Goal: Task Accomplishment & Management: Use online tool/utility

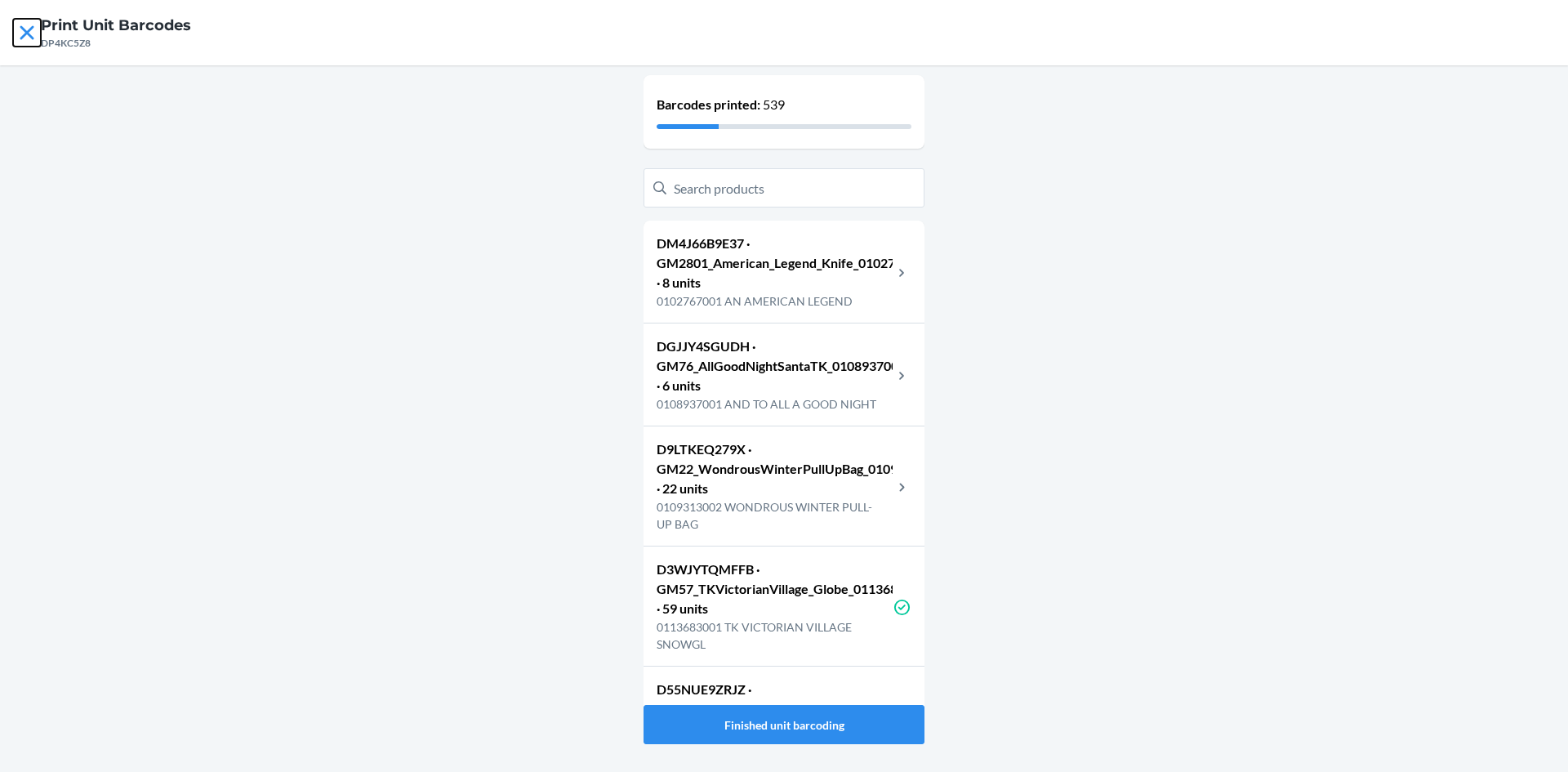
click at [19, 34] on icon at bounding box center [27, 32] width 27 height 27
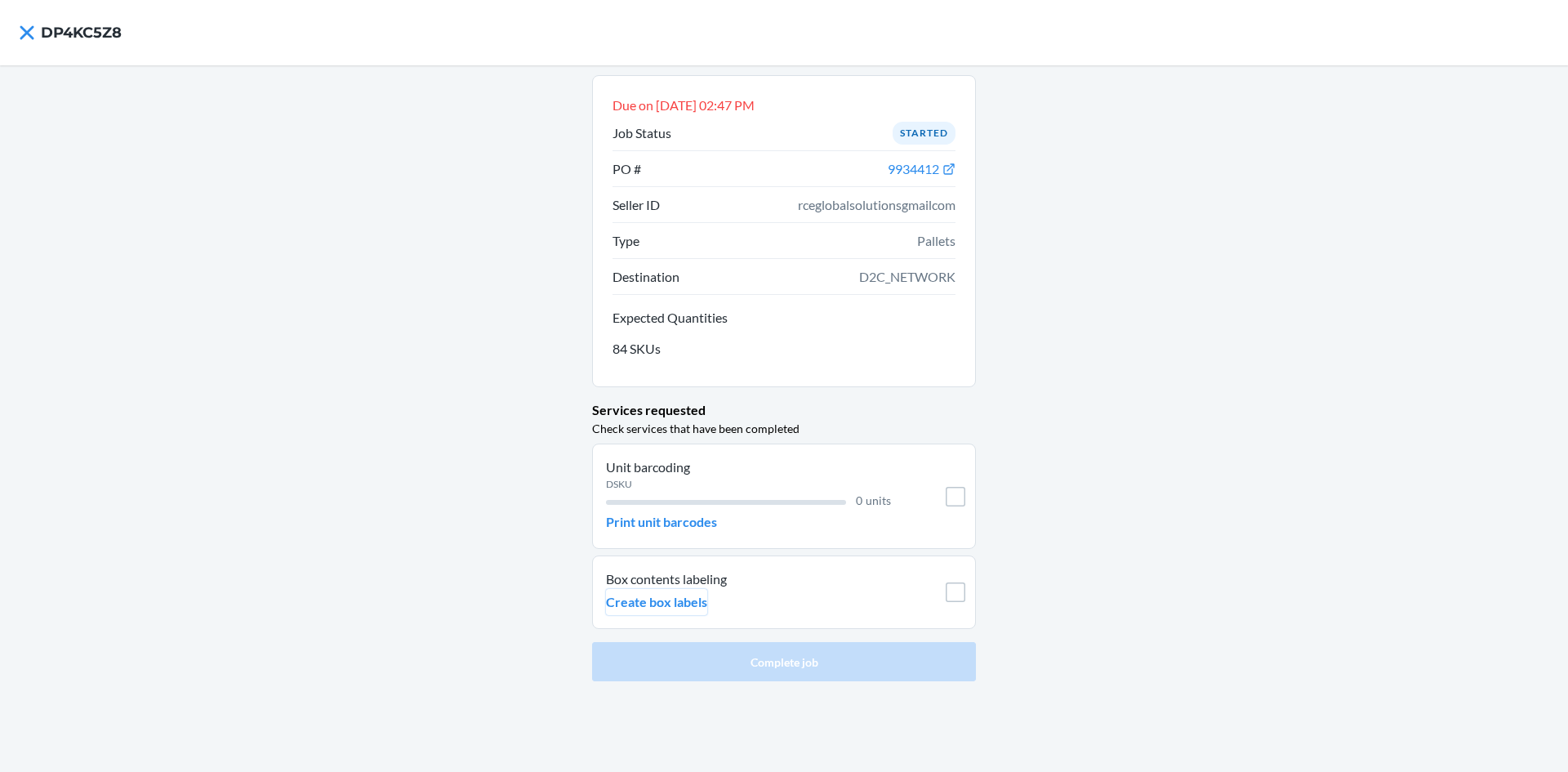
click at [699, 593] on p "Create box labels" at bounding box center [656, 602] width 101 height 20
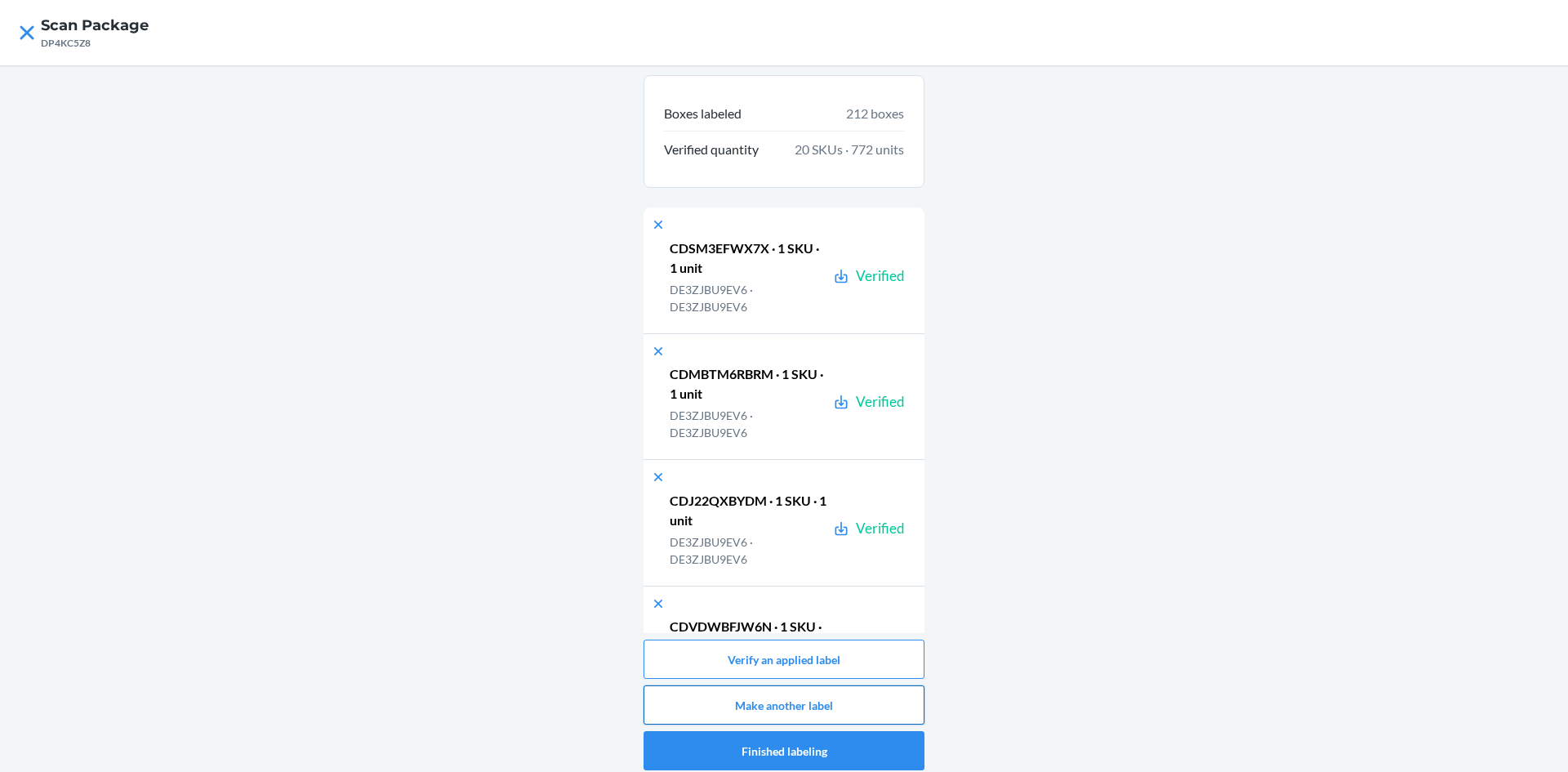
click at [716, 697] on button "Make another label" at bounding box center [784, 705] width 281 height 39
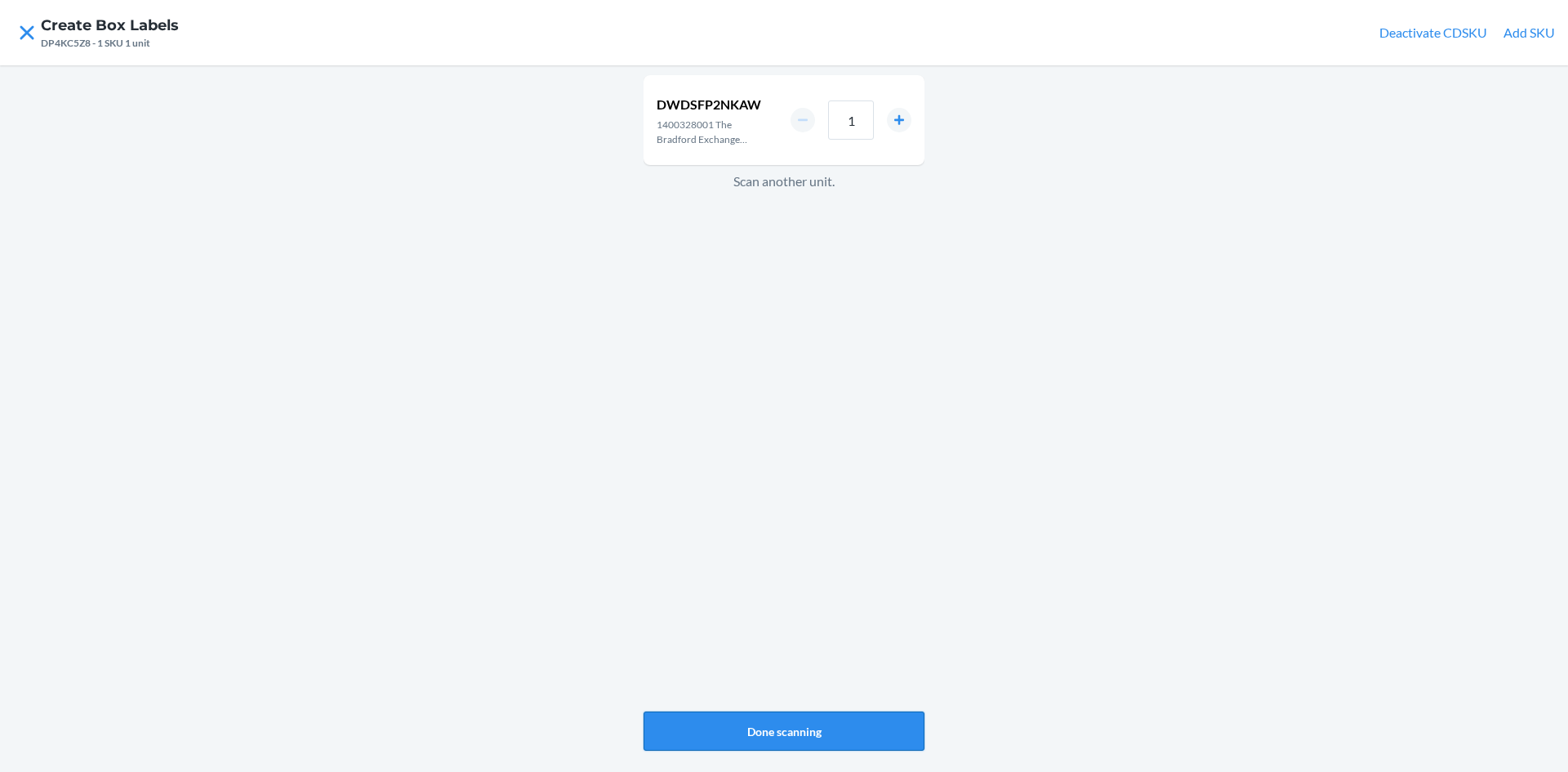
click at [777, 739] on button "Done scanning" at bounding box center [784, 730] width 281 height 39
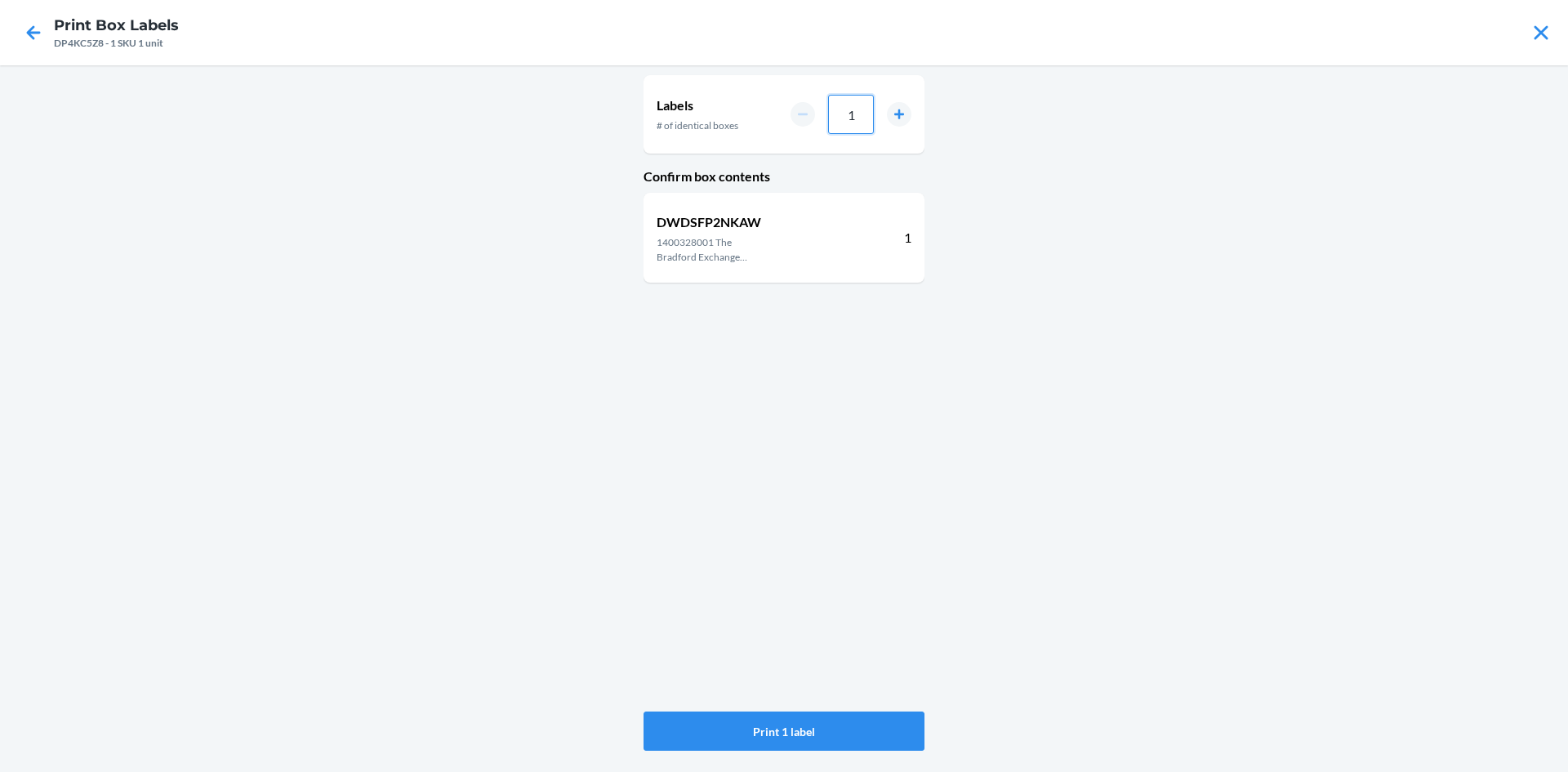
click at [859, 125] on input "1" at bounding box center [851, 114] width 46 height 39
type input "042"
click at [868, 720] on button "Print 42 labels" at bounding box center [784, 730] width 281 height 39
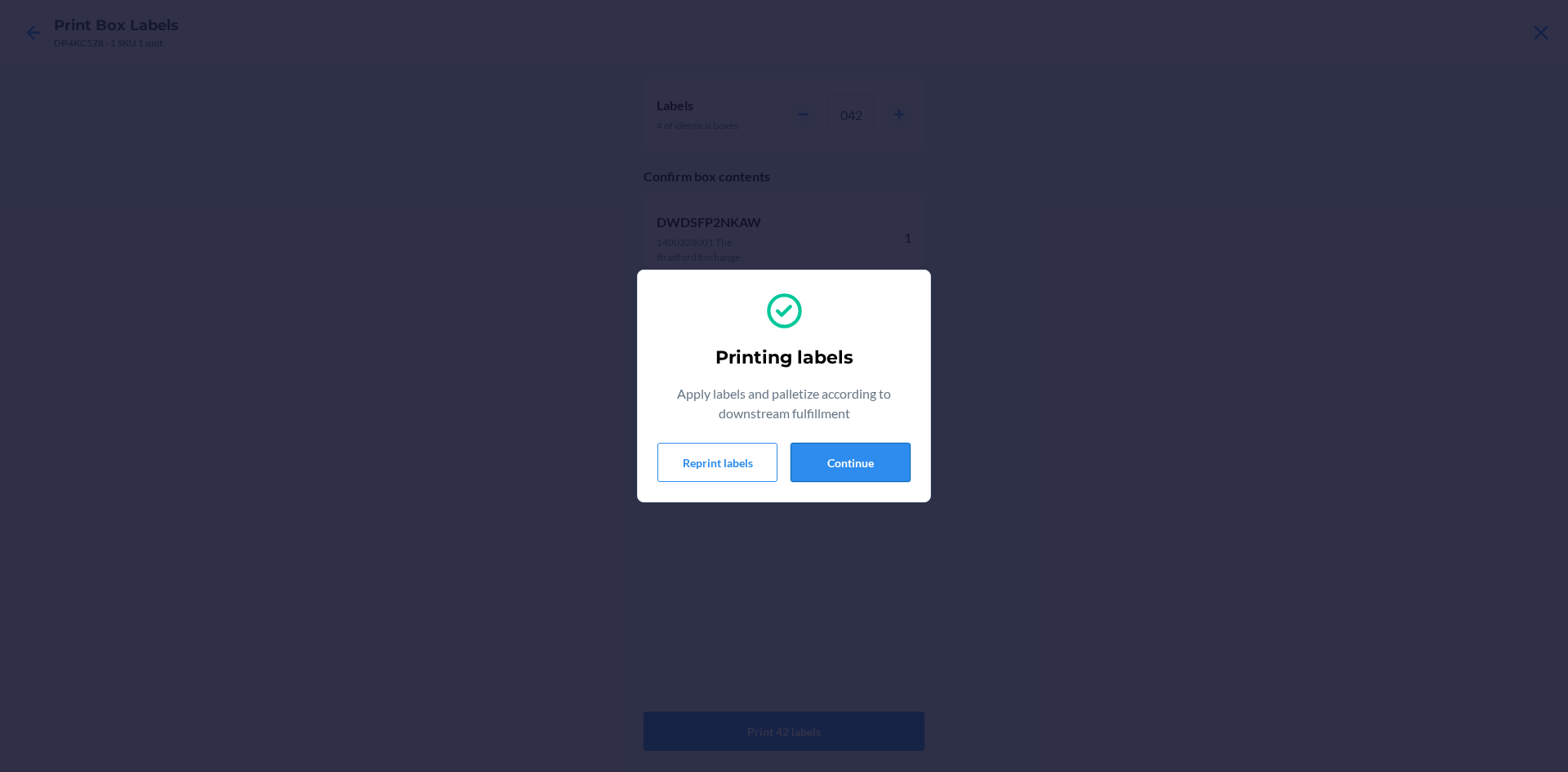
click at [868, 461] on button "Continue" at bounding box center [851, 462] width 120 height 39
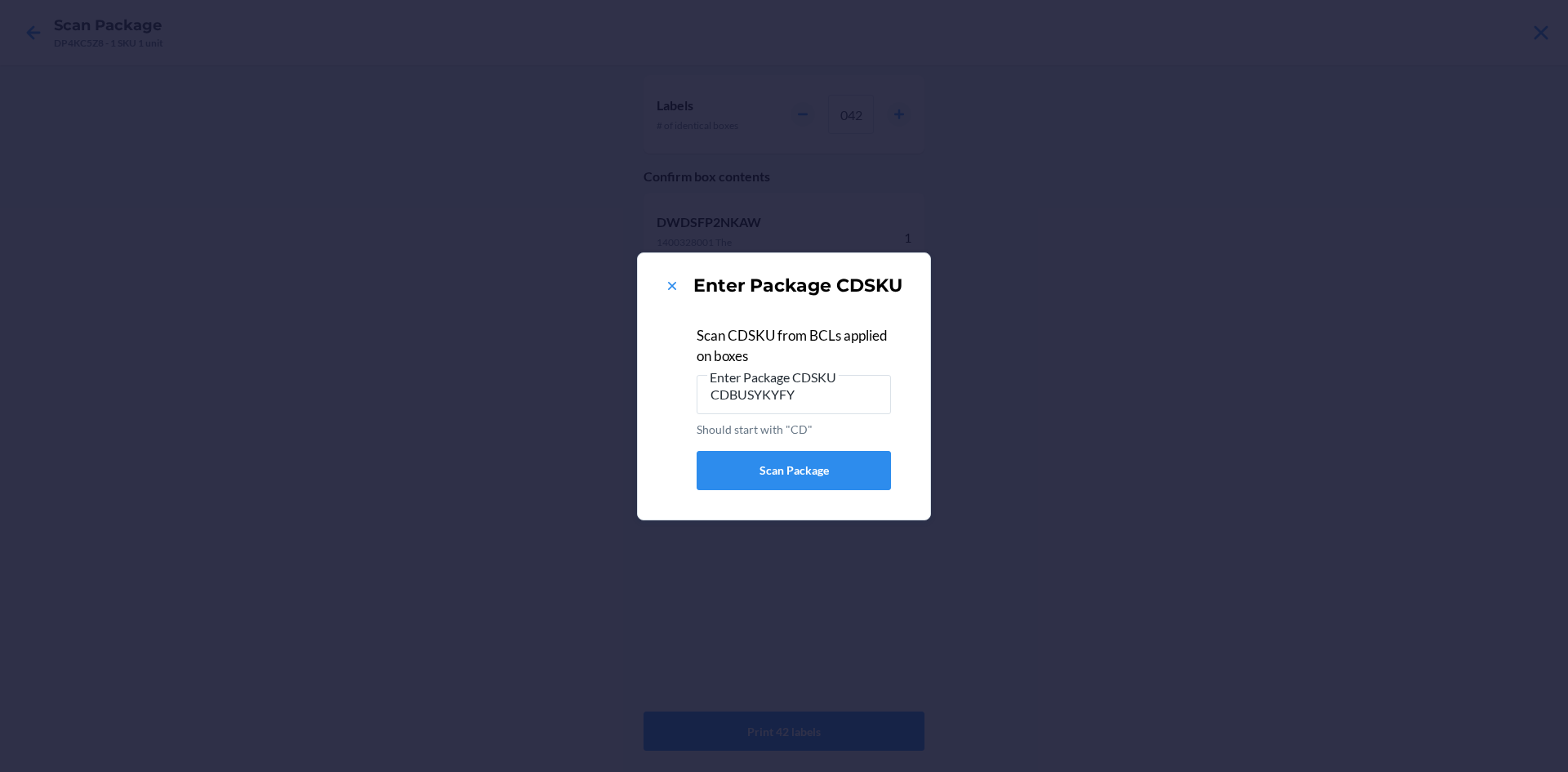
type input "CDBUSYKYFY7"
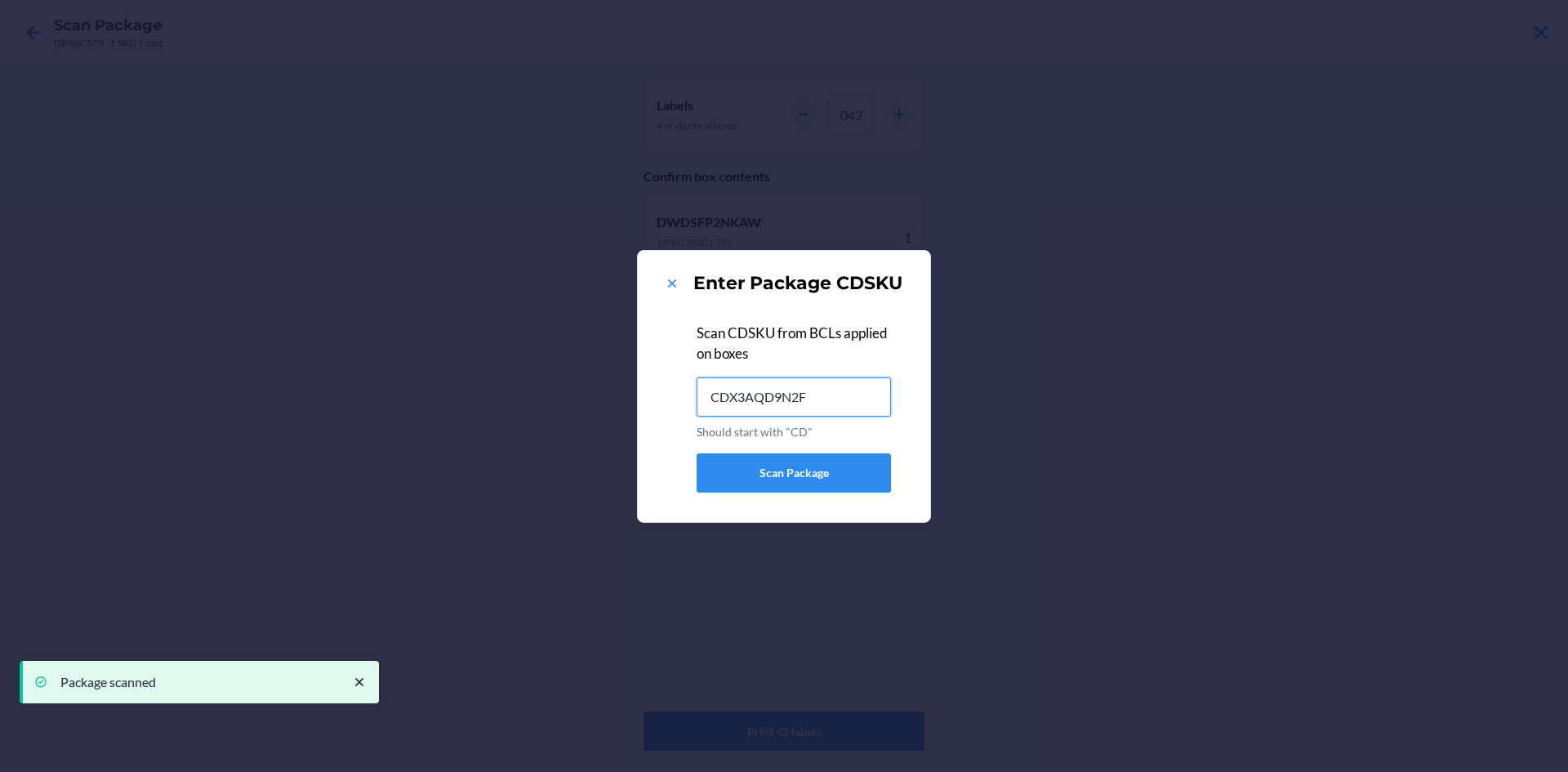
type input "CDX3AQD9N2F"
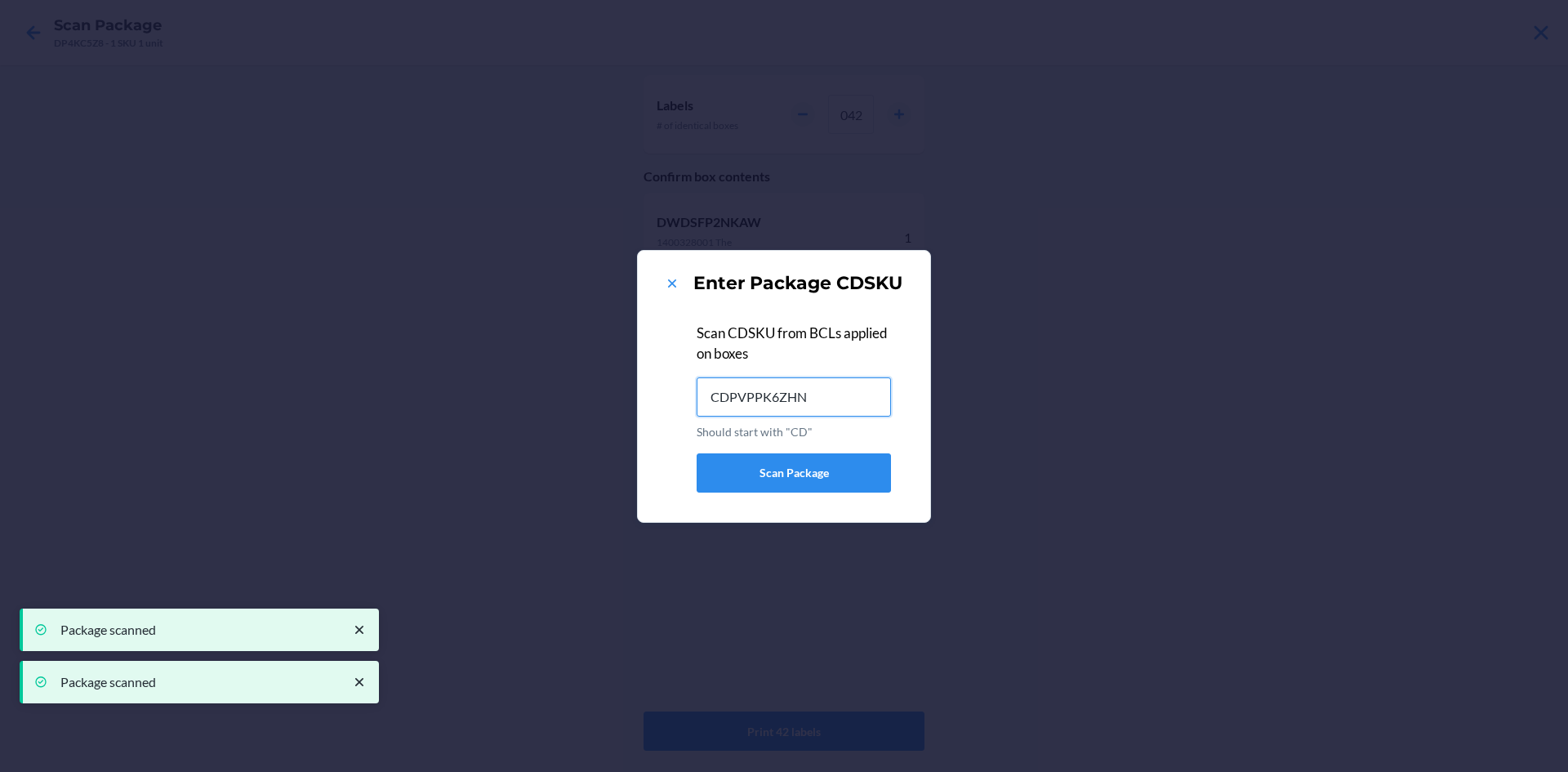
type input "CDPVPPK6ZHN"
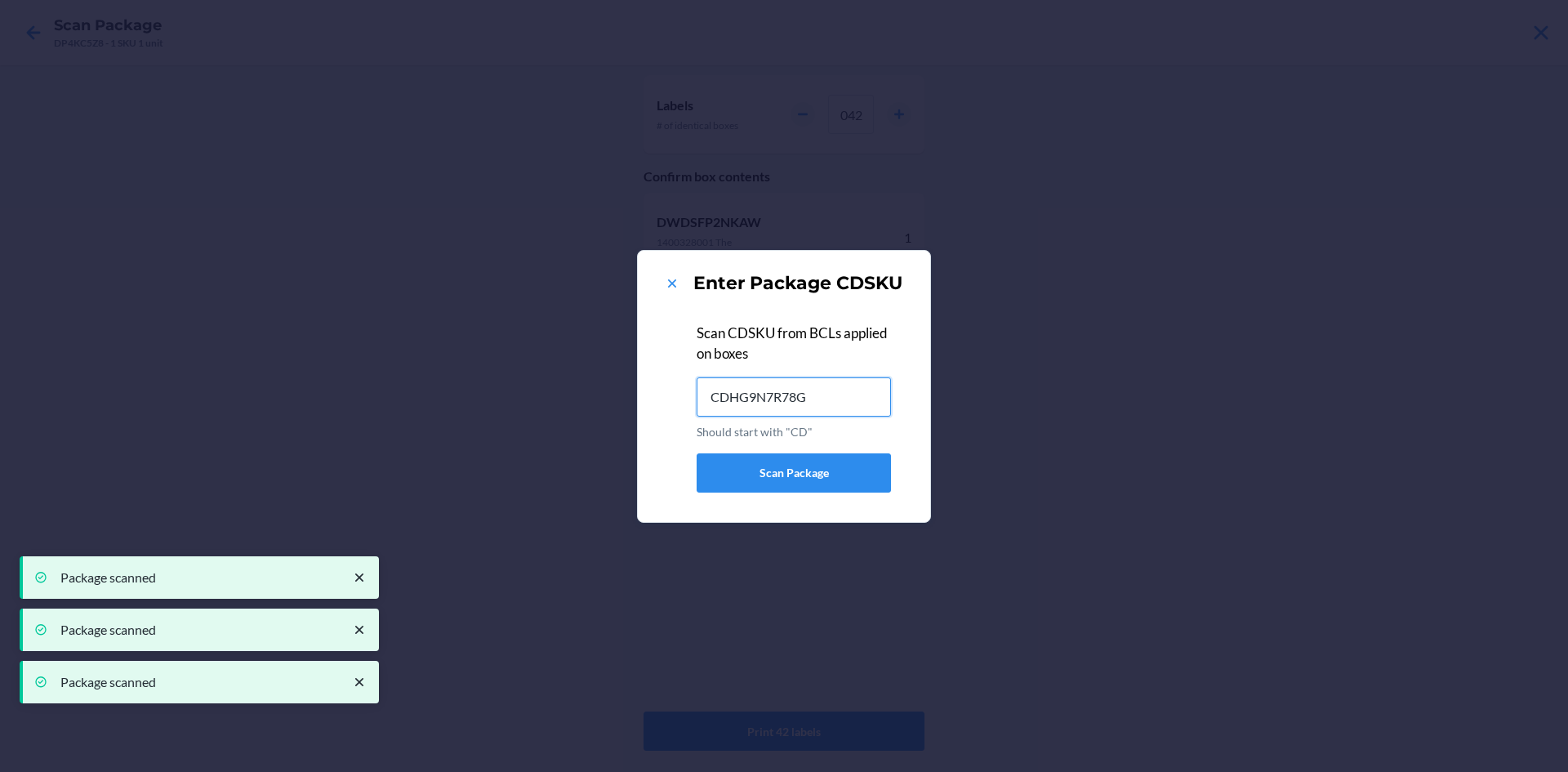
type input "CDHG9N7R78G"
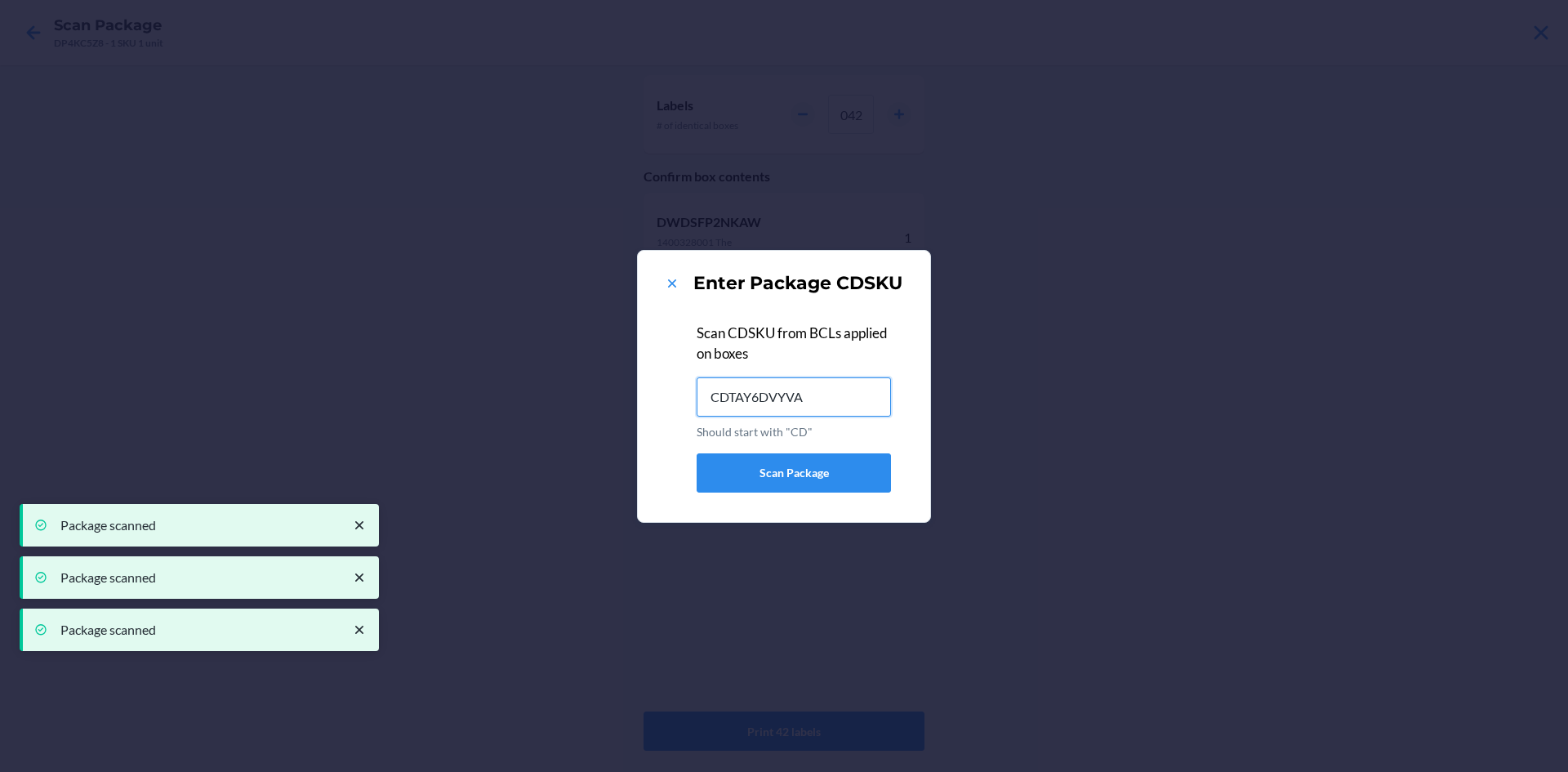
type input "CDTAY6DVYVA"
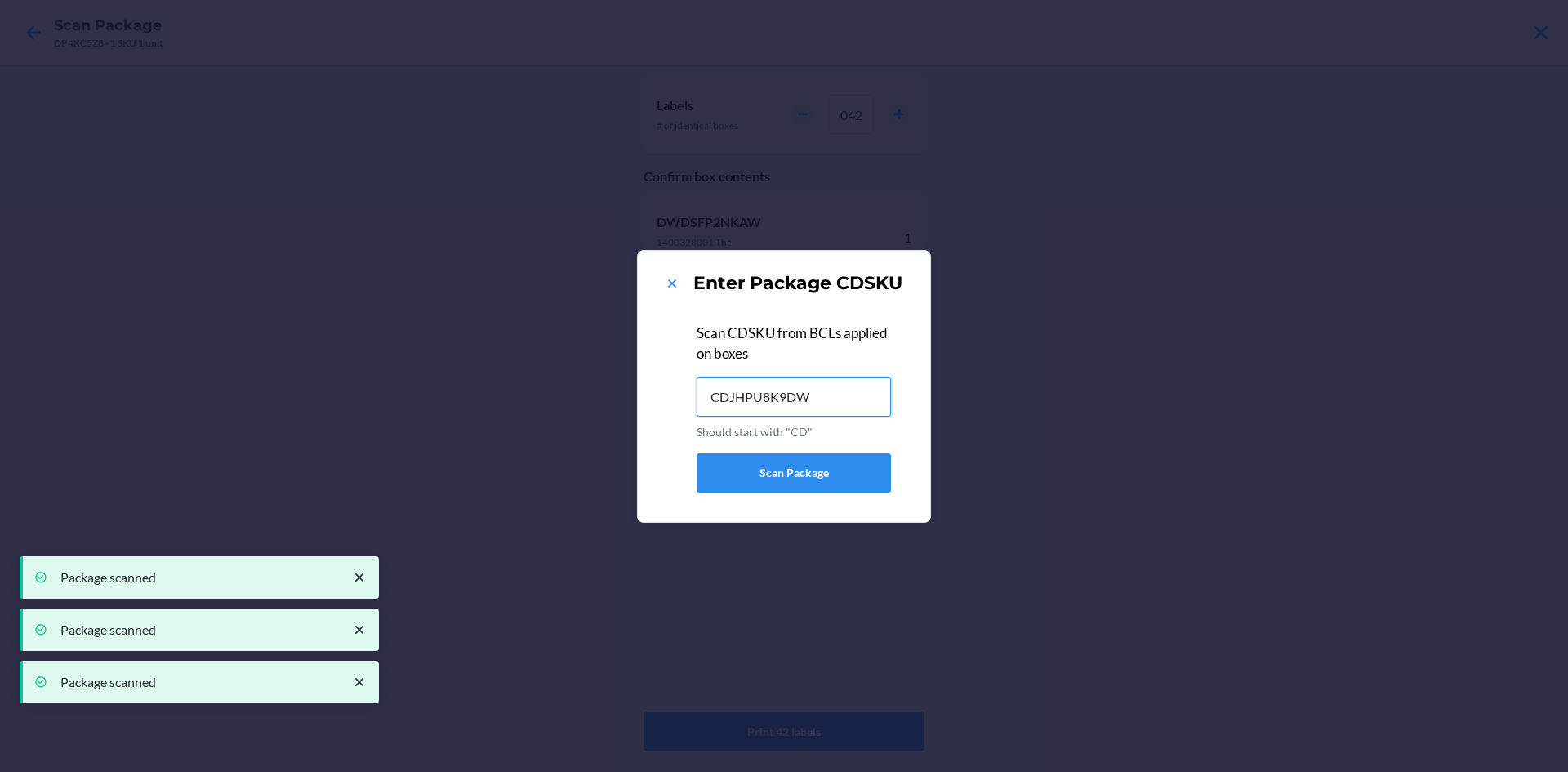
type input "CDJHPU8K9DW"
type input "CDQMJKM7A3D"
type input "CDUUJ4ZBJYZ"
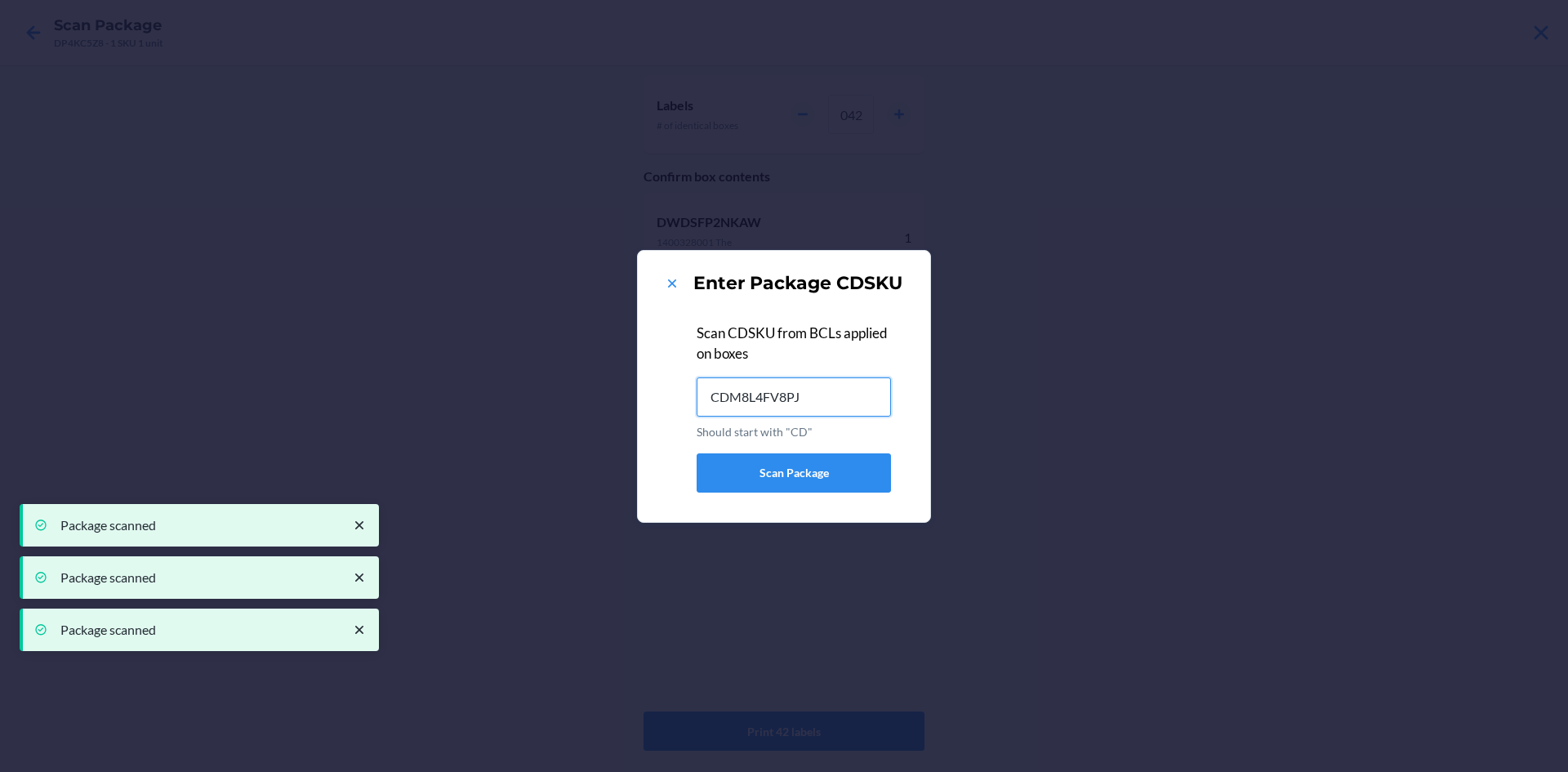
type input "CDM8L4FV8PJ"
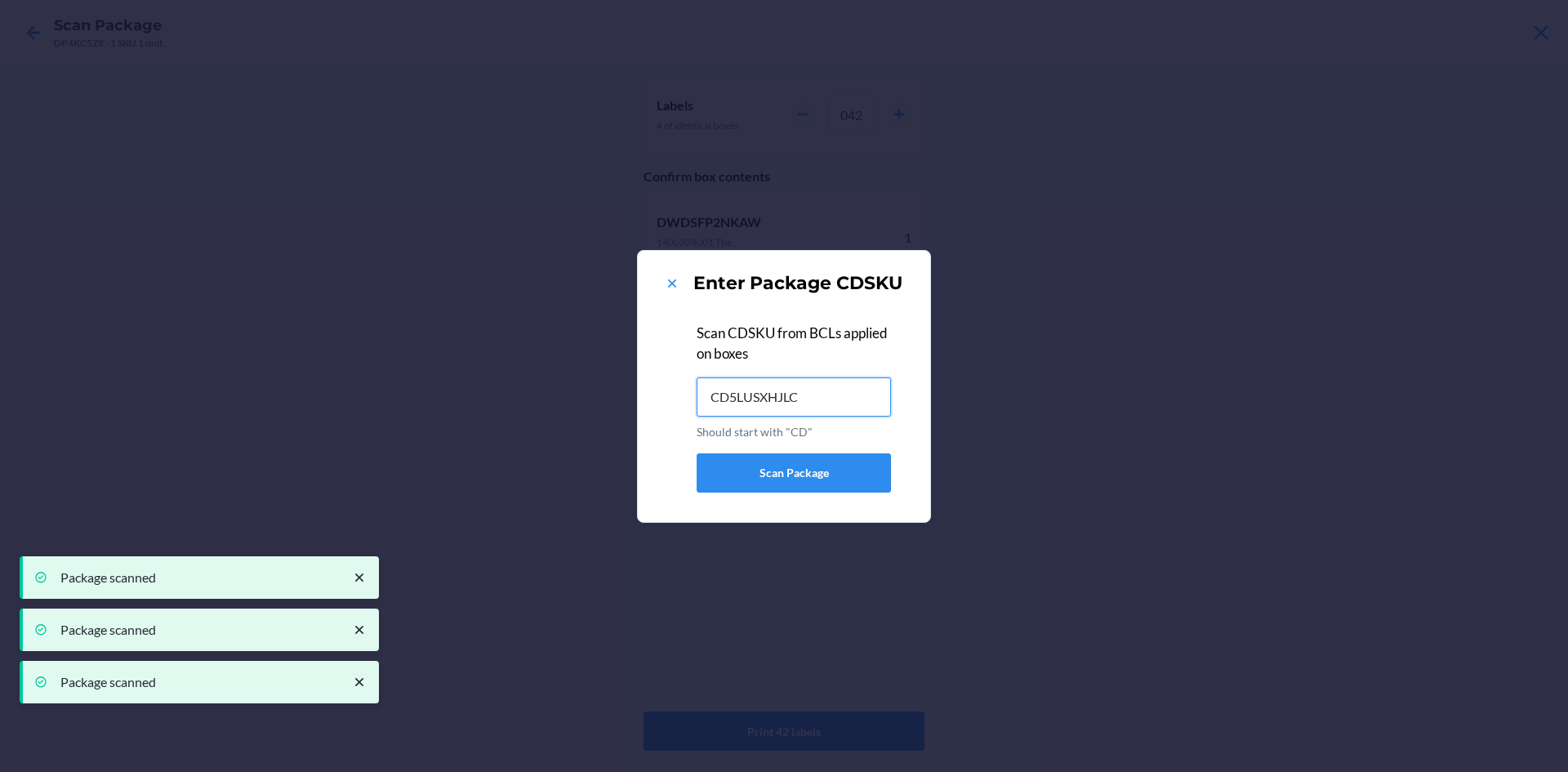
type input "CD5LUSXHJLC"
type input "CDS6K2UAYZ2"
type input "CD56TX993WN"
type input "CDPMF88DNKR"
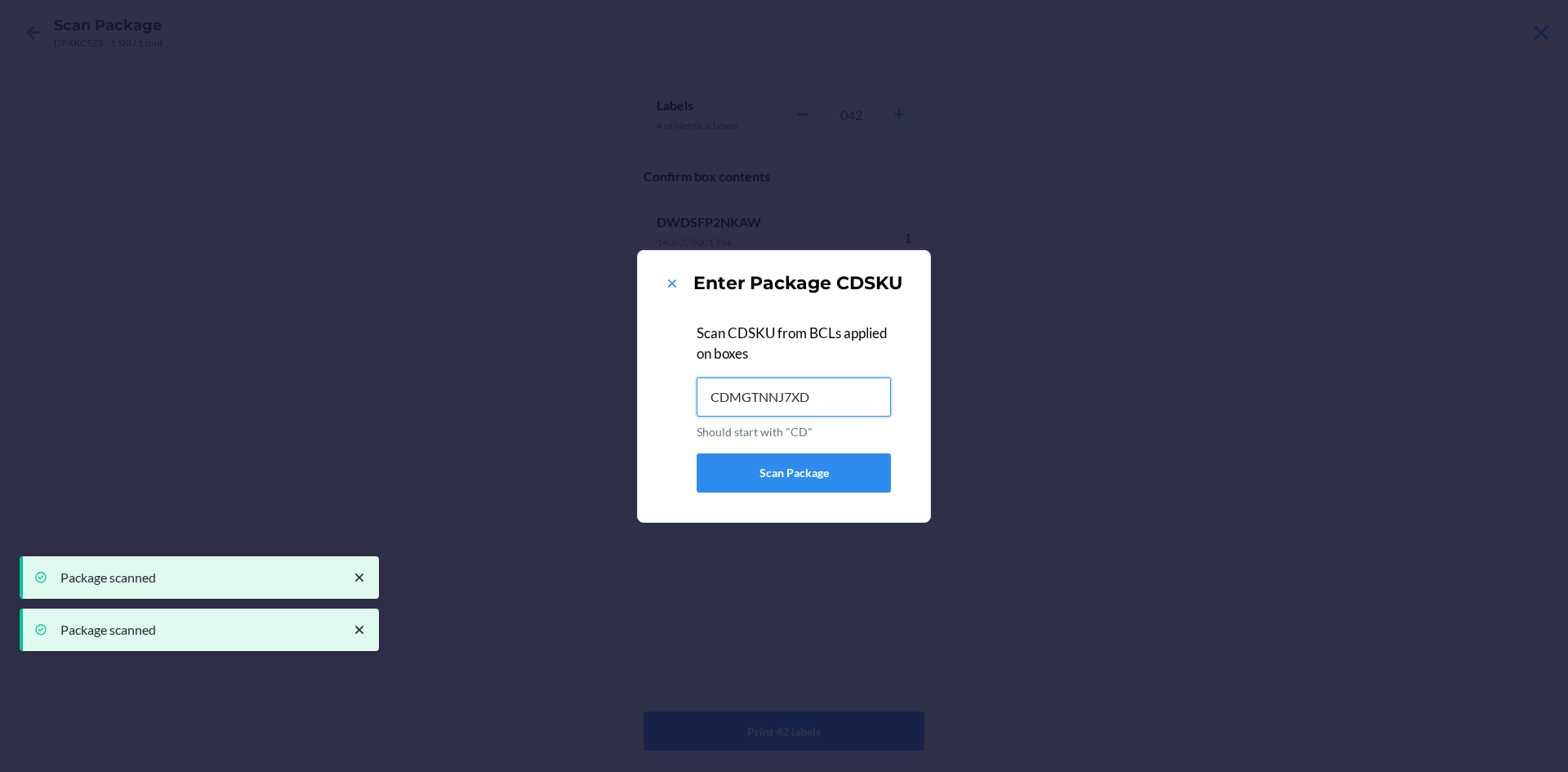
type input "CDMGTNNJ7XD"
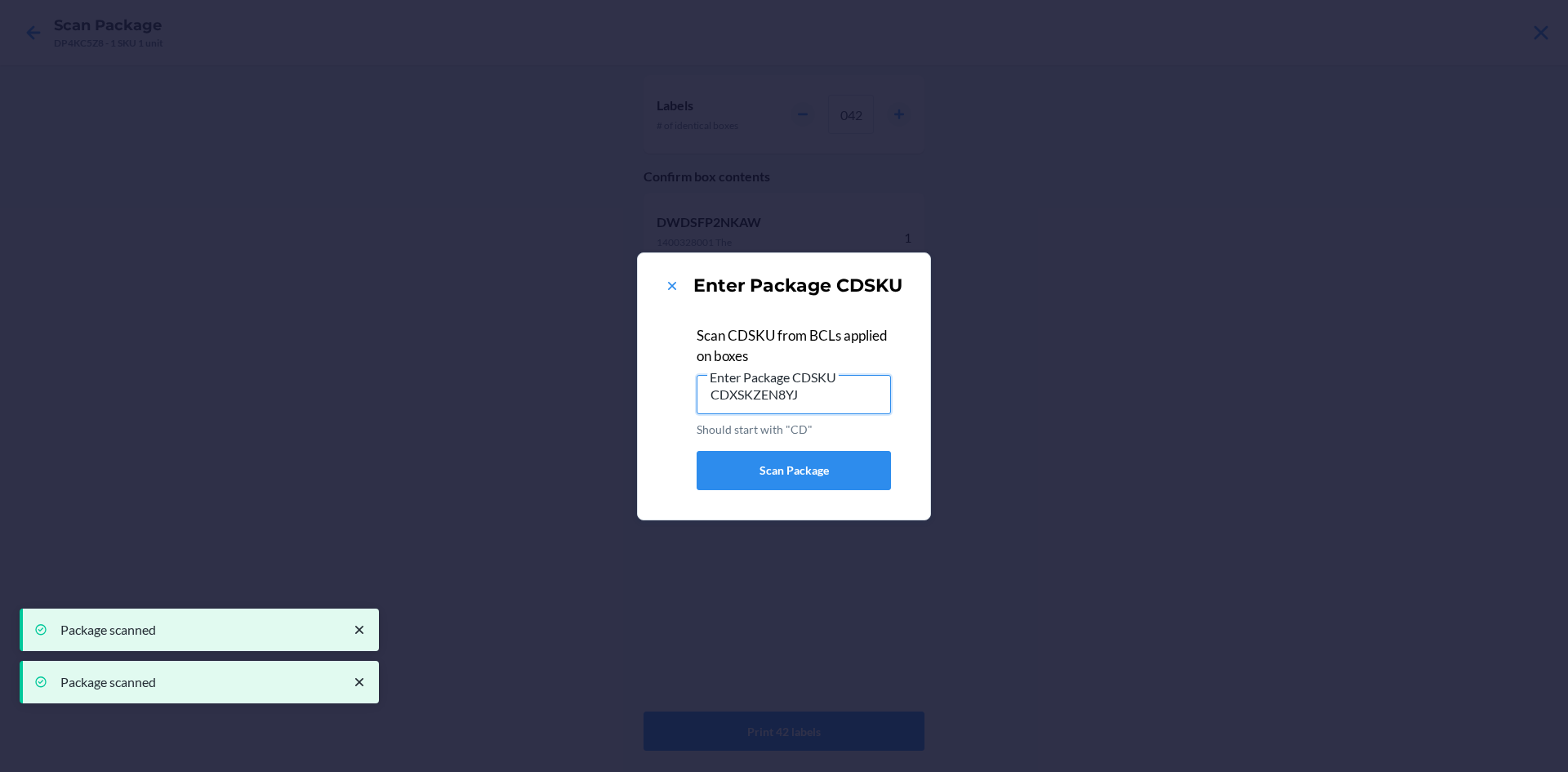
type input "CDXSKZEN8YJ"
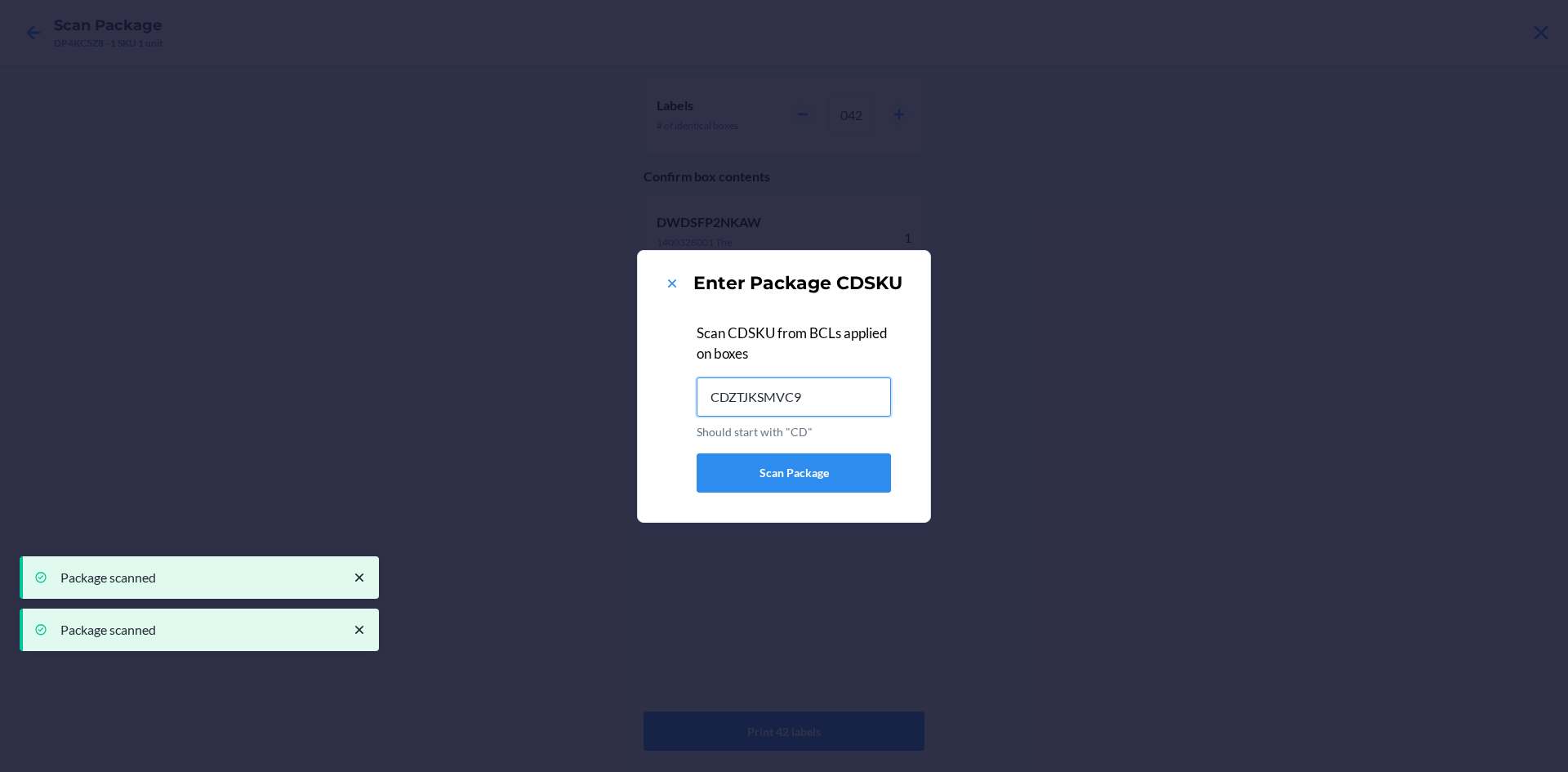
type input "CDZTJKSMVC9"
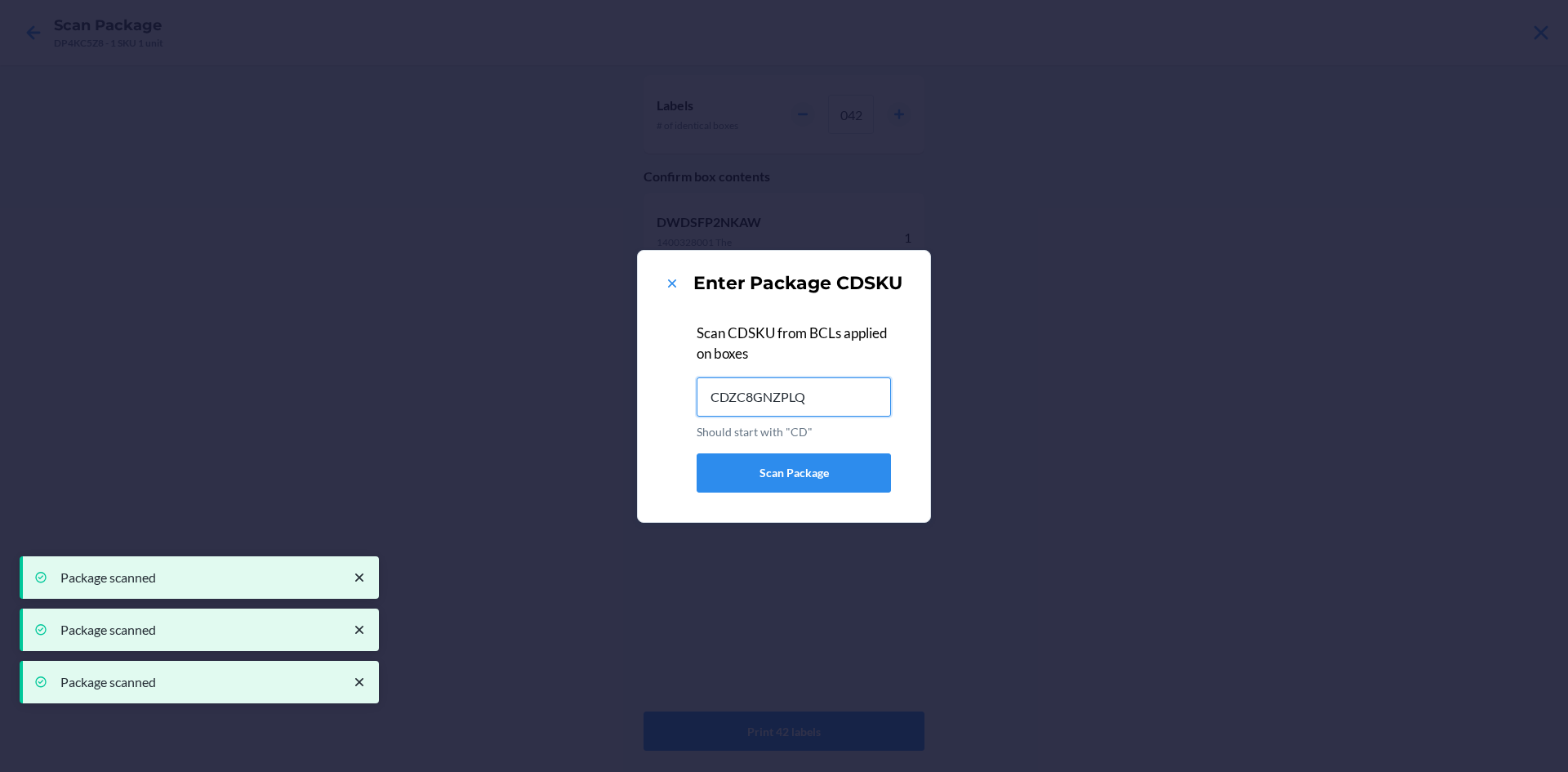
type input "CDZC8GNZPLQ"
type input "CD6JWD37D8F"
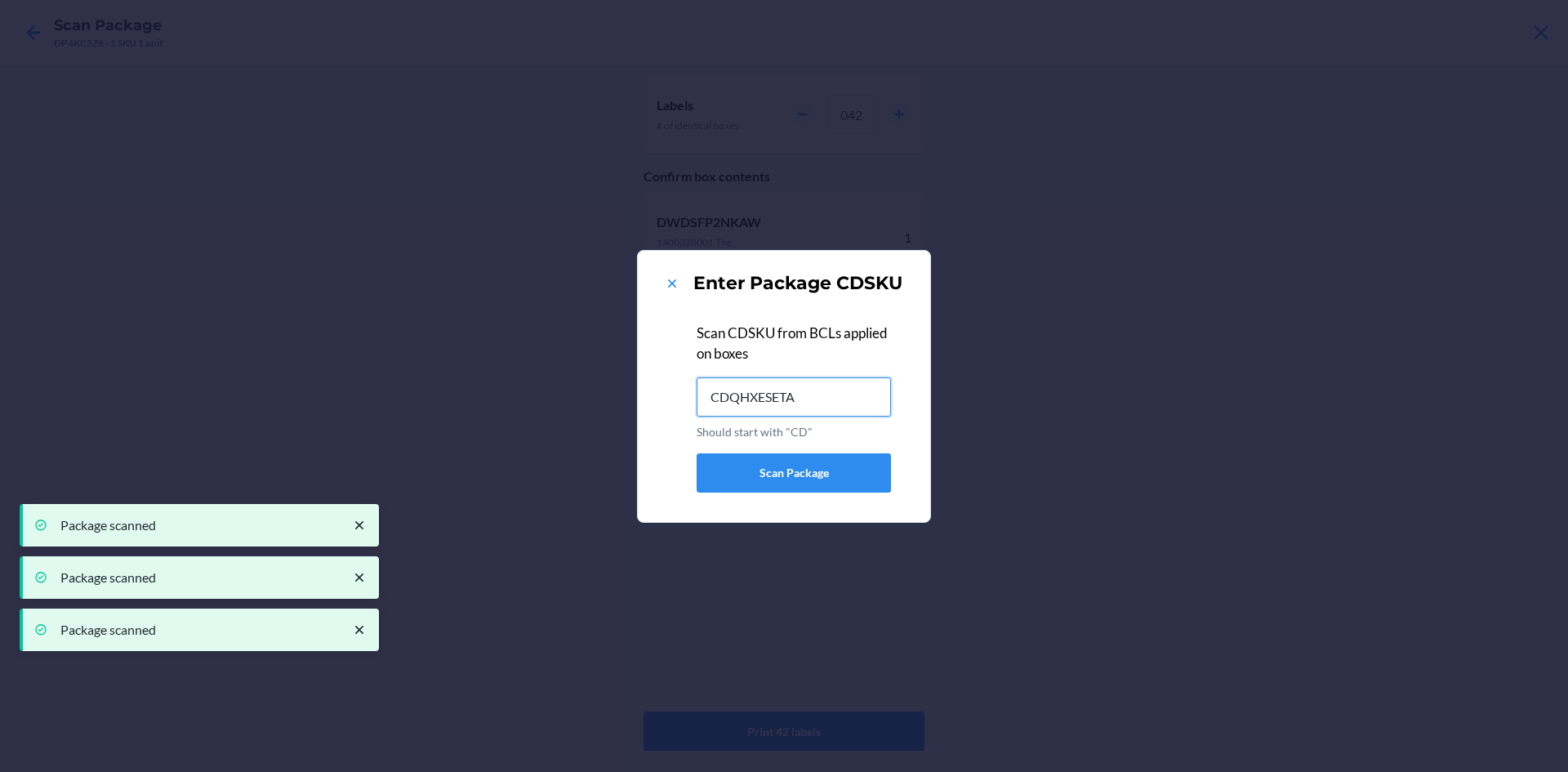
type input "CDQHXESETA4"
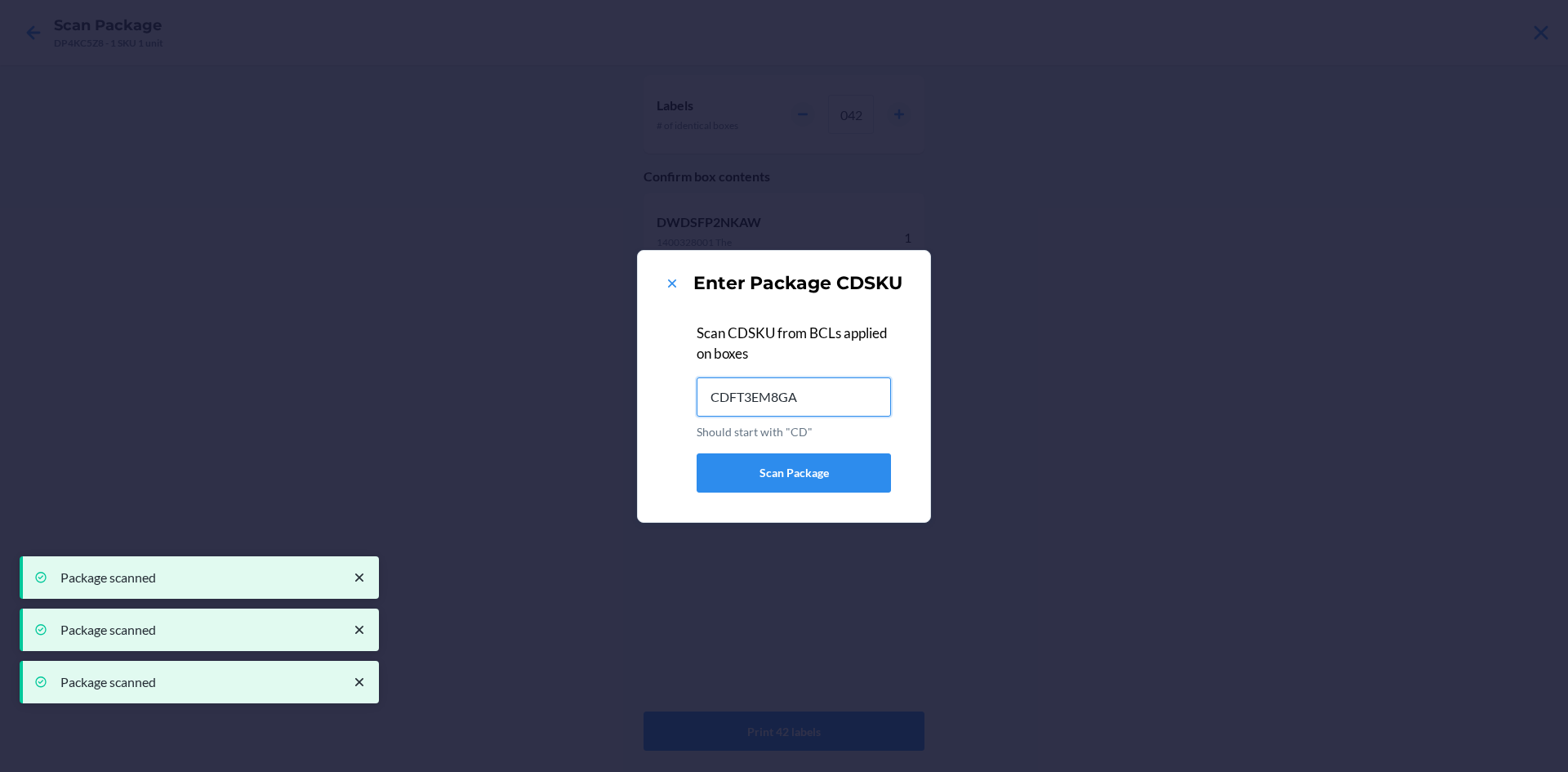
type input "CDFT3EM8GA9"
type input "CDZ57R2GPF4"
type input "CDNH7D8M3N2"
type input "CDAF6CHRLBH"
type input "CD9738DGR42"
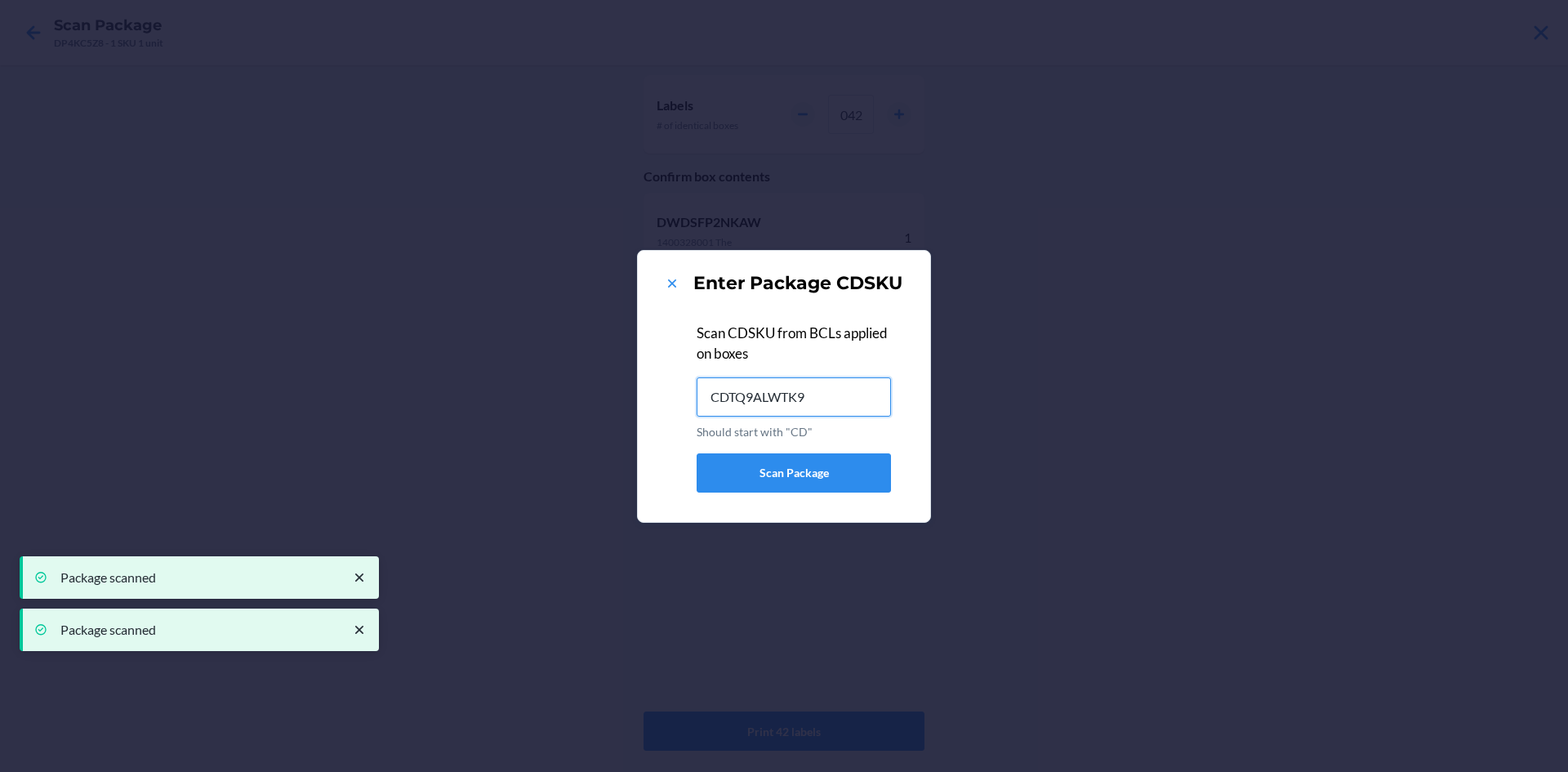
type input "CDTQ9ALWTK9"
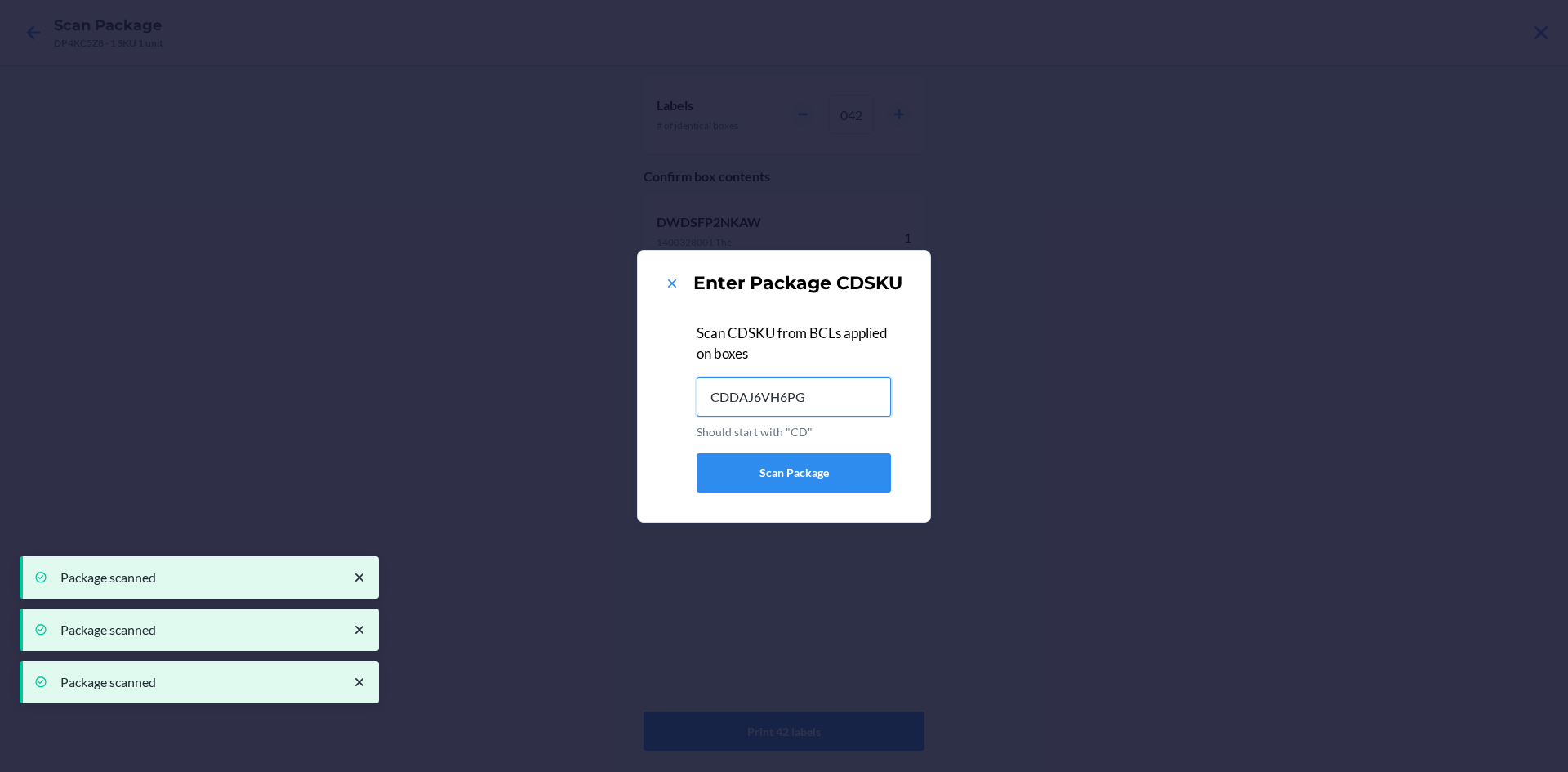
type input "CDDAJ6VH6PG"
type input "CDF55WBRDE3"
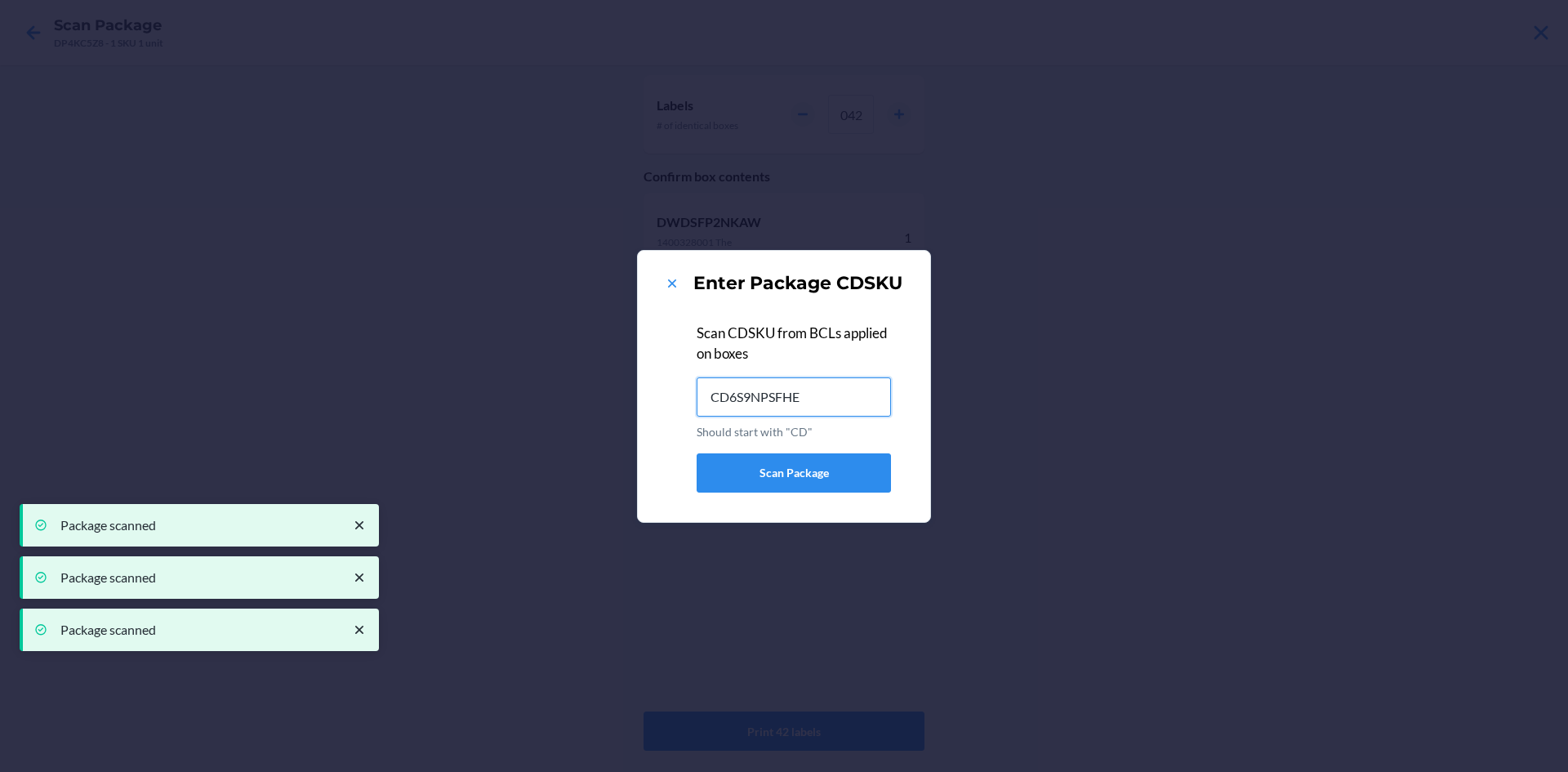
type input "CD6S9NPSFHE"
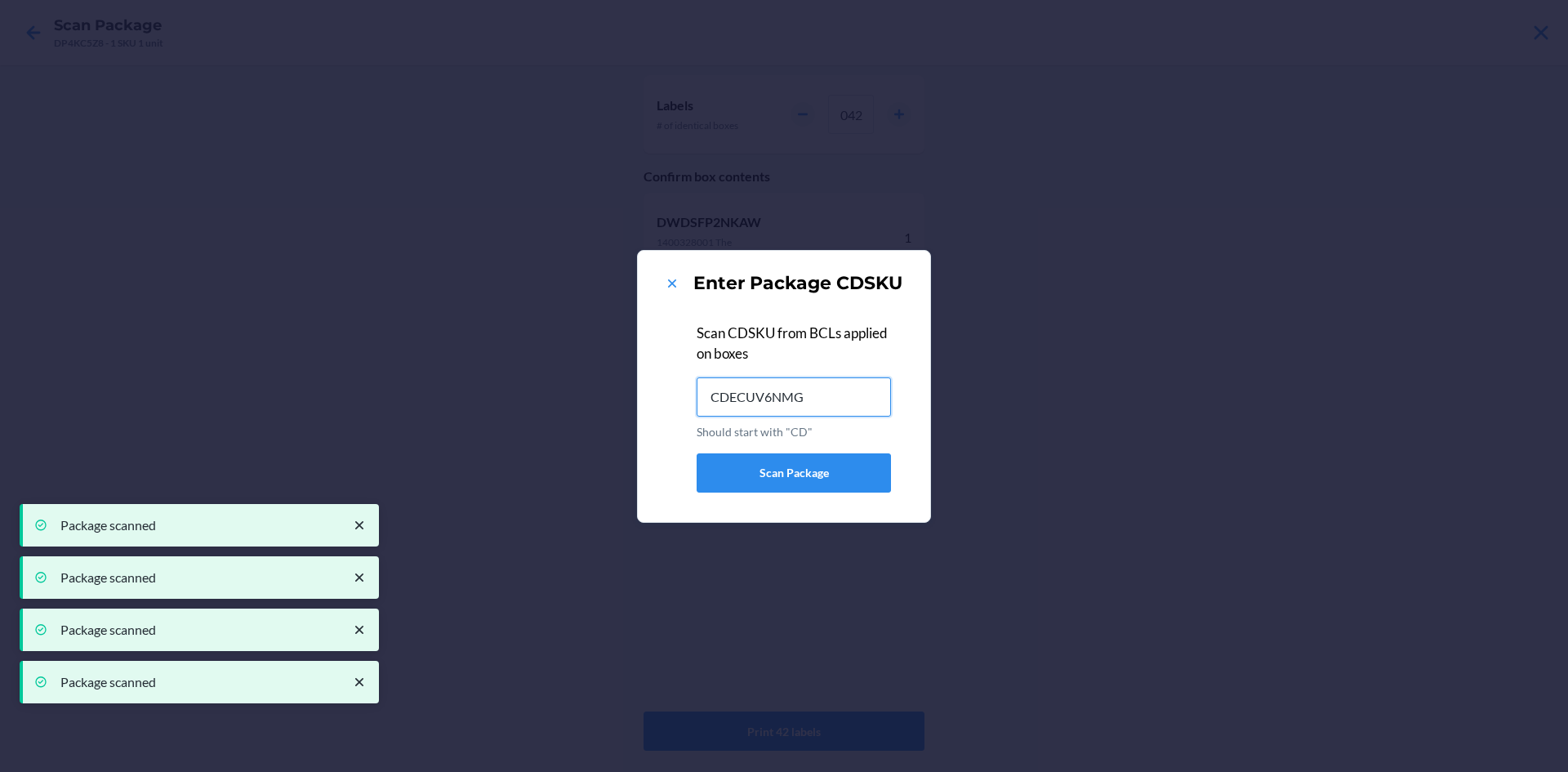
type input "CDECUV6NMG8"
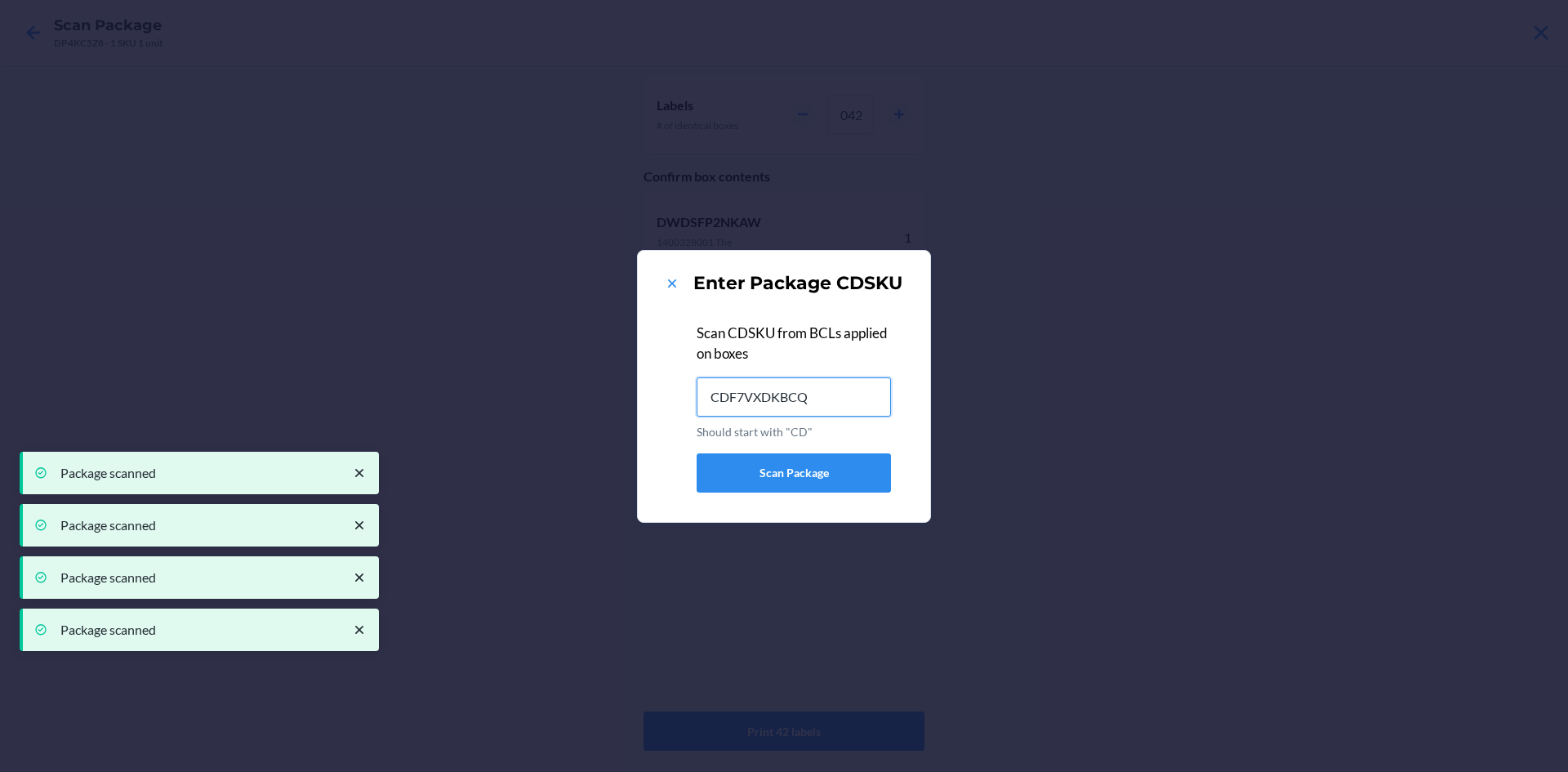
type input "CDF7VXDKBCQ"
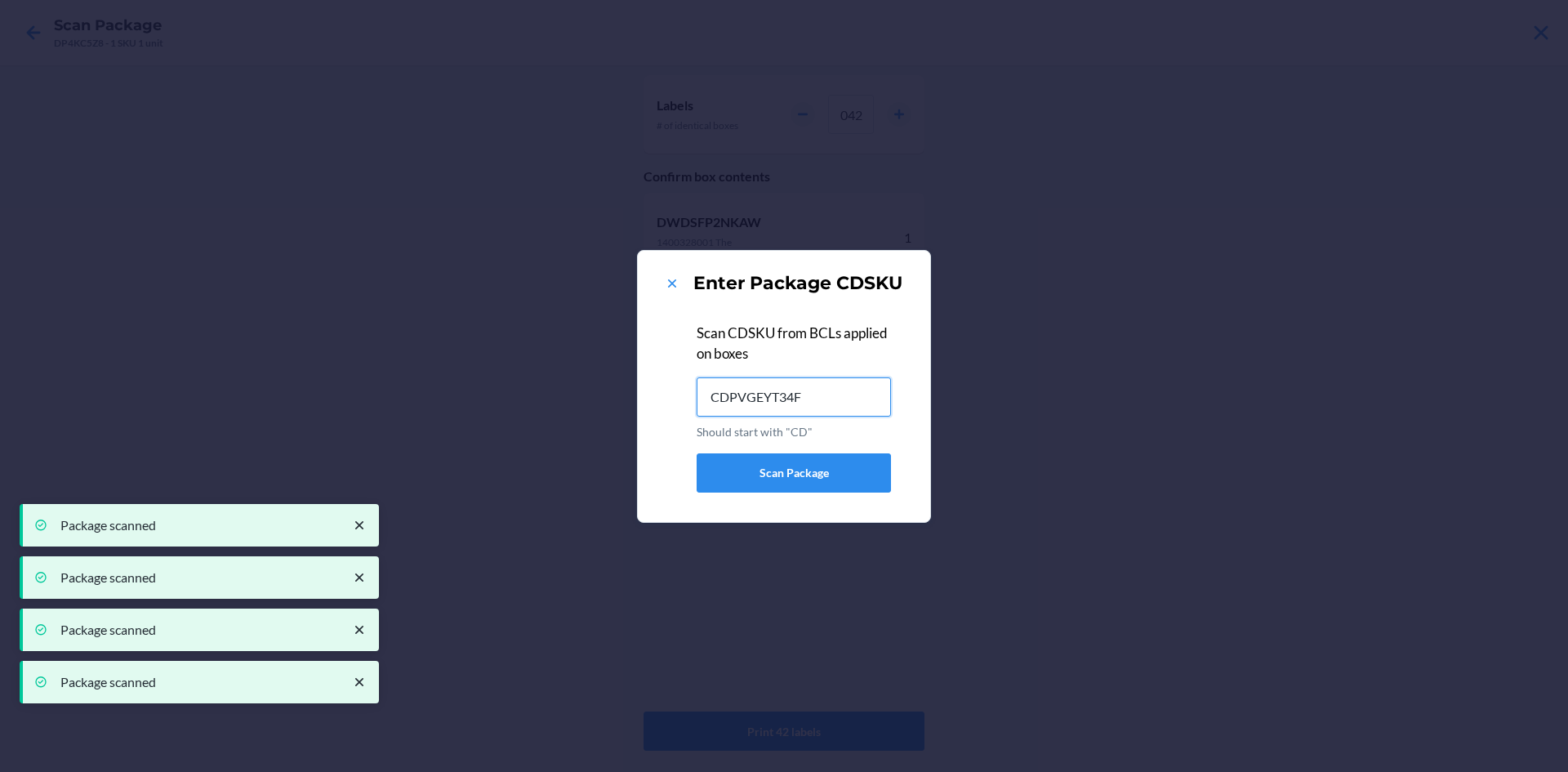
type input "CDPVGEYT34F"
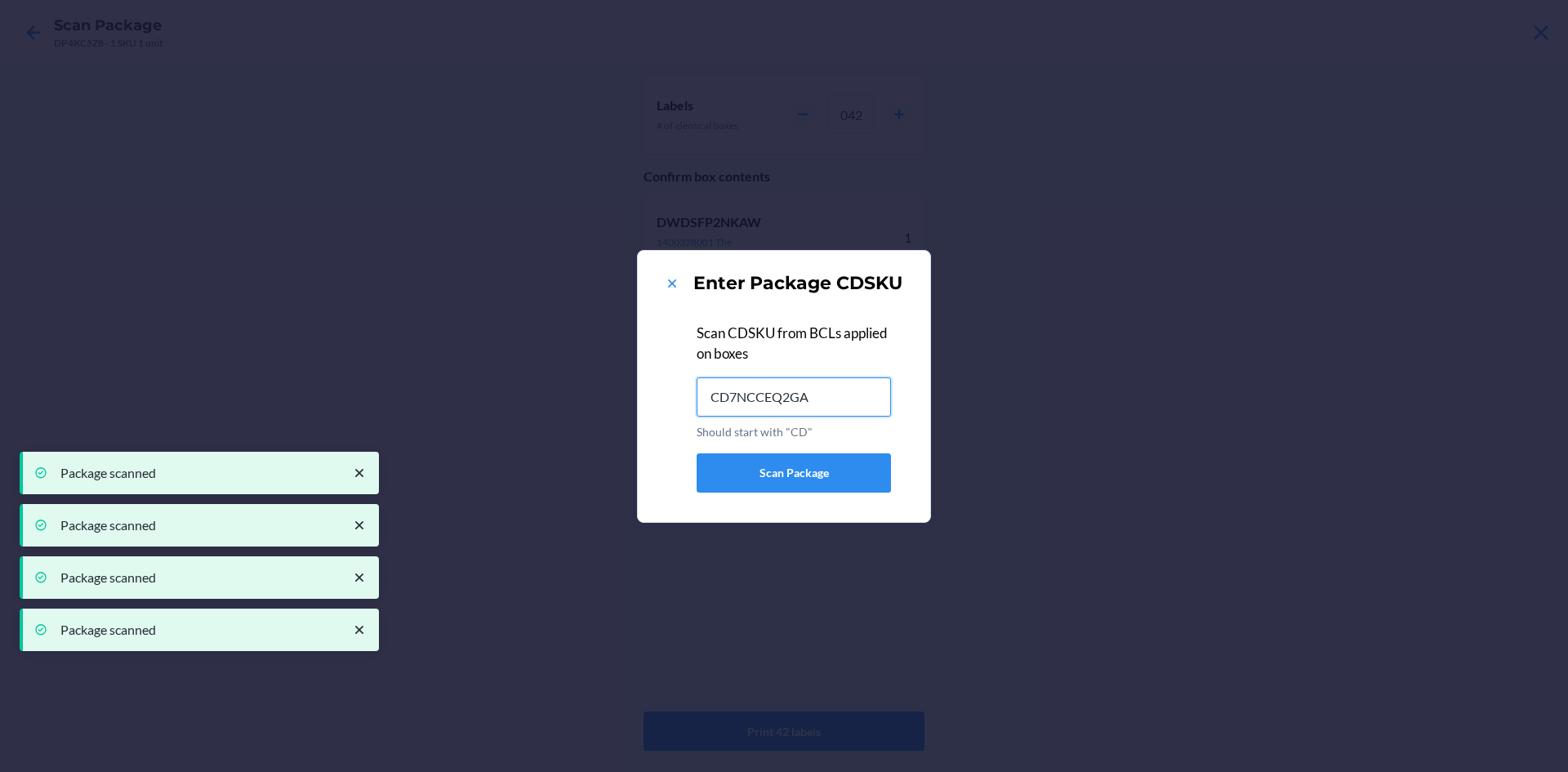
type input "CD7NCCEQ2GA"
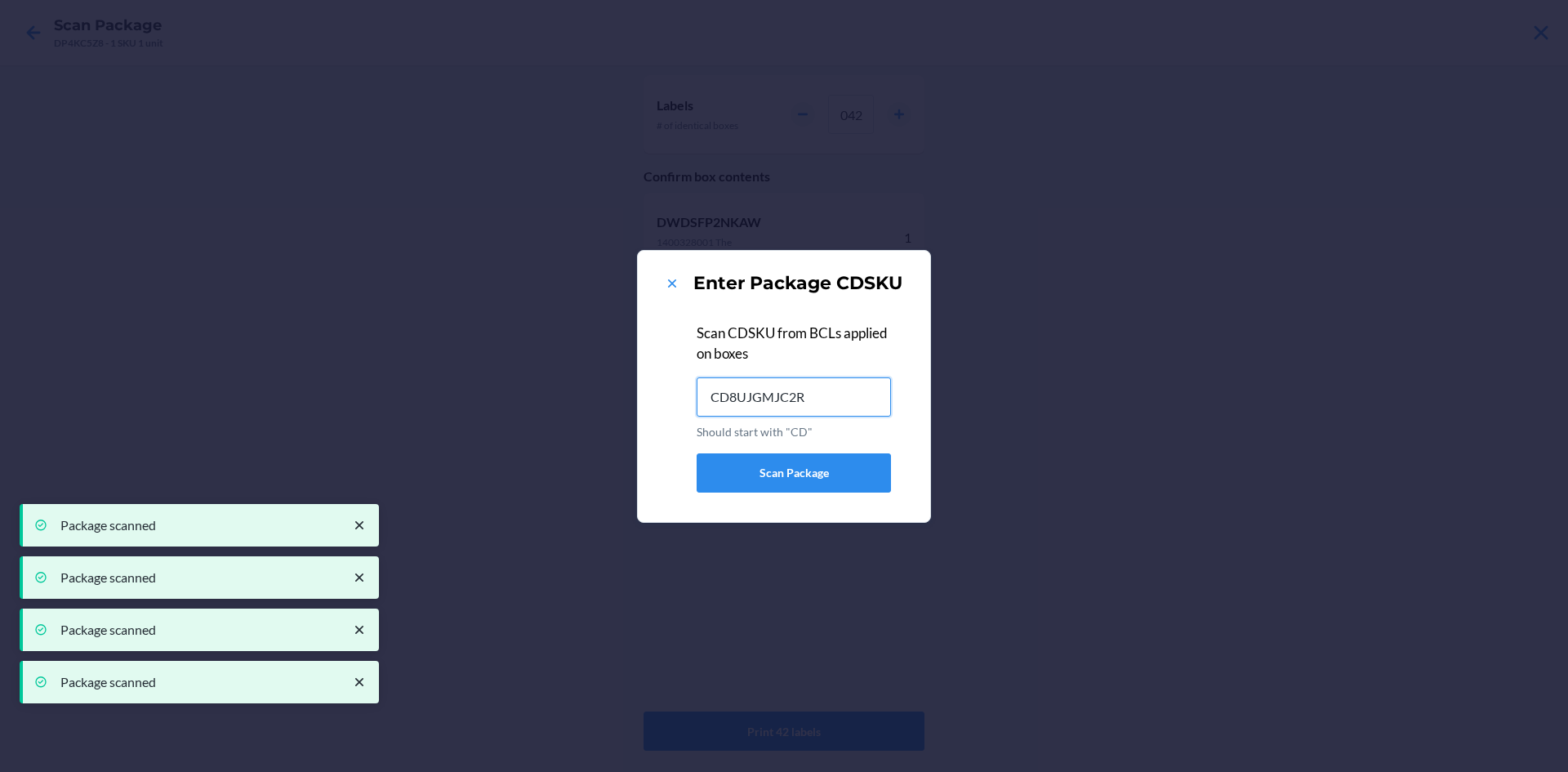
type input "CD8UJGMJC2R"
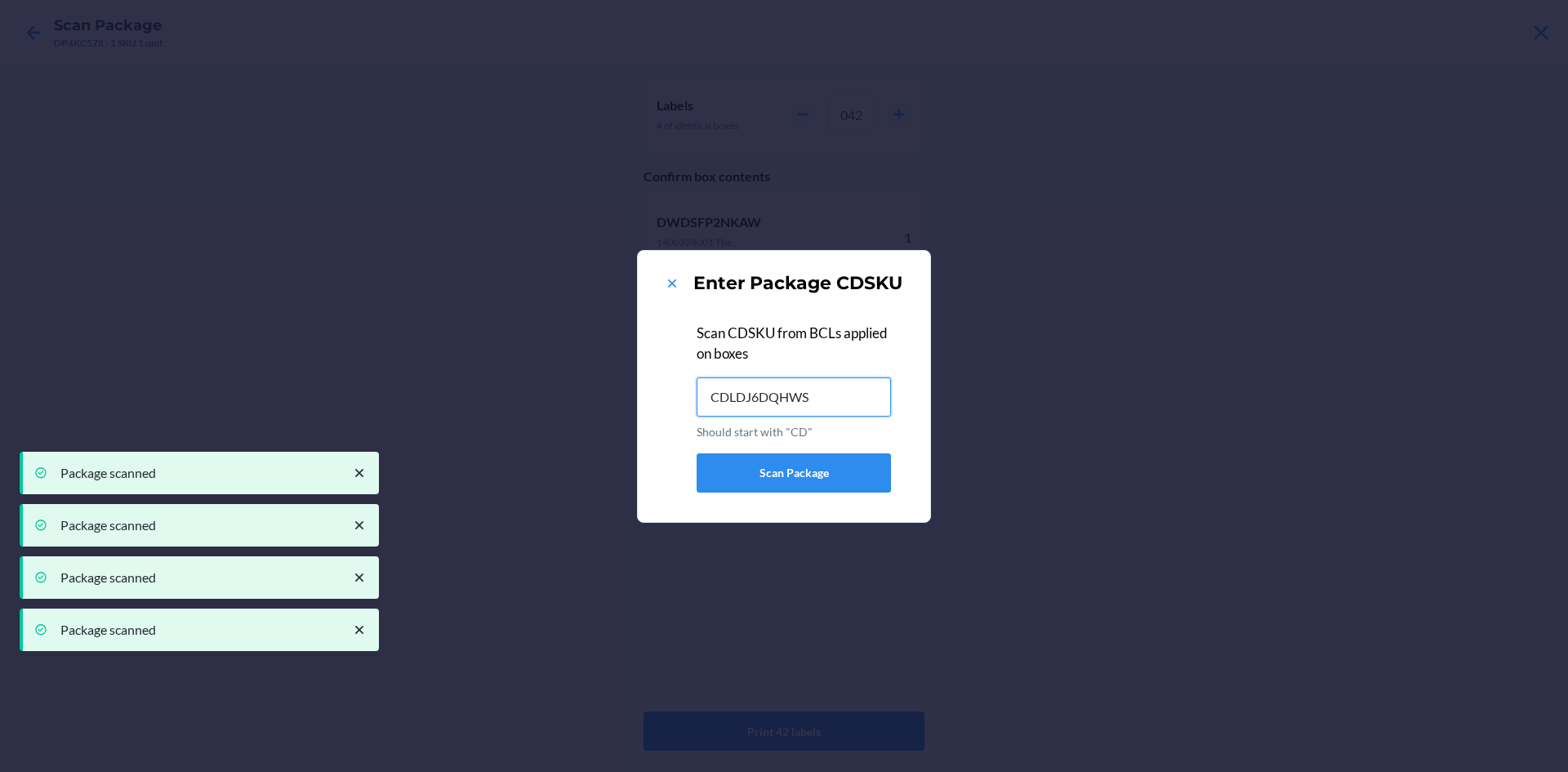
type input "CDLDJ6DQHWS"
type input "CDAPQ8V9K6R"
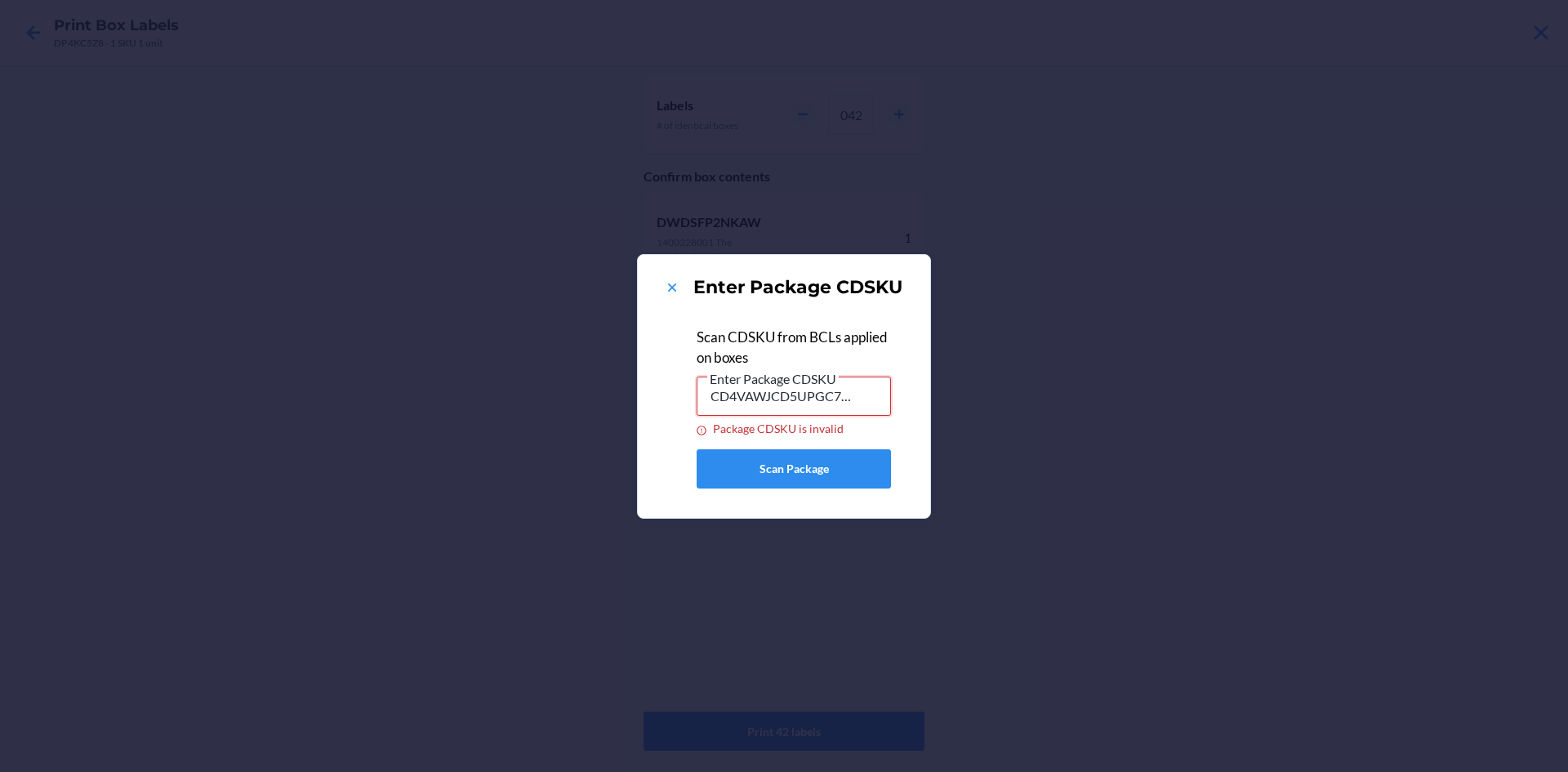
drag, startPoint x: 864, startPoint y: 402, endPoint x: 616, endPoint y: 420, distance: 248.7
click at [616, 420] on div "Enter Package CDSKU Scan CDSKU from BCLs applied on boxes Enter Package CDSKU C…" at bounding box center [784, 386] width 1568 height 772
type input "U"
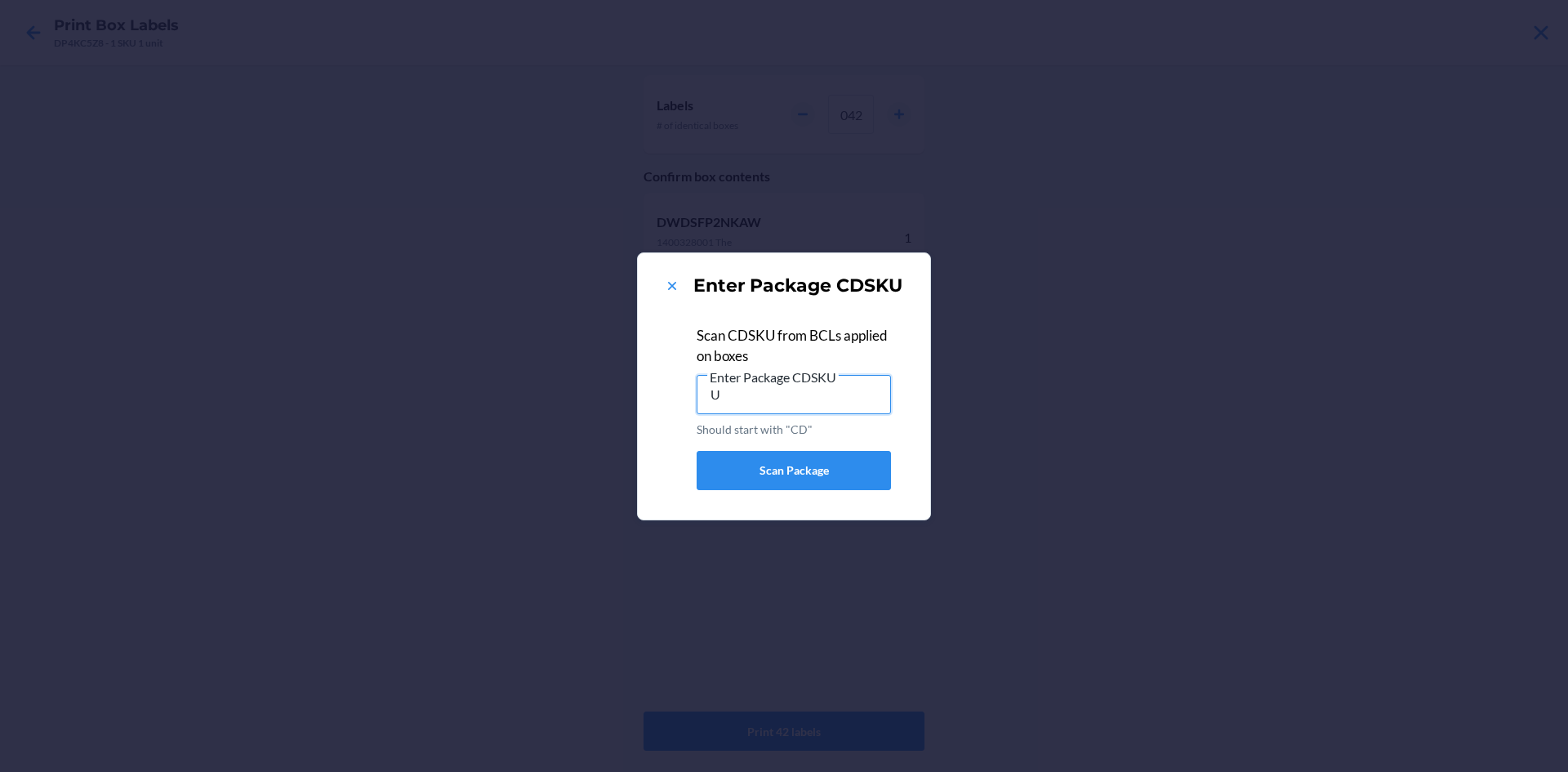
drag, startPoint x: 818, startPoint y: 401, endPoint x: 639, endPoint y: 406, distance: 179.1
click at [639, 406] on section "Enter Package CDSKU Scan CDSKU from BCLs applied on boxes Enter Package CDSKU U…" at bounding box center [784, 386] width 294 height 268
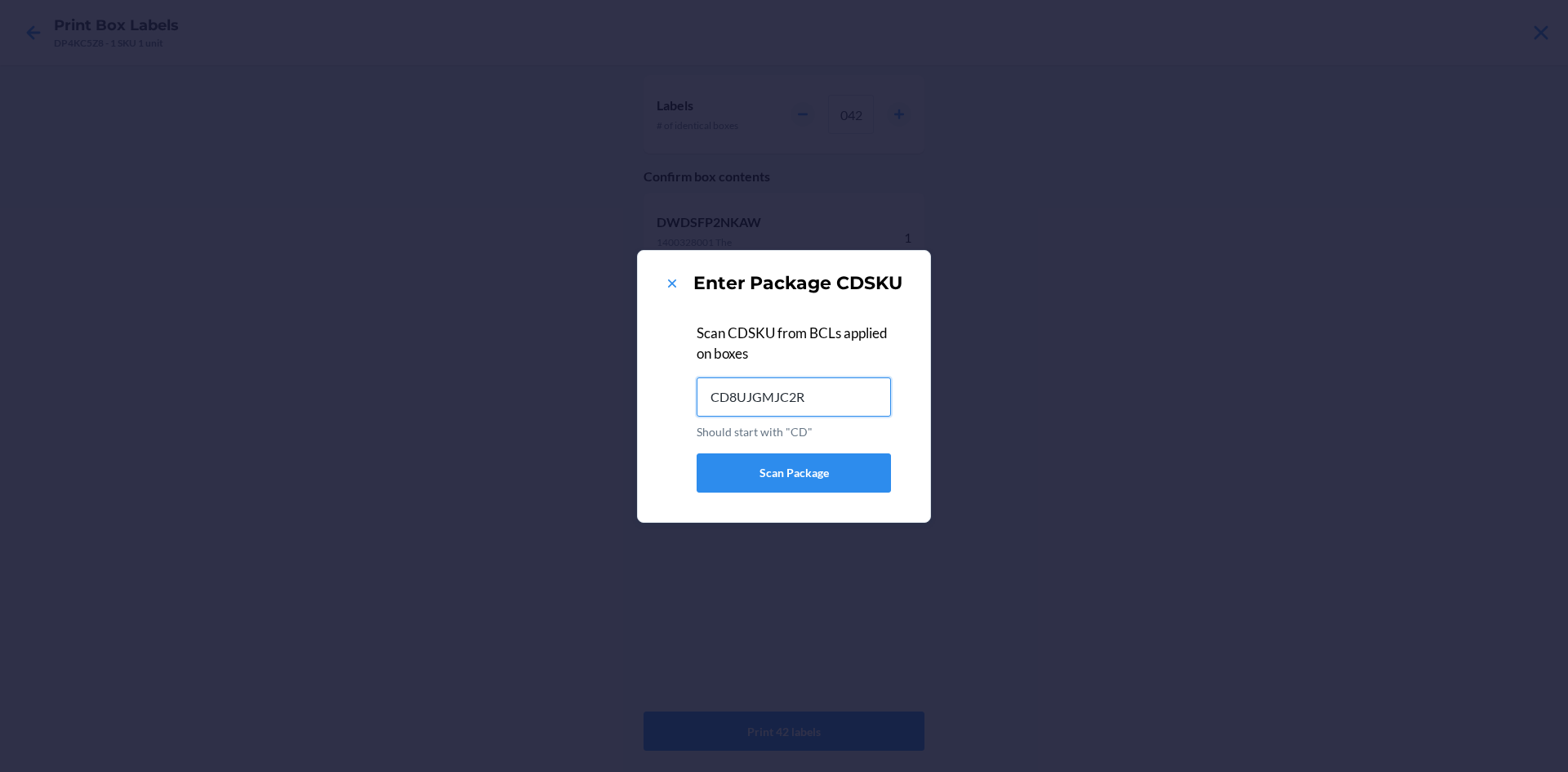
type input "CD8UJGMJC2R"
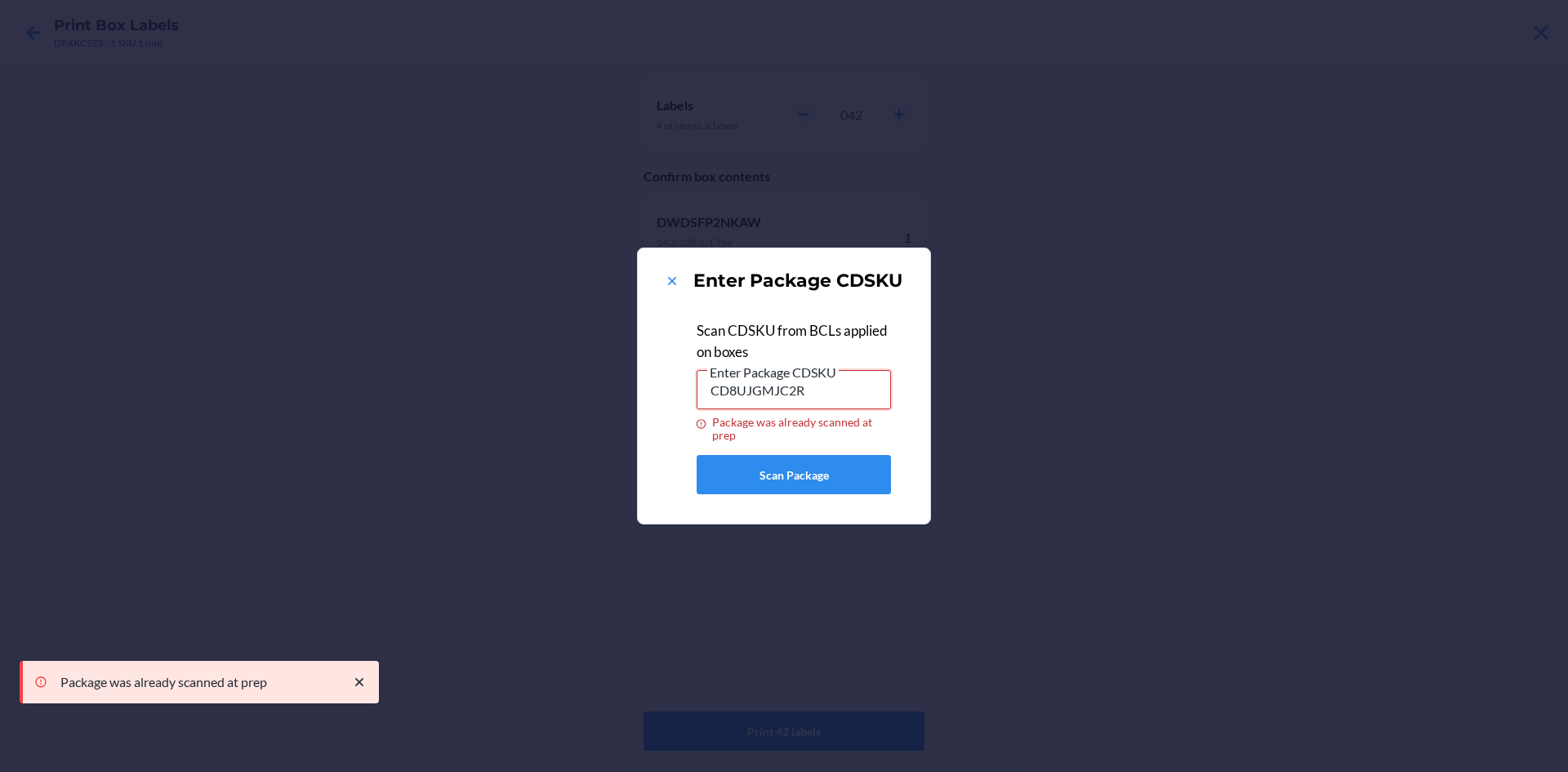
drag, startPoint x: 861, startPoint y: 386, endPoint x: 688, endPoint y: 413, distance: 175.1
click at [688, 413] on div "Scan CDSKU from BCLs applied on boxes Enter Package CDSKU CD8UJGMJC2R Package w…" at bounding box center [784, 406] width 253 height 197
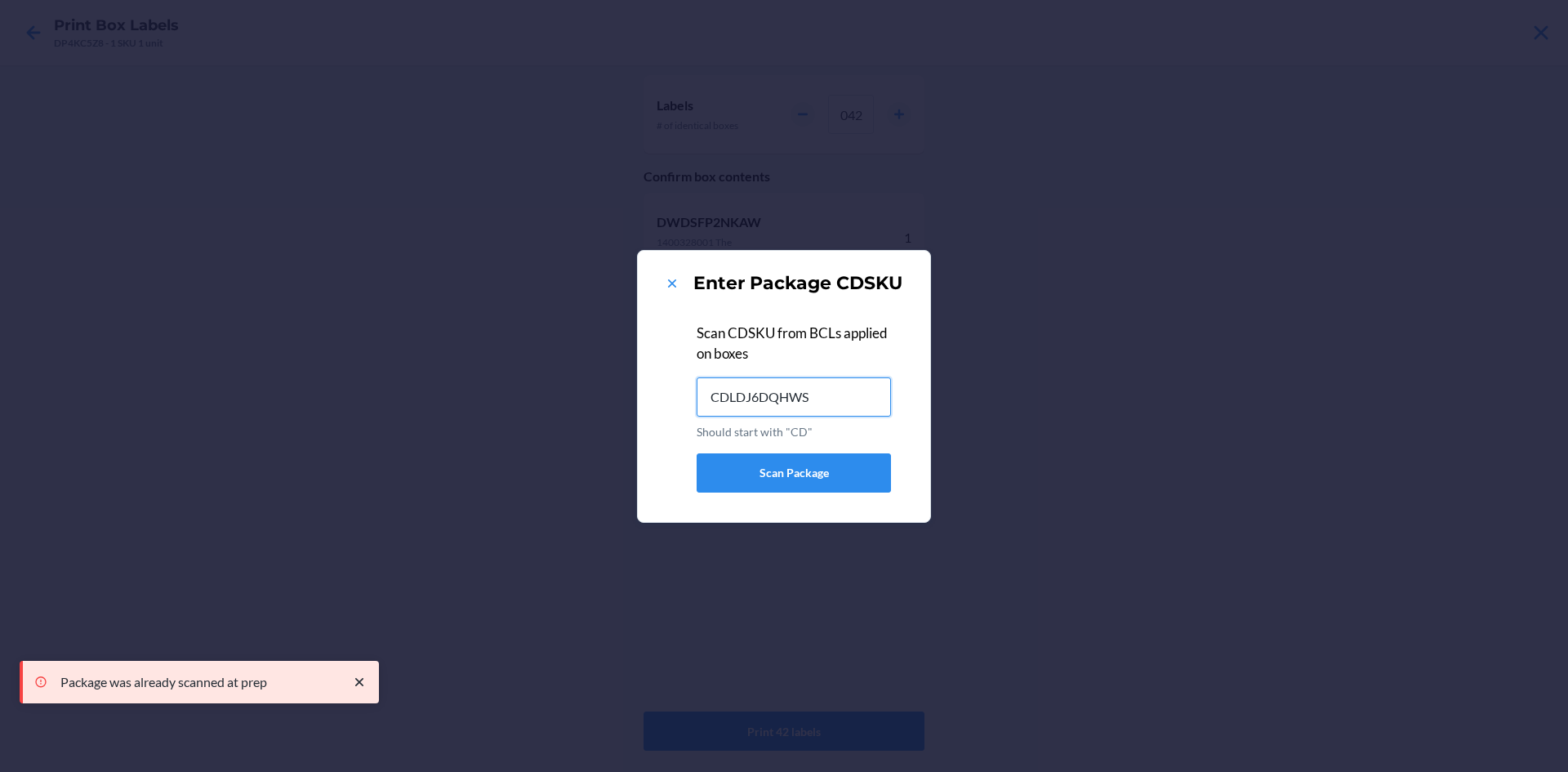
type input "CDLDJ6DQHWS"
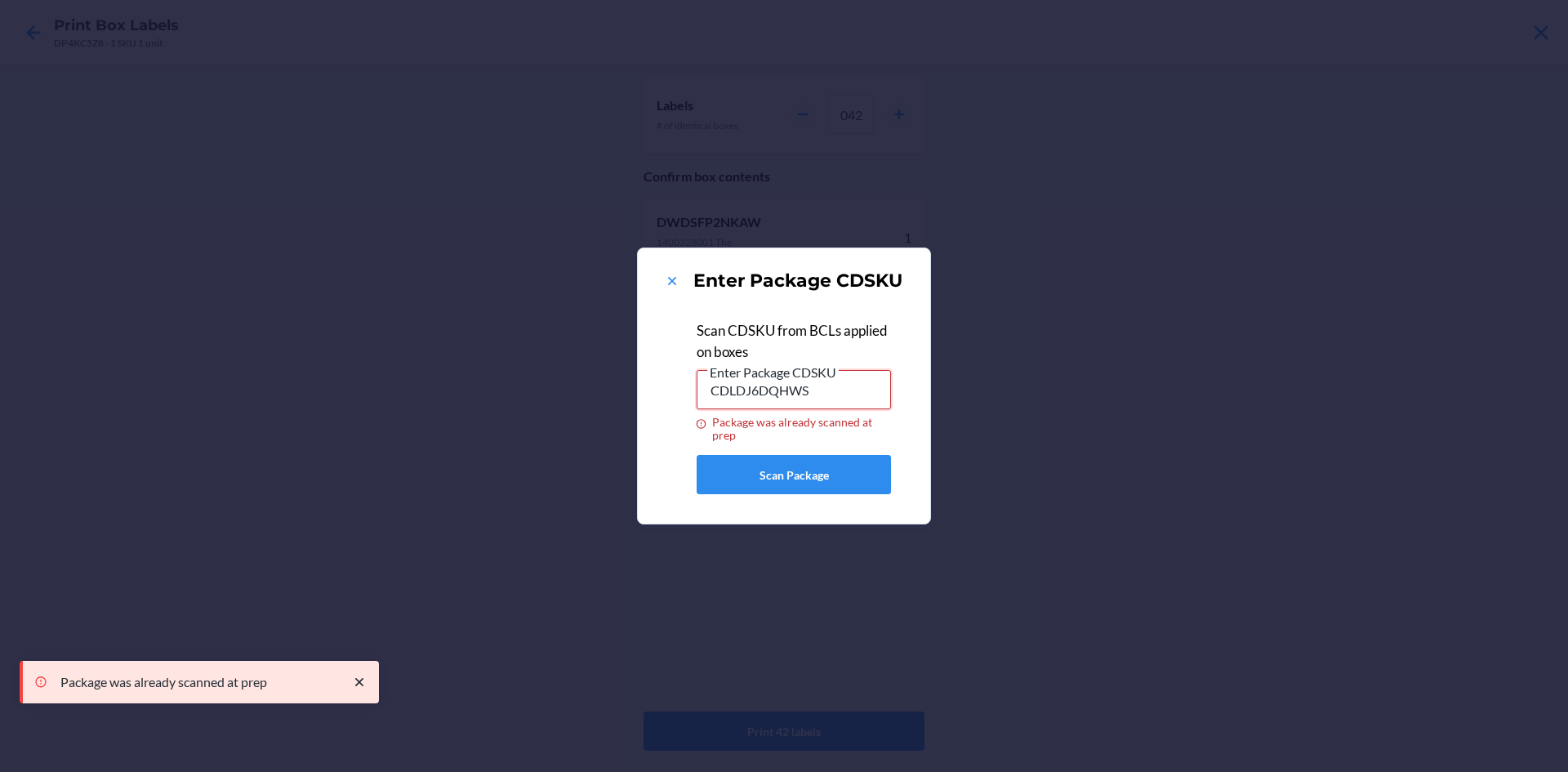
drag, startPoint x: 831, startPoint y: 389, endPoint x: 474, endPoint y: 381, distance: 357.1
click at [474, 381] on div "Enter Package CDSKU Scan CDSKU from BCLs applied on boxes Enter Package CDSKU C…" at bounding box center [784, 386] width 1568 height 772
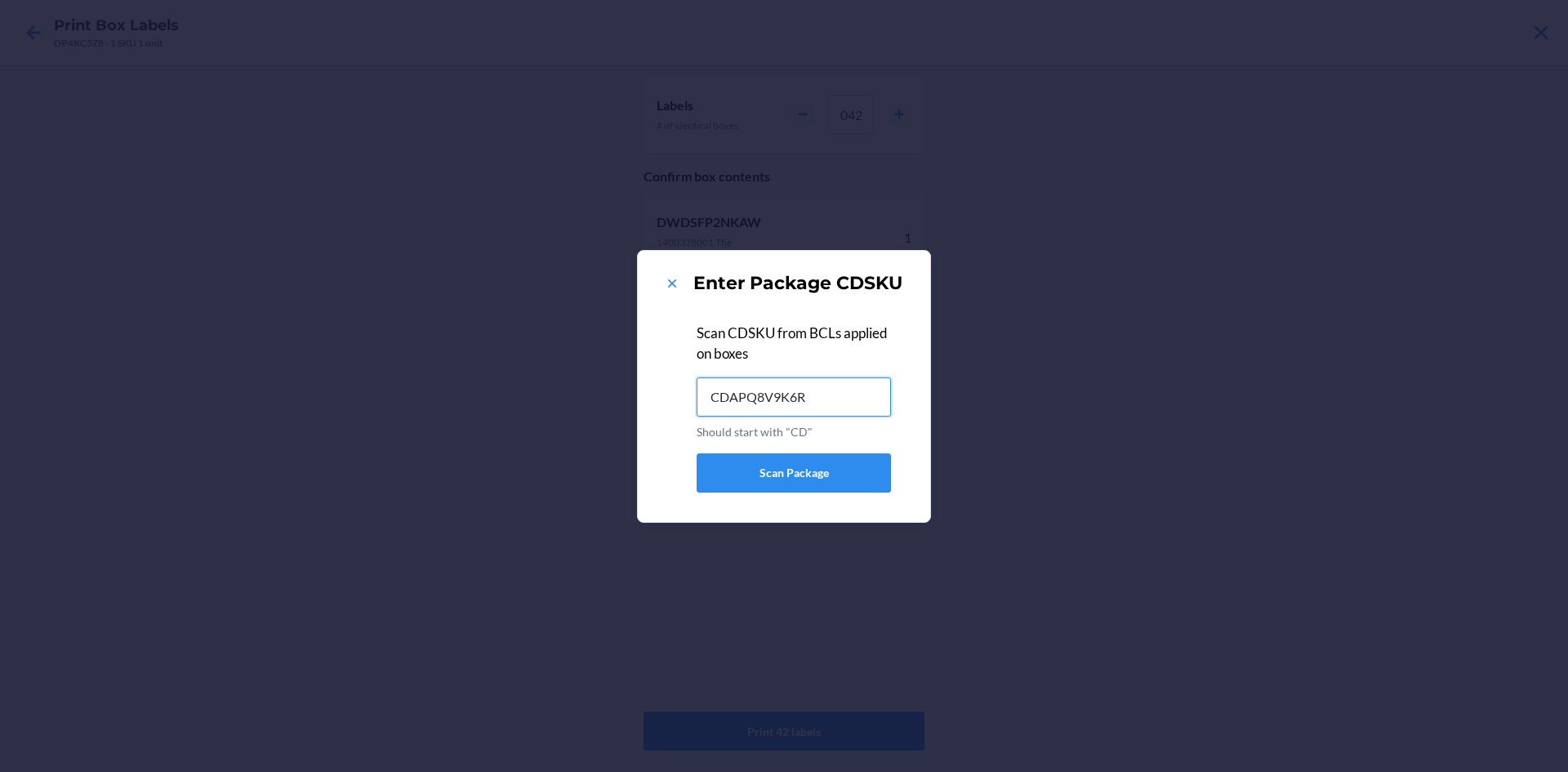
type input "CDAPQ8V9K6R"
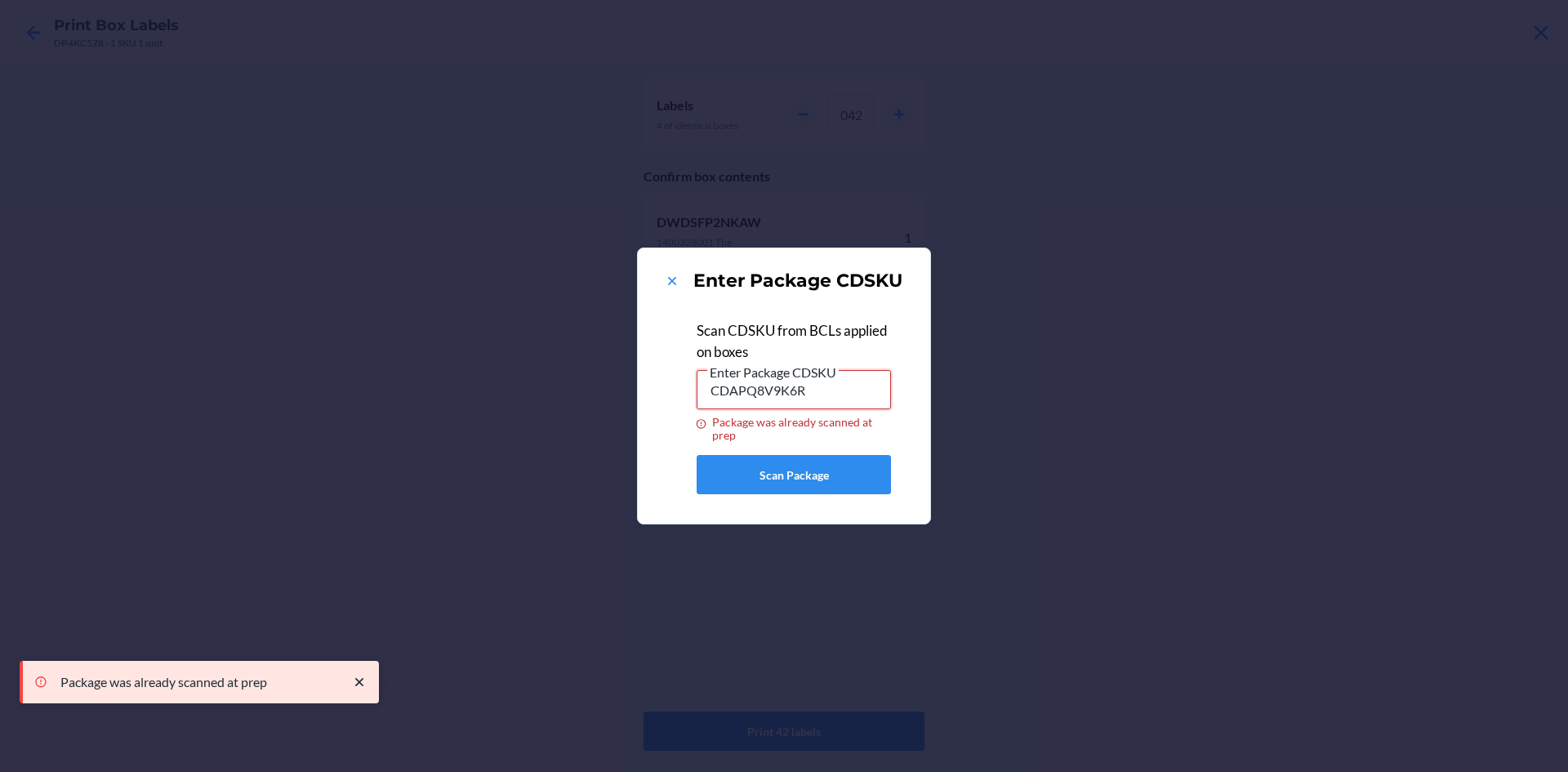
drag, startPoint x: 863, startPoint y: 398, endPoint x: 686, endPoint y: 400, distance: 177.0
click at [686, 400] on div "Scan CDSKU from BCLs applied on boxes Enter Package CDSKU CDAPQ8V9K6R Package w…" at bounding box center [784, 406] width 253 height 197
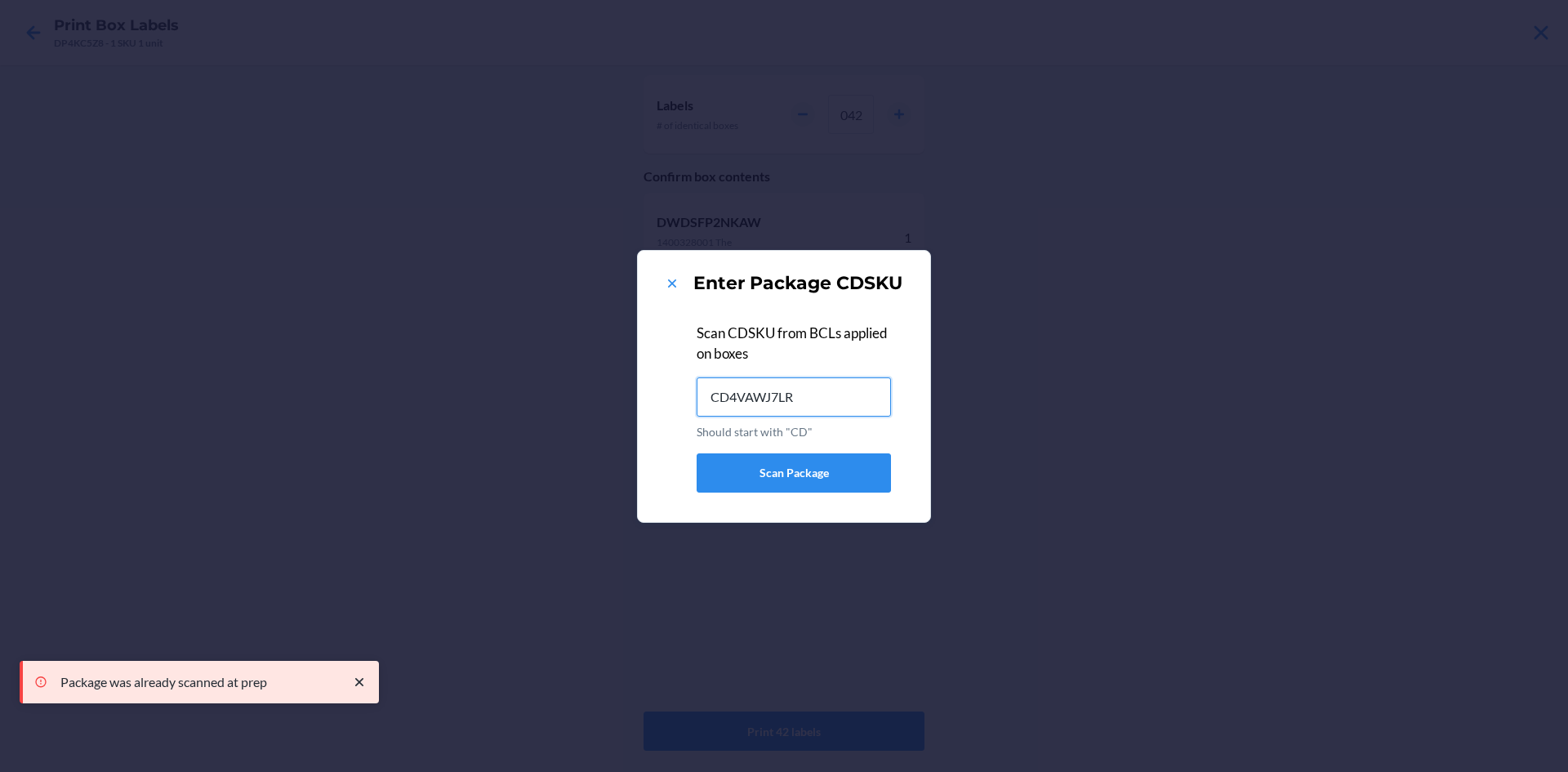
type input "CD4VAWJ7LR6"
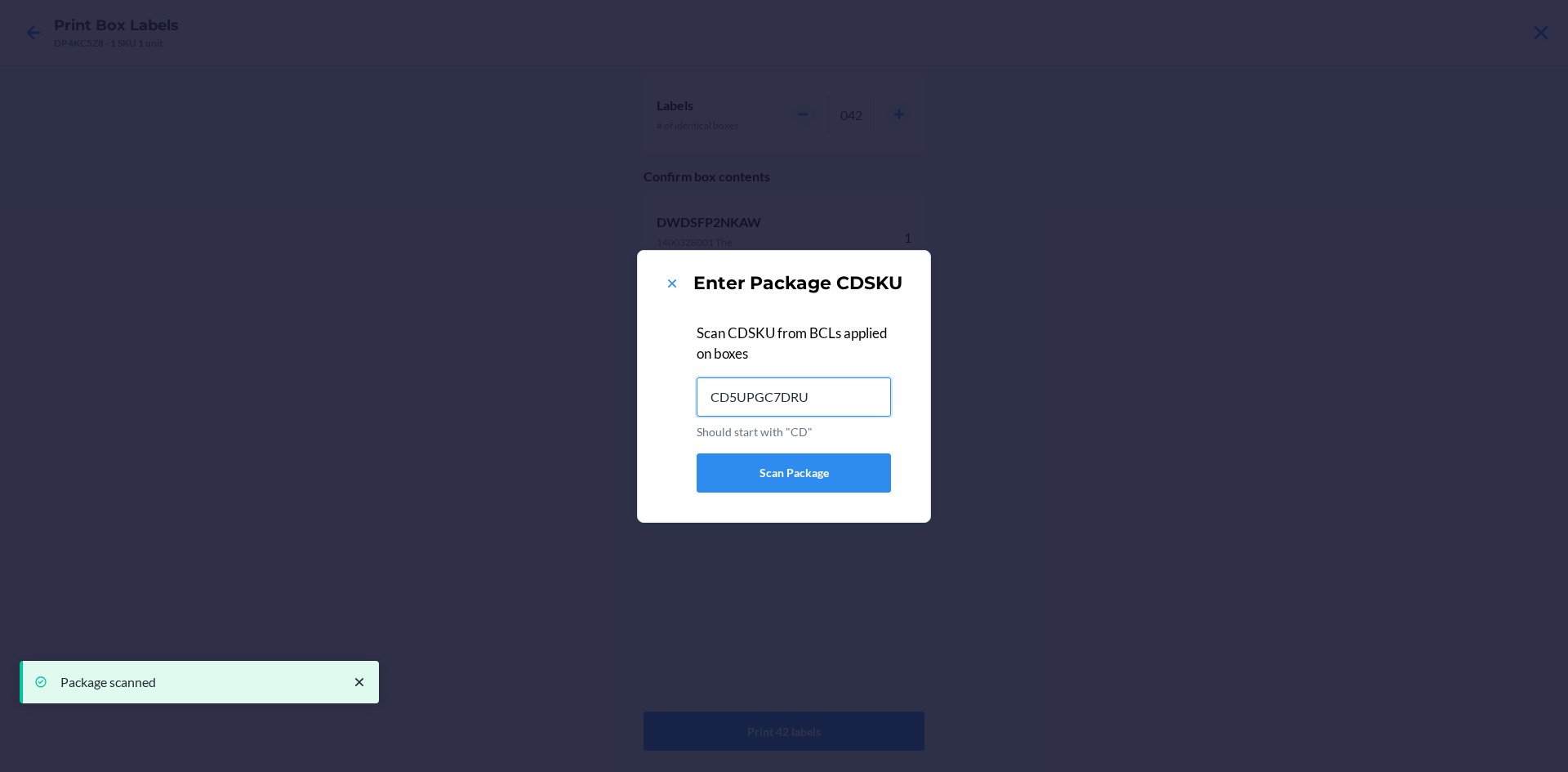
type input "CD5UPGC7DRU"
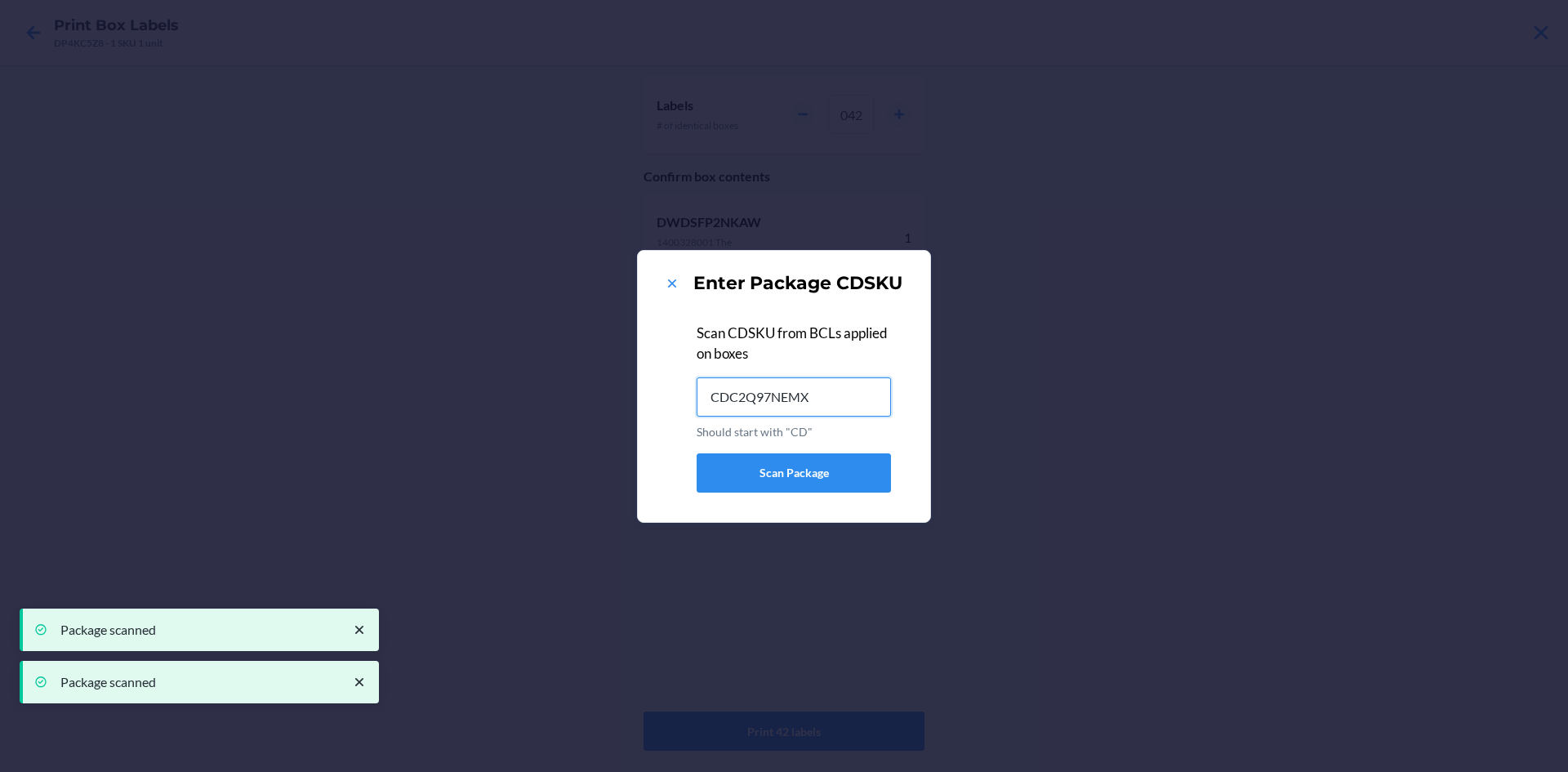
type input "CDC2Q97NEMX"
type input "CDTTWX344BL"
type input "CDUKWSFCBH2"
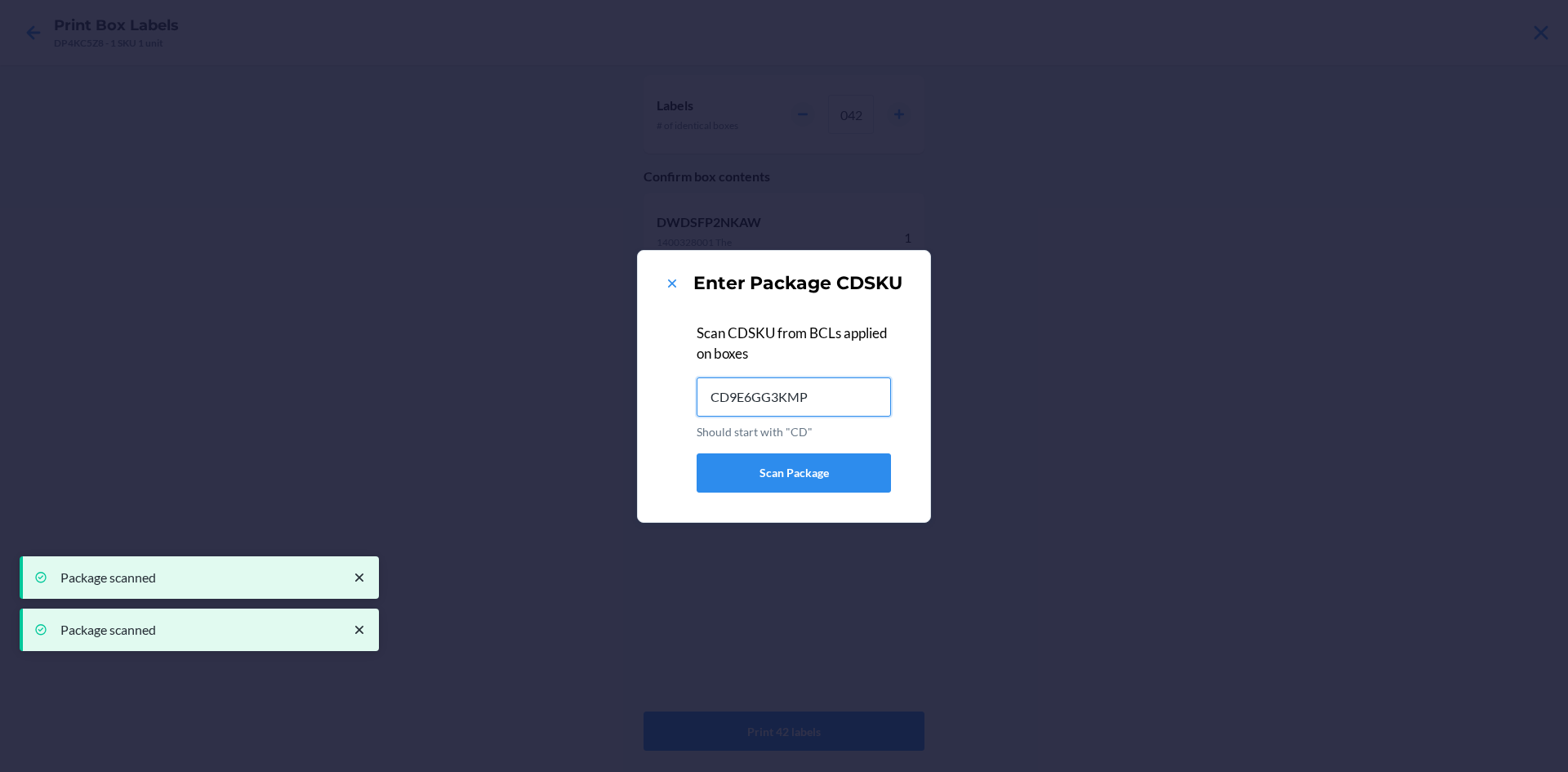
type input "CD9E6GG3KMP"
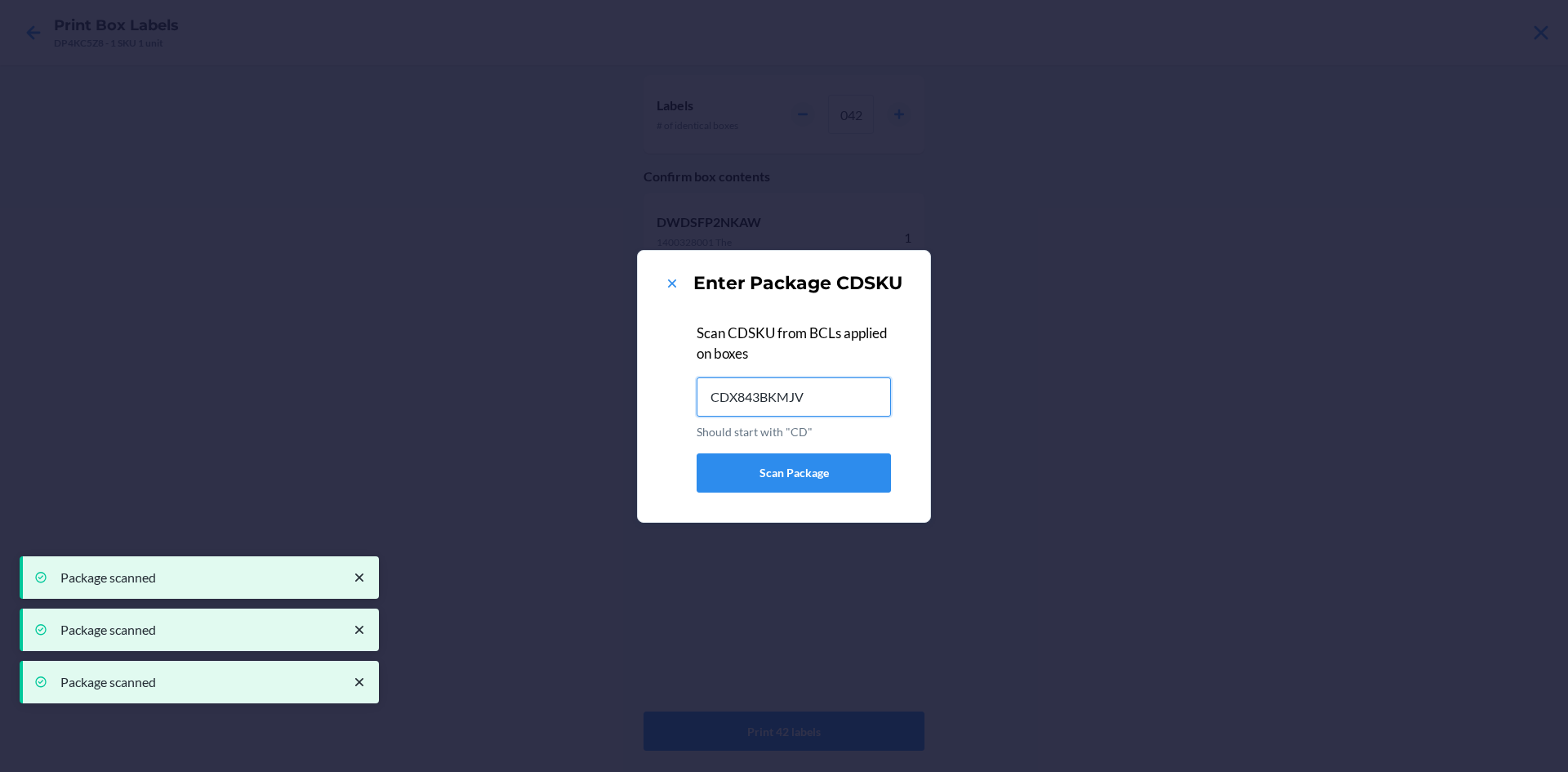
type input "CDX843BKMJV"
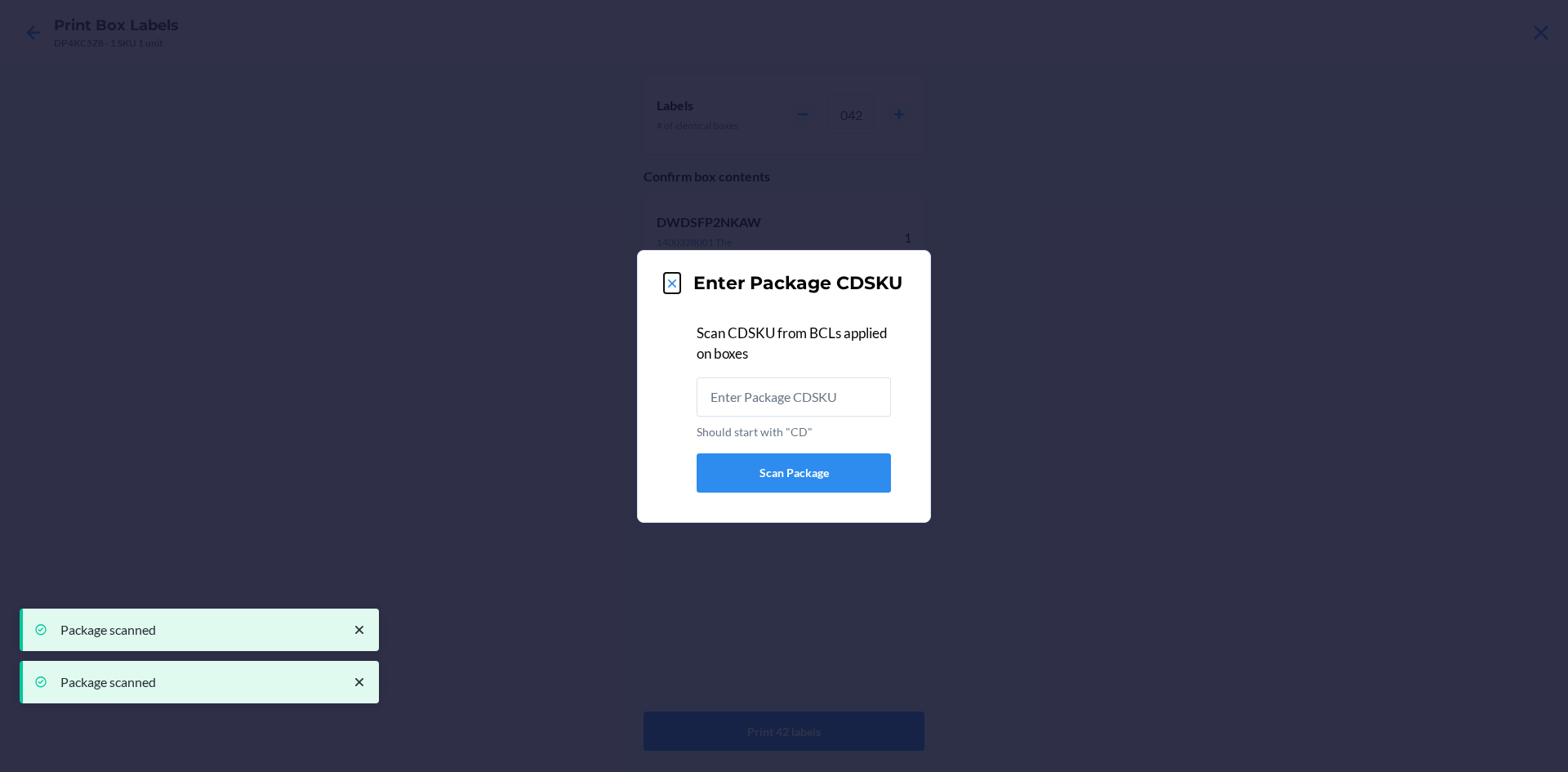
click at [668, 283] on icon at bounding box center [672, 283] width 17 height 17
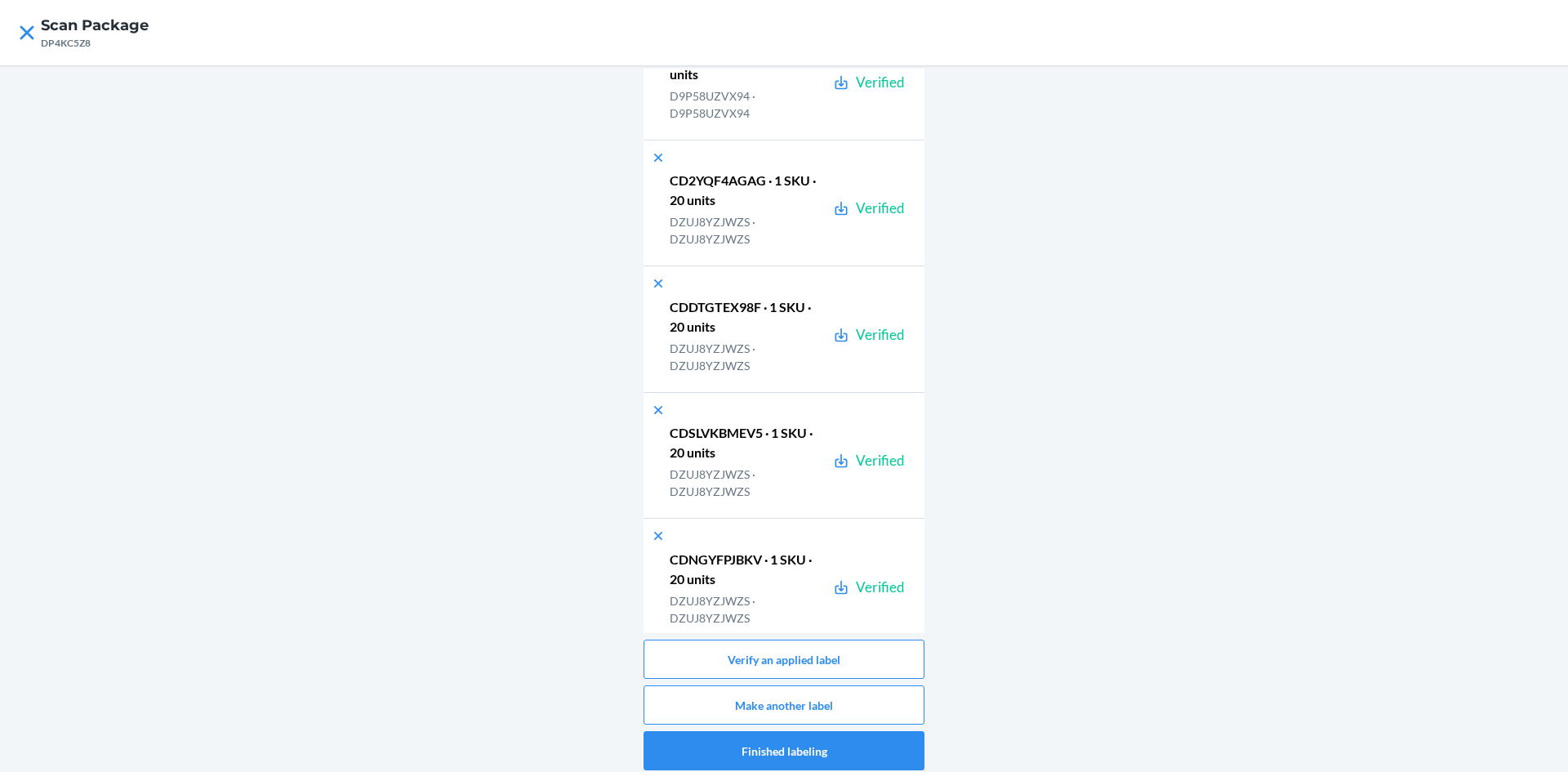
scroll to position [31636, 0]
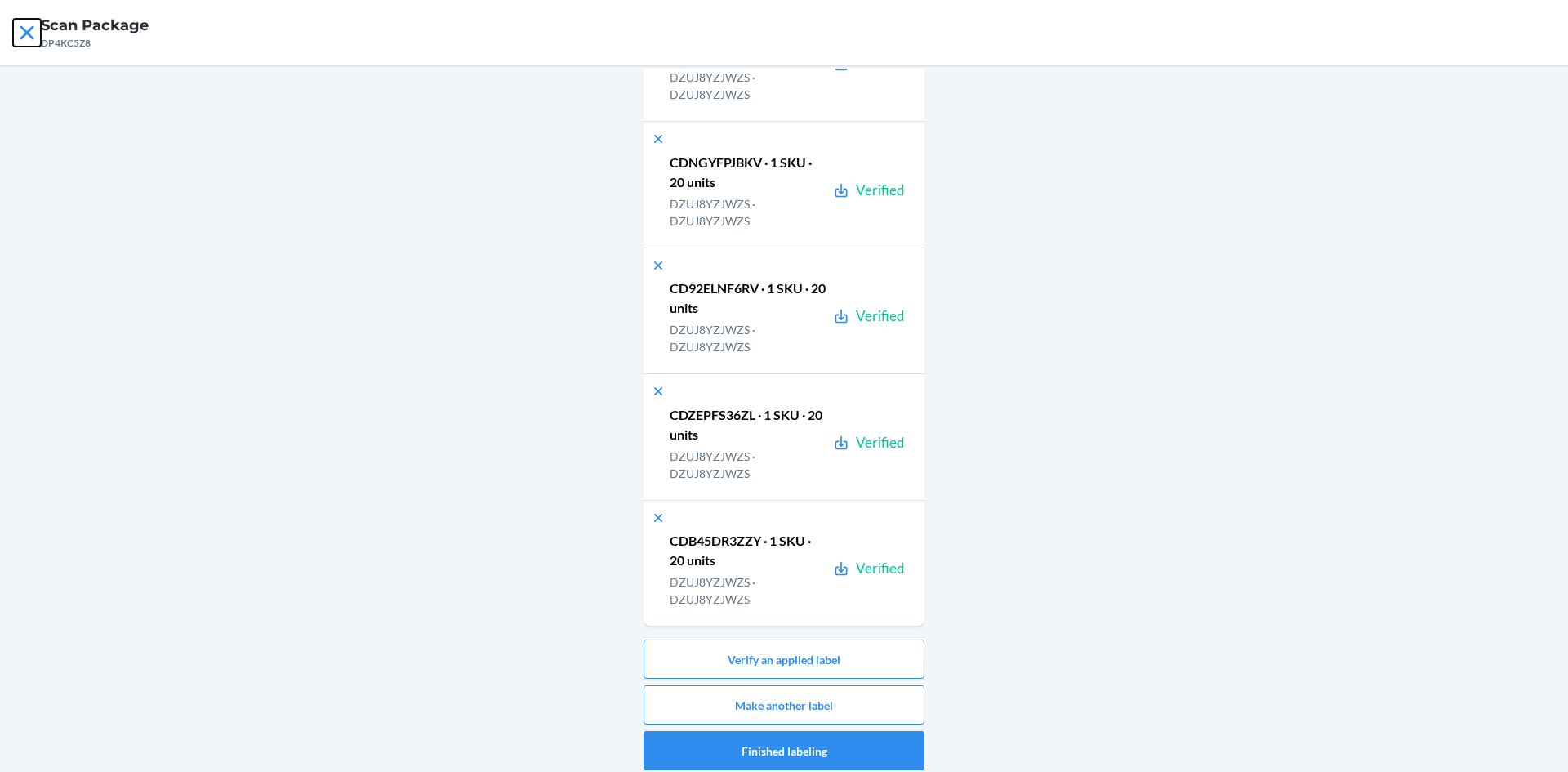
click at [25, 25] on icon at bounding box center [27, 32] width 27 height 27
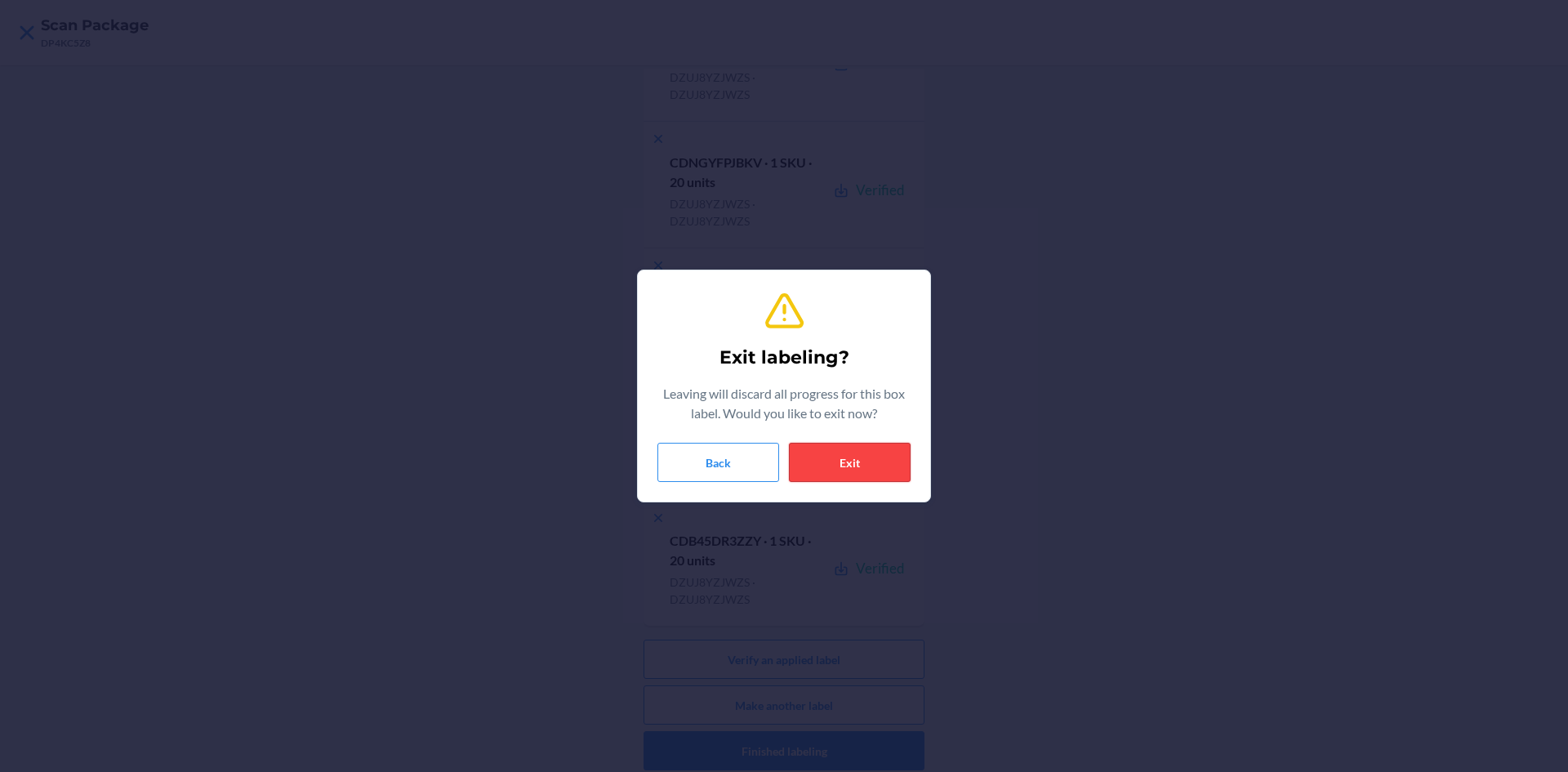
click at [880, 470] on button "Exit" at bounding box center [850, 462] width 121 height 39
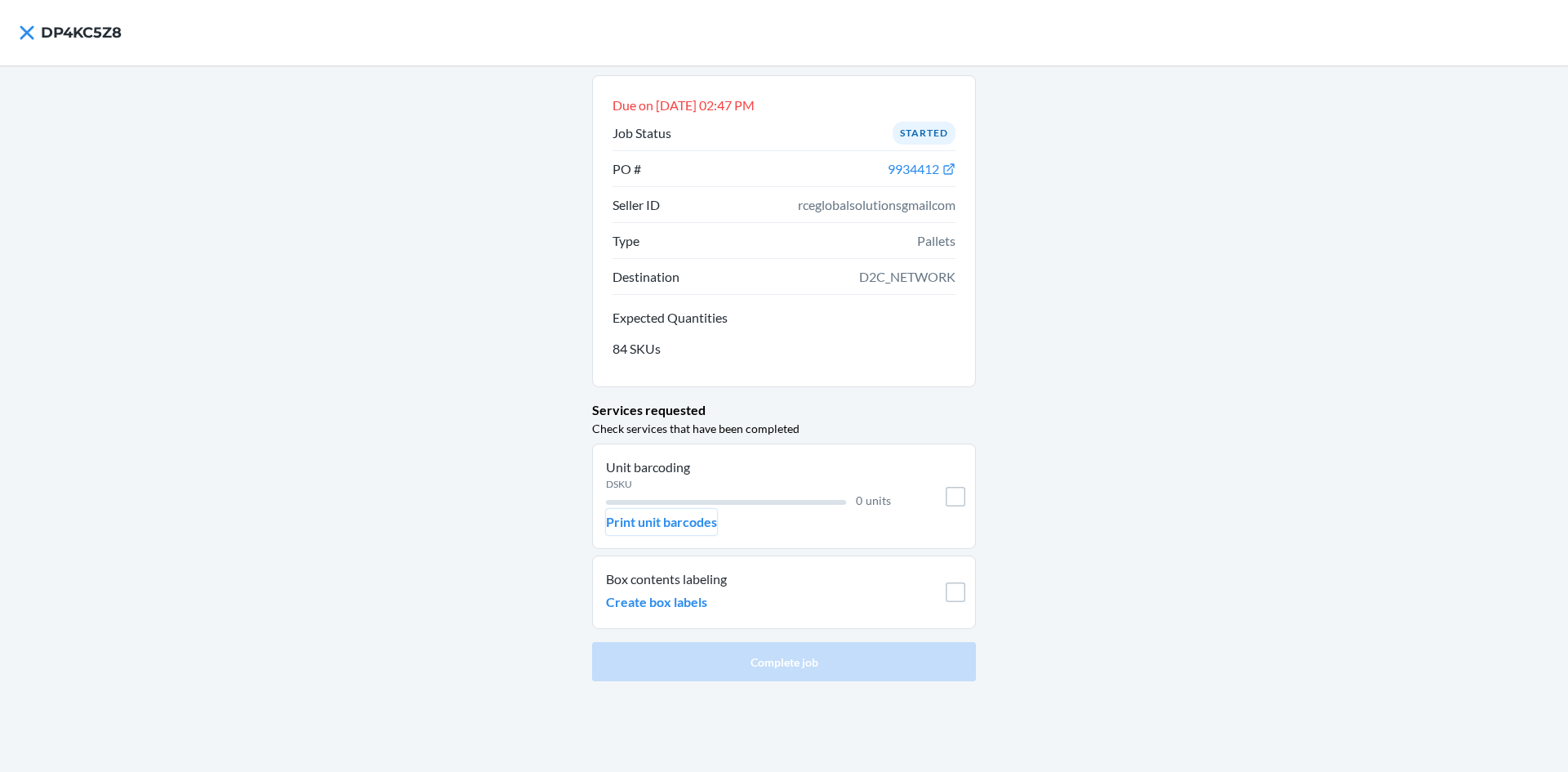
click at [672, 529] on p "Print unit barcodes" at bounding box center [661, 522] width 111 height 20
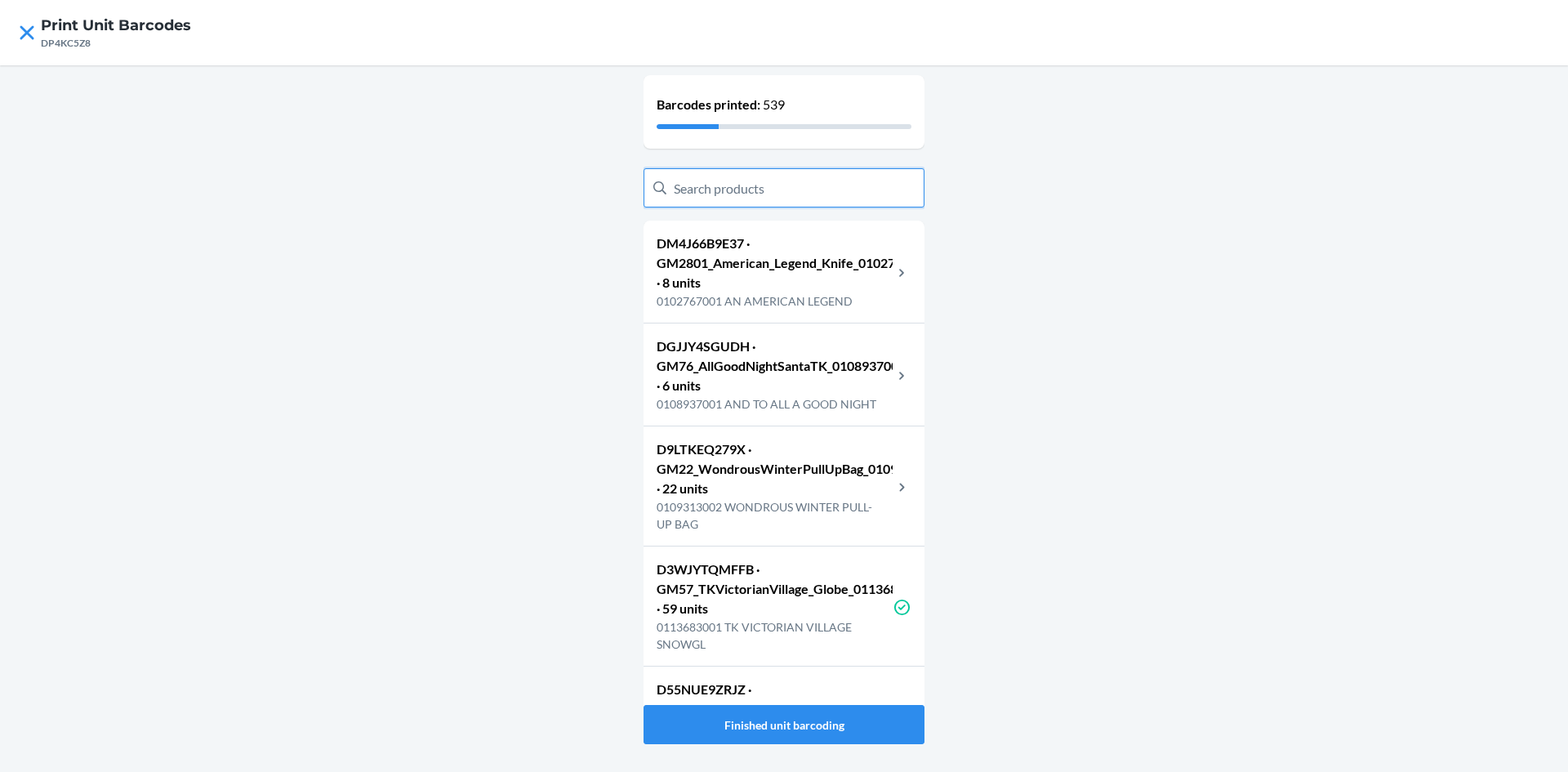
click at [862, 182] on input "text" at bounding box center [784, 187] width 281 height 39
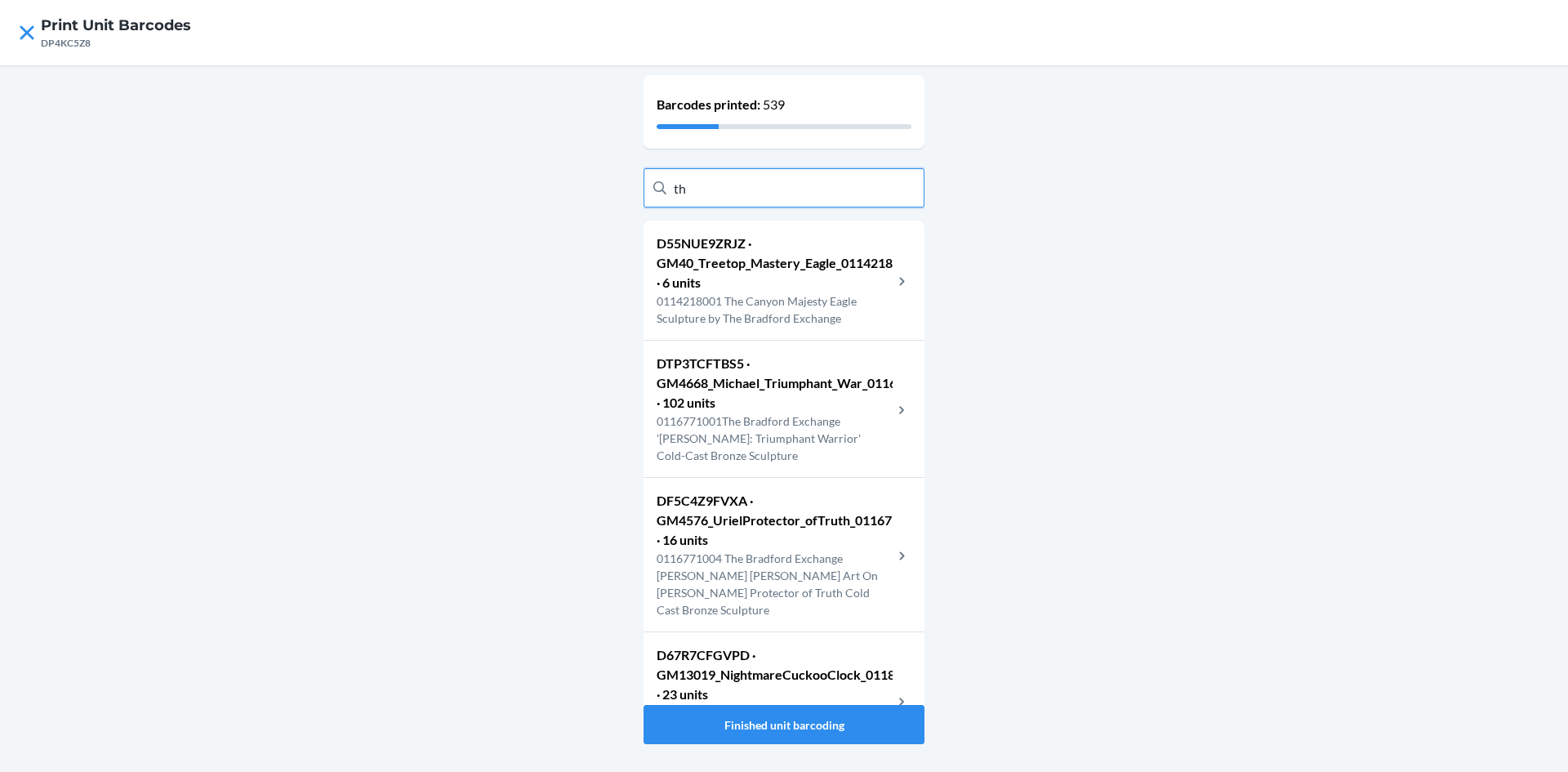
type input "t"
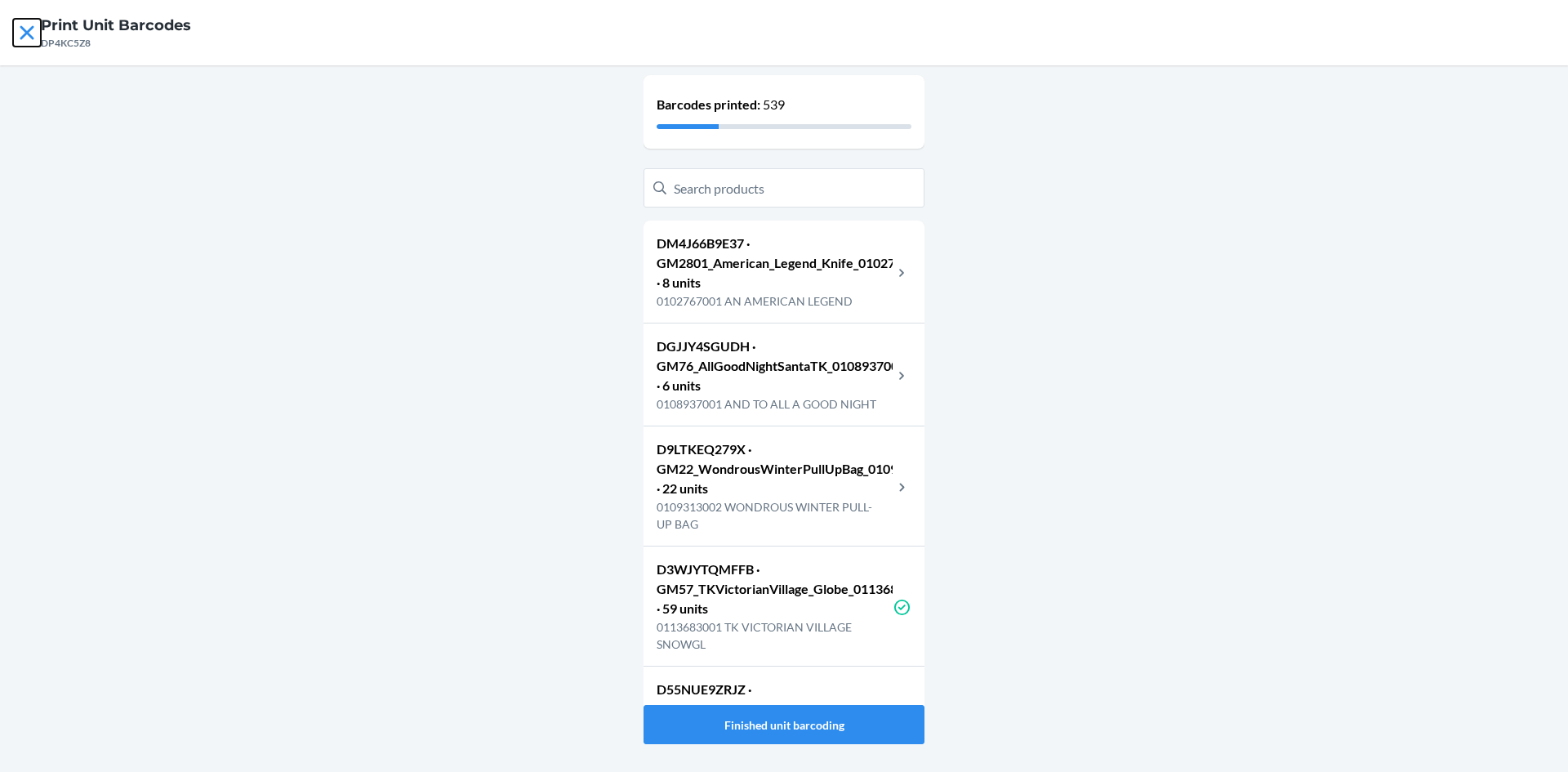
click at [37, 32] on icon at bounding box center [27, 32] width 27 height 27
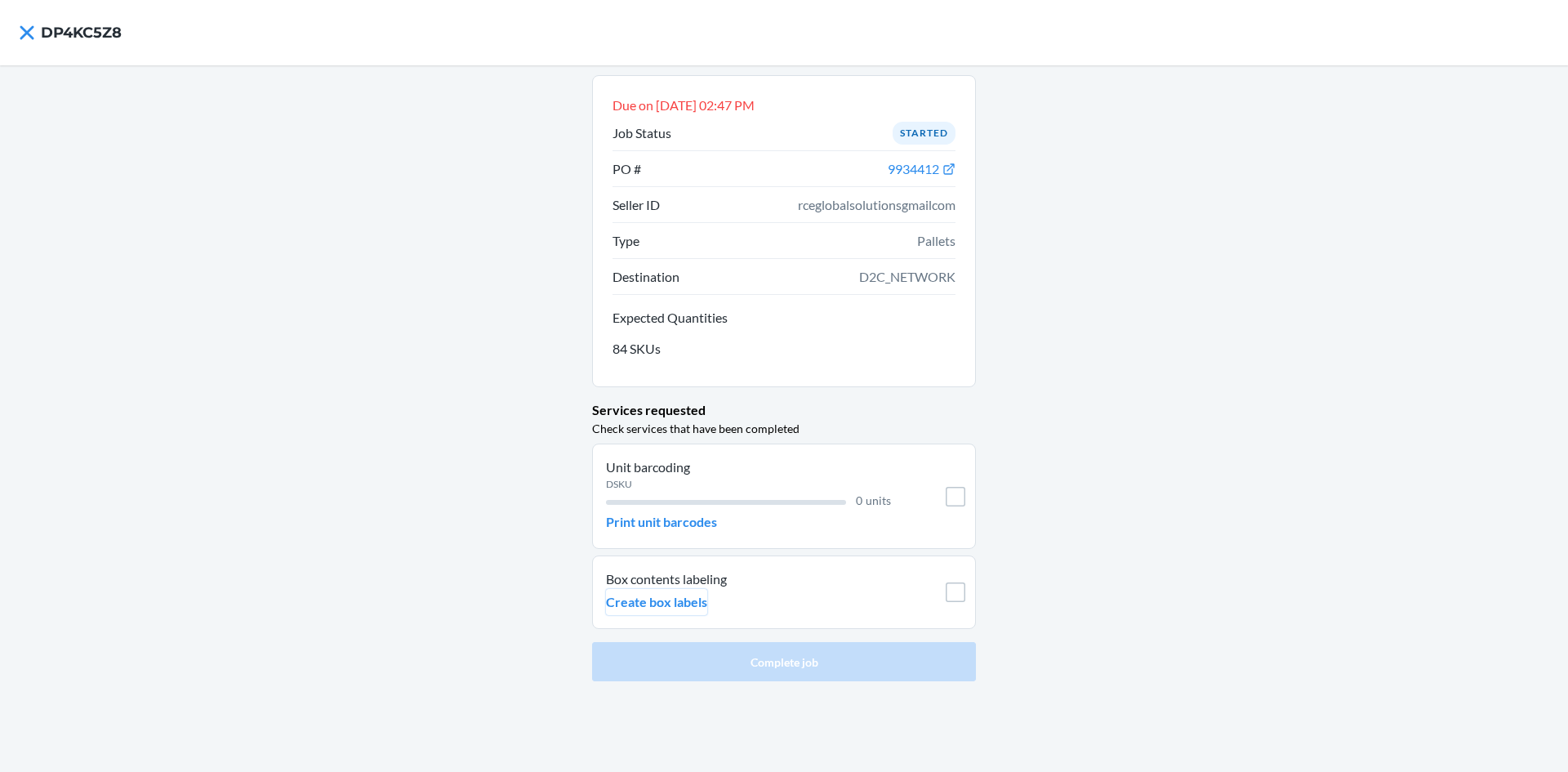
click at [686, 601] on p "Create box labels" at bounding box center [656, 602] width 101 height 20
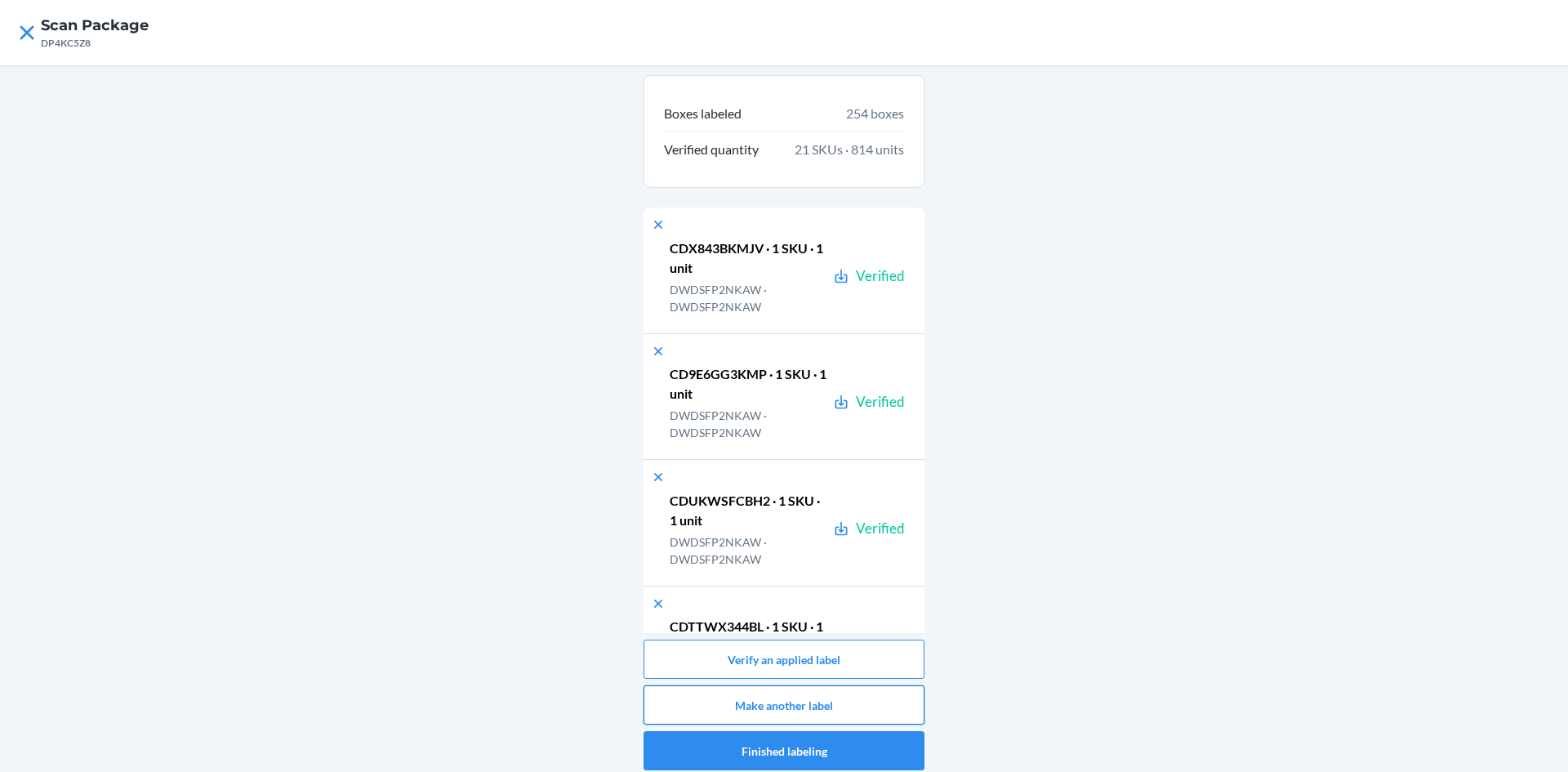
click at [843, 701] on button "Make another label" at bounding box center [784, 705] width 281 height 39
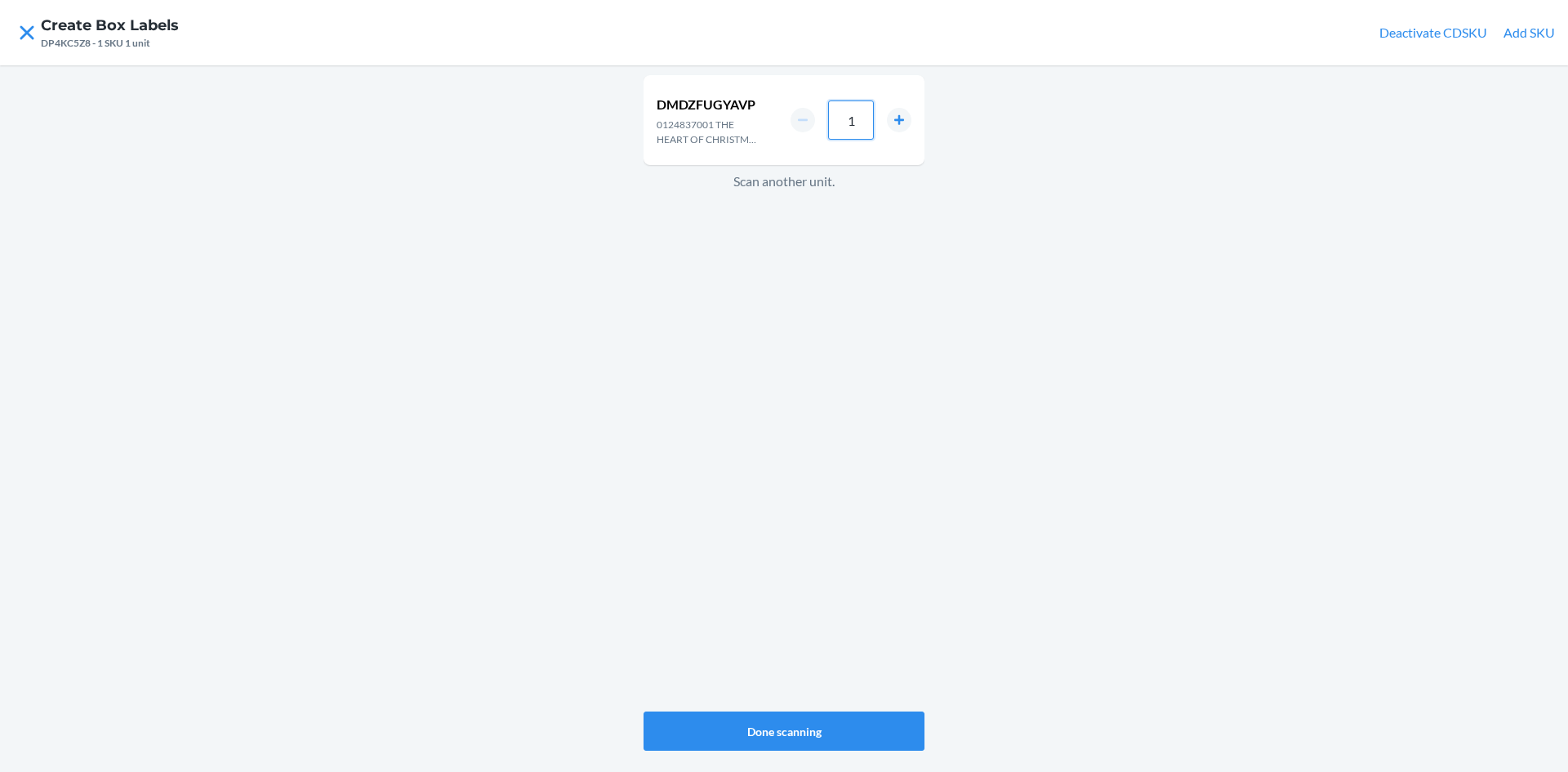
click at [841, 125] on input "1" at bounding box center [851, 120] width 46 height 39
click at [861, 121] on input "1" at bounding box center [851, 120] width 46 height 39
type input "30"
click at [806, 724] on button "Done scanning" at bounding box center [784, 730] width 281 height 39
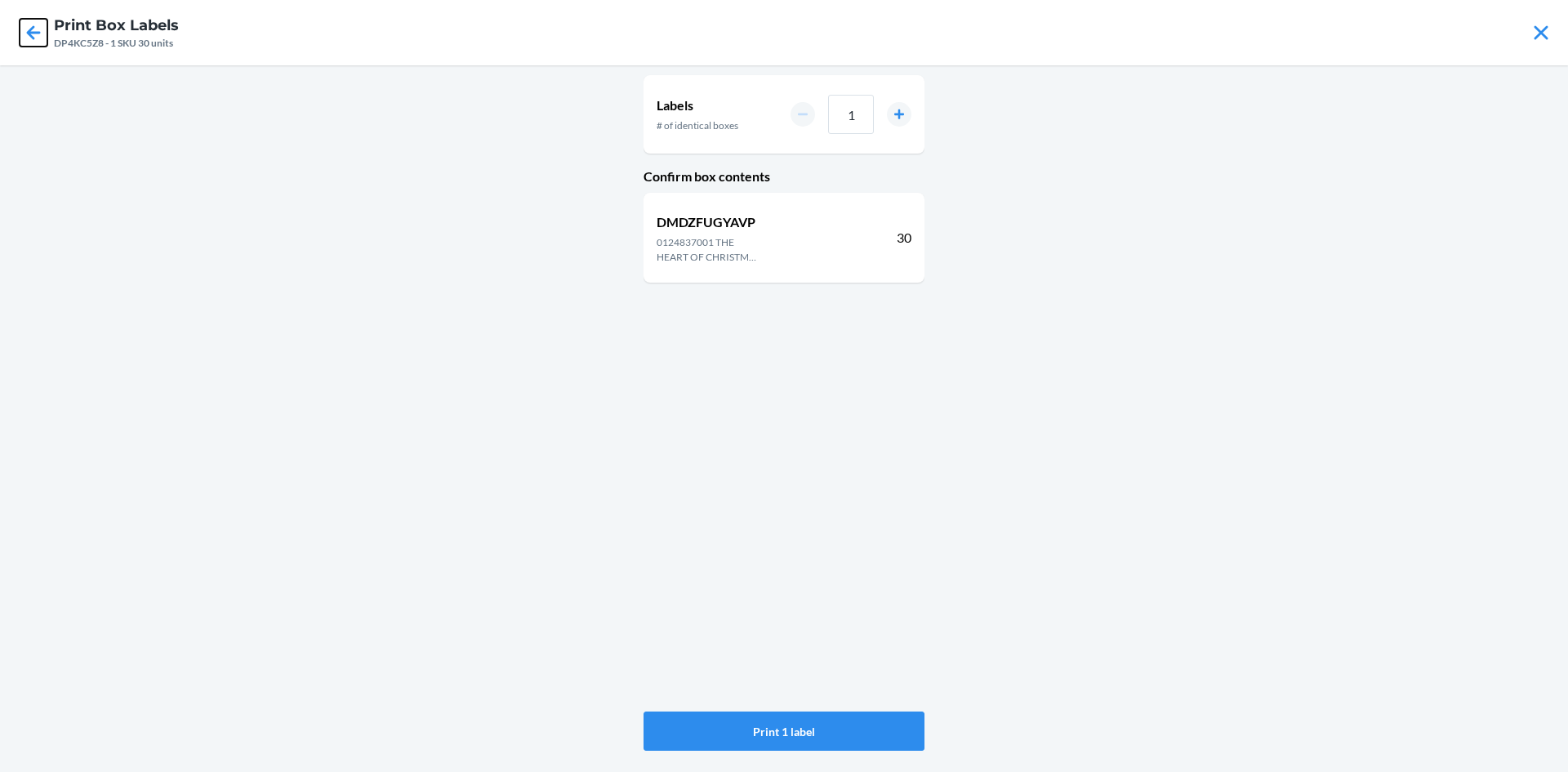
click at [32, 28] on icon at bounding box center [33, 32] width 14 height 14
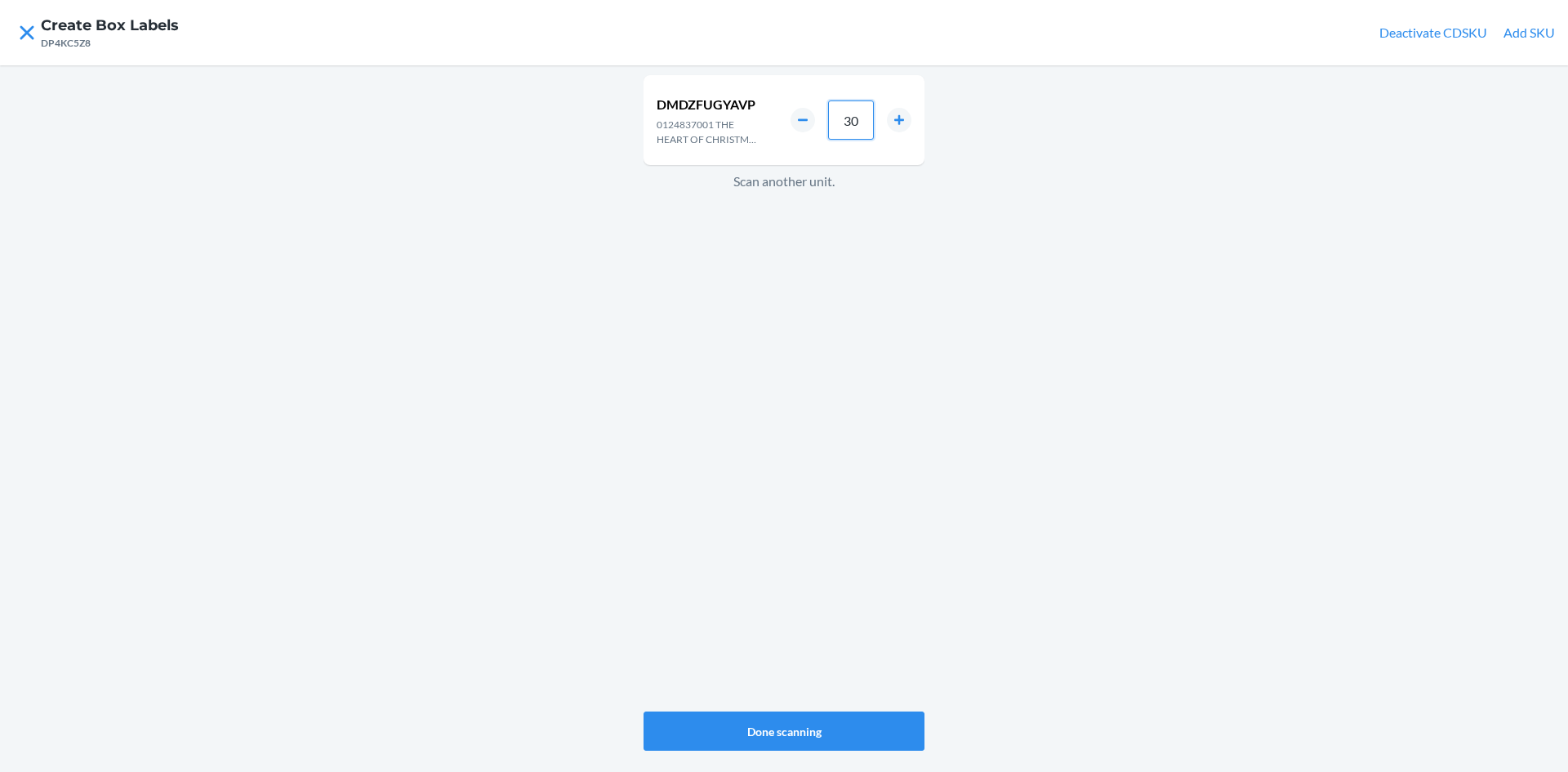
drag, startPoint x: 868, startPoint y: 120, endPoint x: 823, endPoint y: 127, distance: 45.5
click at [823, 127] on div "30" at bounding box center [851, 120] width 120 height 39
type input "1"
click at [783, 722] on button "Done scanning" at bounding box center [784, 730] width 281 height 39
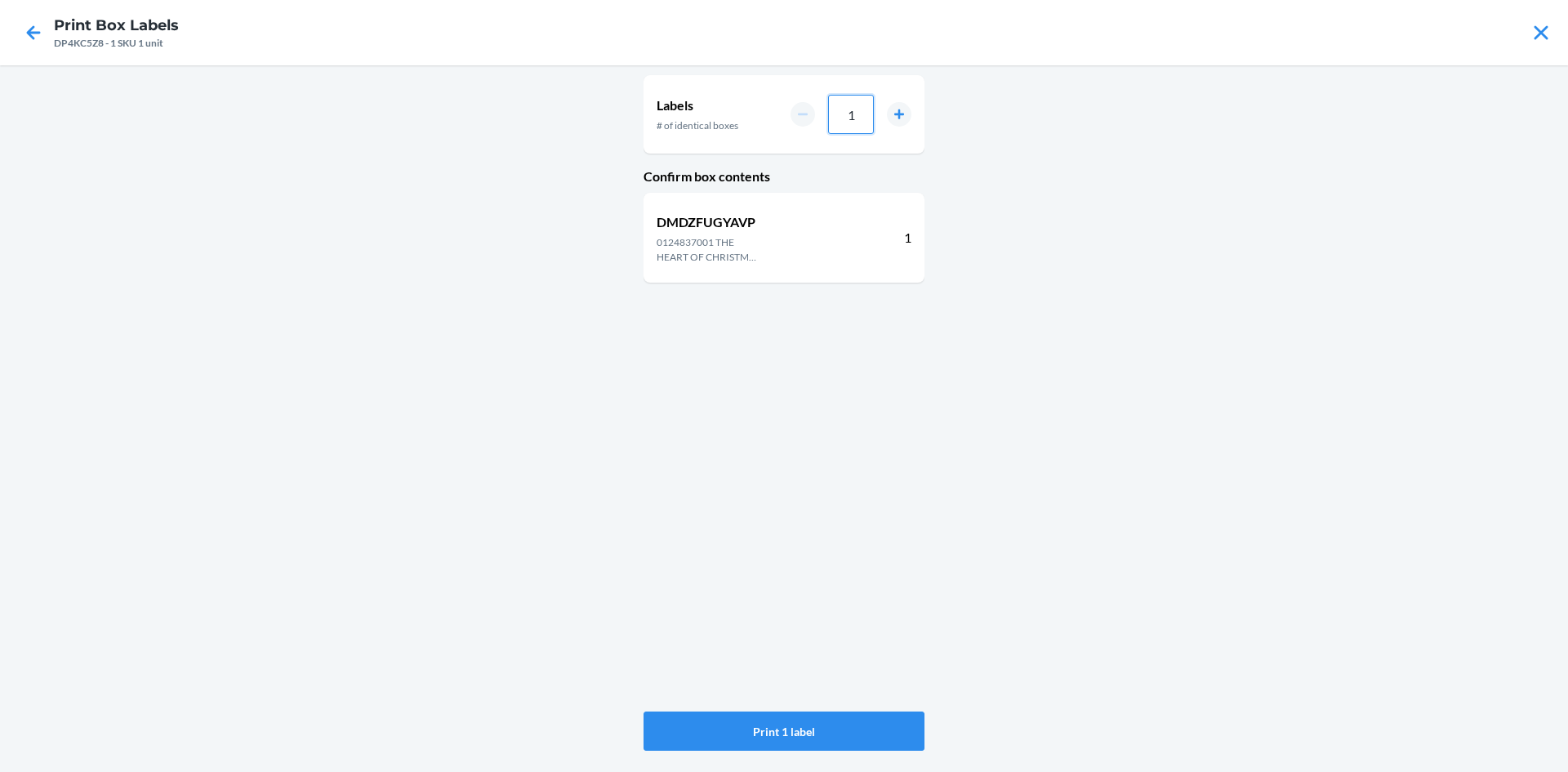
click at [853, 118] on input "1" at bounding box center [851, 114] width 46 height 39
type input "030"
click at [795, 728] on button "Print 30 labels" at bounding box center [784, 730] width 281 height 39
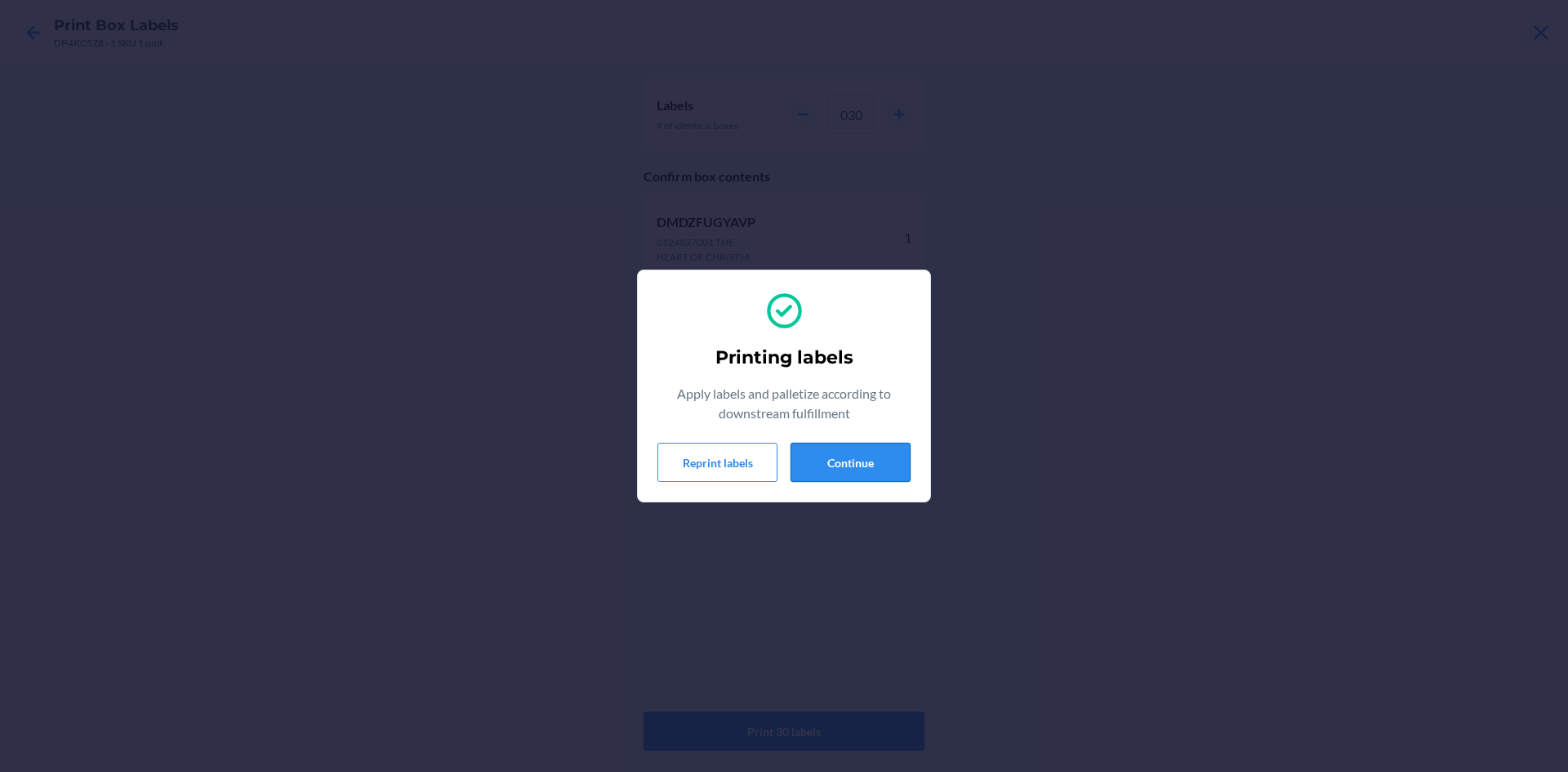
click at [873, 461] on button "Continue" at bounding box center [851, 462] width 120 height 39
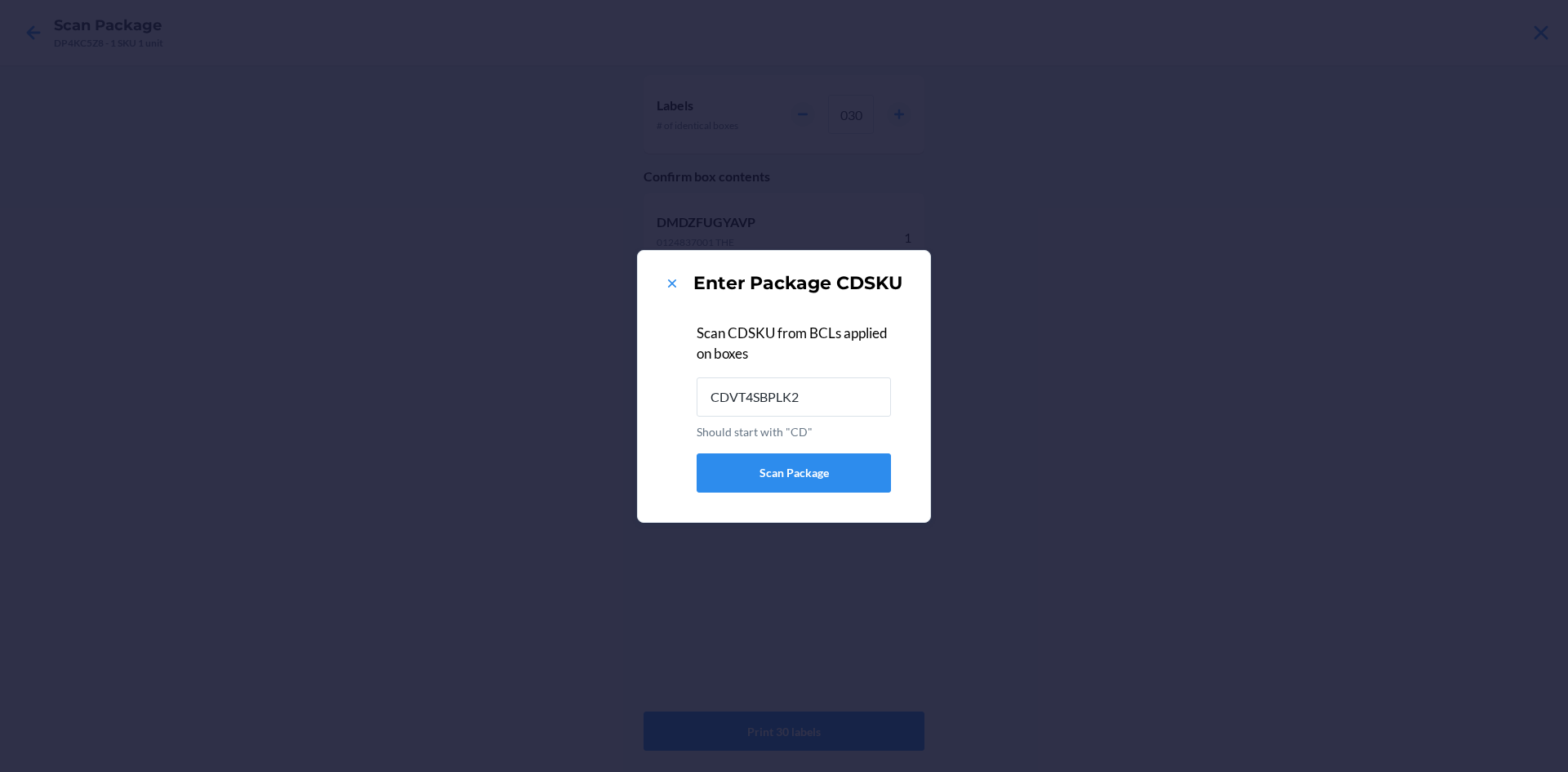
type input "CDVT4SBPLK2"
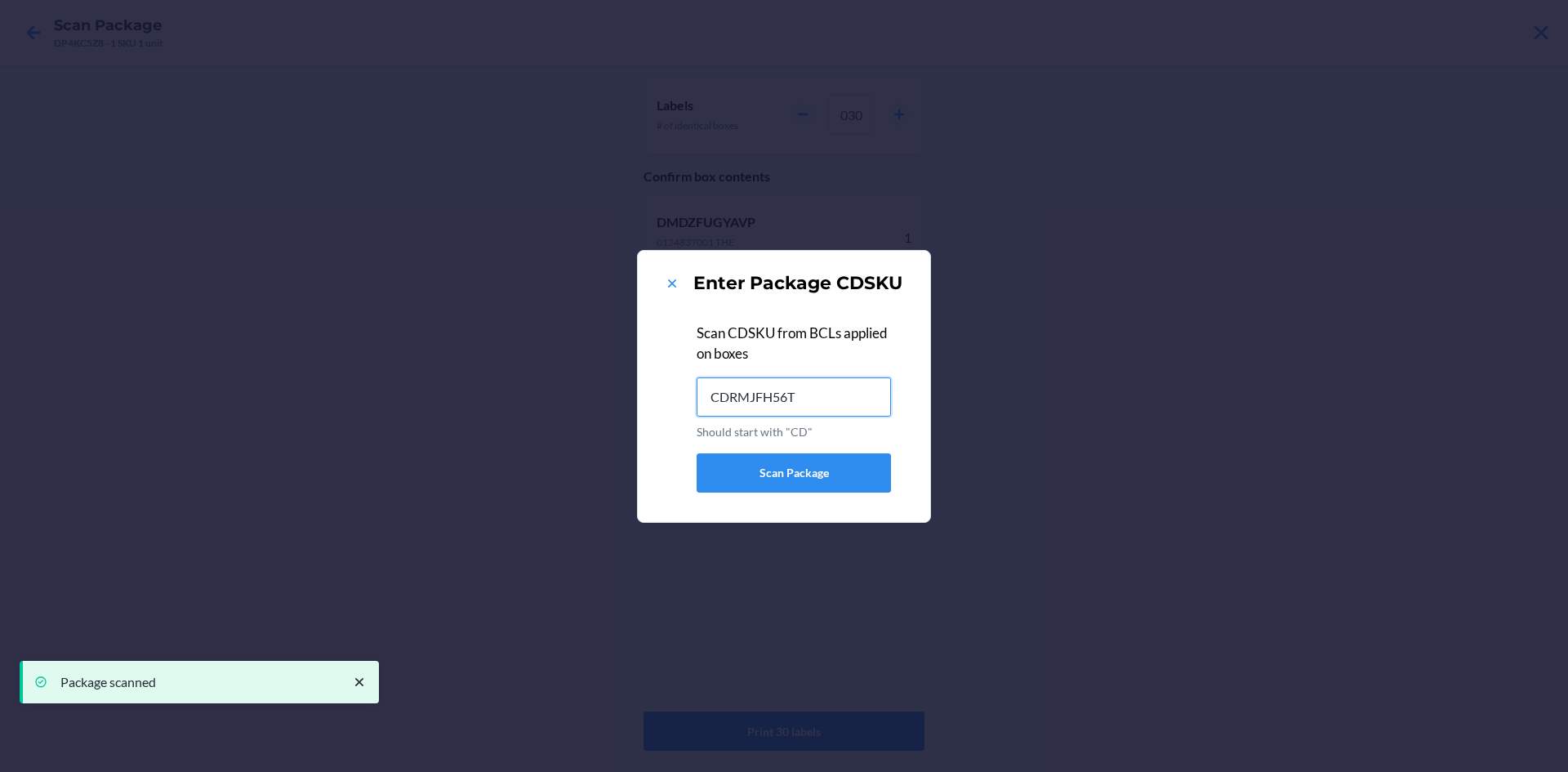
type input "CDRMJFH56T7"
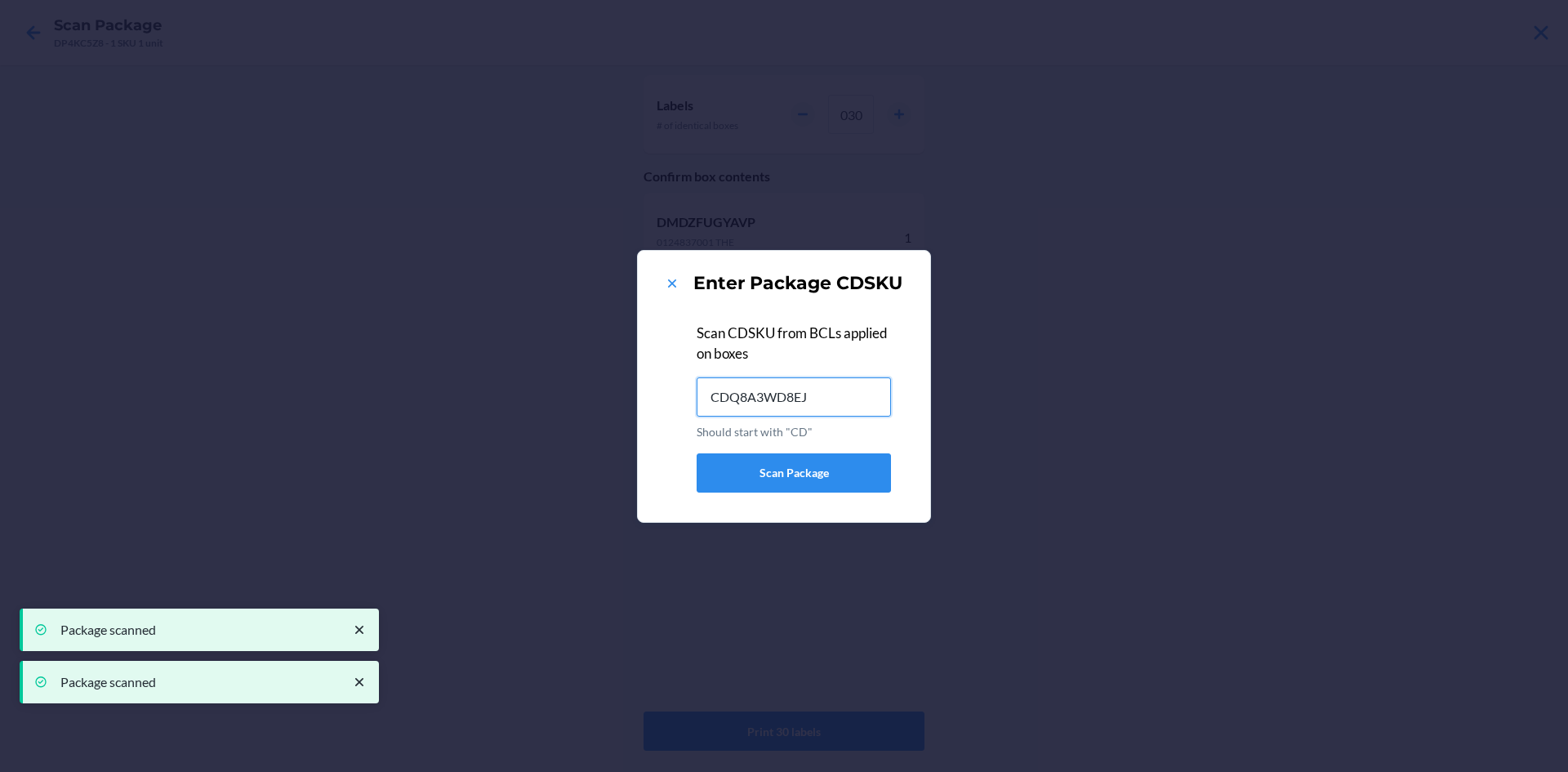
type input "CDQ8A3WD8EJ"
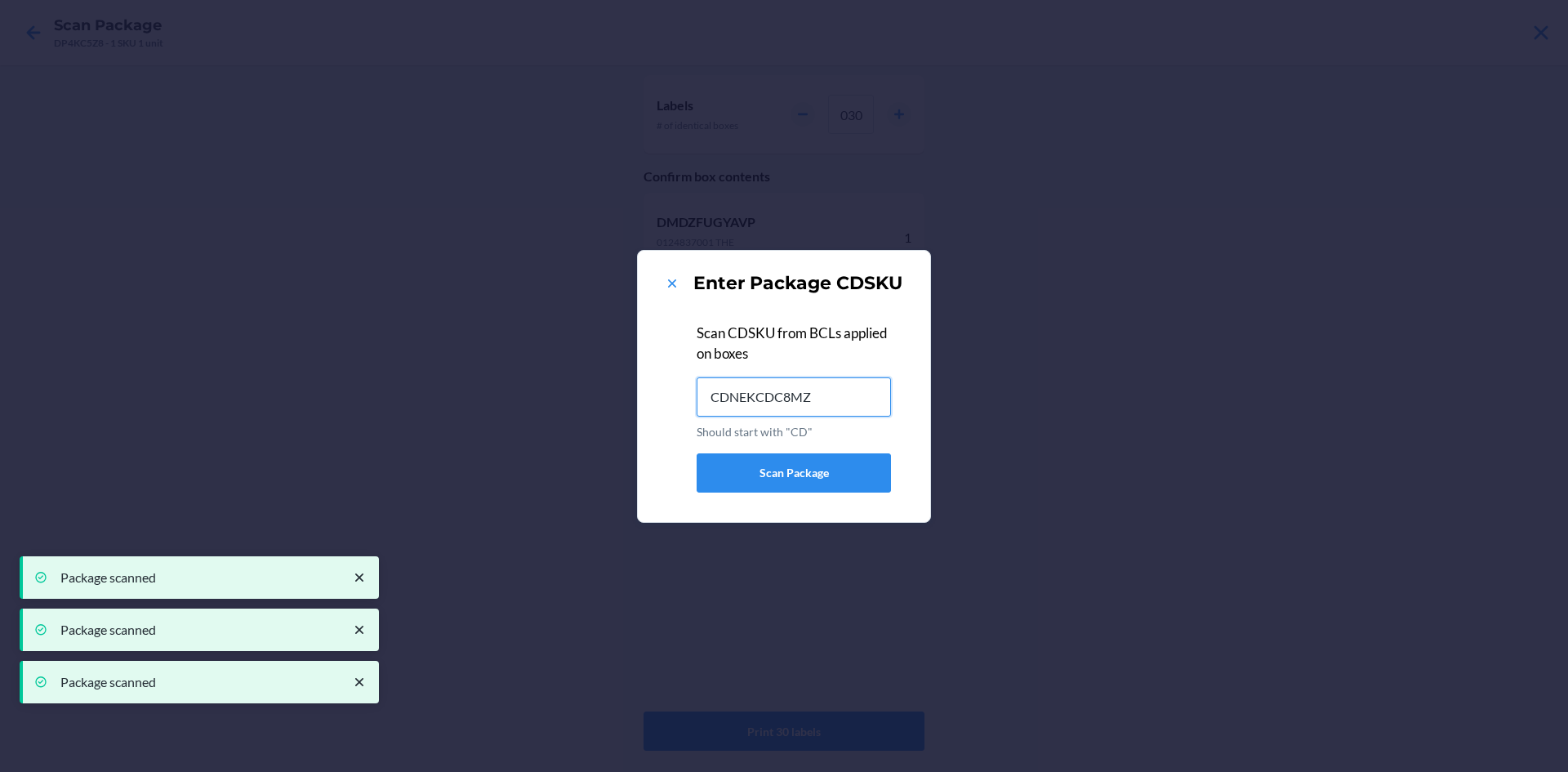
type input "CDNEKCDC8MZ"
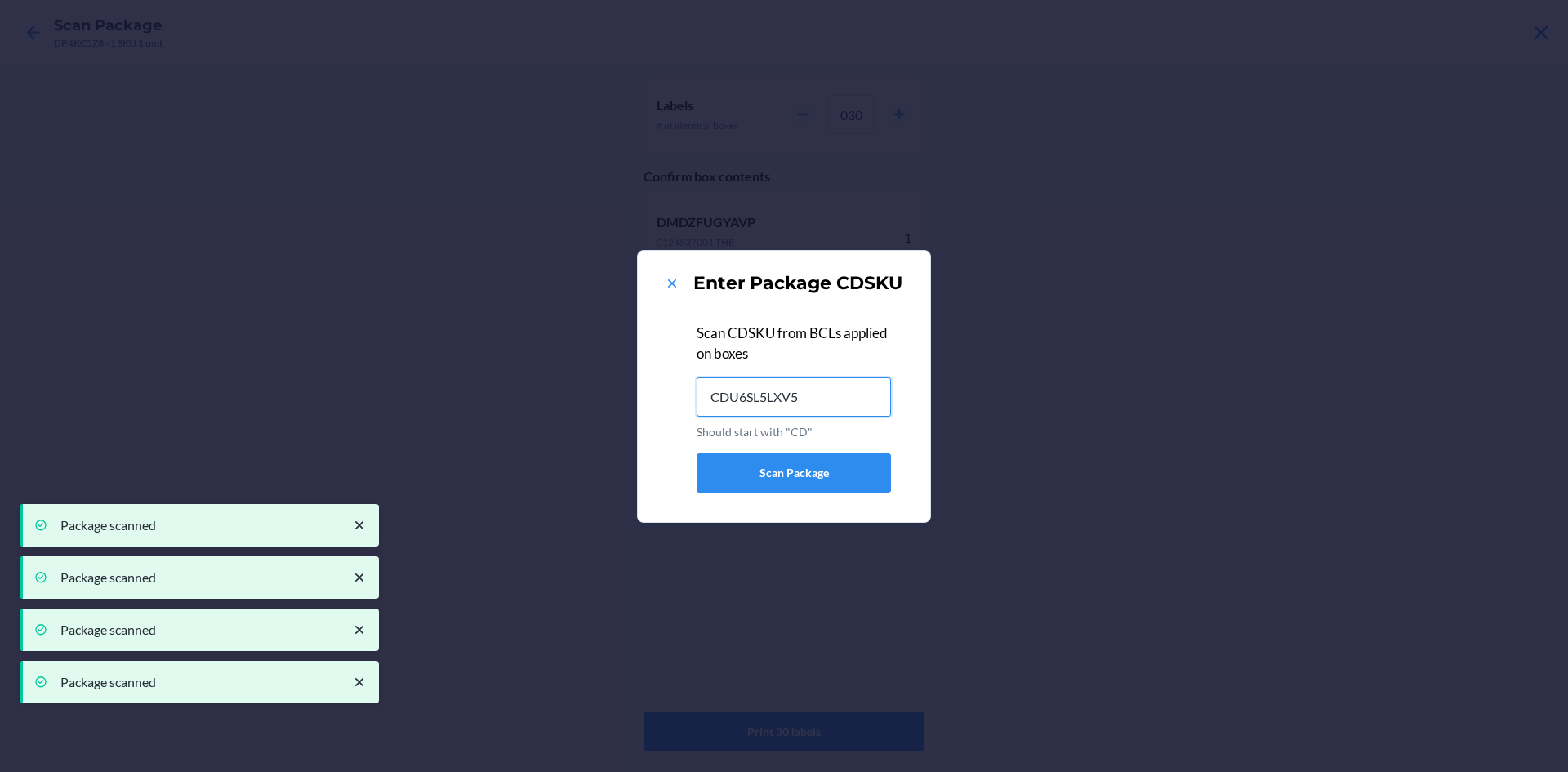
type input "CDU6SL5LXV5"
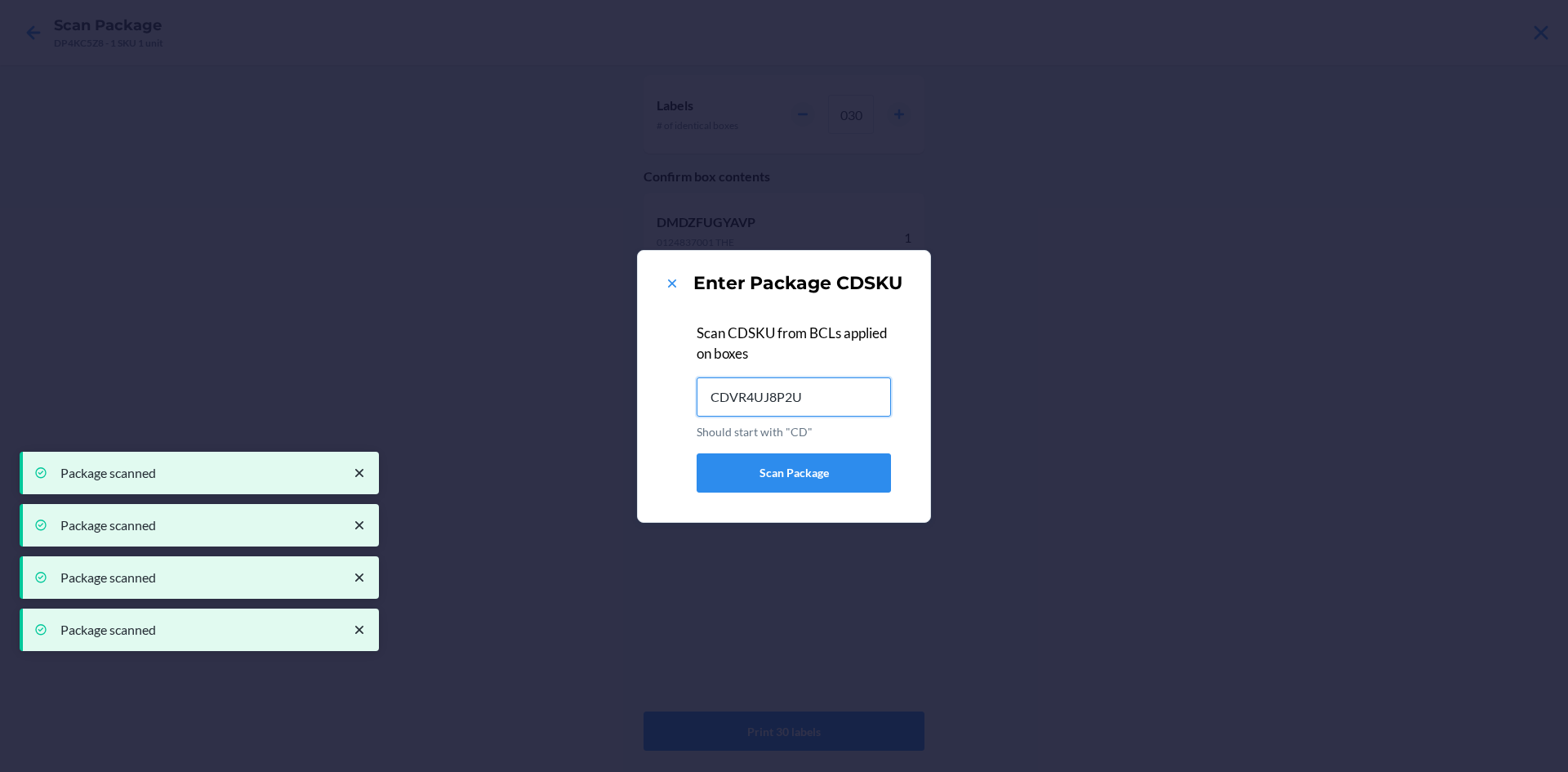
type input "CDVR4UJ8P2U"
type input "CDTPNMQDUEK"
type input "CDGXGMBB8TB"
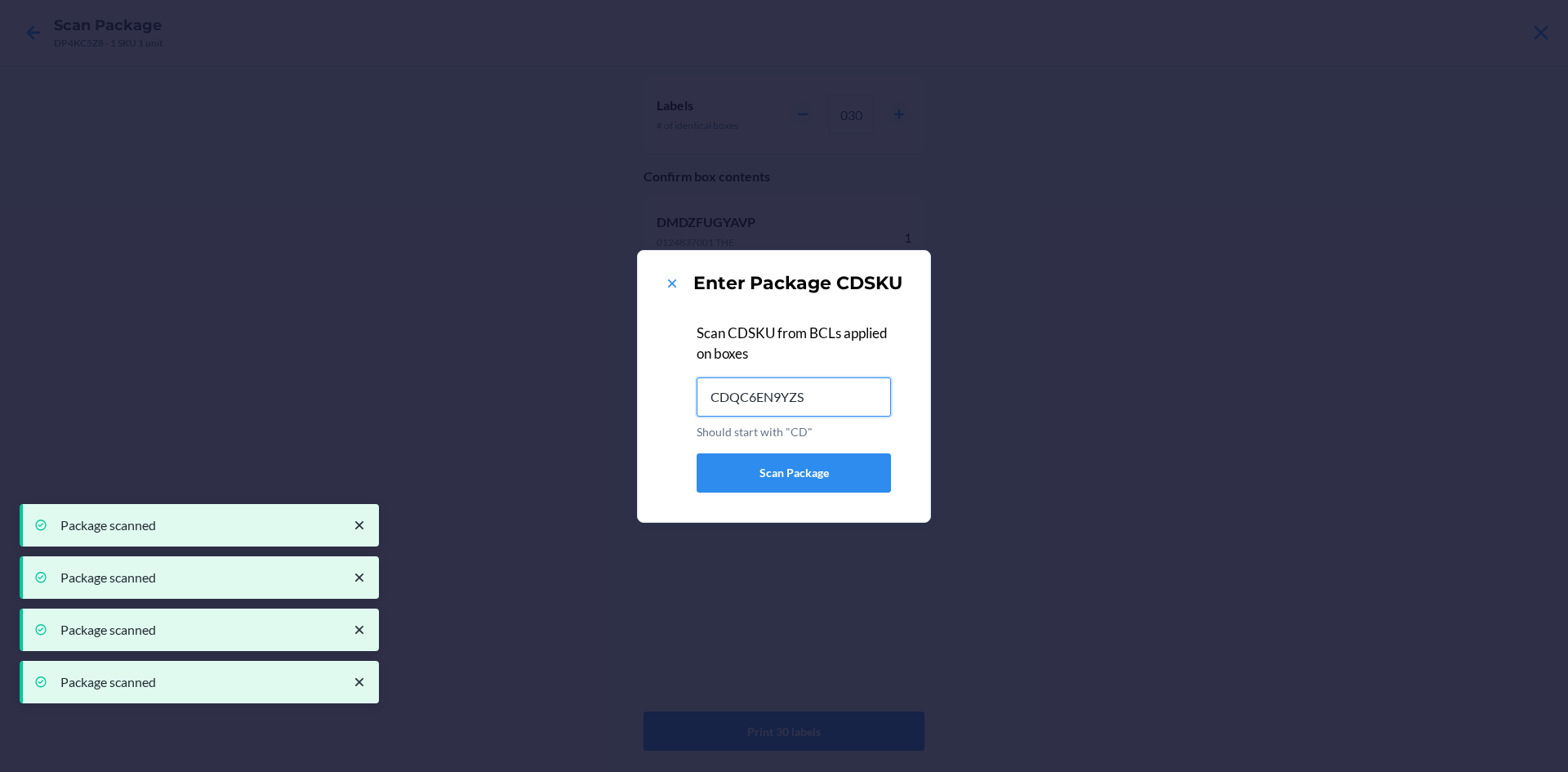
type input "CDQC6EN9YZS"
type input "CD5FEFAW6XN"
type input "CDVH7BTSK5N"
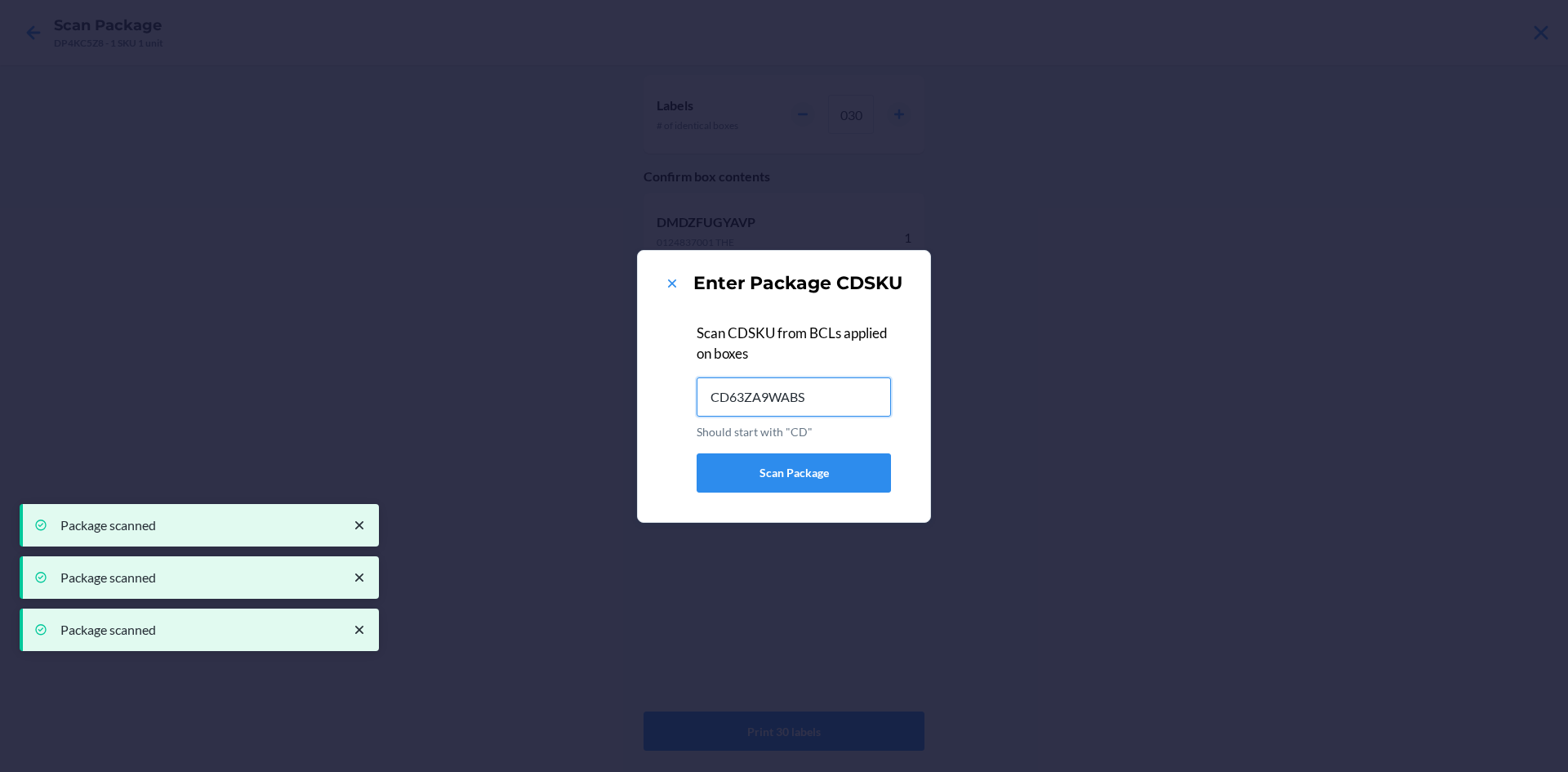
type input "CD63ZA9WABS"
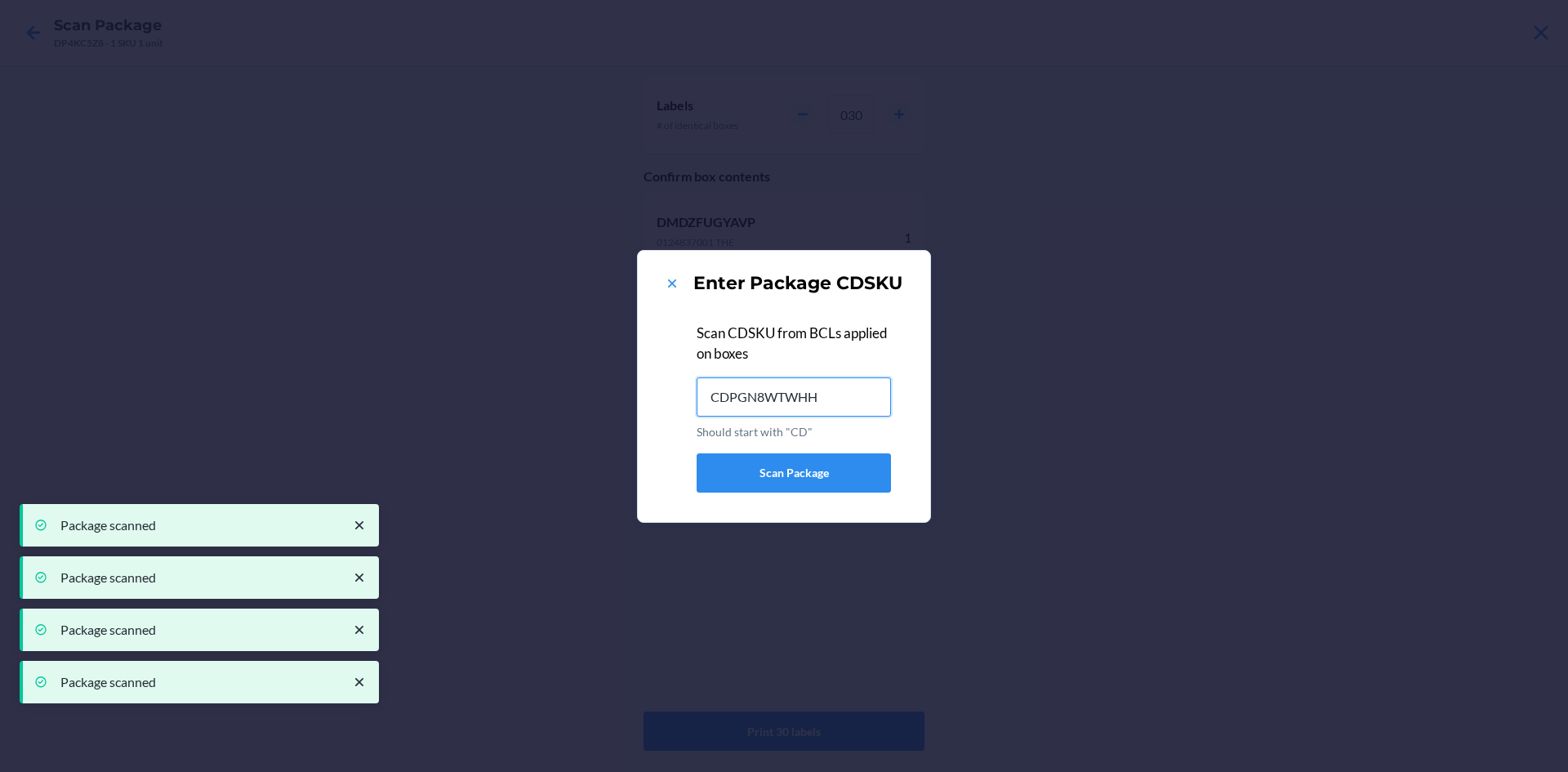
type input "CDPGN8WTWHH"
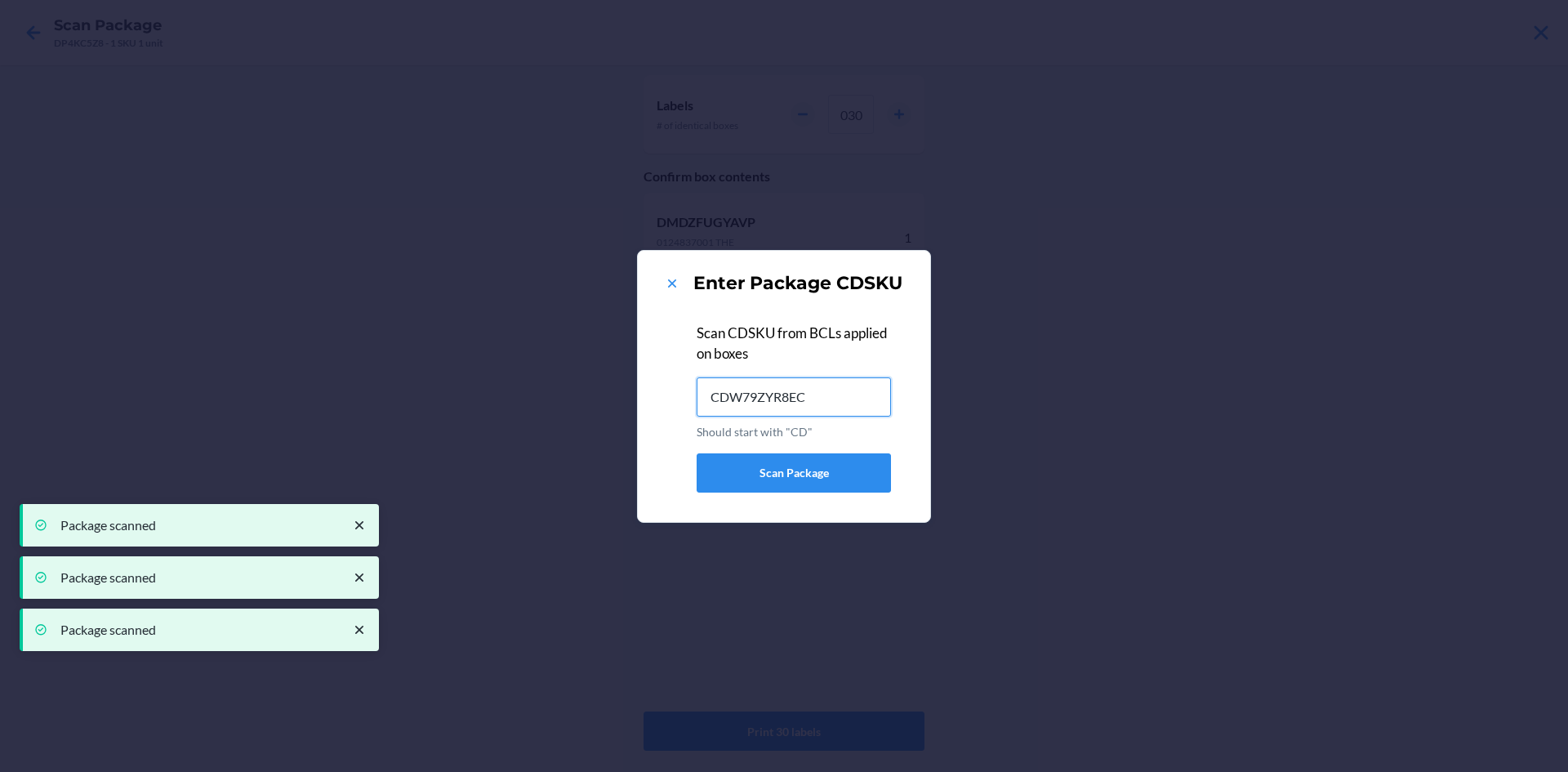
type input "CDW79ZYR8EC"
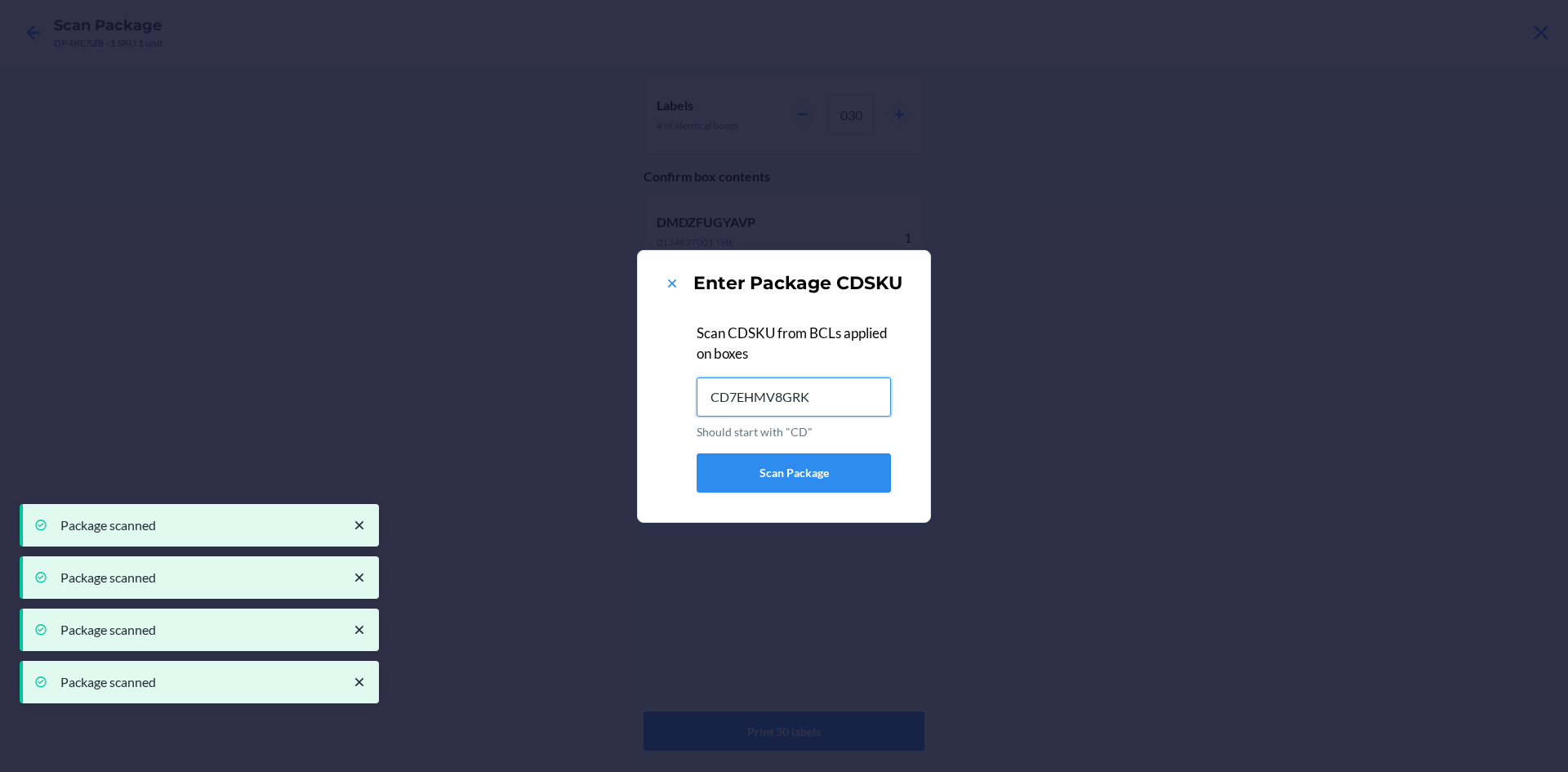
type input "CD7EHMV8GRK"
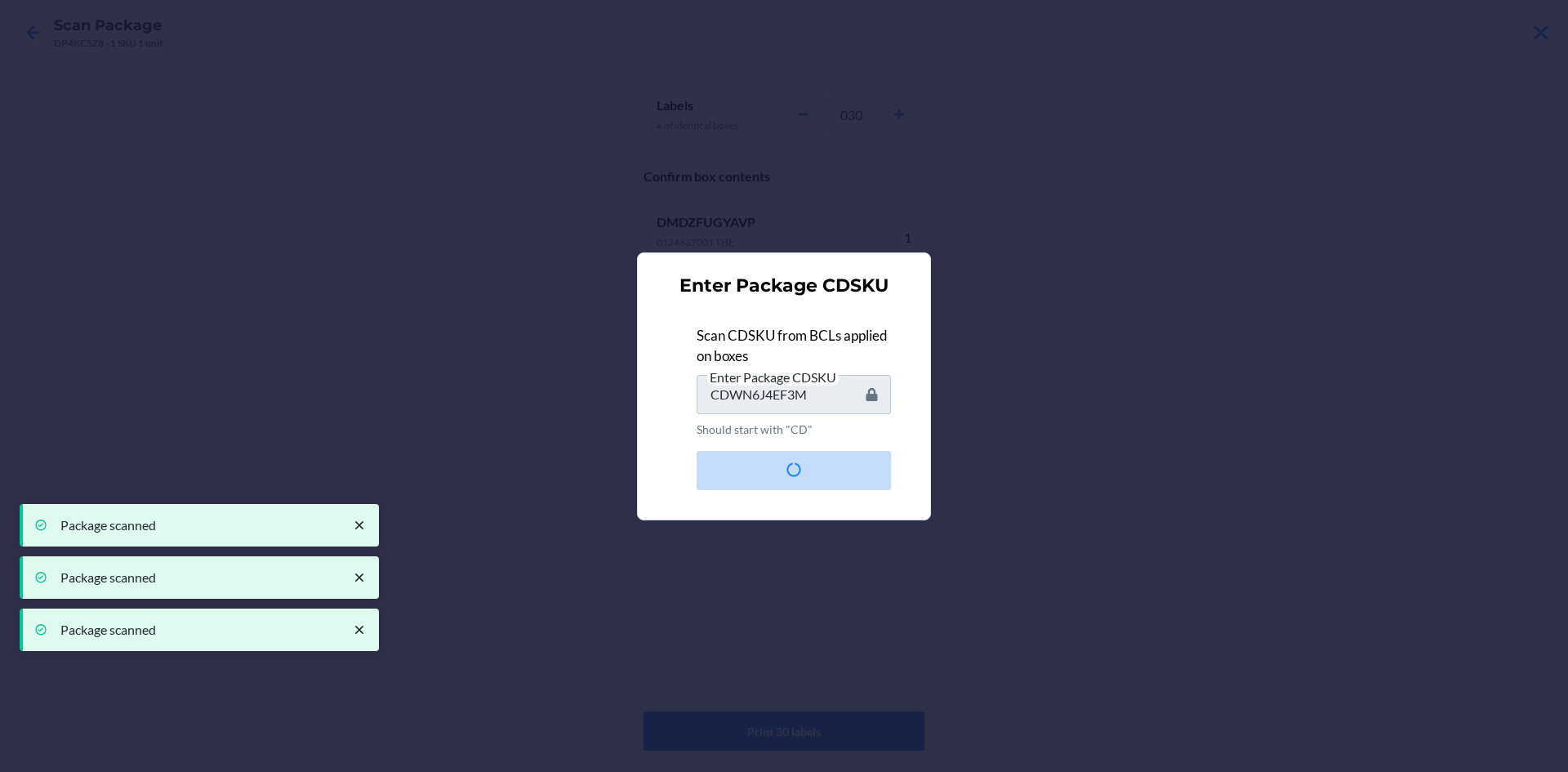
type input "CDMKZPT9EX5"
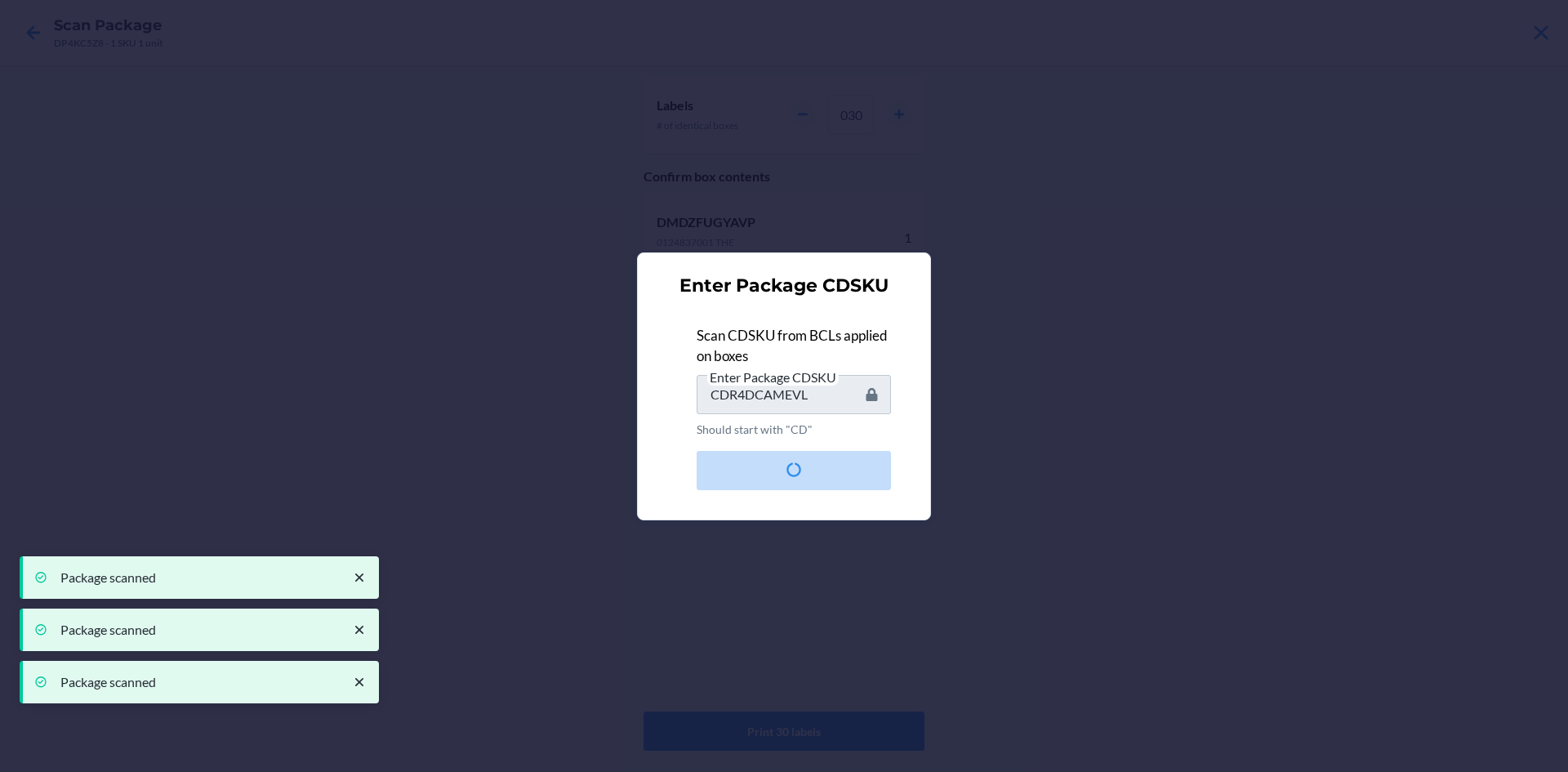
type input "CDTNEDA8H76"
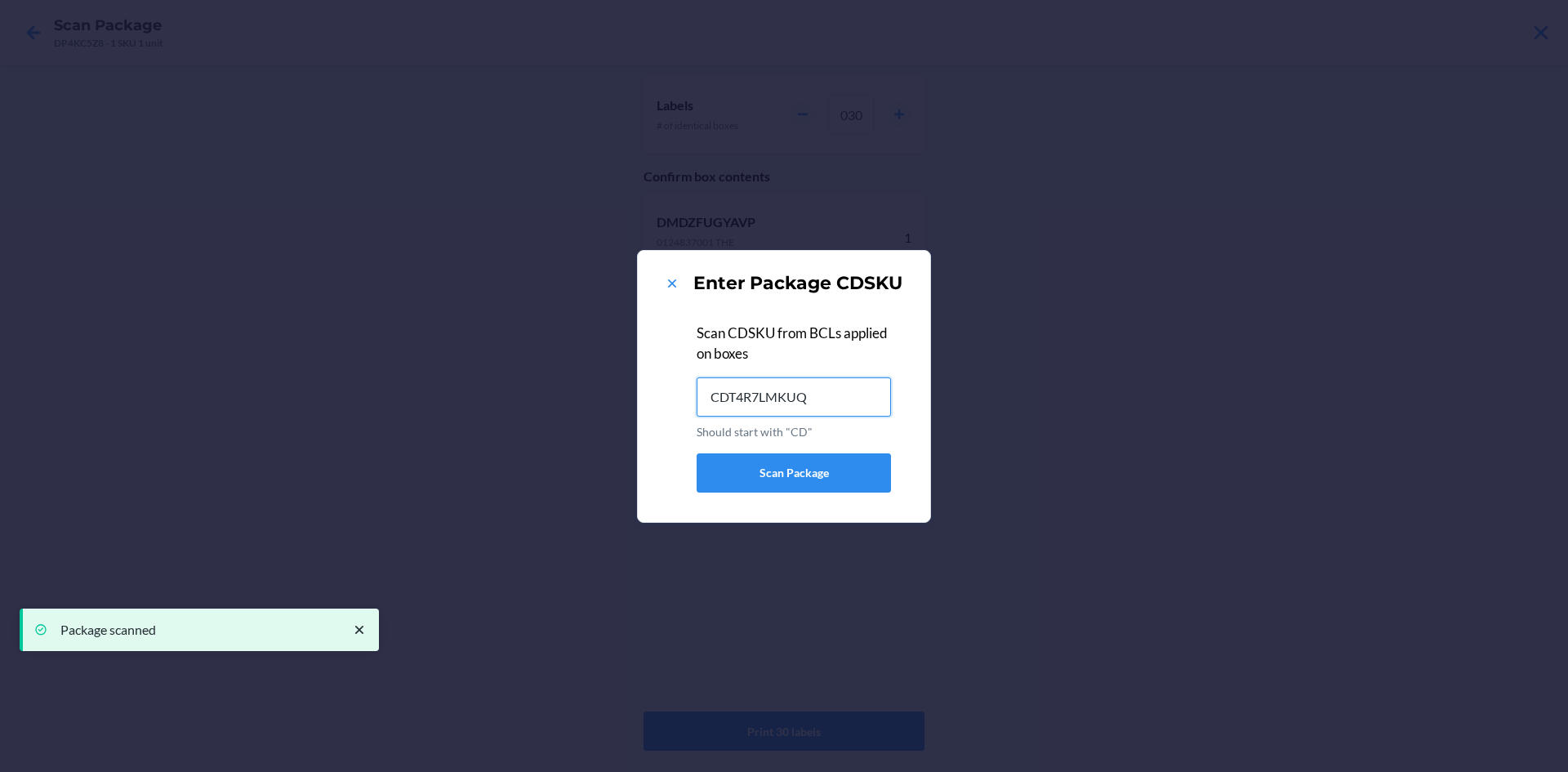
type input "CDT4R7LMKUQ"
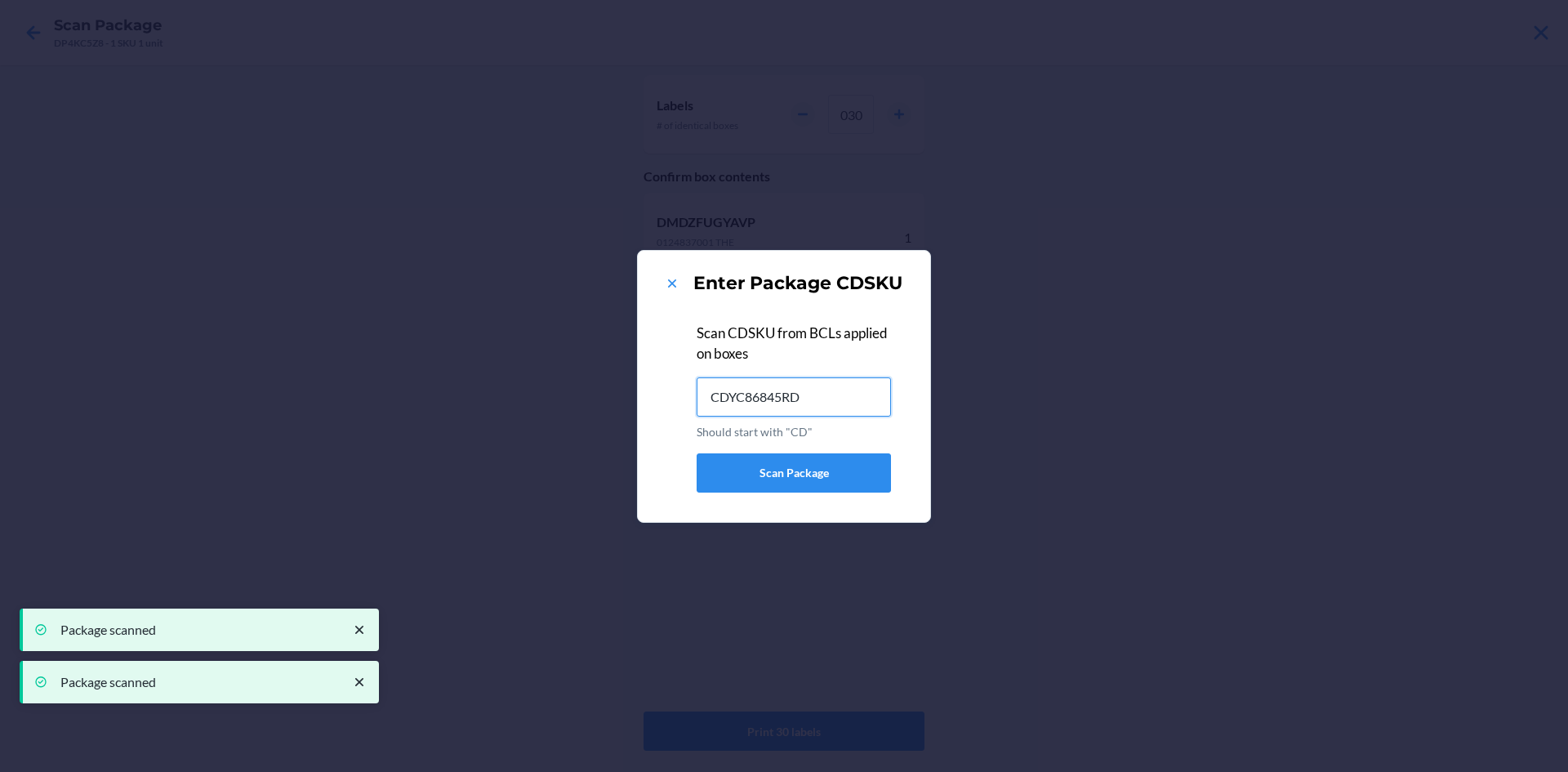
type input "CDYC86845RD"
type input "CD3YJXYVXYW"
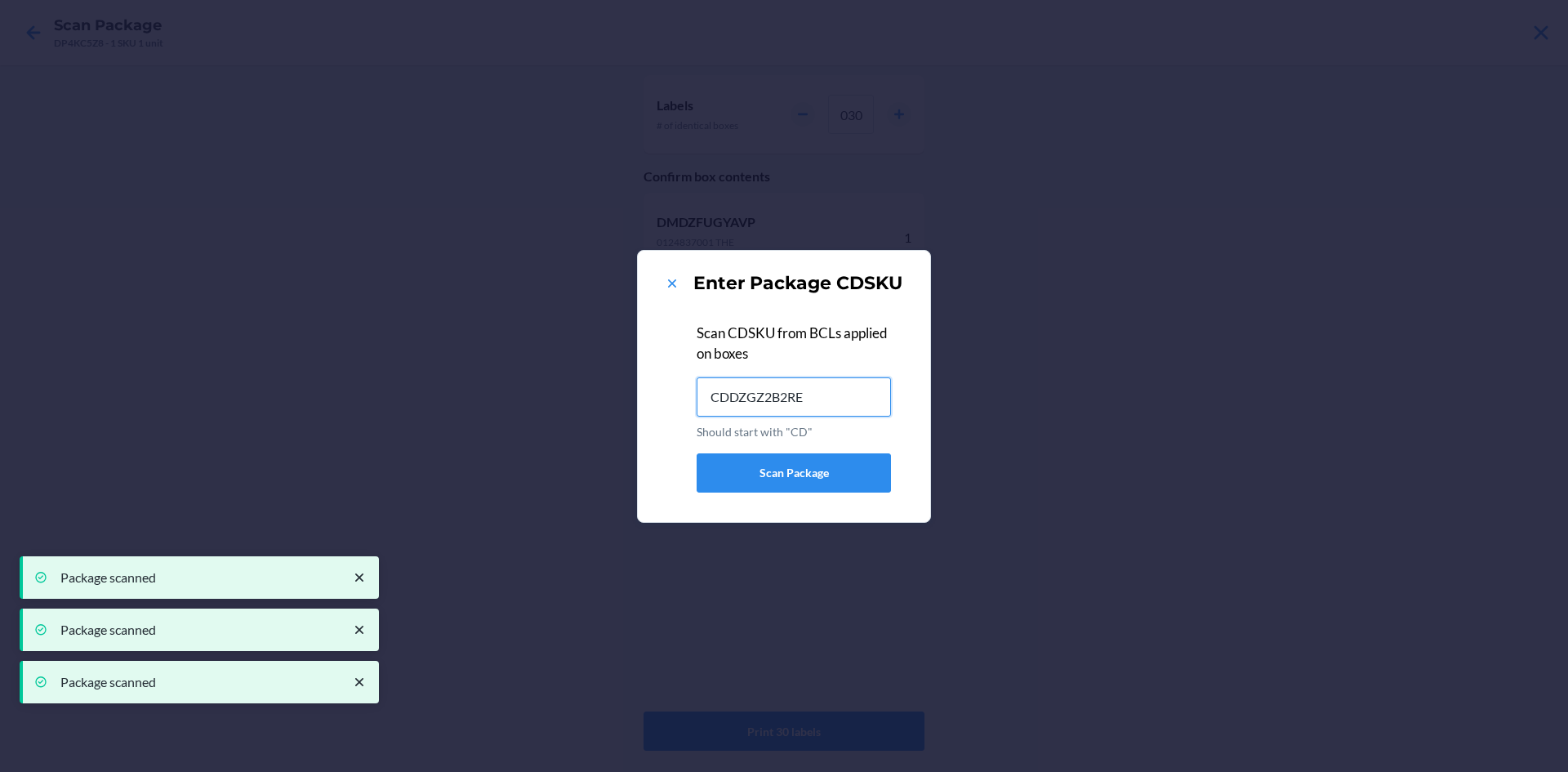
type input "CDDZGZ2B2RE"
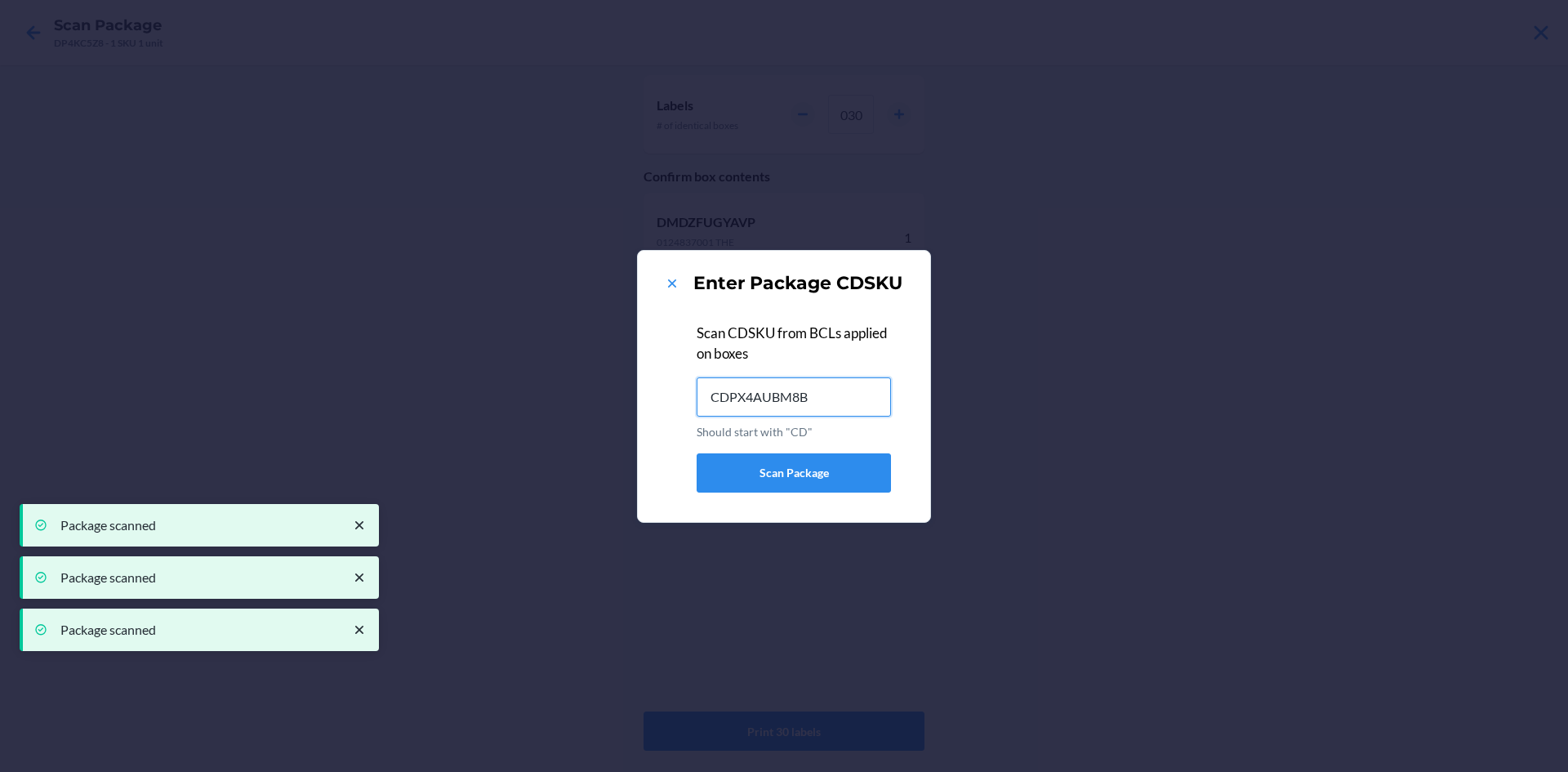
type input "CDPX4AUBM8B"
type input "CDQEF578F3U"
type input "CDV7952B43C"
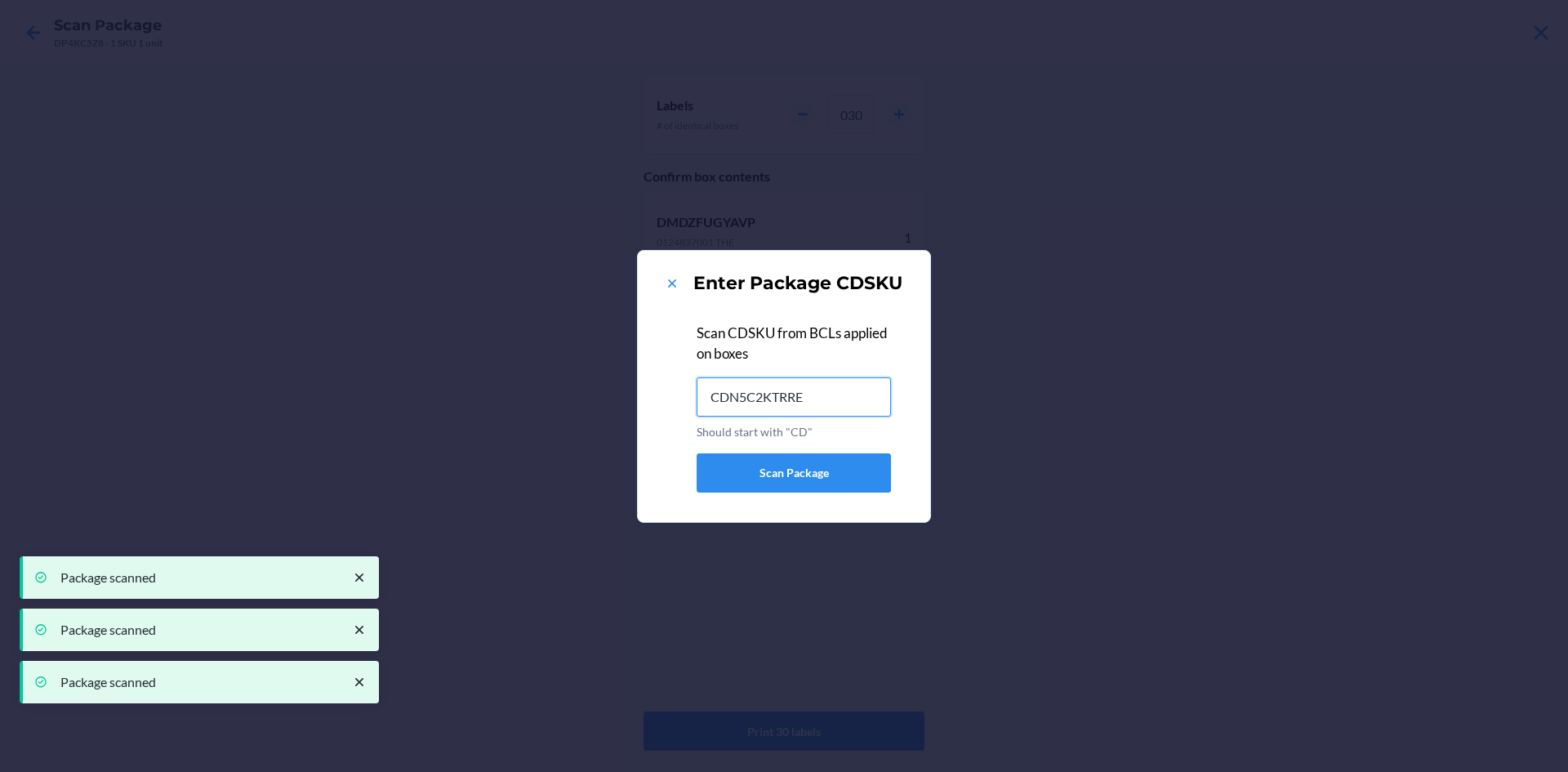
type input "CDN5C2KTRRE"
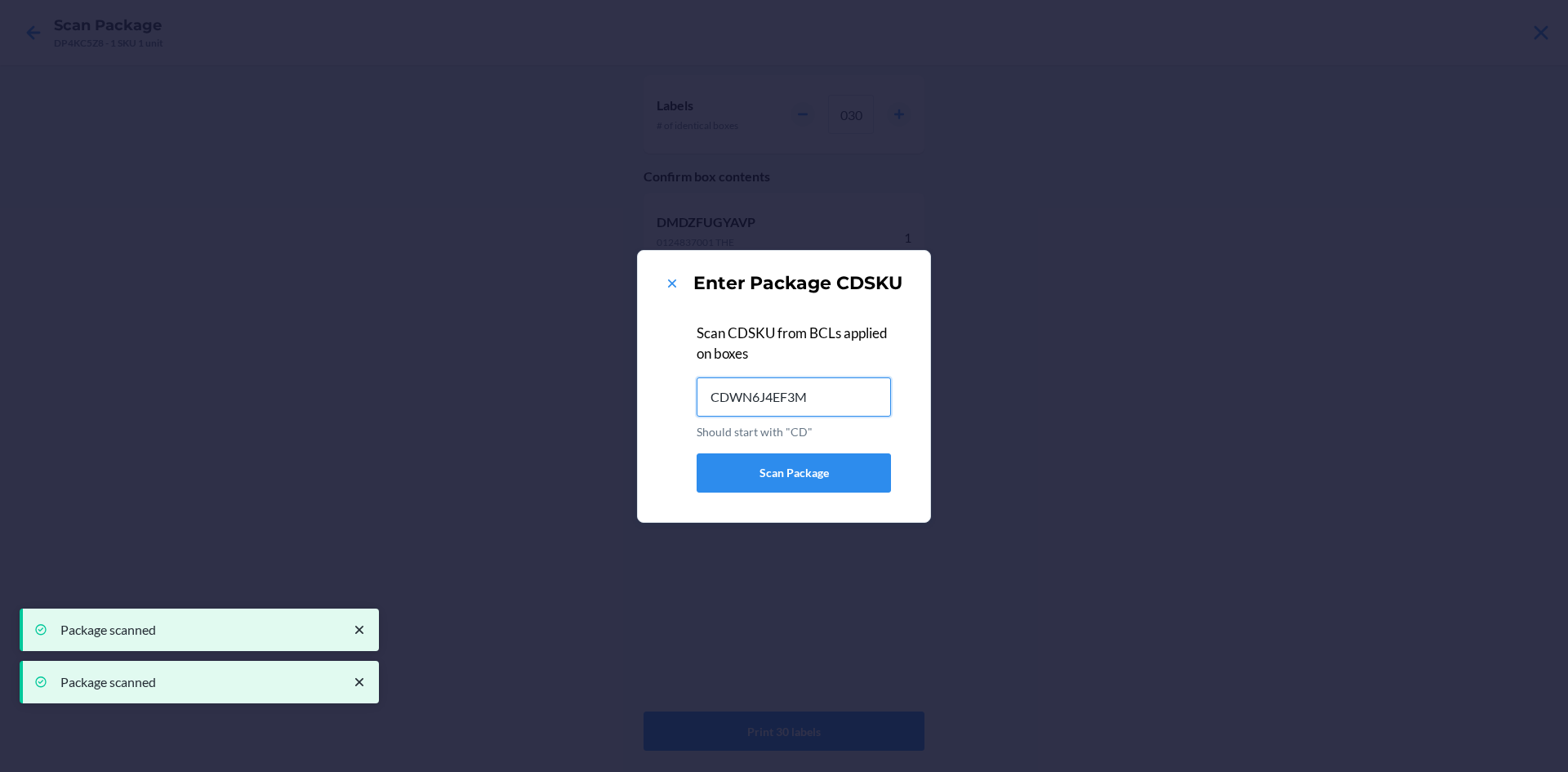
type input "CDWN6J4EF3M"
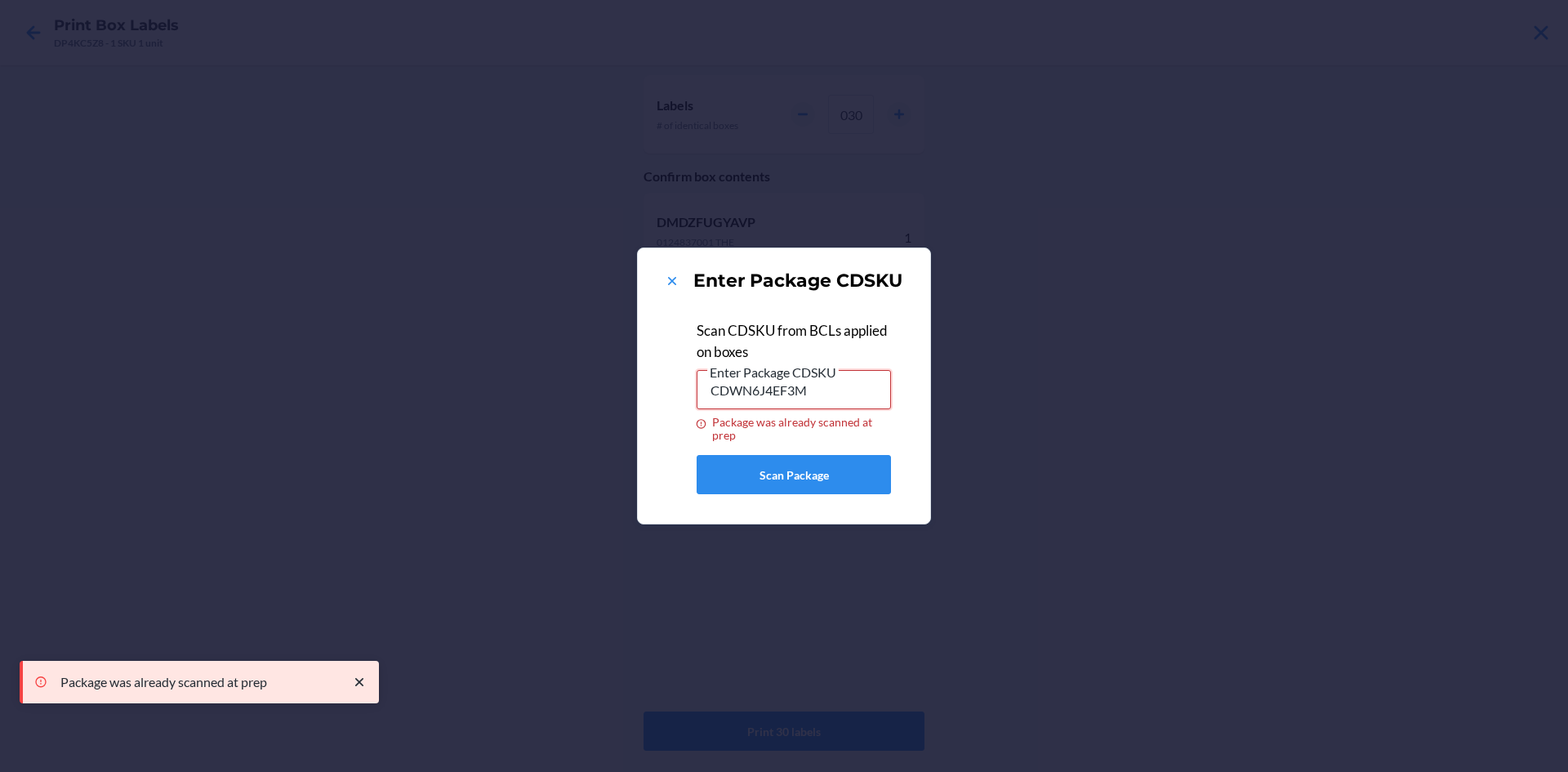
drag, startPoint x: 844, startPoint y: 381, endPoint x: 635, endPoint y: 435, distance: 215.9
click at [635, 435] on div "Enter Package CDSKU Scan CDSKU from BCLs applied on boxes Enter Package CDSKU C…" at bounding box center [784, 386] width 1568 height 772
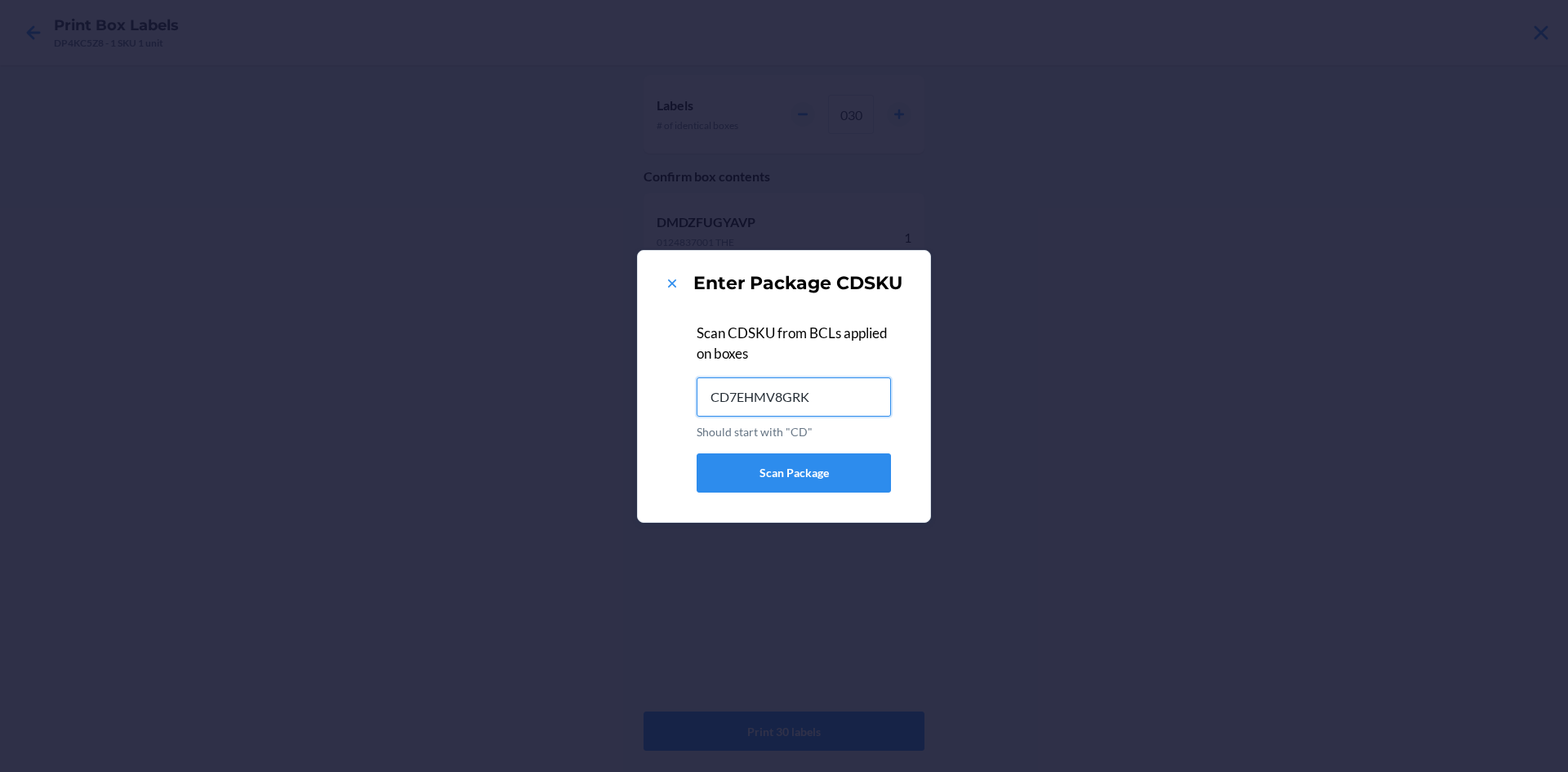
type input "CD7EHMV8GRK"
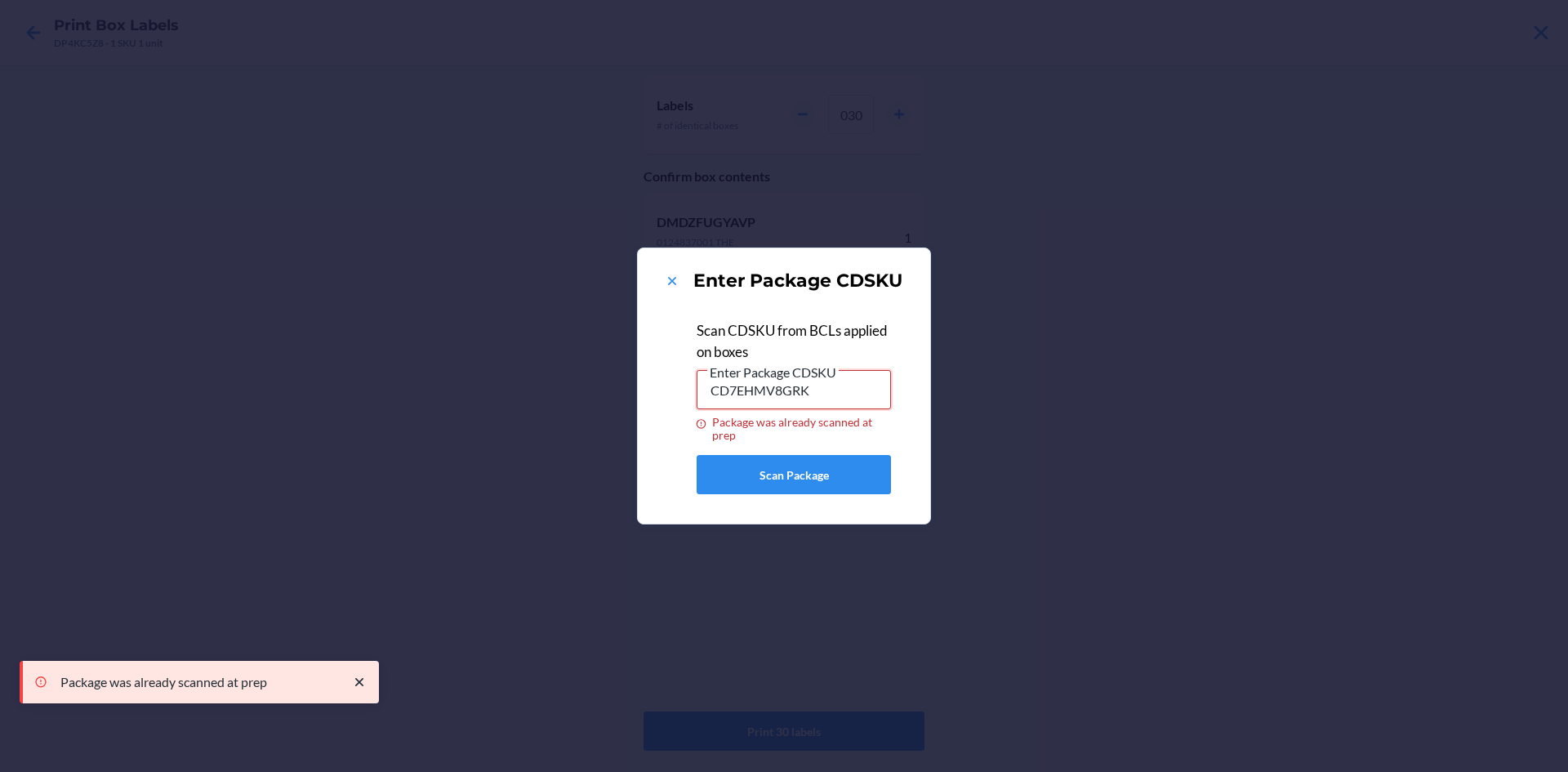
drag, startPoint x: 839, startPoint y: 388, endPoint x: 479, endPoint y: 396, distance: 360.1
click at [479, 396] on div "Enter Package CDSKU Scan CDSKU from BCLs applied on boxes Enter Package CDSKU C…" at bounding box center [784, 386] width 1568 height 772
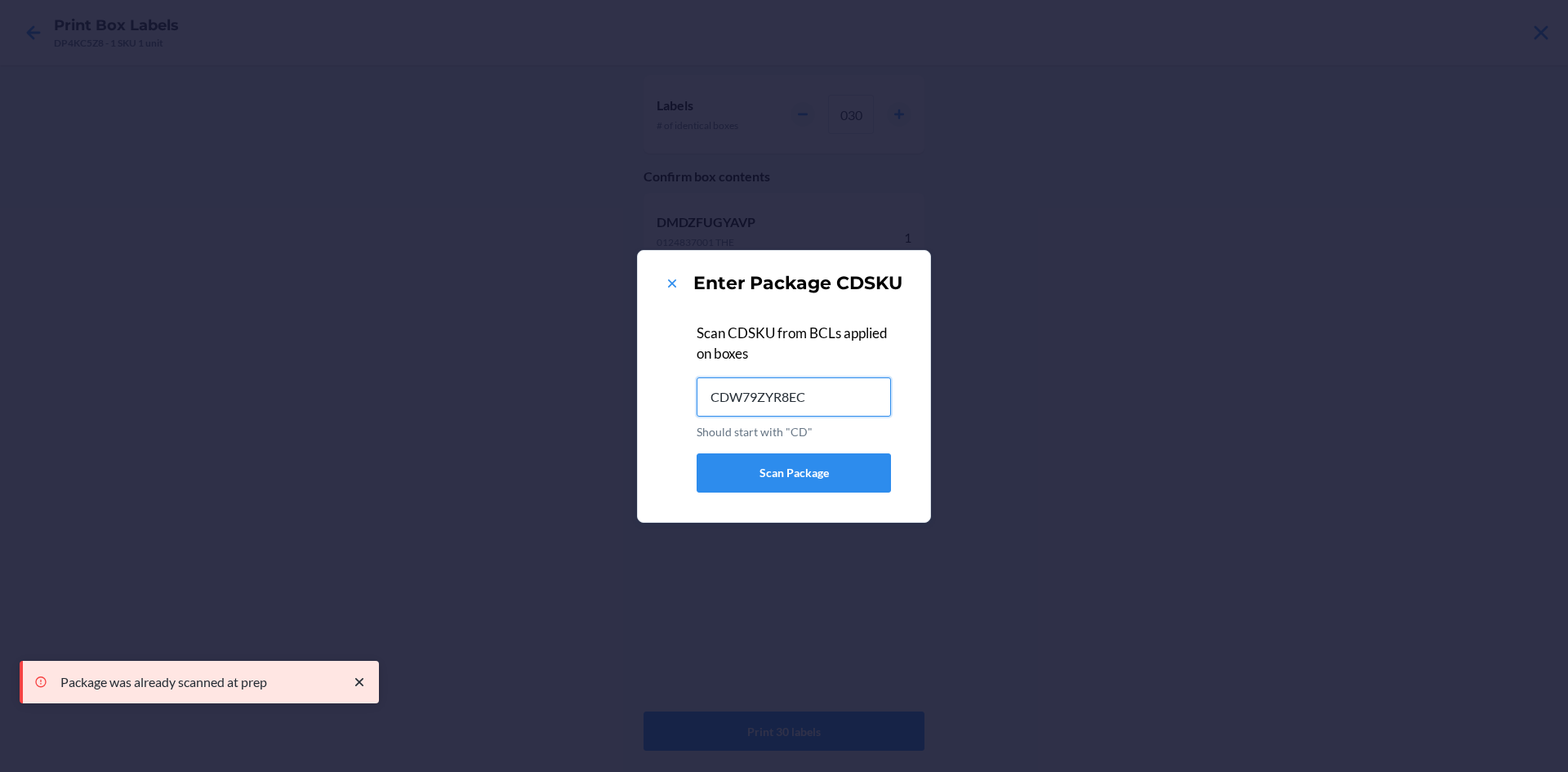
type input "CDW79ZYR8EC"
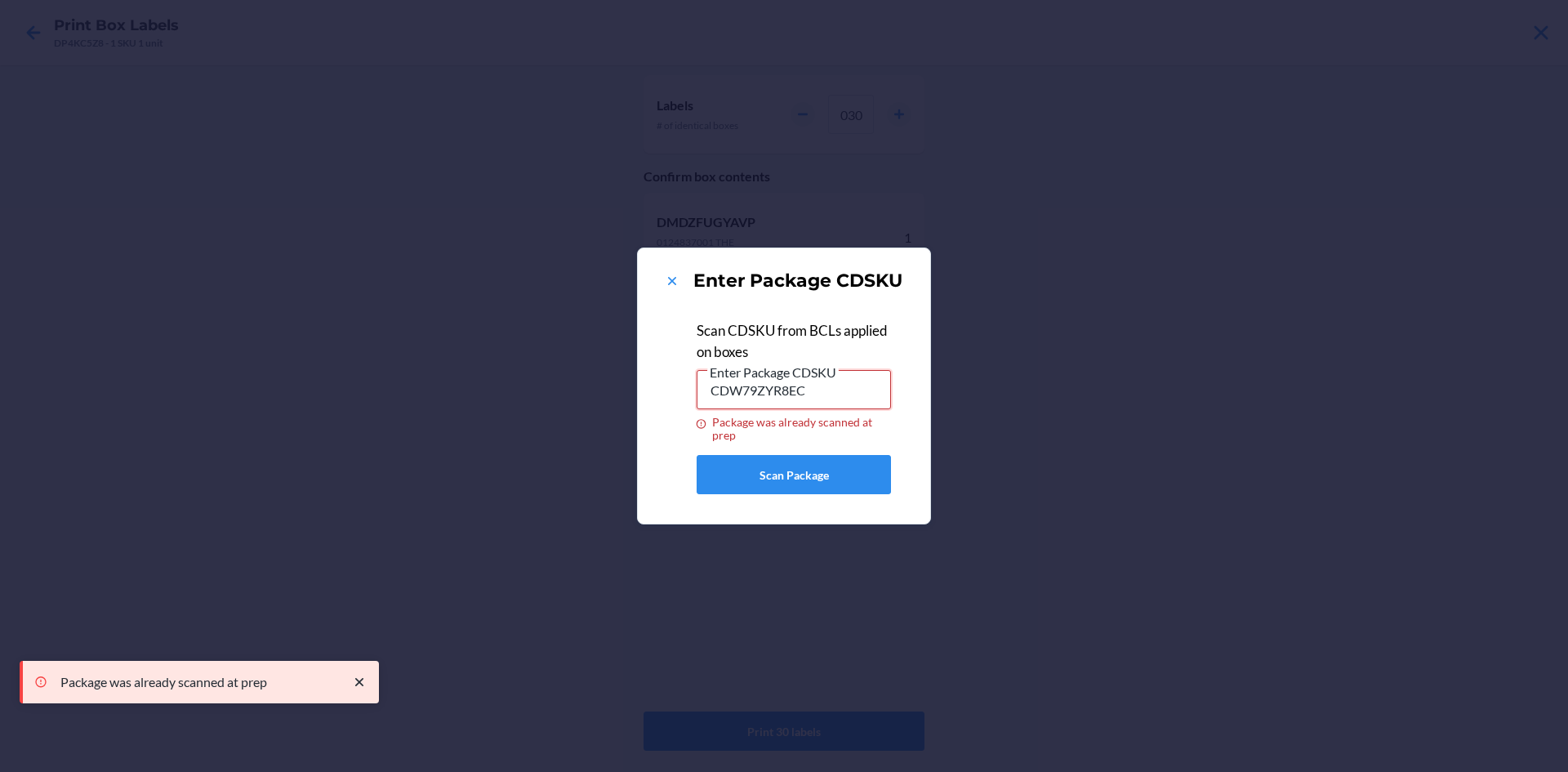
drag, startPoint x: 863, startPoint y: 395, endPoint x: 460, endPoint y: 427, distance: 404.3
click at [459, 427] on div "Enter Package CDSKU Scan CDSKU from BCLs applied on boxes Enter Package CDSKU C…" at bounding box center [784, 386] width 1568 height 772
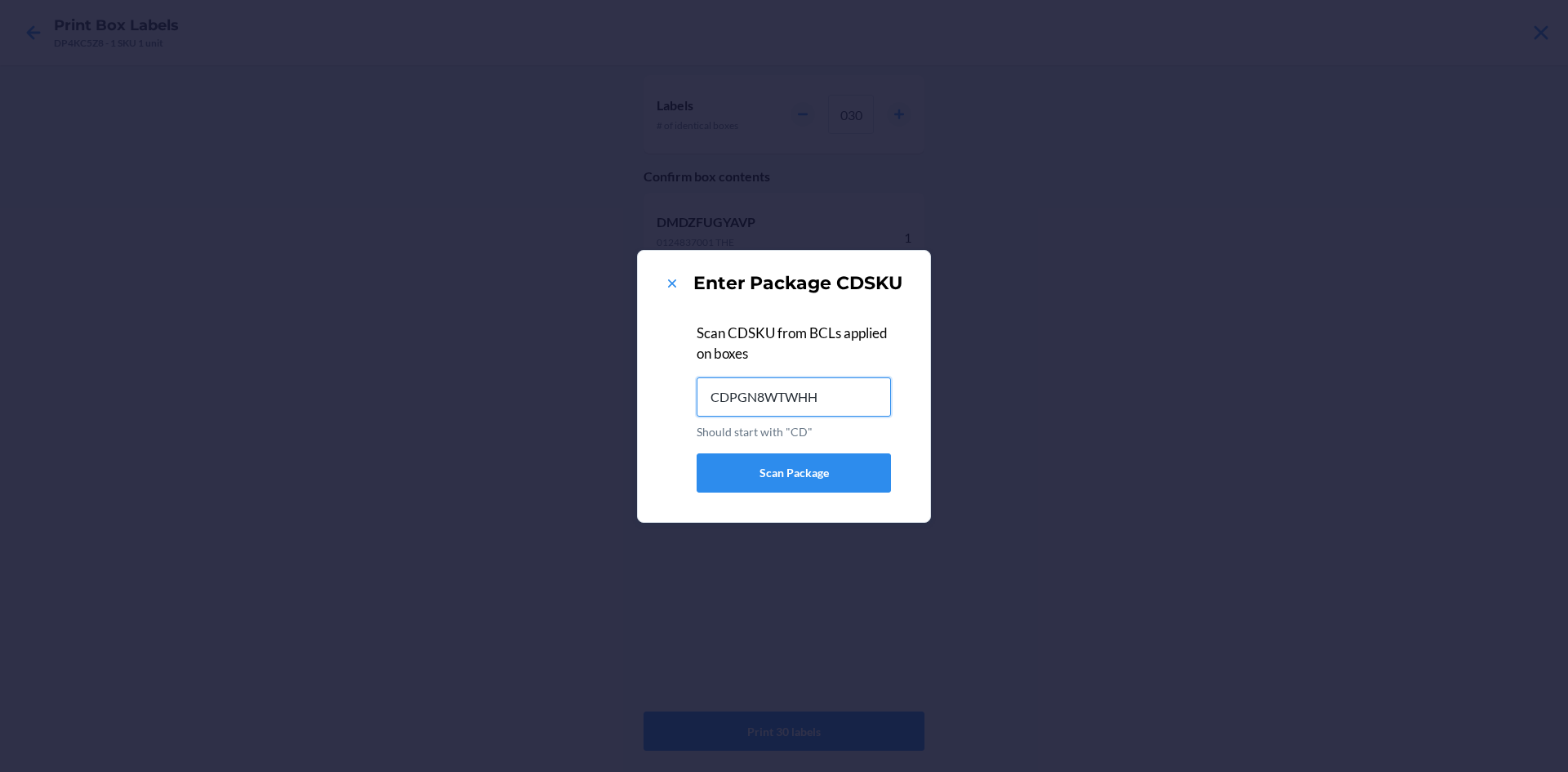
type input "CDPGN8WTWHH"
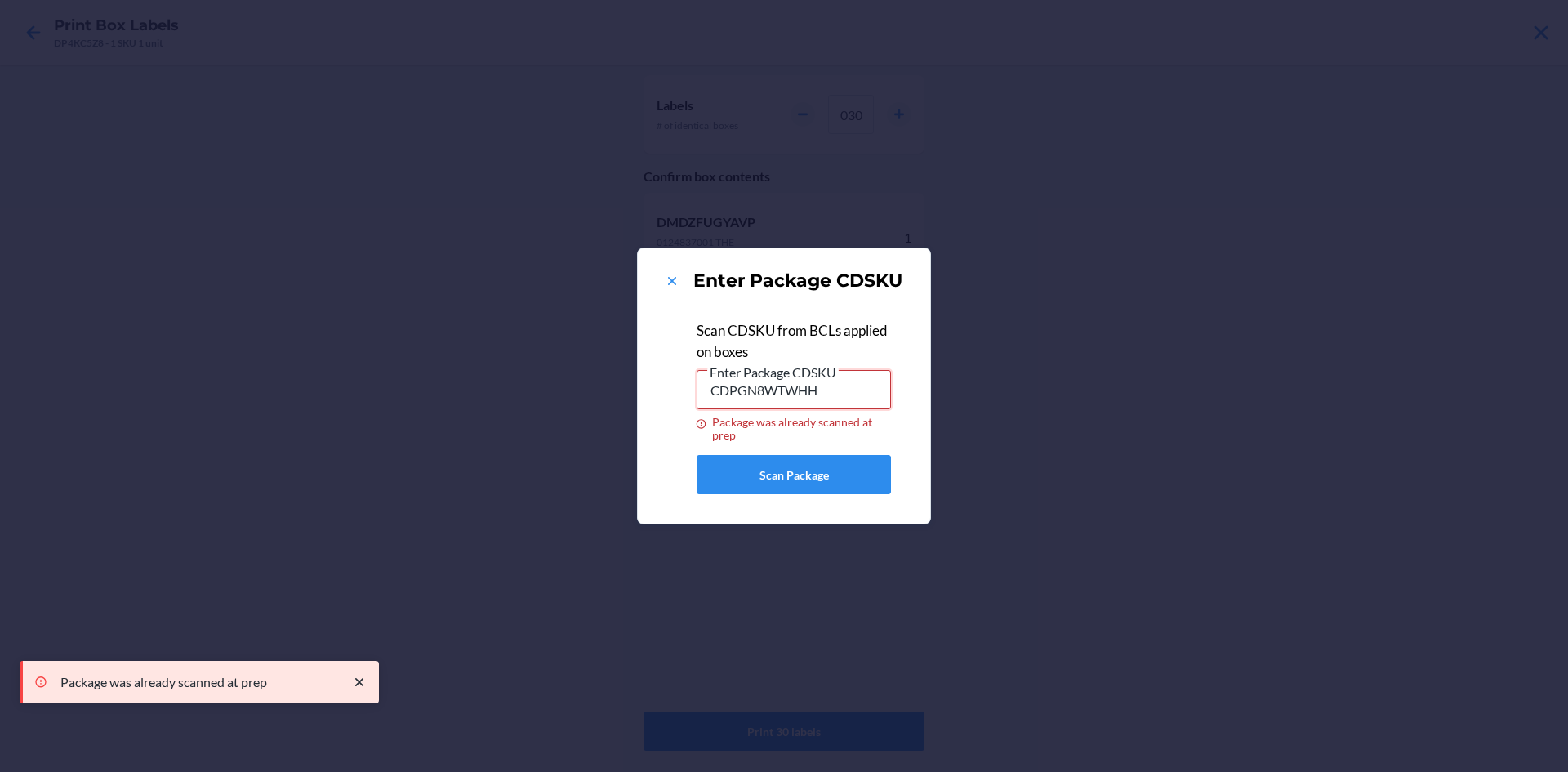
drag, startPoint x: 846, startPoint y: 390, endPoint x: 501, endPoint y: 404, distance: 345.3
click at [501, 404] on div "Enter Package CDSKU Scan CDSKU from BCLs applied on boxes Enter Package CDSKU C…" at bounding box center [784, 386] width 1568 height 772
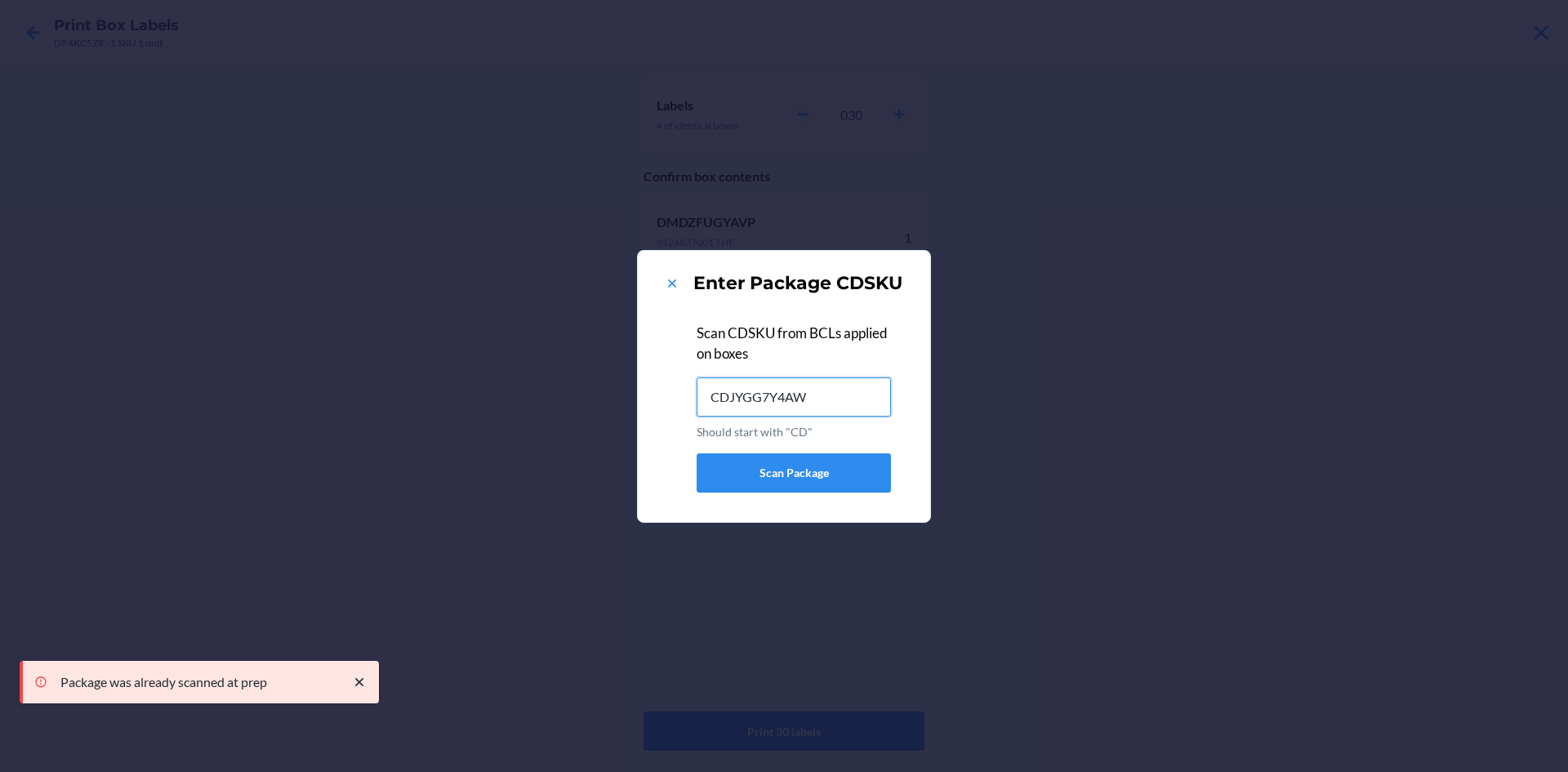
type input "CDJYGG7Y4AW"
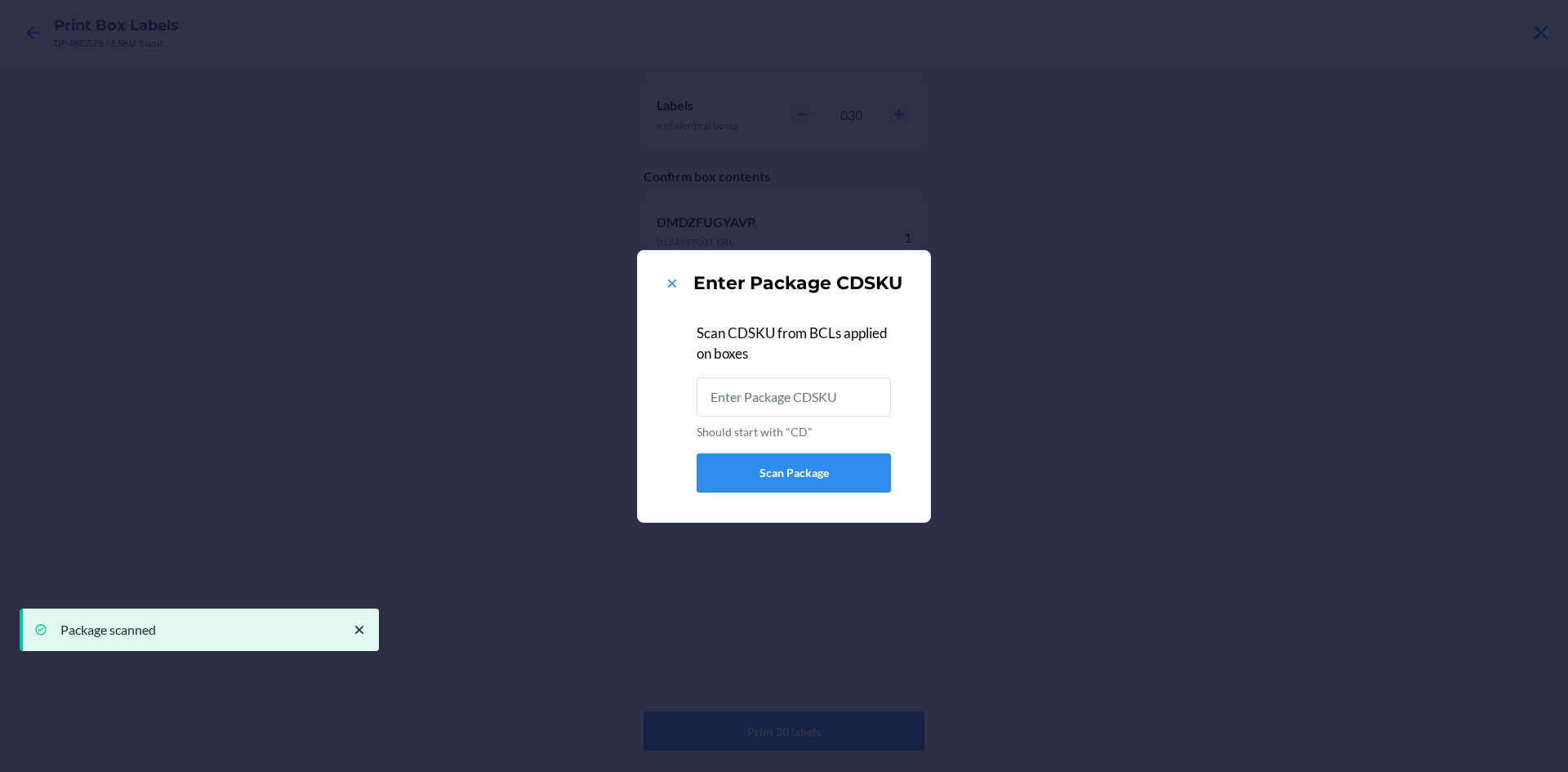
drag, startPoint x: 693, startPoint y: 267, endPoint x: 676, endPoint y: 276, distance: 19.2
click at [686, 269] on div "Enter Package CDSKU Scan CDSKU from BCLs applied on boxes Should start with "CD…" at bounding box center [784, 386] width 253 height 245
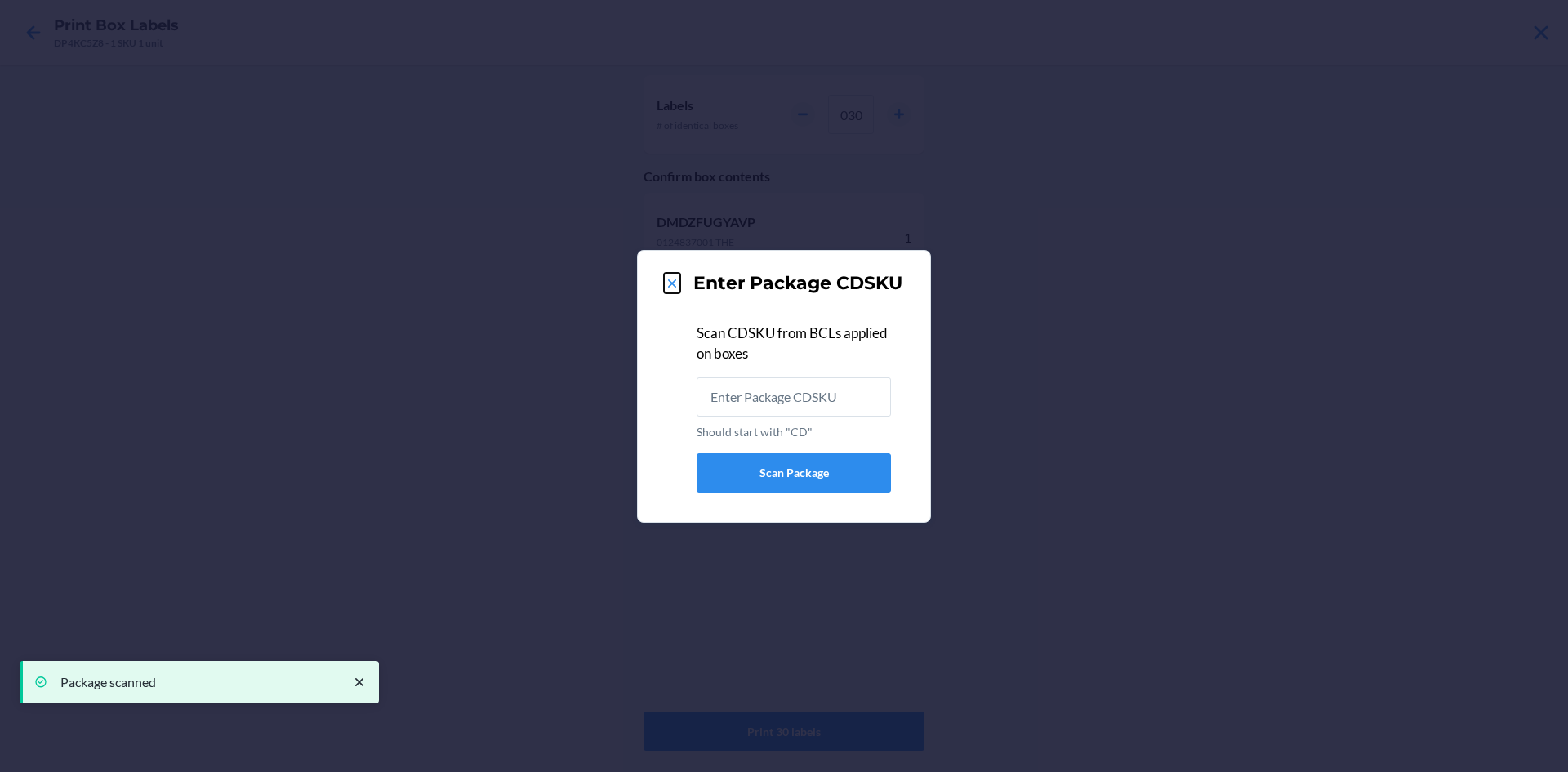
click at [676, 276] on icon at bounding box center [672, 283] width 17 height 17
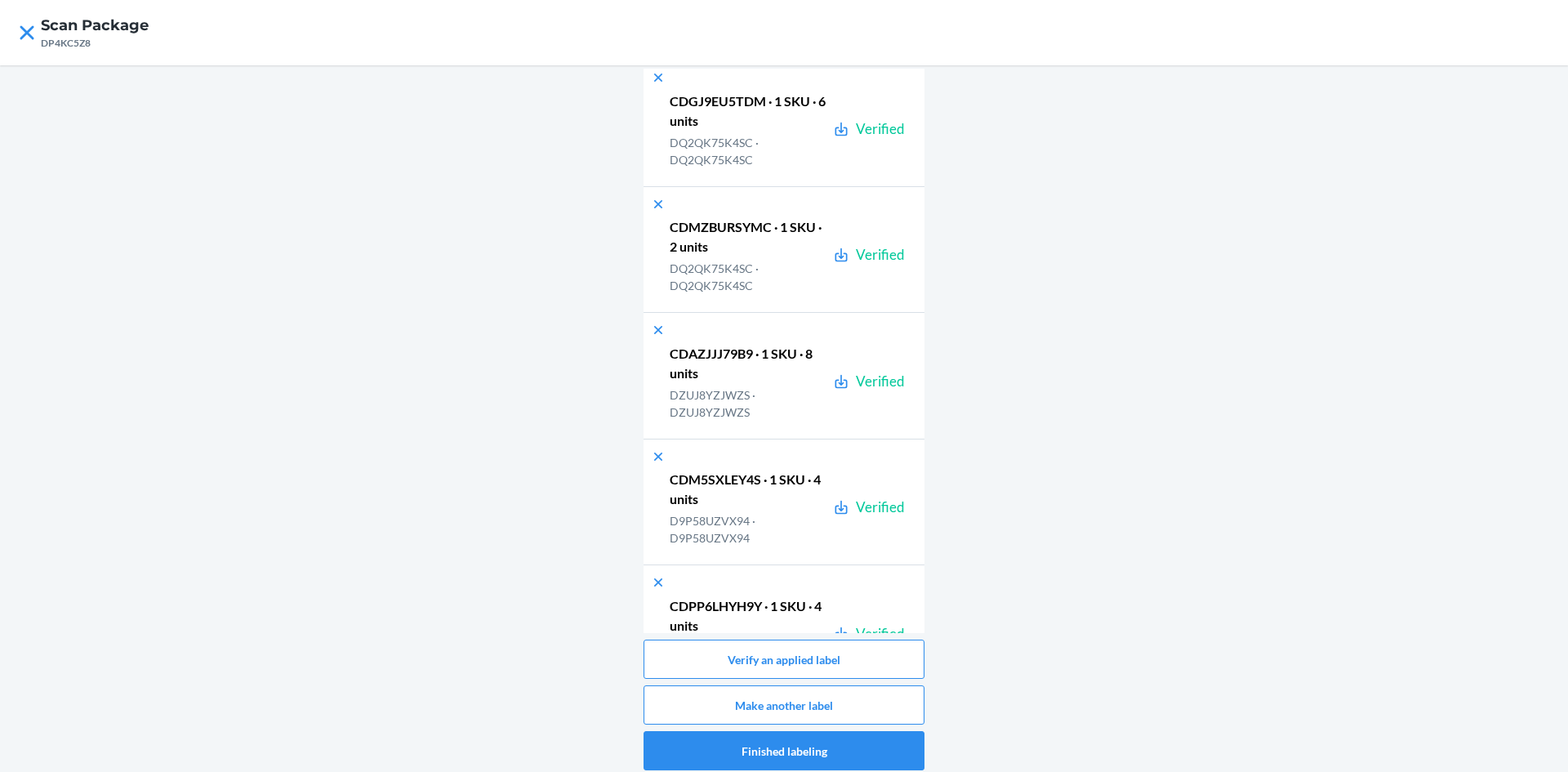
scroll to position [35422, 0]
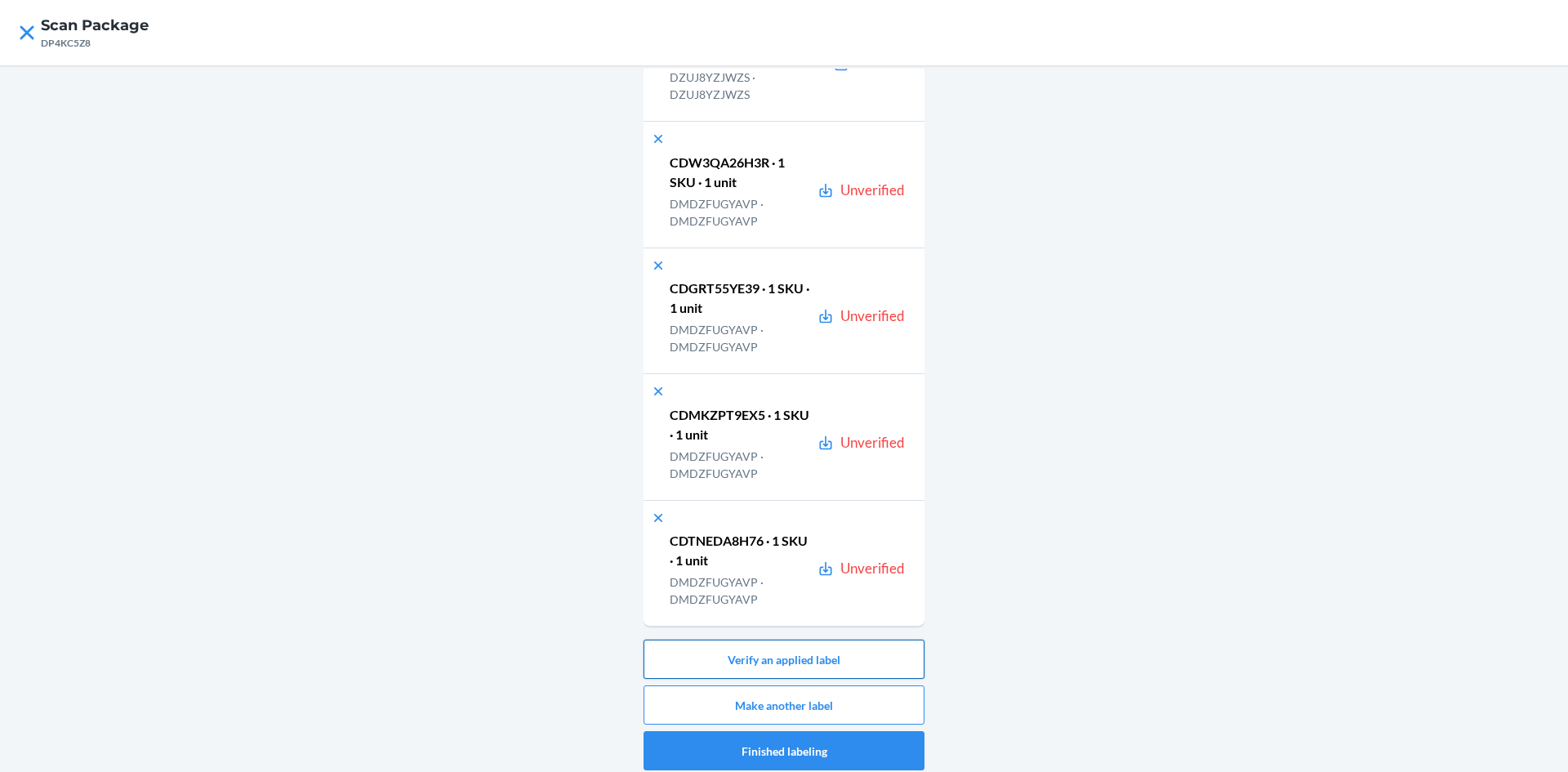
click at [835, 655] on button "Verify an applied label" at bounding box center [784, 659] width 281 height 39
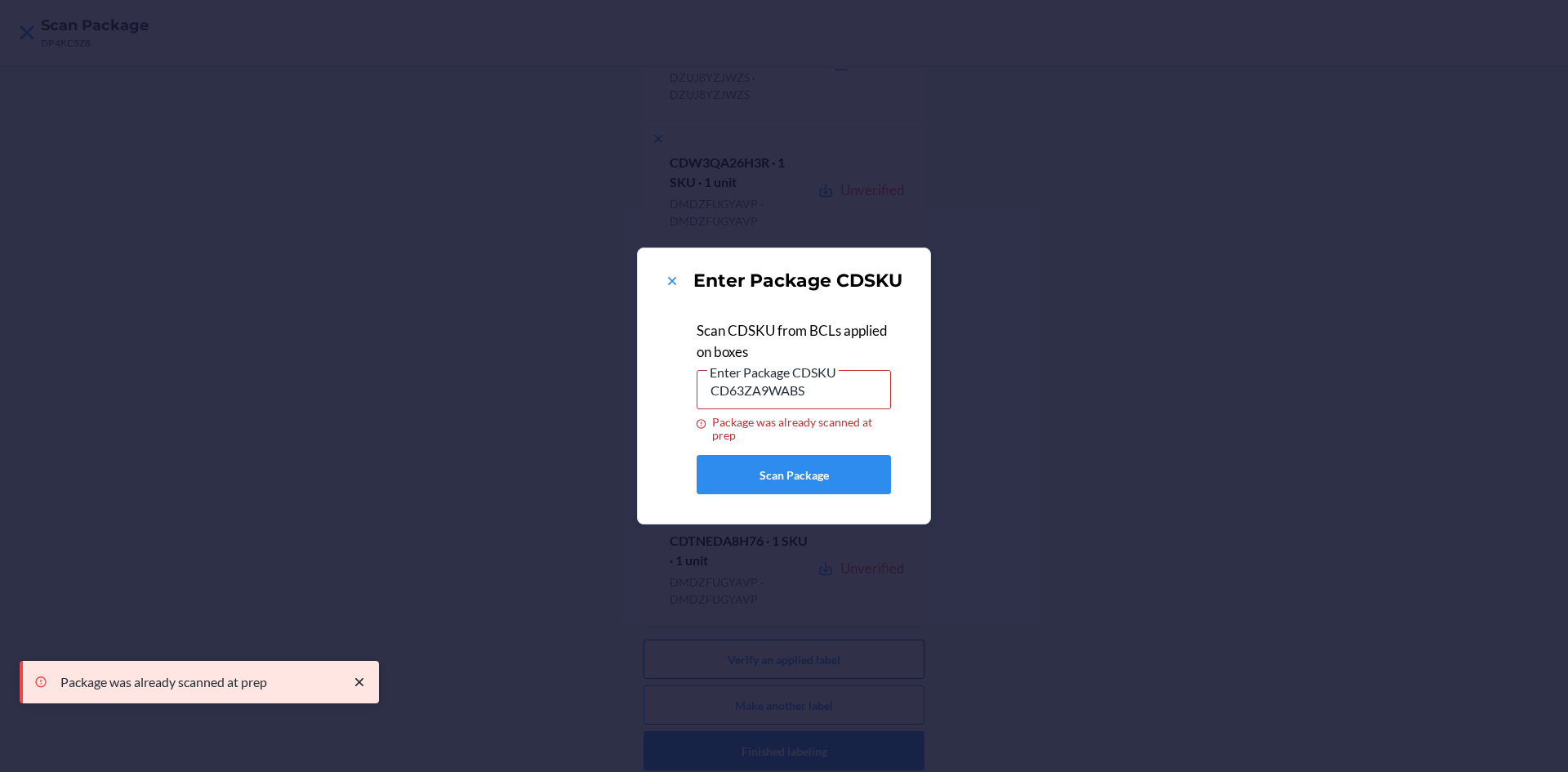
type input "CDGRT55YE39"
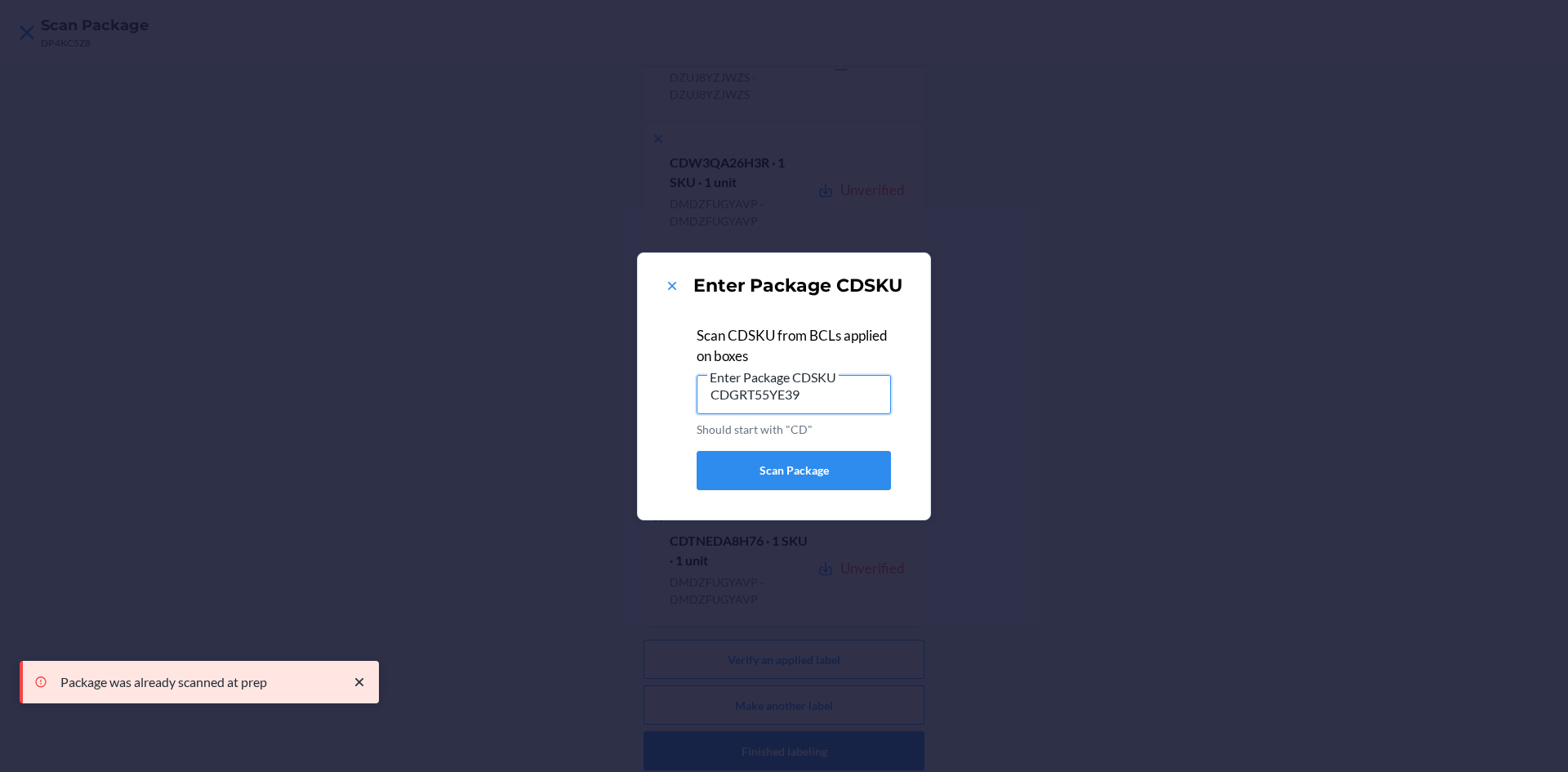
drag, startPoint x: 669, startPoint y: 409, endPoint x: 564, endPoint y: 408, distance: 105.0
click at [564, 408] on div "Enter Package CDSKU Scan CDSKU from BCLs applied on boxes Enter Package CDSKU C…" at bounding box center [784, 386] width 1568 height 772
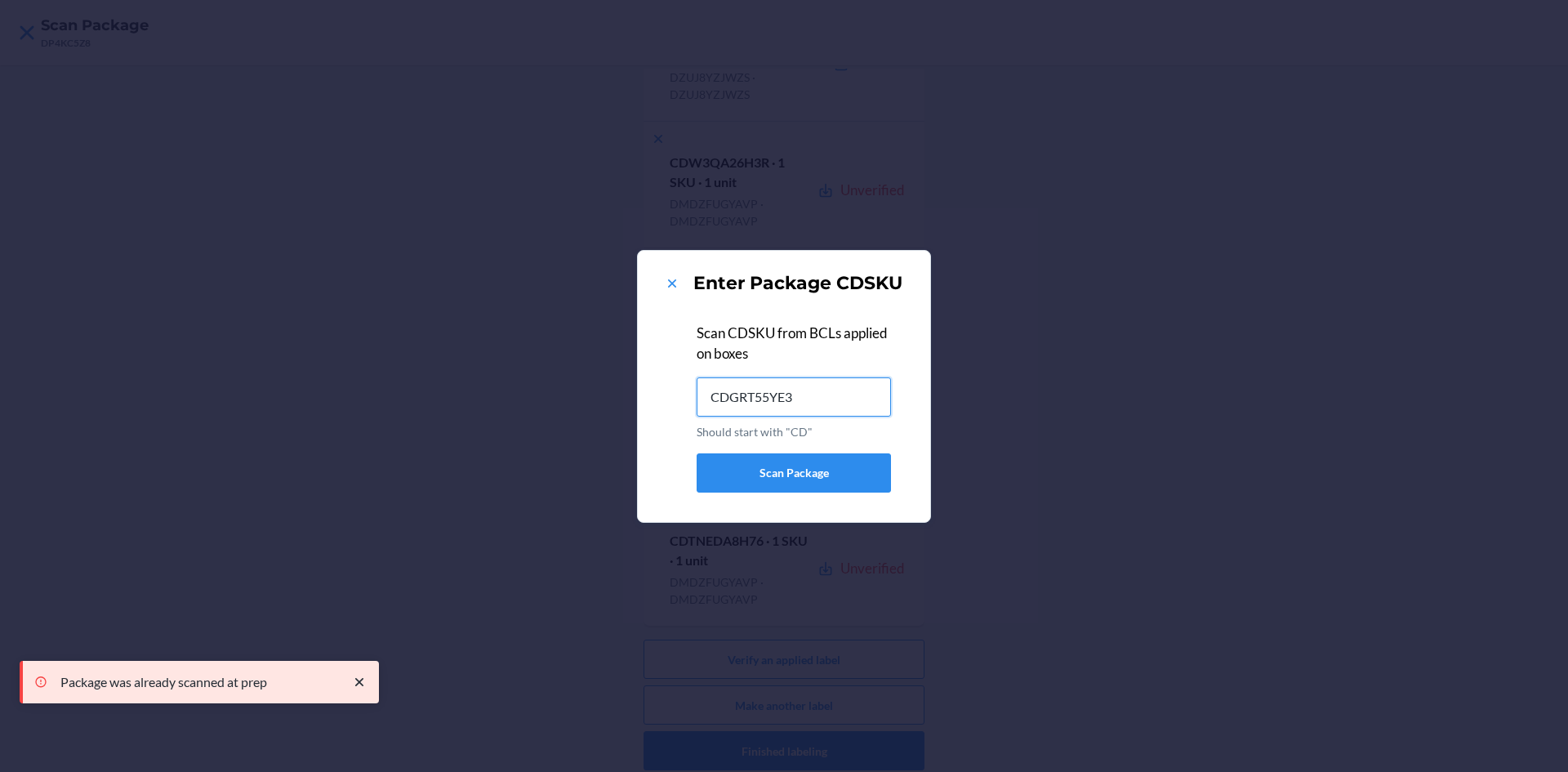
type input "CDGRT55YE39"
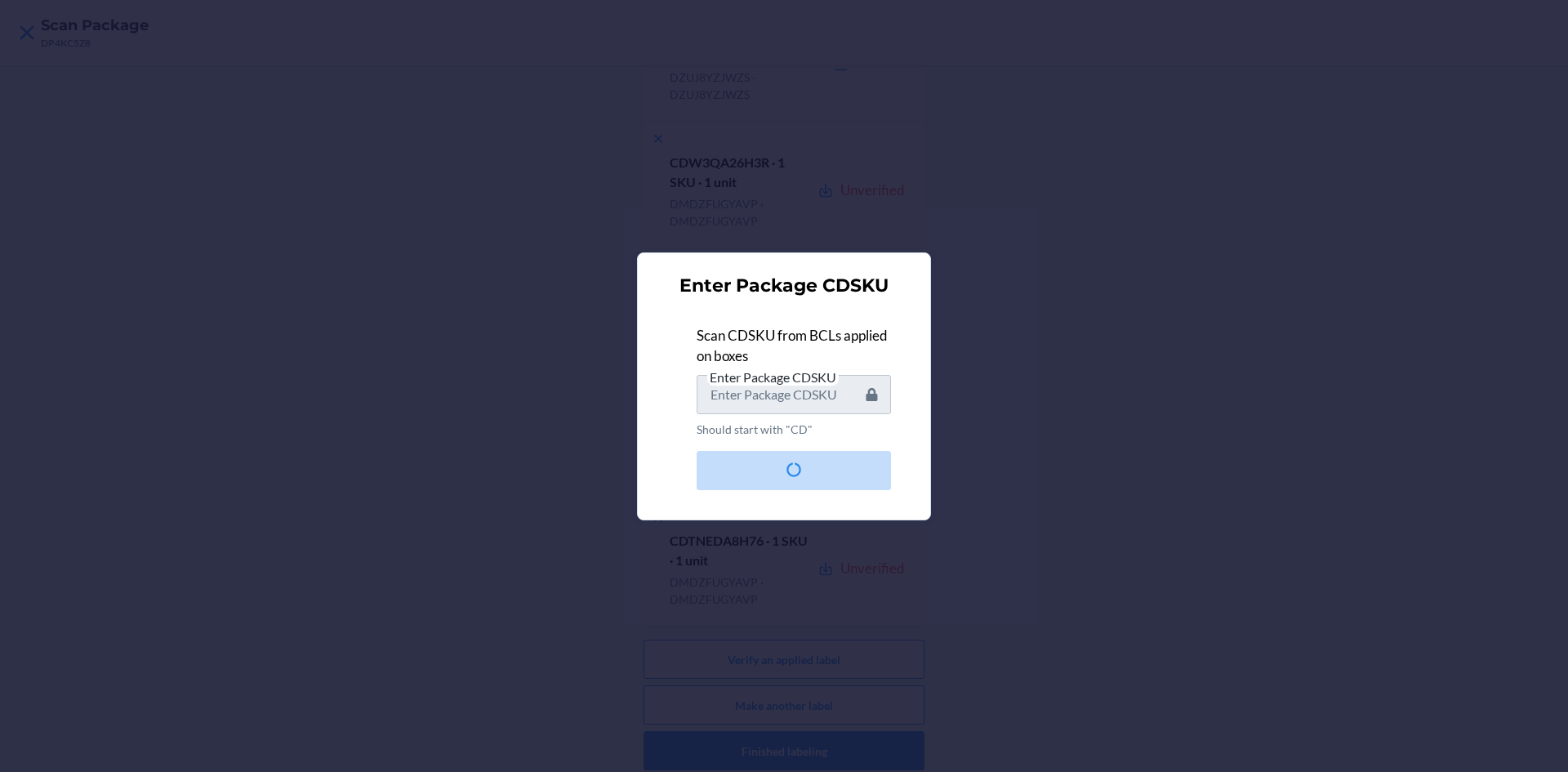
scroll to position [0, 0]
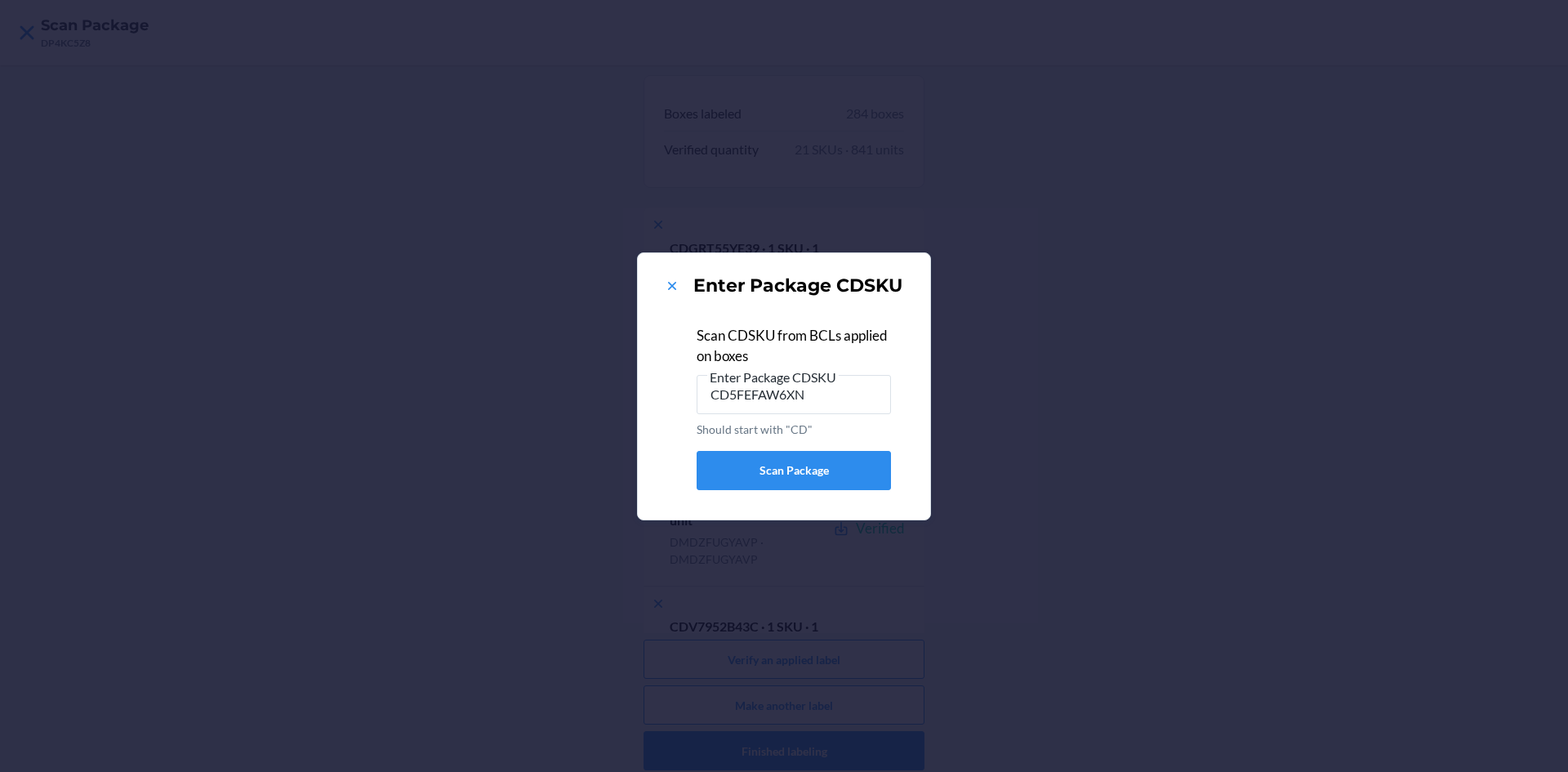
type input "CDQC6EN9YZS"
drag, startPoint x: 829, startPoint y: 396, endPoint x: 552, endPoint y: 399, distance: 277.0
click at [552, 399] on div "Enter Package CDSKU Scan CDSKU from BCLs applied on boxes Enter Package CDSKU C…" at bounding box center [784, 386] width 1568 height 772
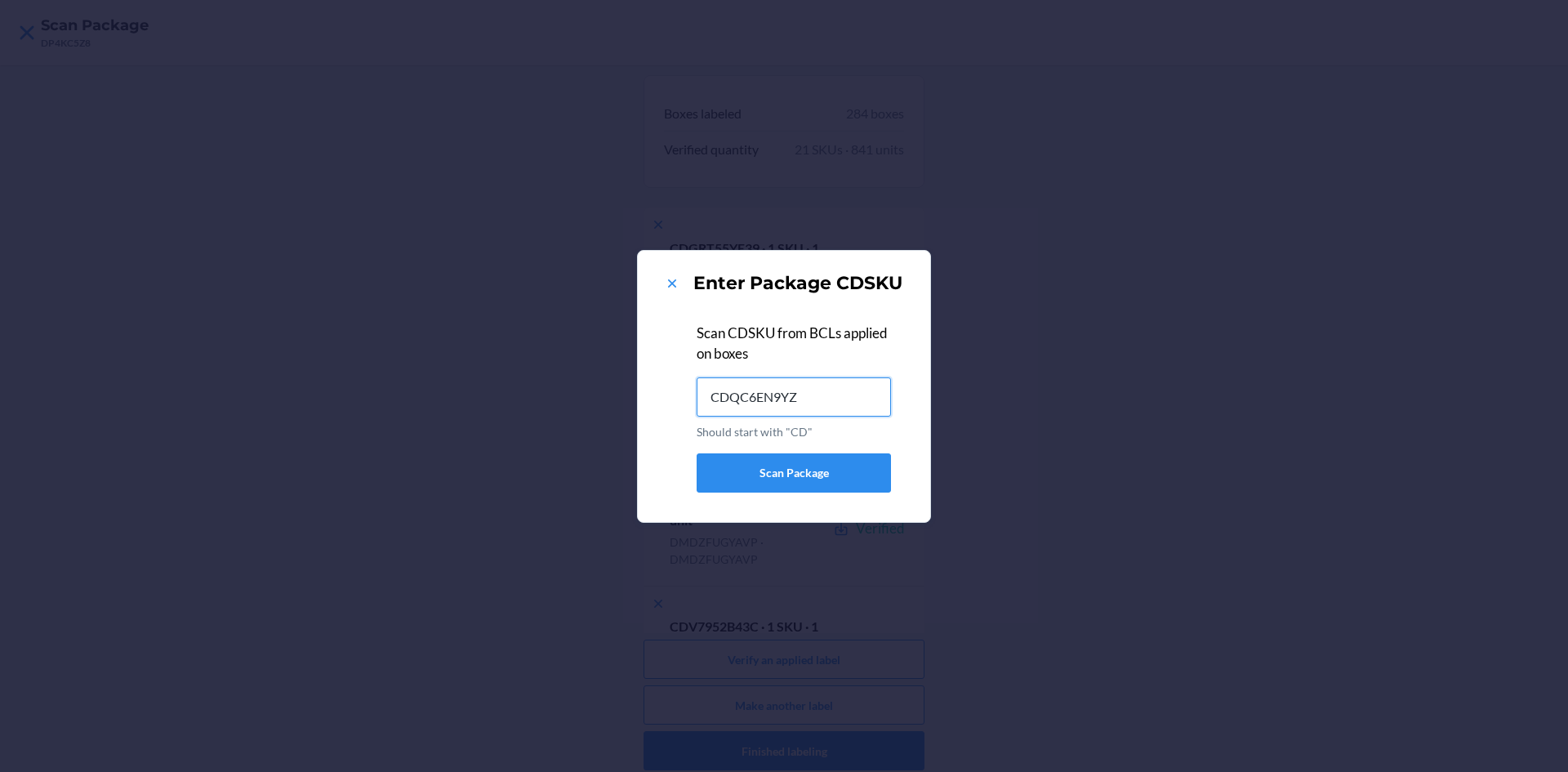
type input "CDQC6EN9YZS"
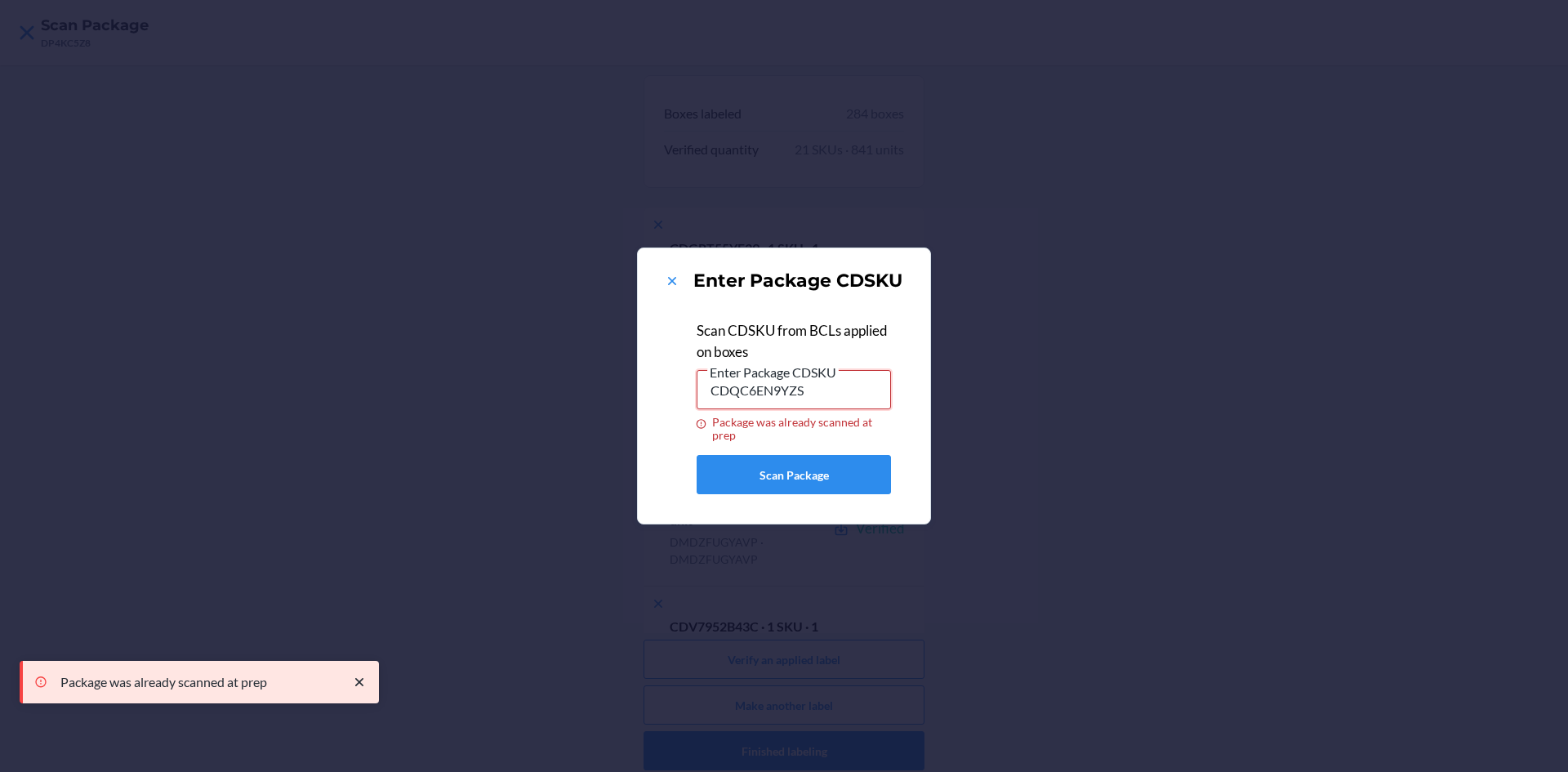
drag, startPoint x: 864, startPoint y: 392, endPoint x: 634, endPoint y: 411, distance: 230.8
click at [634, 411] on div "Enter Package CDSKU Scan CDSKU from BCLs applied on boxes Enter Package CDSKU C…" at bounding box center [784, 386] width 1568 height 772
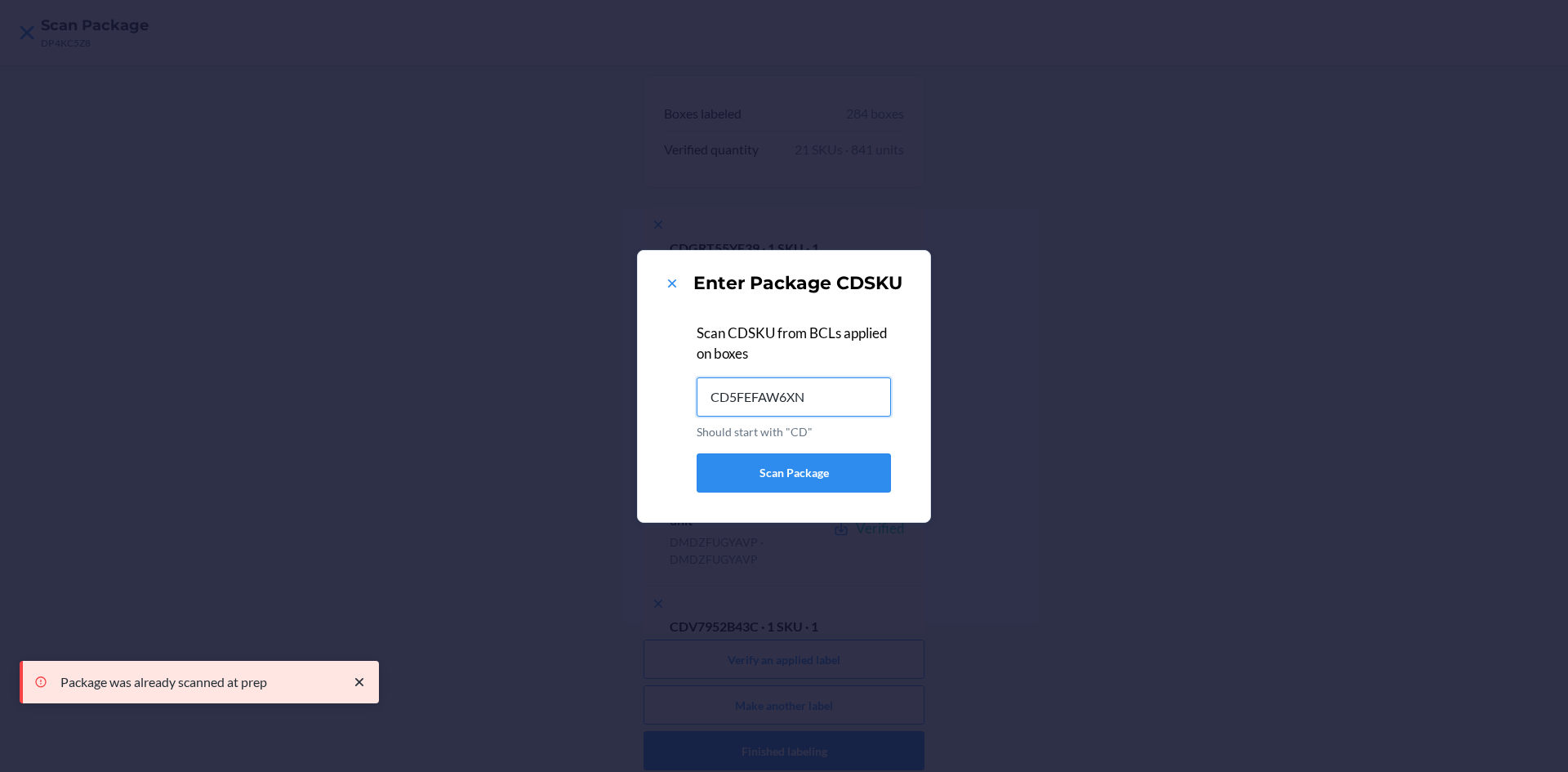
type input "CD5FEFAW6XN"
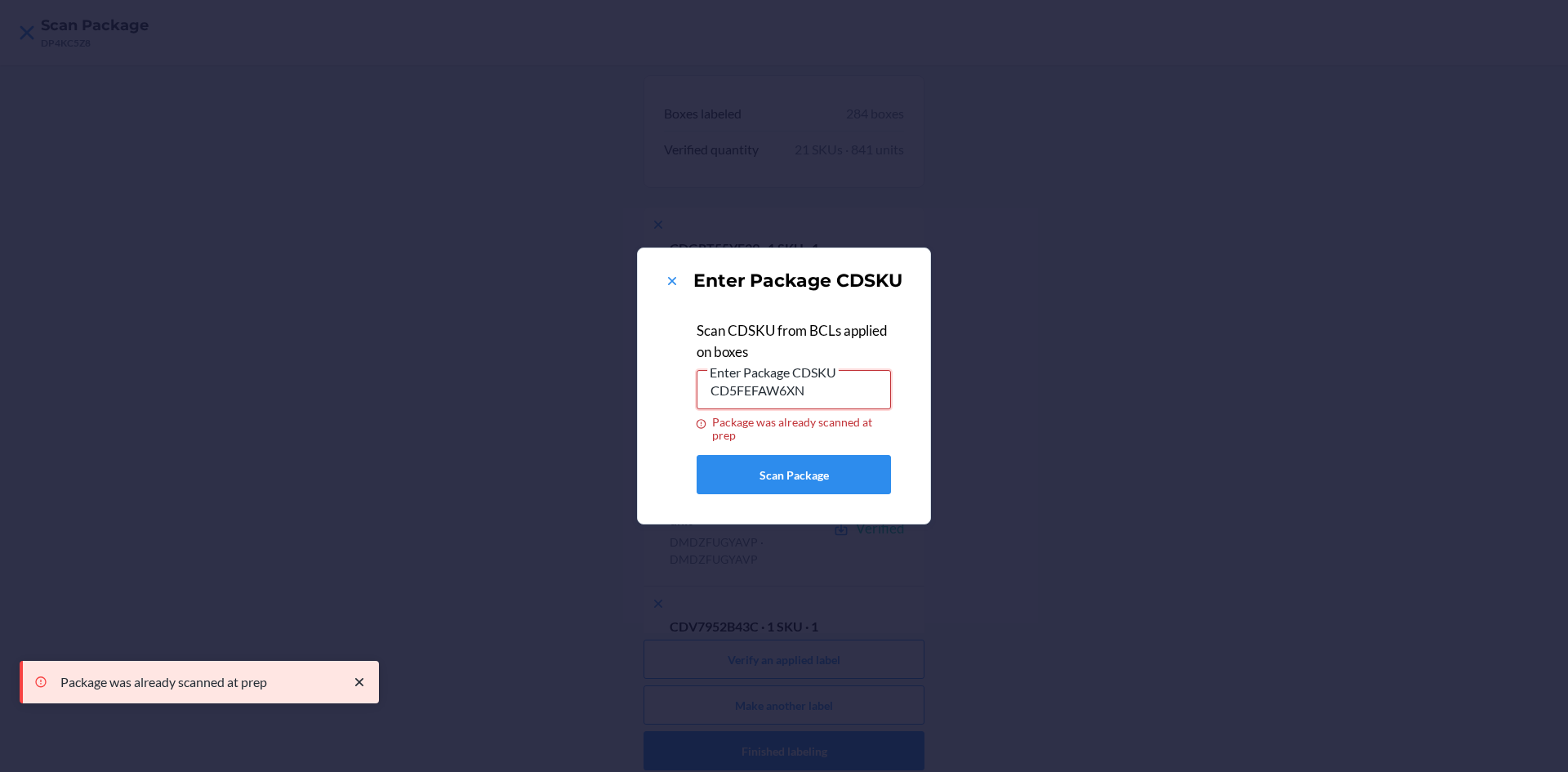
drag, startPoint x: 813, startPoint y: 389, endPoint x: 681, endPoint y: 407, distance: 133.2
click at [681, 407] on div "Scan CDSKU from BCLs applied on boxes Enter Package CDSKU CD5FEFAW6XN Package w…" at bounding box center [784, 406] width 253 height 197
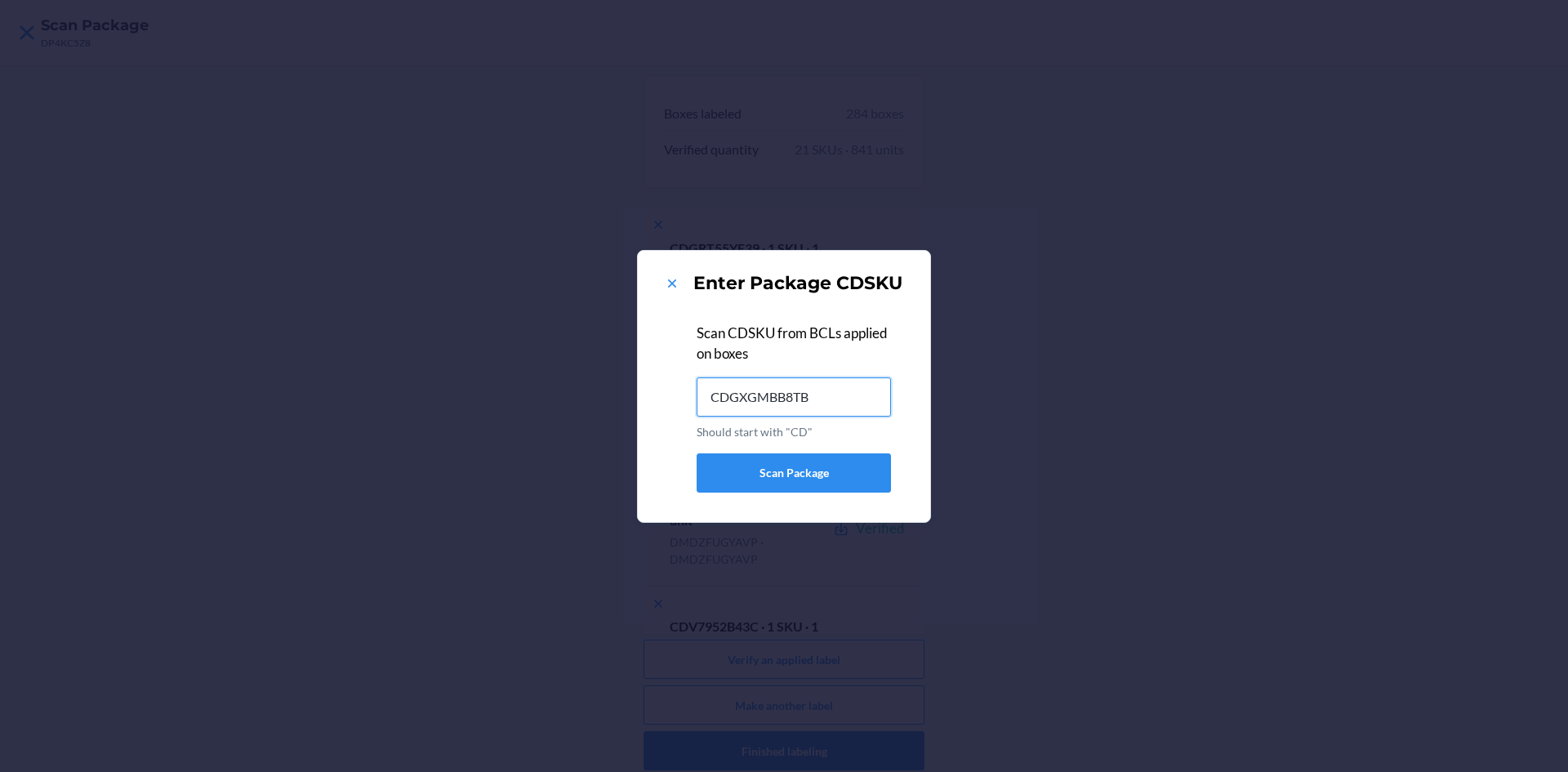
type input "CDGXGMBB8TB"
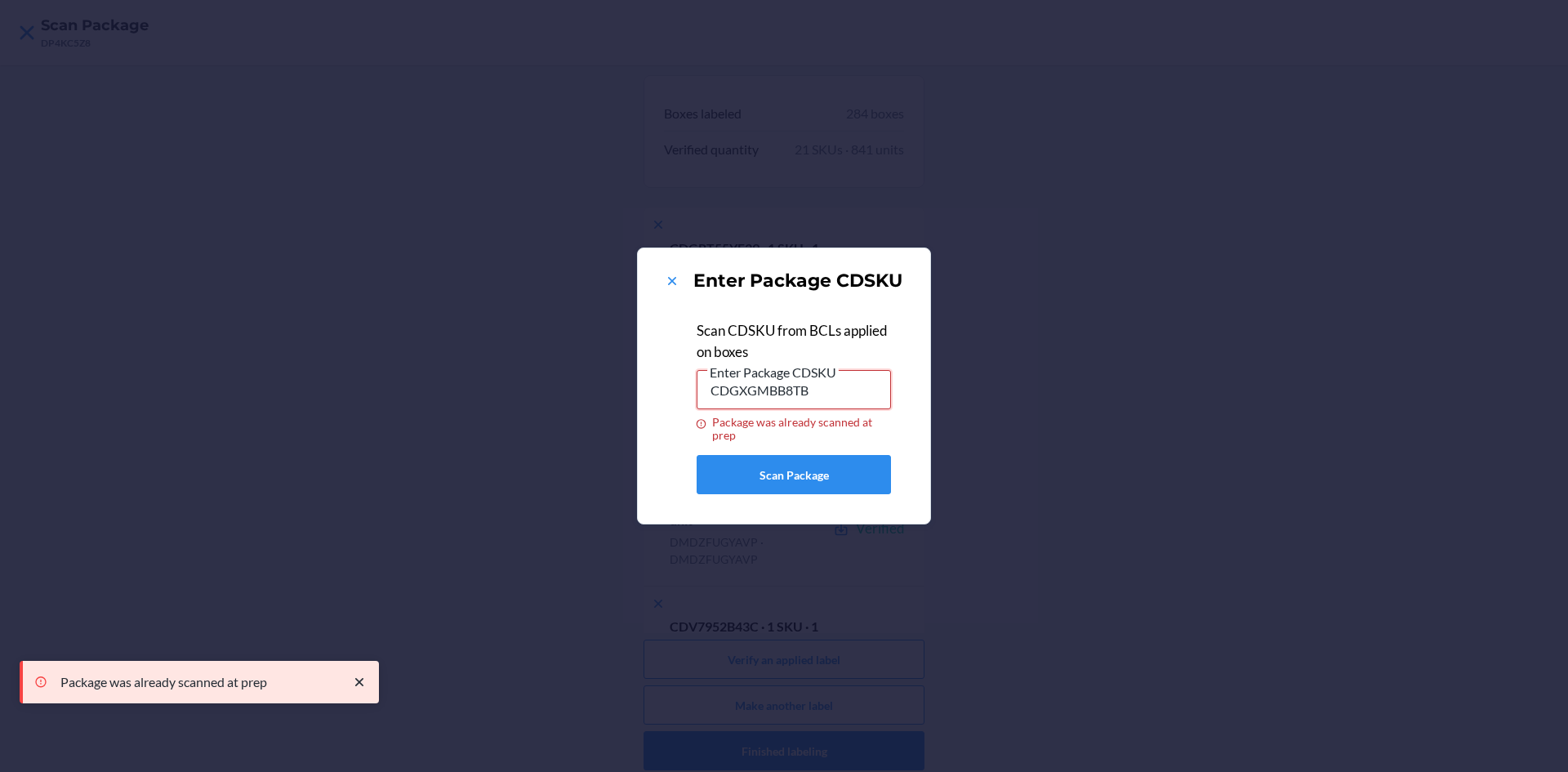
drag, startPoint x: 842, startPoint y: 391, endPoint x: 681, endPoint y: 389, distance: 161.0
click at [681, 389] on div "Scan CDSKU from BCLs applied on boxes Enter Package CDSKU CDGXGMBB8TB Package w…" at bounding box center [784, 406] width 253 height 197
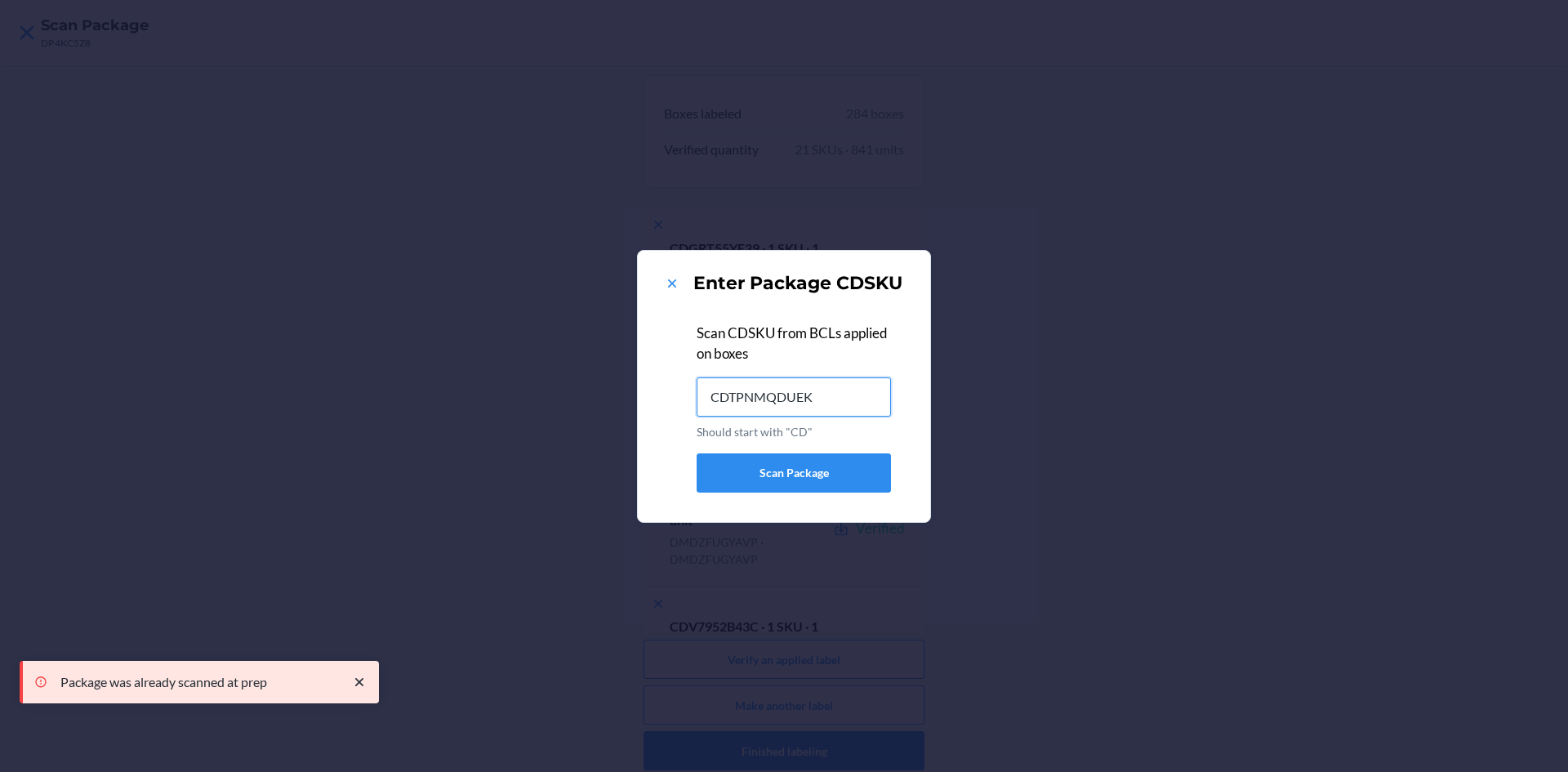
type input "CDTPNMQDUEK"
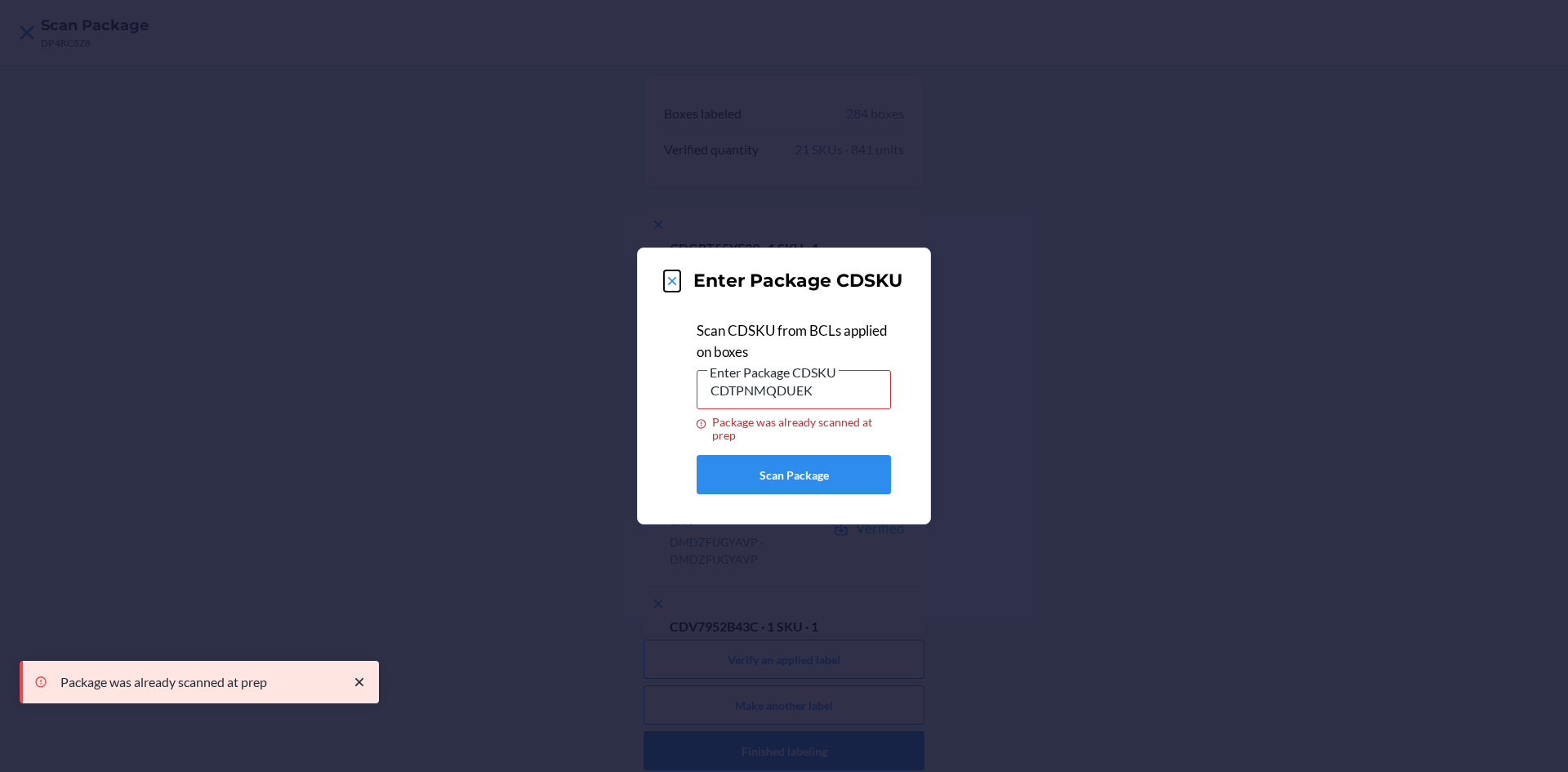
click at [676, 282] on icon at bounding box center [672, 281] width 17 height 17
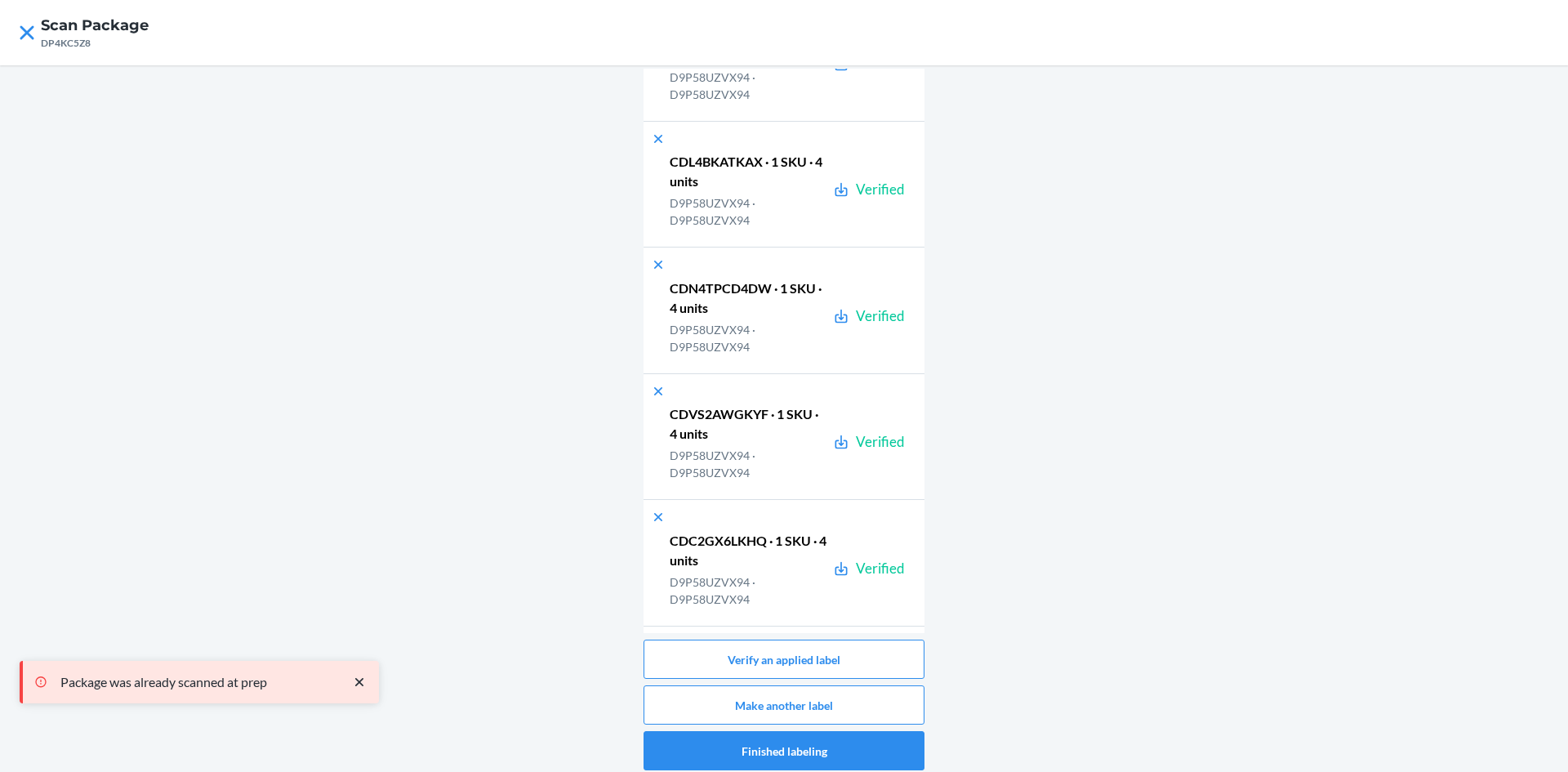
scroll to position [35422, 0]
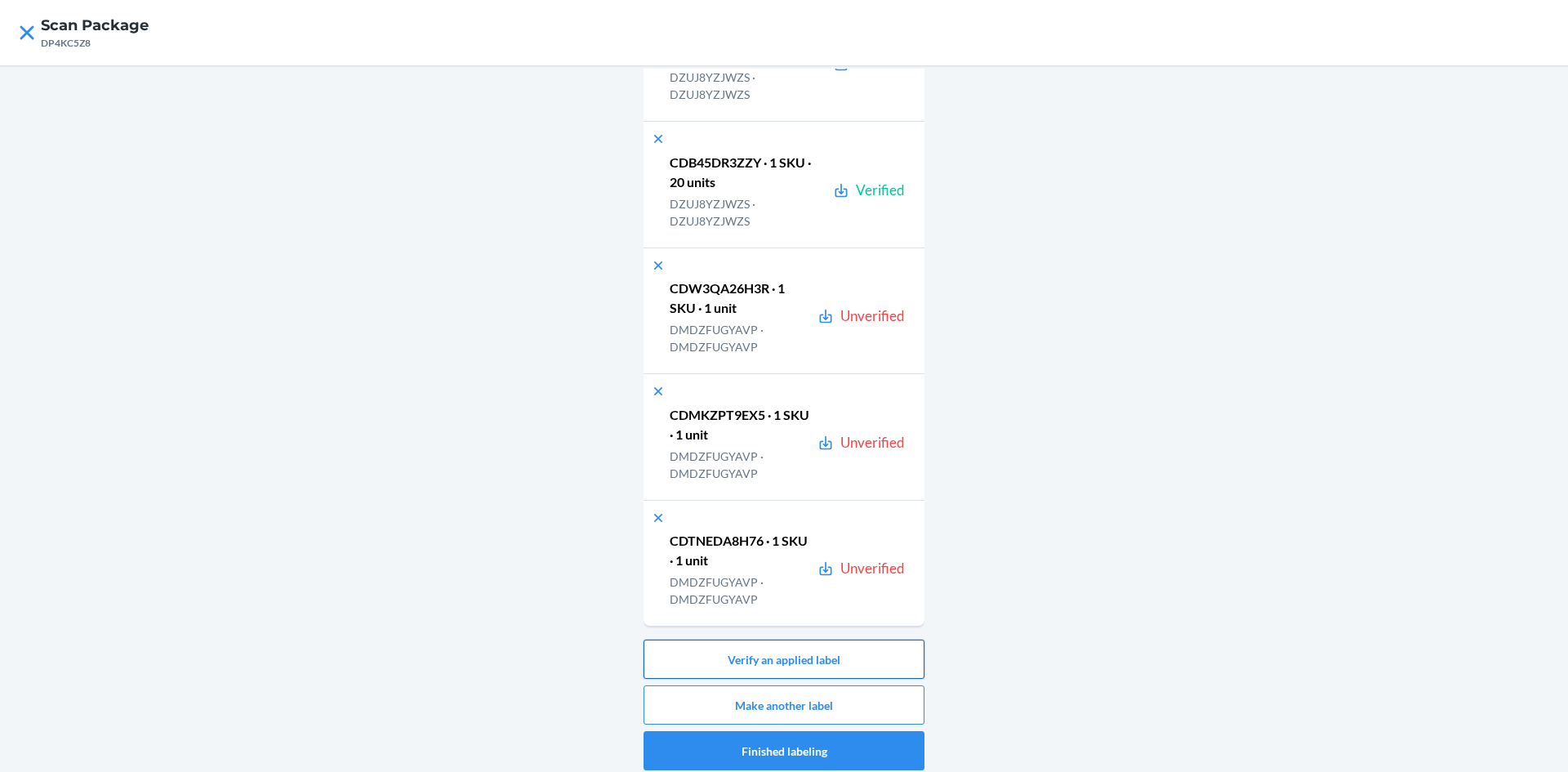
click at [881, 647] on button "Verify an applied label" at bounding box center [784, 659] width 281 height 39
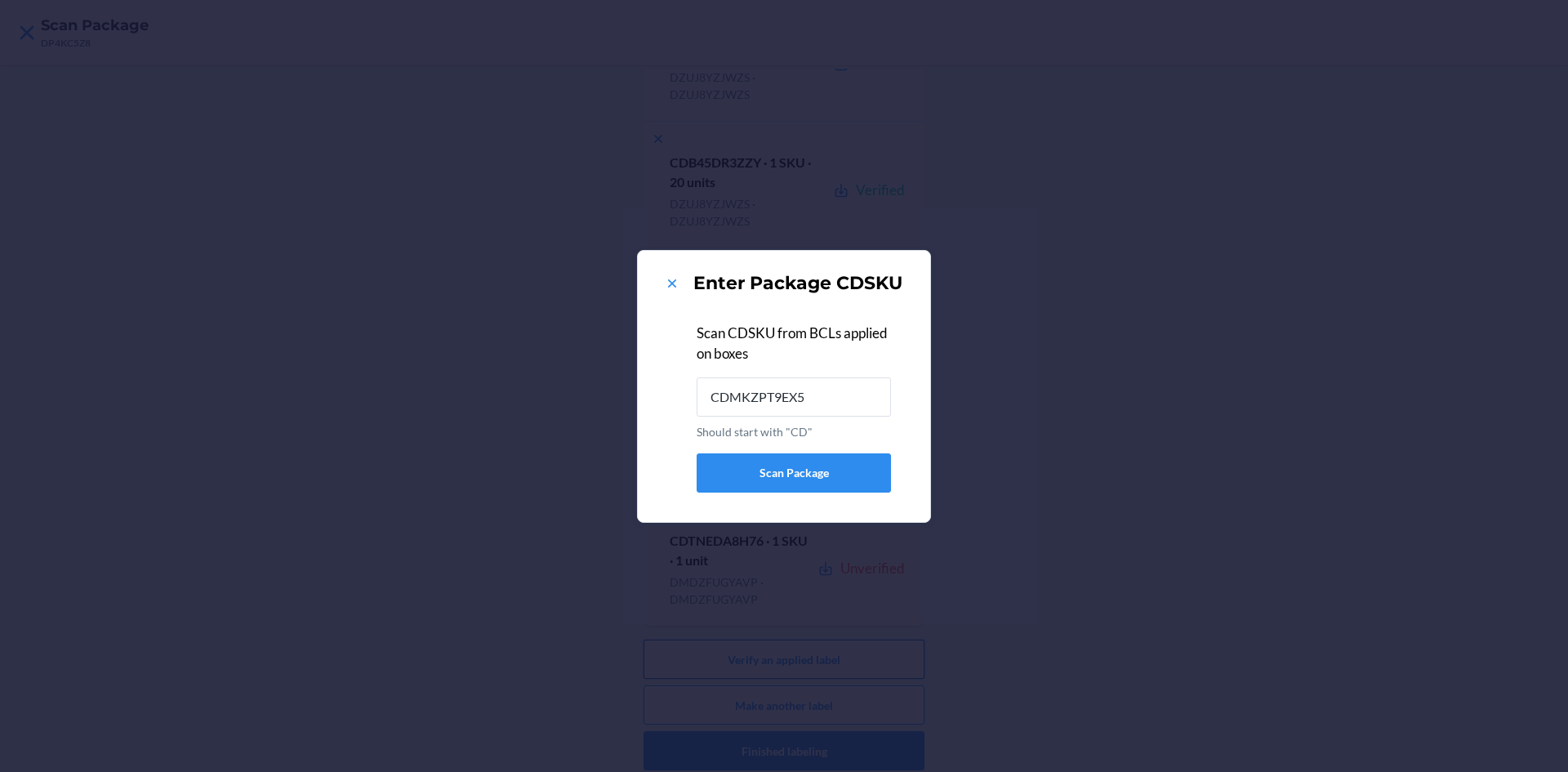
type input "CDMKZPT9EX5"
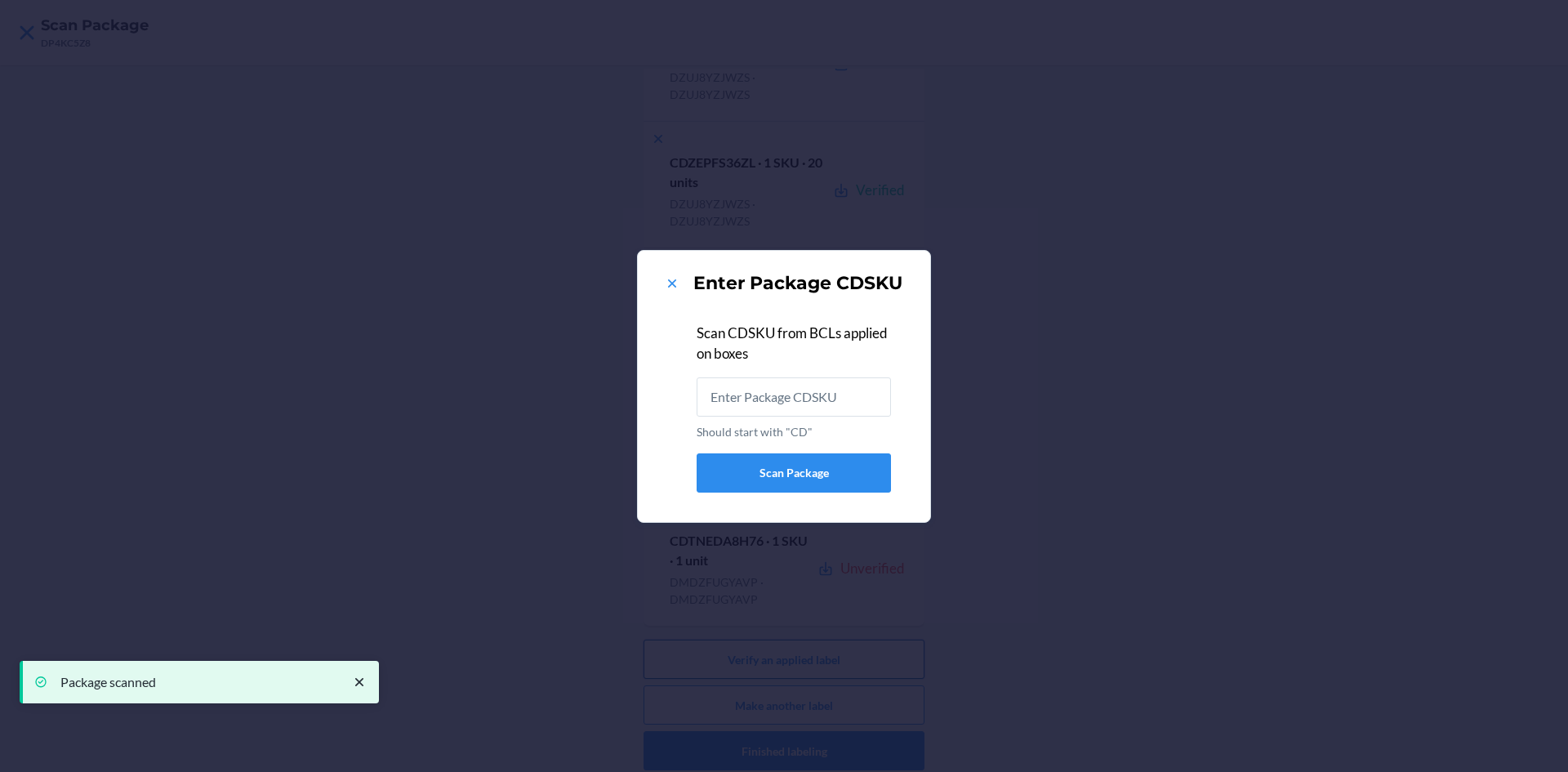
scroll to position [0, 0]
click at [660, 284] on div "Enter Package CDSKU" at bounding box center [784, 283] width 253 height 26
click at [669, 284] on icon at bounding box center [672, 283] width 17 height 17
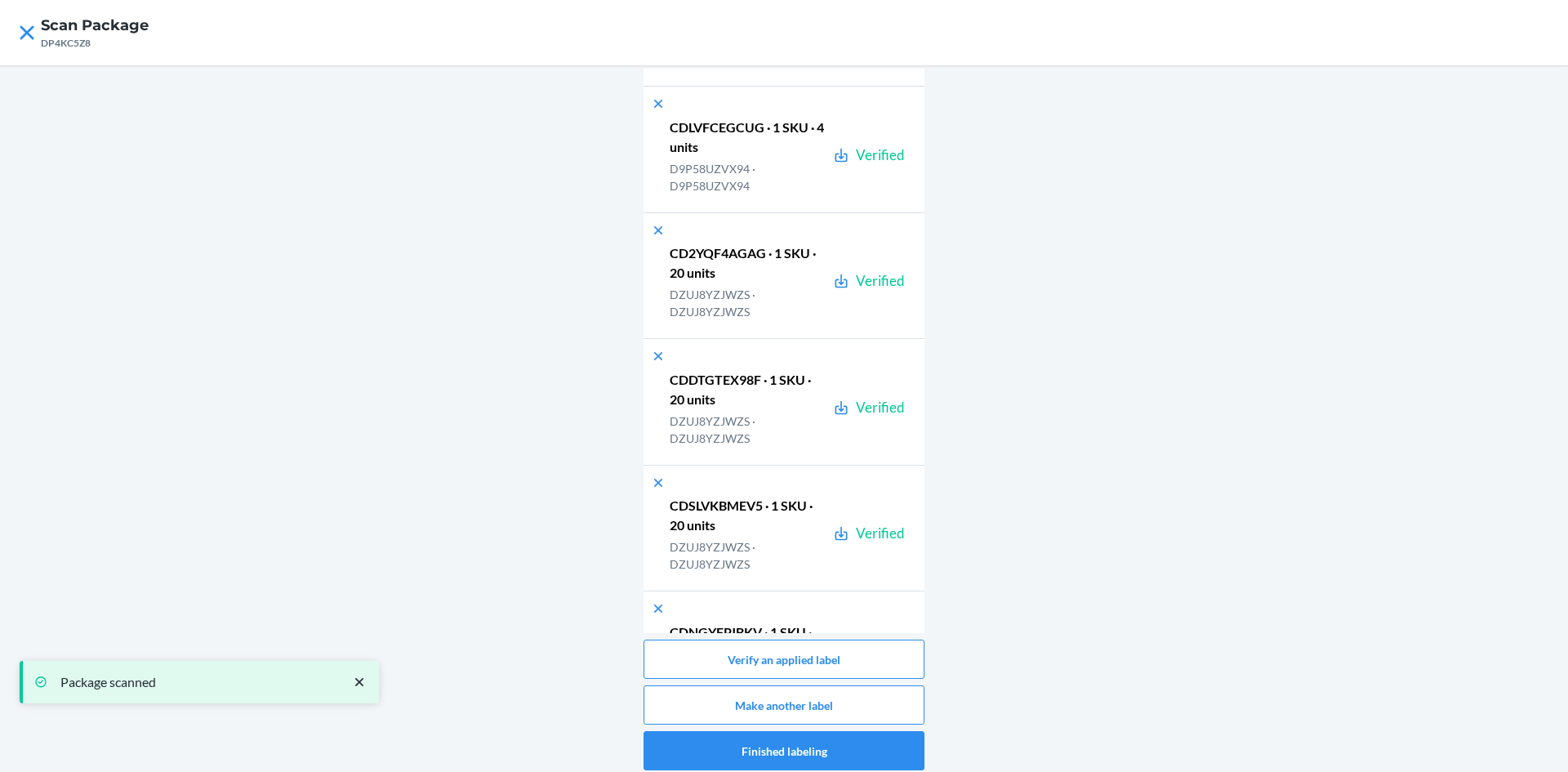
scroll to position [35422, 0]
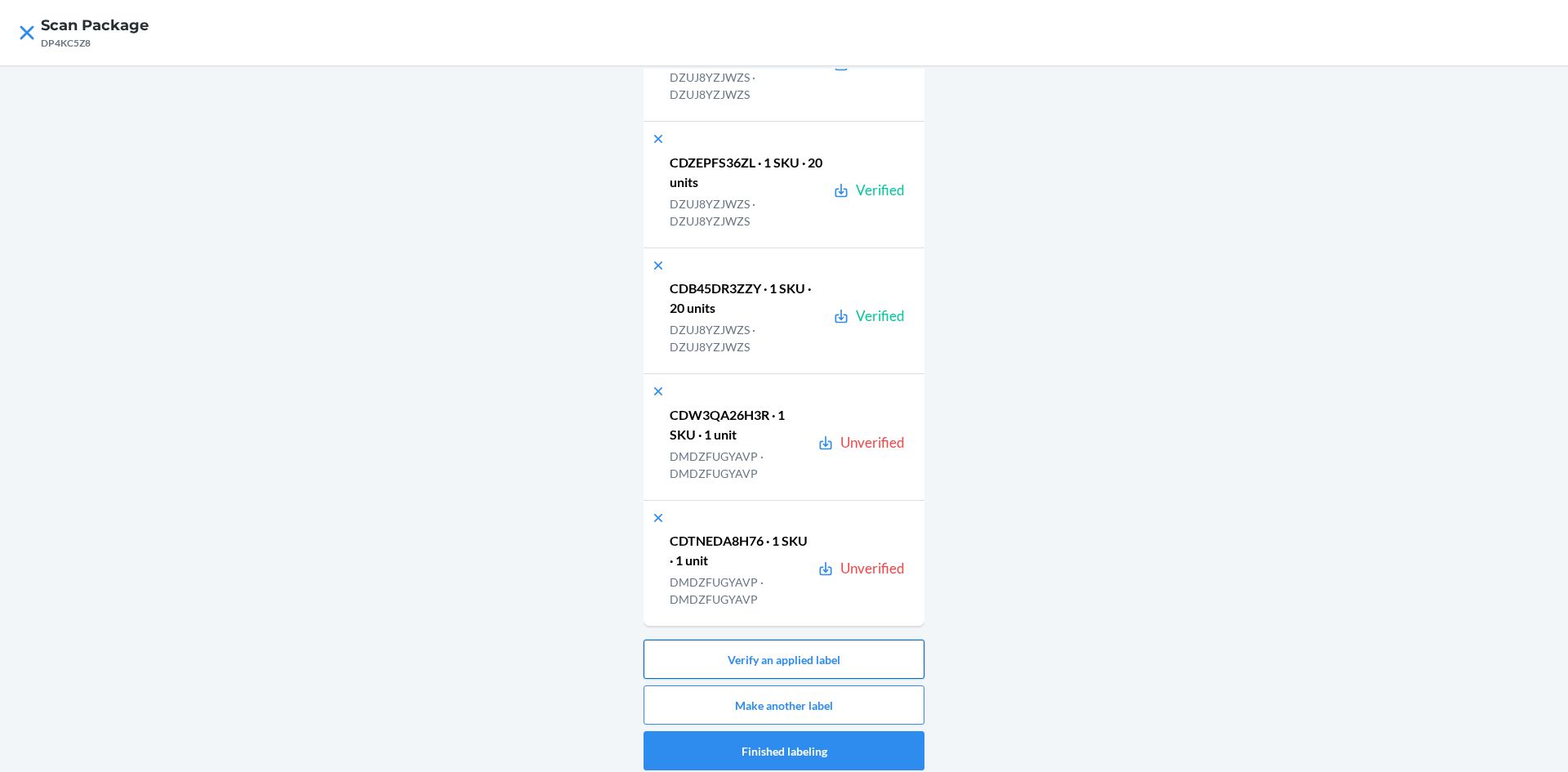
click at [882, 663] on button "Verify an applied label" at bounding box center [784, 659] width 281 height 39
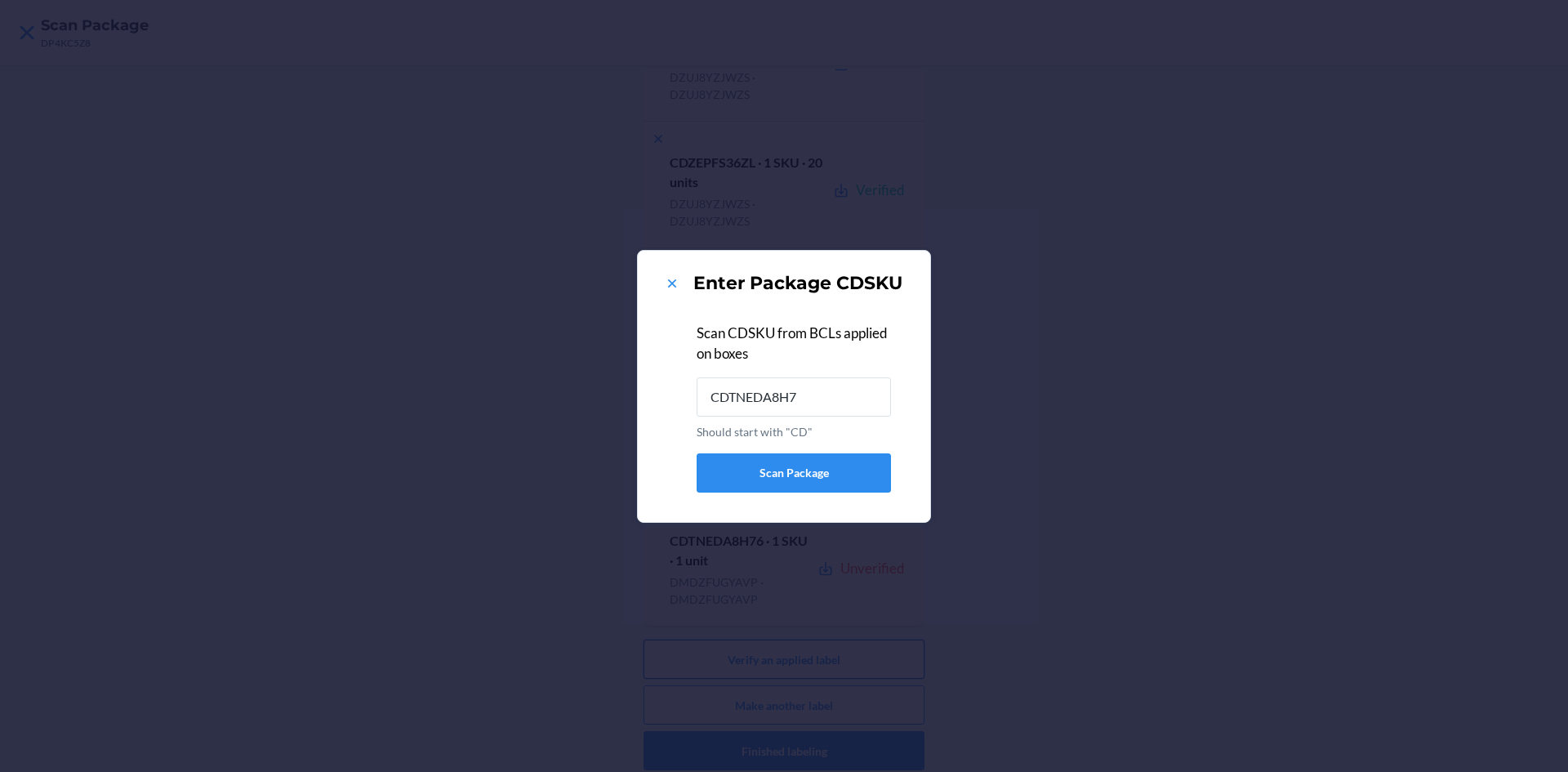
type input "CDTNEDA8H76"
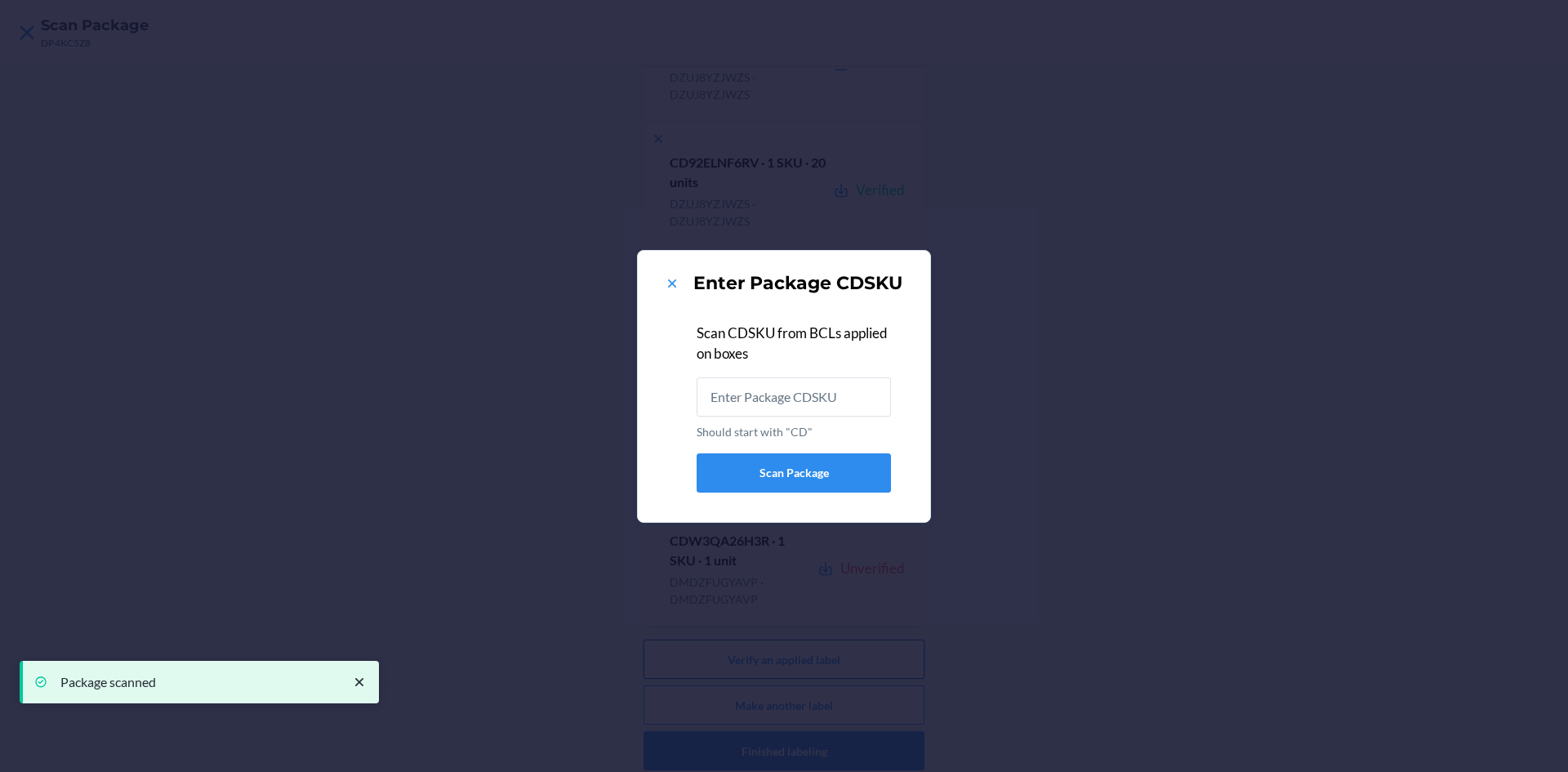
scroll to position [0, 0]
click at [670, 287] on icon at bounding box center [672, 283] width 17 height 17
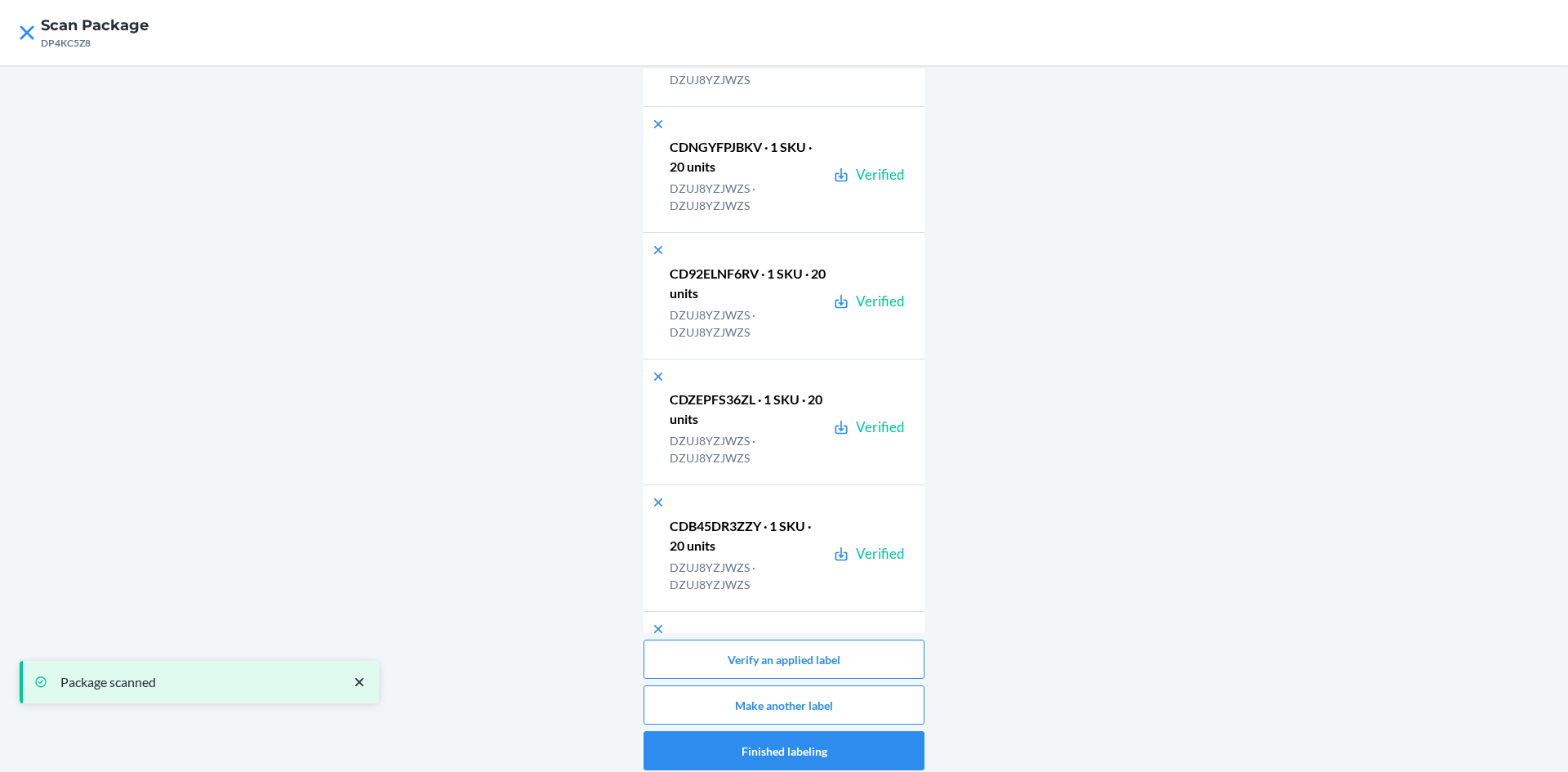
scroll to position [35422, 0]
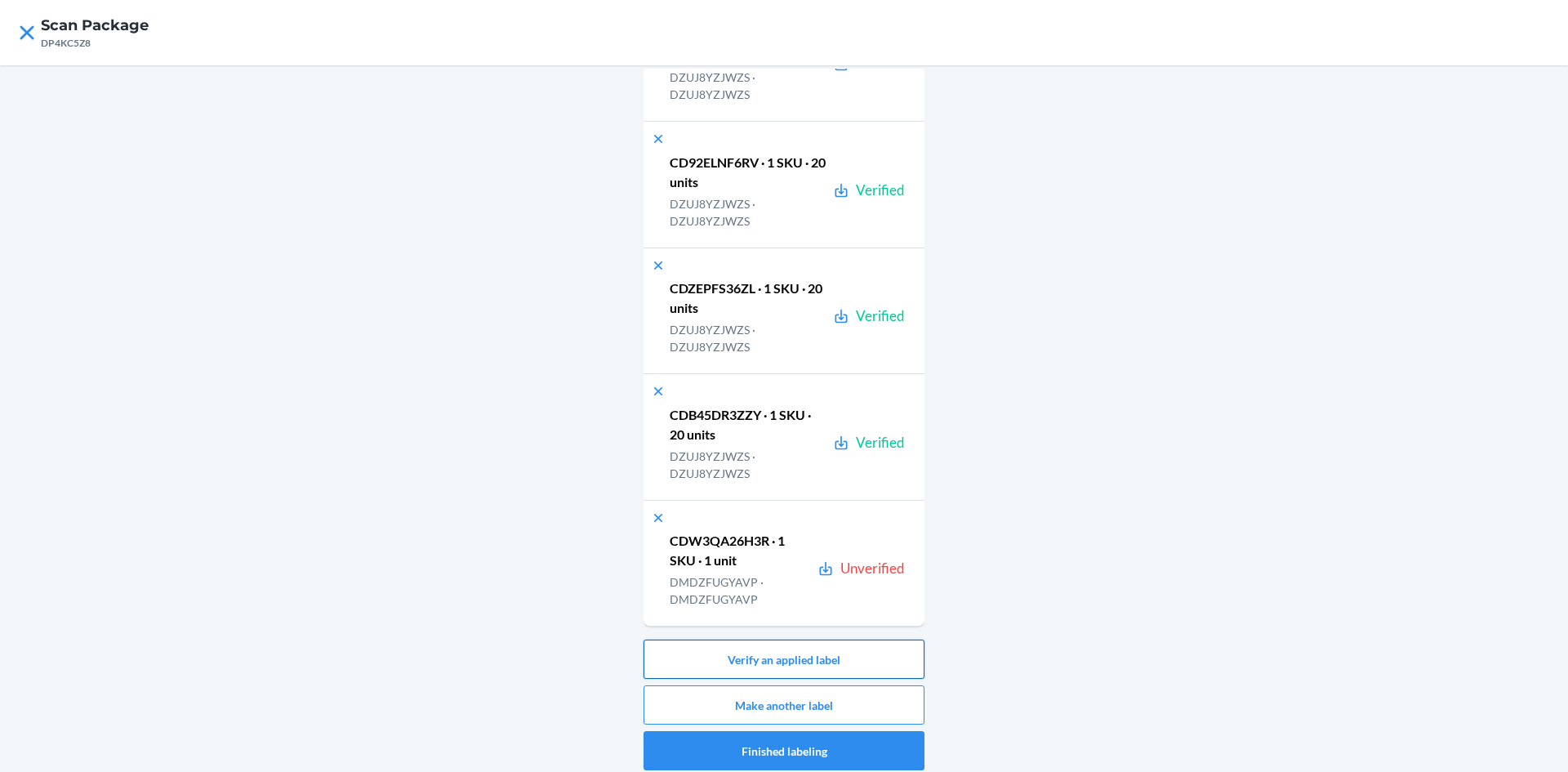
click at [813, 660] on button "Verify an applied label" at bounding box center [784, 659] width 281 height 39
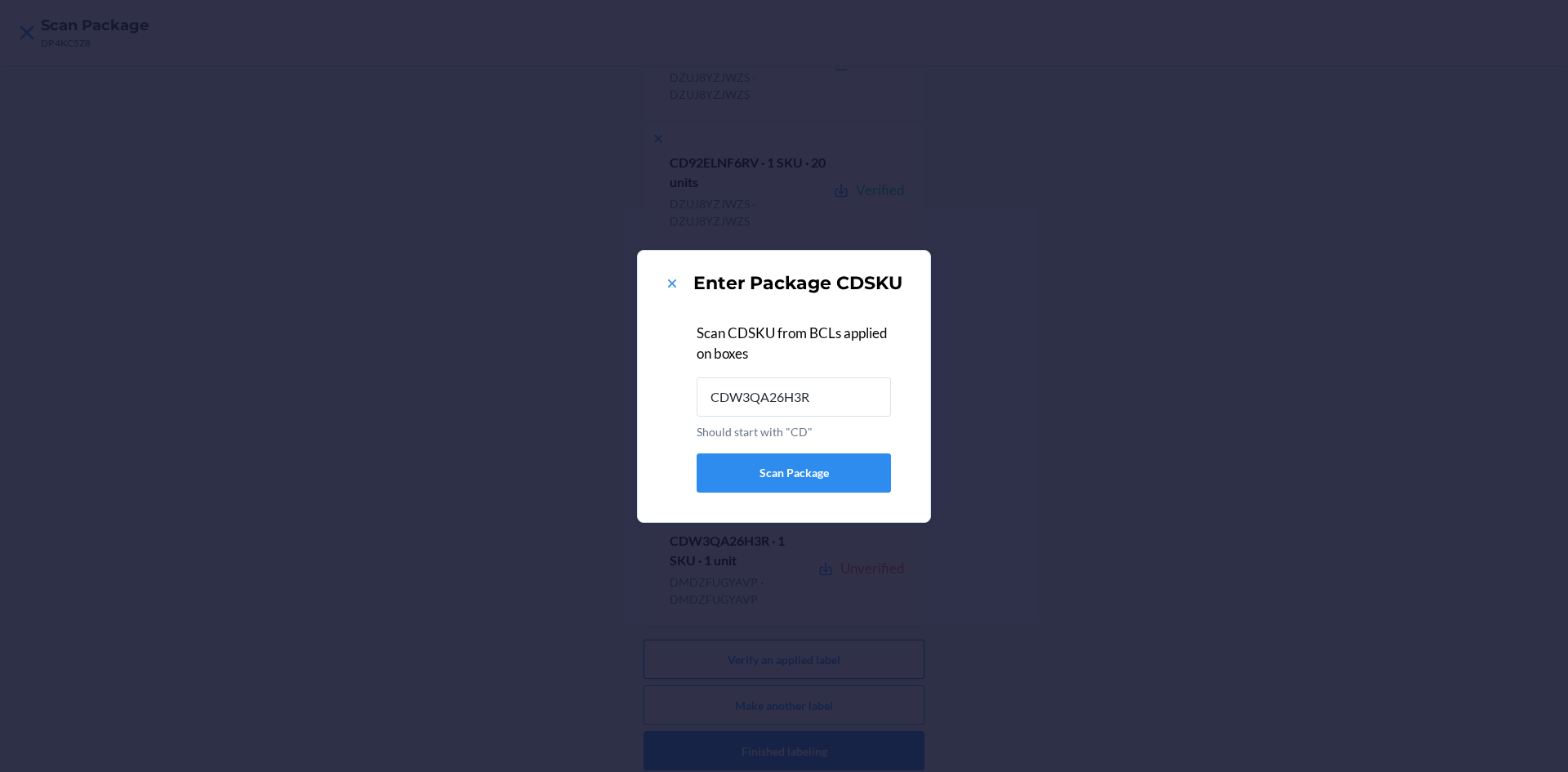
type input "CDW3QA26H3R"
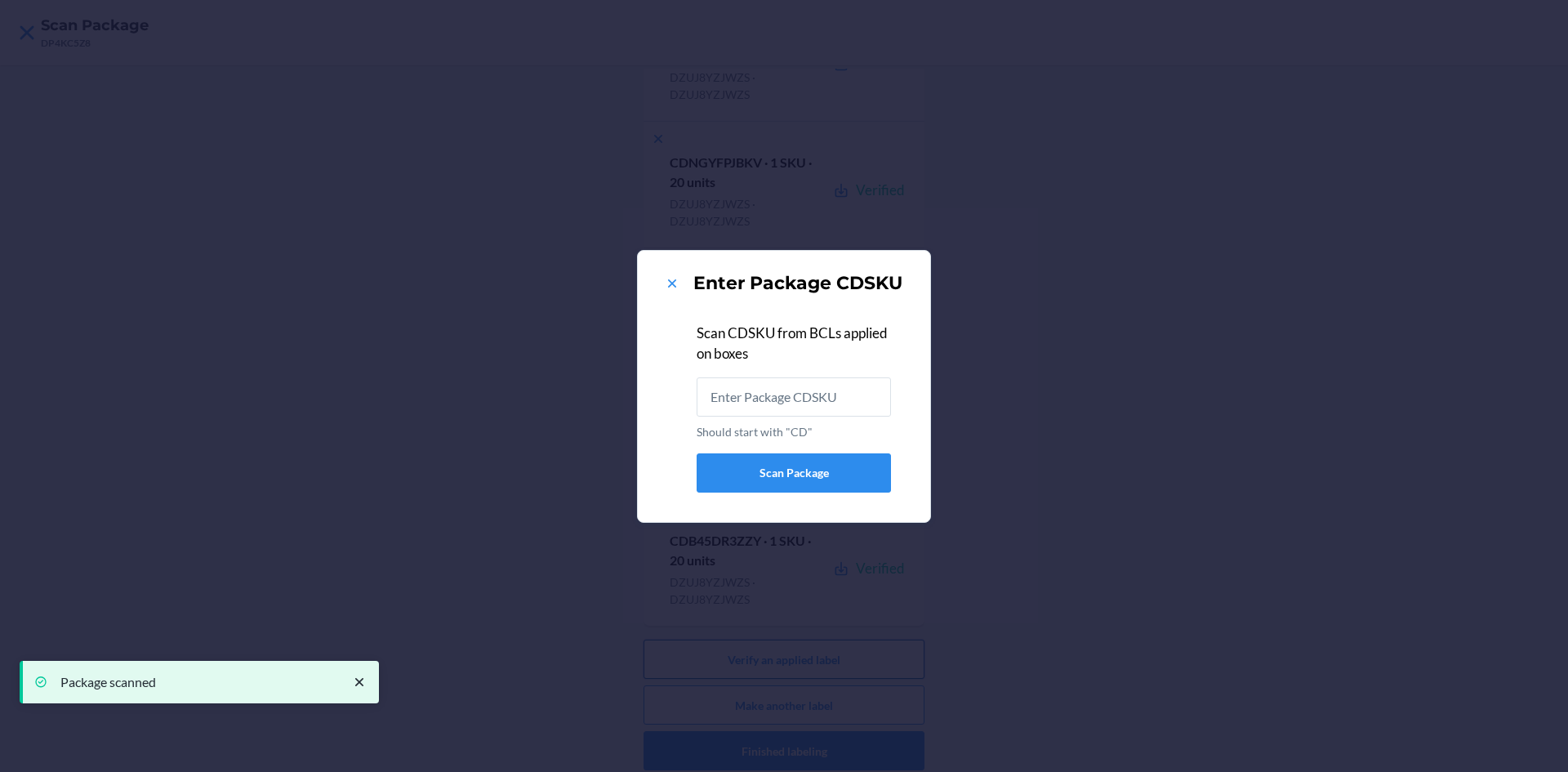
scroll to position [0, 0]
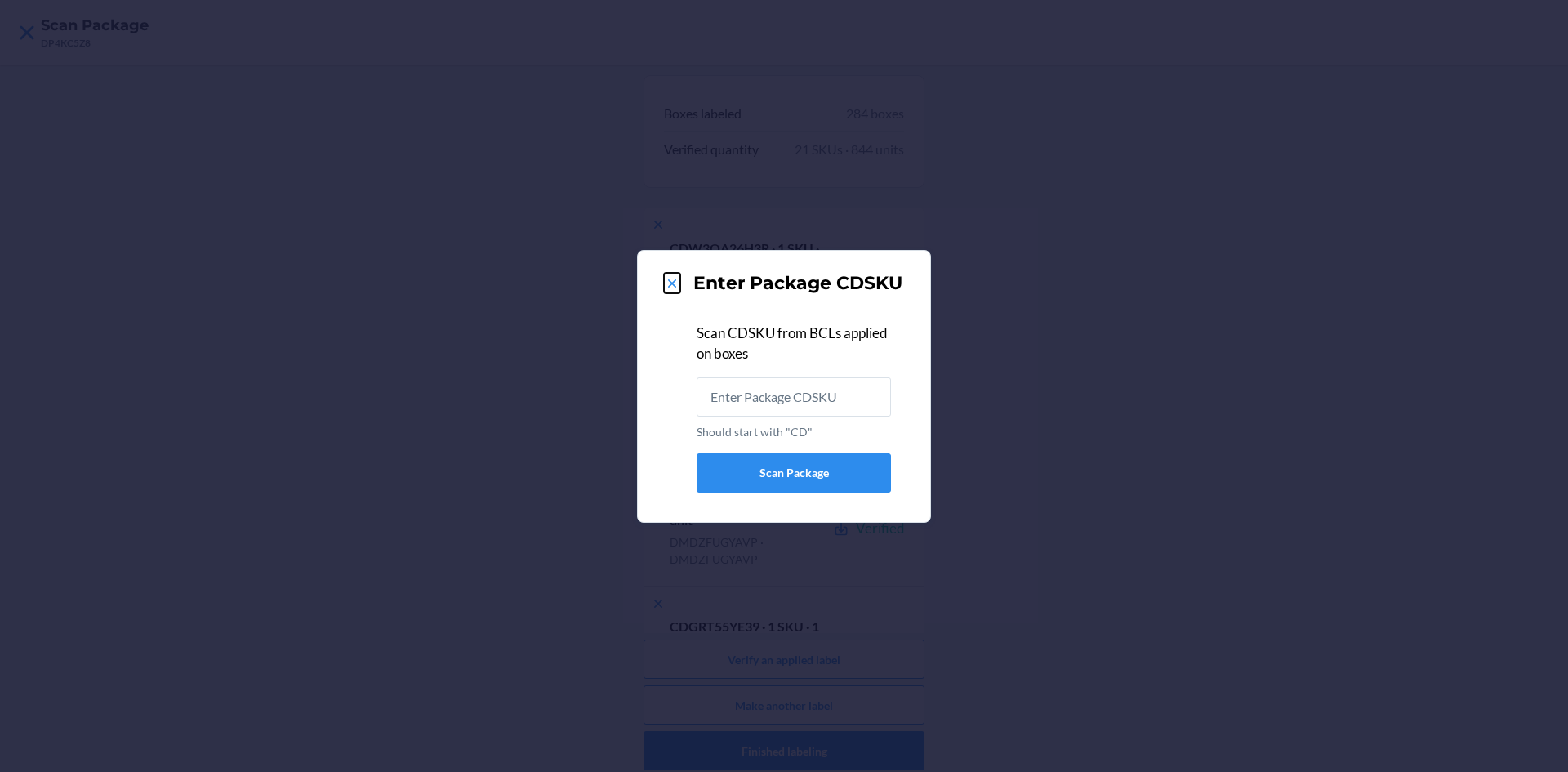
click at [676, 273] on button at bounding box center [672, 283] width 17 height 22
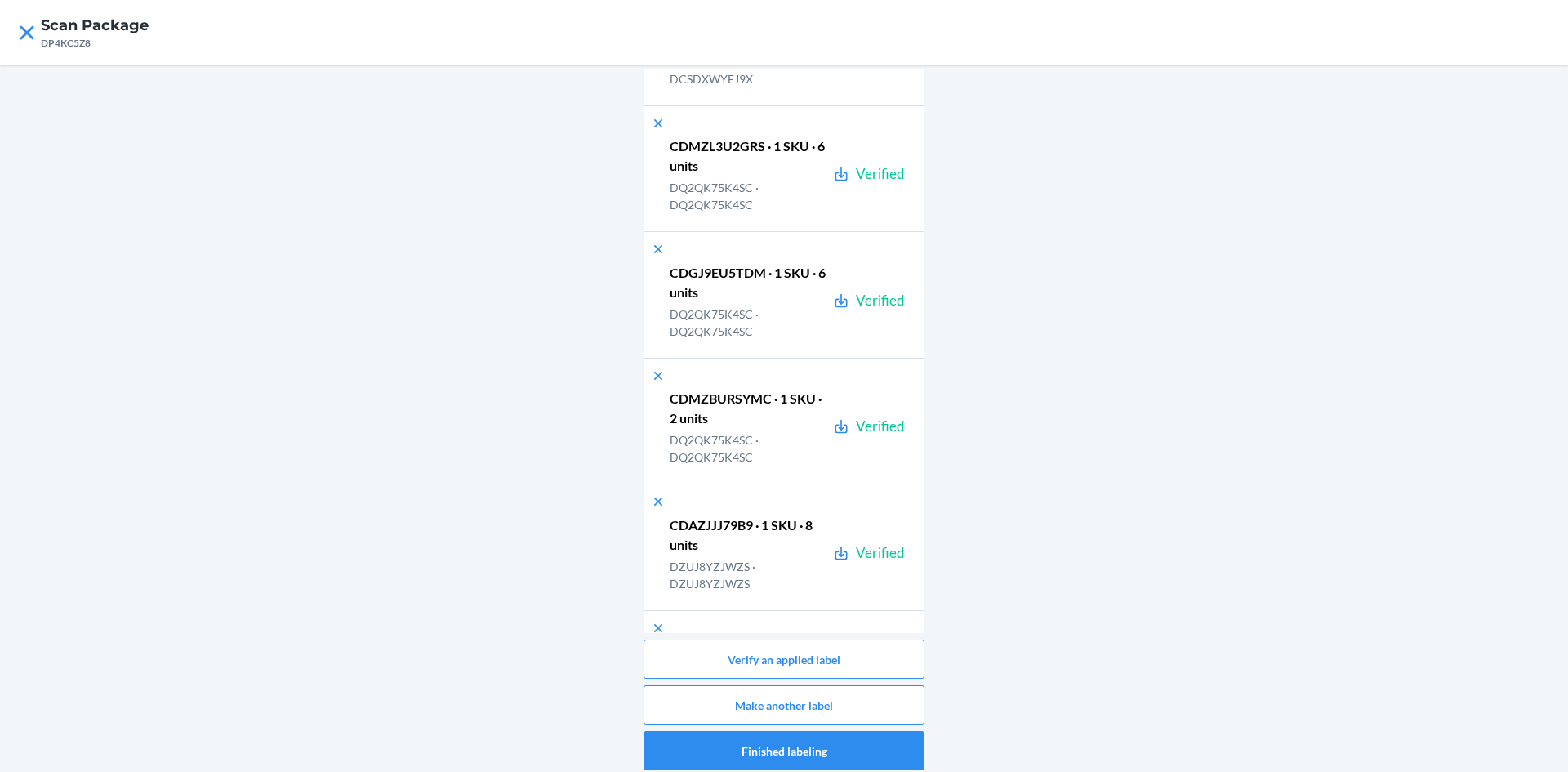
scroll to position [35422, 0]
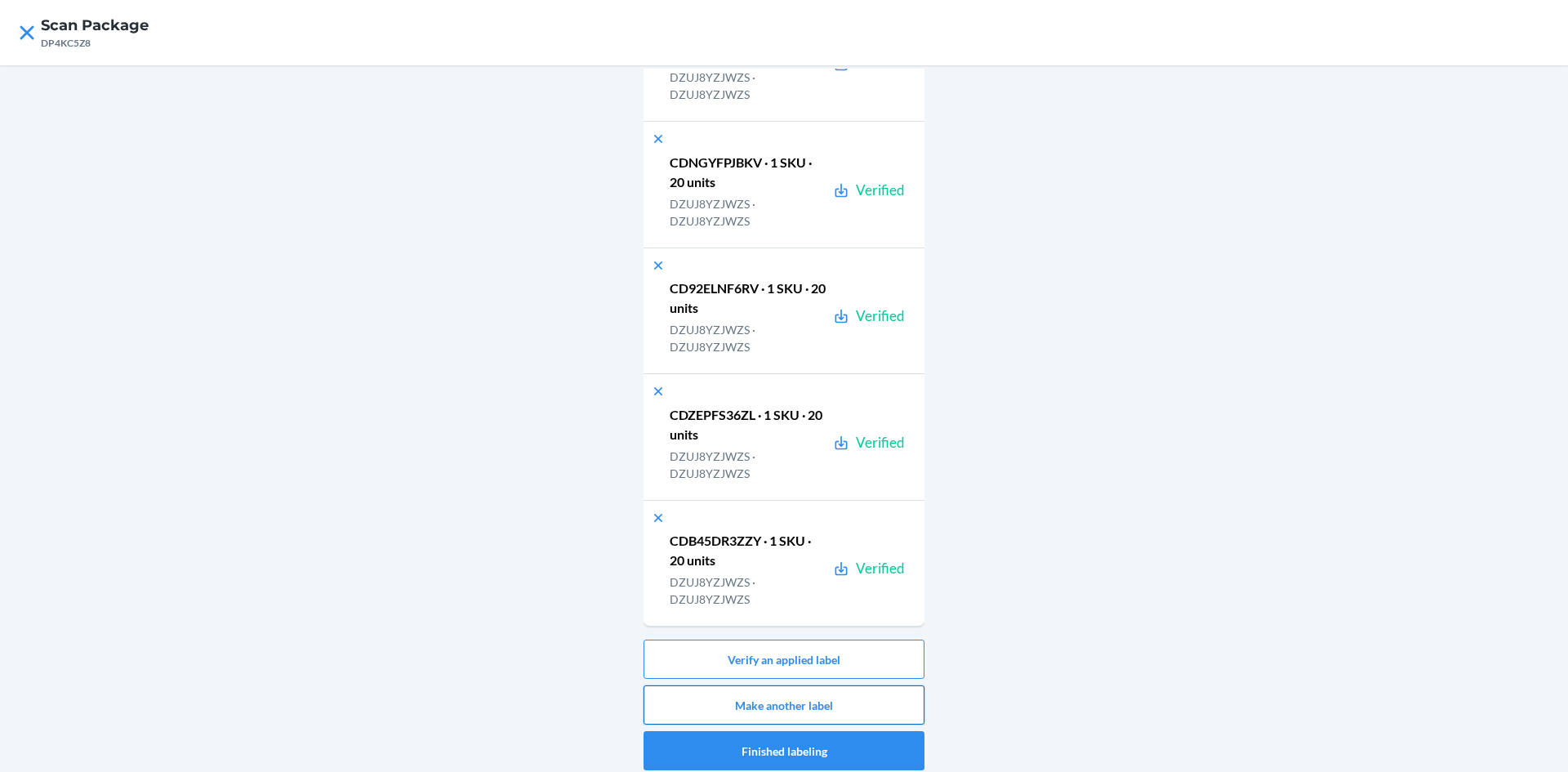
click at [877, 701] on button "Make another label" at bounding box center [784, 705] width 281 height 39
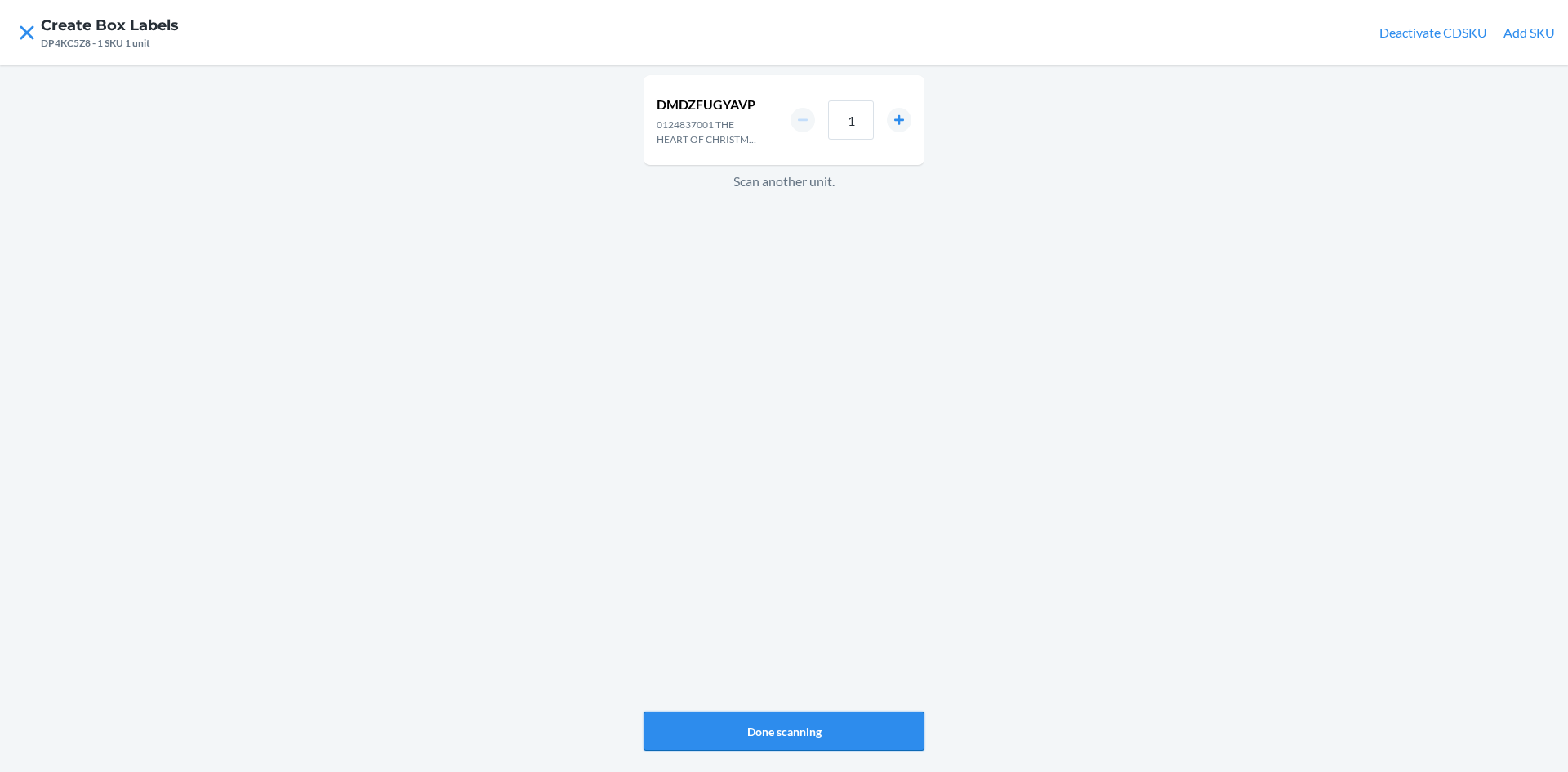
click at [895, 726] on button "Done scanning" at bounding box center [784, 730] width 281 height 39
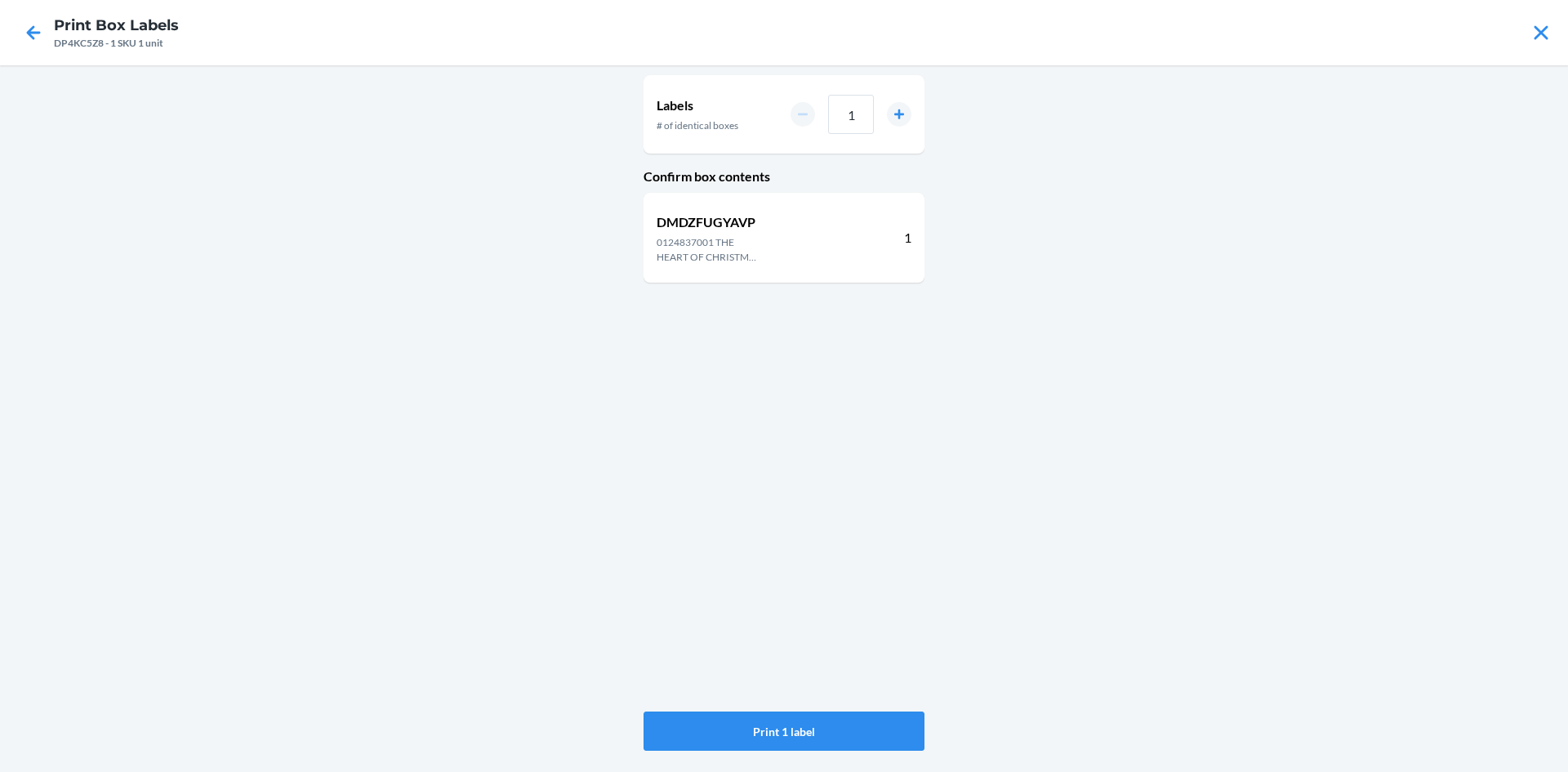
click at [874, 114] on div "1" at bounding box center [851, 114] width 120 height 39
click at [860, 114] on input "1" at bounding box center [851, 114] width 46 height 39
type input "11"
click at [715, 720] on button "Print 11 labels" at bounding box center [784, 730] width 281 height 39
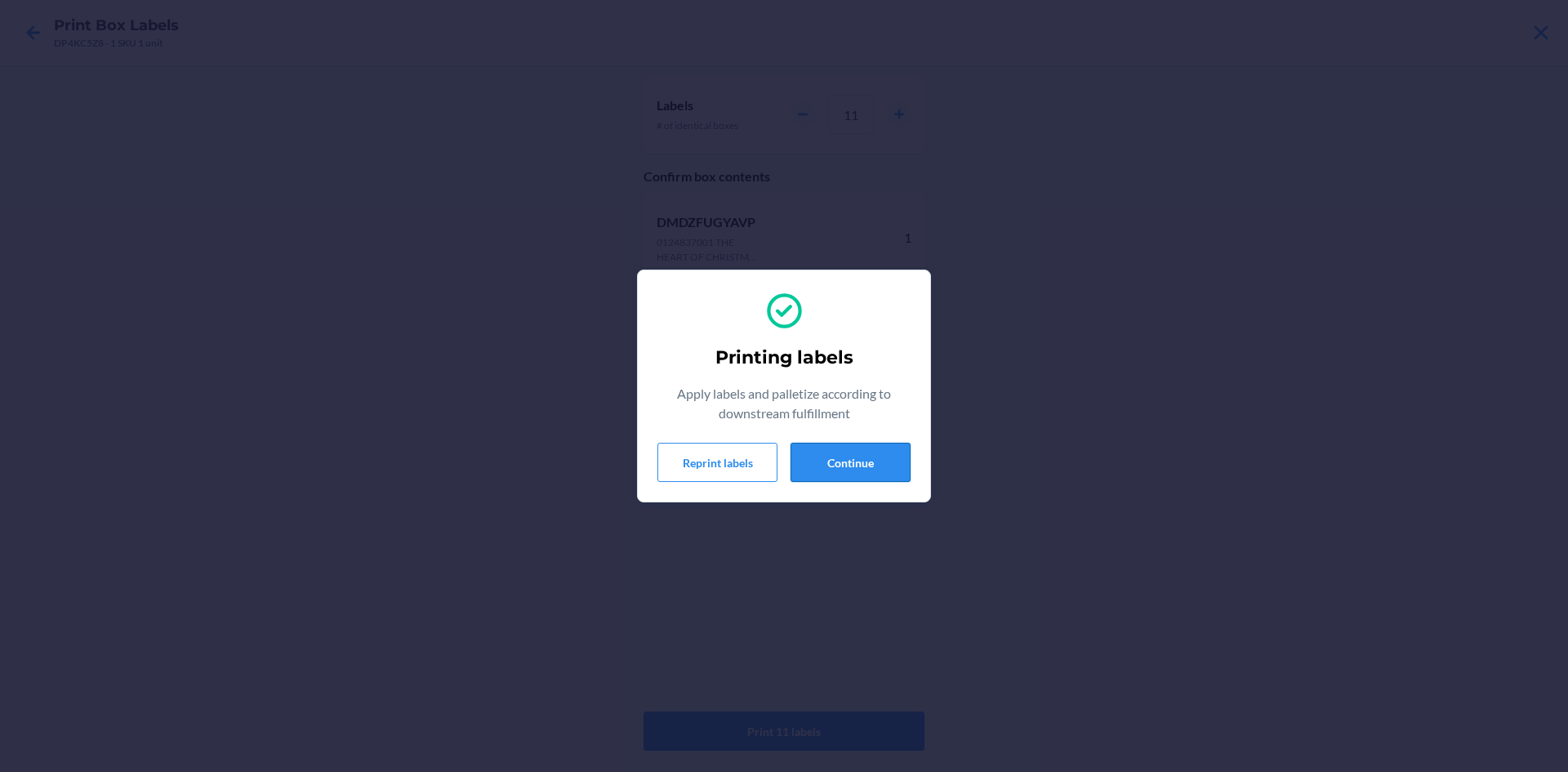
click at [852, 471] on button "Continue" at bounding box center [851, 462] width 120 height 39
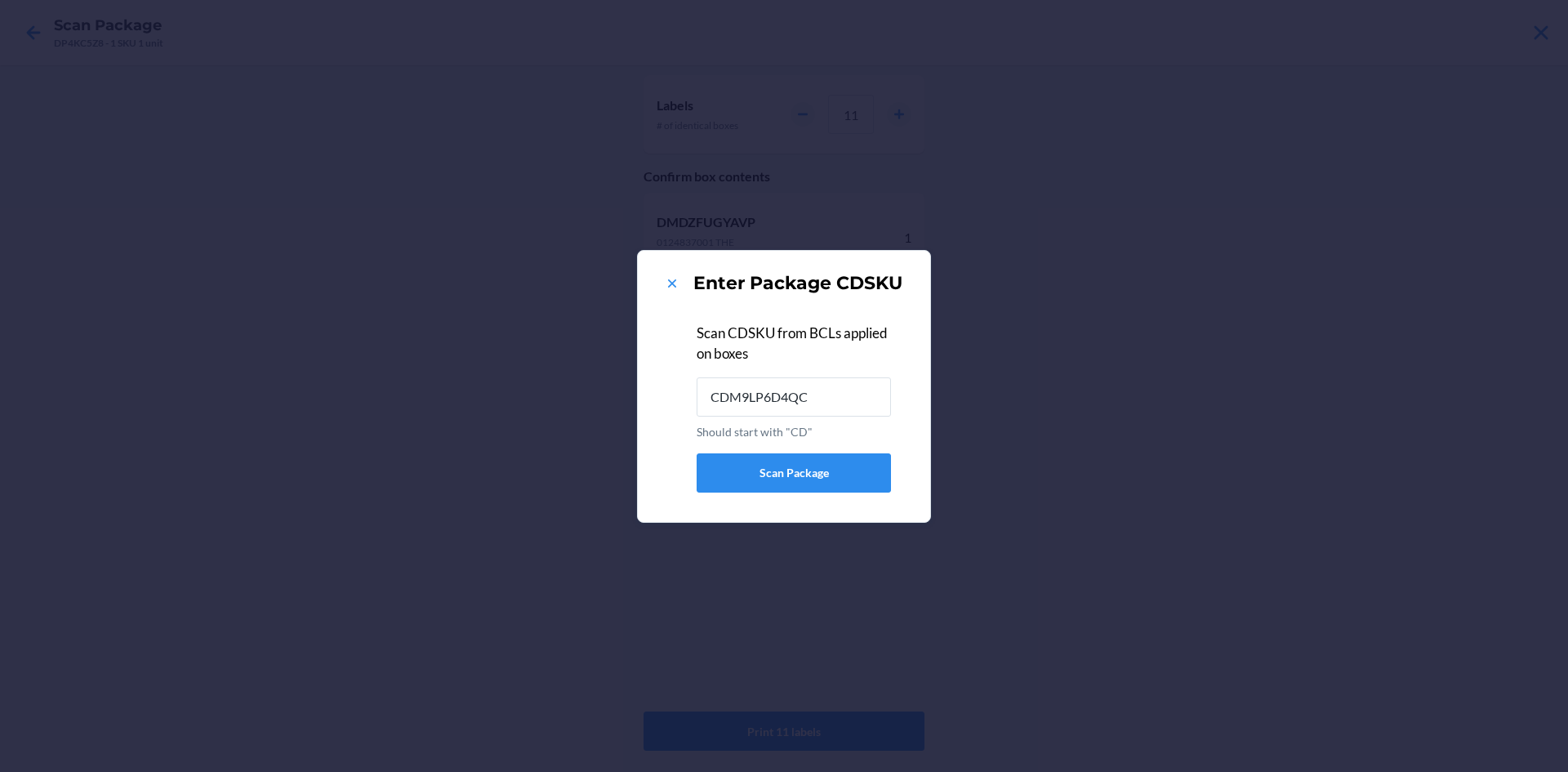
type input "CDM9LP6D4QC"
type input "CDUB8NE7MNJ"
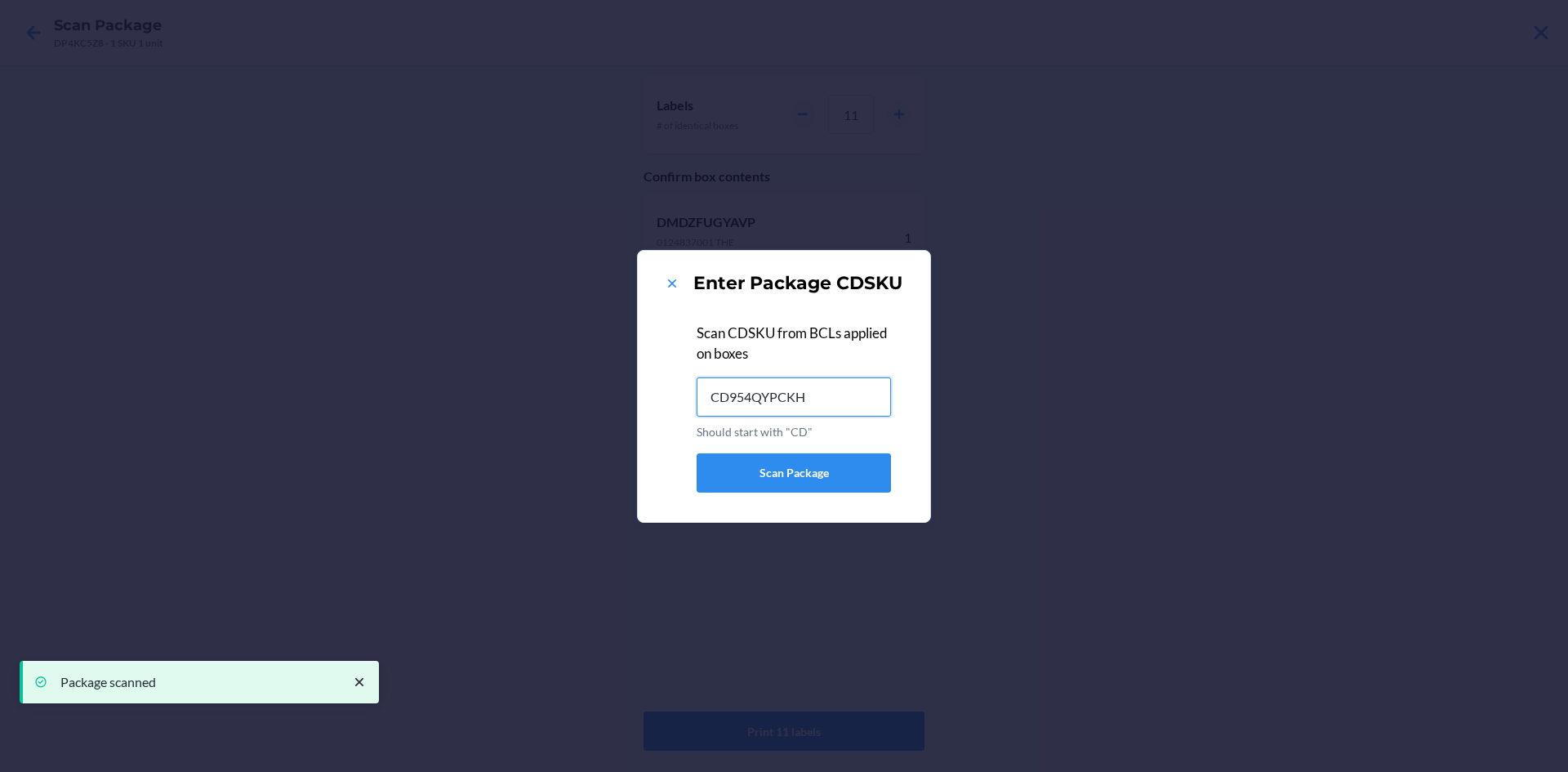
type input "CD954QYPCKH"
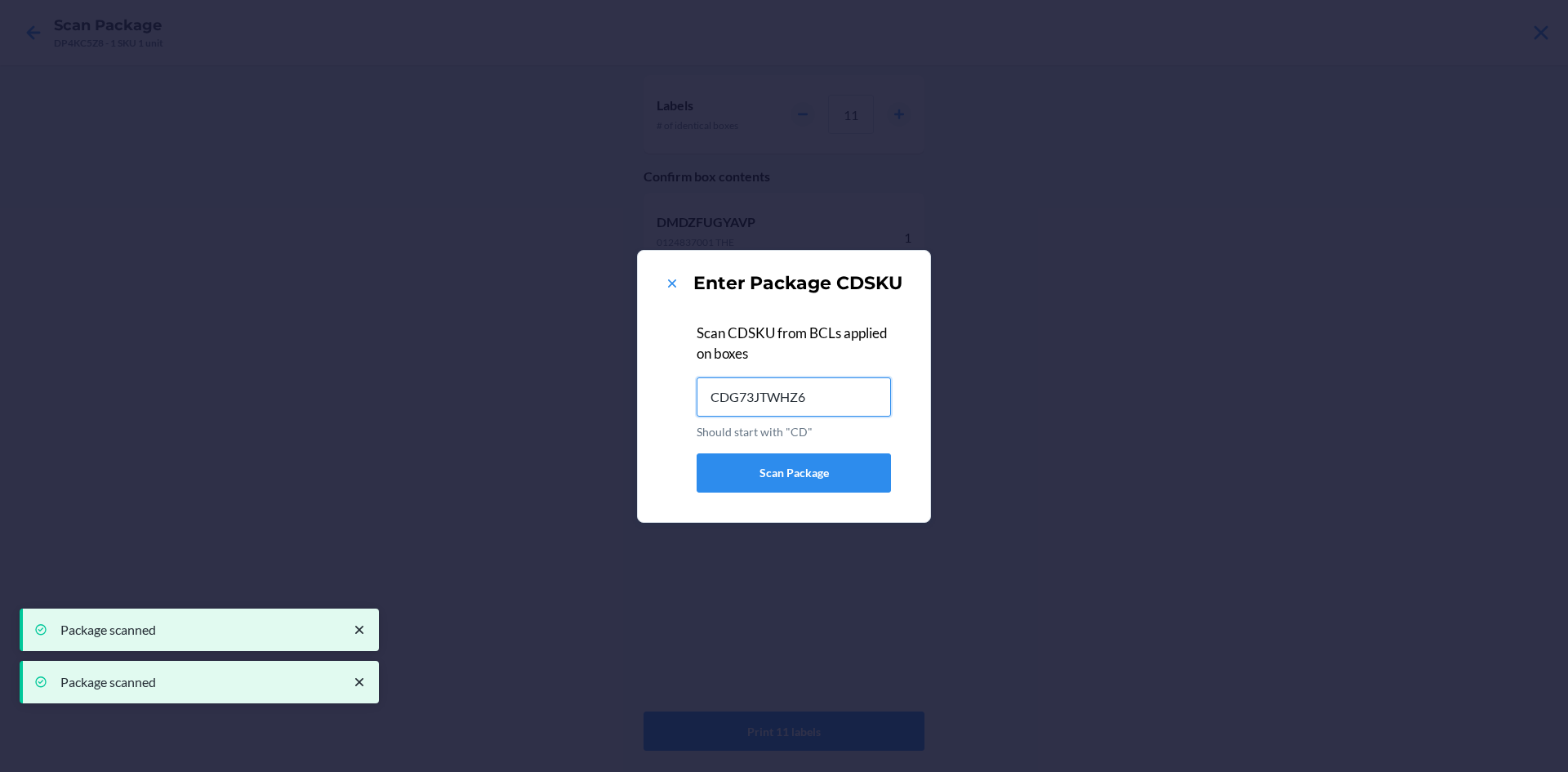
type input "CDG73JTWHZ6"
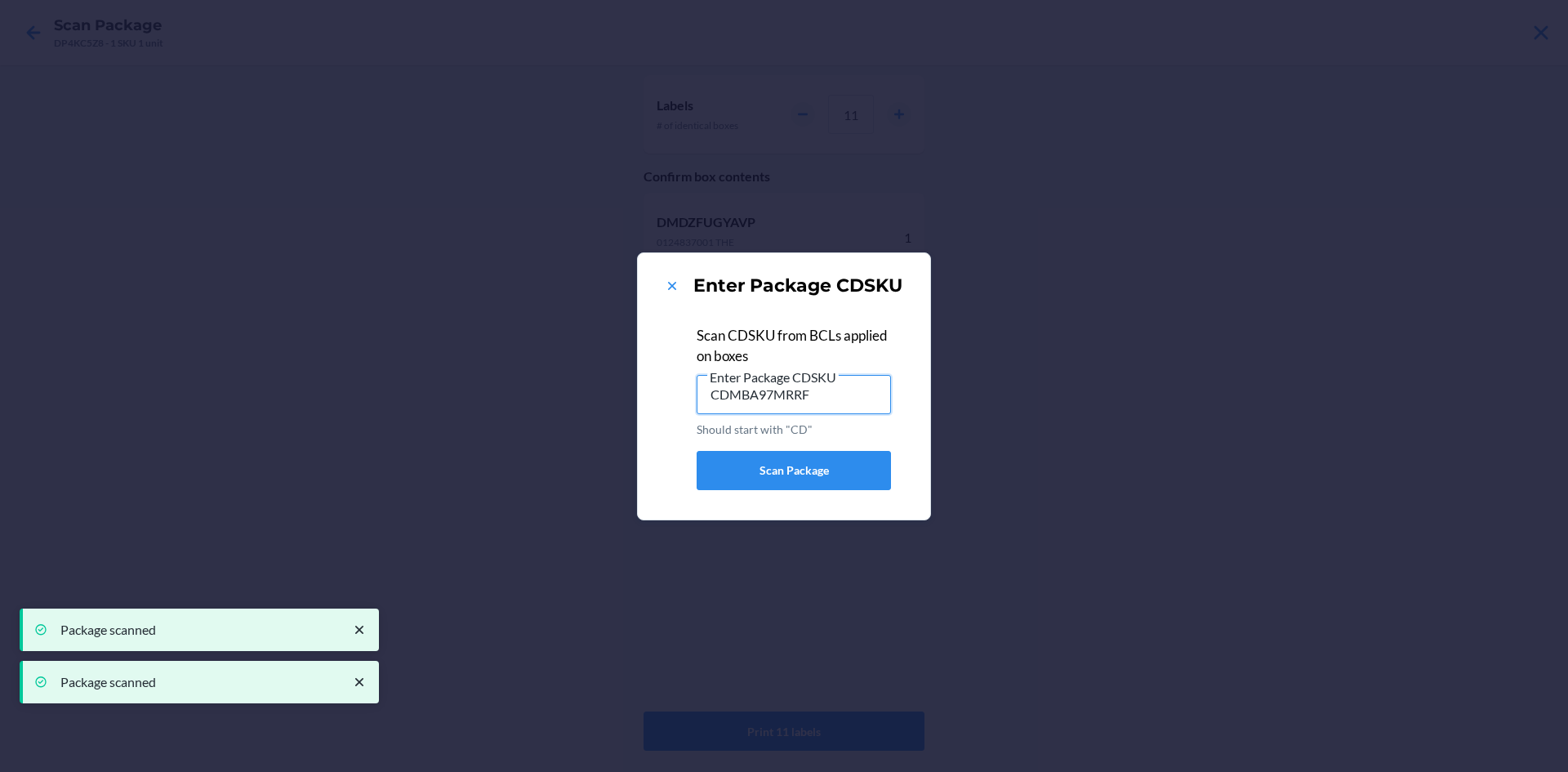
type input "CDMBA97MRRF"
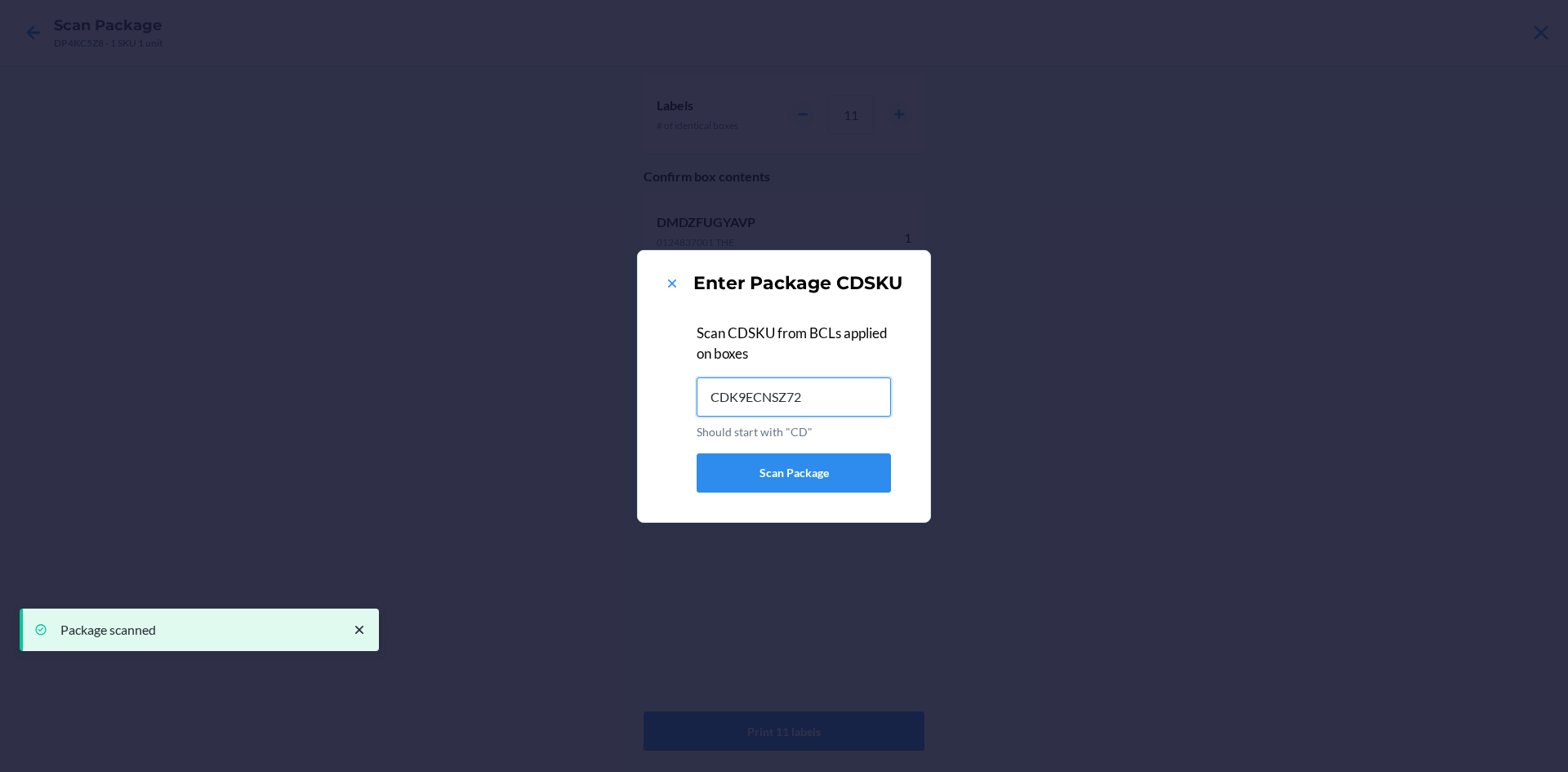
type input "CDK9ECNSZ72"
type input "CDD4HSP4V4M"
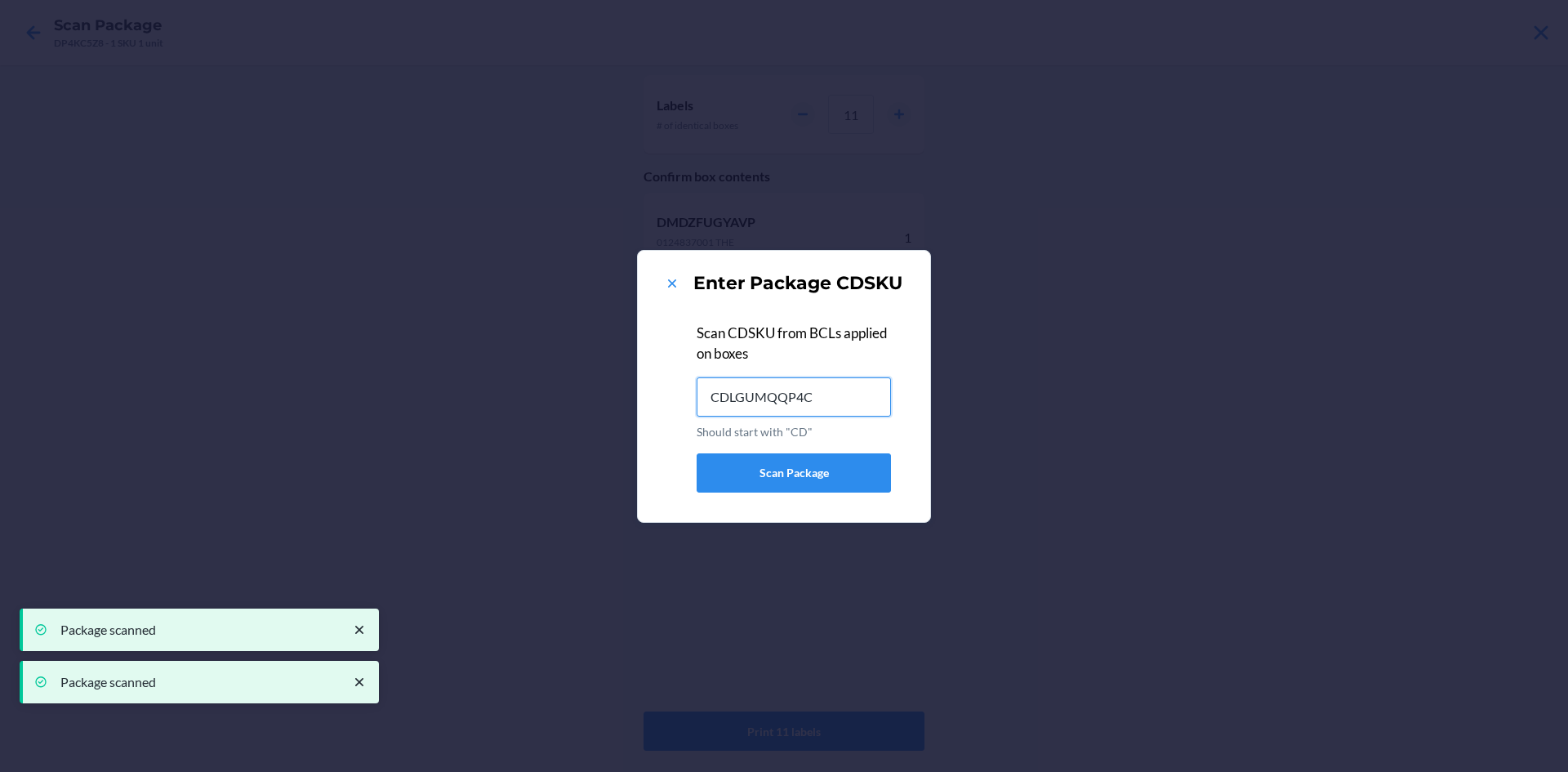
type input "CDLGUMQQP4C"
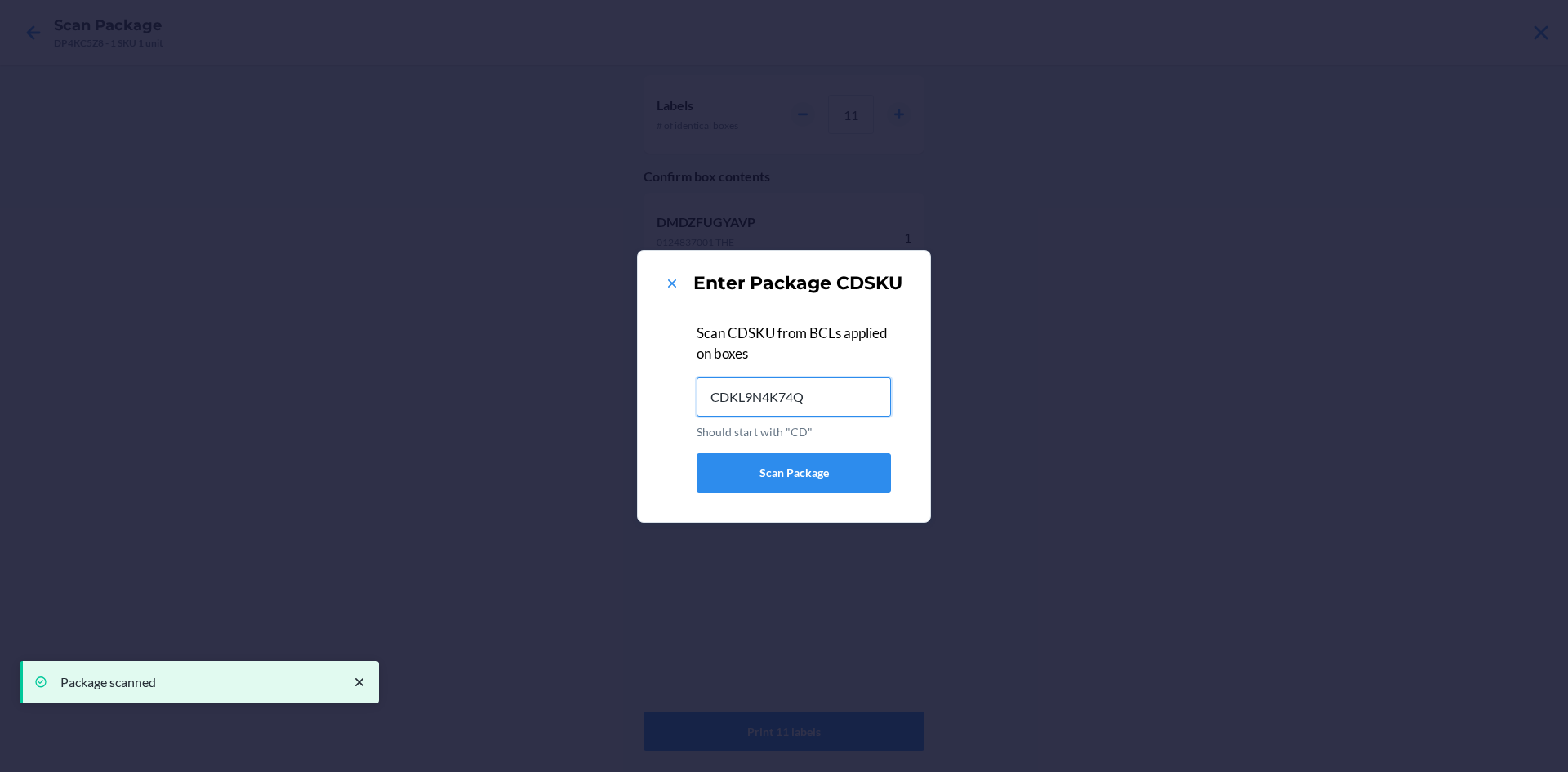
type input "CDKL9N4K74Q"
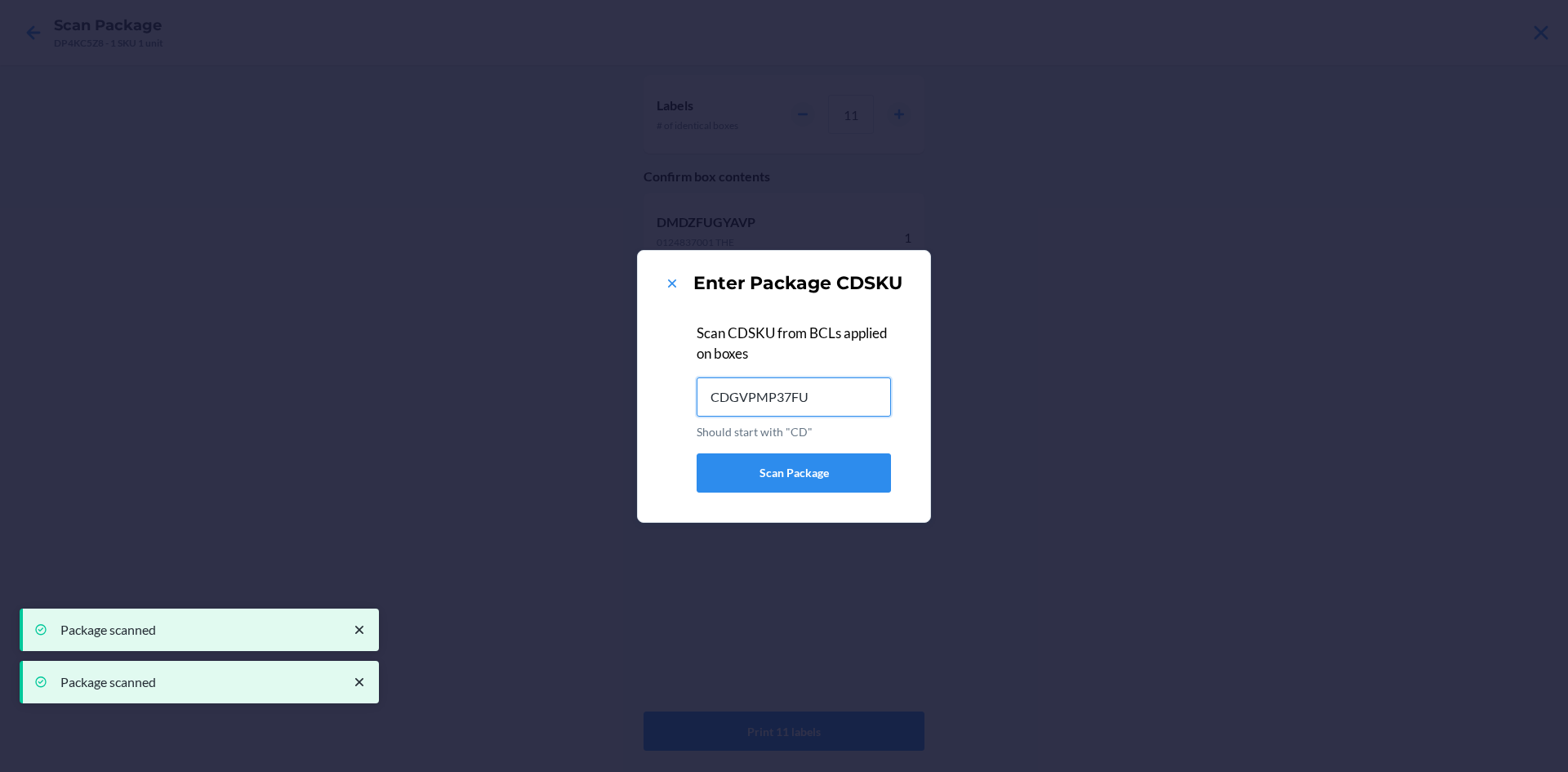
type input "CDGVPMP37FU"
type input "CDF3AVS734P"
click at [676, 281] on icon at bounding box center [672, 283] width 17 height 17
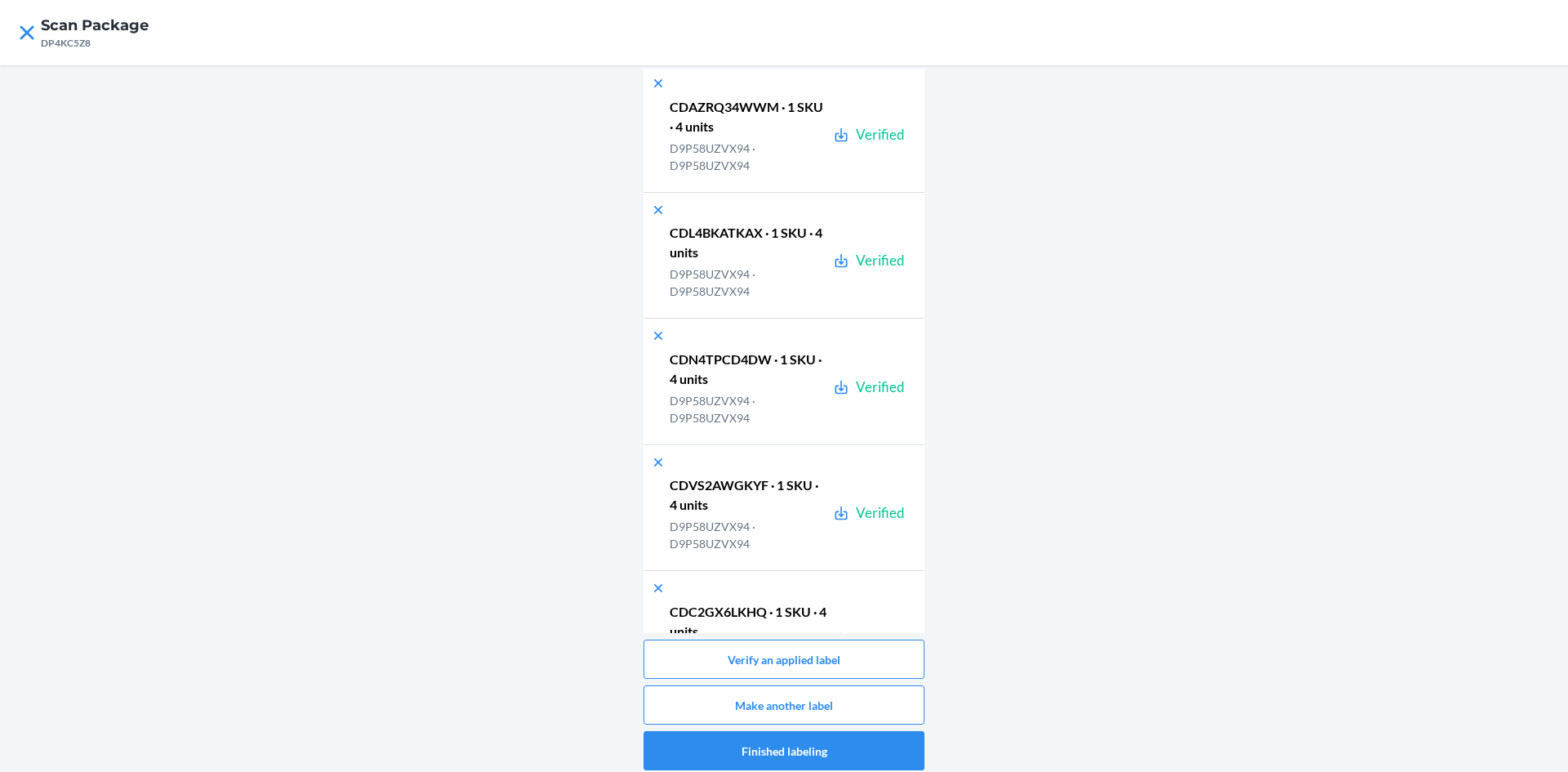
scroll to position [35586, 0]
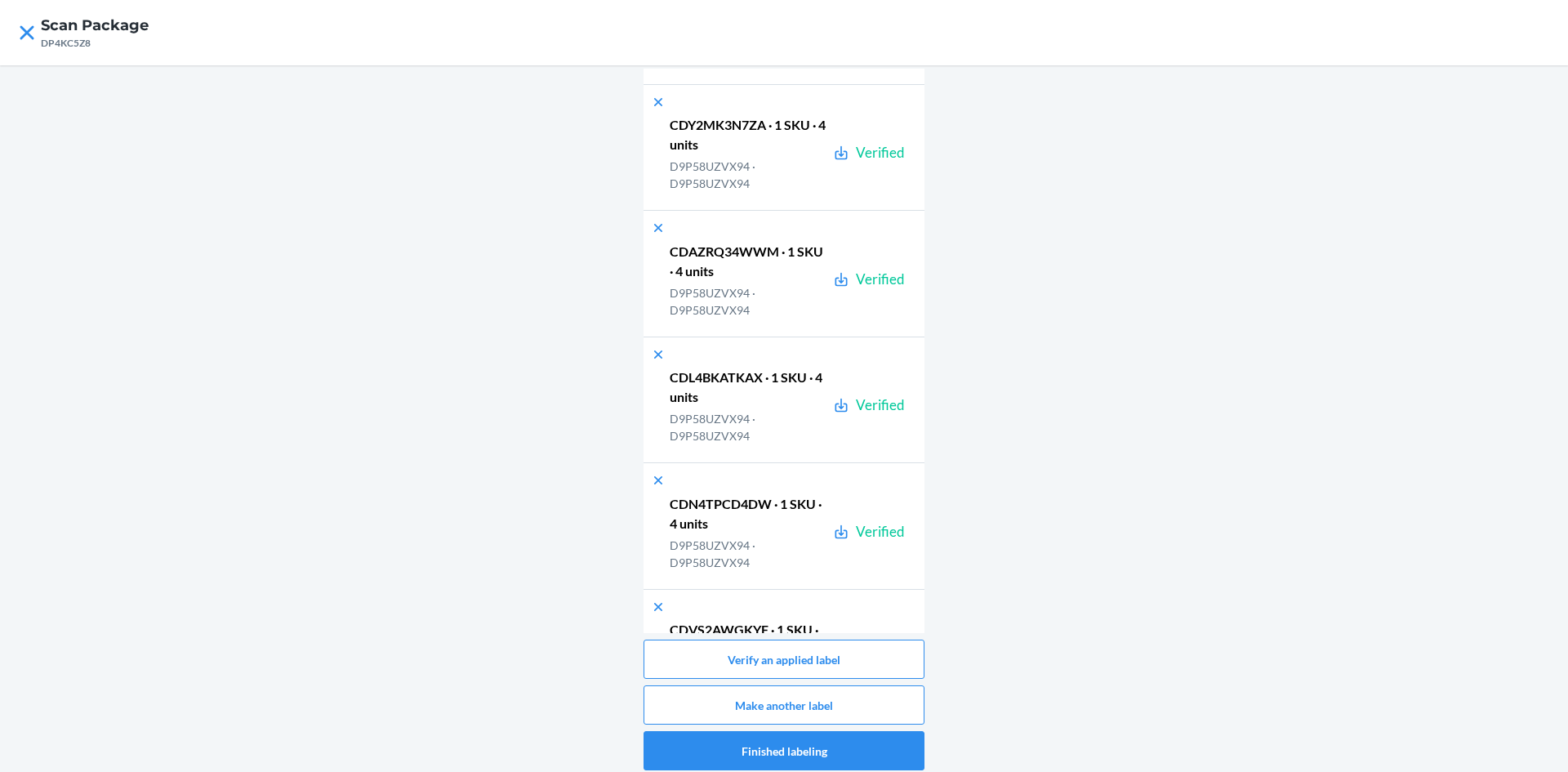
click at [918, 590] on div "Boxes labeled 295 boxes Verified quantity 21 SKUs · 855 units CDF3AVS734P · 1 S…" at bounding box center [784, 351] width 281 height 564
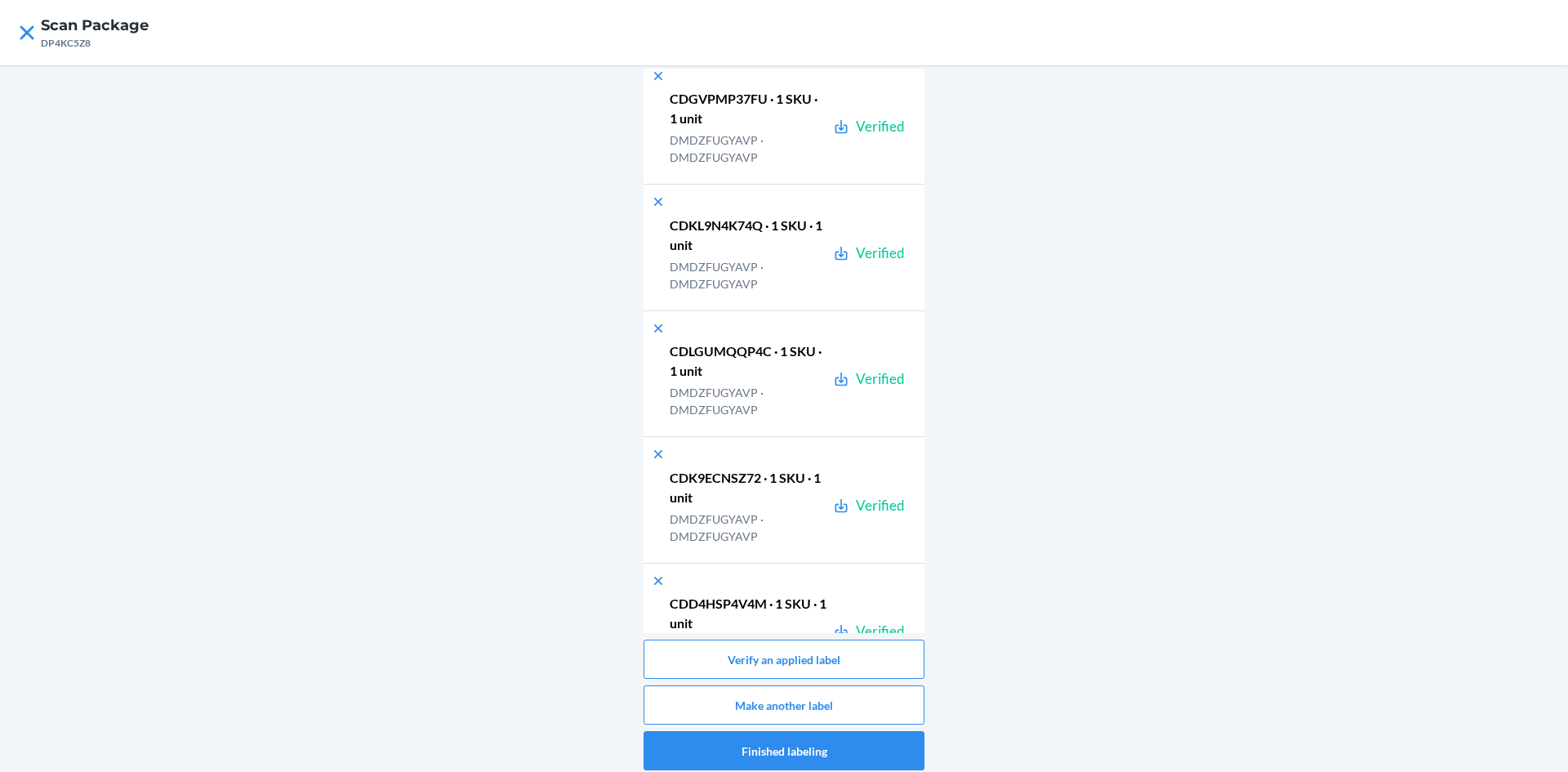
scroll to position [0, 0]
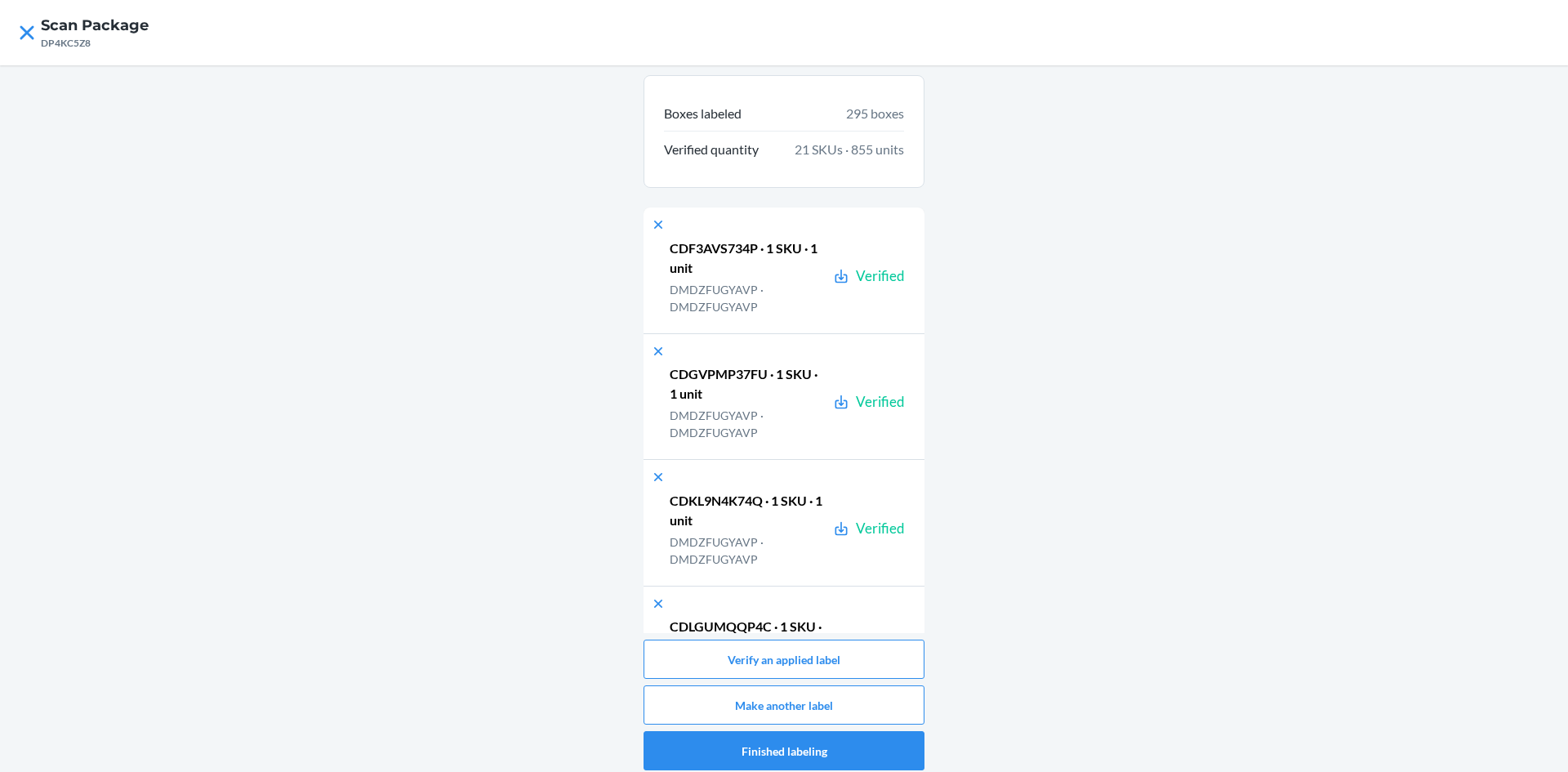
click at [1103, 219] on div "Boxes labeled 295 boxes Verified quantity 21 SKUs · 855 units CDF3AVS734P · 1 S…" at bounding box center [784, 423] width 1568 height 715
click at [656, 219] on icon at bounding box center [658, 224] width 17 height 17
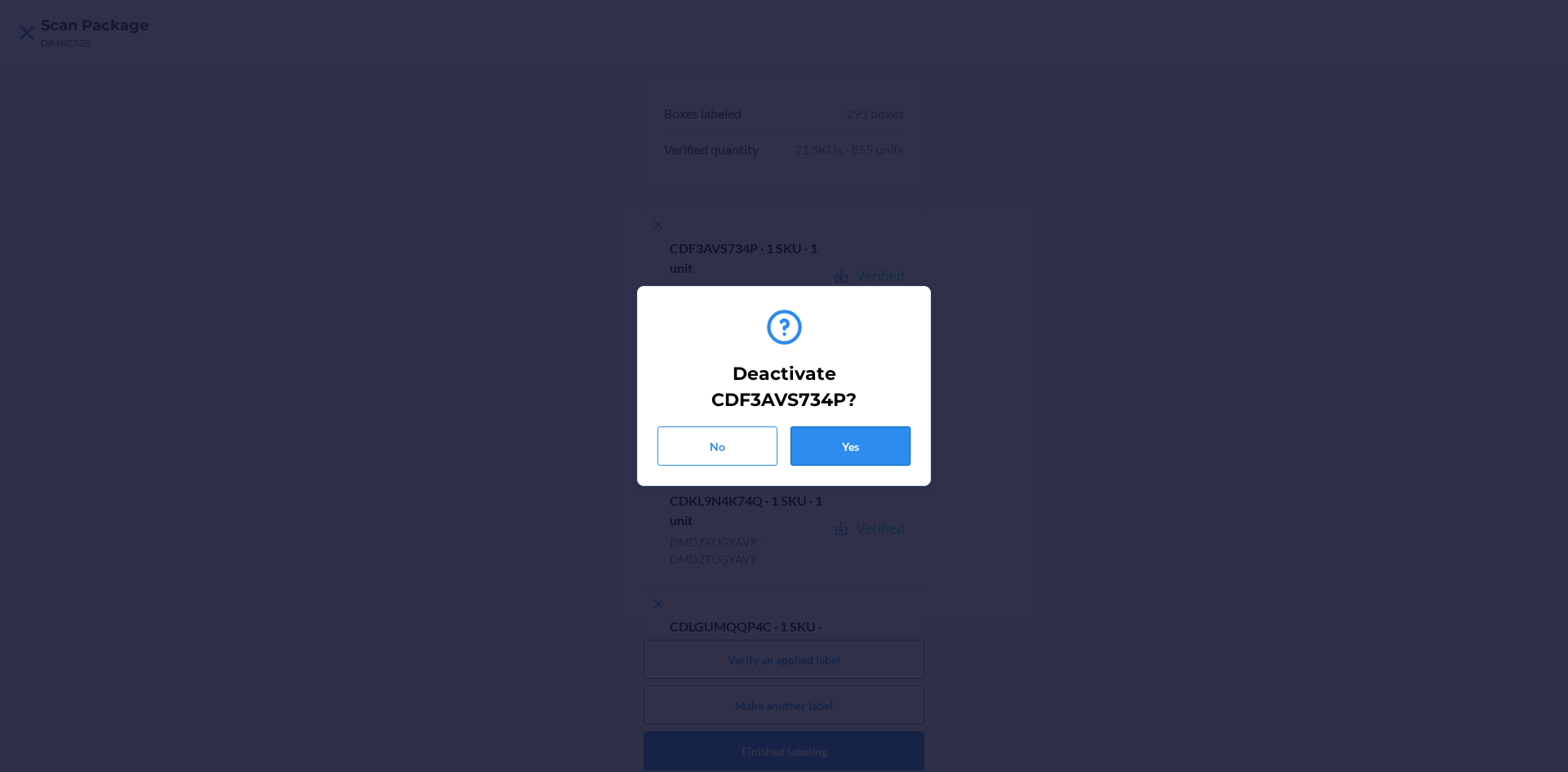
click at [843, 446] on button "Yes" at bounding box center [851, 445] width 120 height 39
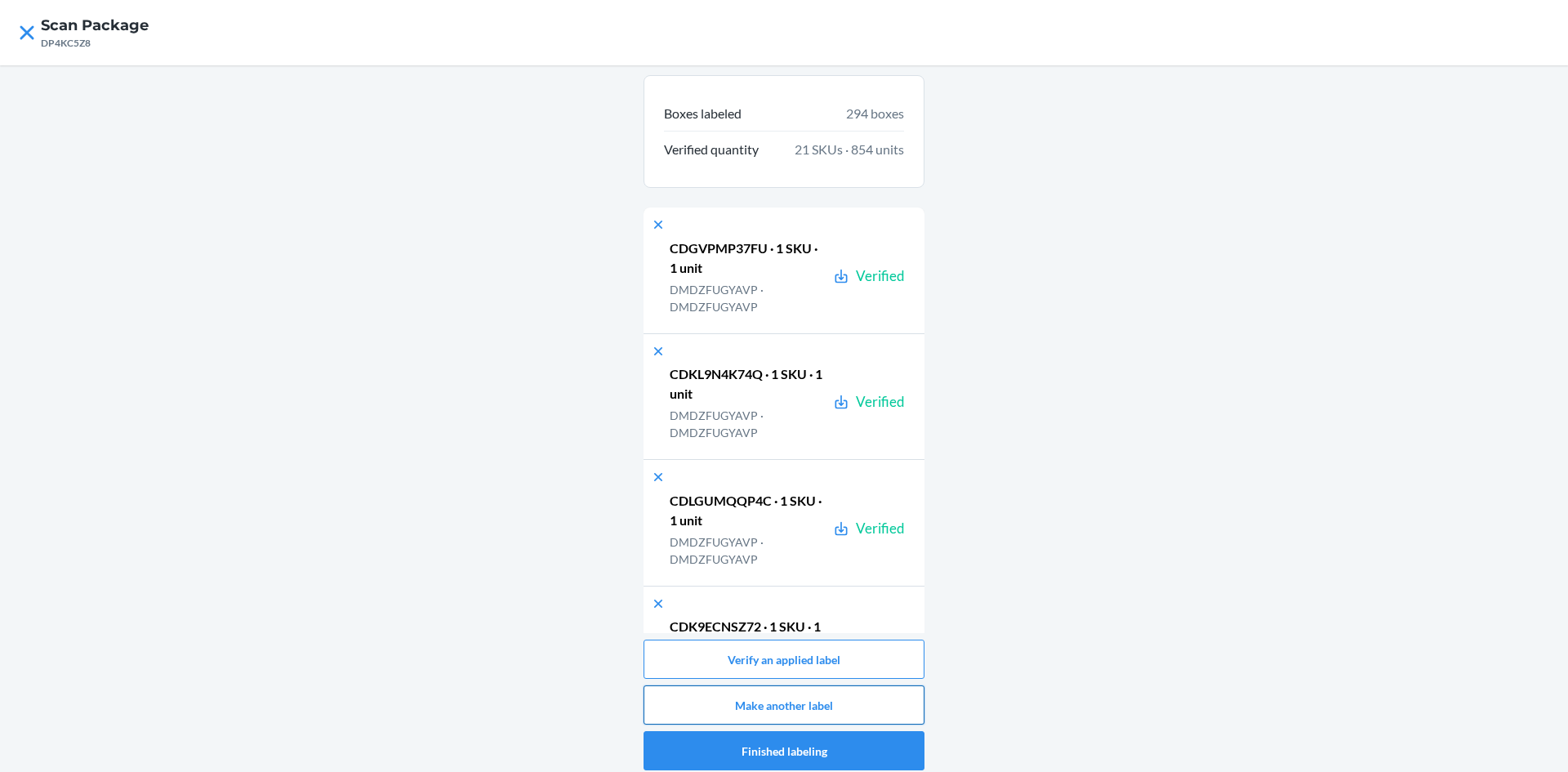
click at [813, 689] on button "Make another label" at bounding box center [784, 705] width 281 height 39
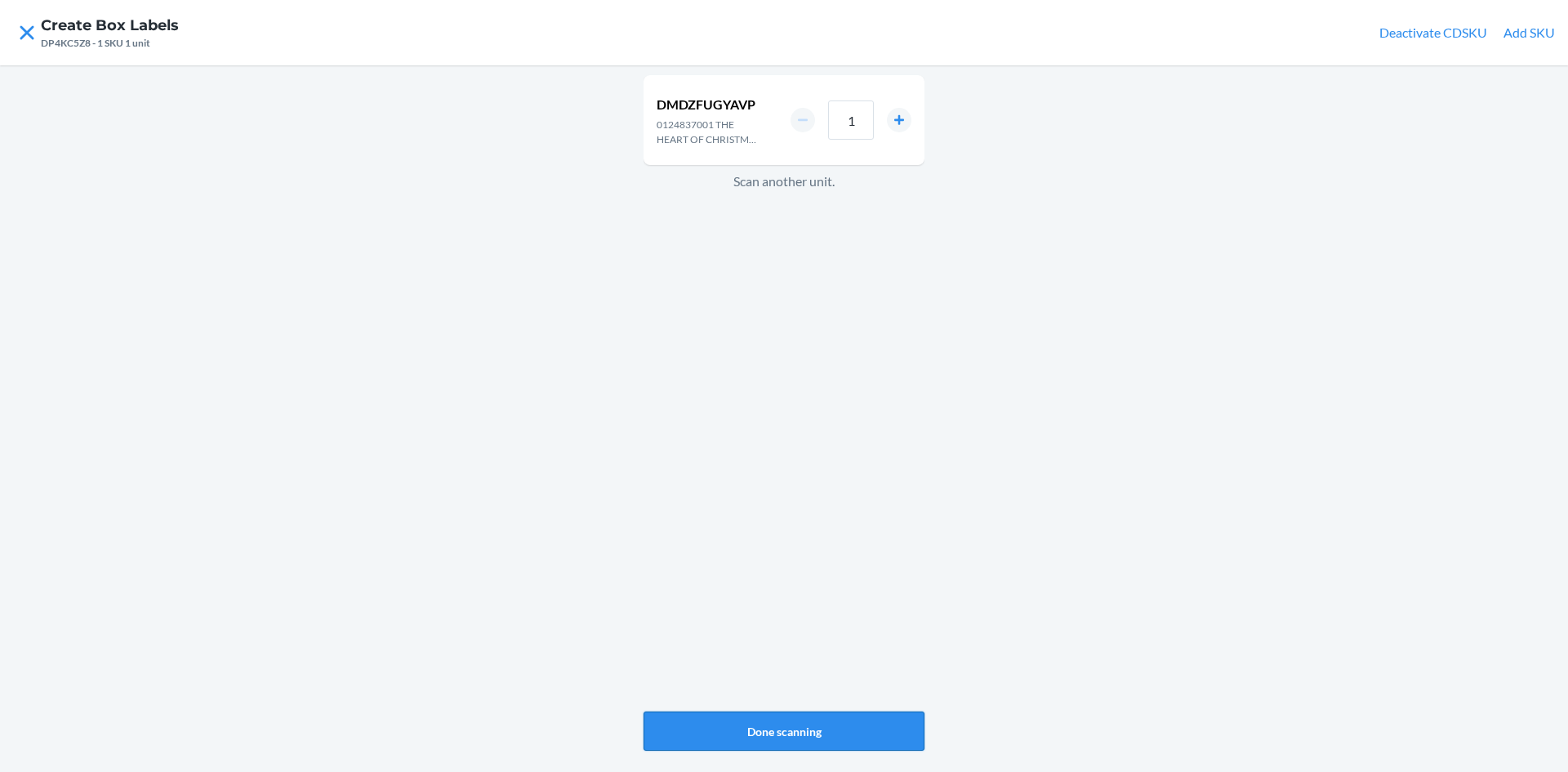
click at [833, 715] on button "Done scanning" at bounding box center [784, 730] width 281 height 39
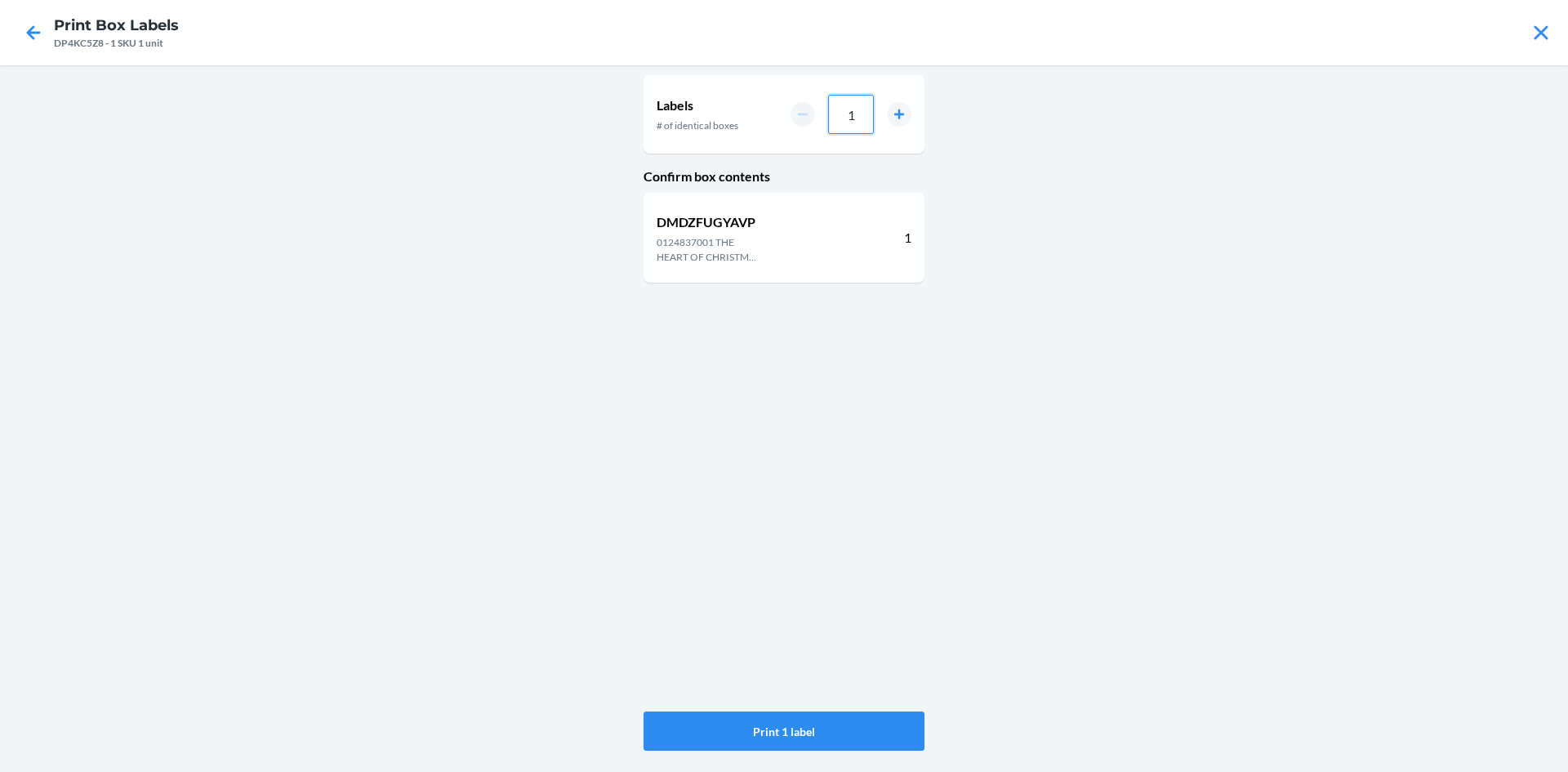
click at [867, 126] on input "1" at bounding box center [851, 114] width 46 height 39
type input "020"
click at [805, 725] on button "Print 20 labels" at bounding box center [784, 730] width 281 height 39
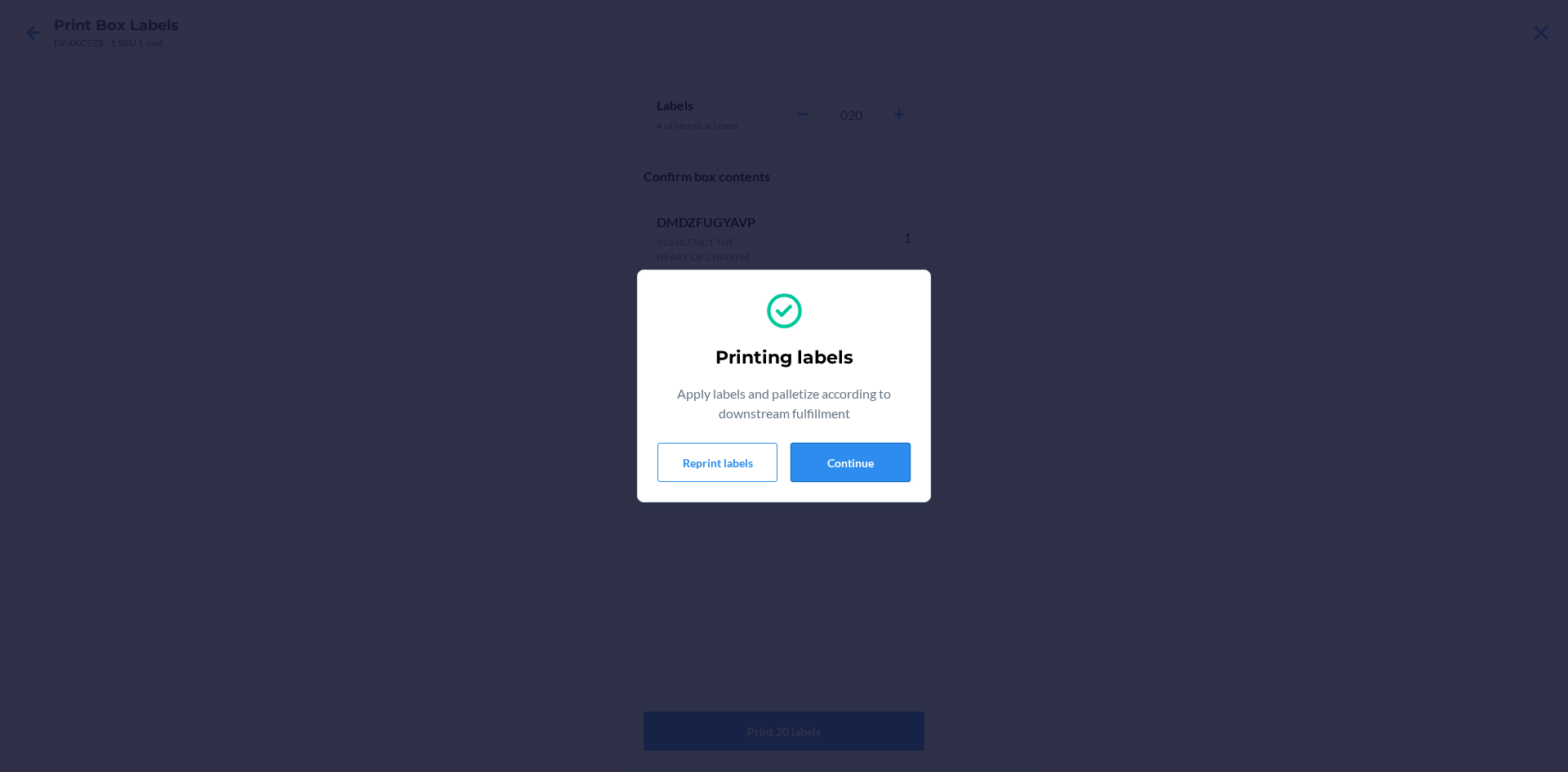
click at [847, 458] on button "Continue" at bounding box center [851, 462] width 120 height 39
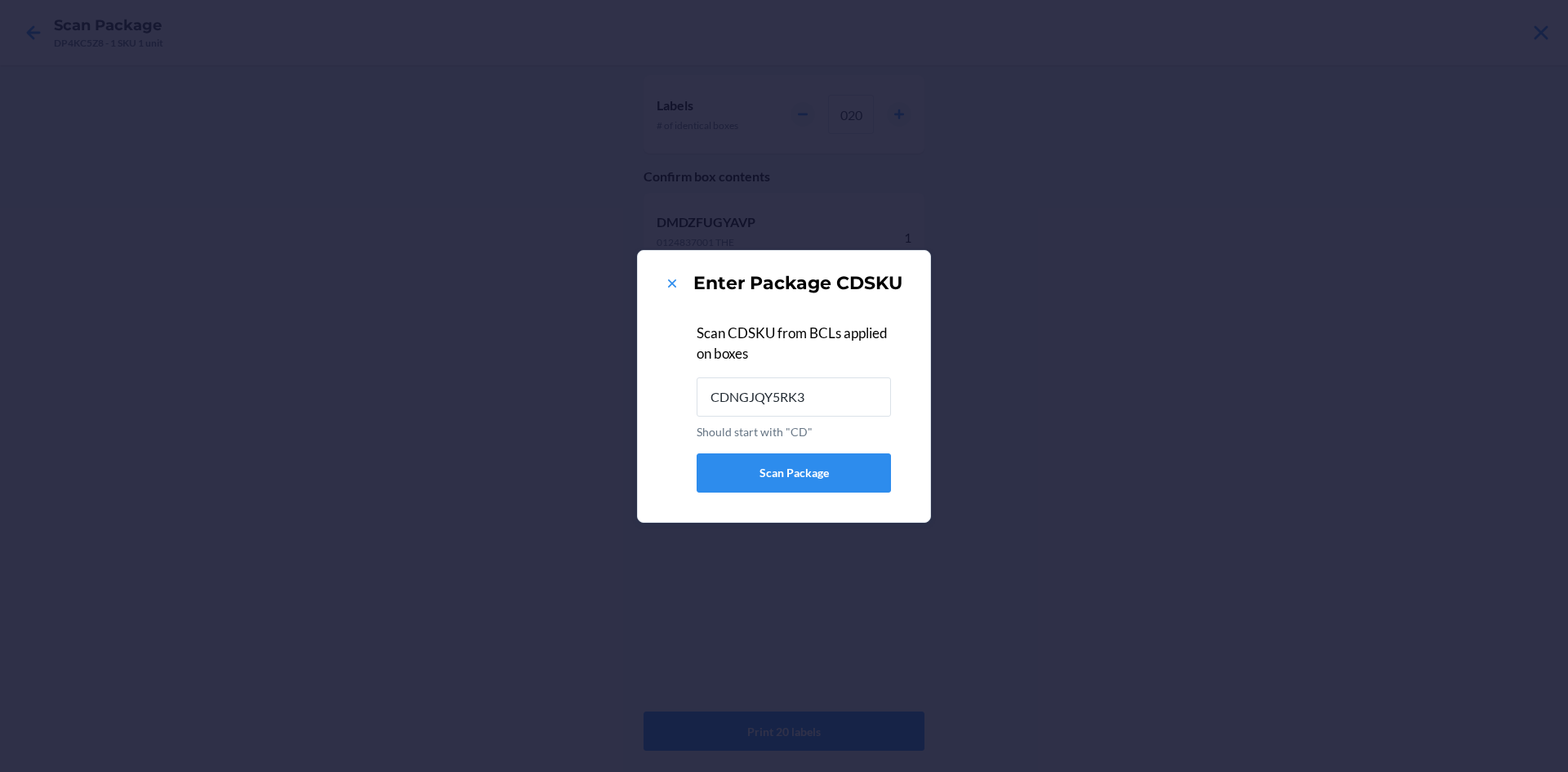
type input "CDNGJQY5RK3"
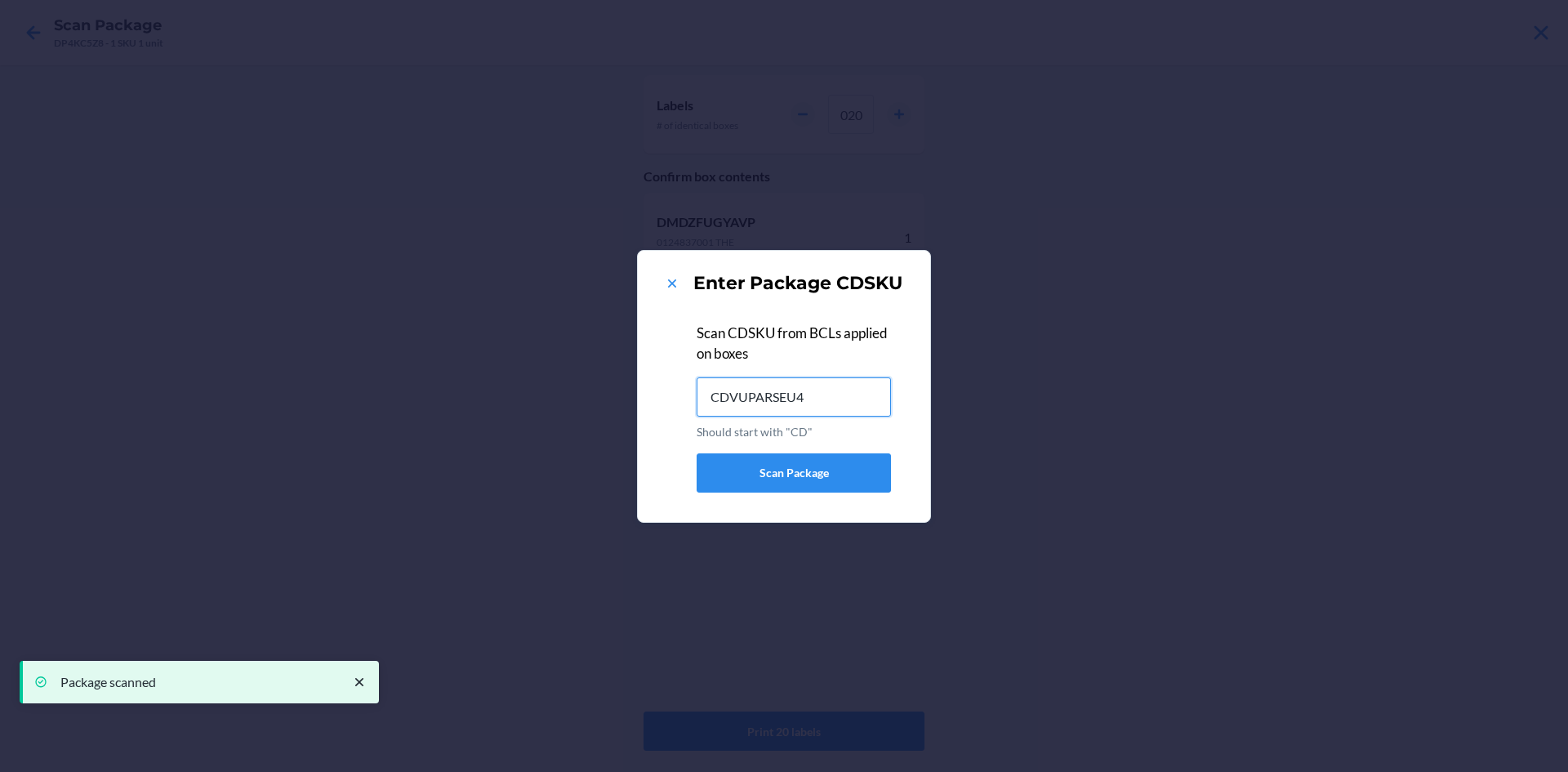
type input "CDVUPARSEU4"
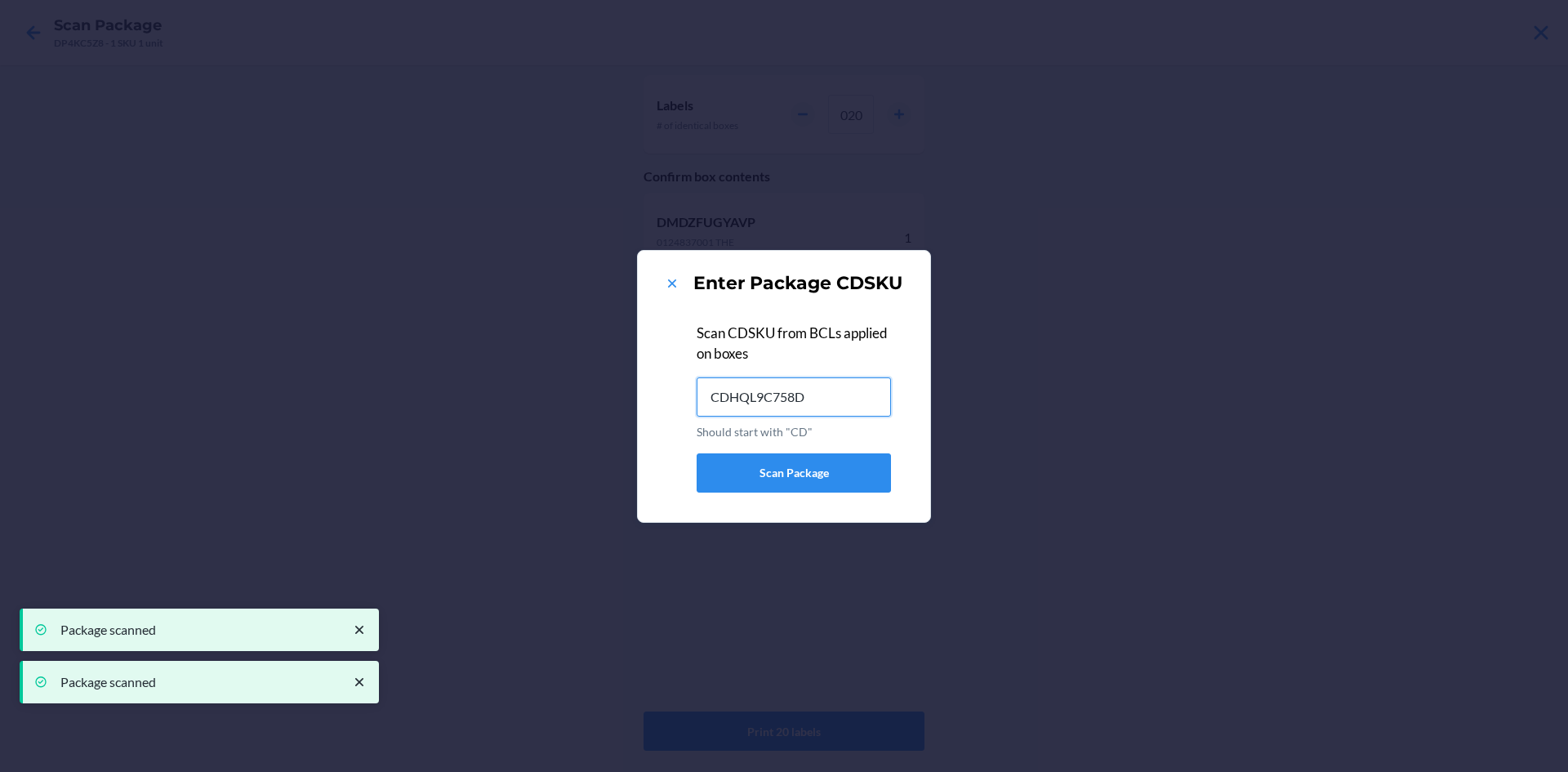
type input "CDHQL9C758D"
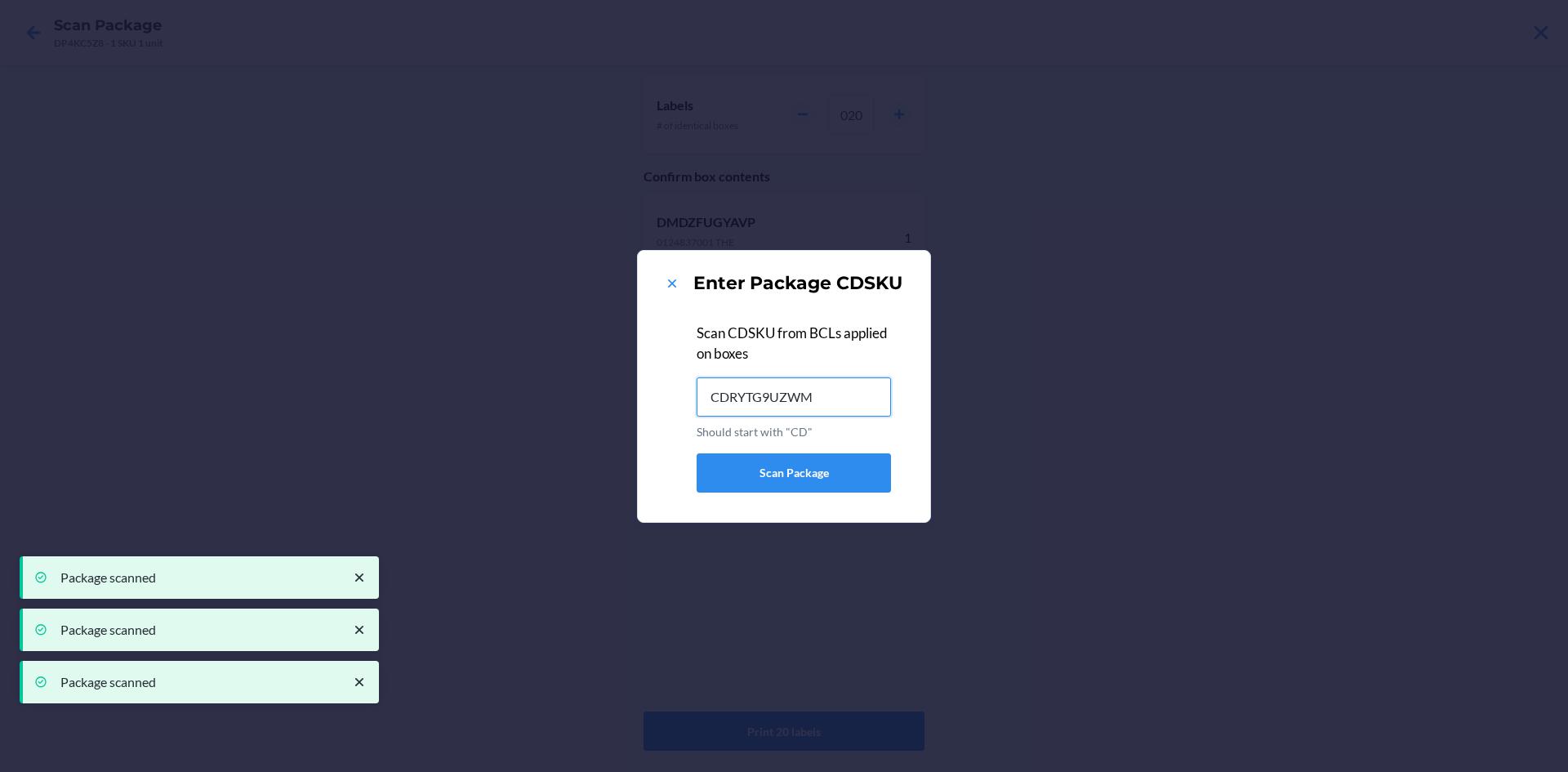
type input "CDRYTG9UZWM"
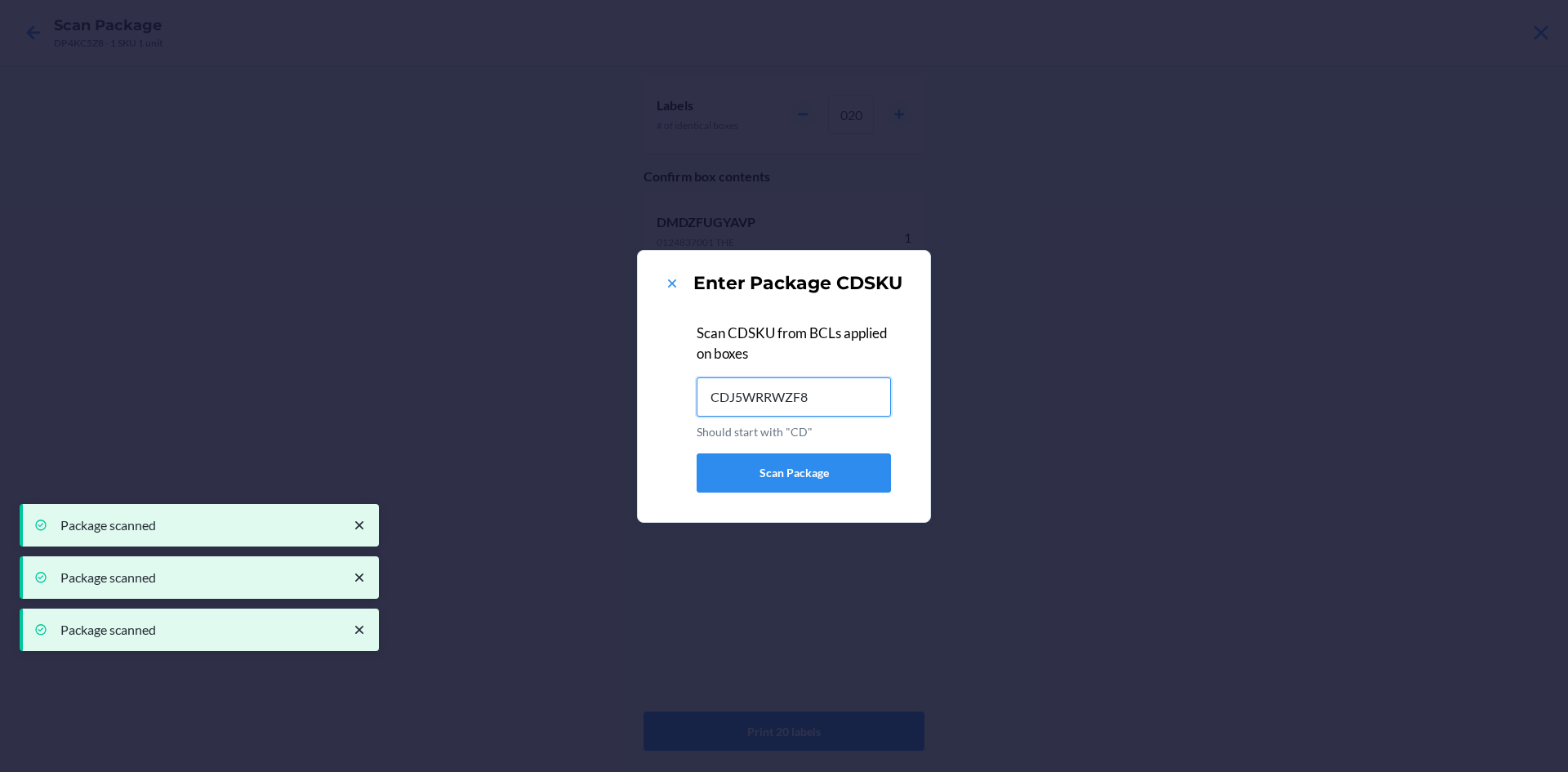
type input "CDJ5WRRWZF8"
type input "CDUM4CD4WED"
type input "CDZPY523QAN"
type input "CDW5ZZTGRVX"
type input "CDLVMZGYR6B"
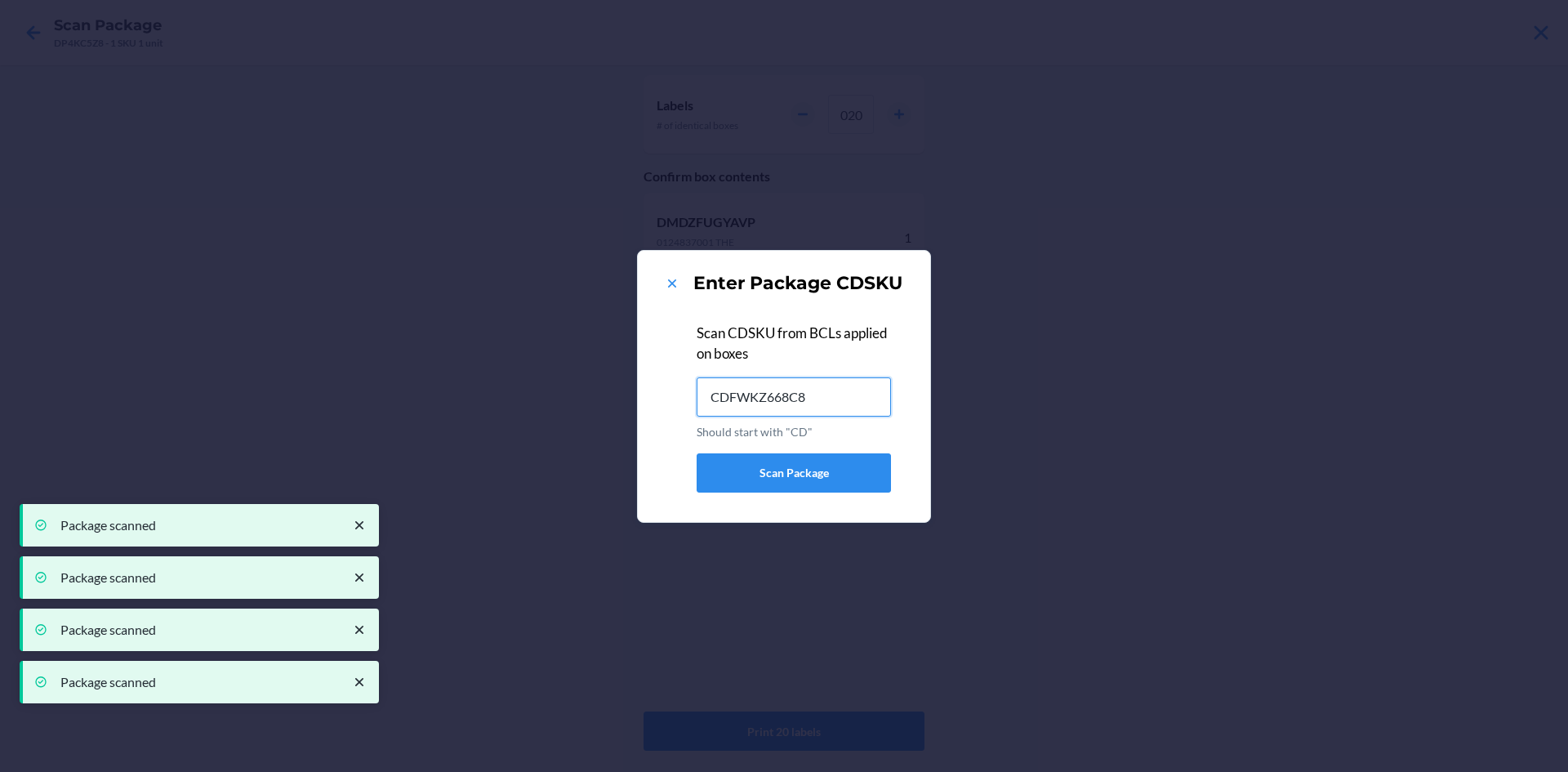
type input "CDFWKZ668C8"
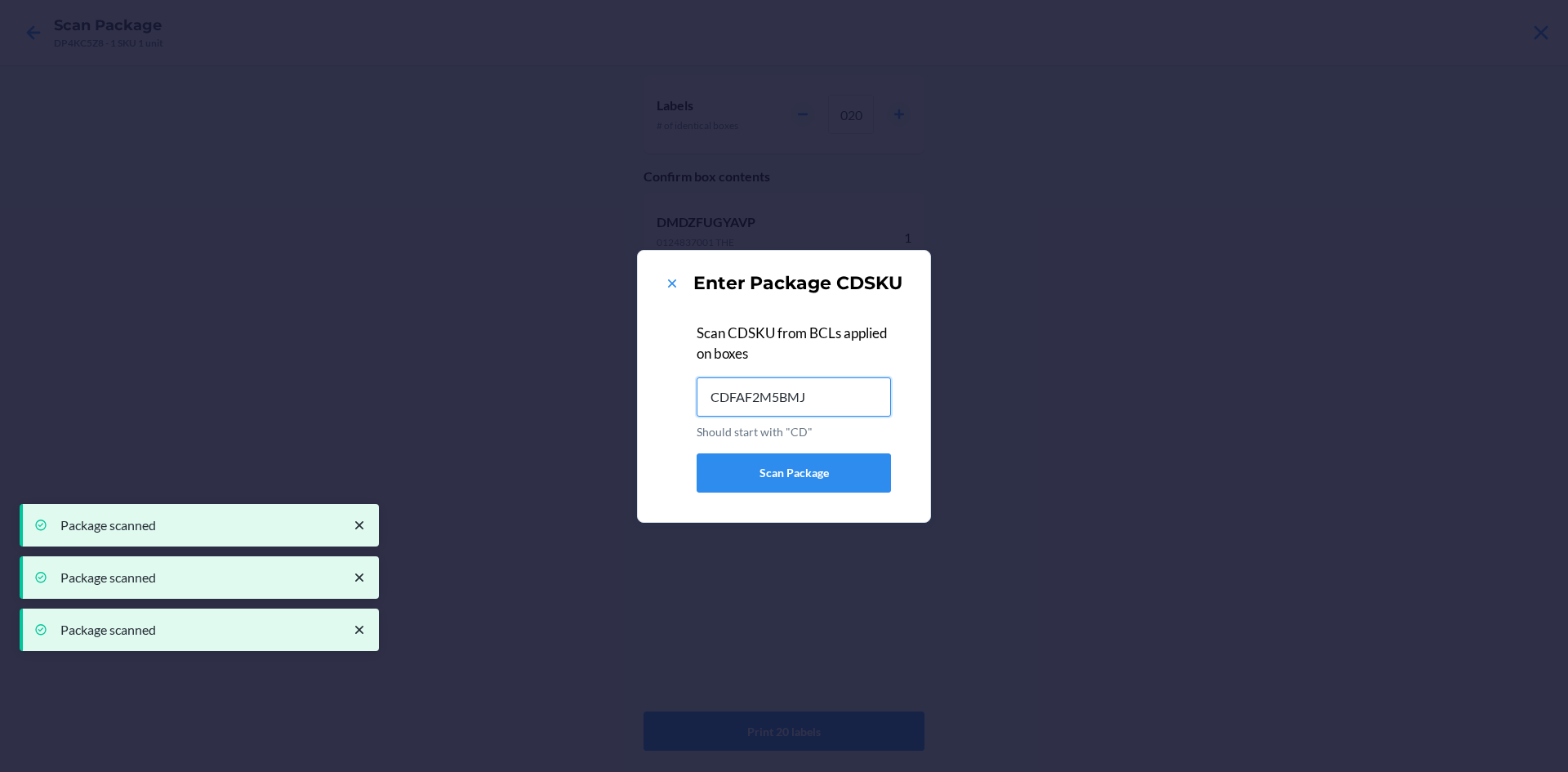
type input "CDFAF2M5BMJ"
type input "CDPWVN2WHPA"
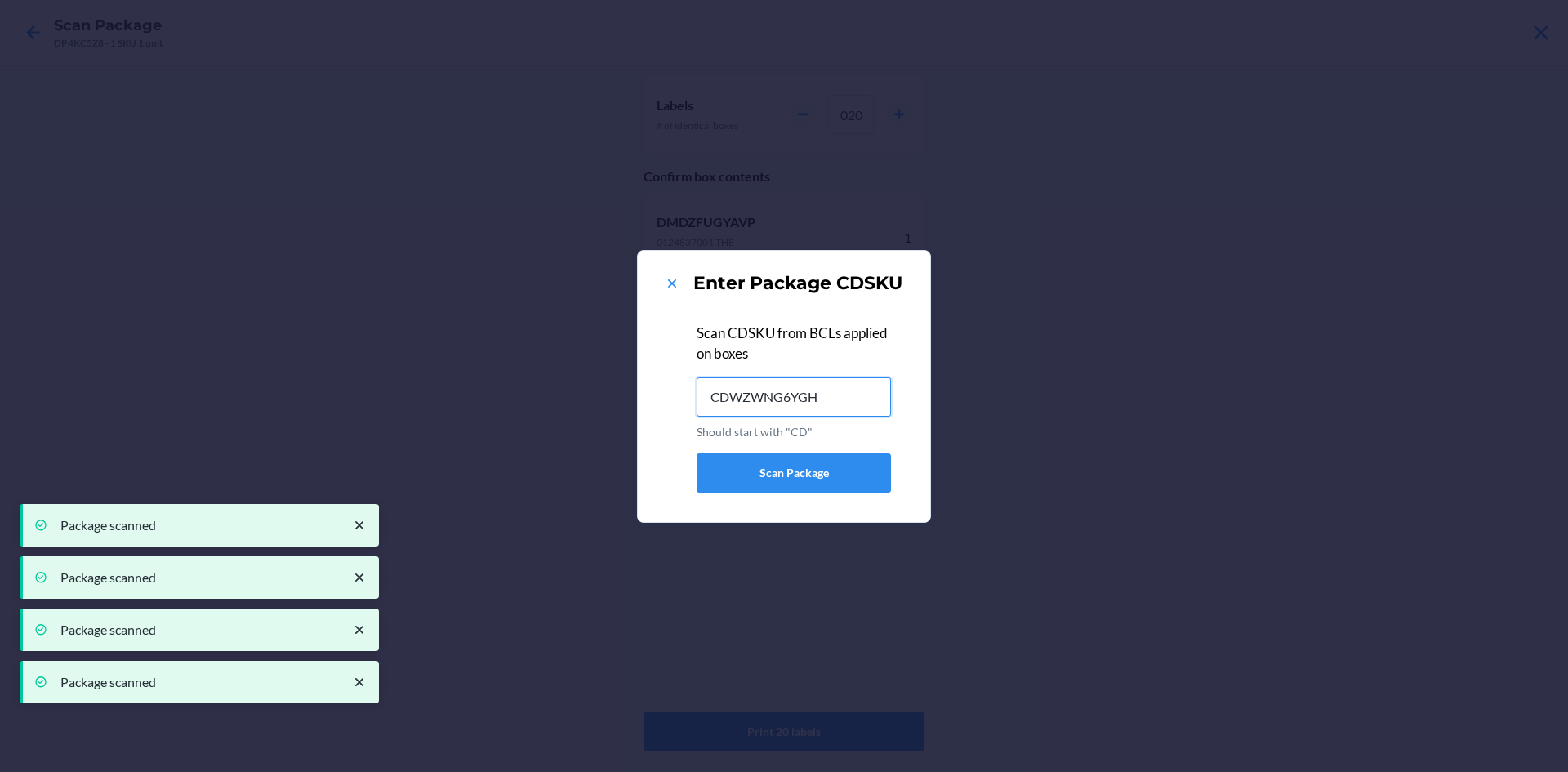
type input "CDWZWNG6YGH"
type input "CDZJRJCJM23"
type input "CDTRCS4JZWU"
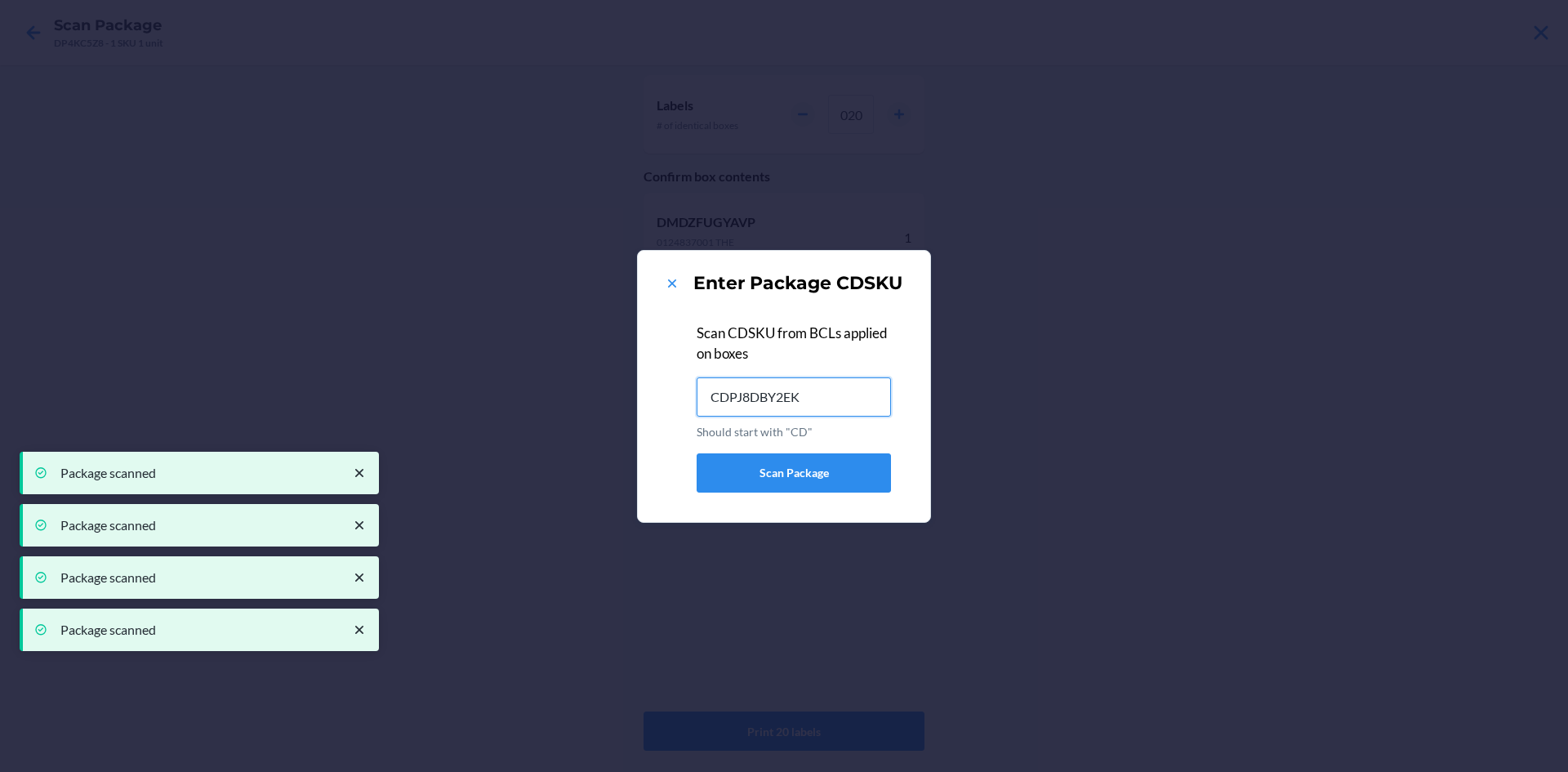
type input "CDPJ8DBY2EK"
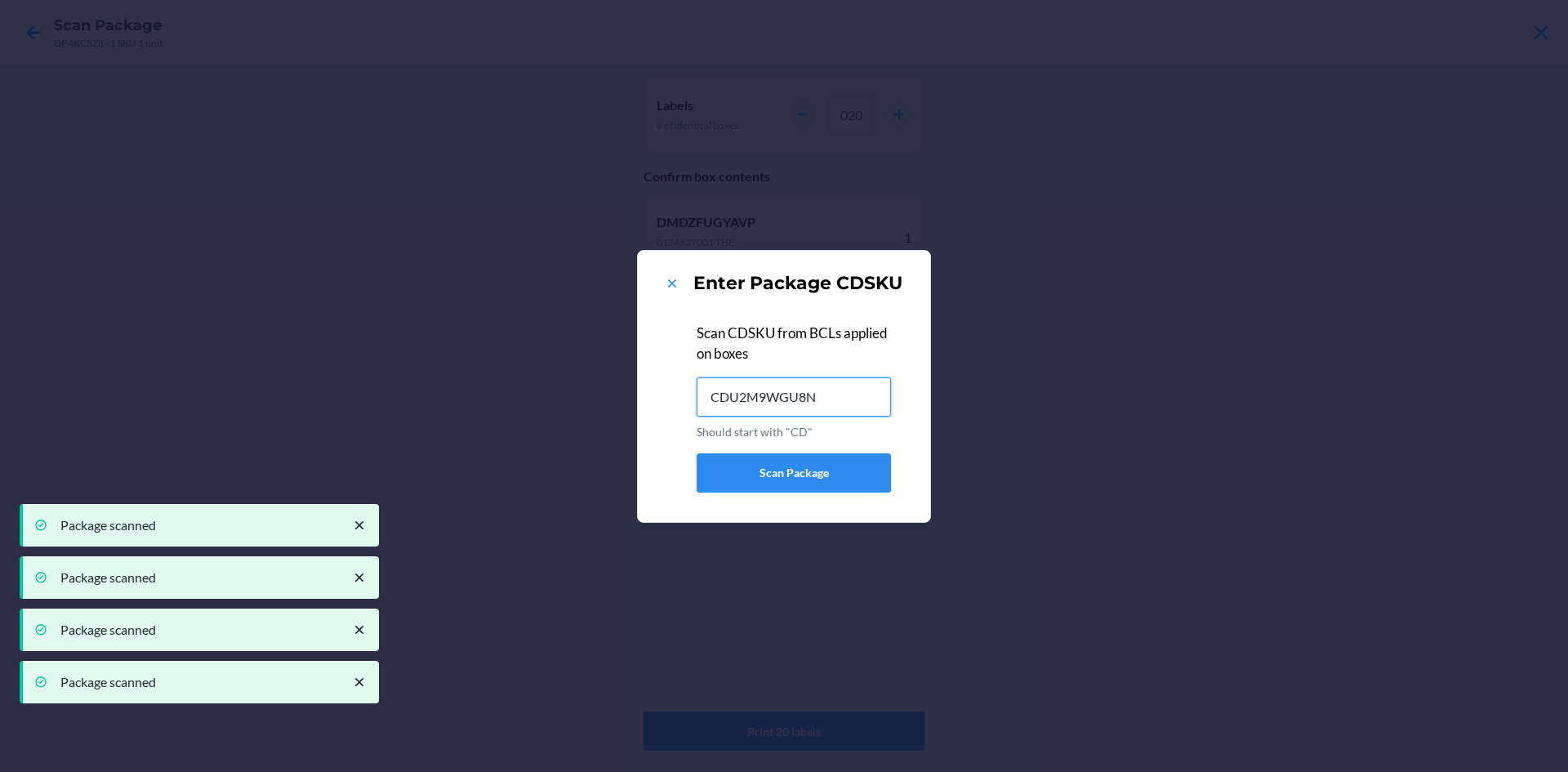
type input "CDU2M9WGU8N"
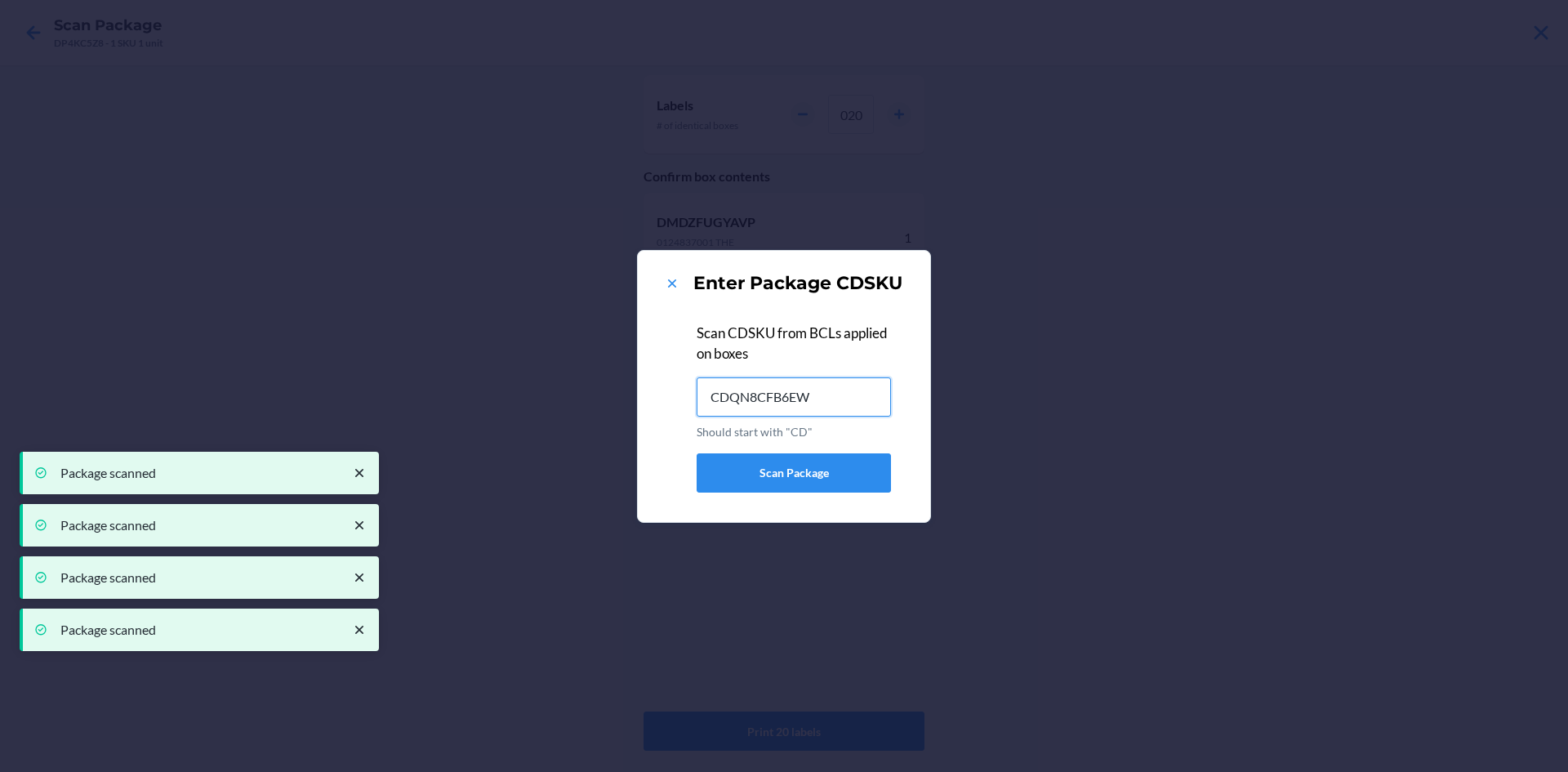
type input "CDQN8CFB6EW"
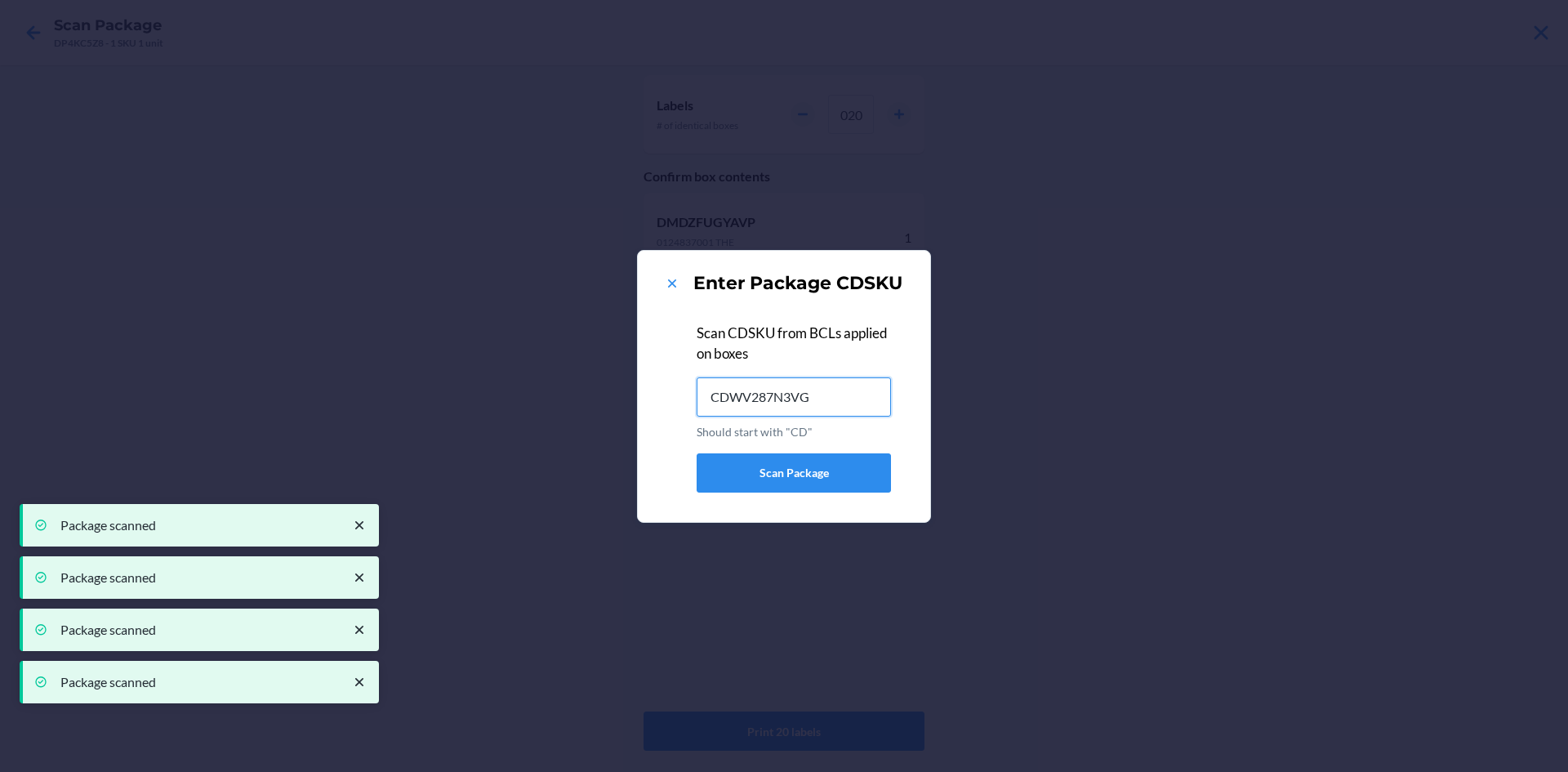
type input "CDWV287N3VG"
type input "CDP7NN3JRQ9"
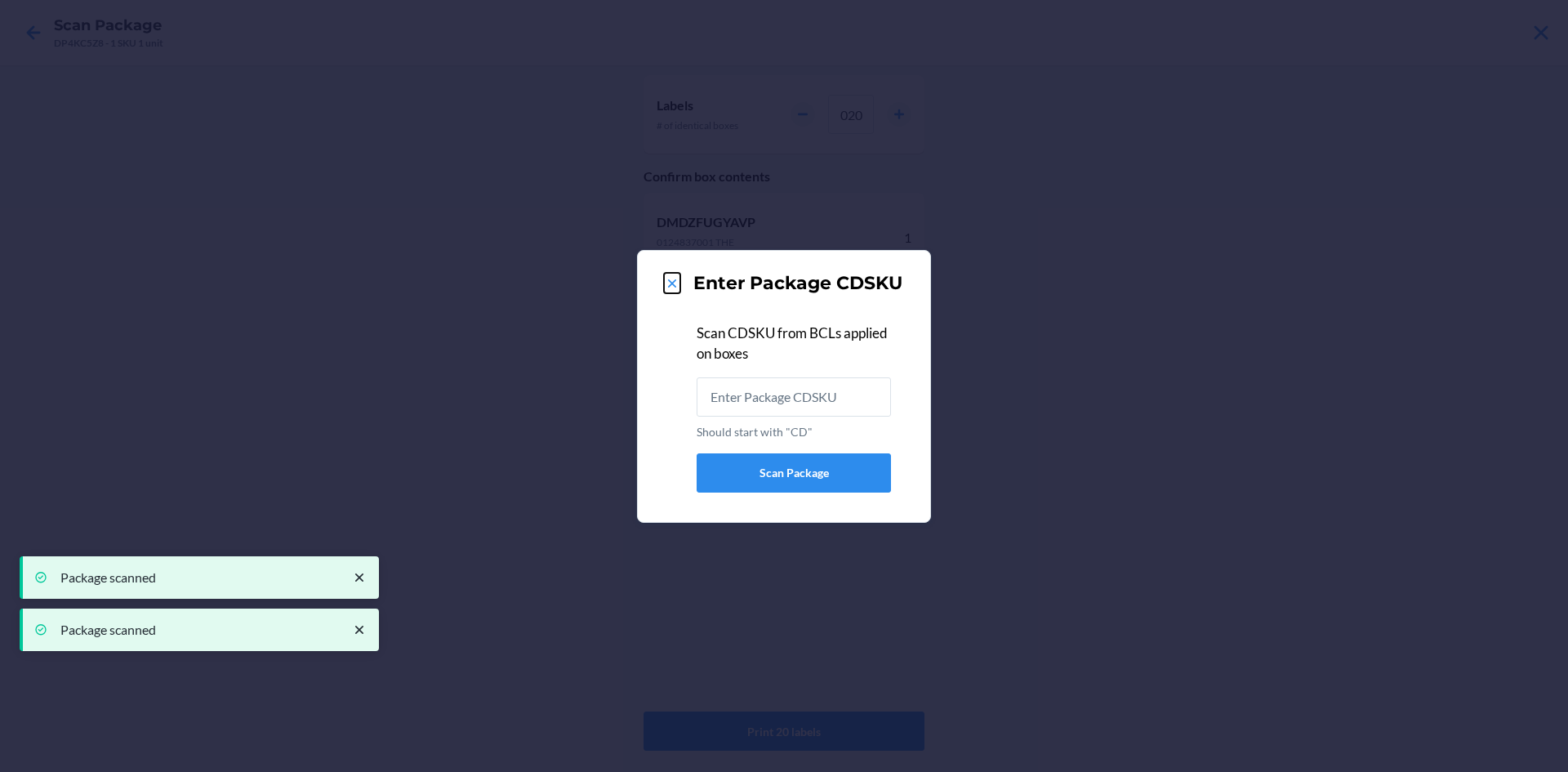
click at [673, 282] on icon at bounding box center [672, 283] width 8 height 8
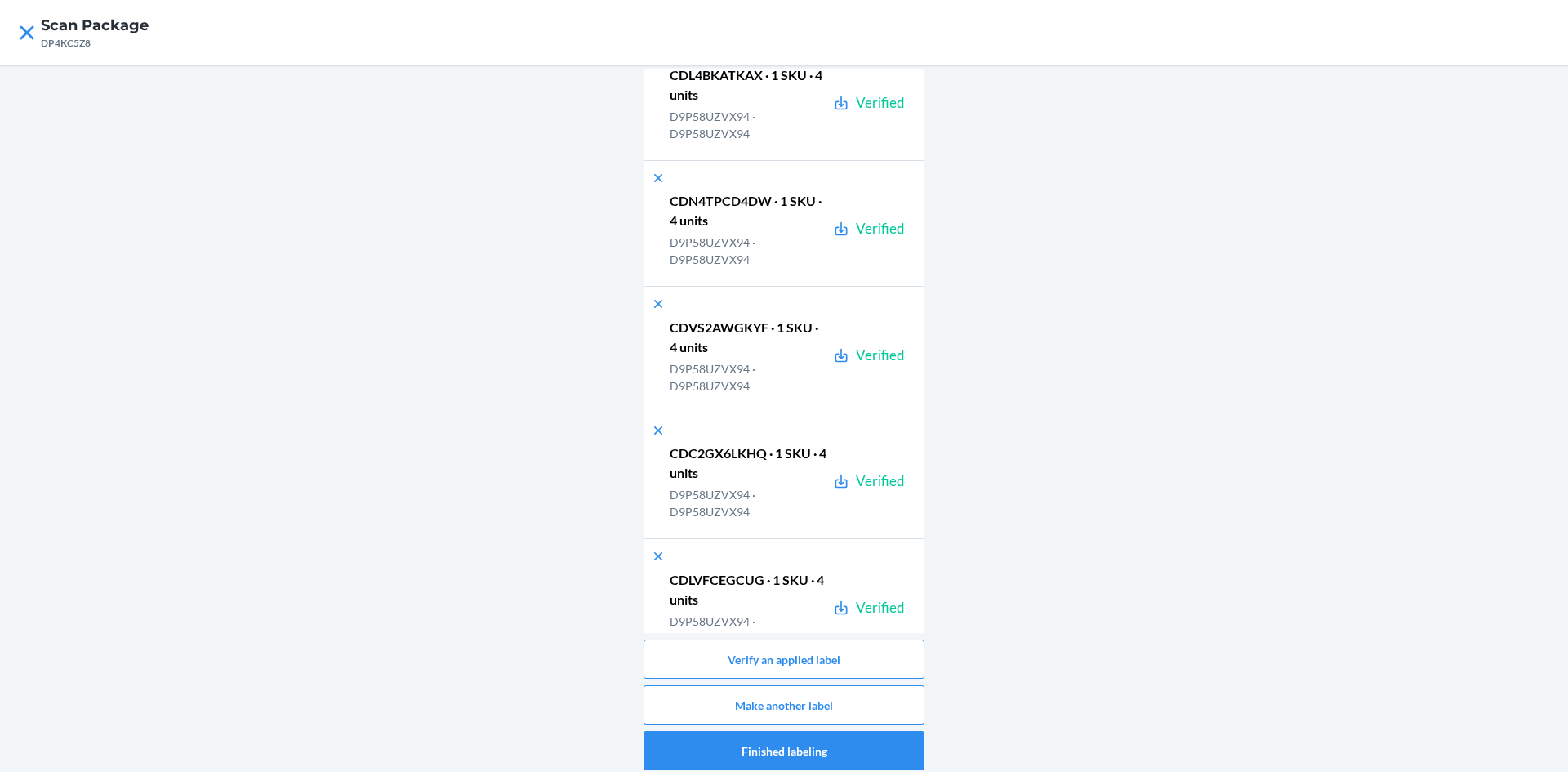
scroll to position [39208, 0]
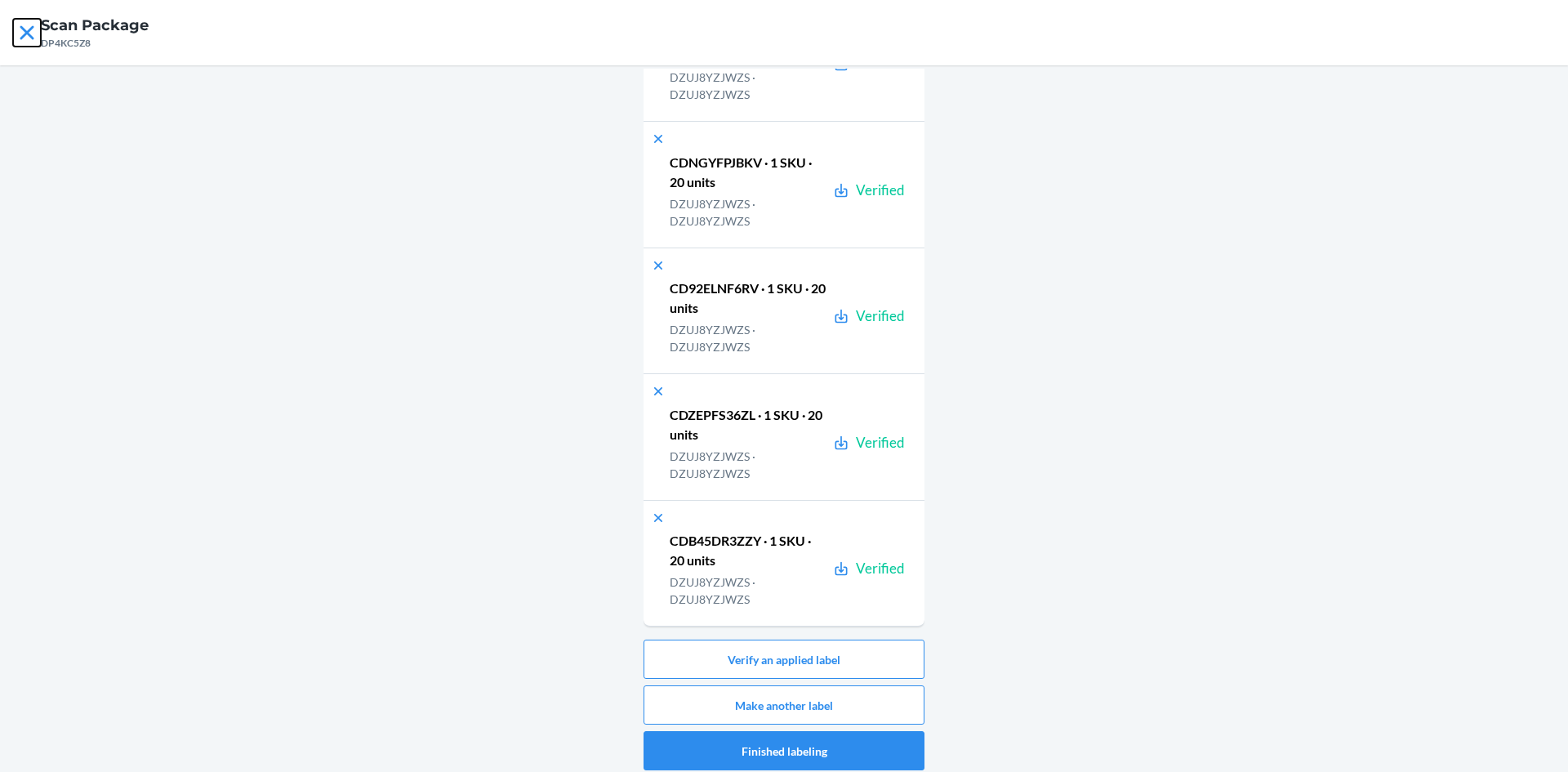
click at [21, 36] on icon at bounding box center [27, 32] width 27 height 27
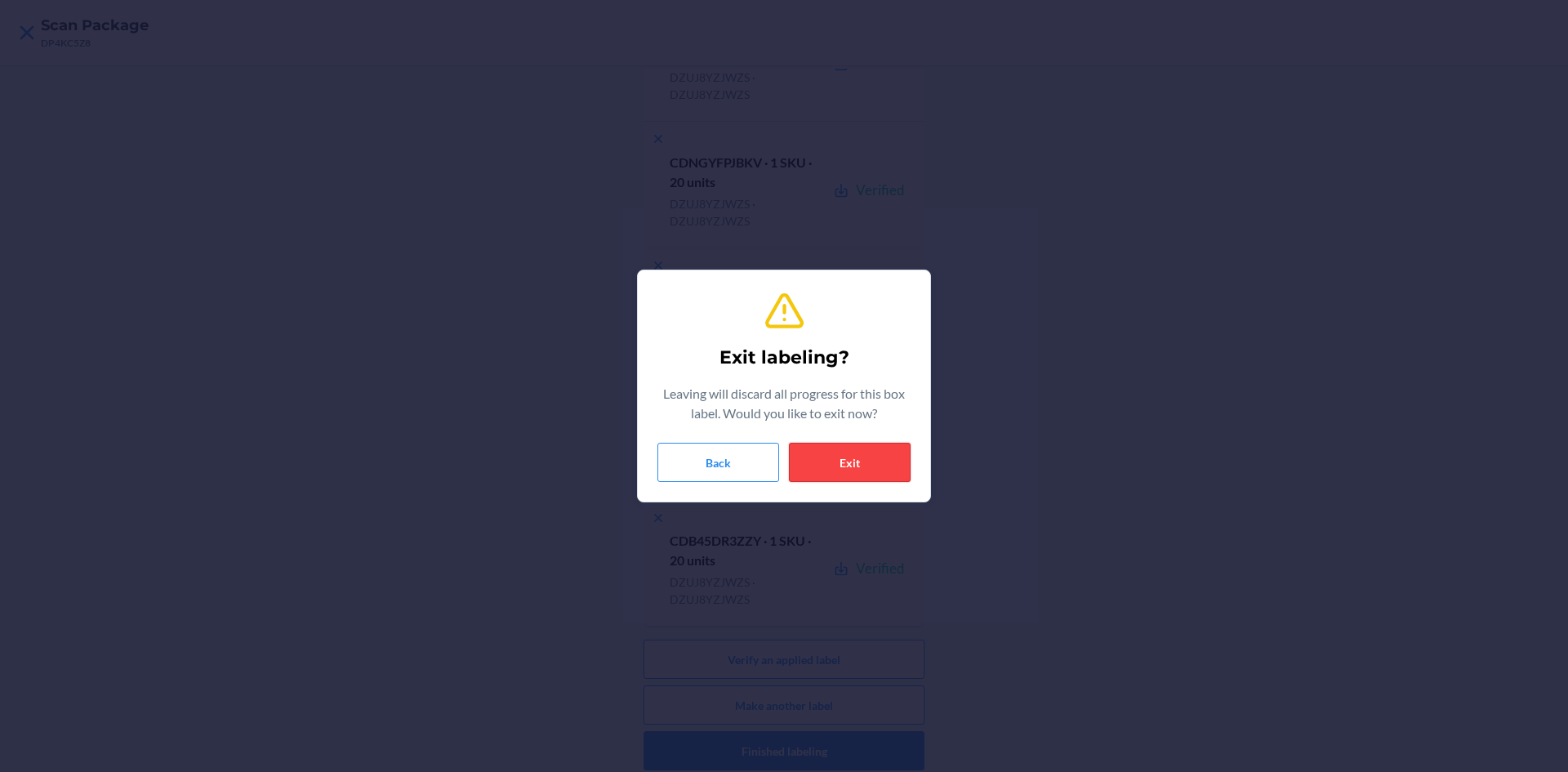
click at [836, 472] on button "Exit" at bounding box center [850, 462] width 121 height 39
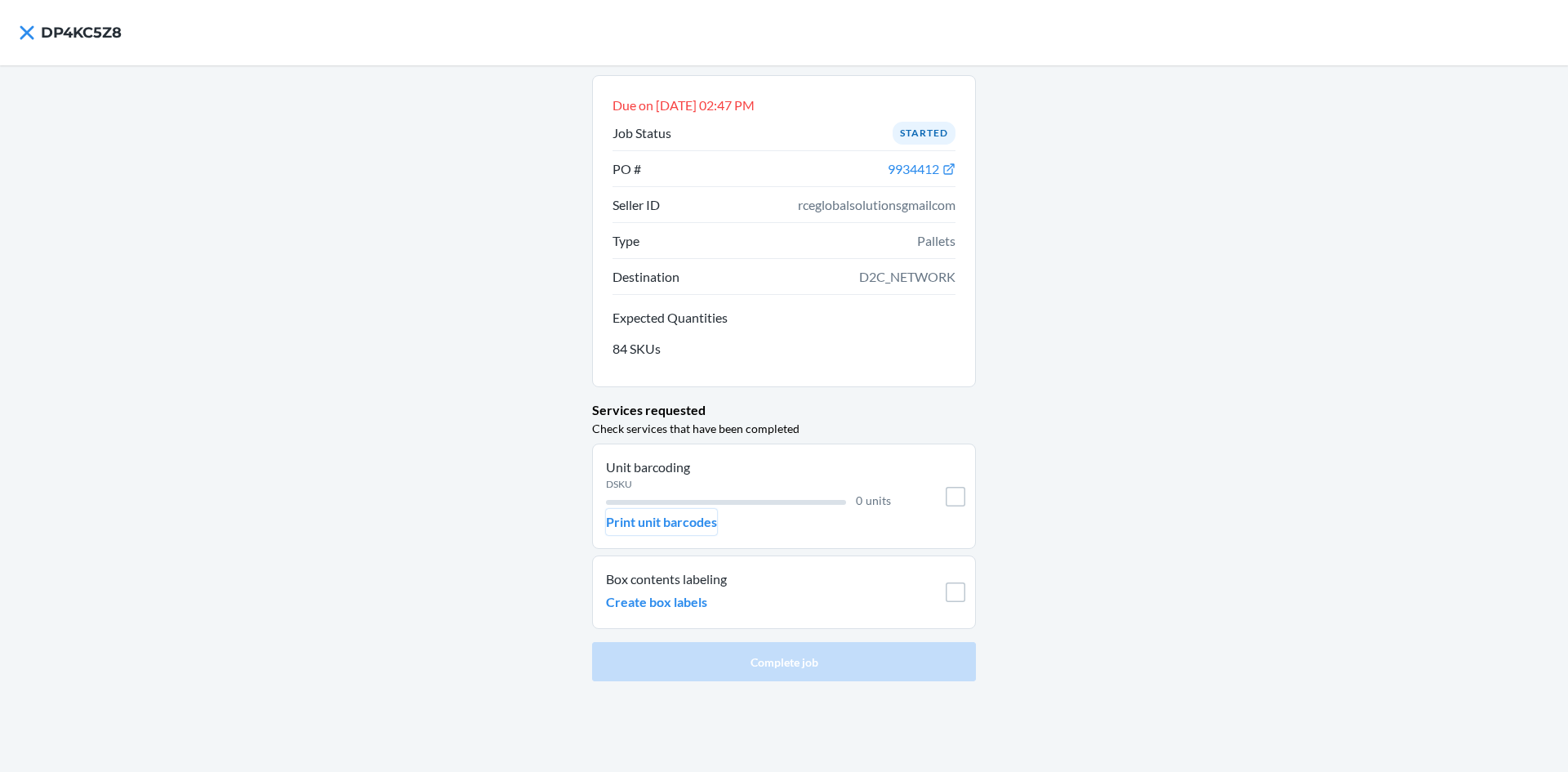
click at [692, 519] on p "Print unit barcodes" at bounding box center [661, 522] width 111 height 20
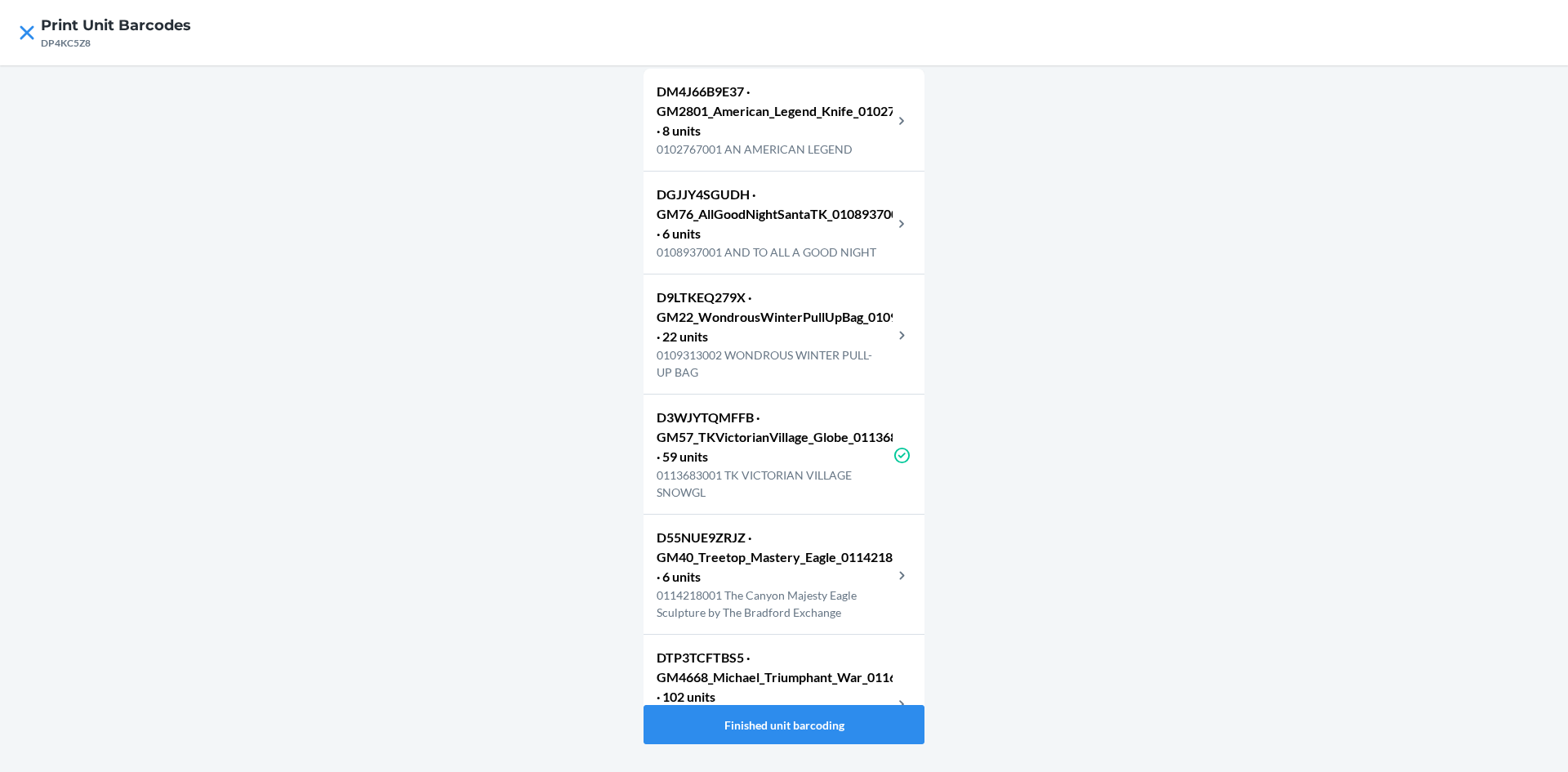
scroll to position [56, 0]
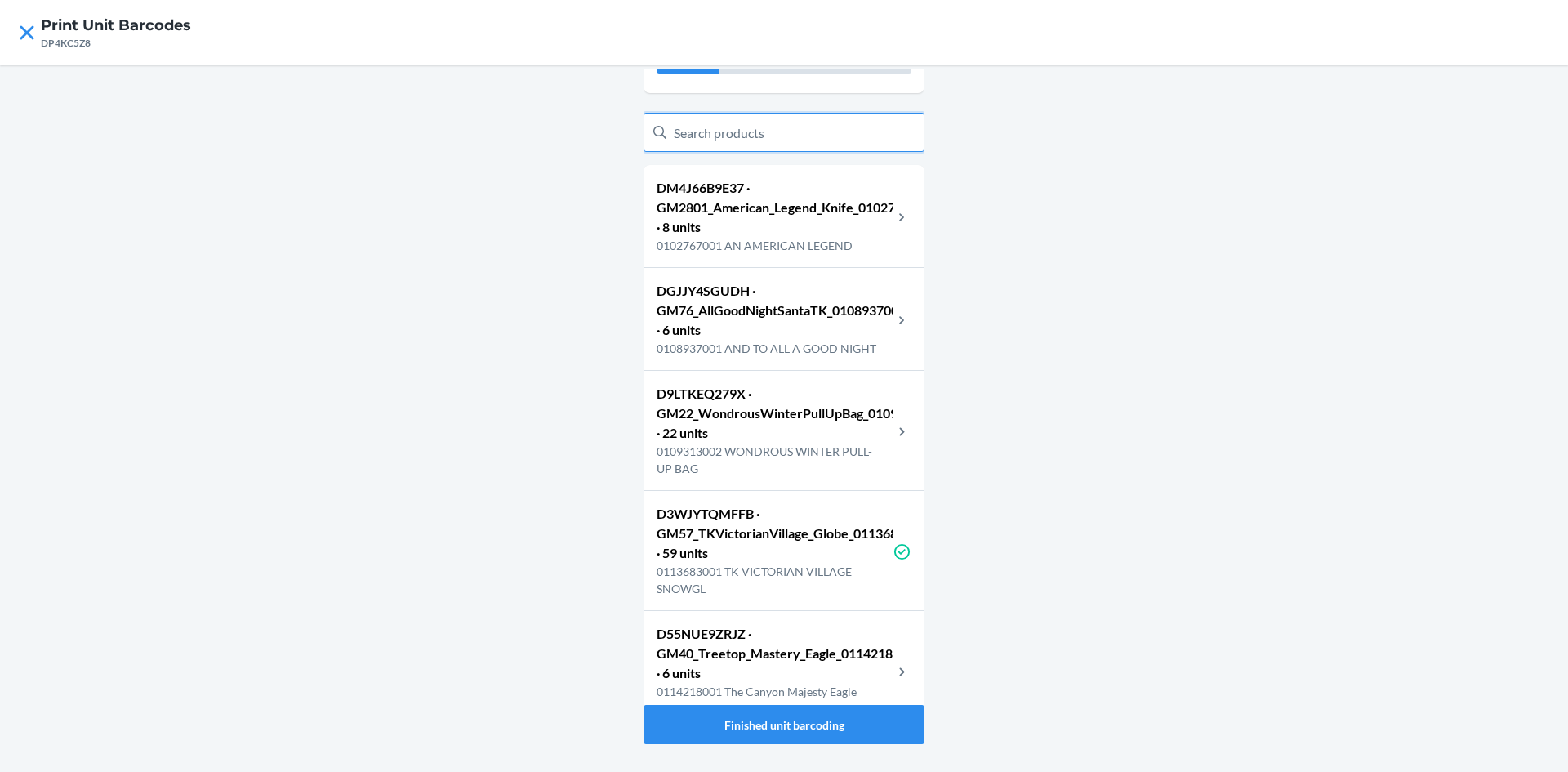
click at [838, 123] on input "text" at bounding box center [784, 132] width 281 height 39
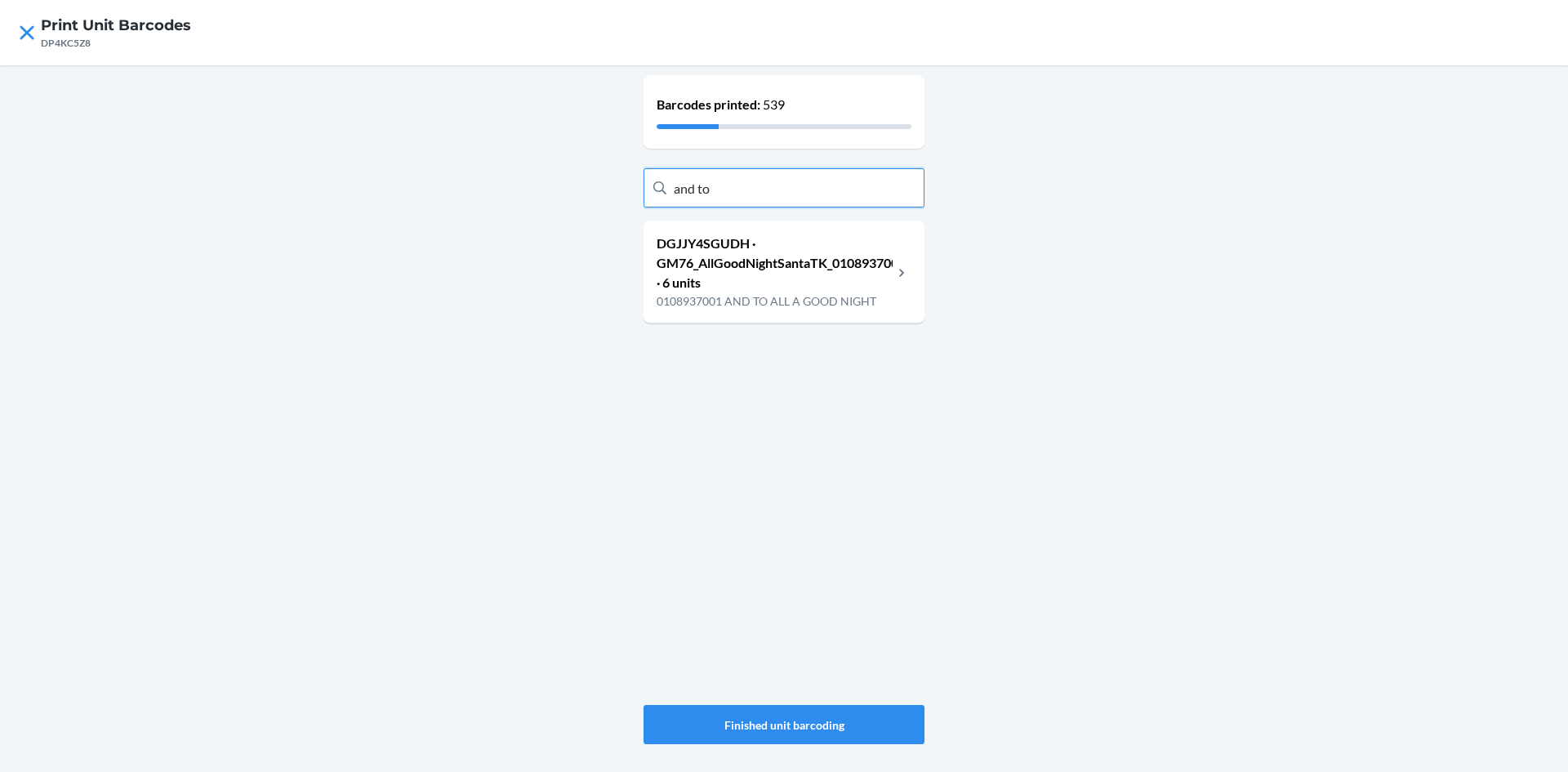
type input "and to"
click at [776, 291] on p "DGJJY4SGUDH · GM76_AllGoodNightSantaTK_0108937001 · 6 units" at bounding box center [774, 263] width 236 height 59
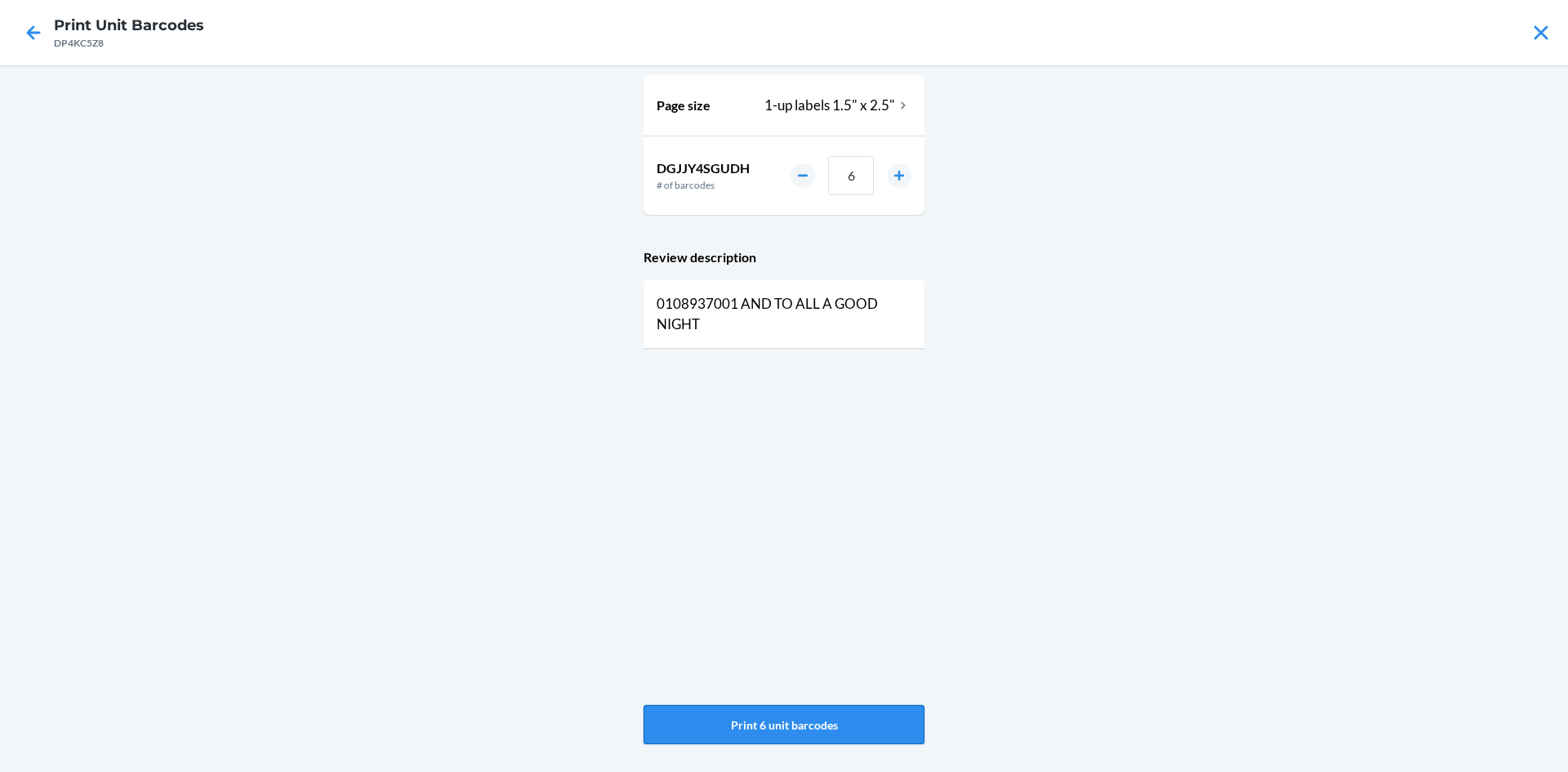
click at [836, 728] on button "Print 6 unit barcodes" at bounding box center [784, 724] width 281 height 39
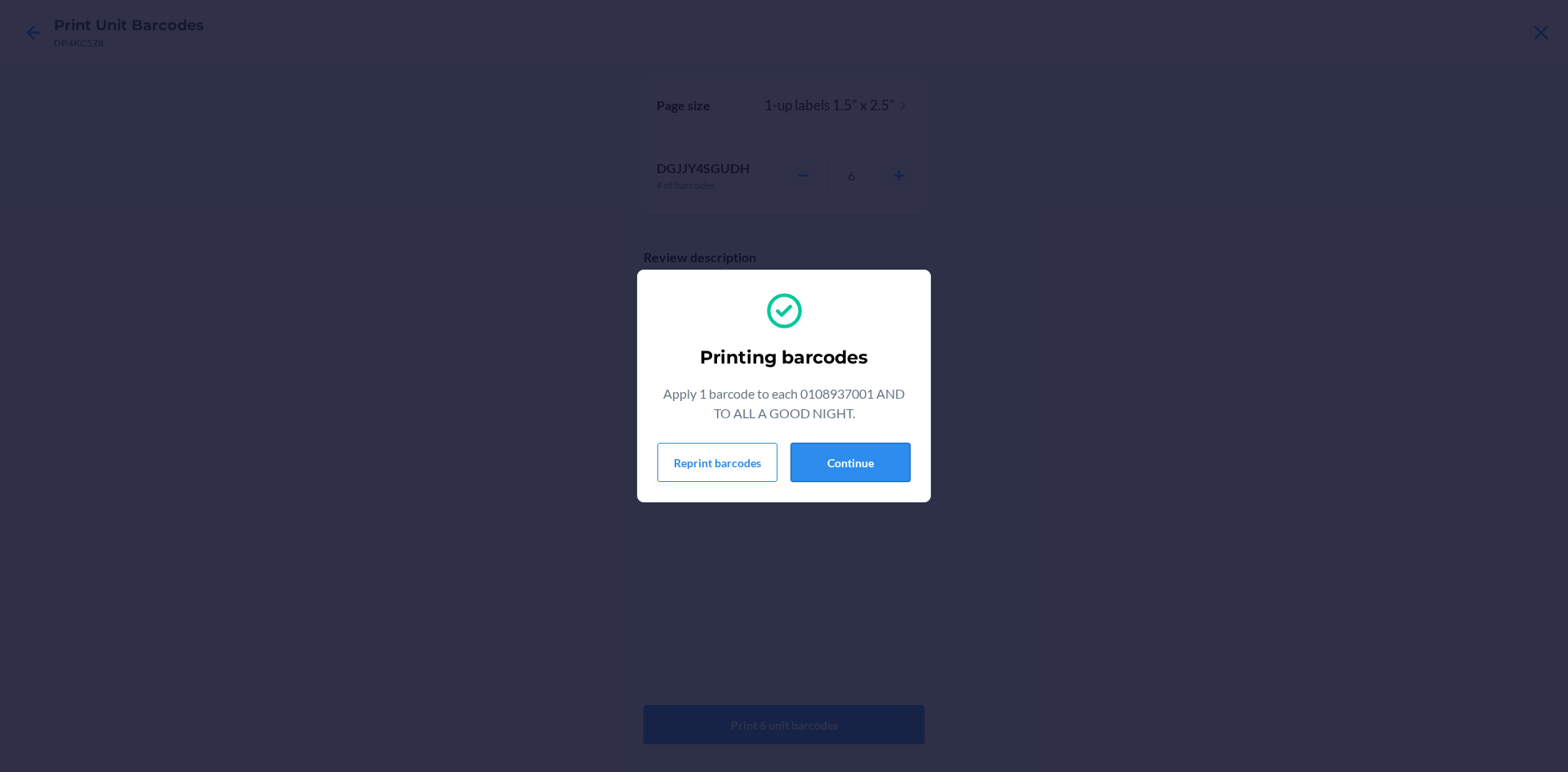
click at [881, 457] on button "Continue" at bounding box center [851, 462] width 120 height 39
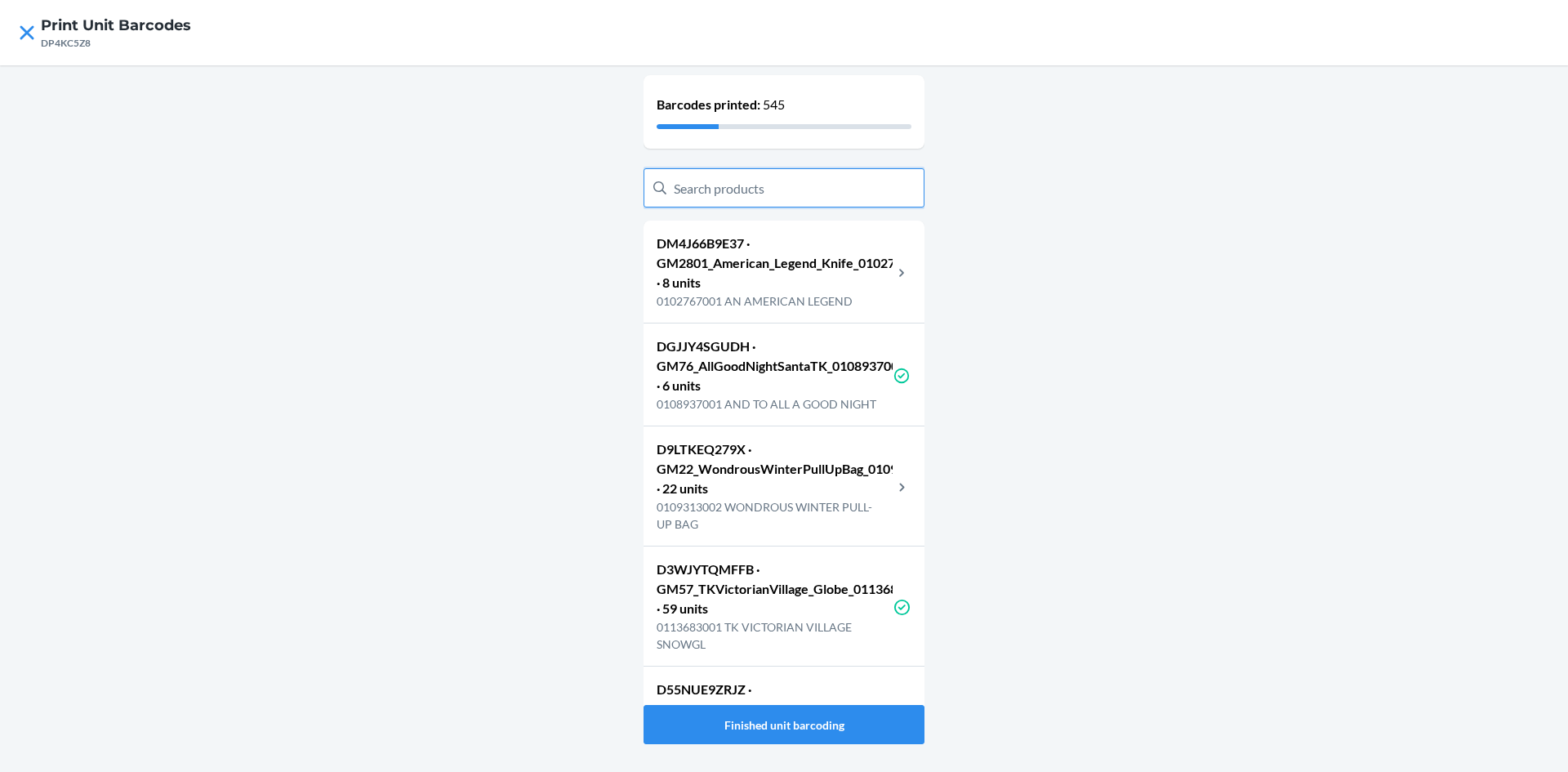
click at [765, 196] on input "text" at bounding box center [784, 187] width 281 height 39
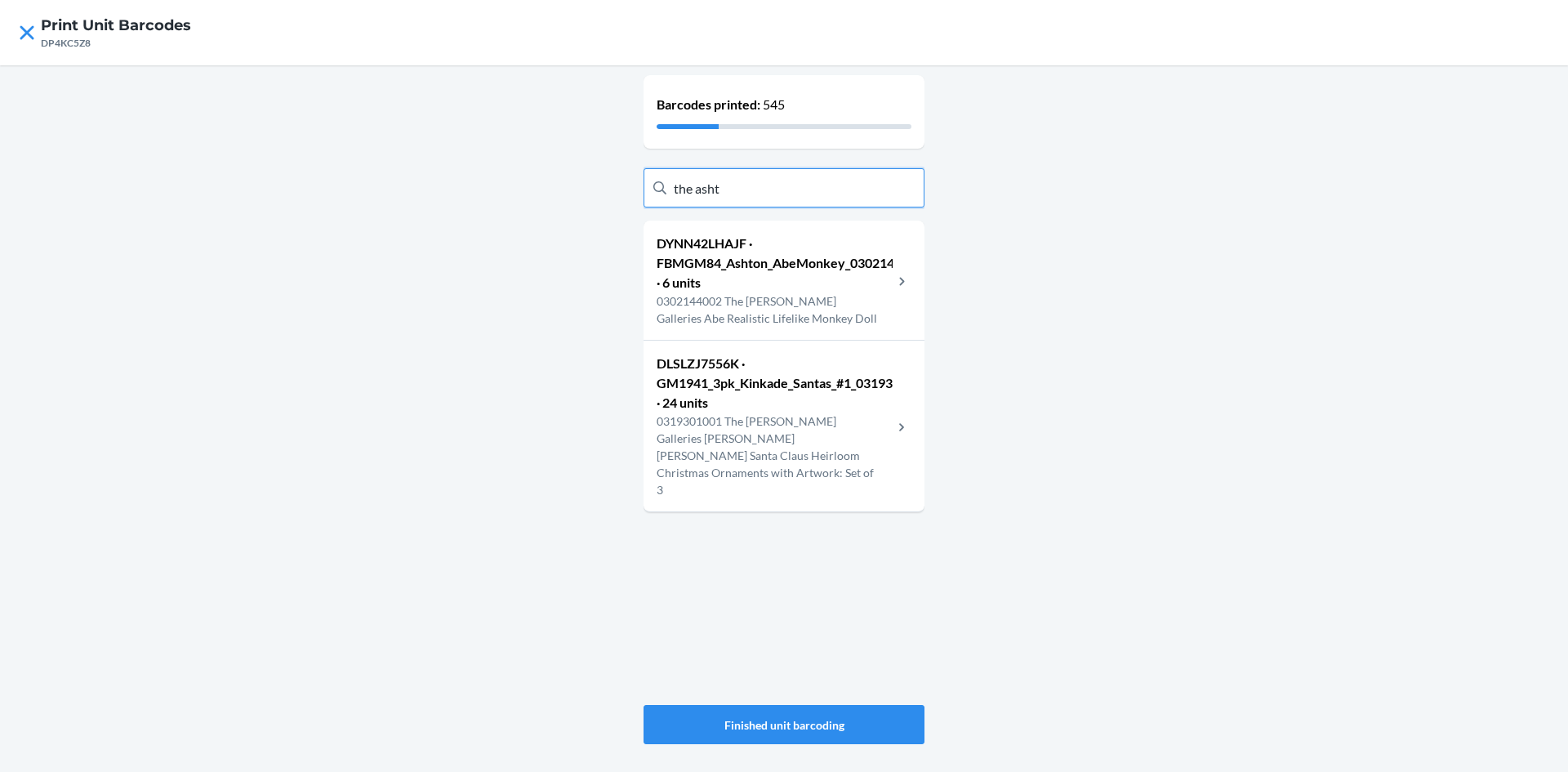
type input "the asht"
click at [868, 312] on p "0302144002 The Ashton - Drake Galleries Abe Realistic Lifelike Monkey Doll" at bounding box center [774, 309] width 236 height 34
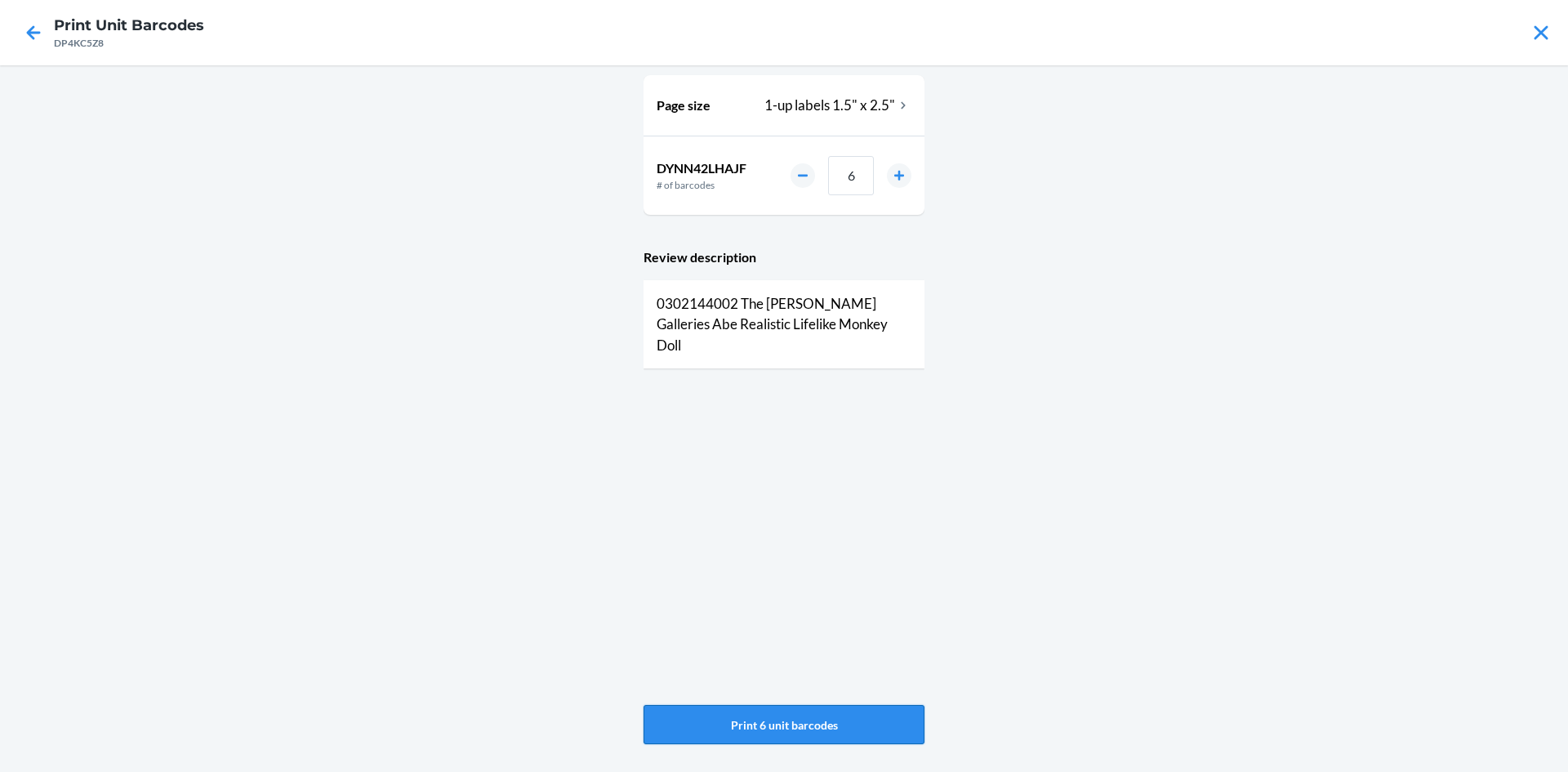
click at [842, 713] on button "Print 6 unit barcodes" at bounding box center [784, 724] width 281 height 39
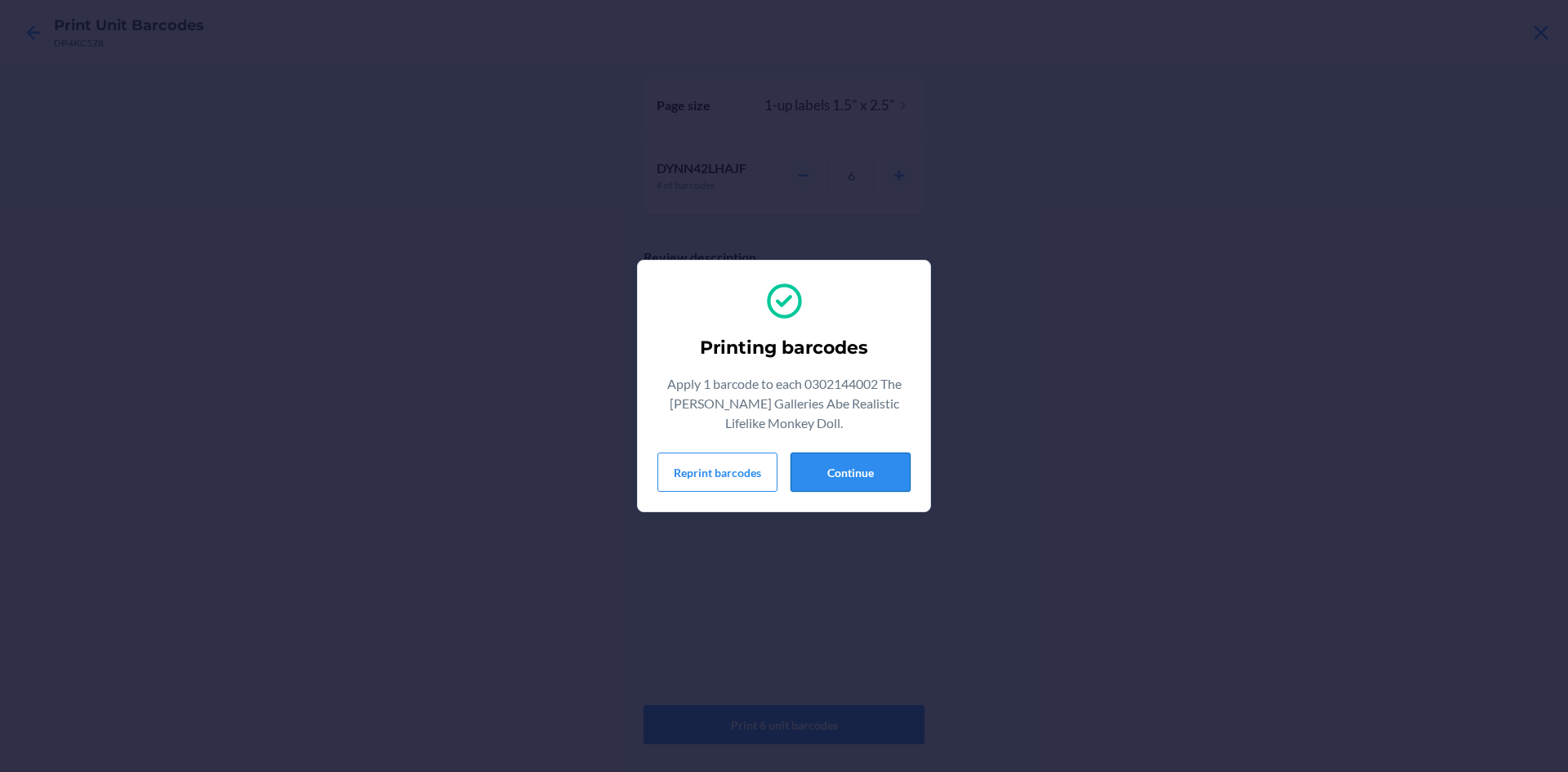
click at [877, 460] on button "Continue" at bounding box center [851, 472] width 120 height 39
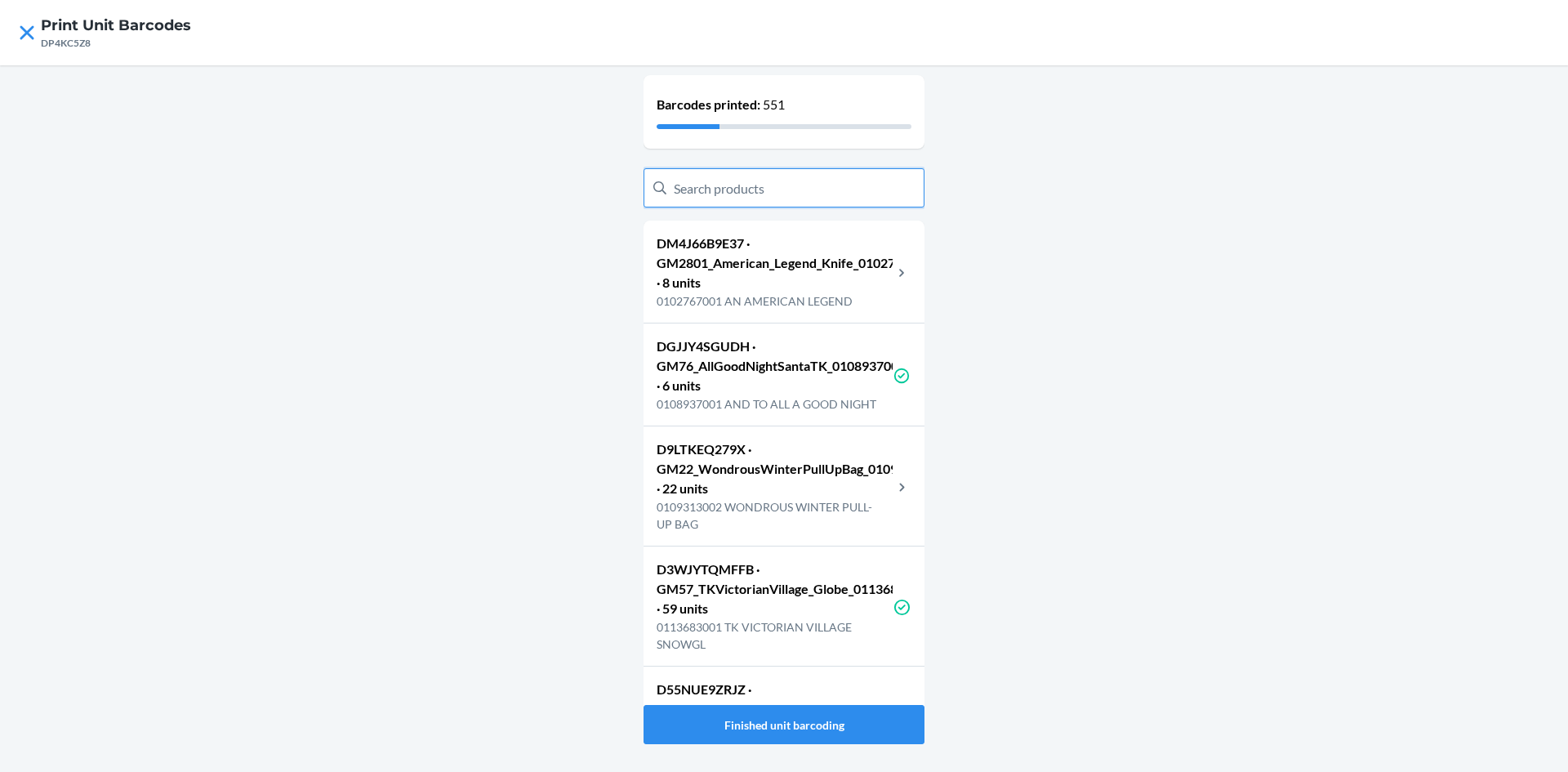
click at [802, 170] on input "text" at bounding box center [784, 187] width 281 height 39
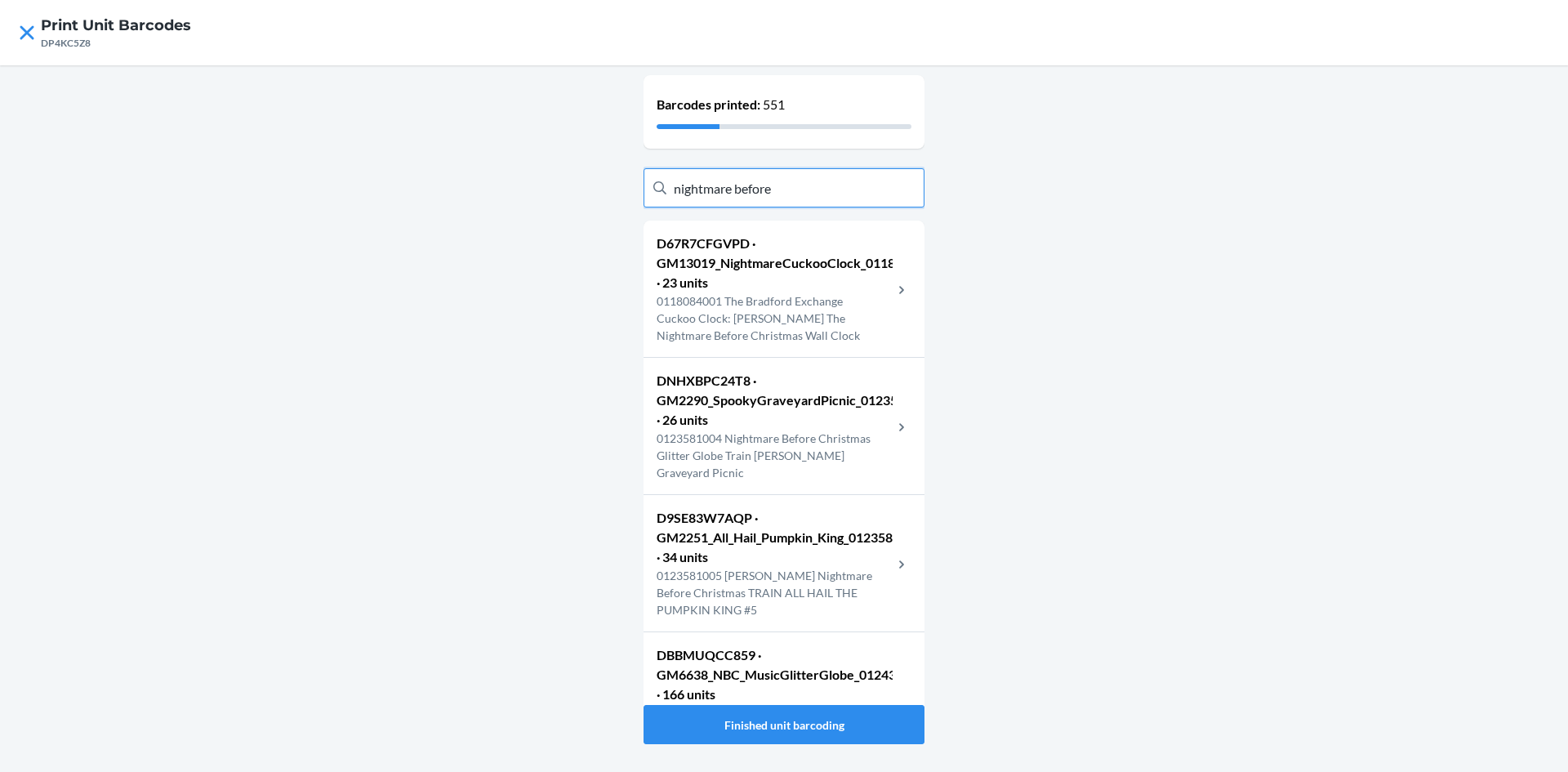
type input "nightmare before"
click at [782, 445] on p "0123581004 Nightmare Before Christmas Glitter Globe Train Sally Spooky Graveyar…" at bounding box center [774, 455] width 236 height 52
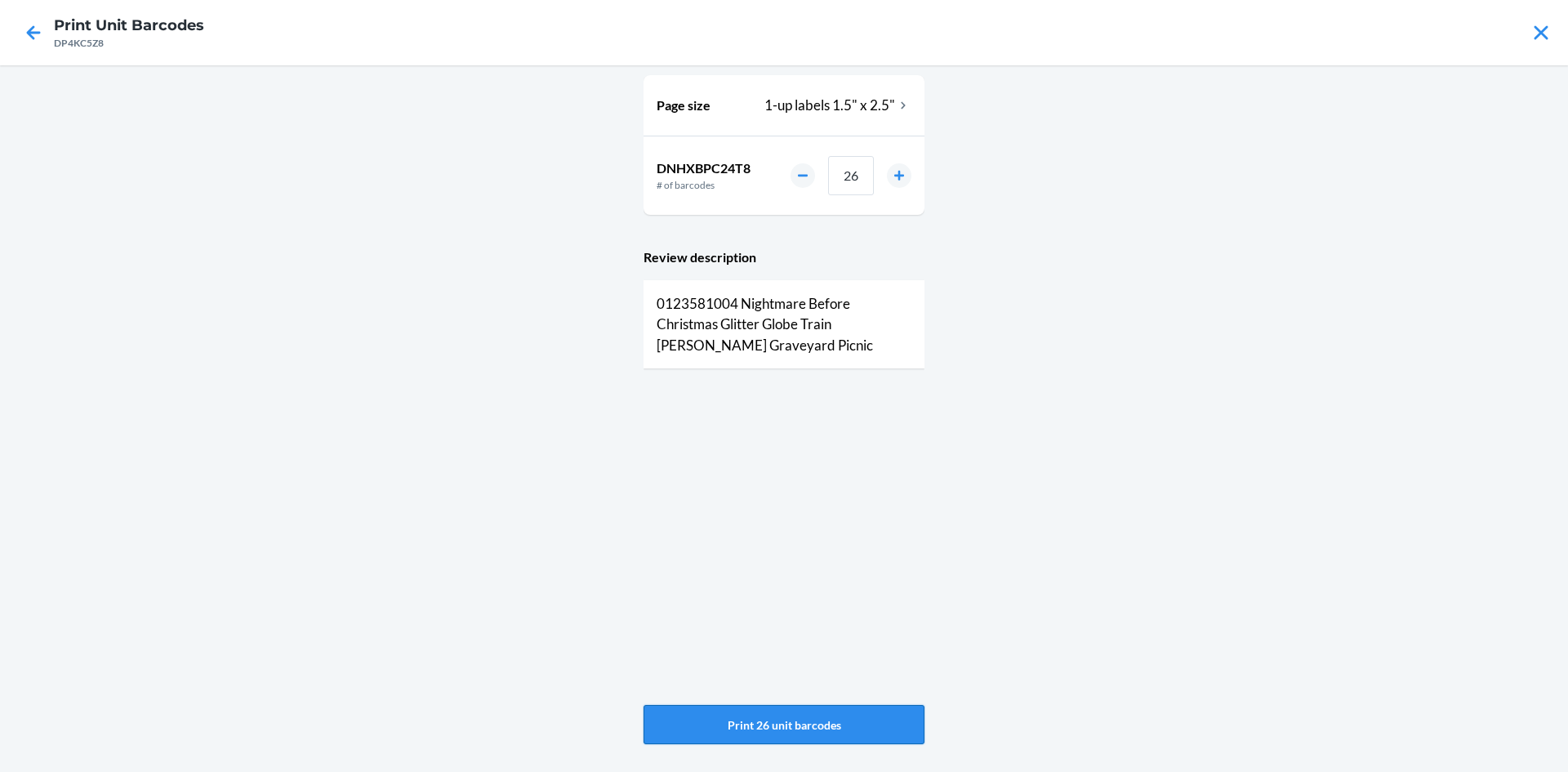
click at [865, 715] on button "Print 26 unit barcodes" at bounding box center [784, 724] width 281 height 39
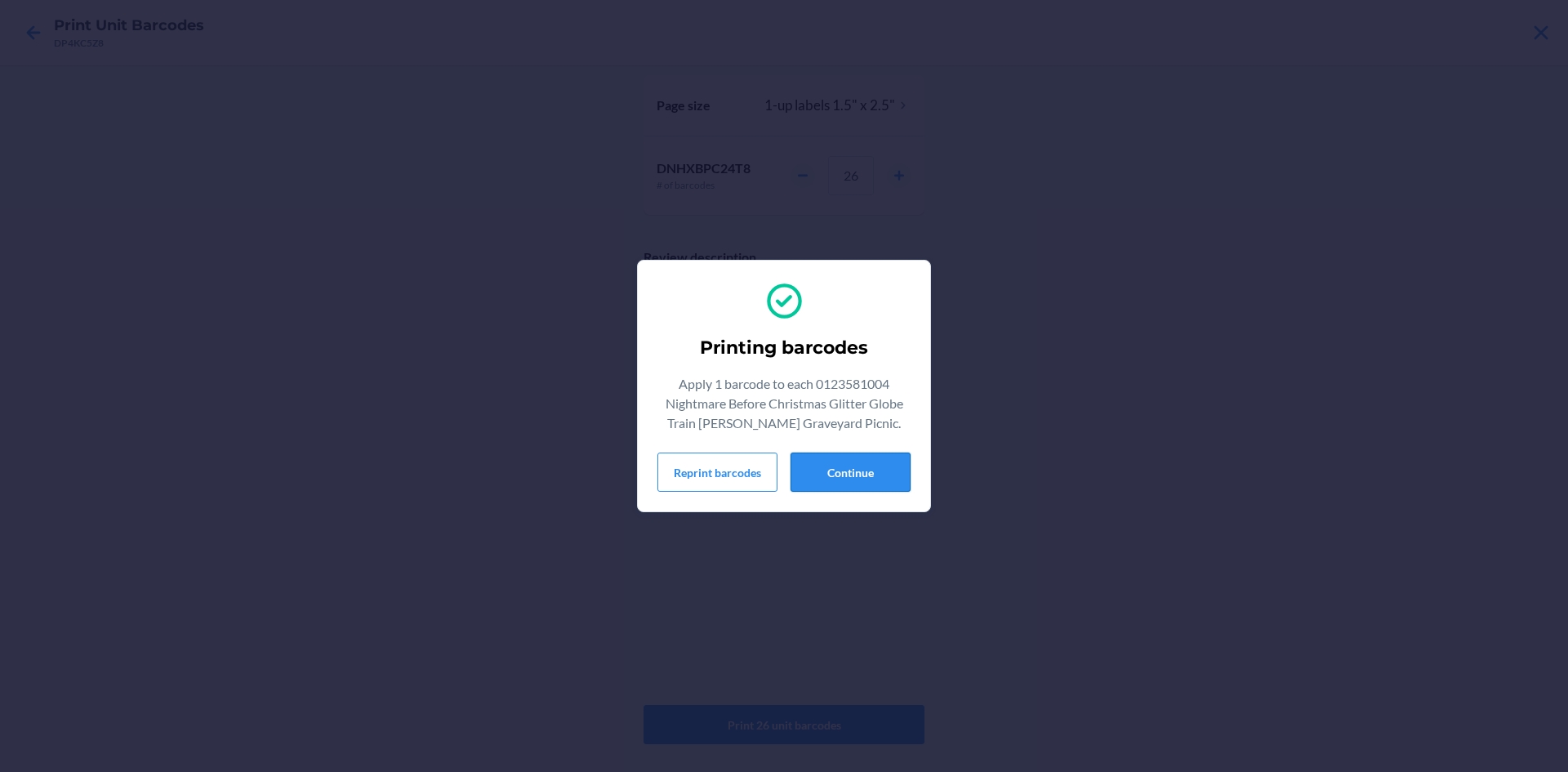
click at [849, 460] on button "Continue" at bounding box center [851, 472] width 120 height 39
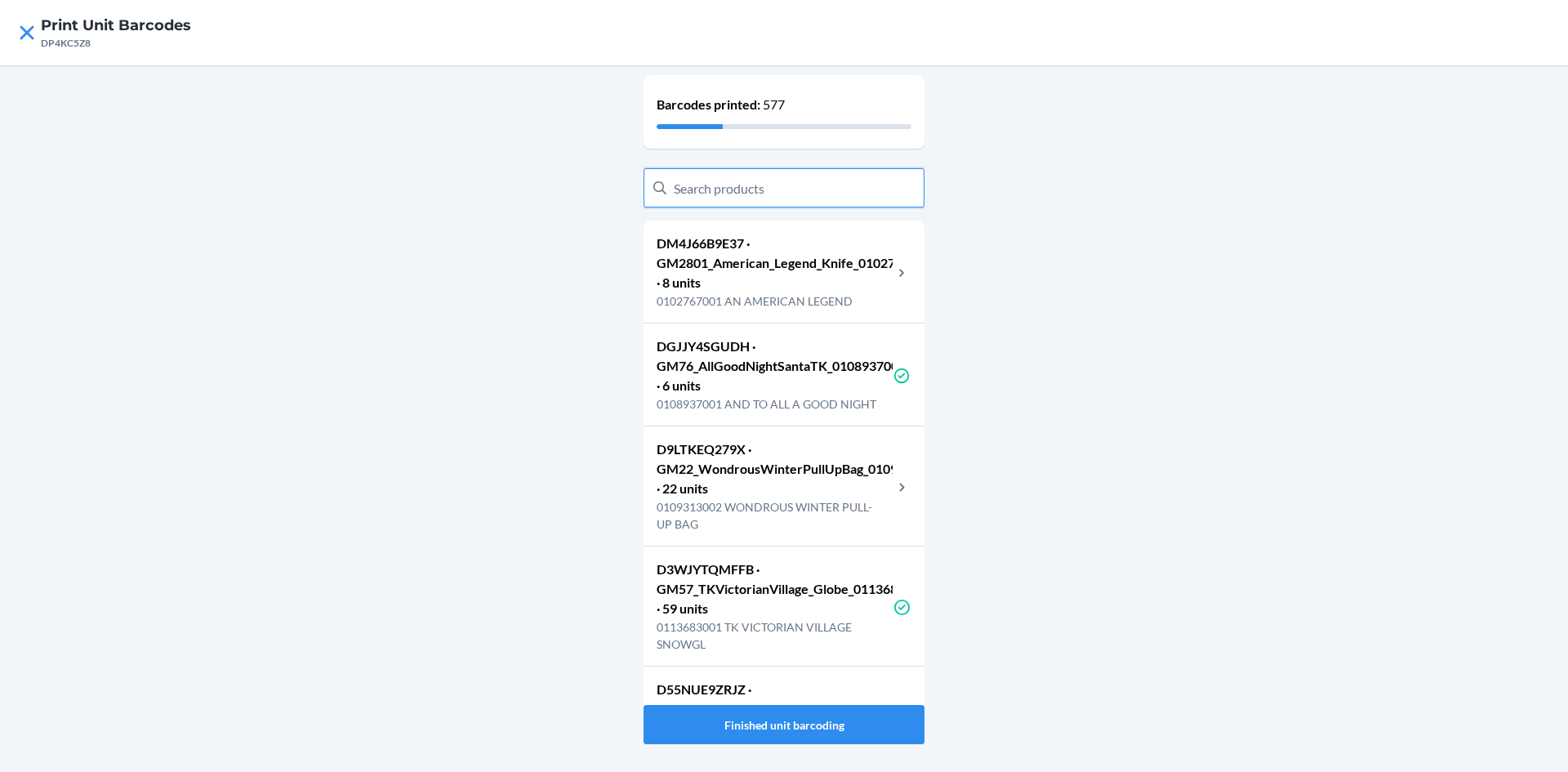
click at [751, 199] on input "text" at bounding box center [784, 187] width 281 height 39
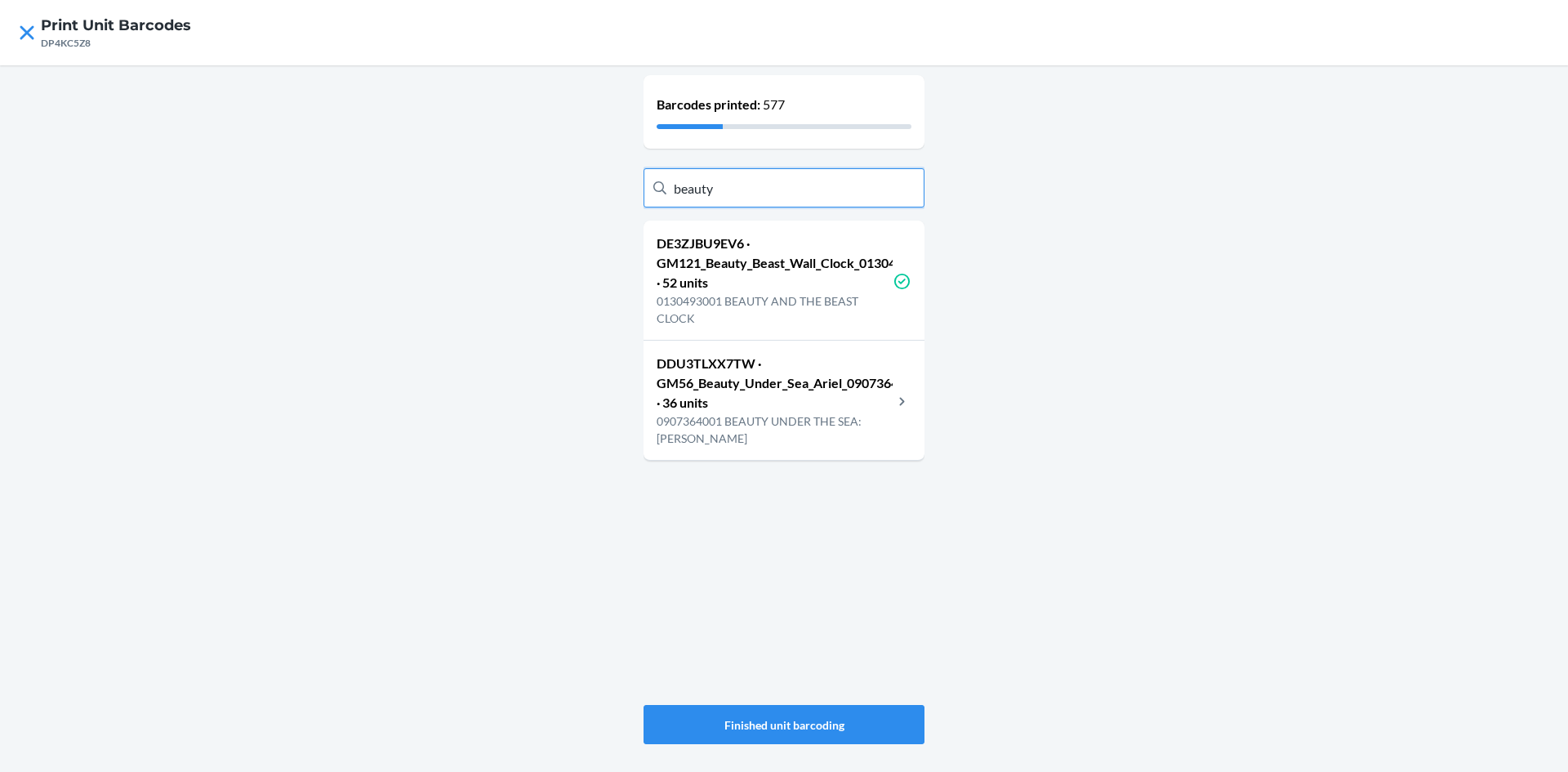
type input "beauty"
click at [823, 430] on p "0907364001 BEAUTY UNDER THE SEA: ARIEL" at bounding box center [774, 429] width 236 height 34
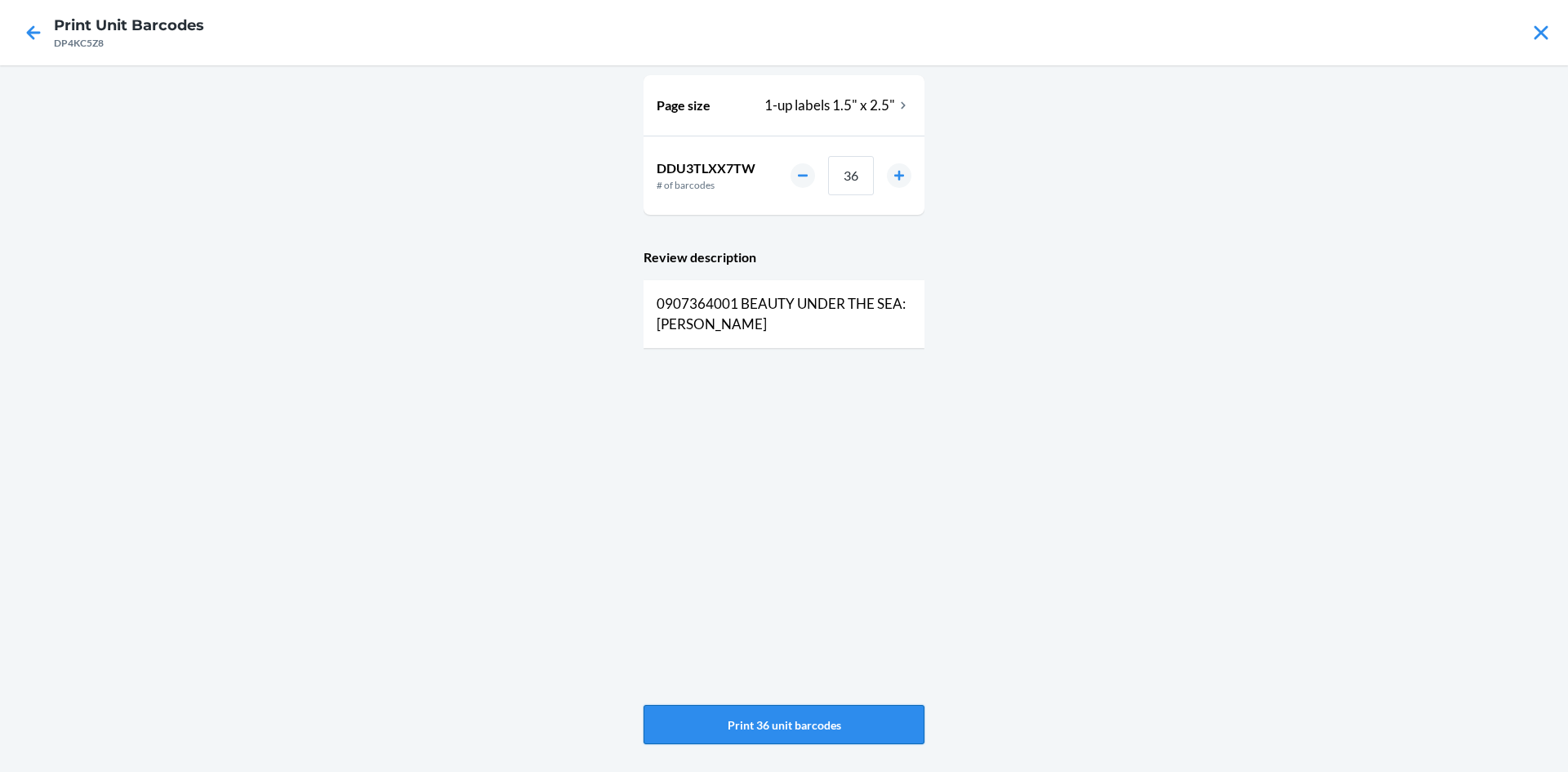
click at [842, 725] on button "Print 36 unit barcodes" at bounding box center [784, 724] width 281 height 39
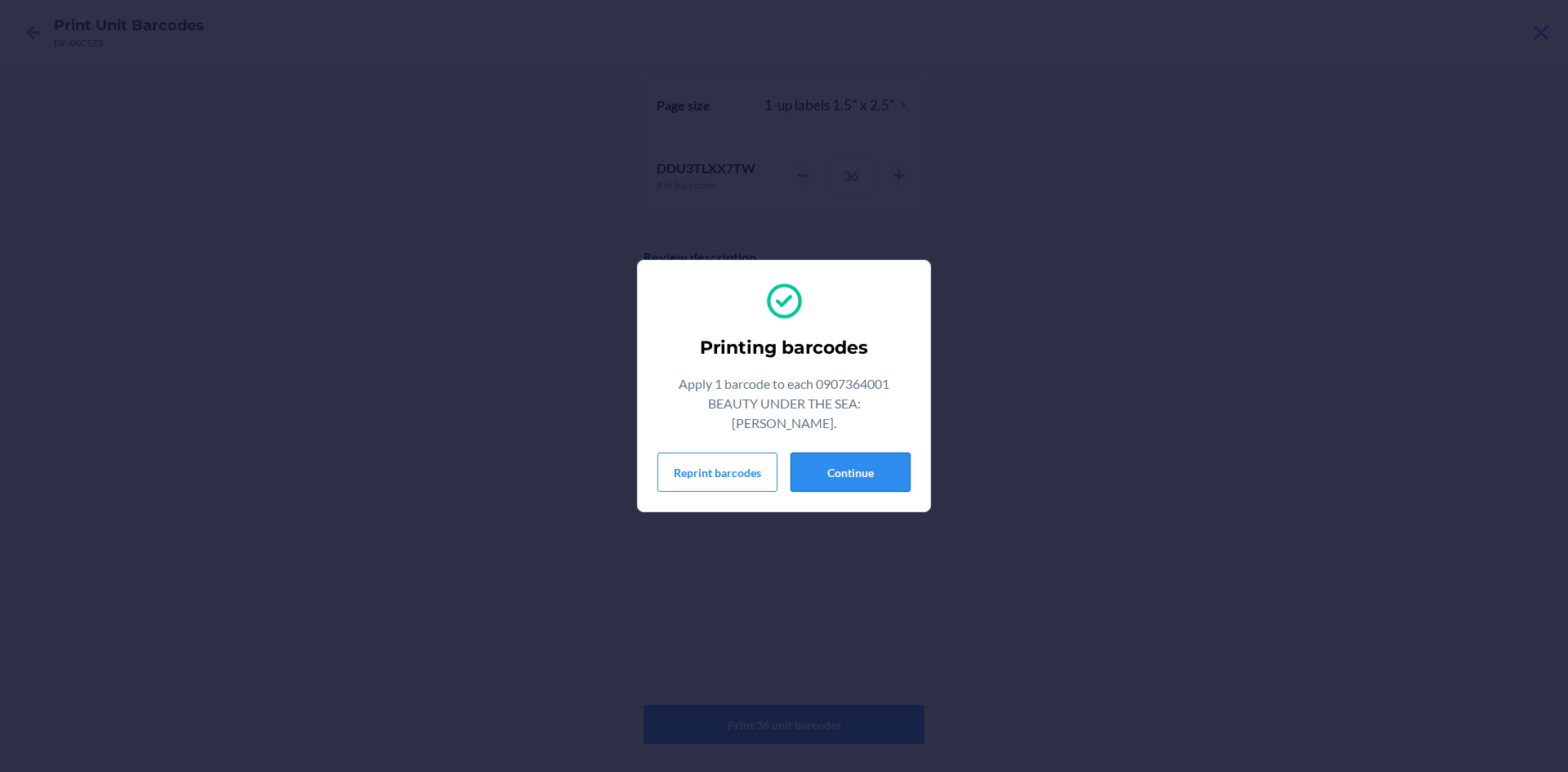
click at [907, 466] on button "Continue" at bounding box center [851, 472] width 120 height 39
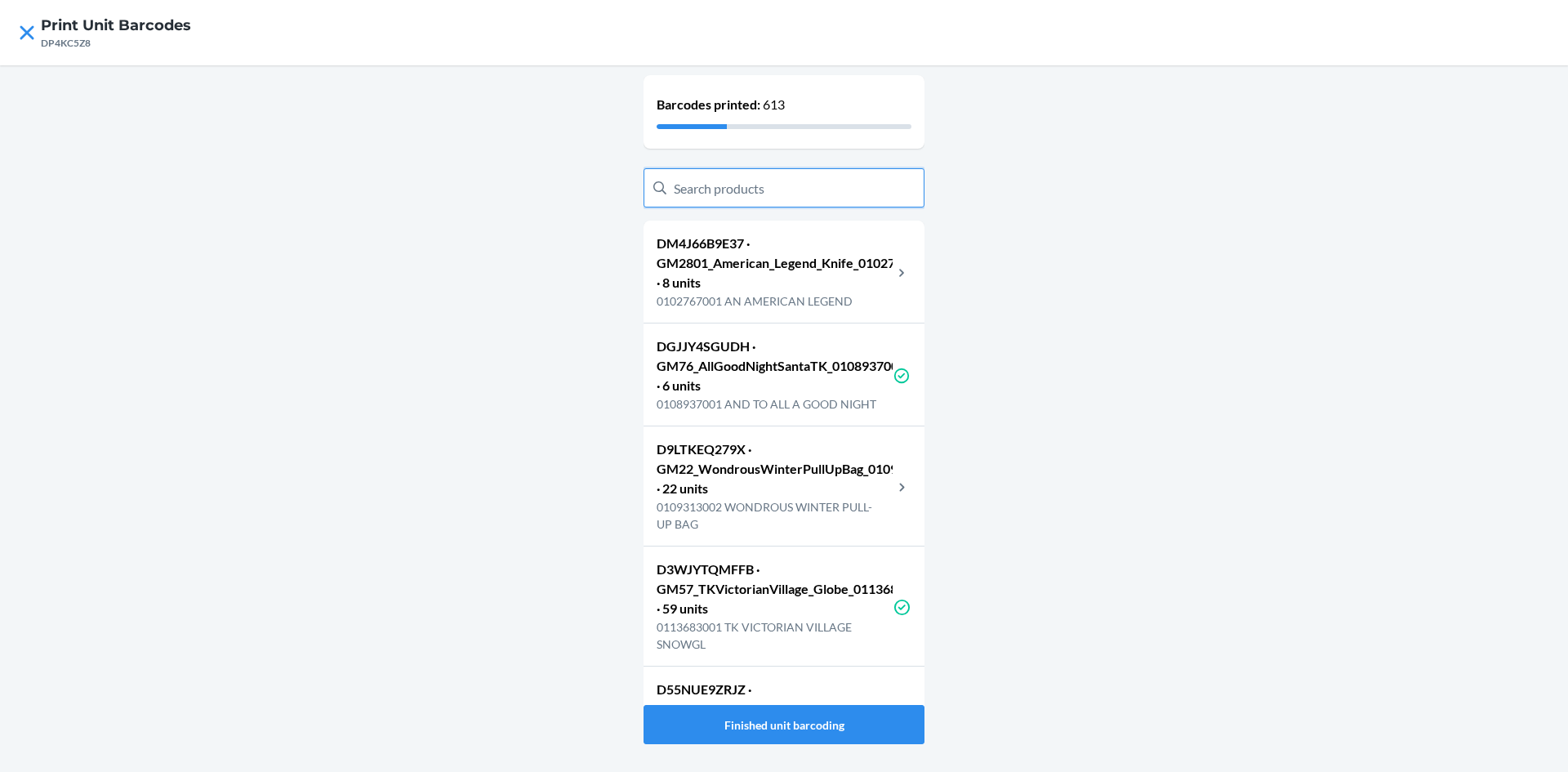
click at [788, 193] on input "text" at bounding box center [784, 187] width 281 height 39
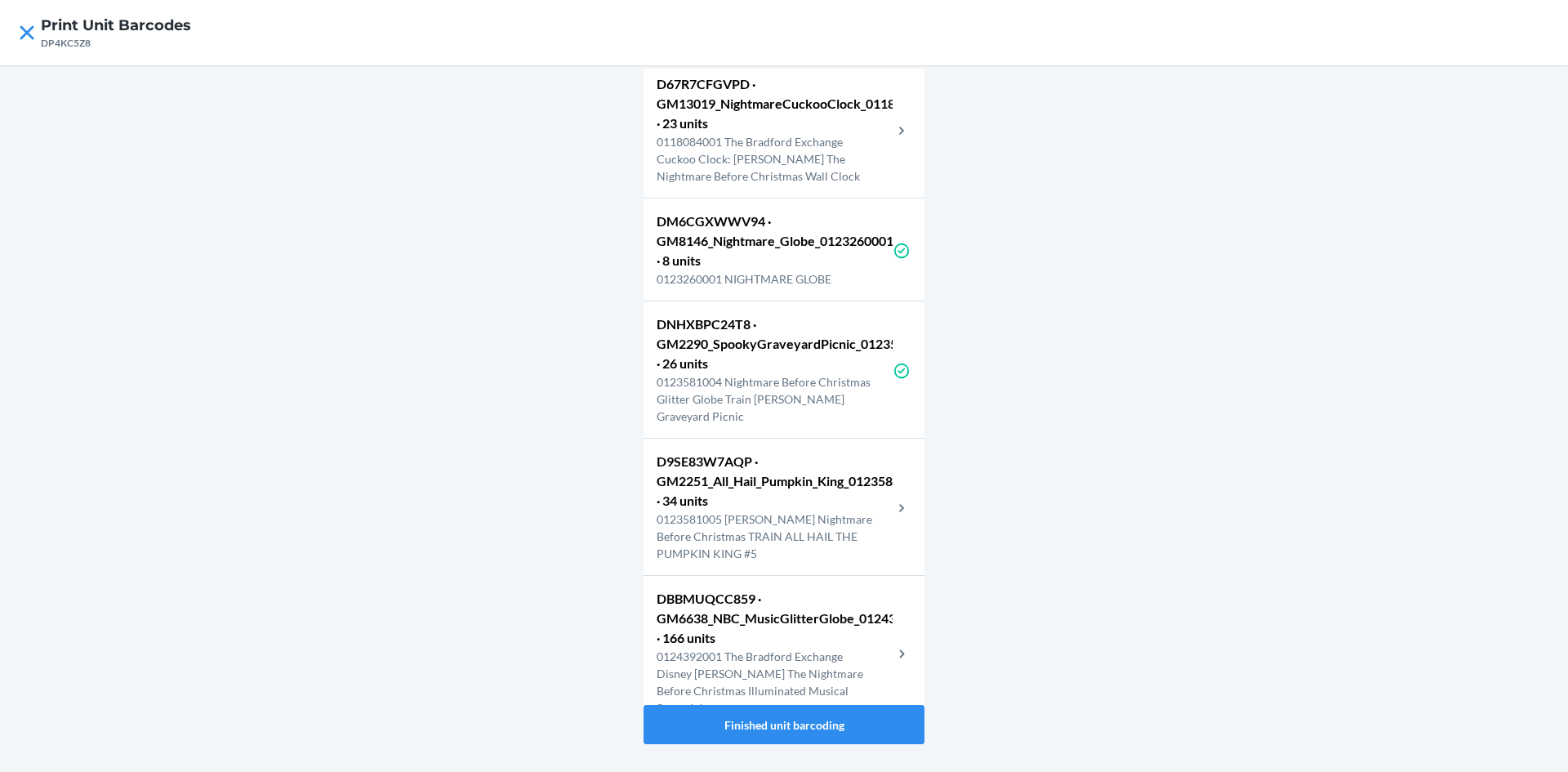
scroll to position [164, 0]
type input "nightmare"
click at [835, 402] on p "0123581004 Nightmare Before Christmas Glitter Globe Train Sally Spooky Graveyar…" at bounding box center [774, 395] width 236 height 52
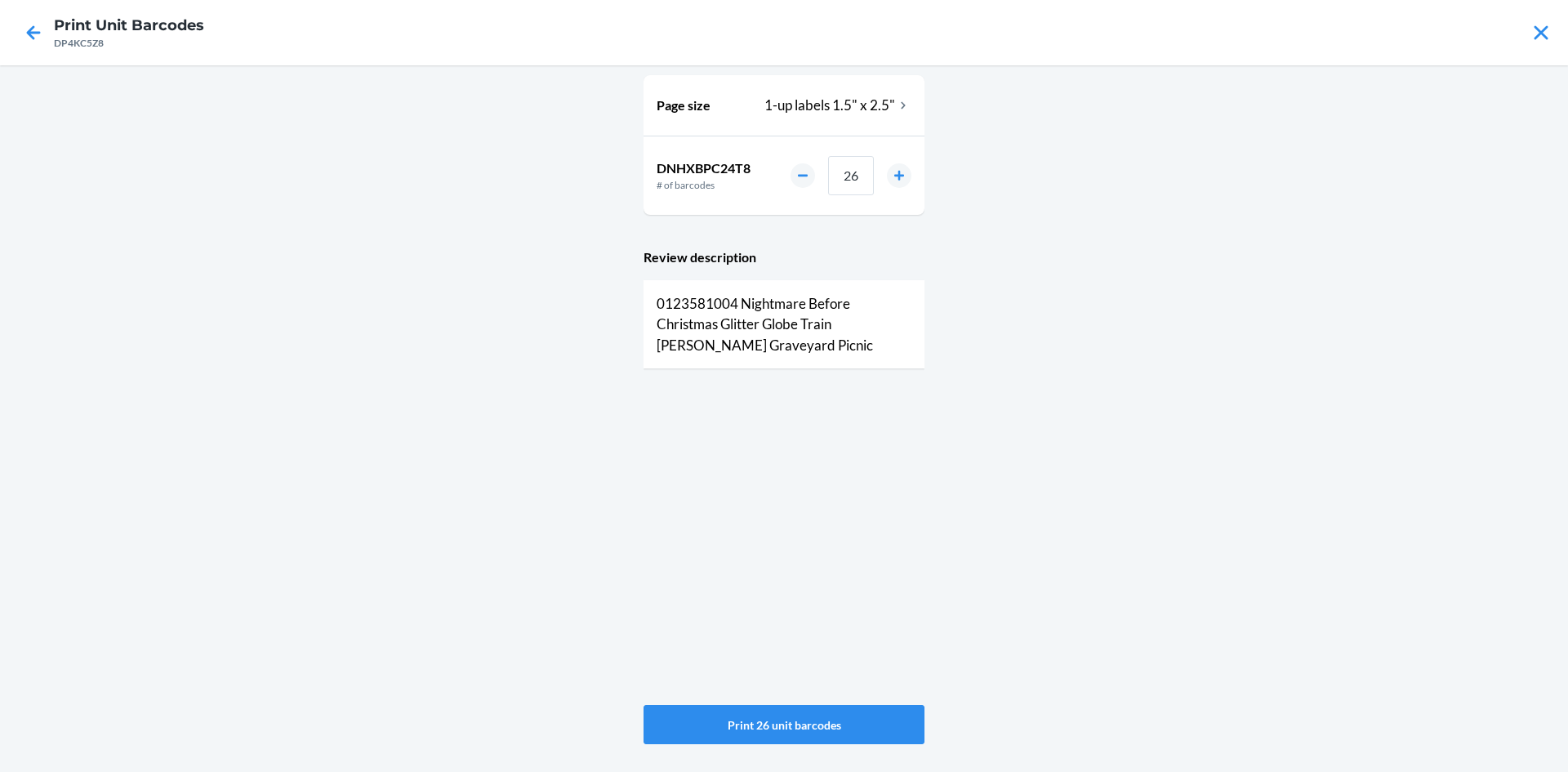
click at [47, 32] on div at bounding box center [33, 32] width 41 height 41
click at [30, 31] on icon at bounding box center [33, 32] width 14 height 14
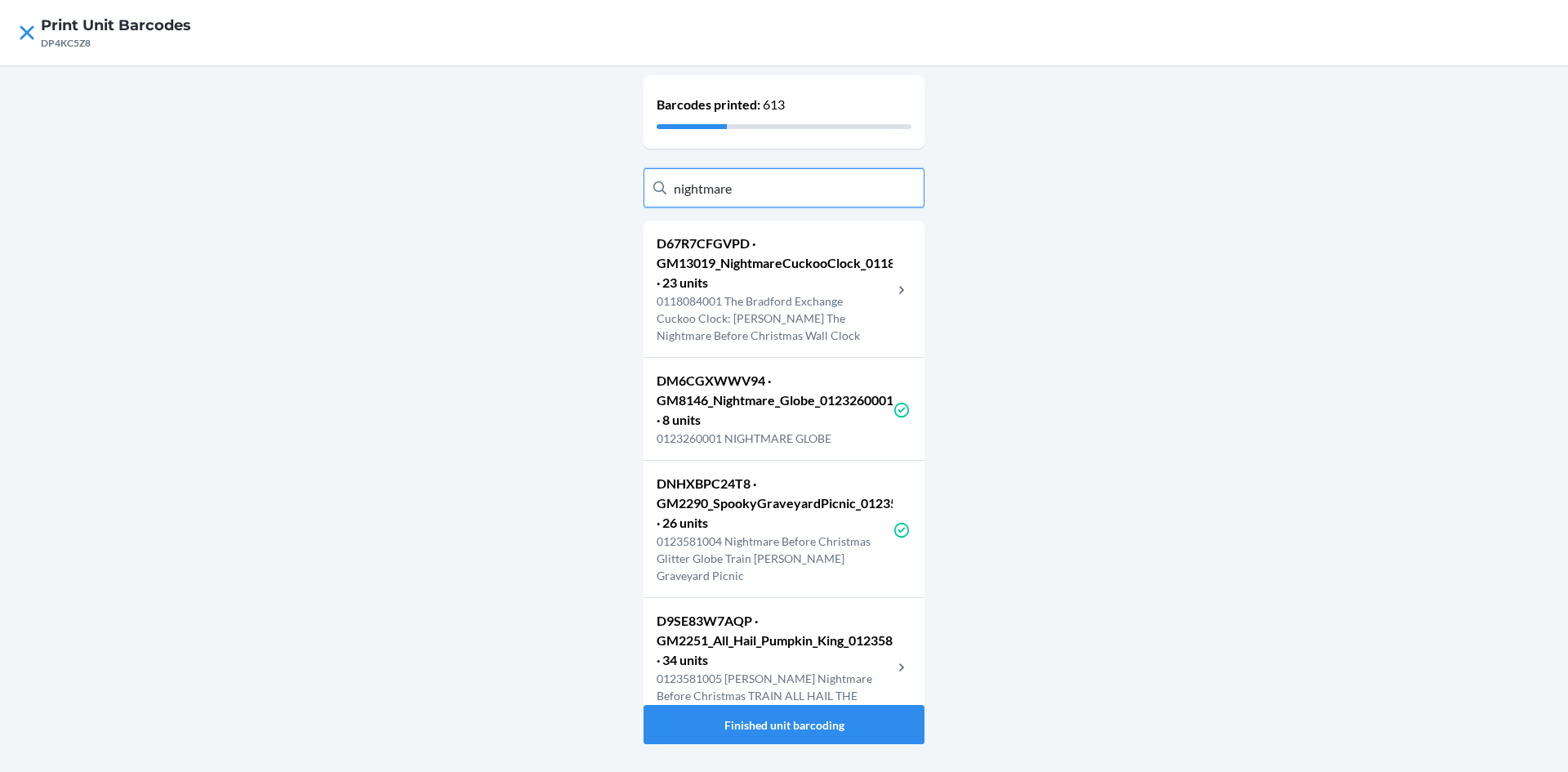
click at [728, 199] on input "nightmare" at bounding box center [784, 187] width 281 height 39
drag, startPoint x: 751, startPoint y: 190, endPoint x: 391, endPoint y: 189, distance: 360.0
click at [391, 189] on div "Barcodes printed: 613 nightmare D67R7CFGVPD · GM13019_NightmareCuckooClock_0118…" at bounding box center [784, 419] width 1568 height 706
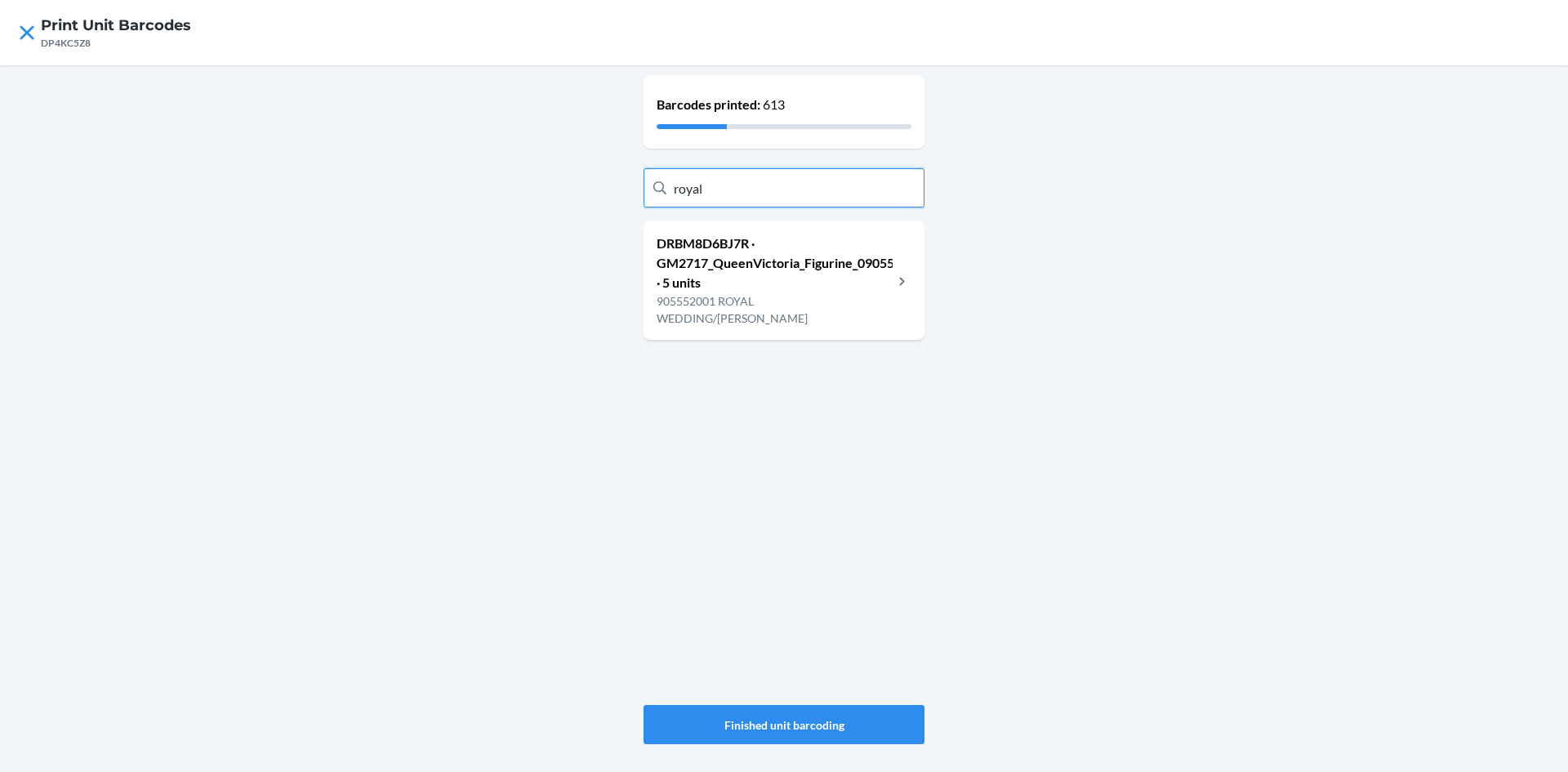
type input "royal"
click at [777, 265] on p "DRBM8D6BJ7R · GM2717_QueenVictoria_Figurine_0905552001 · 5 units" at bounding box center [774, 263] width 236 height 59
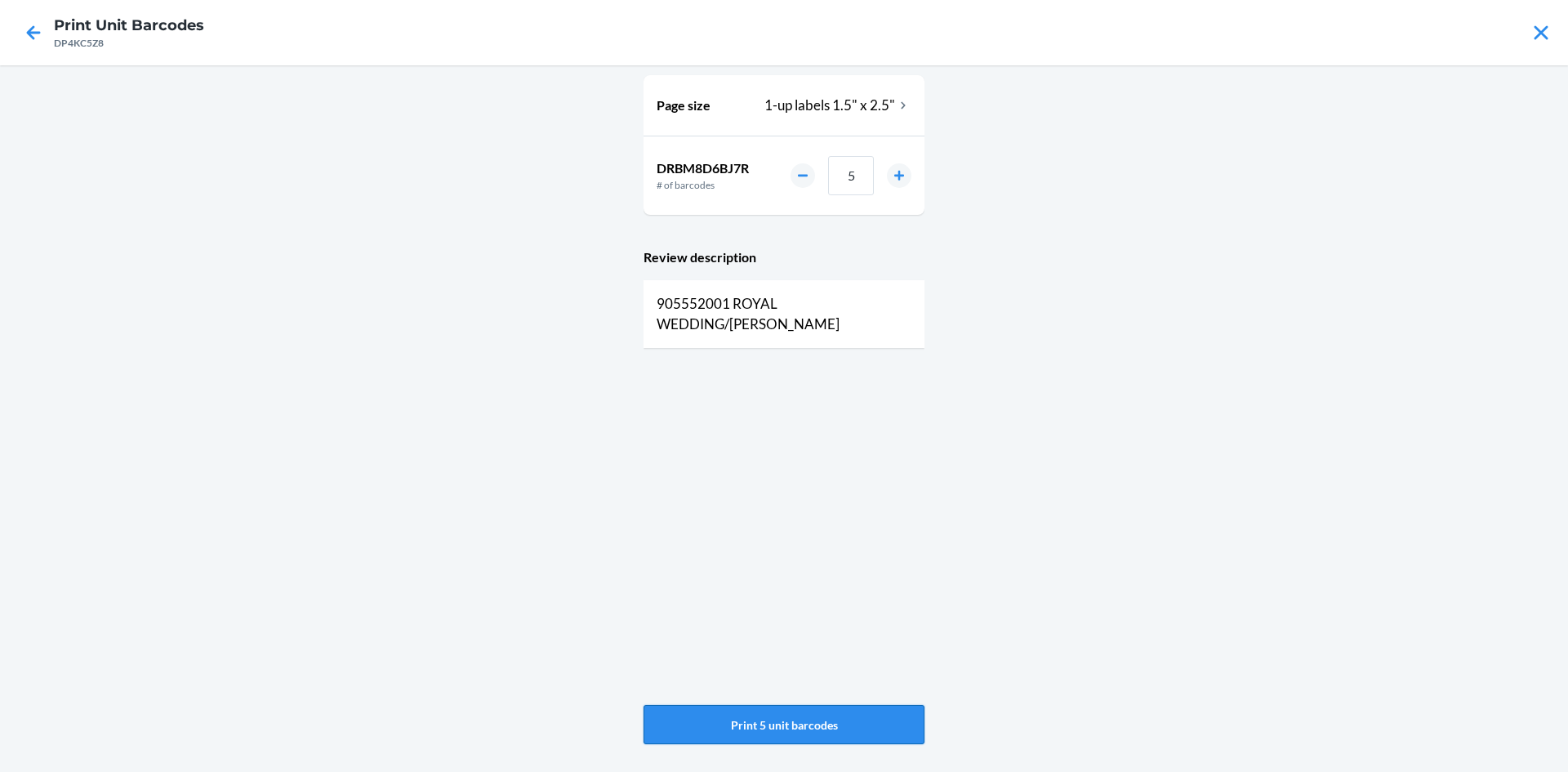
click at [800, 723] on button "Print 5 unit barcodes" at bounding box center [784, 724] width 281 height 39
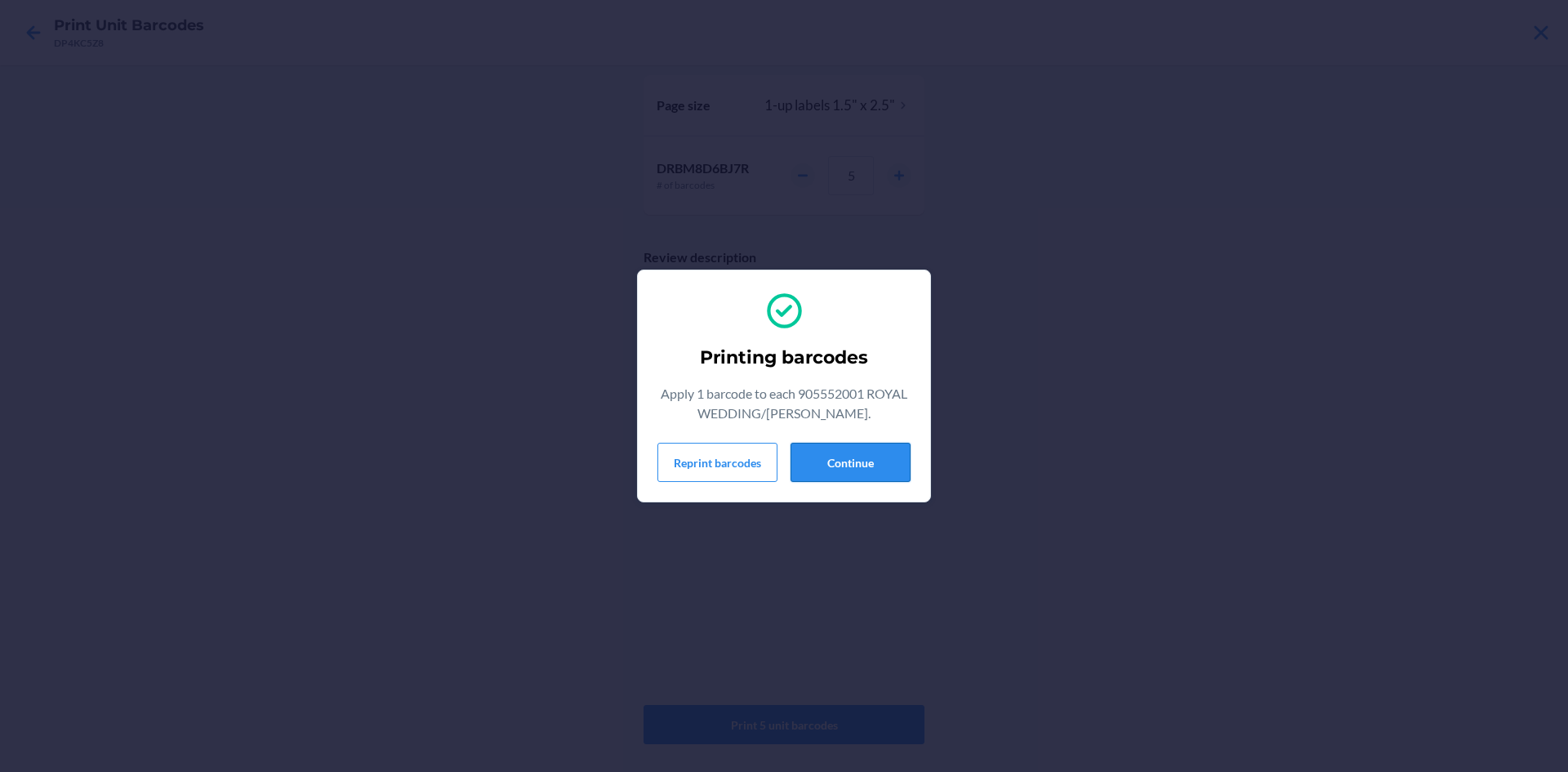
click at [882, 472] on button "Continue" at bounding box center [851, 462] width 120 height 39
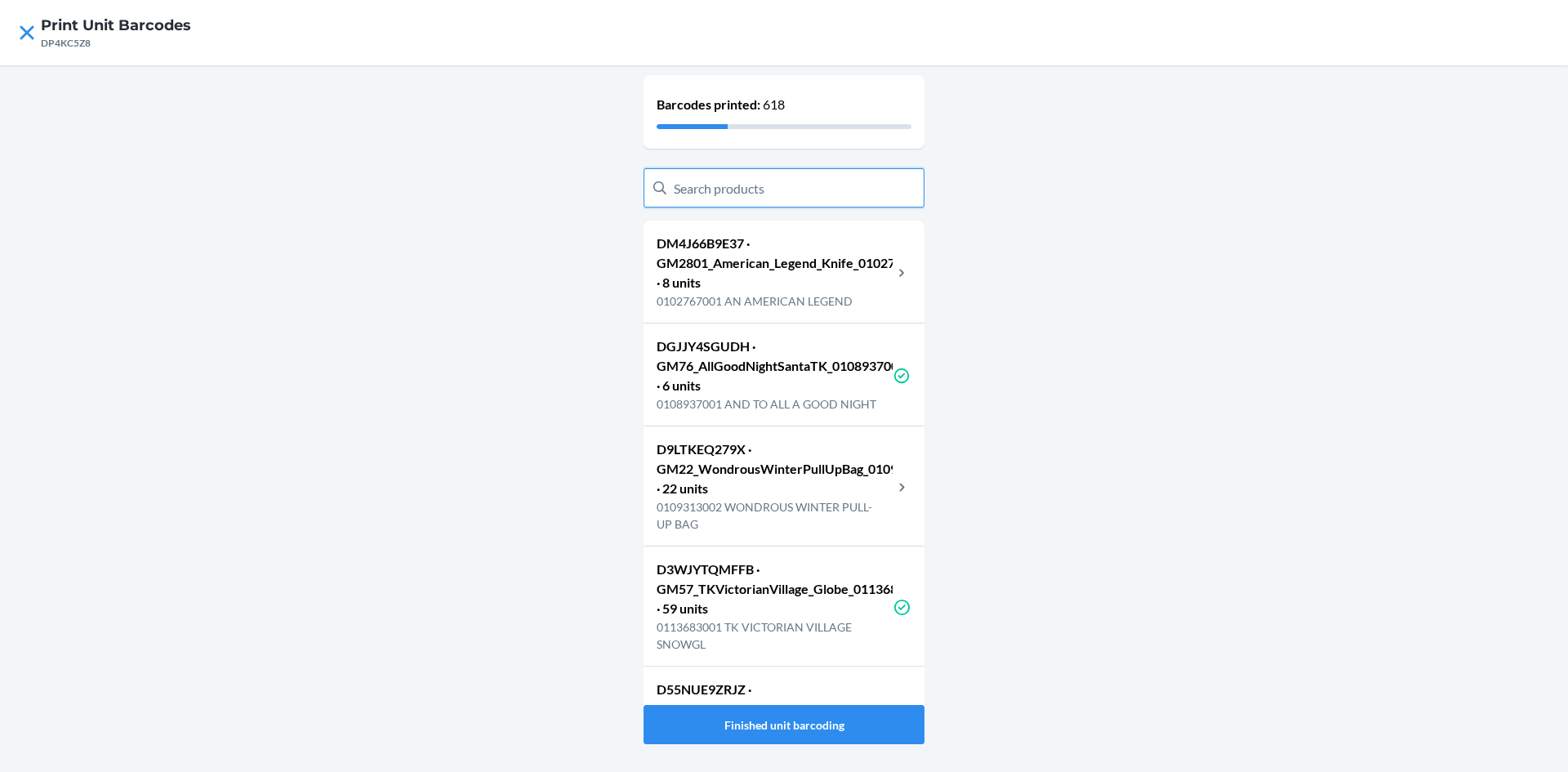
click at [883, 195] on input "text" at bounding box center [784, 187] width 281 height 39
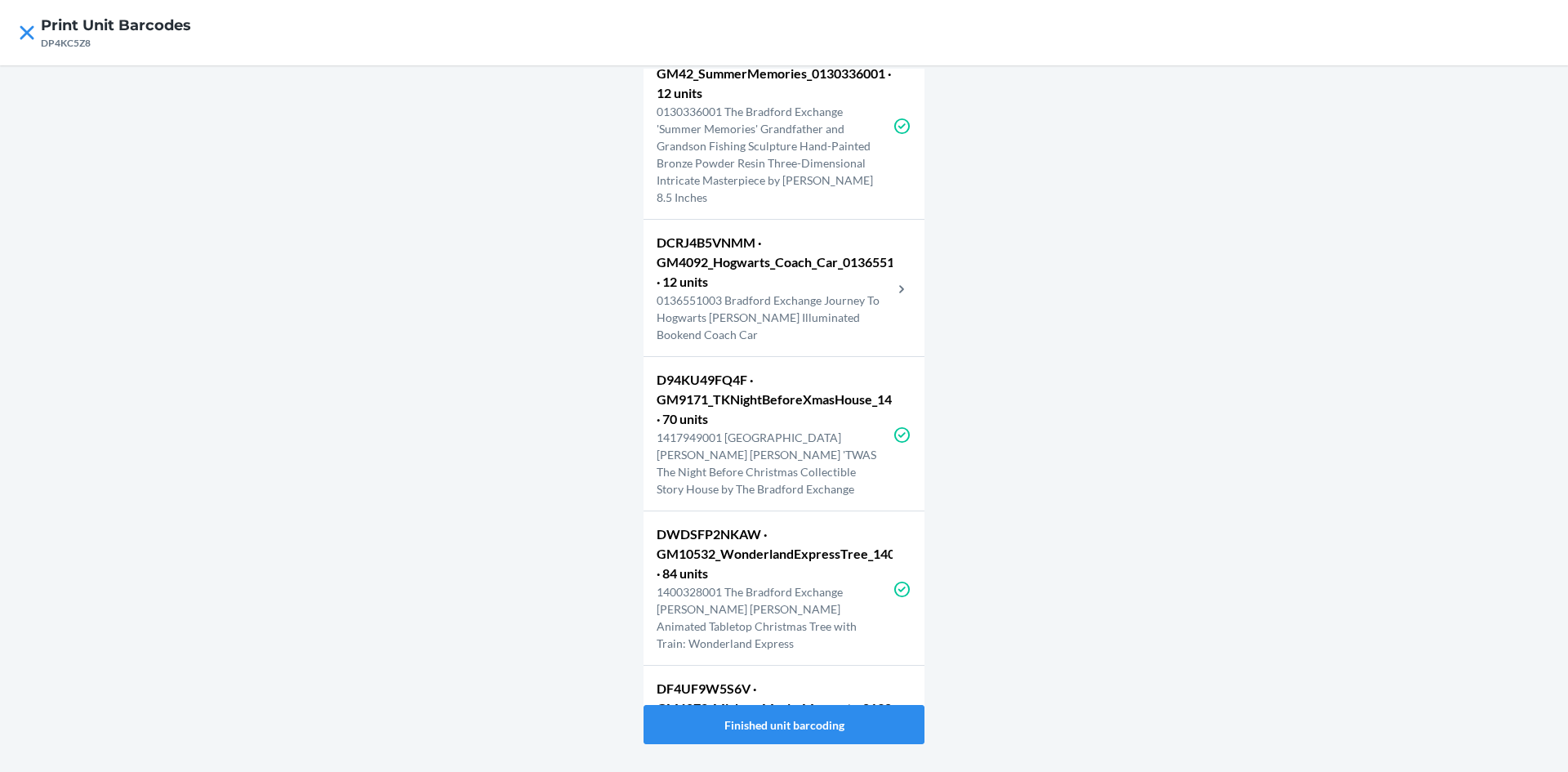
scroll to position [1273, 0]
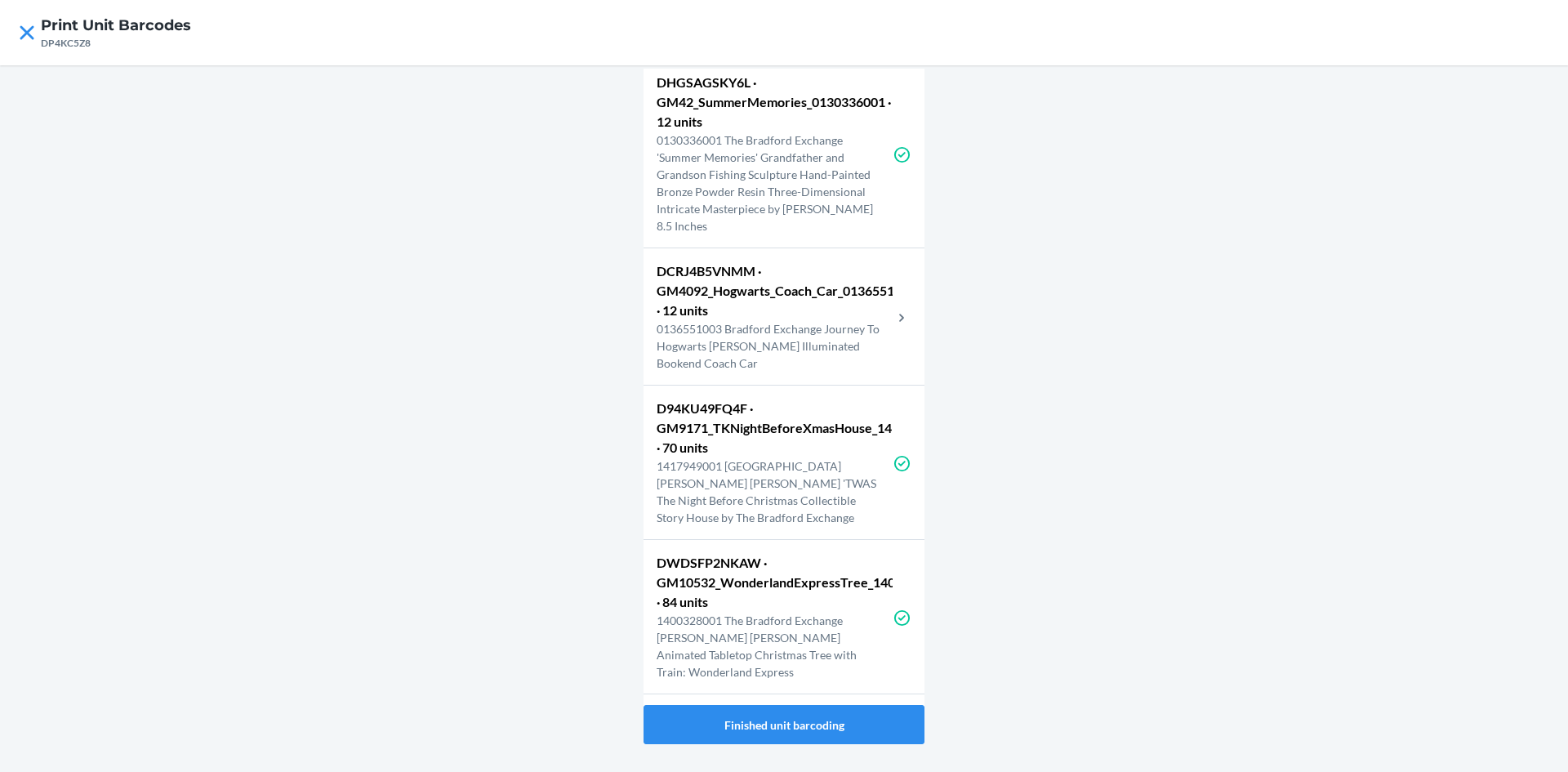
type input "bradford exch"
click at [822, 345] on p "0136551003 Bradford Exchange Journey To Hogwarts Harry Potter Illuminated Booke…" at bounding box center [774, 346] width 236 height 52
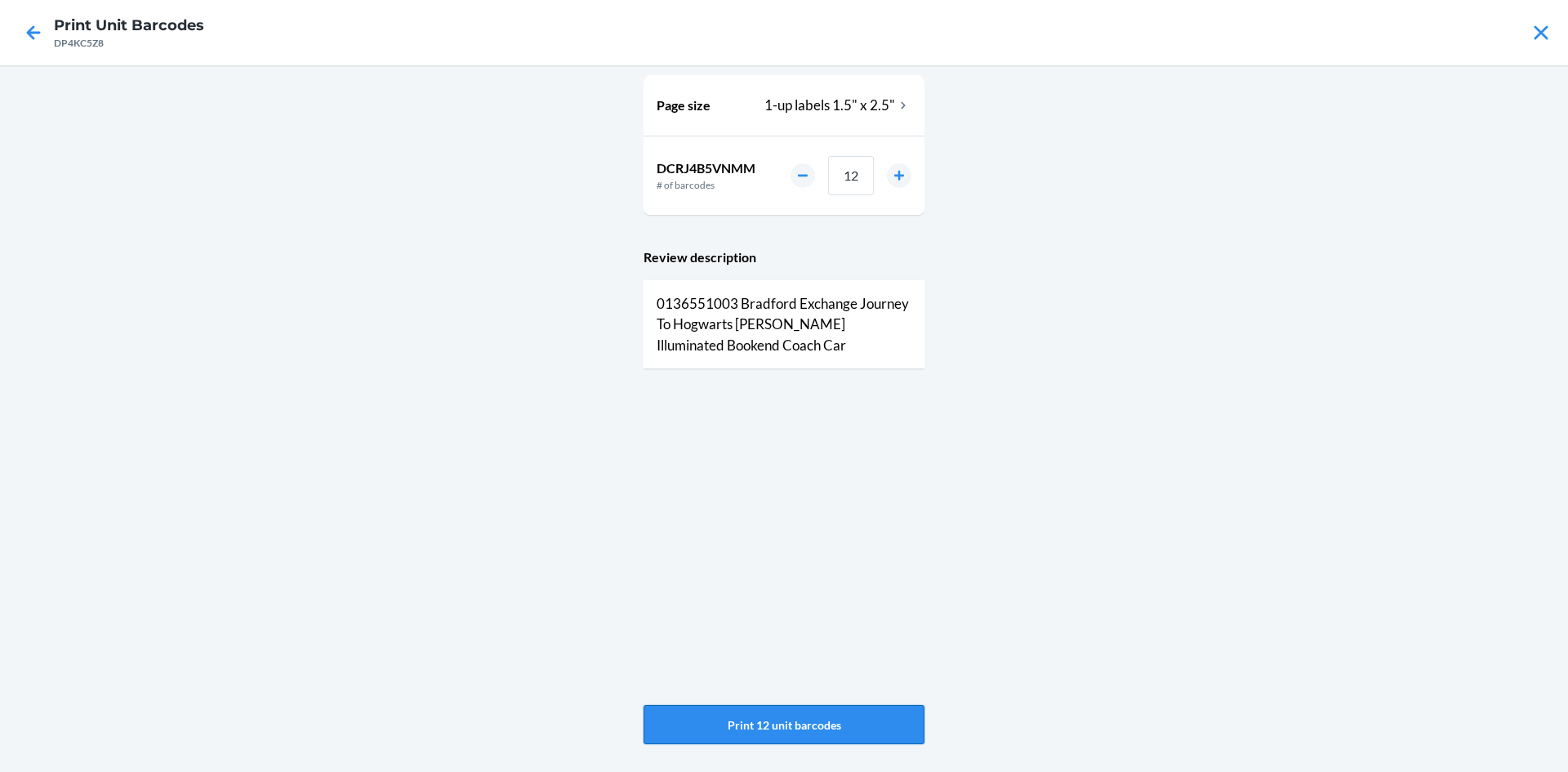
click at [791, 724] on button "Print 12 unit barcodes" at bounding box center [784, 724] width 281 height 39
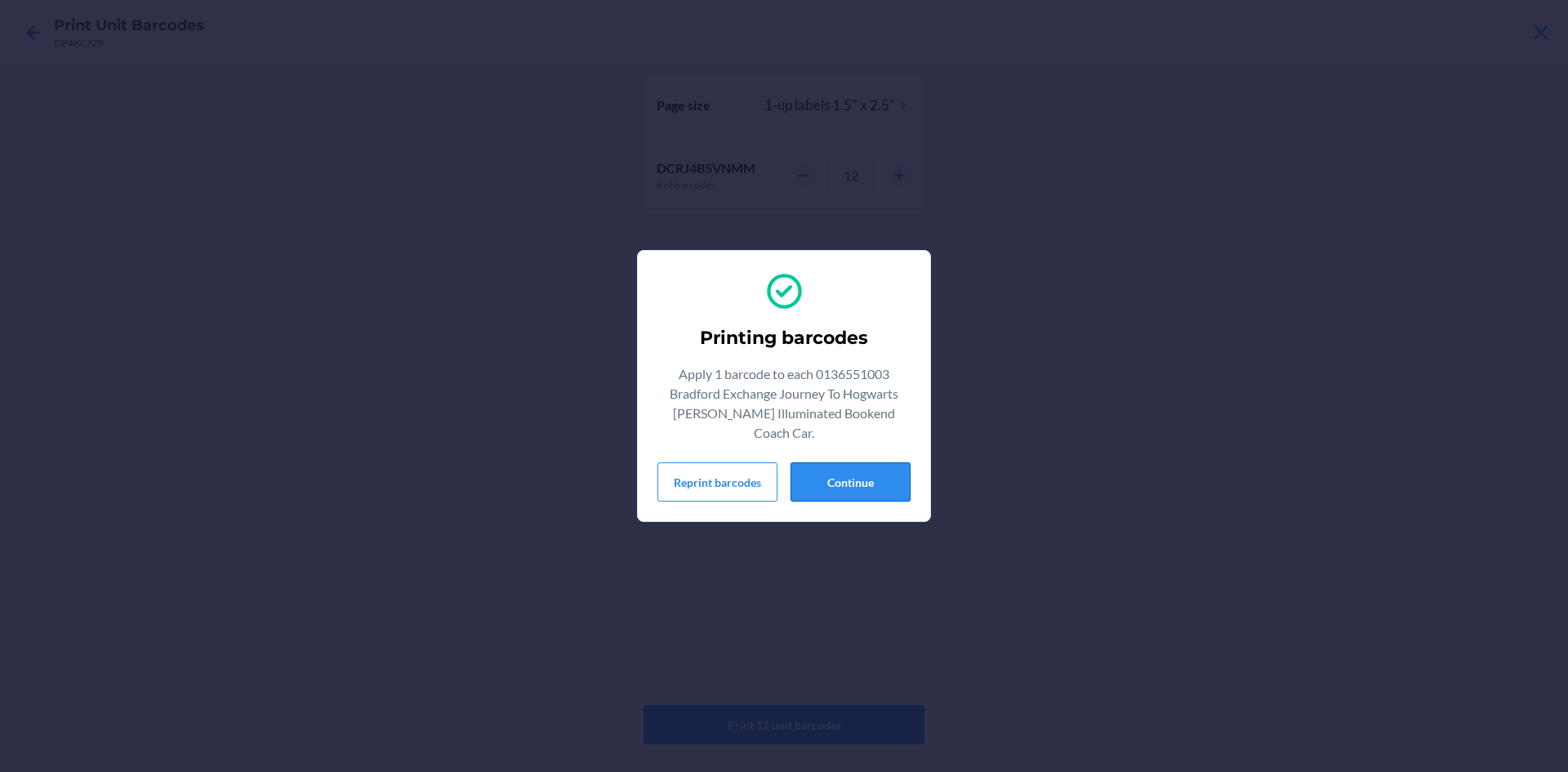
click at [868, 472] on button "Continue" at bounding box center [851, 481] width 120 height 39
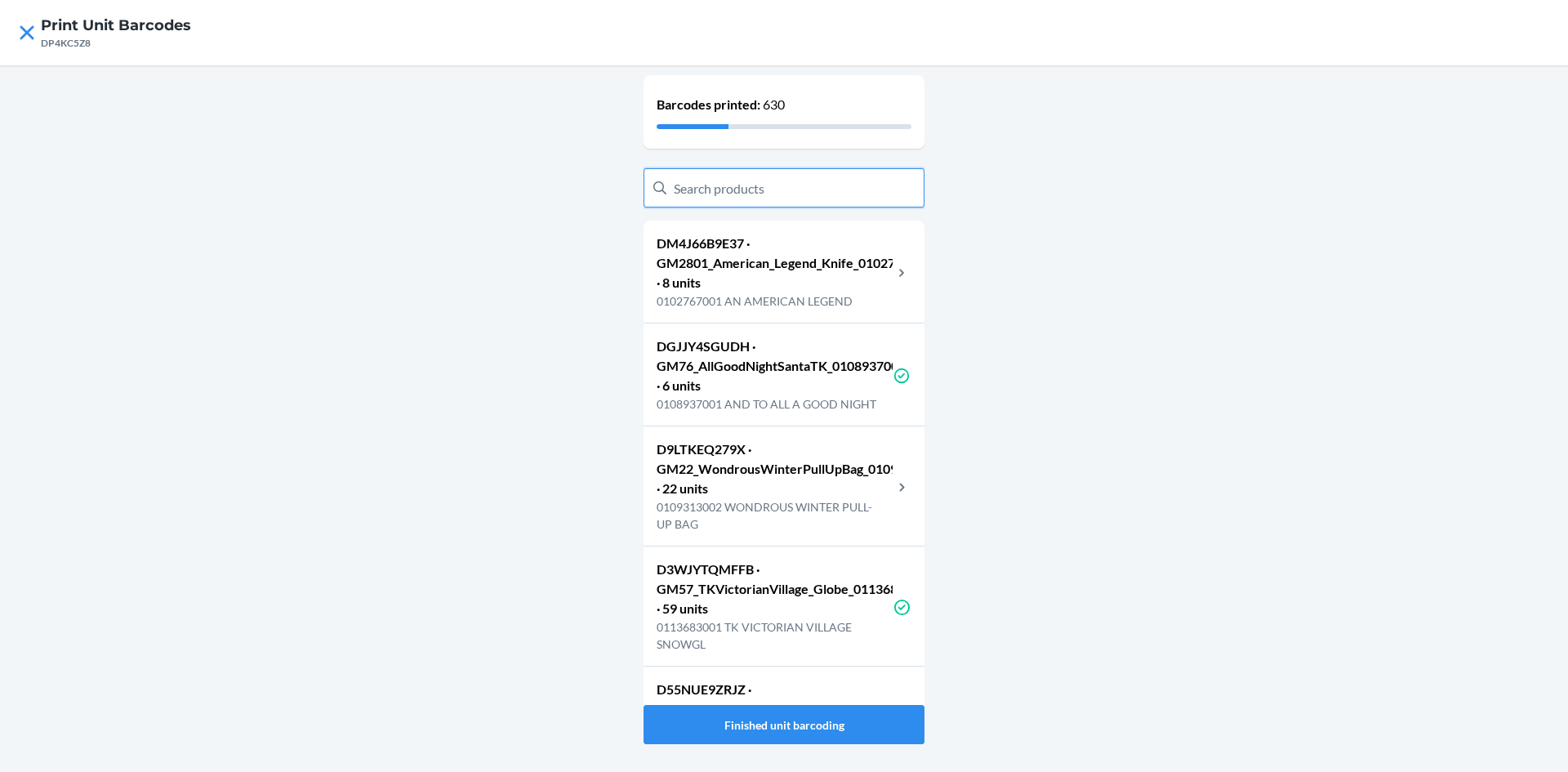
click at [801, 179] on input "text" at bounding box center [784, 187] width 281 height 39
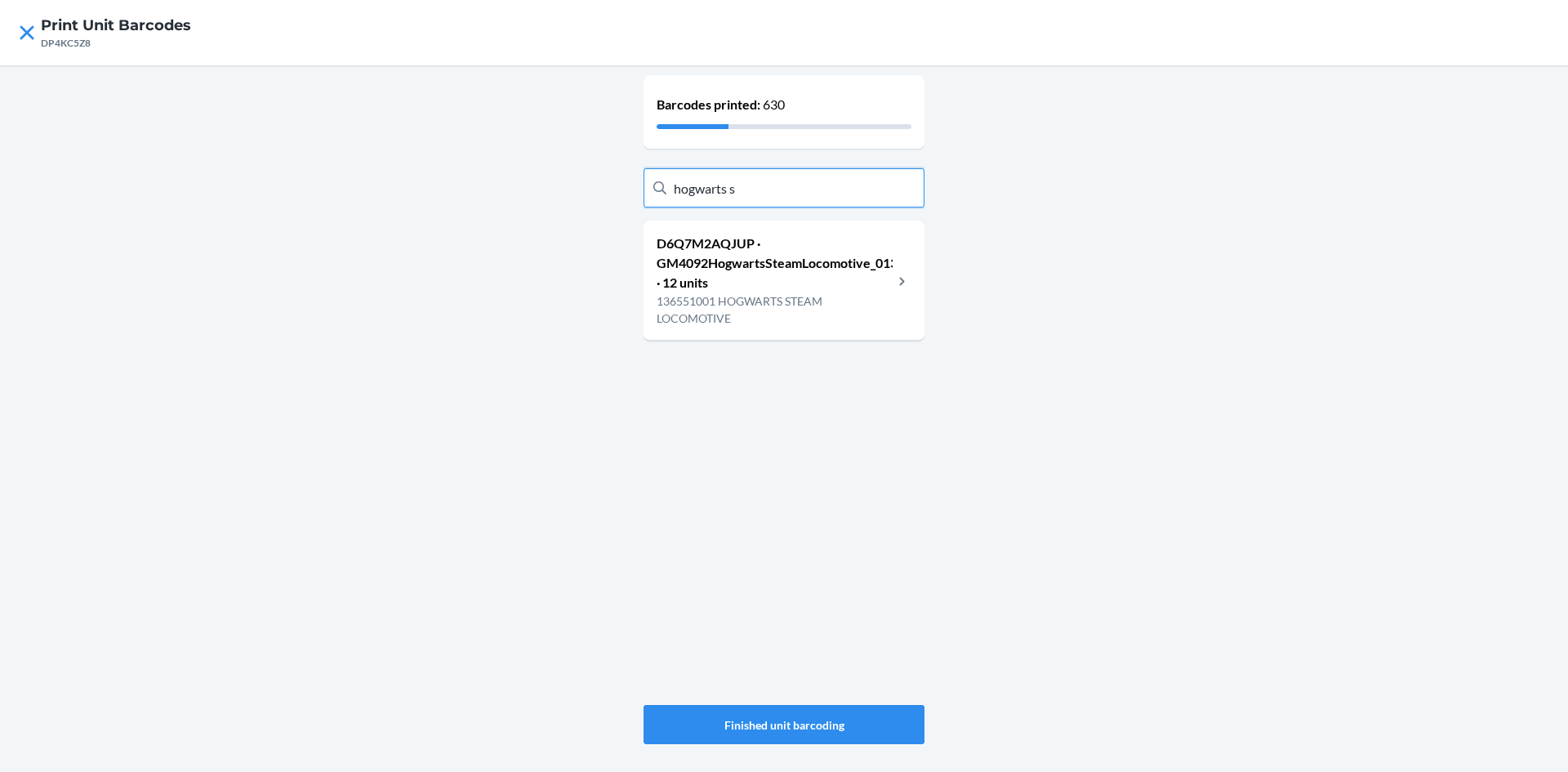
type input "hogwarts s"
click at [749, 248] on p "D6Q7M2AQJUP · GM4092HogwartsSteamLocomotive_0136551001 · 12 units" at bounding box center [774, 263] width 236 height 59
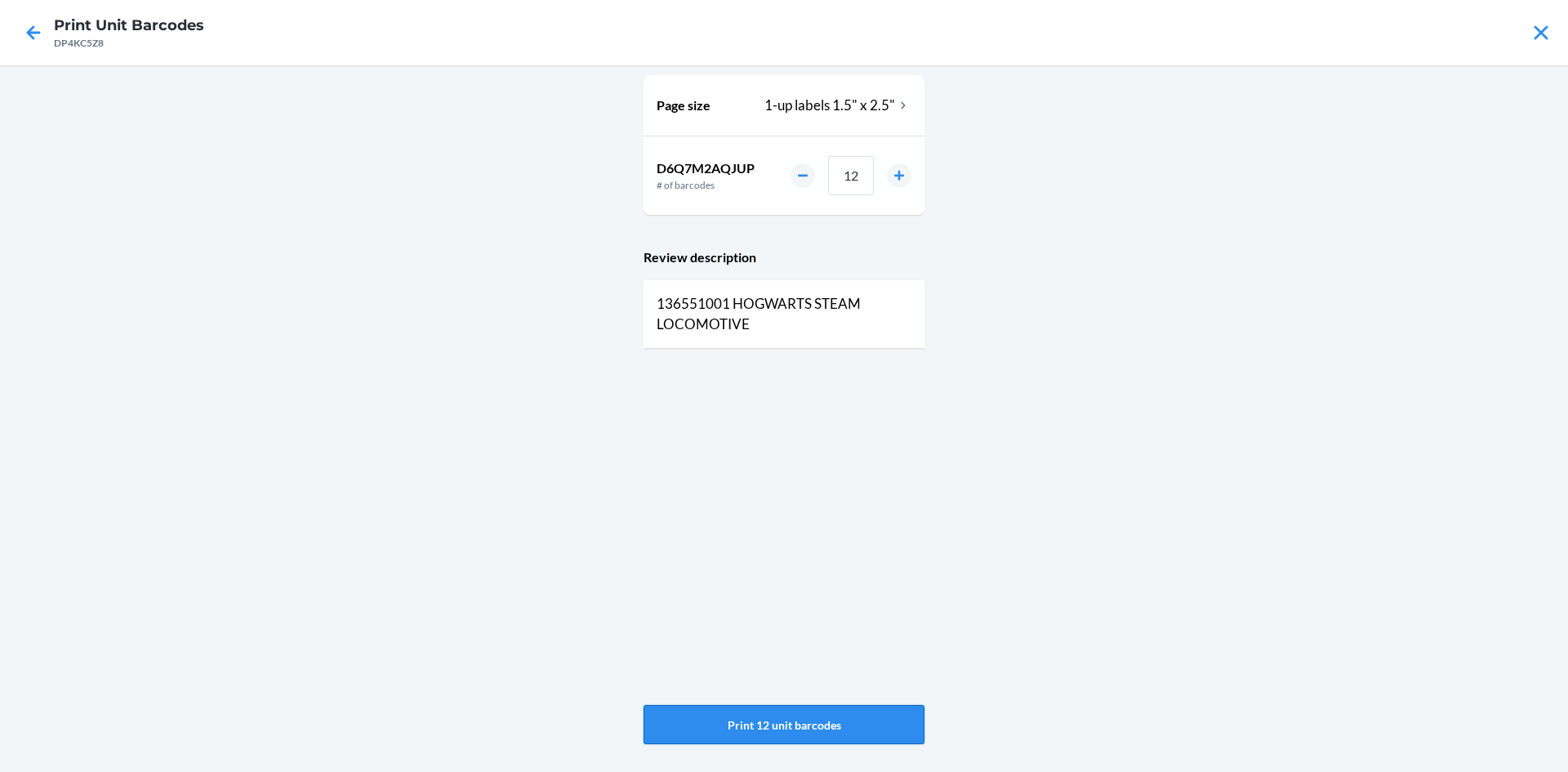
click at [859, 711] on button "Print 12 unit barcodes" at bounding box center [784, 724] width 281 height 39
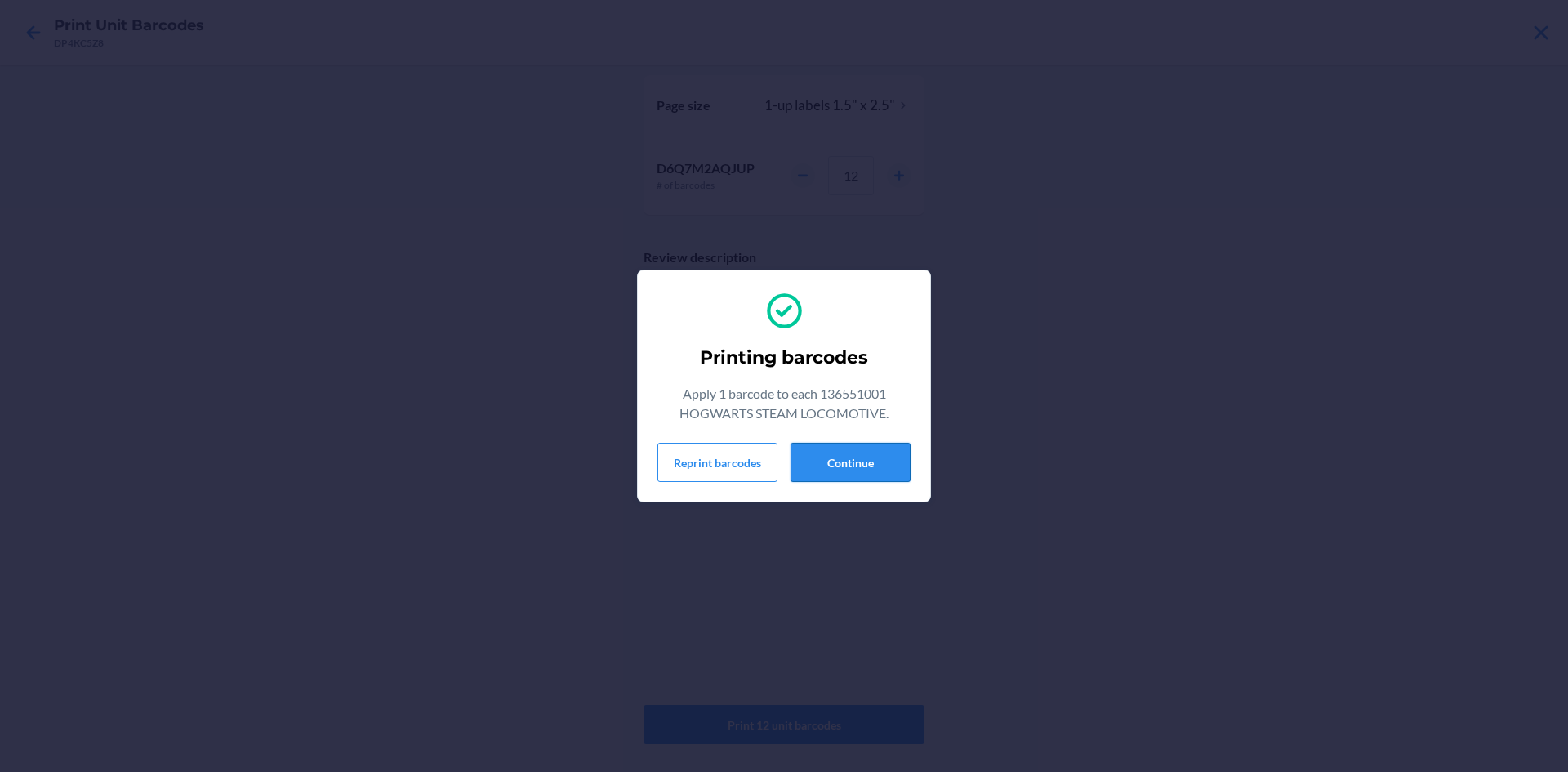
click at [876, 455] on button "Continue" at bounding box center [851, 462] width 120 height 39
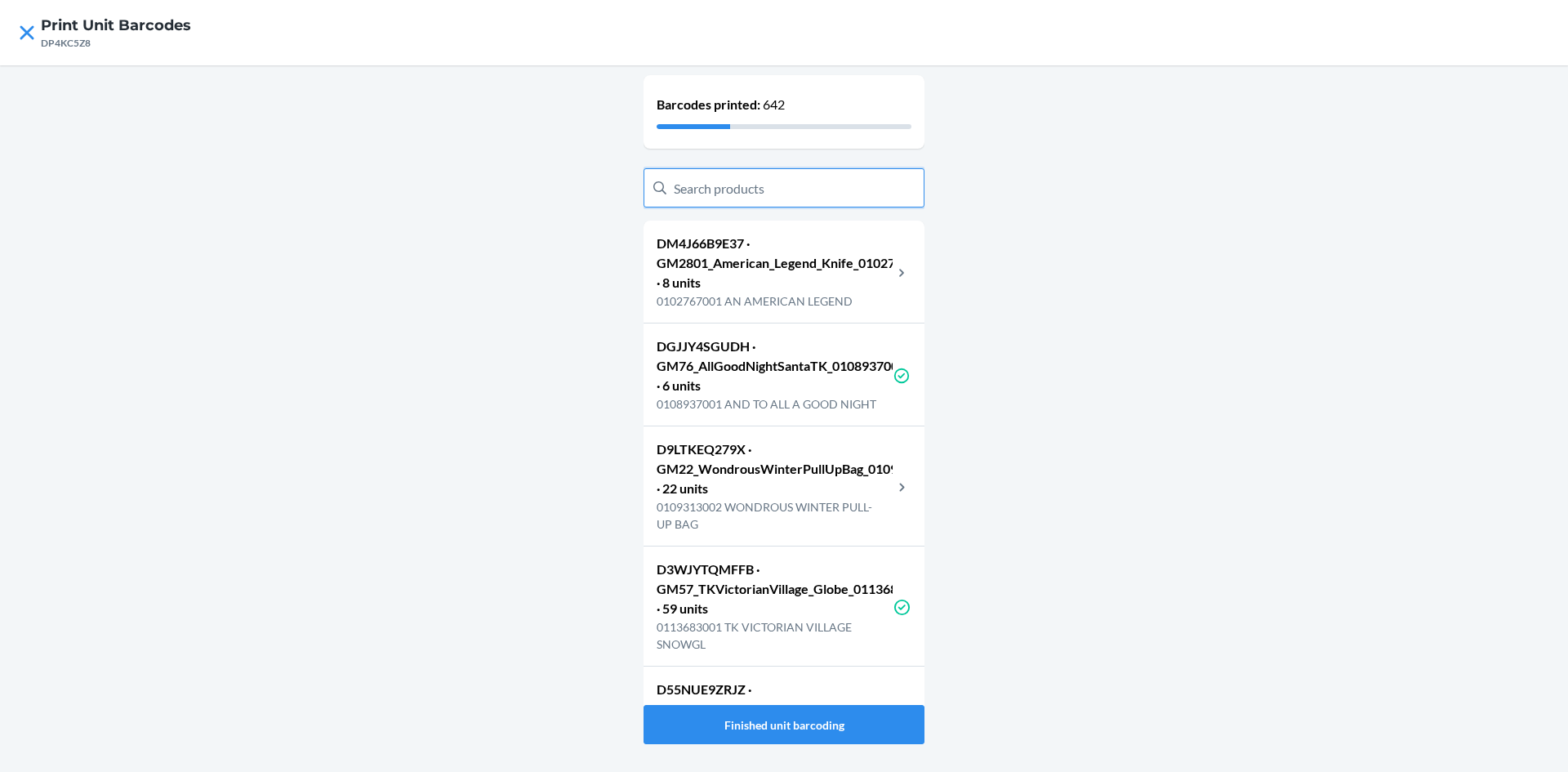
click at [767, 194] on input "text" at bounding box center [784, 187] width 281 height 39
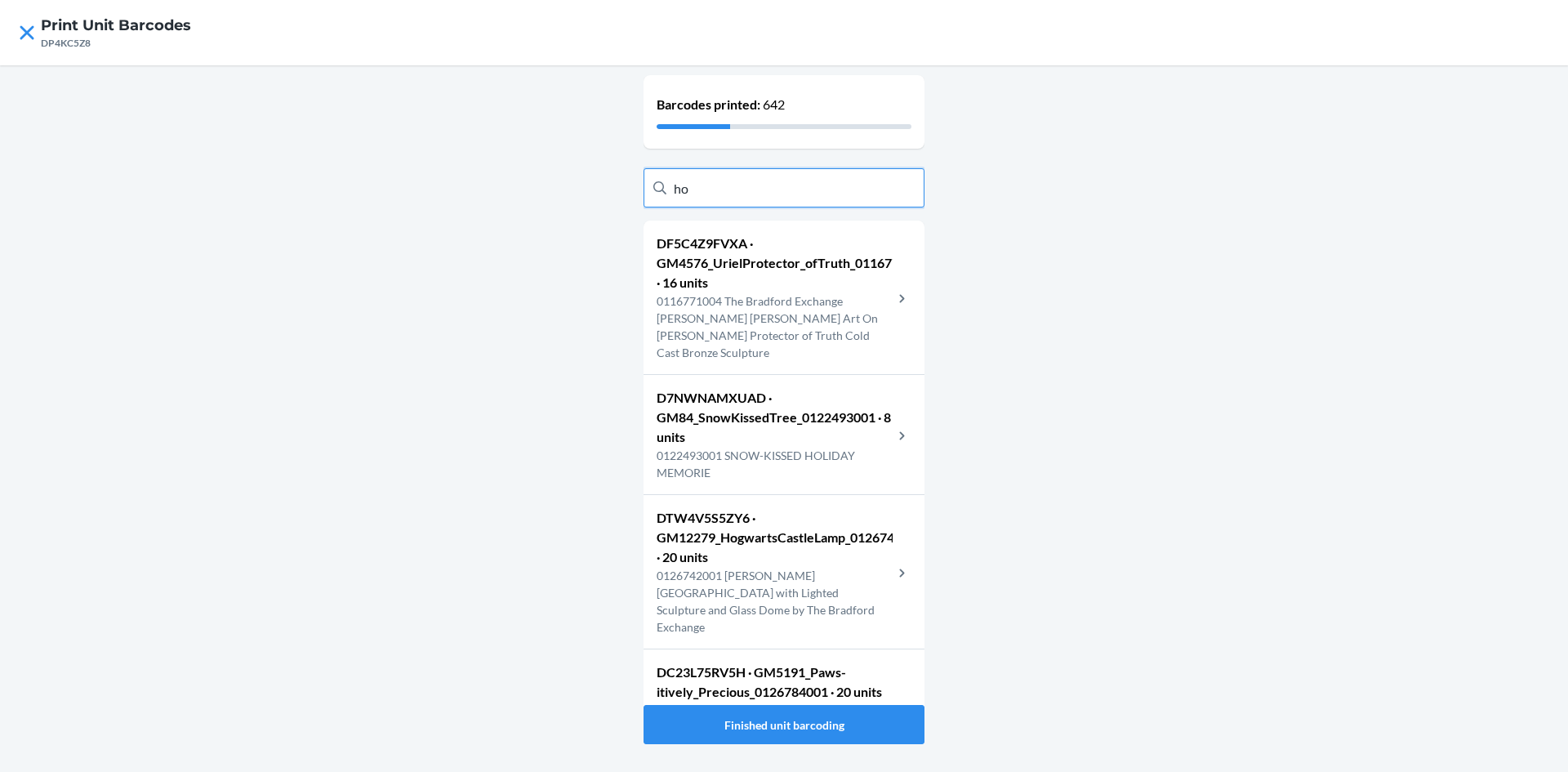
type input "h"
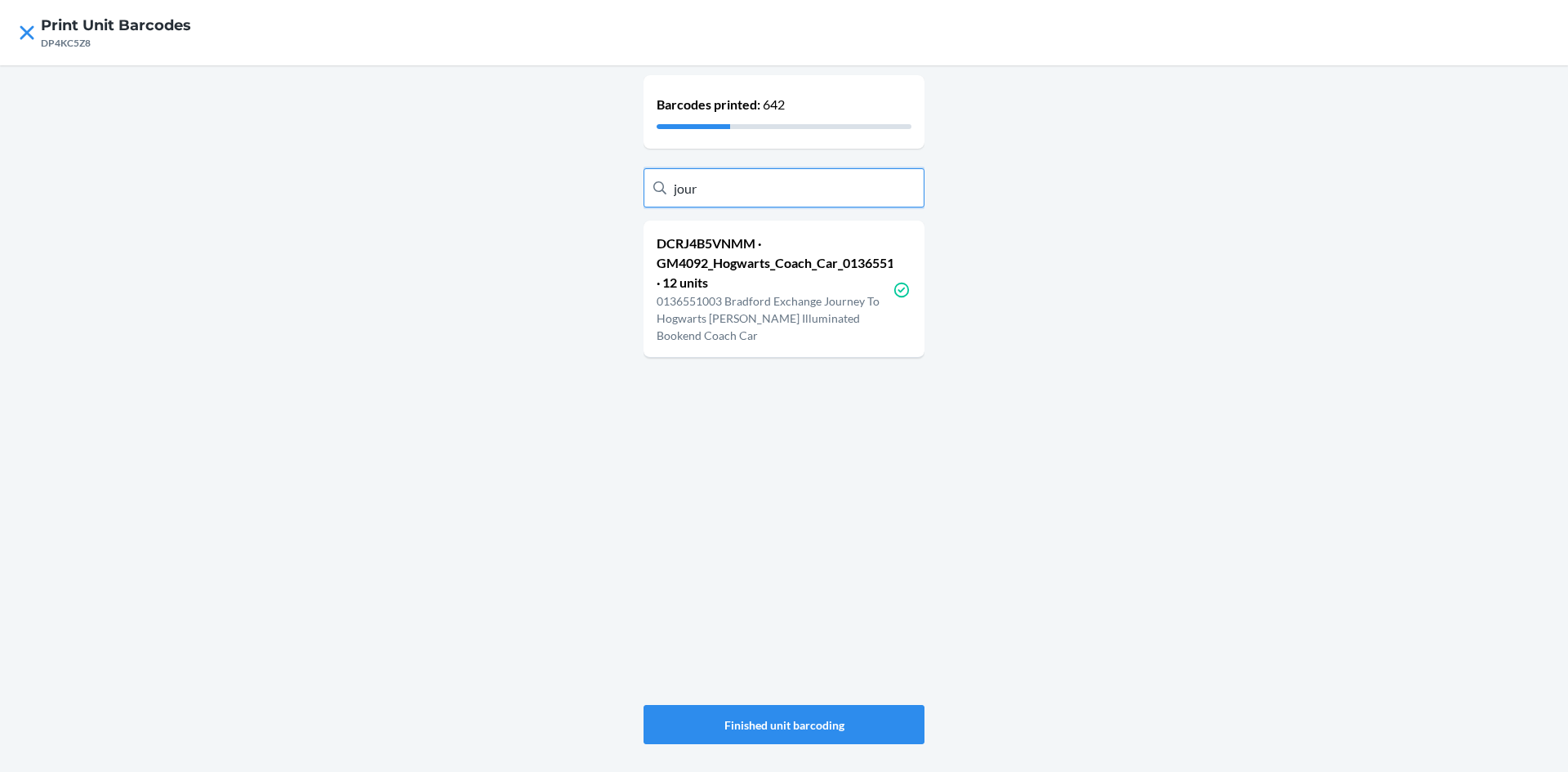
type input "jour"
click at [841, 315] on p "0136551003 Bradford Exchange Journey To Hogwarts Harry Potter Illuminated Booke…" at bounding box center [774, 318] width 236 height 52
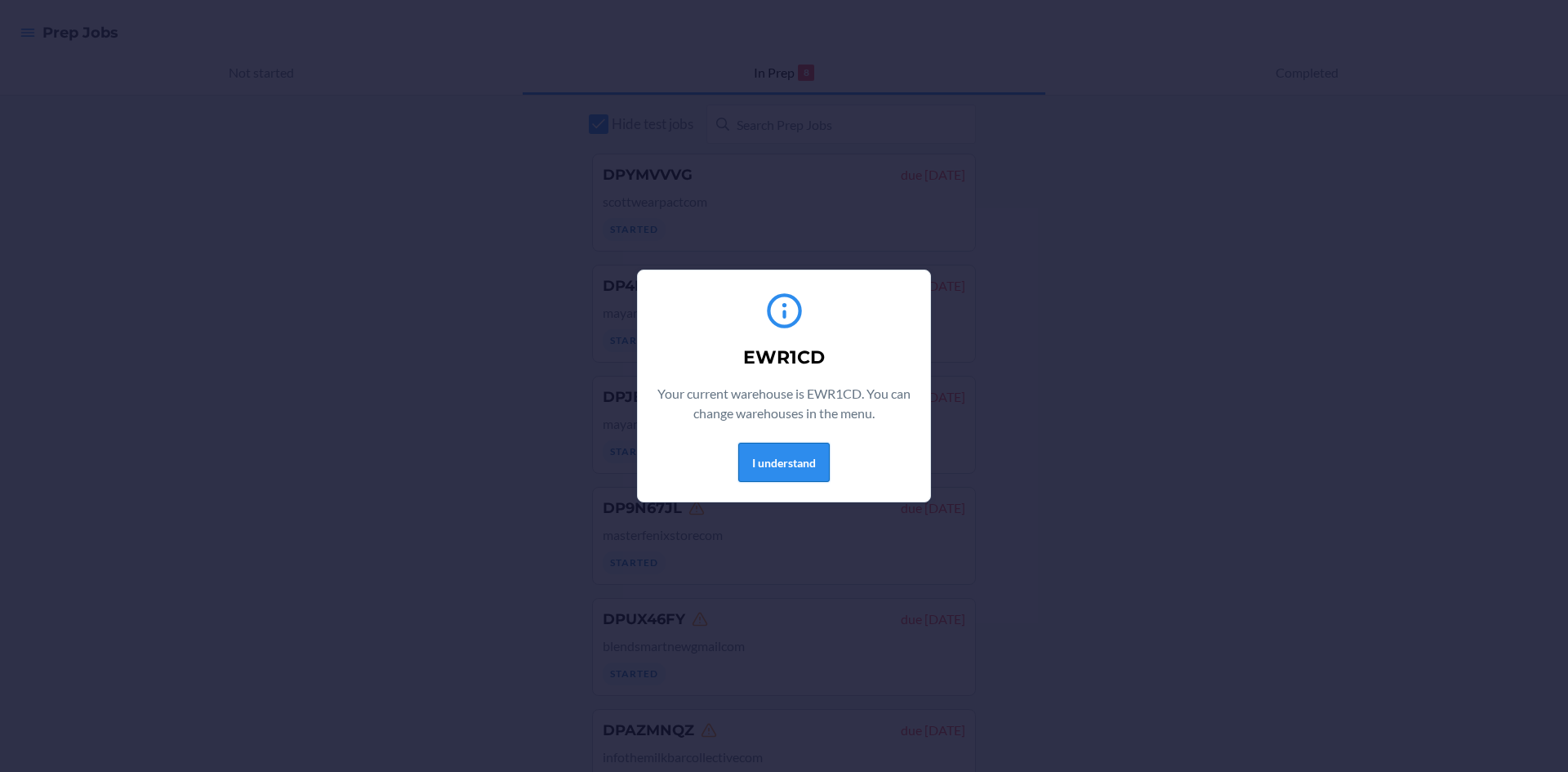
click at [766, 456] on button "I understand" at bounding box center [784, 462] width 91 height 39
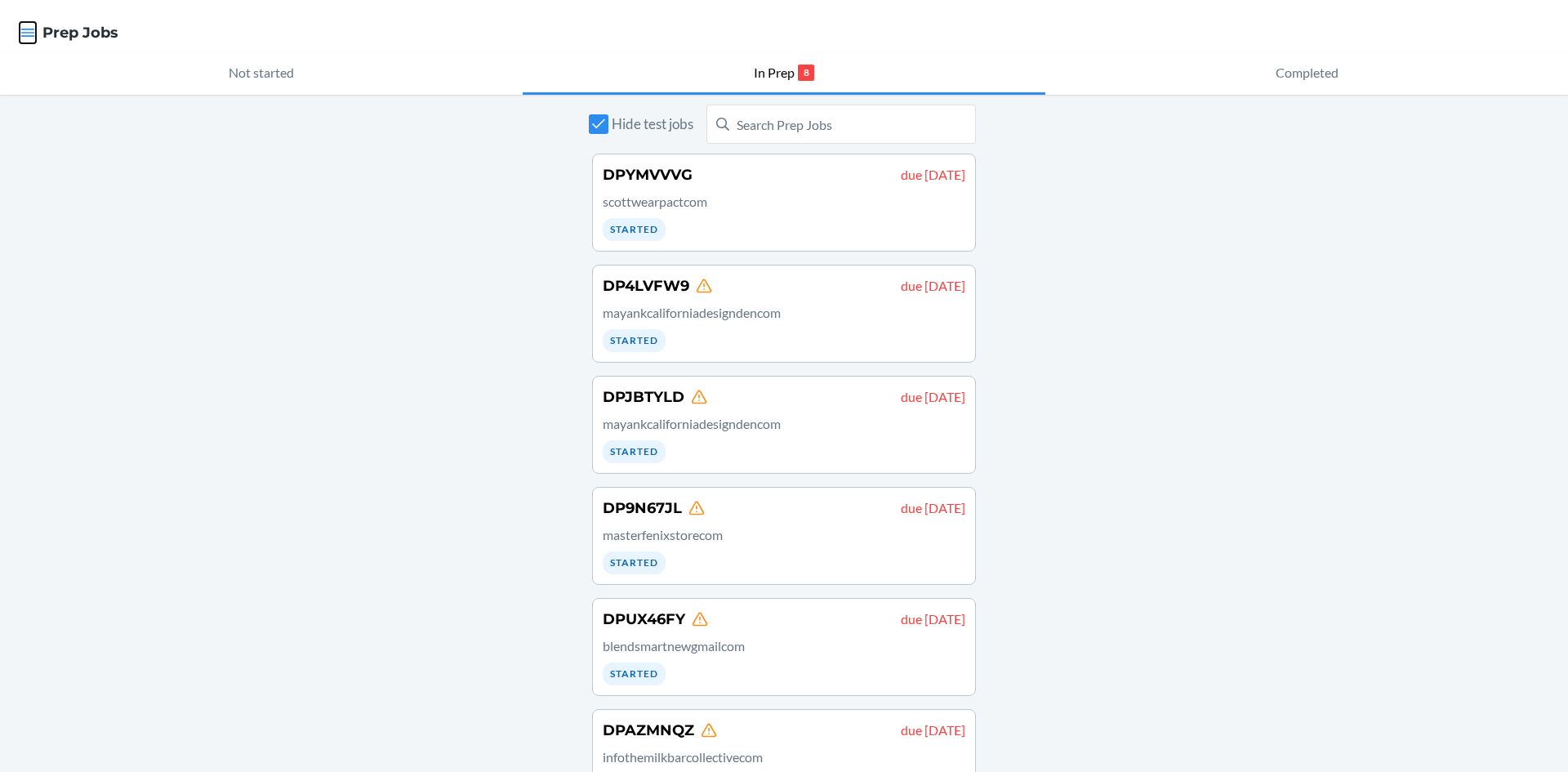
click at [32, 30] on icon "button" at bounding box center [28, 32] width 17 height 17
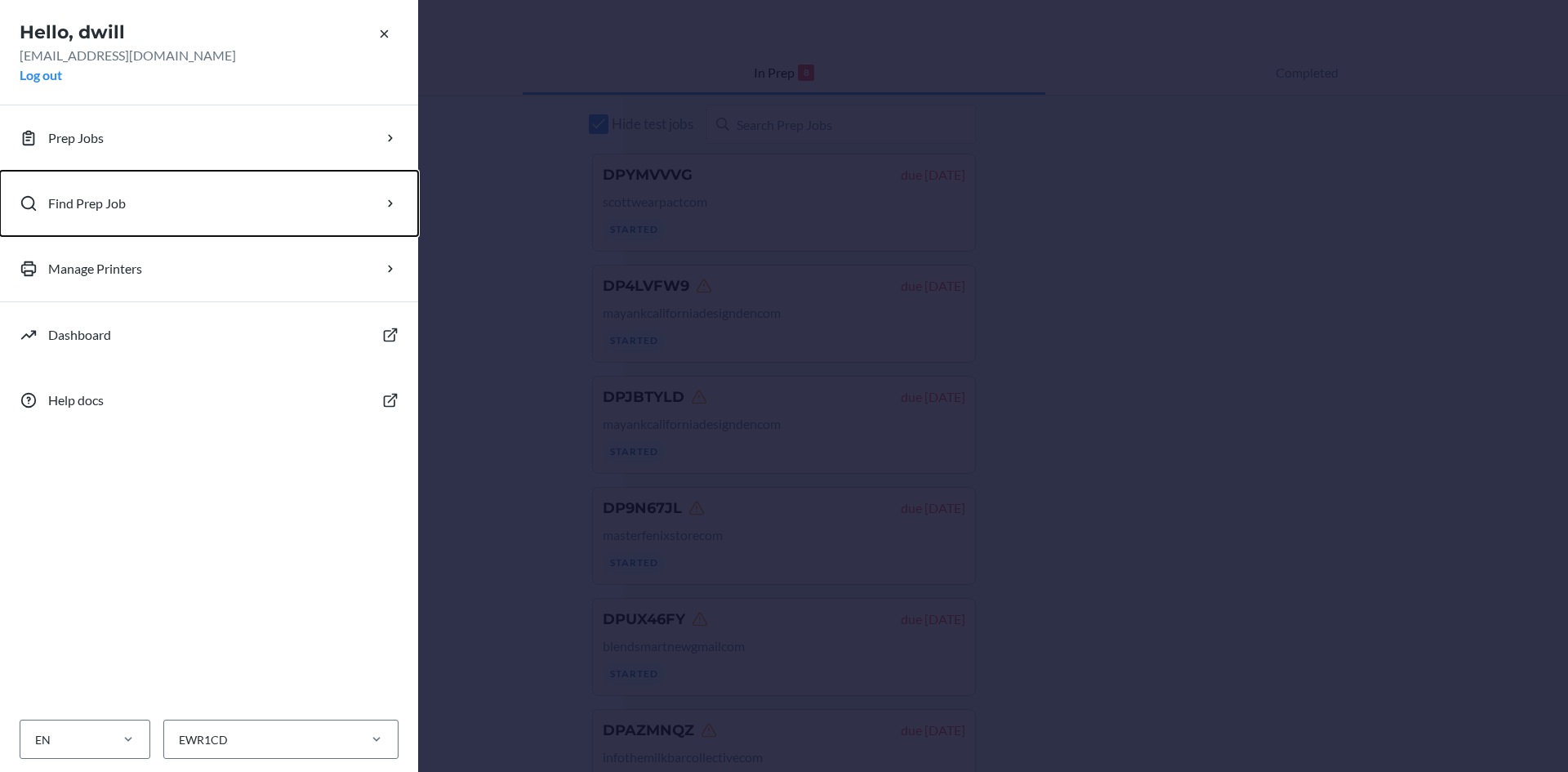
click at [146, 199] on button "Find Prep Job" at bounding box center [209, 203] width 418 height 66
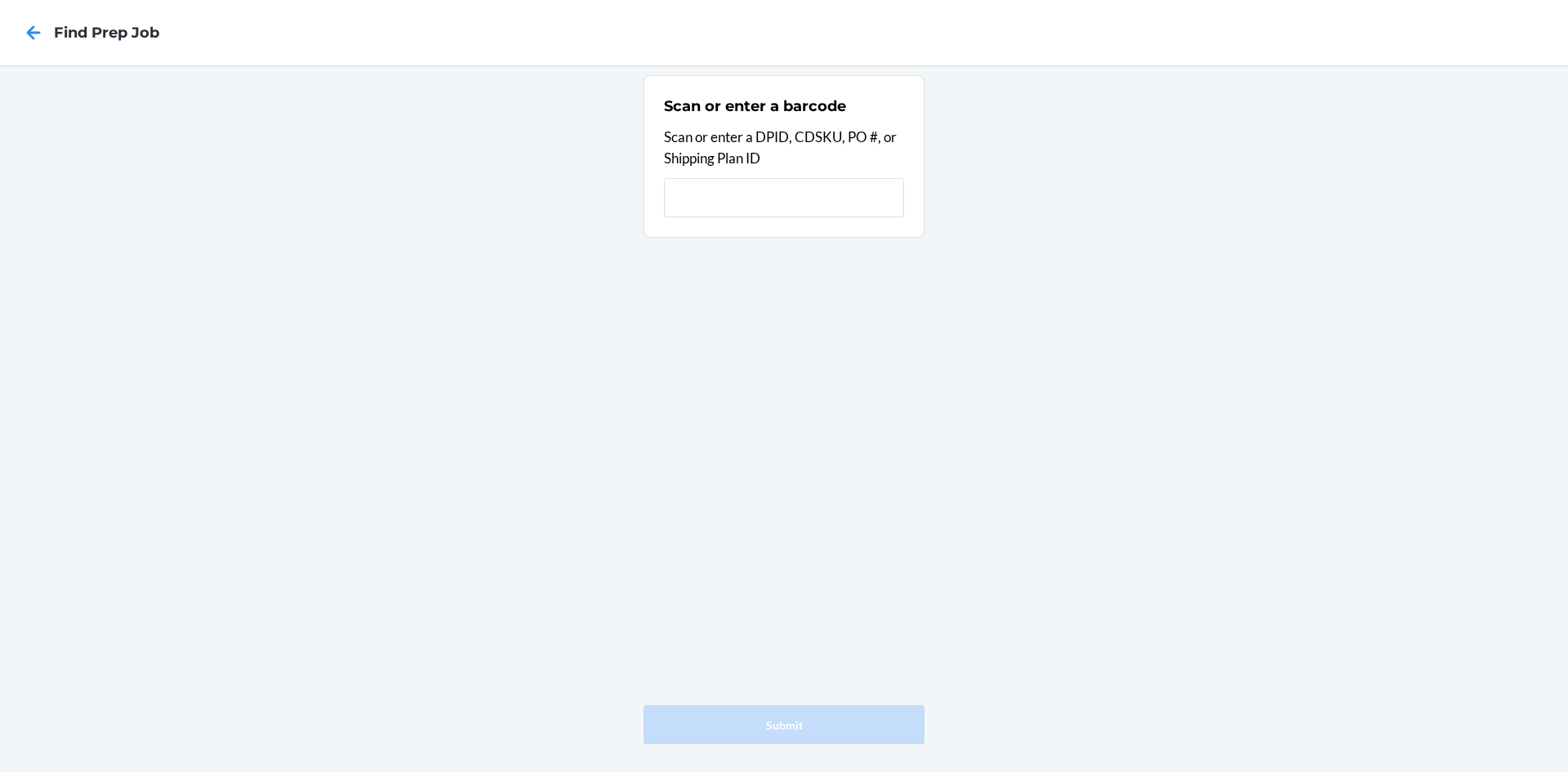
drag, startPoint x: 14, startPoint y: 32, endPoint x: 24, endPoint y: 32, distance: 10.0
click at [16, 32] on div at bounding box center [33, 32] width 41 height 41
click at [40, 32] on icon at bounding box center [33, 32] width 14 height 14
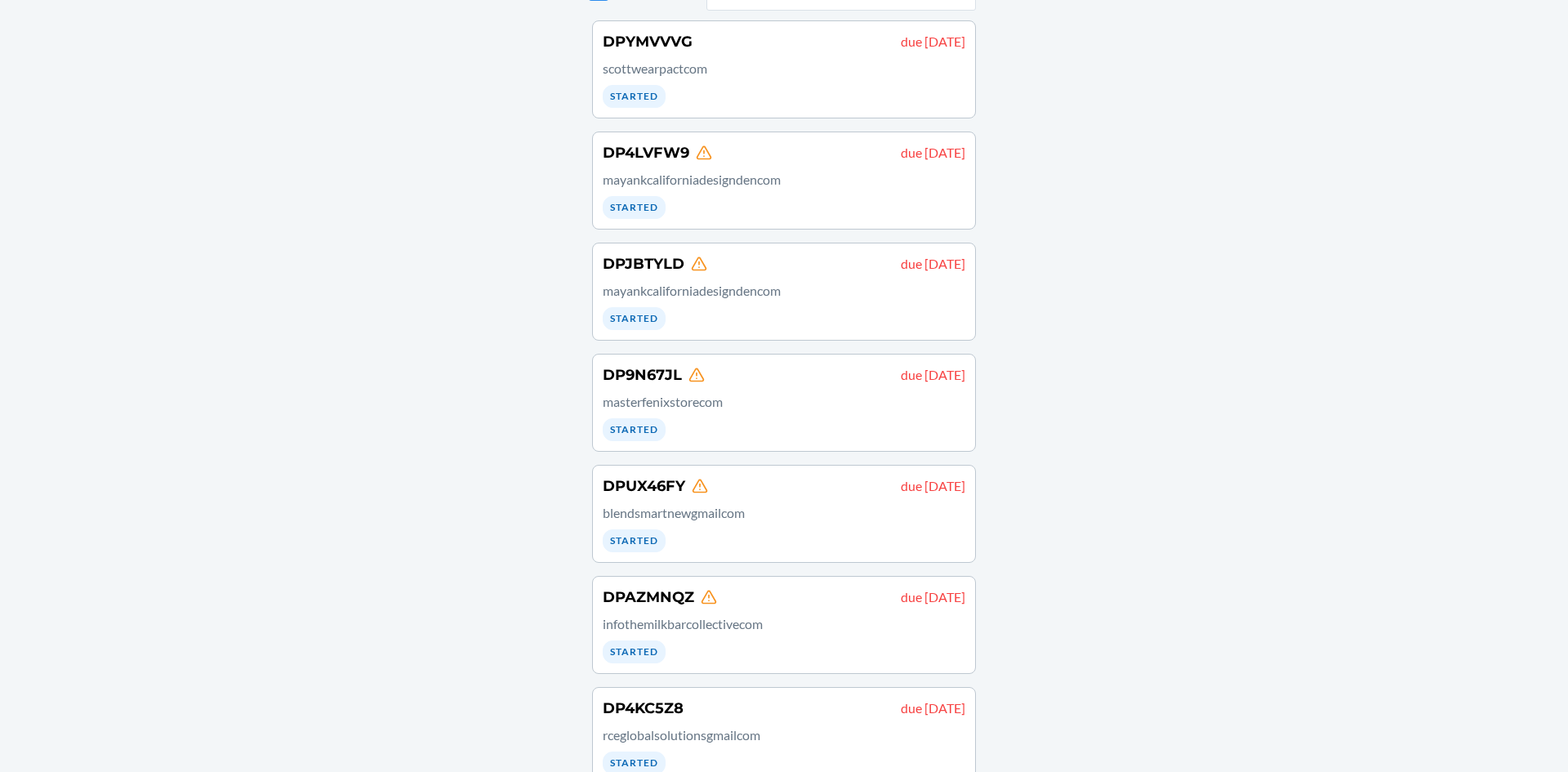
scroll to position [280, 0]
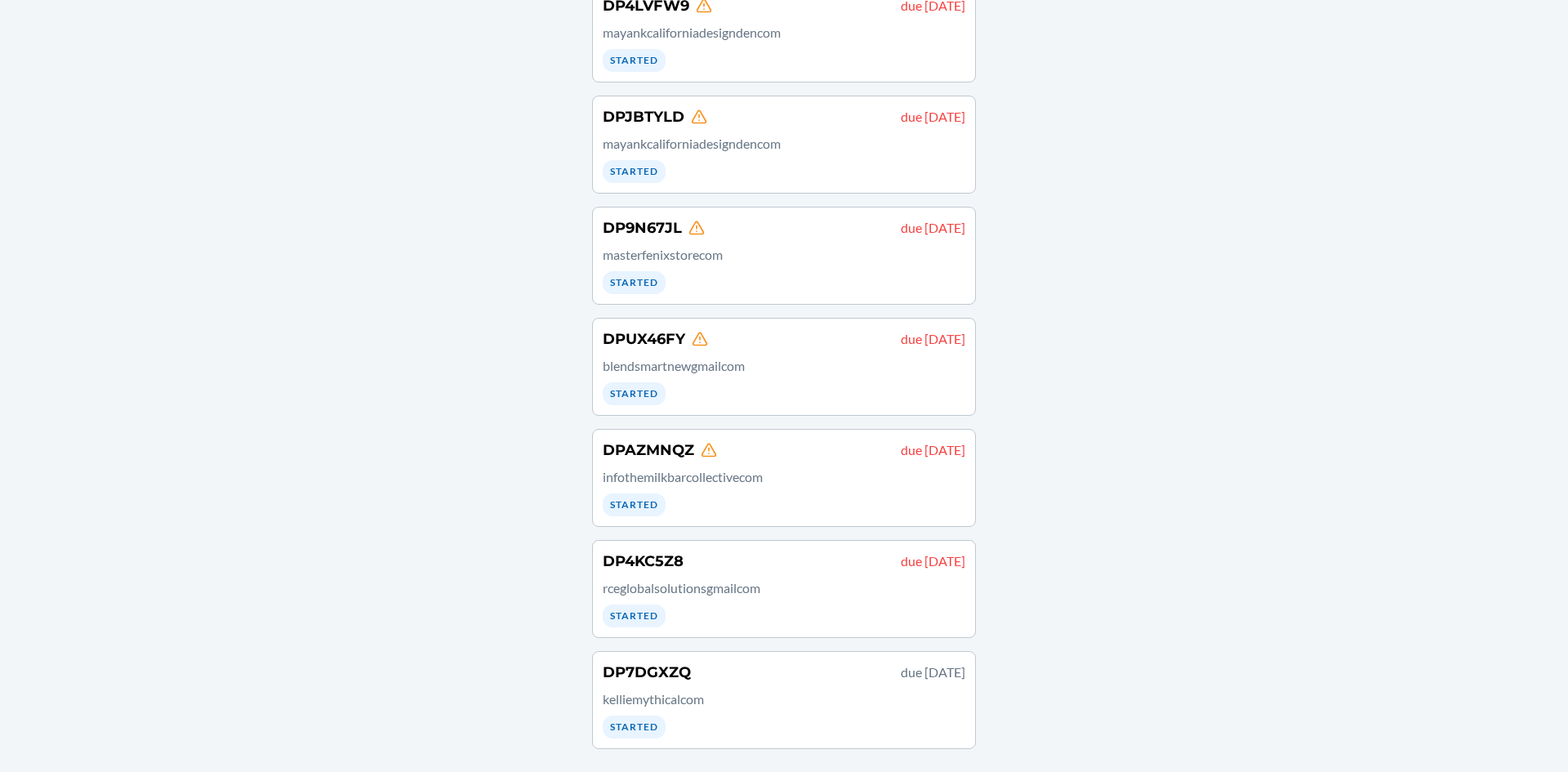
click at [749, 596] on p "rceglobalsolutionsgmailcom" at bounding box center [784, 588] width 362 height 20
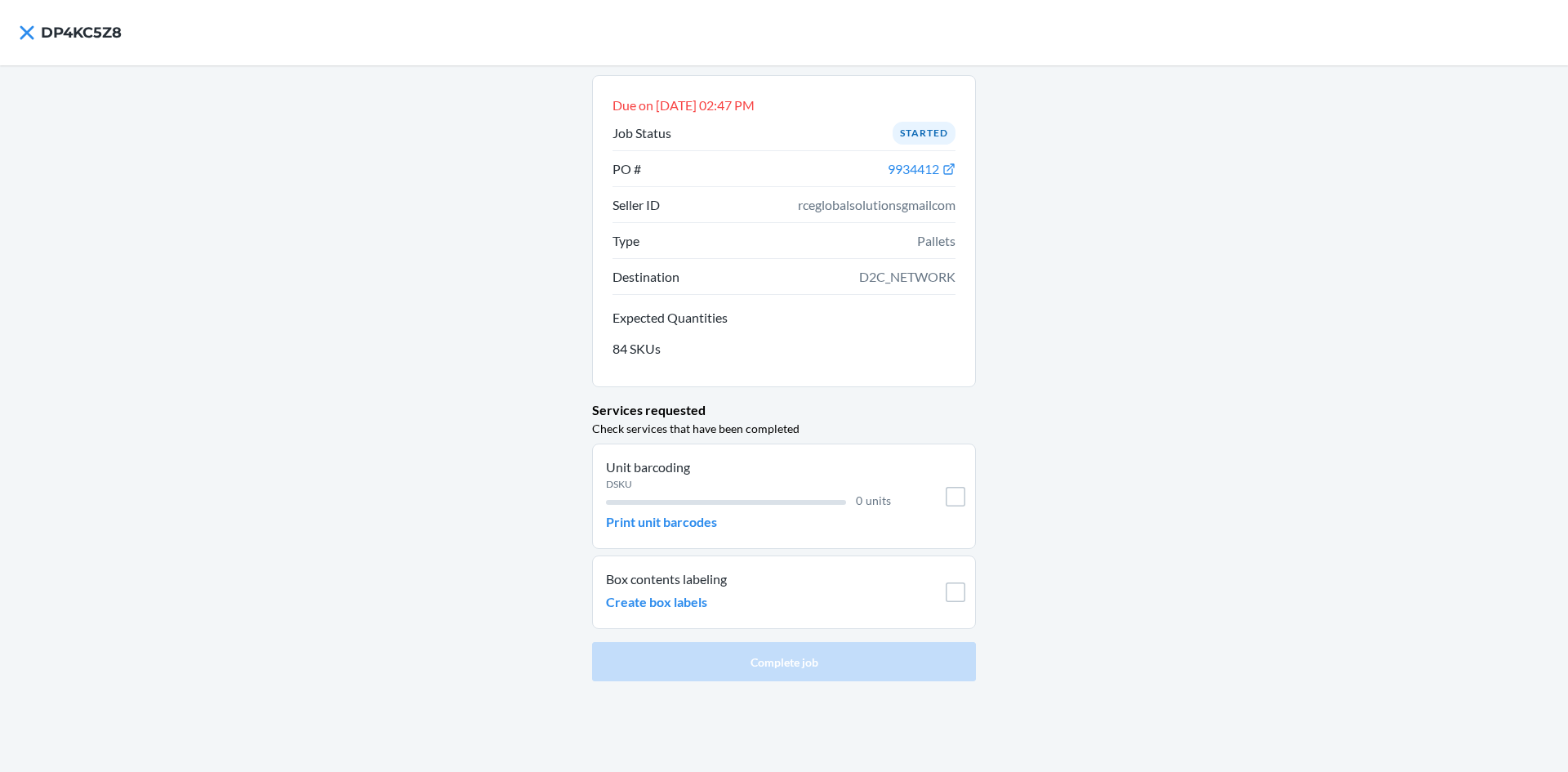
click at [720, 538] on li "Unit barcoding DSKU 0 units Print unit barcodes" at bounding box center [784, 496] width 384 height 106
click at [720, 529] on div "Unit barcoding DSKU 0 units Print unit barcodes" at bounding box center [748, 495] width 285 height 77
click at [690, 528] on p "Print unit barcodes" at bounding box center [661, 522] width 111 height 20
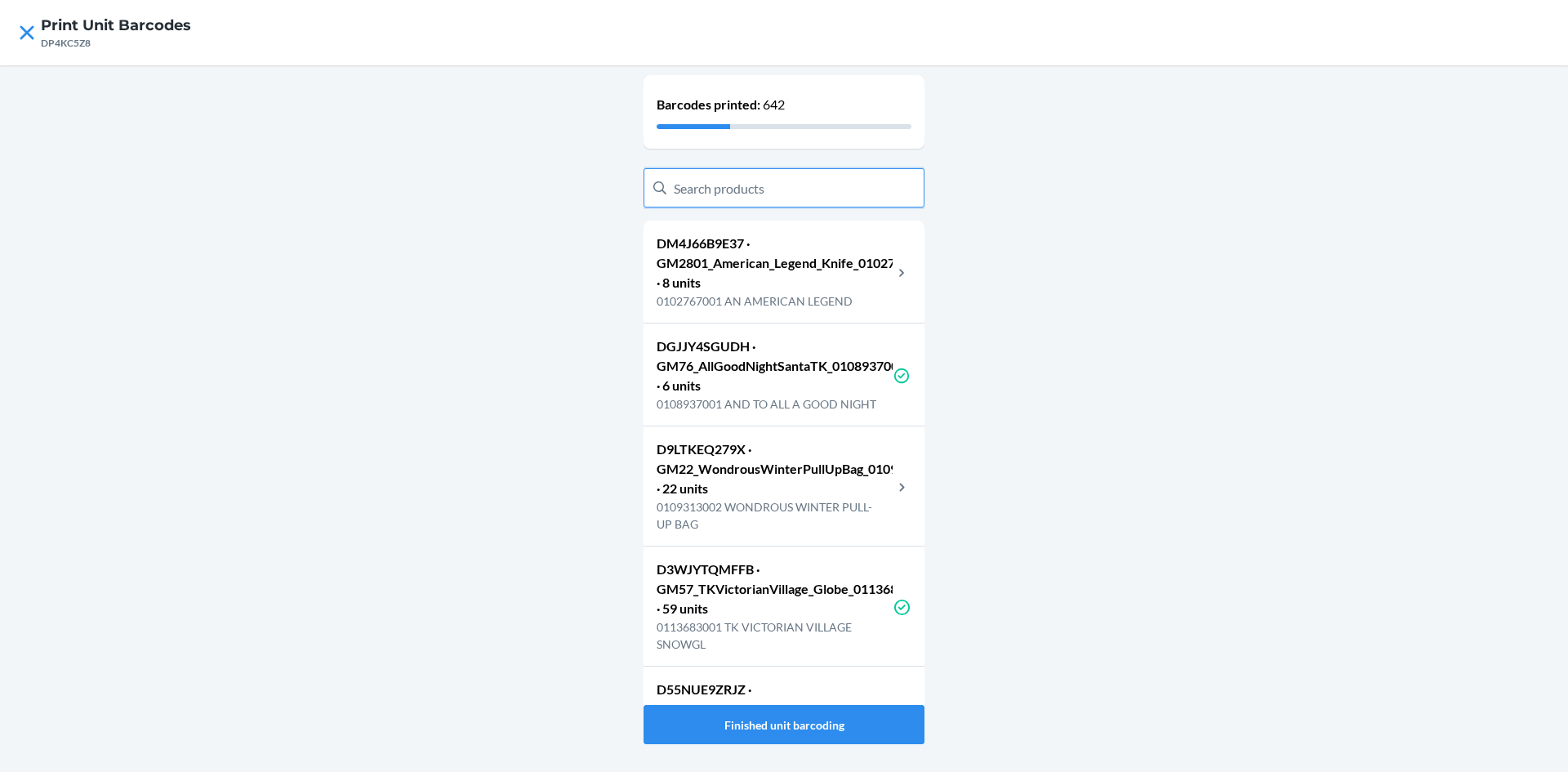
click at [867, 188] on input "text" at bounding box center [784, 187] width 281 height 39
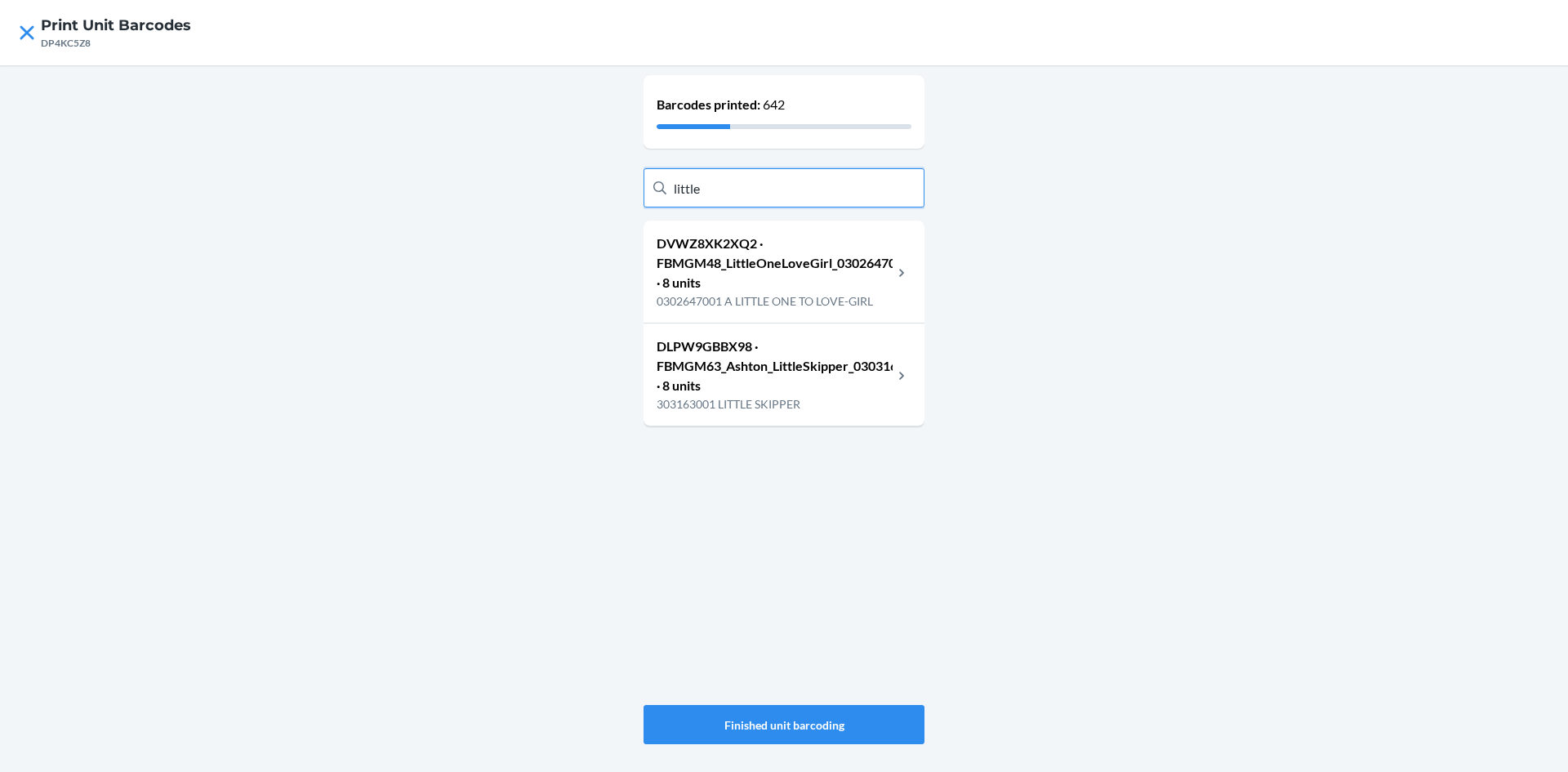
type input "little"
click at [860, 383] on p "DLPW9GBBX98 · FBMGM63_Ashton_LittleSkipper_0303163001 · 8 units" at bounding box center [774, 366] width 236 height 59
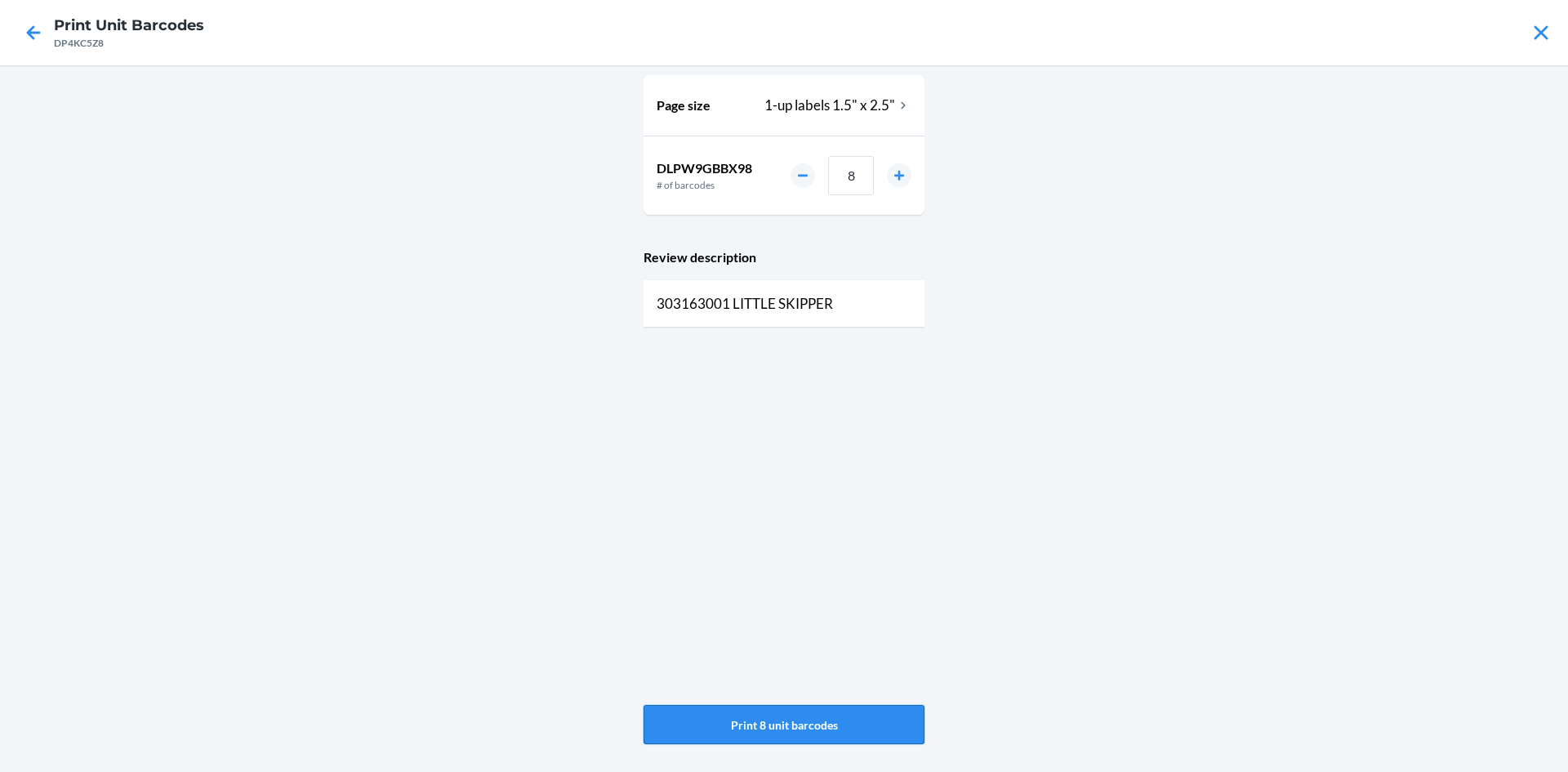
click at [825, 720] on button "Print 8 unit barcodes" at bounding box center [784, 724] width 281 height 39
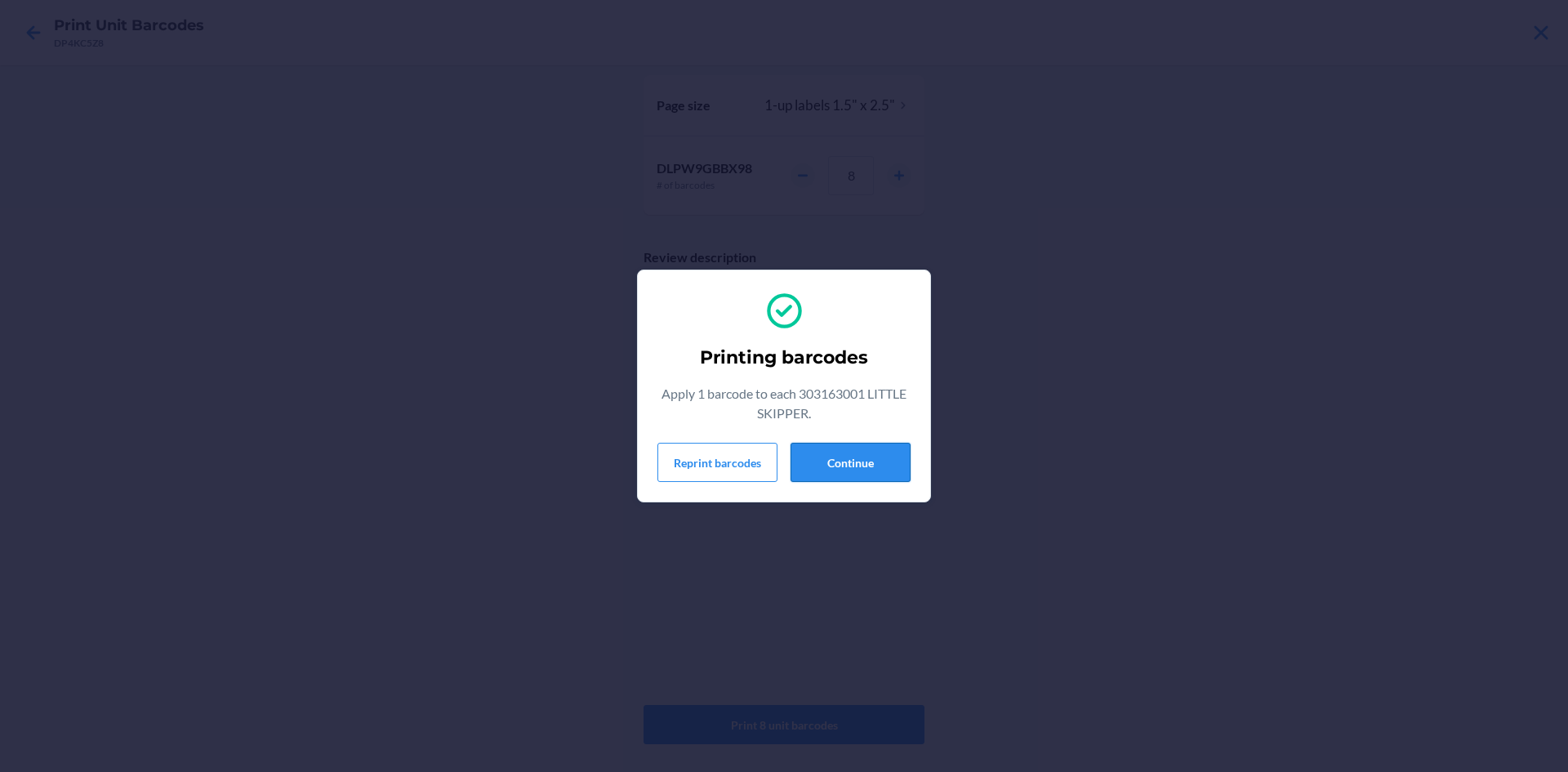
click at [869, 458] on button "Continue" at bounding box center [851, 462] width 120 height 39
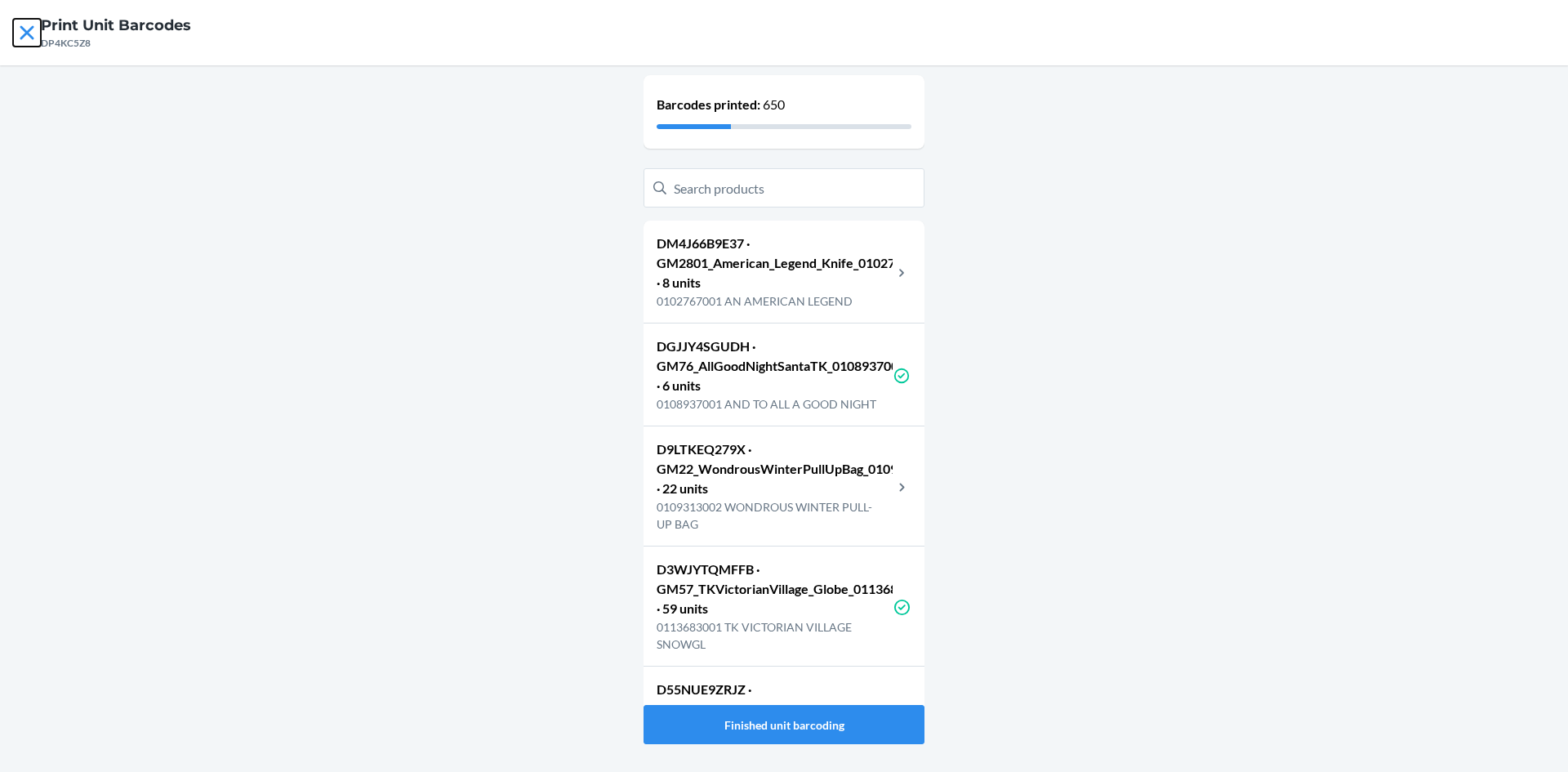
click at [29, 32] on icon at bounding box center [27, 32] width 27 height 27
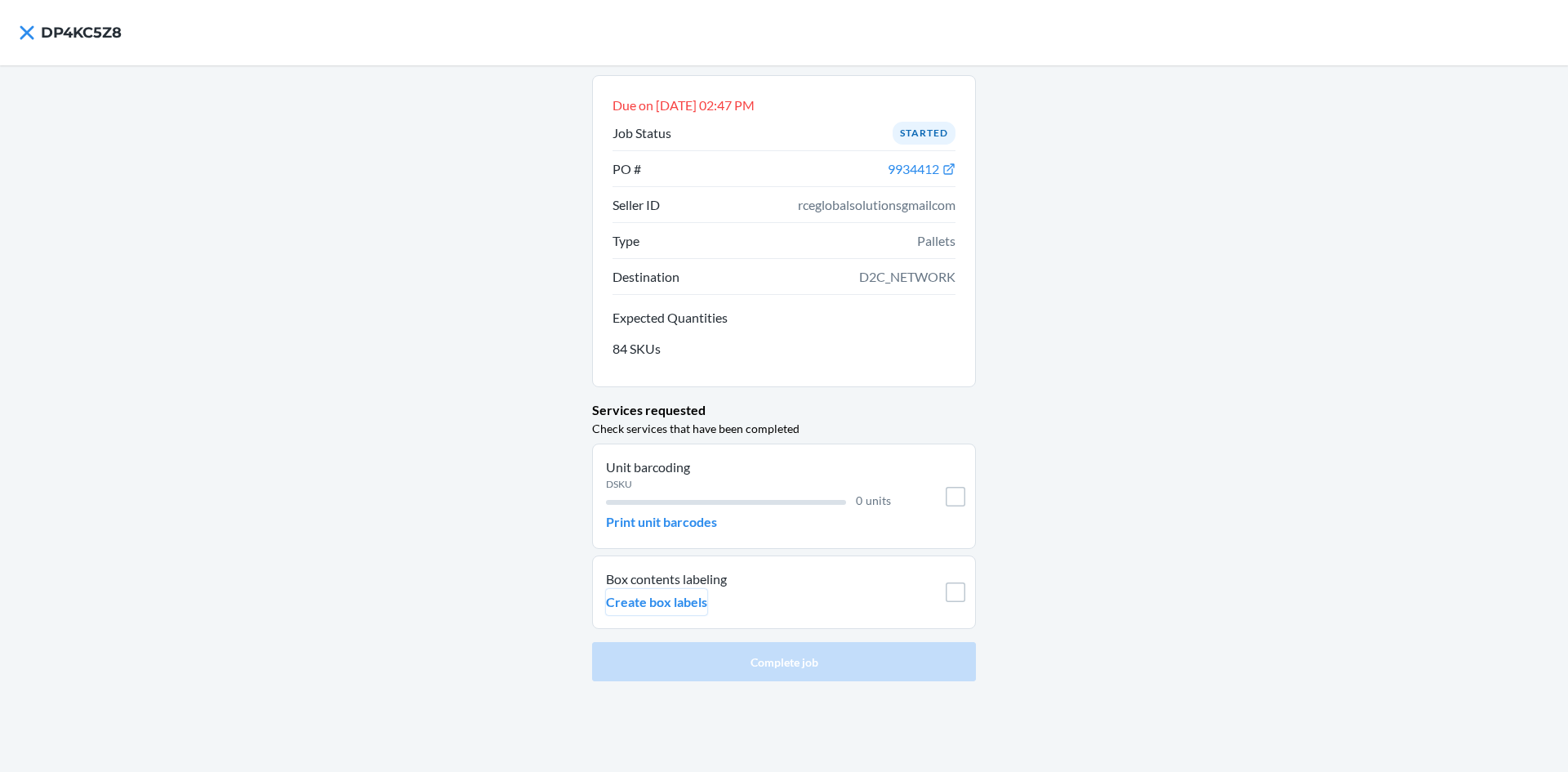
click at [676, 604] on p "Create box labels" at bounding box center [656, 602] width 101 height 20
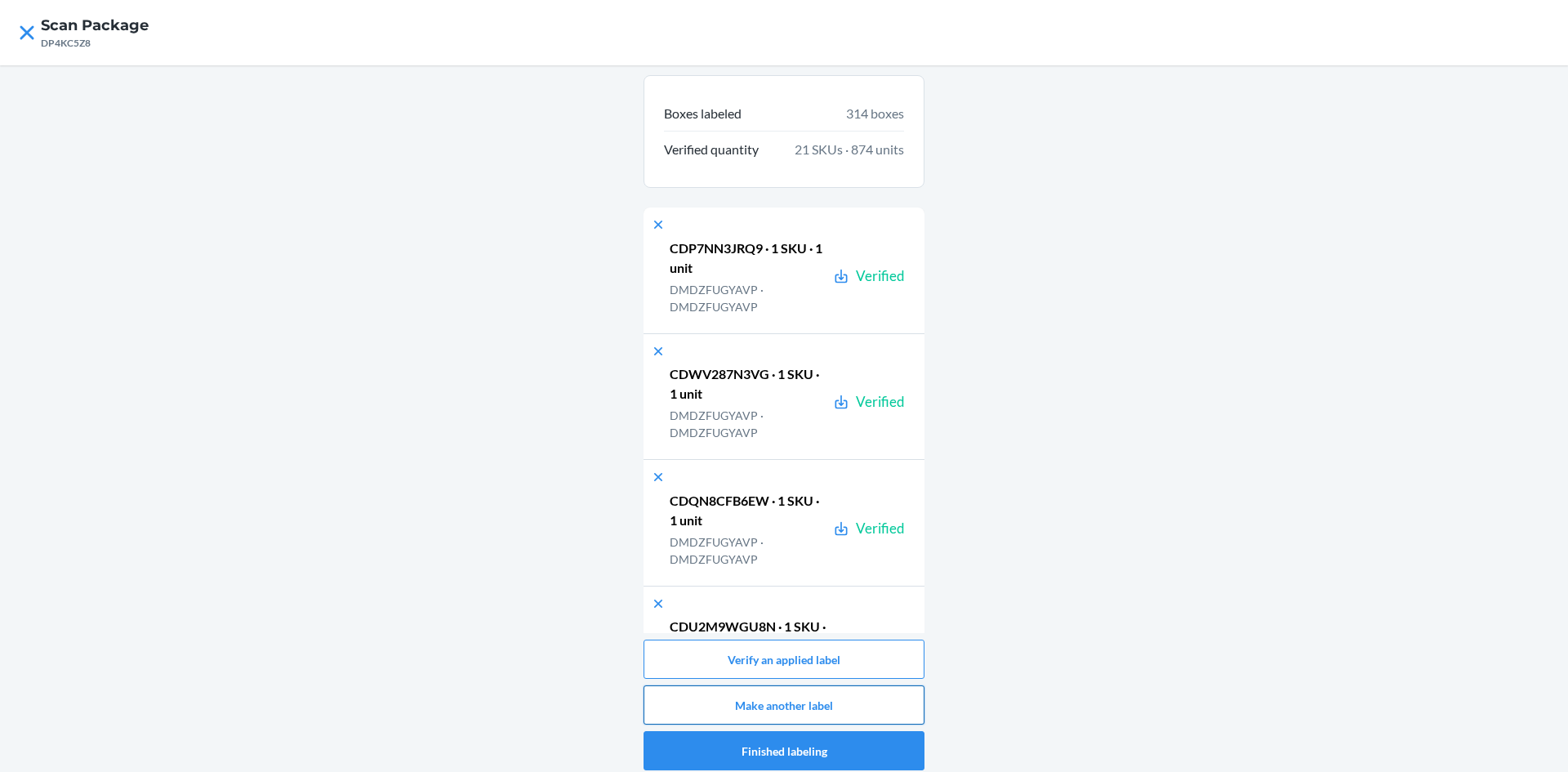
click at [806, 701] on button "Make another label" at bounding box center [784, 705] width 281 height 39
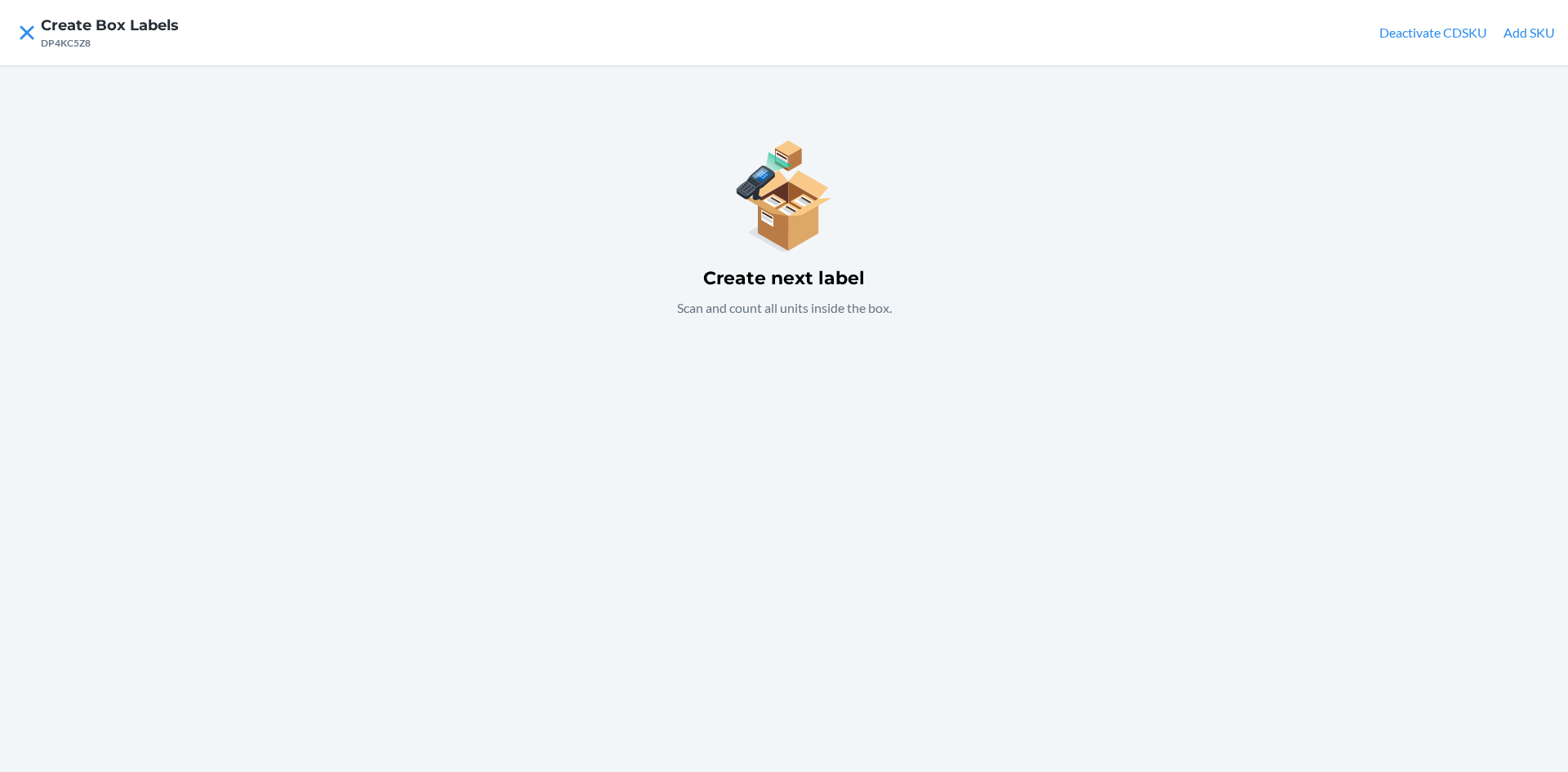
click at [1527, 33] on button "Add SKU" at bounding box center [1530, 33] width 52 height 20
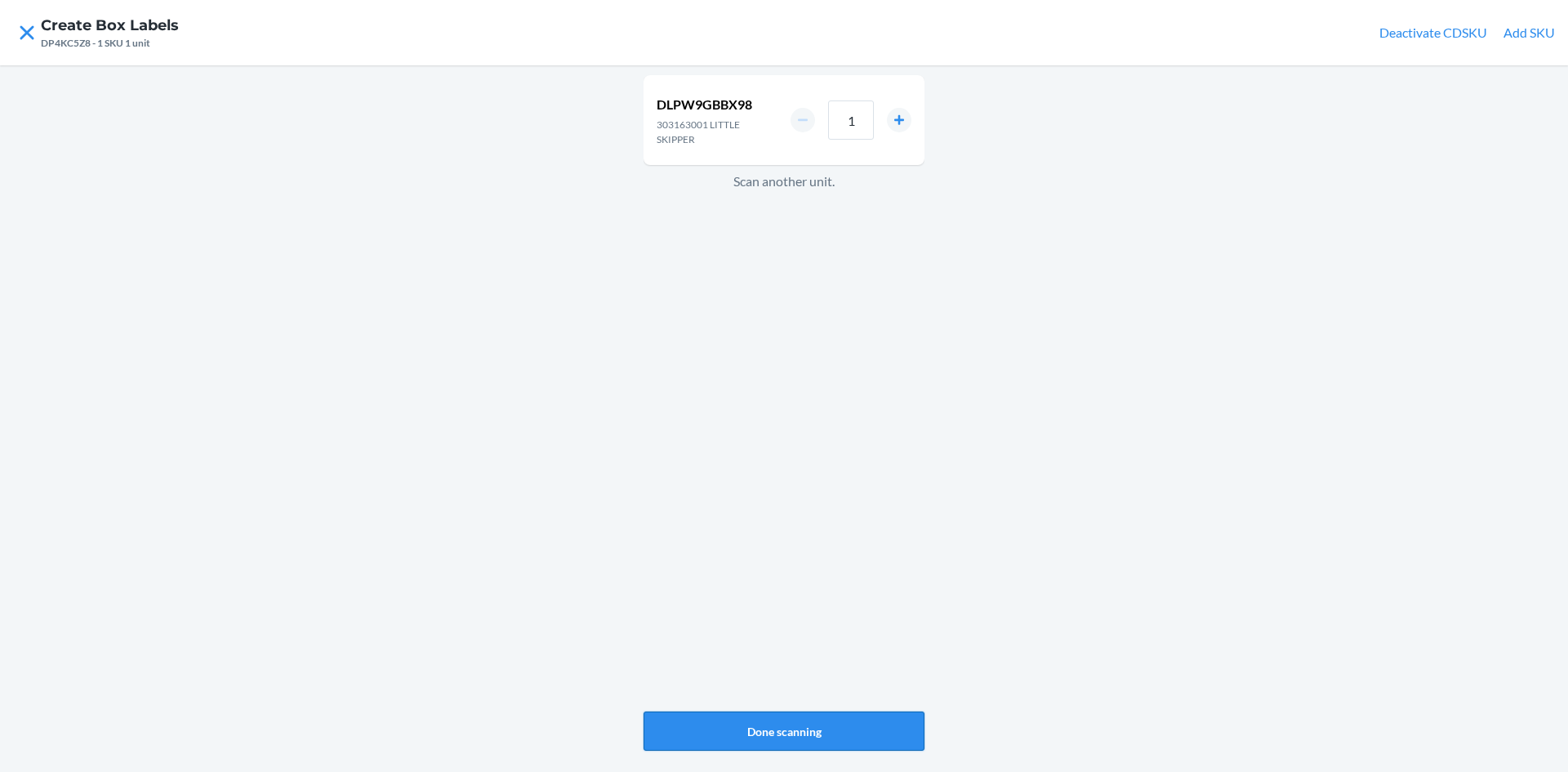
click at [822, 729] on button "Done scanning" at bounding box center [784, 730] width 281 height 39
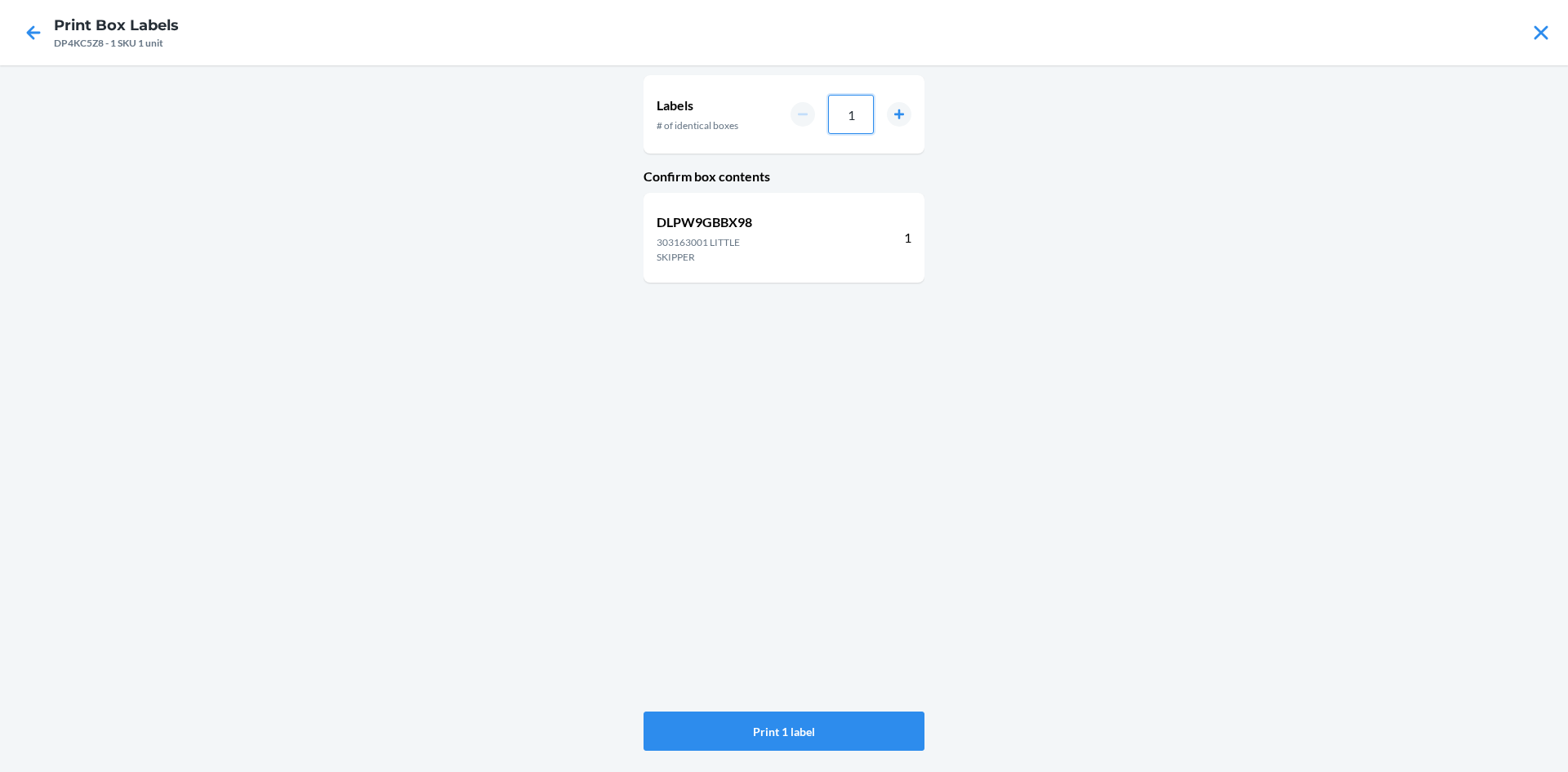
click at [863, 129] on input "1" at bounding box center [851, 114] width 46 height 39
type input "08"
click at [891, 718] on button "Print 8 labels" at bounding box center [784, 730] width 281 height 39
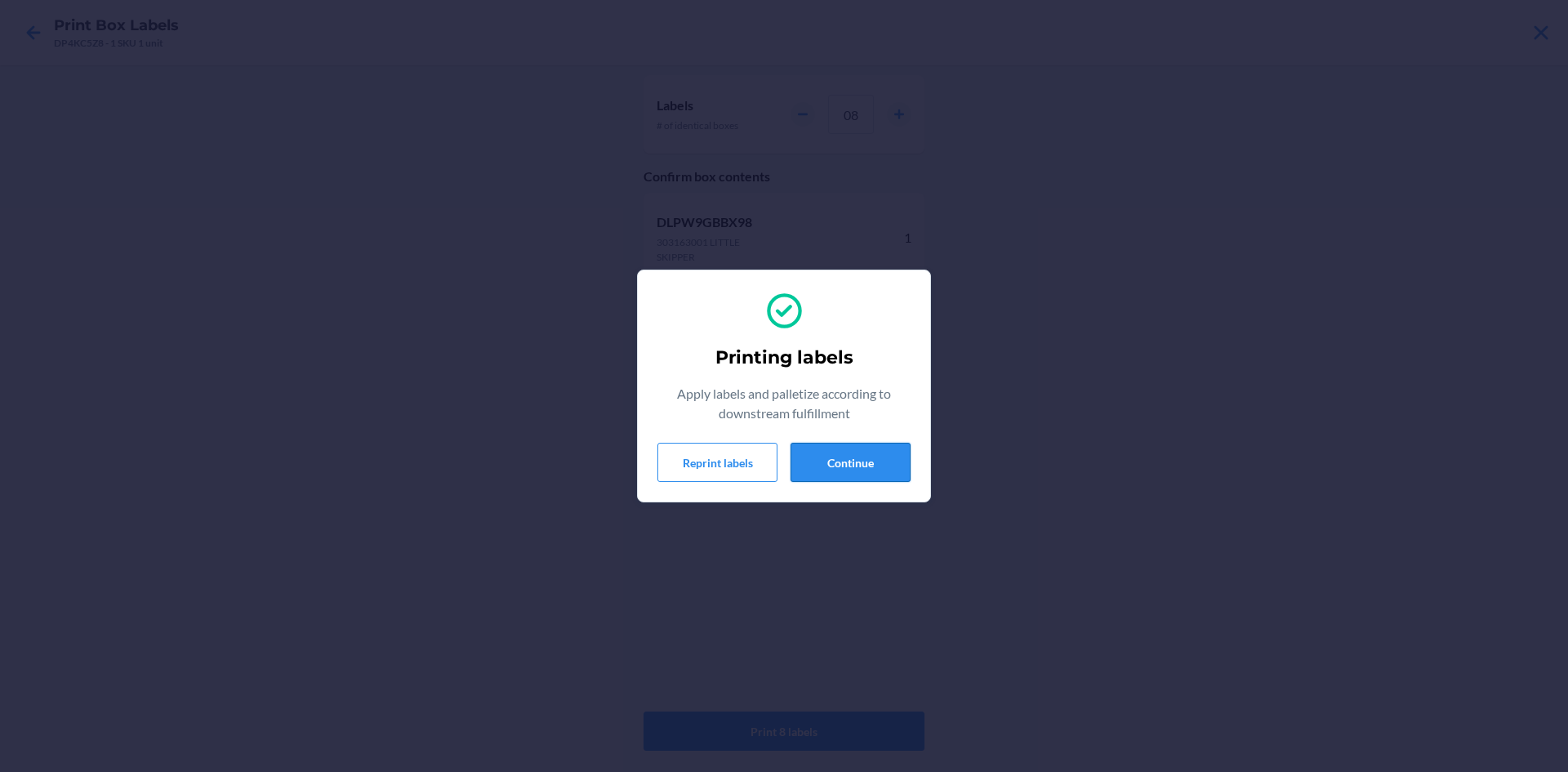
click at [871, 465] on button "Continue" at bounding box center [851, 462] width 120 height 39
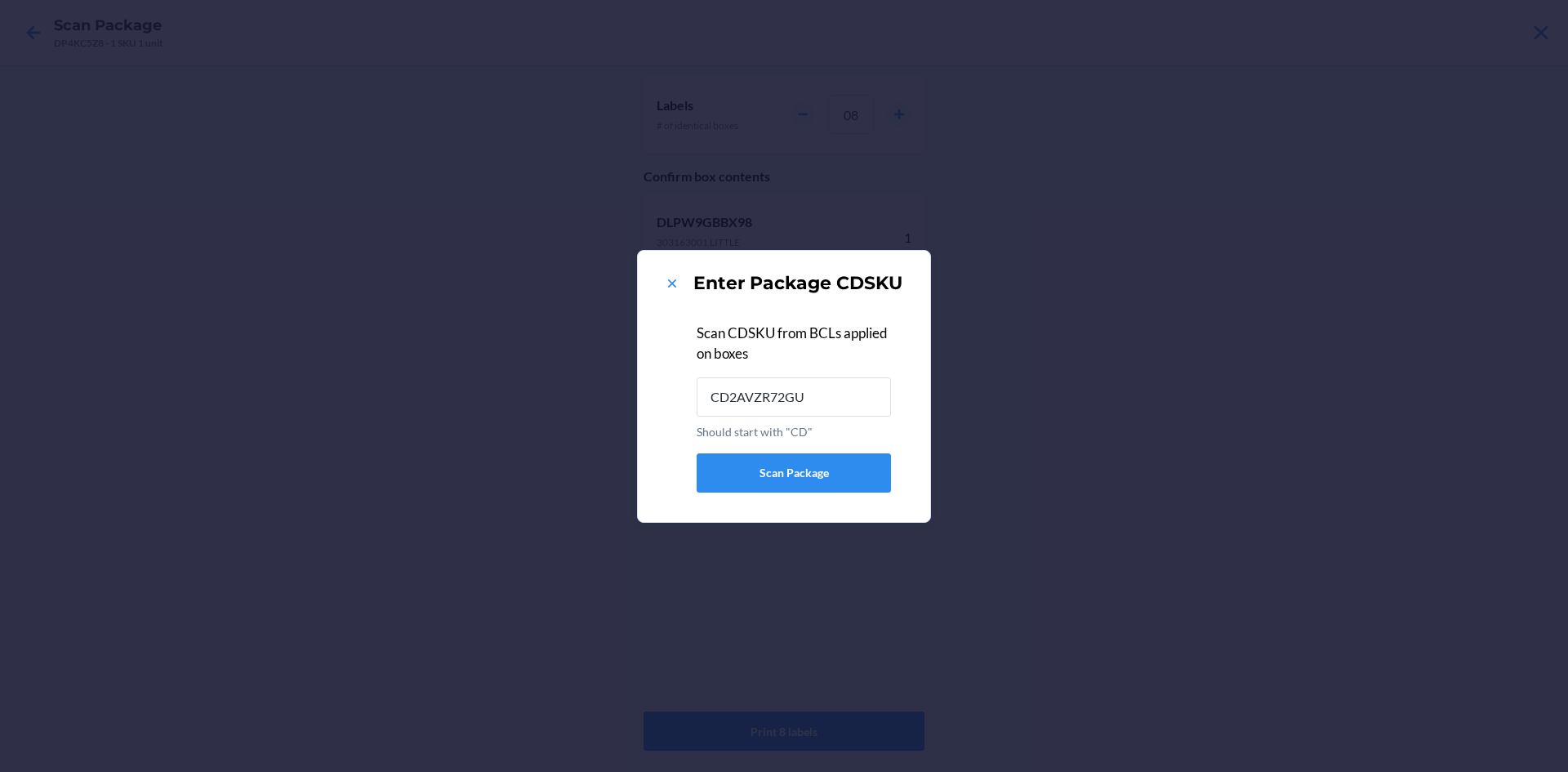
type input "CD2AVZR72GU"
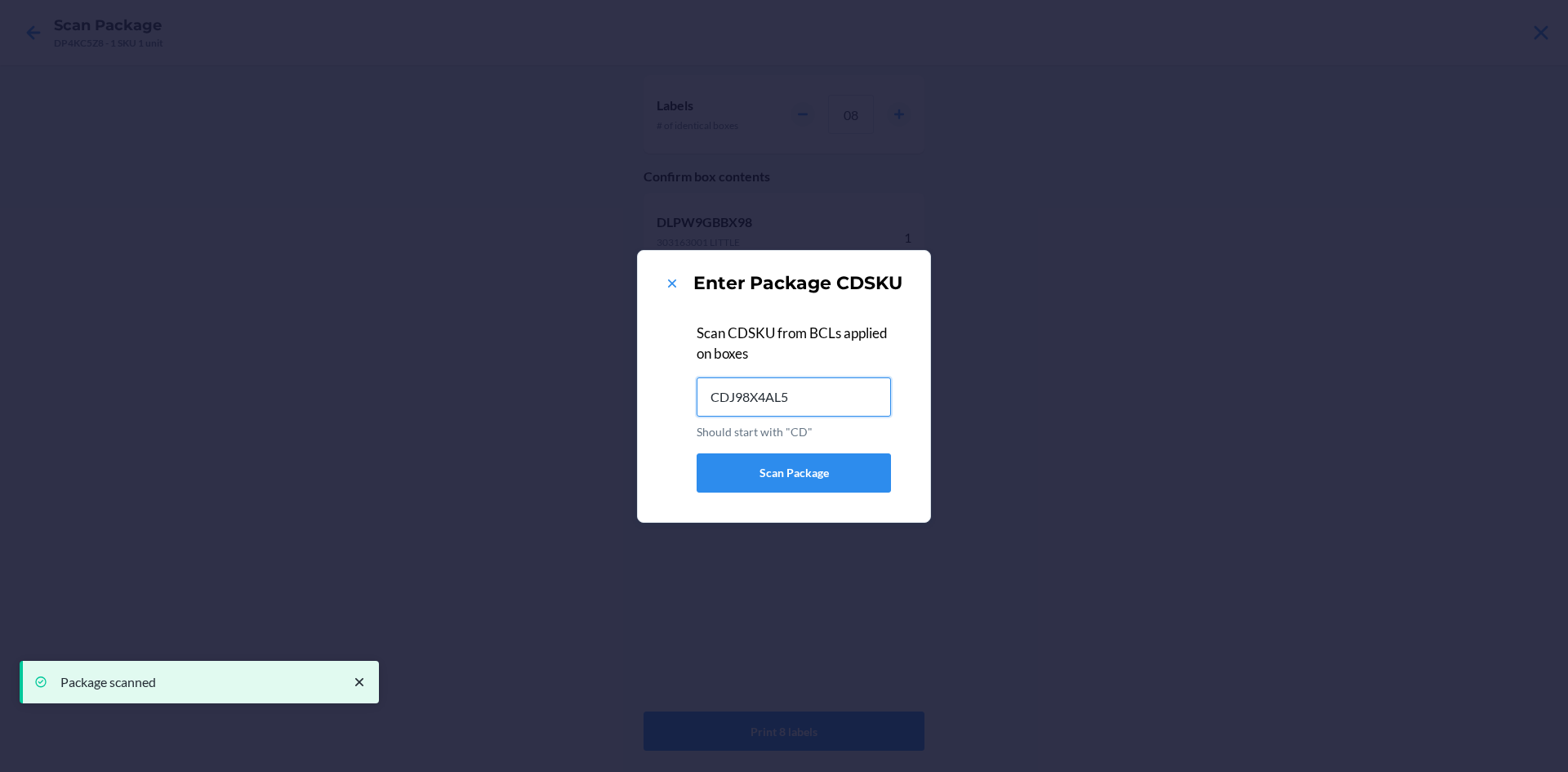
type input "CDJ98X4AL54"
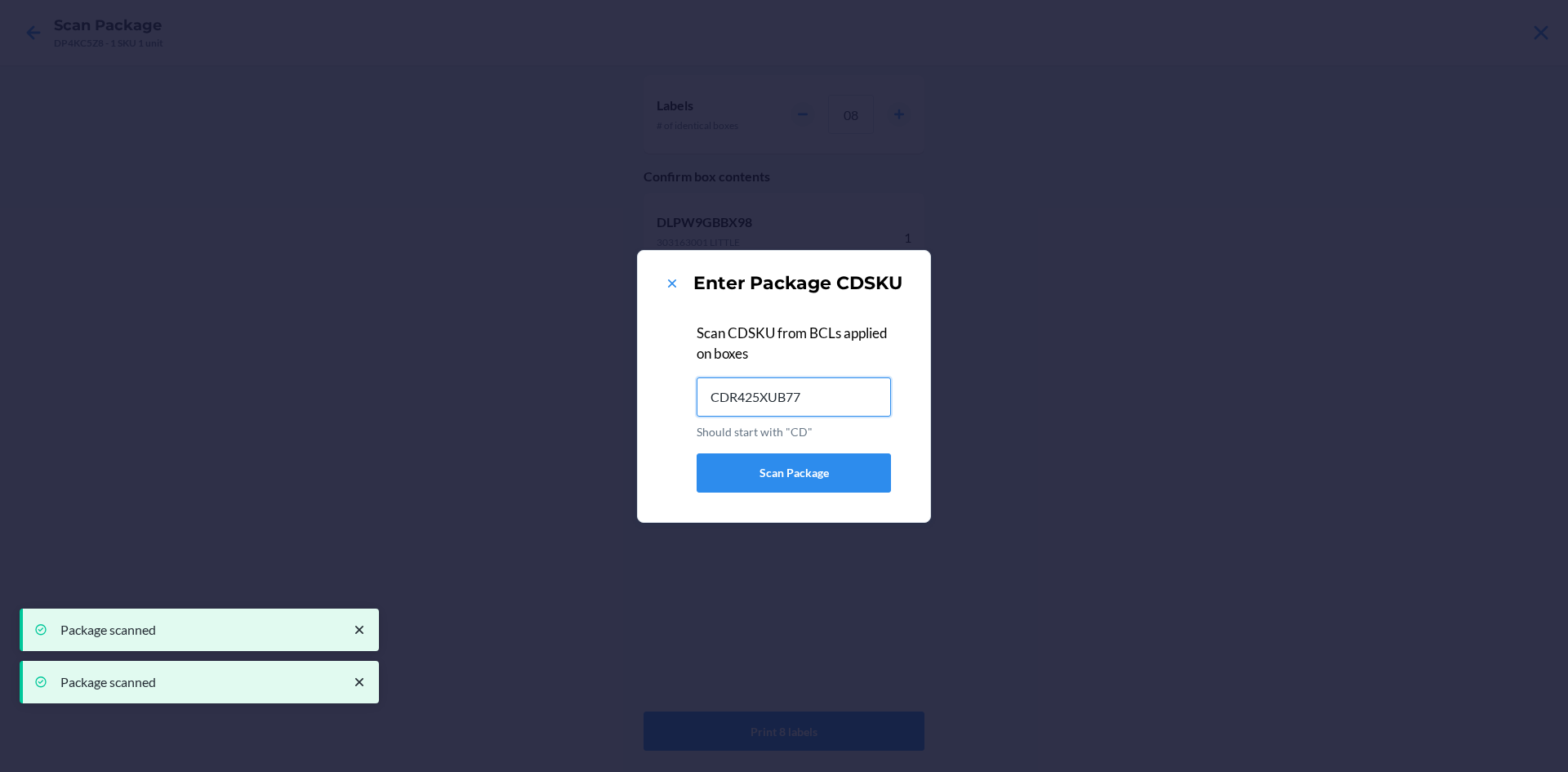
type input "CDR425XUB77"
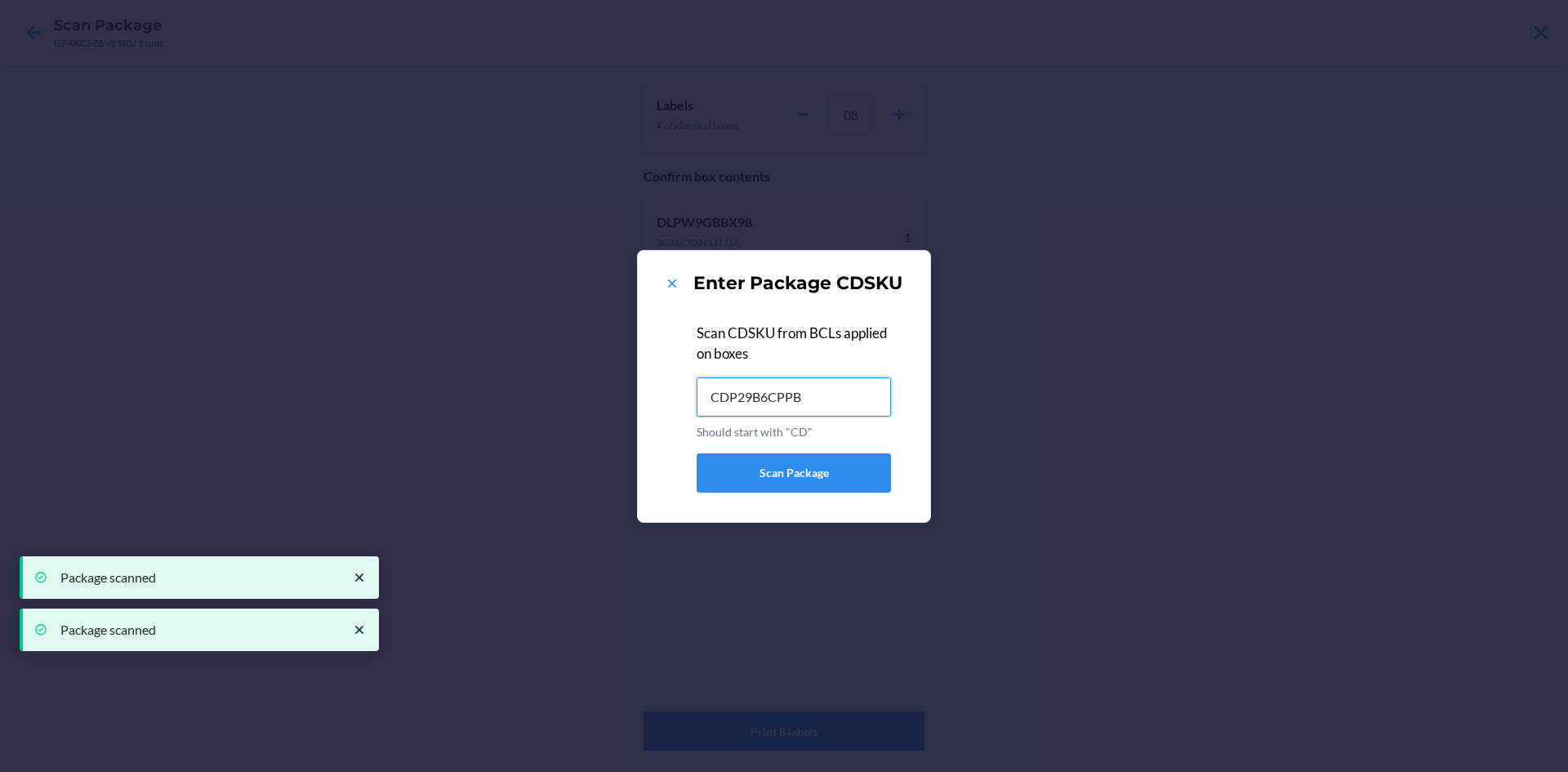
type input "CDP29B6CPPB"
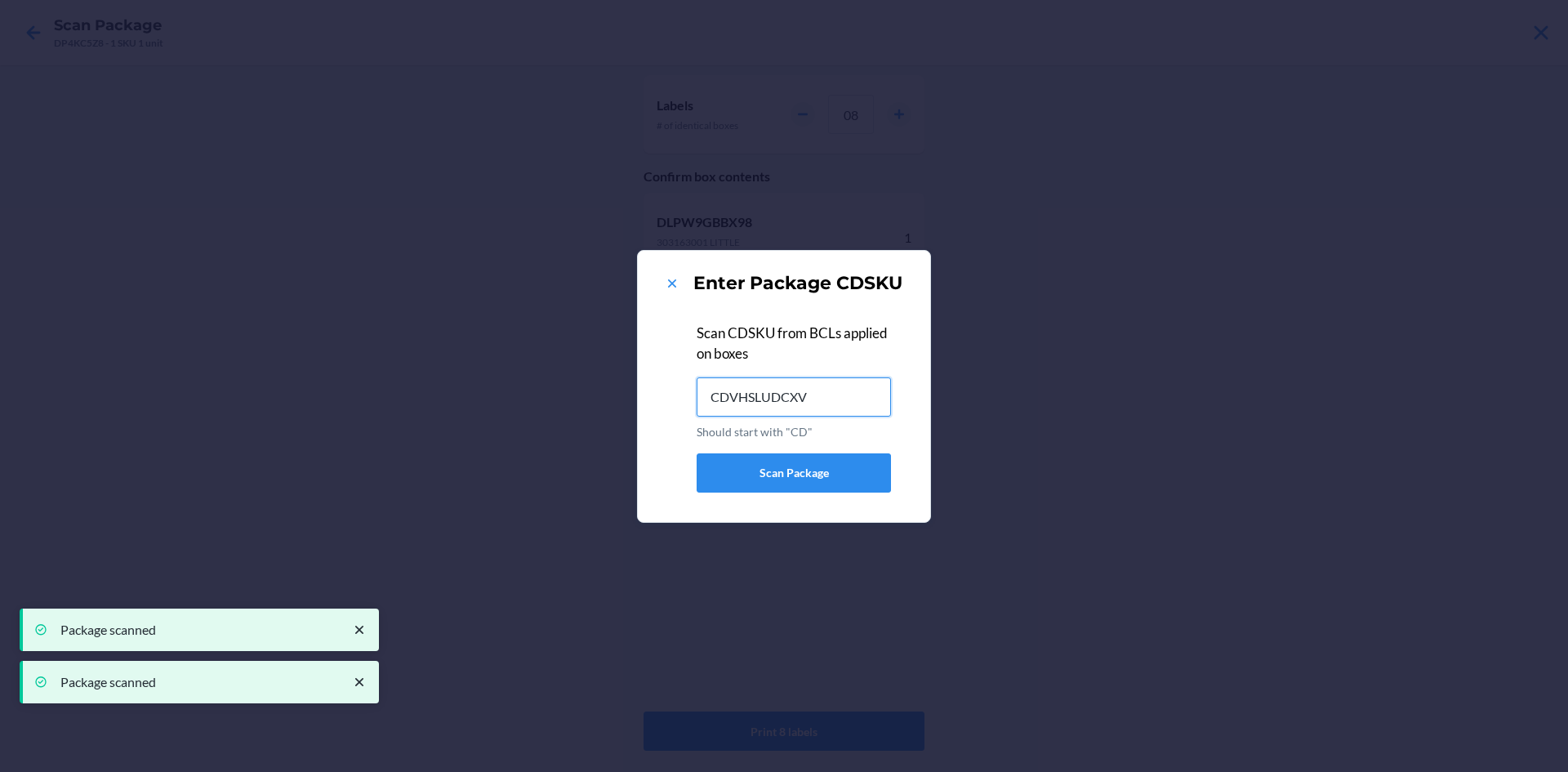
type input "CDVHSLUDCXV"
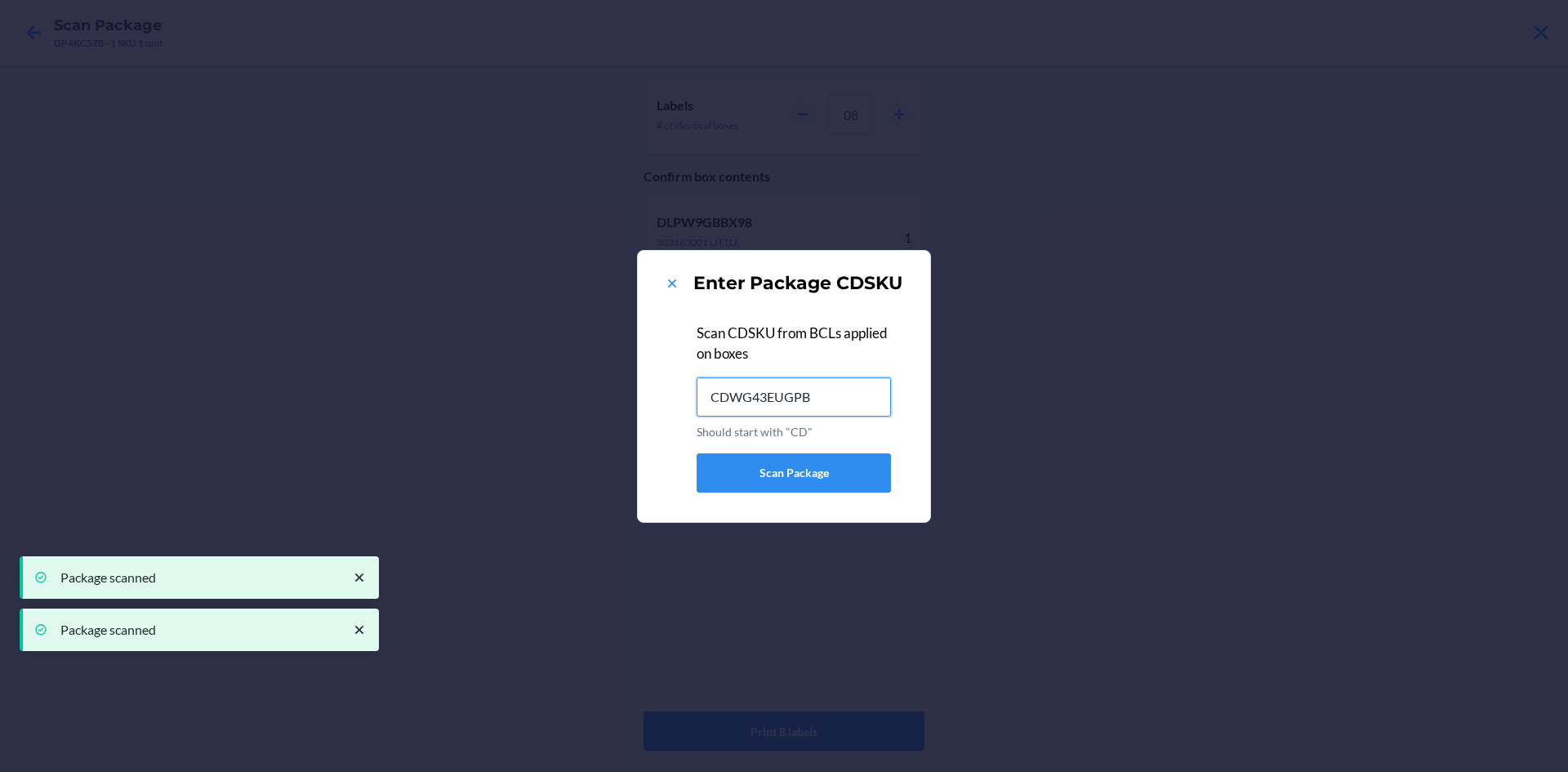
type input "CDWG43EUGPB"
type input "CDRJ49XSAH6"
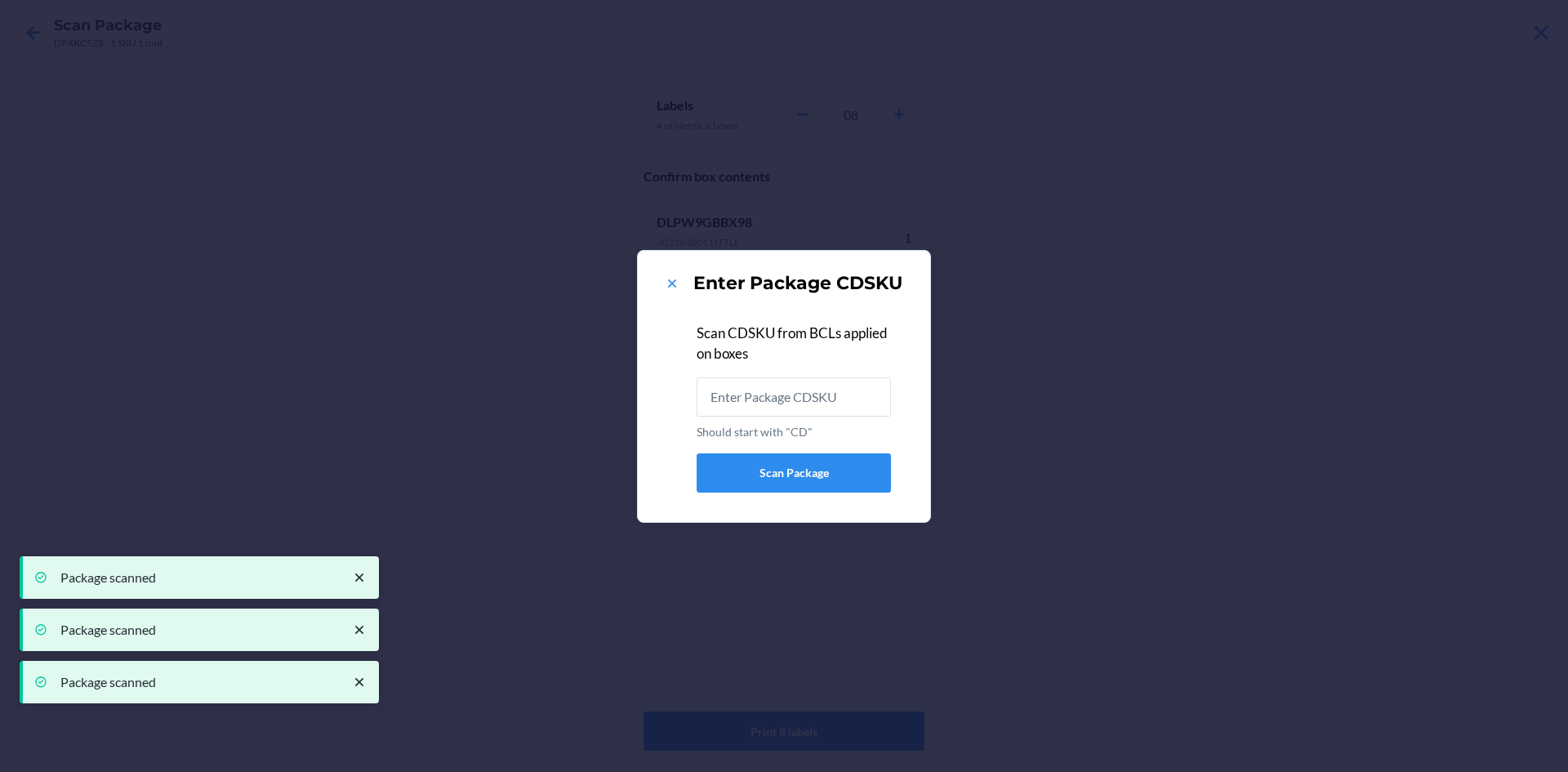
type input "CDMQQYYC8ME"
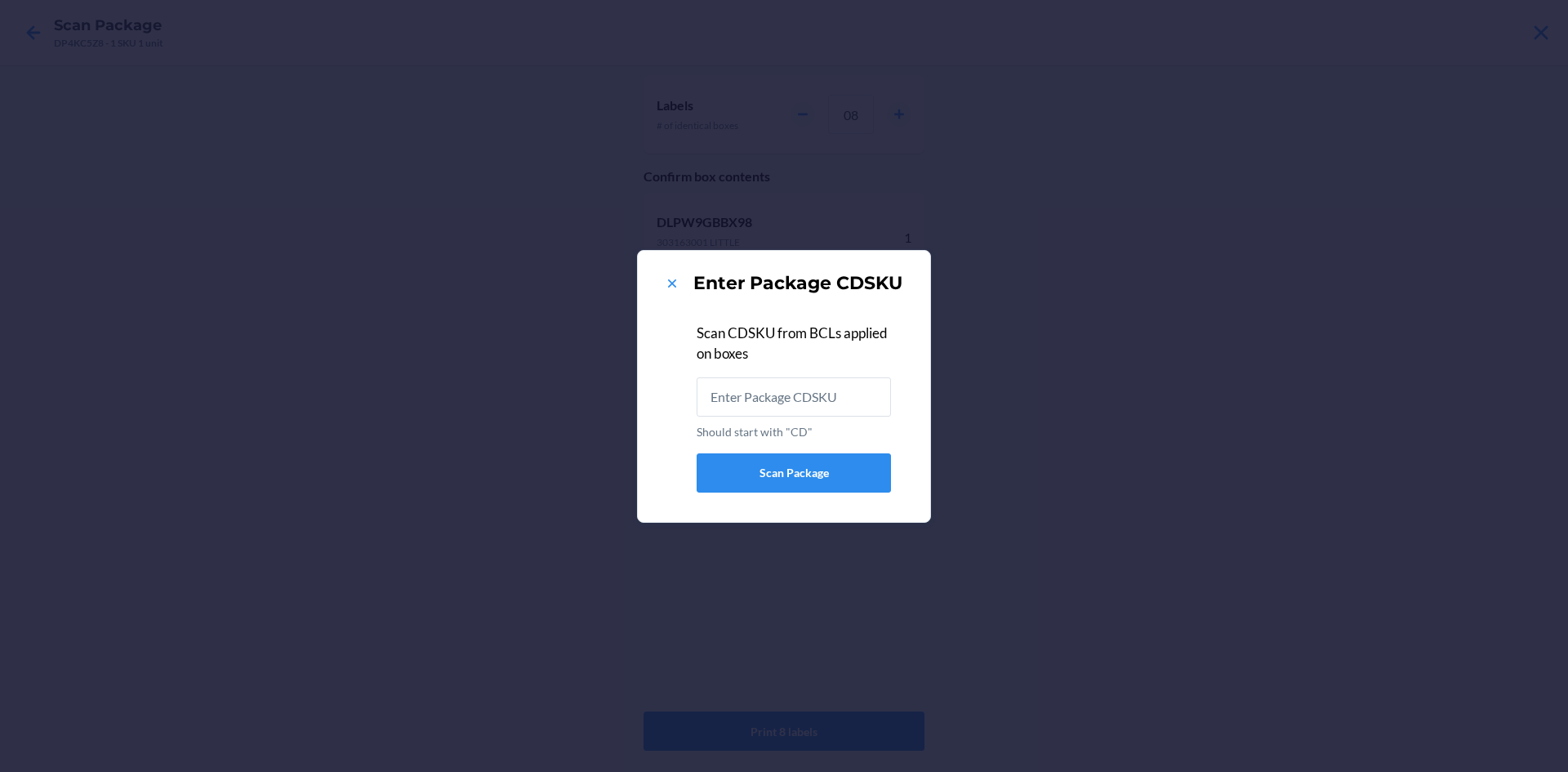
click at [668, 270] on div "Enter Package CDSKU" at bounding box center [784, 283] width 253 height 26
click at [673, 287] on icon at bounding box center [672, 283] width 17 height 17
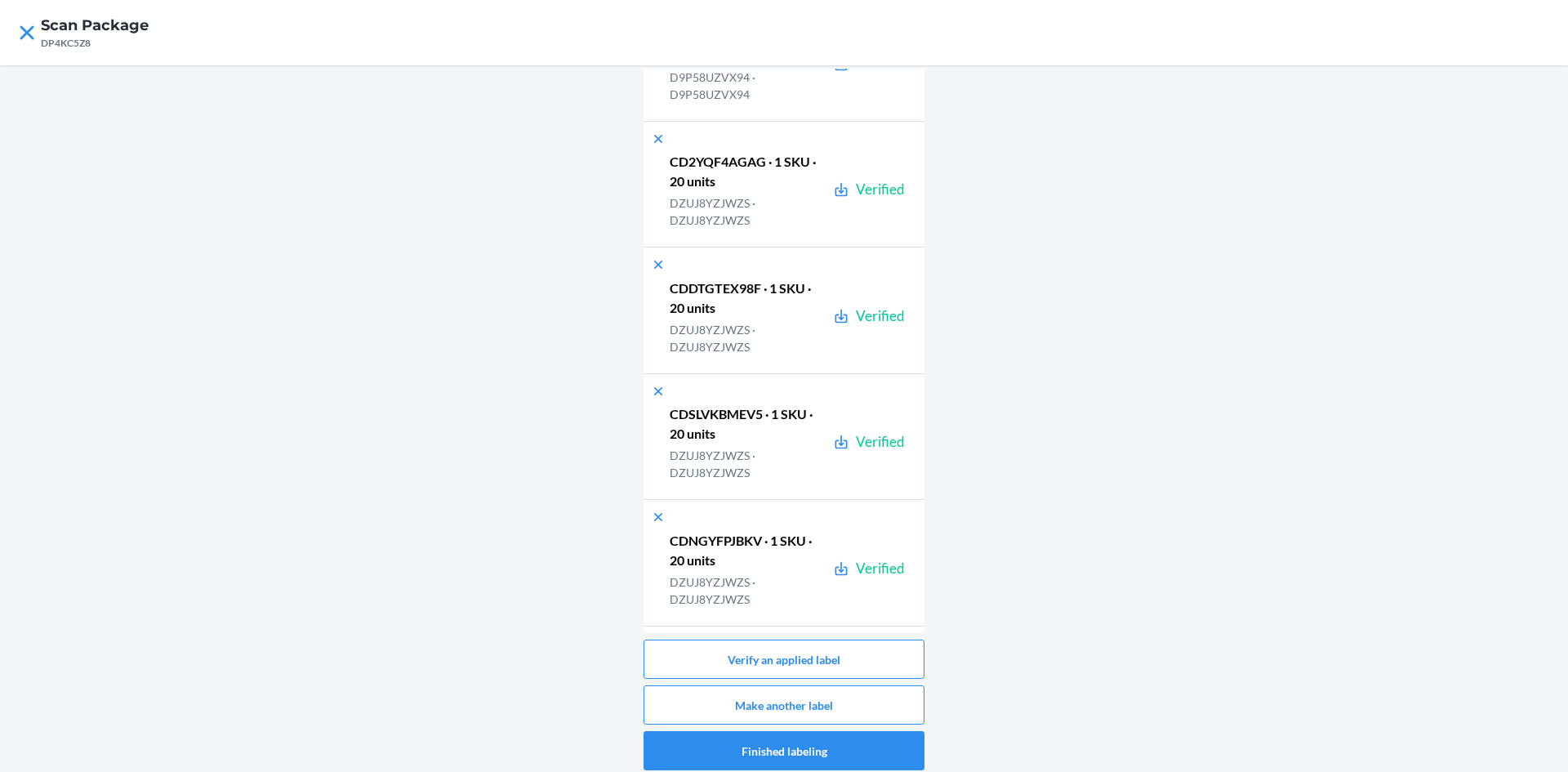
scroll to position [40218, 0]
click at [886, 707] on button "Make another label" at bounding box center [784, 705] width 281 height 39
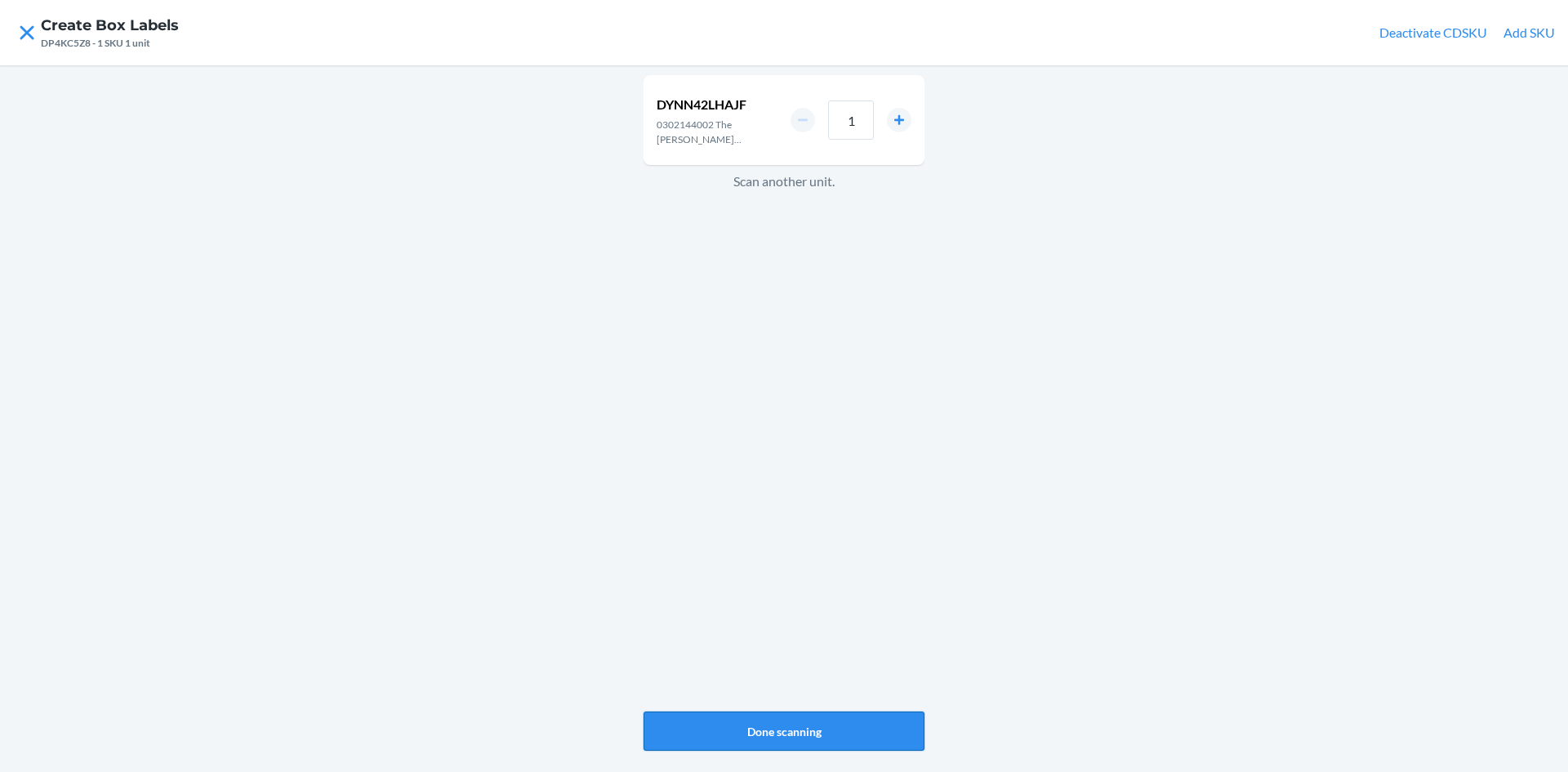
click at [803, 730] on button "Done scanning" at bounding box center [784, 730] width 281 height 39
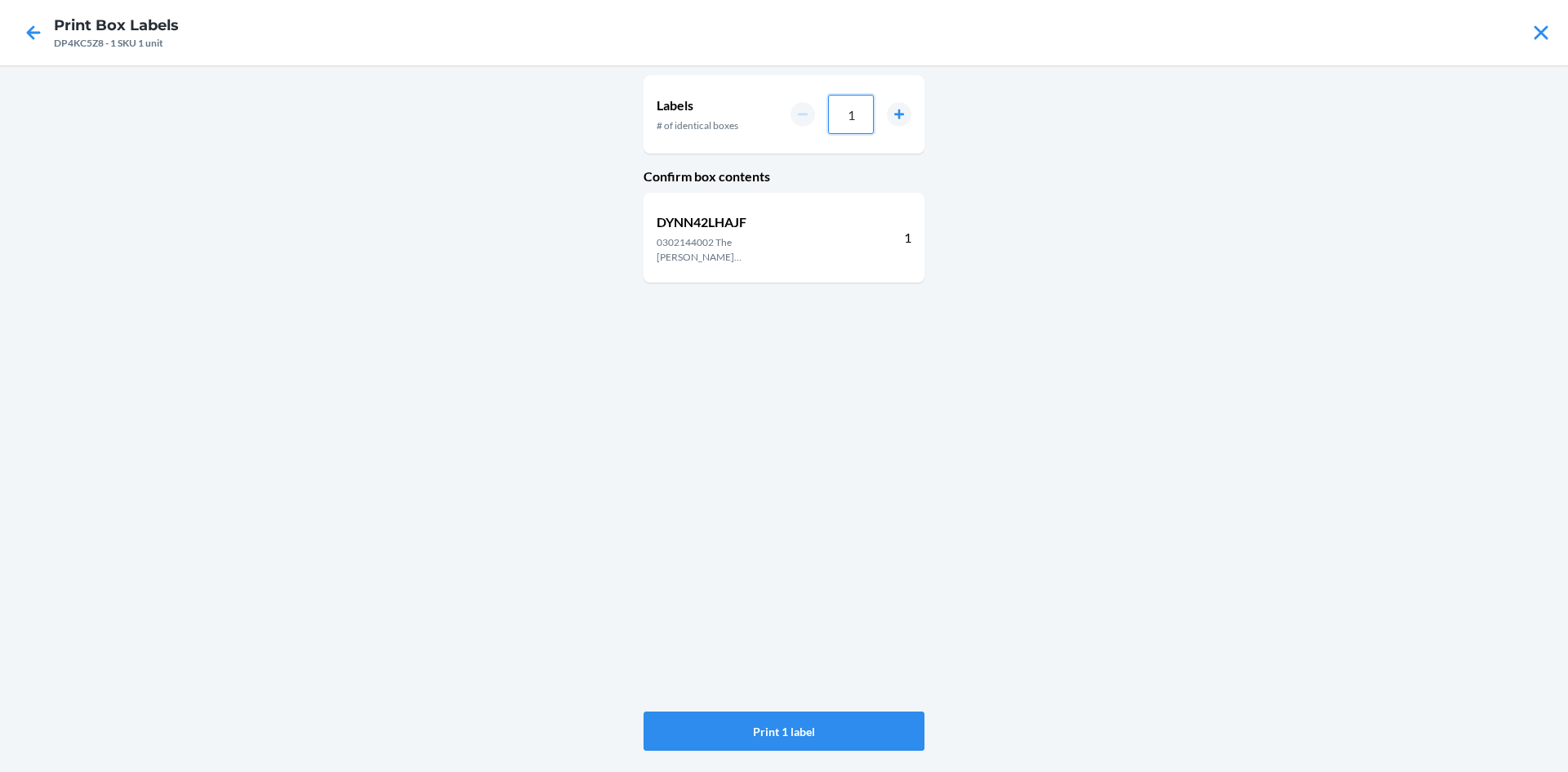
click at [868, 116] on input "1" at bounding box center [851, 114] width 46 height 39
type input "06"
click at [819, 727] on button "Print 6 labels" at bounding box center [784, 730] width 281 height 39
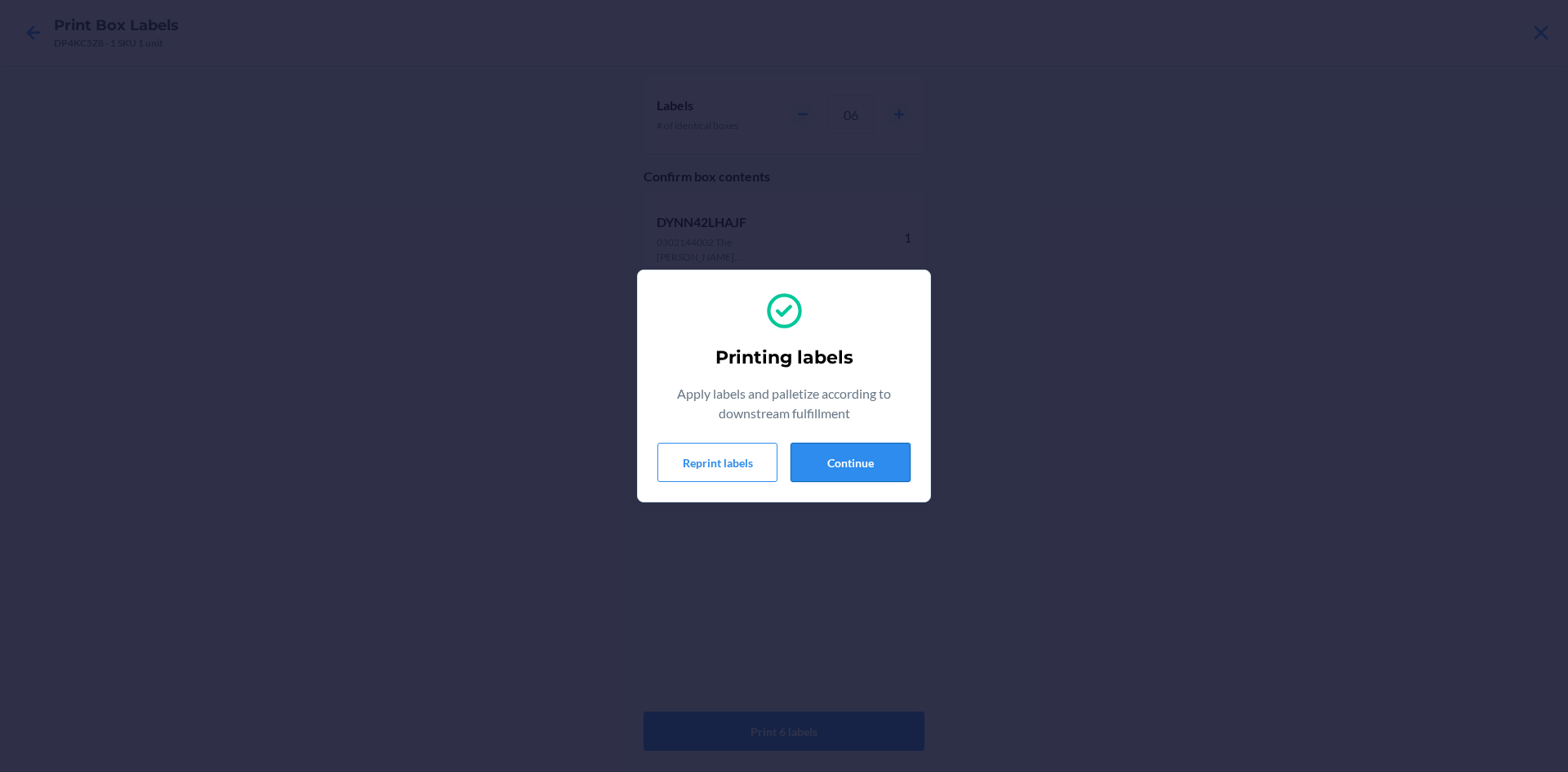
click at [862, 462] on button "Continue" at bounding box center [851, 462] width 120 height 39
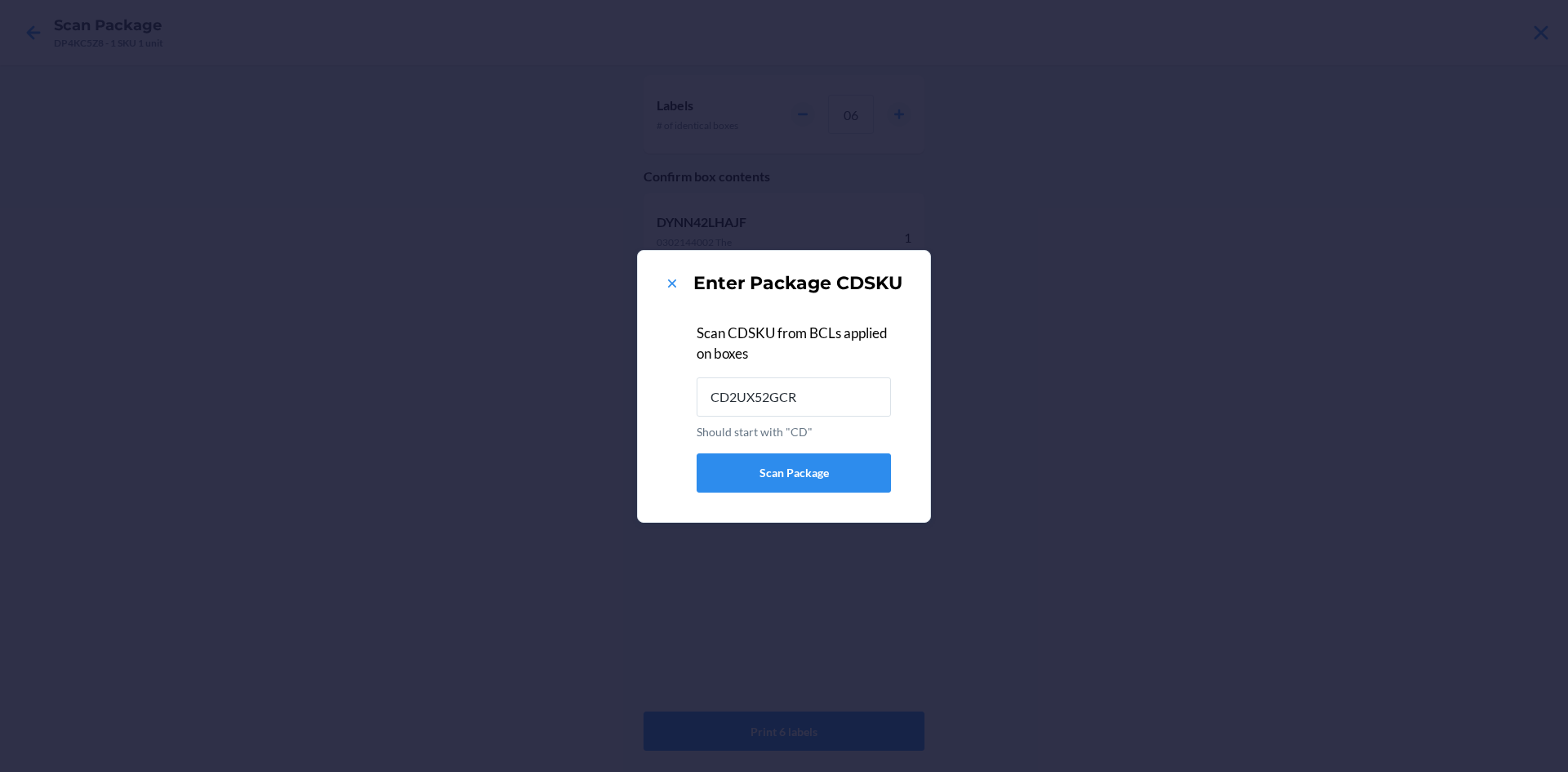
type input "CD2UX52GCR7"
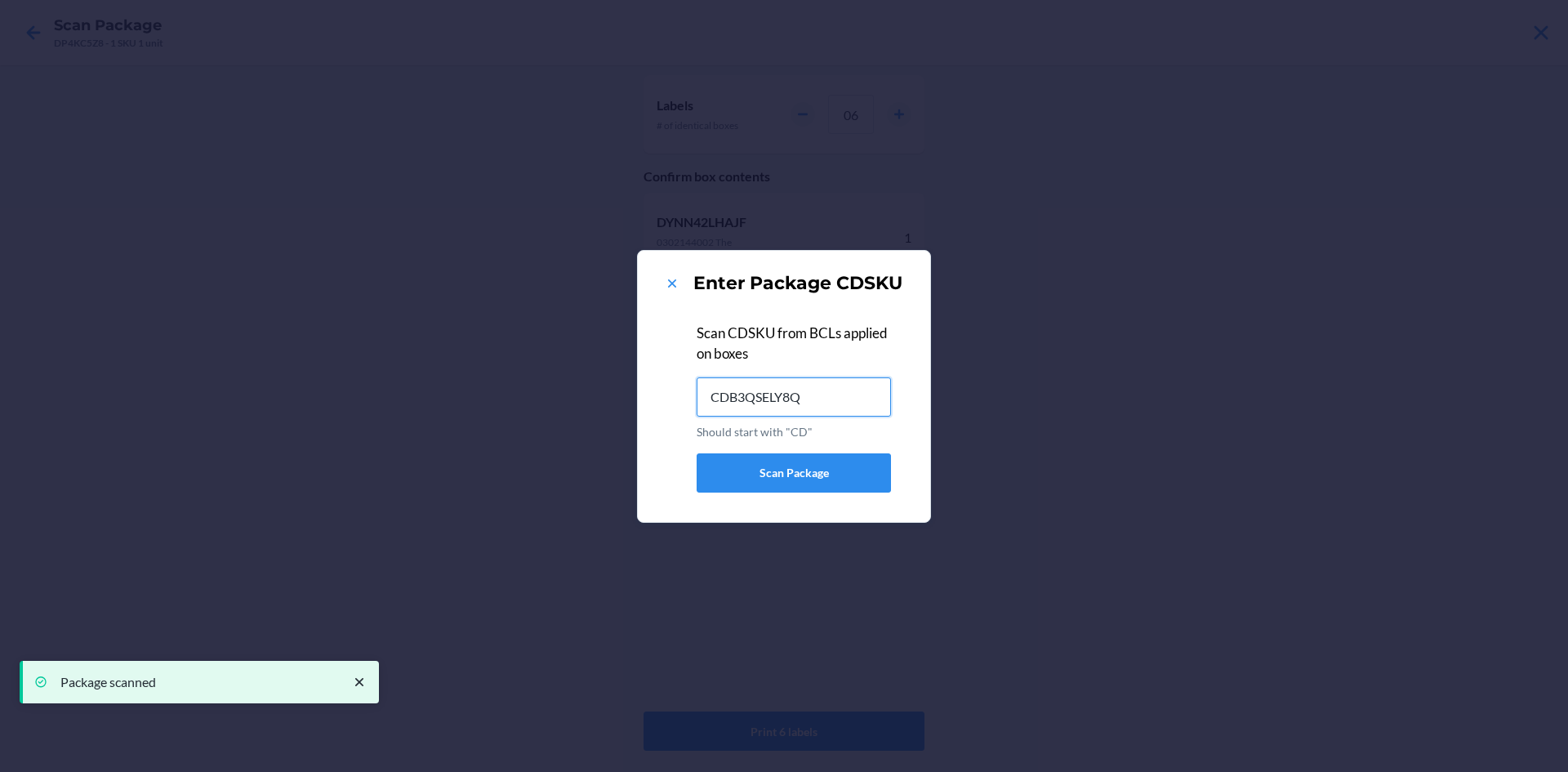
type input "CDB3QSELY8Q"
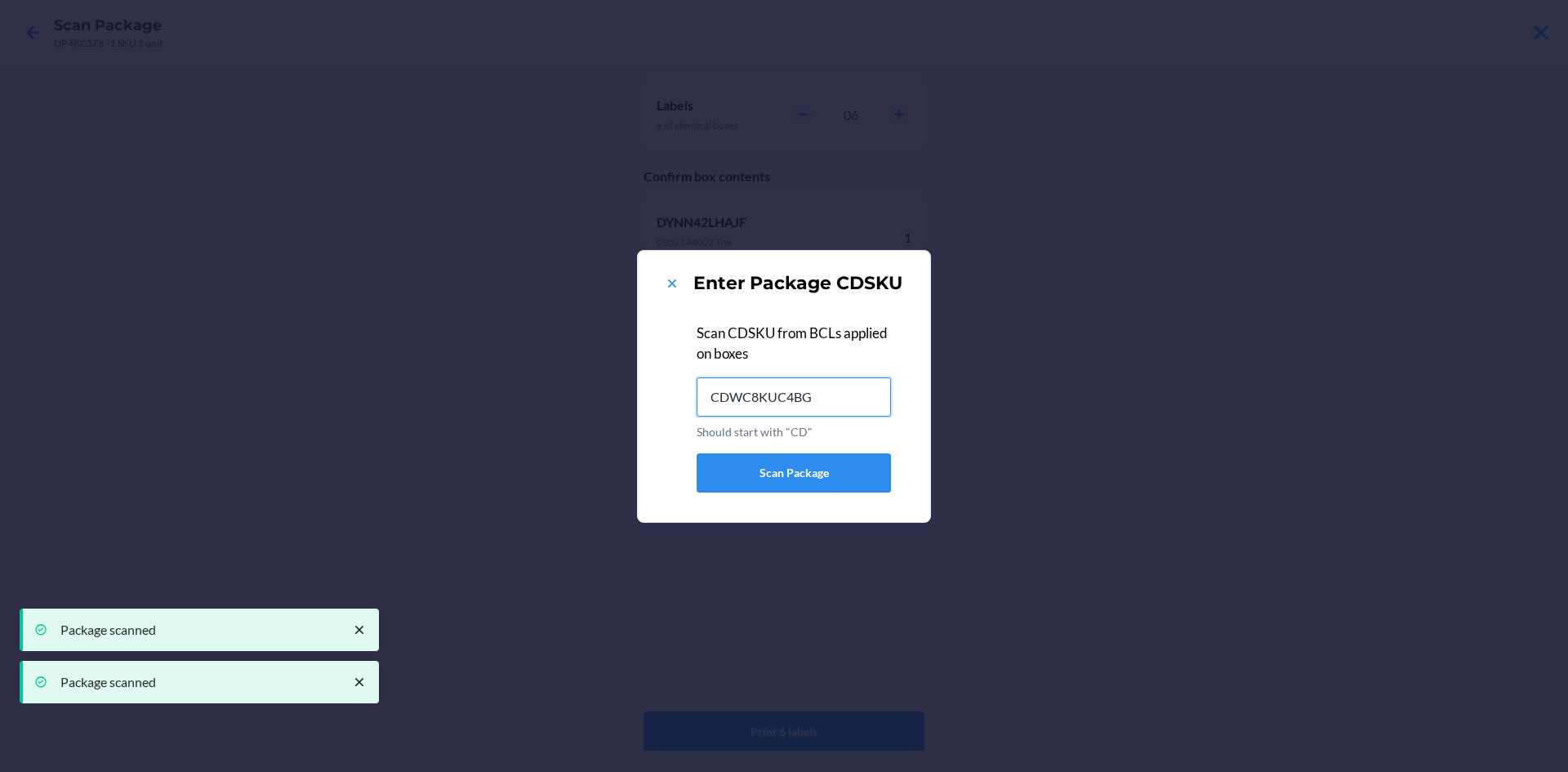
type input "CDWC8KUC4BG"
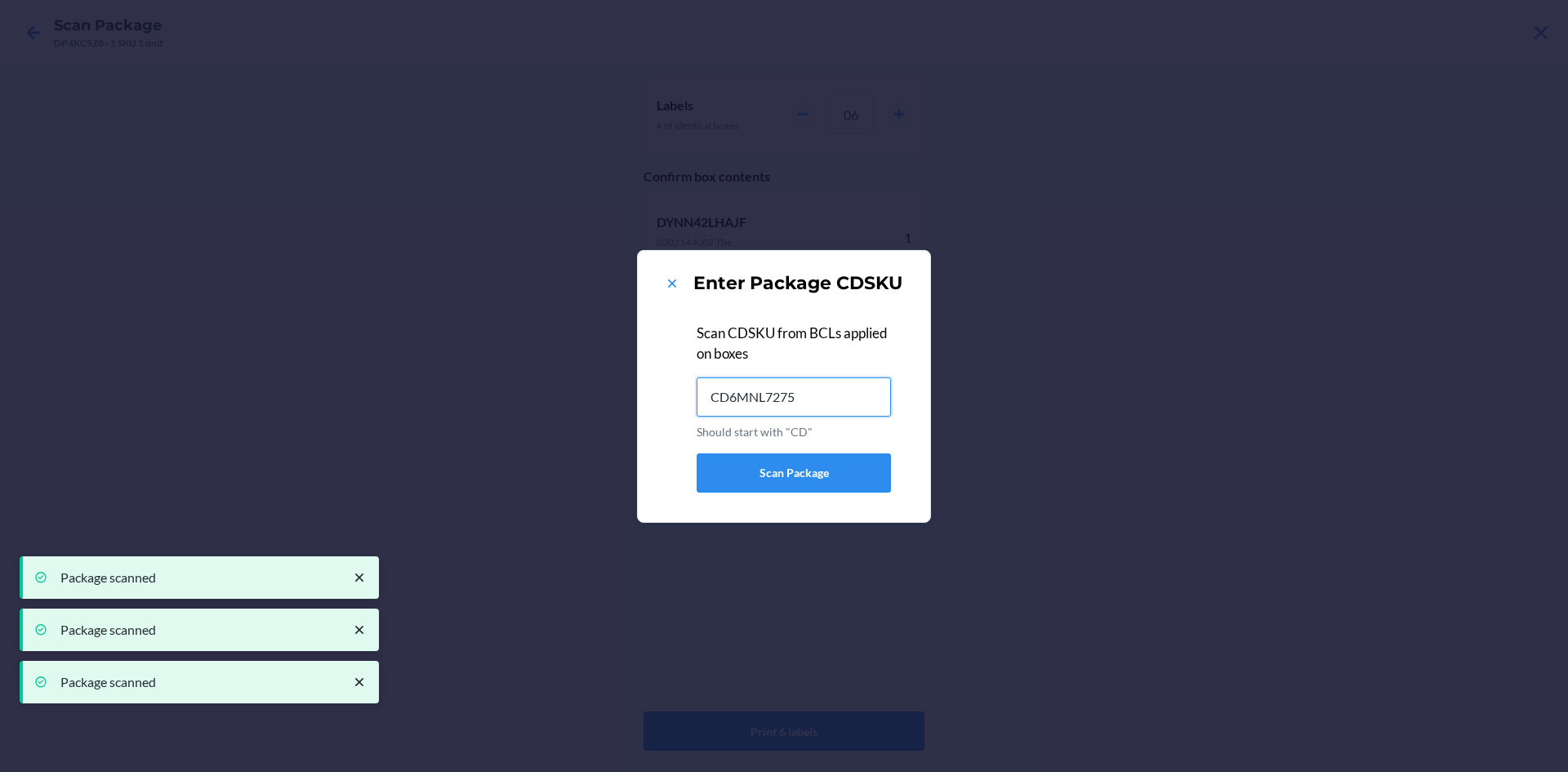
type input "CD6MNL72755"
type input "CDBFYCBVLM4"
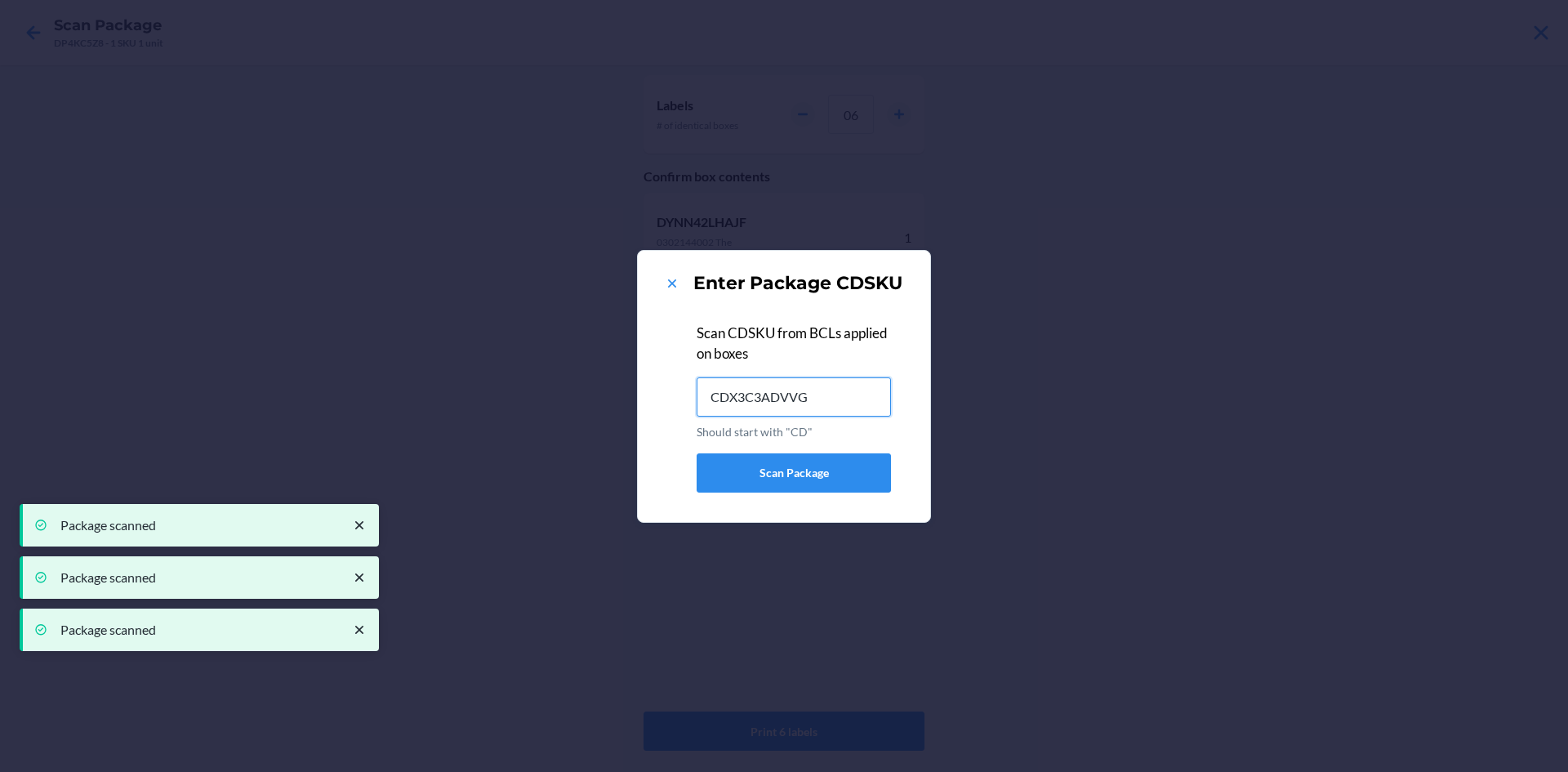
type input "CDX3C3ADVVG"
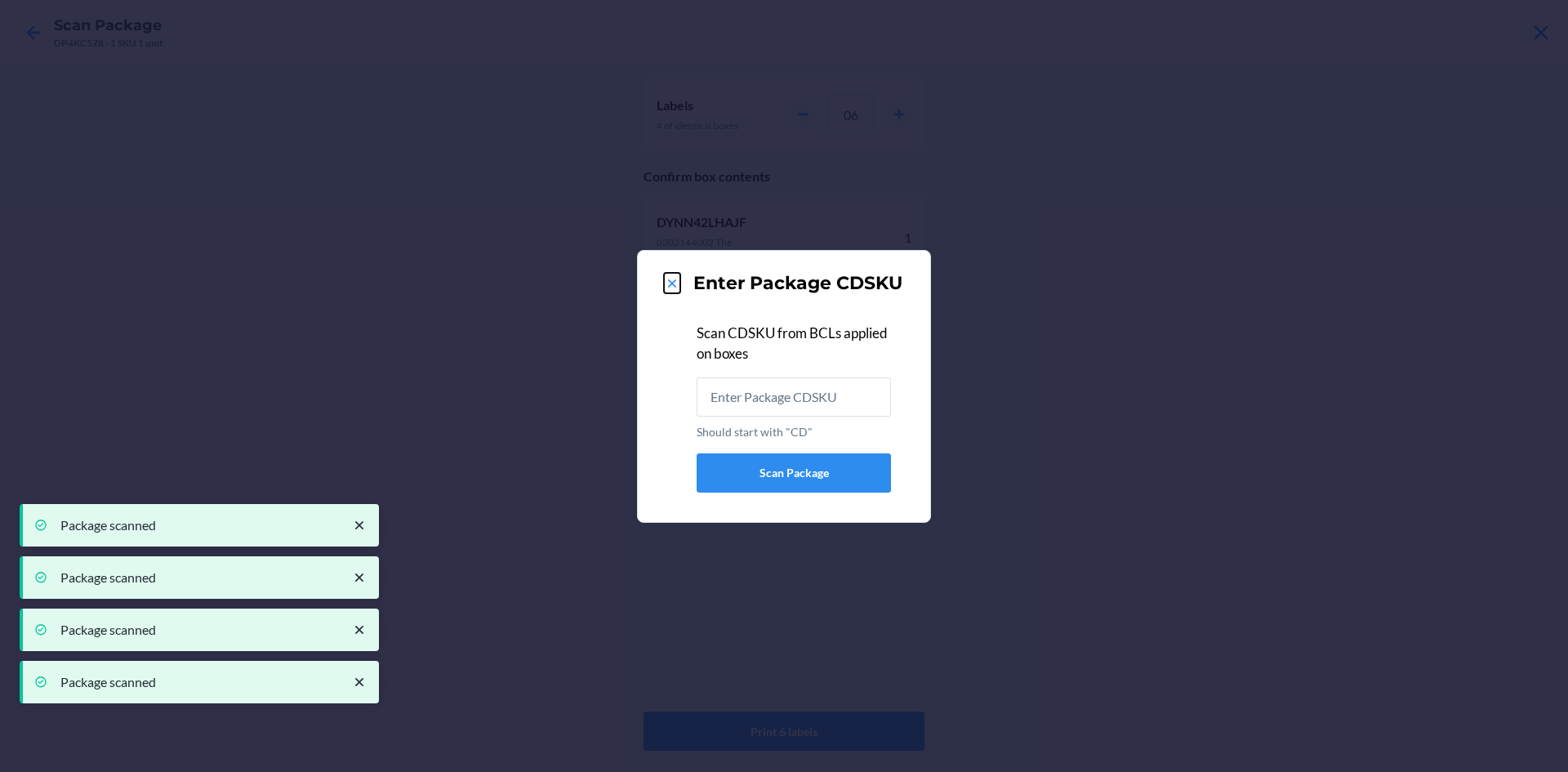
click at [671, 286] on icon at bounding box center [672, 283] width 17 height 17
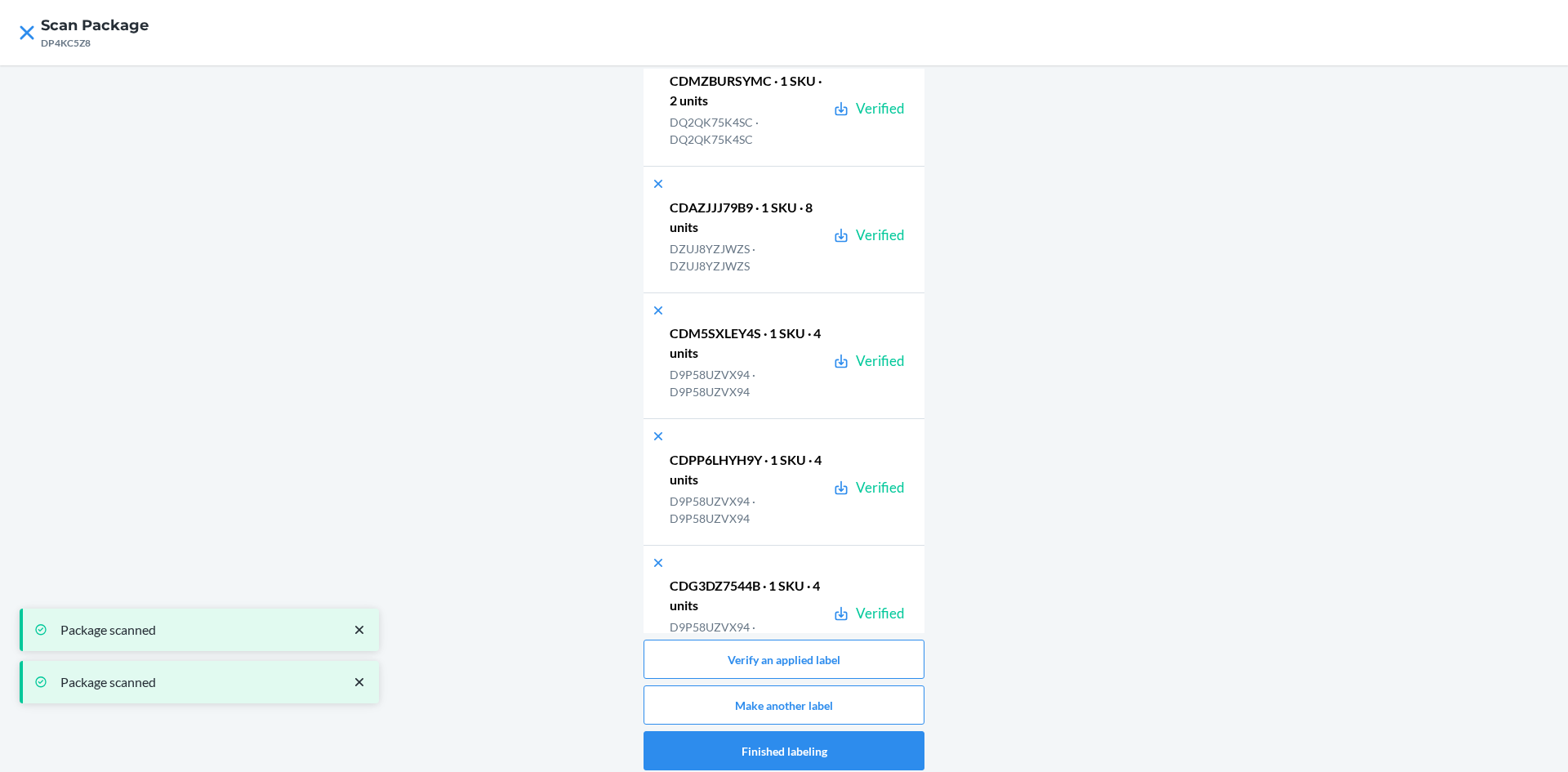
scroll to position [40976, 0]
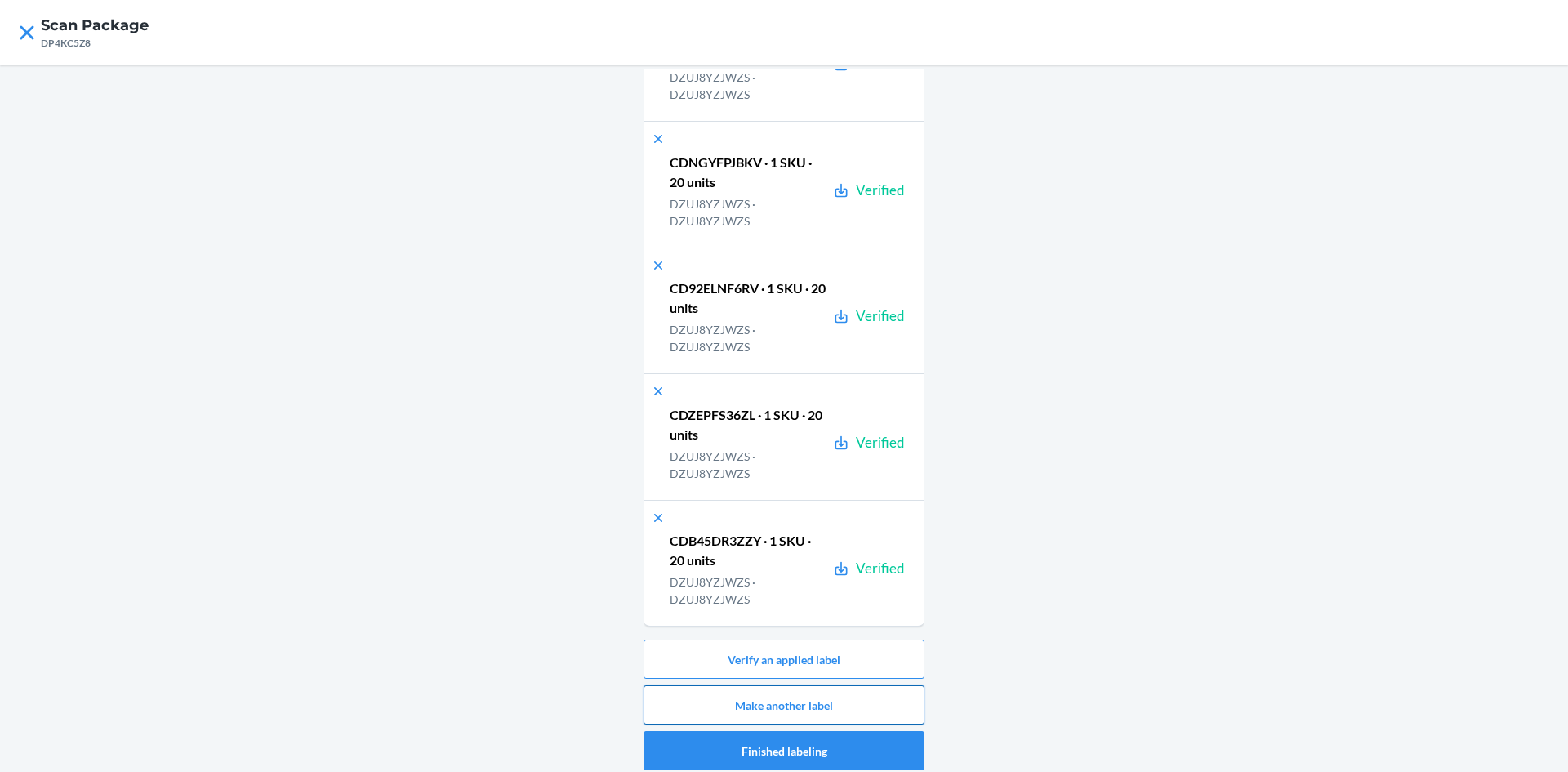
click at [864, 704] on button "Make another label" at bounding box center [784, 705] width 281 height 39
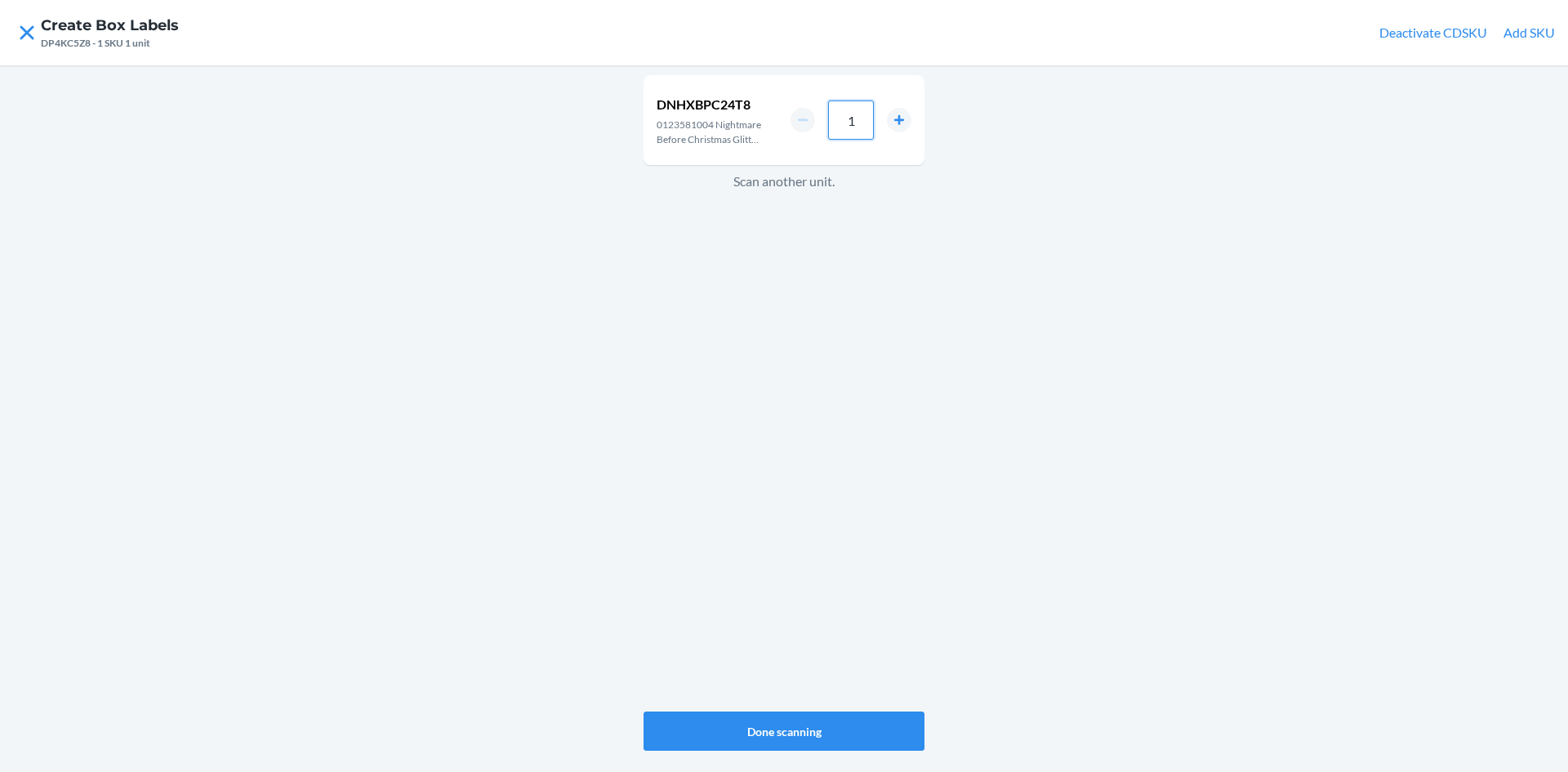
click at [862, 120] on input "1" at bounding box center [851, 120] width 46 height 39
type input "24"
click at [870, 718] on button "Done scanning" at bounding box center [784, 730] width 281 height 39
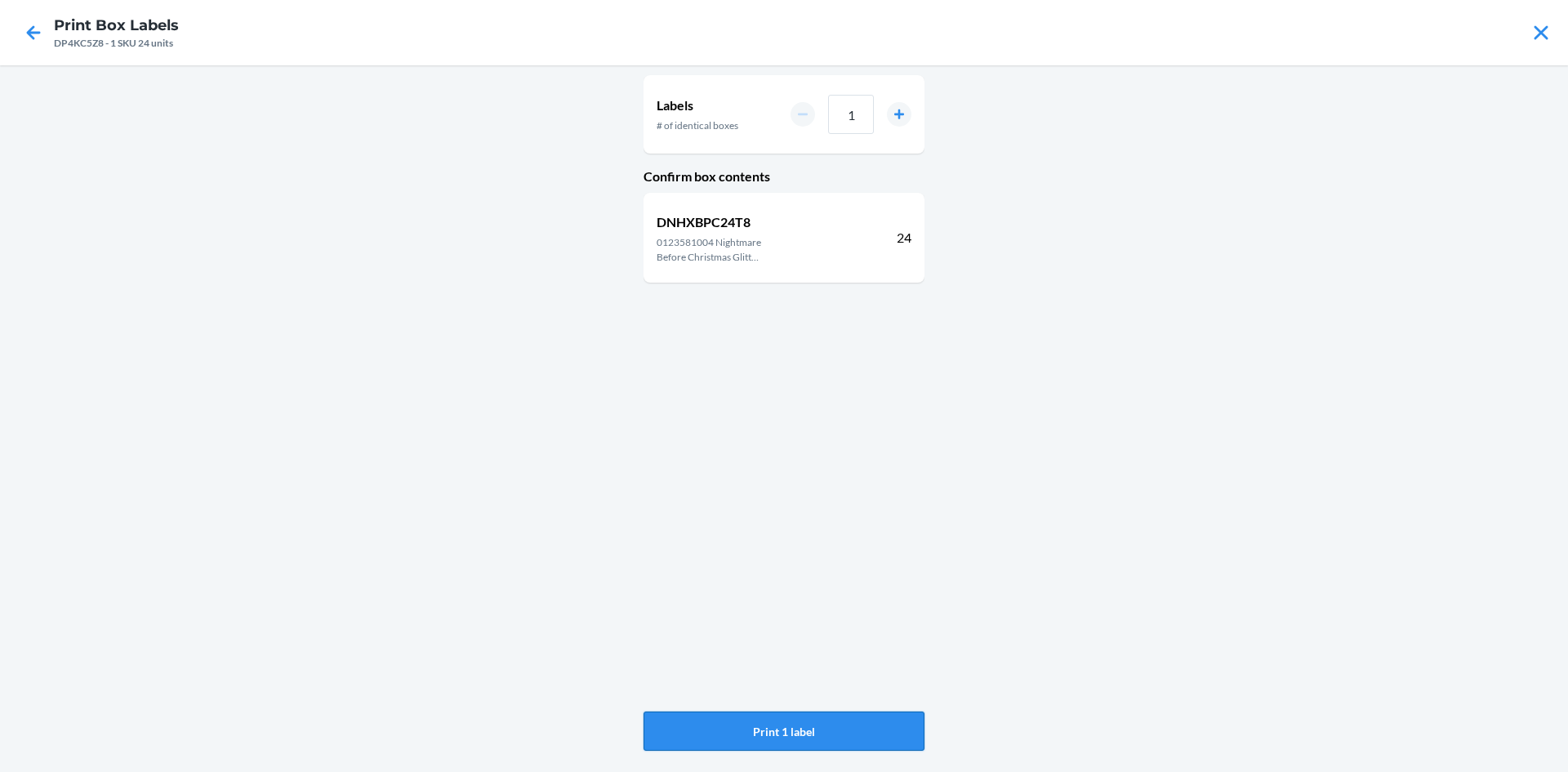
click at [830, 719] on button "Print 1 label" at bounding box center [784, 730] width 281 height 39
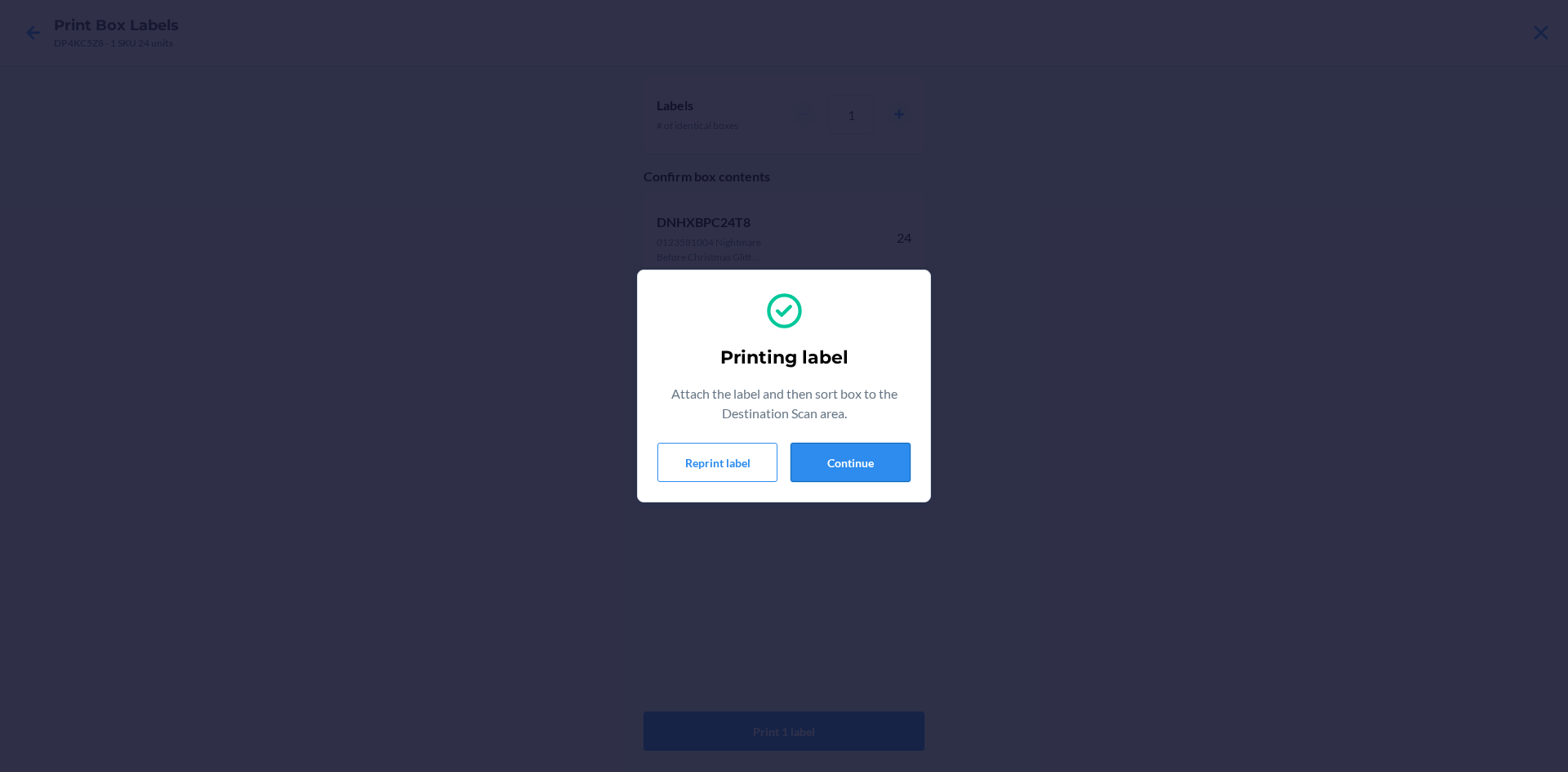
click at [838, 459] on button "Continue" at bounding box center [851, 462] width 120 height 39
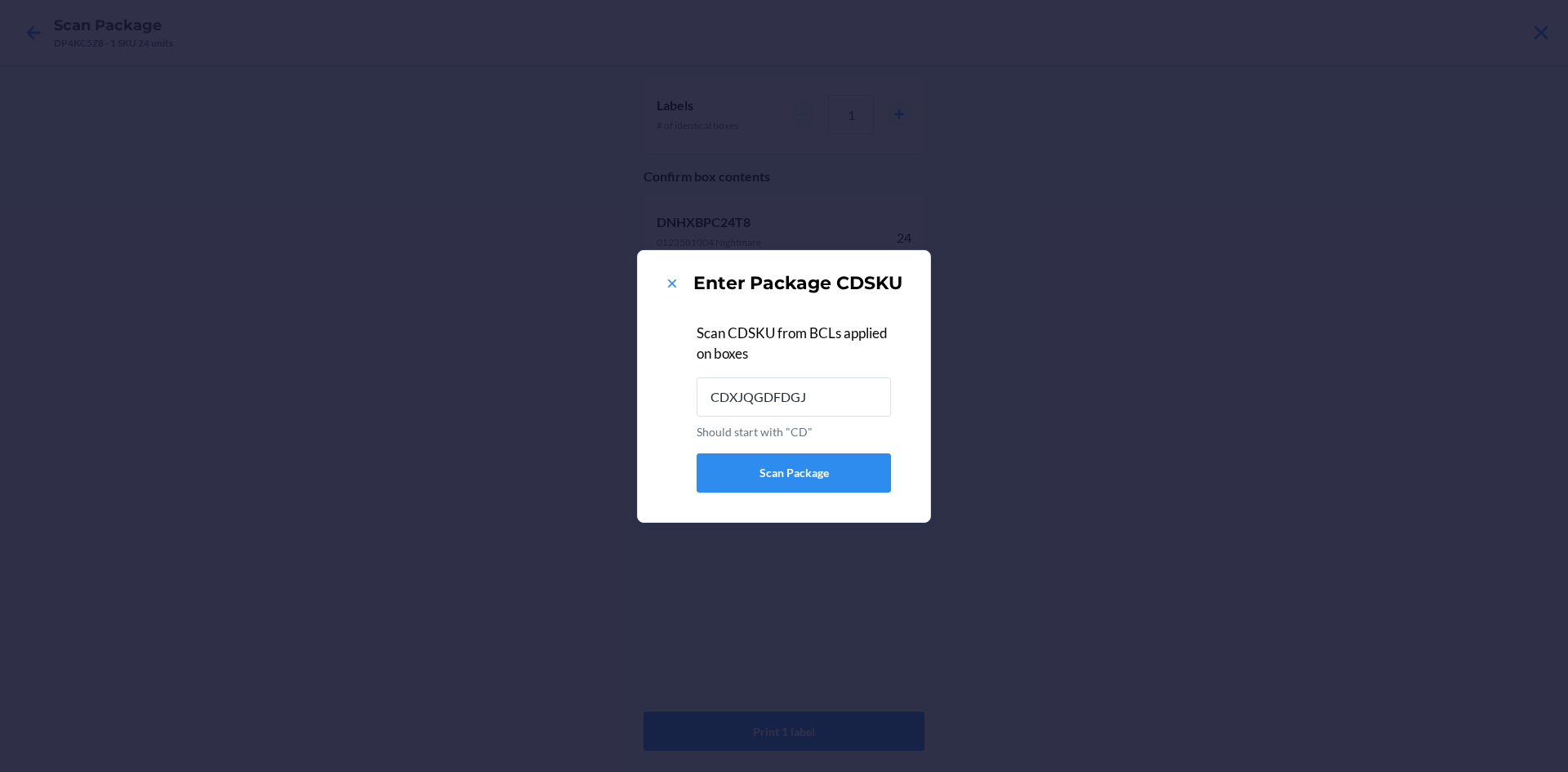
type input "CDXJQGDFDGJ"
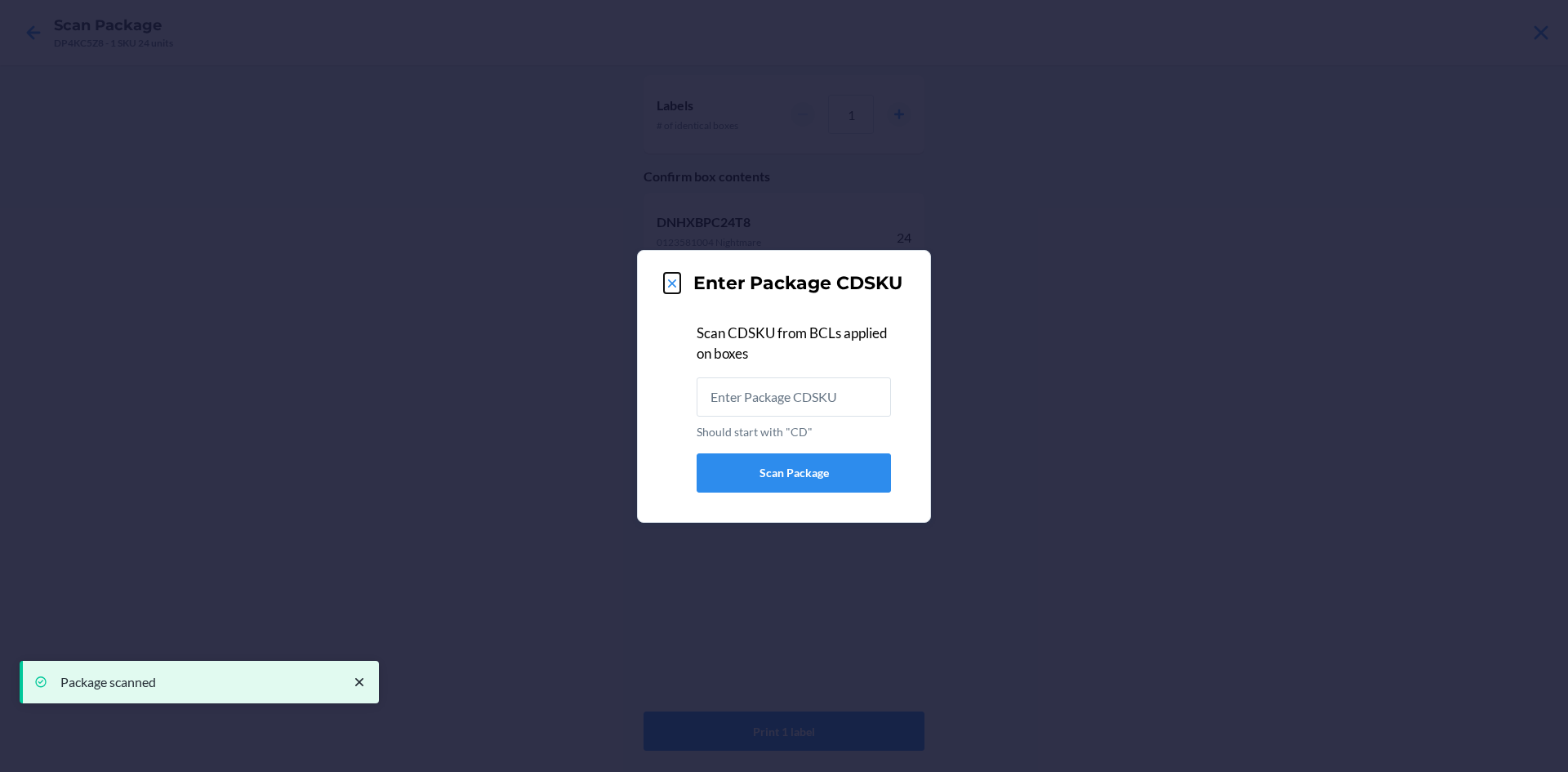
click at [671, 283] on icon at bounding box center [672, 283] width 8 height 8
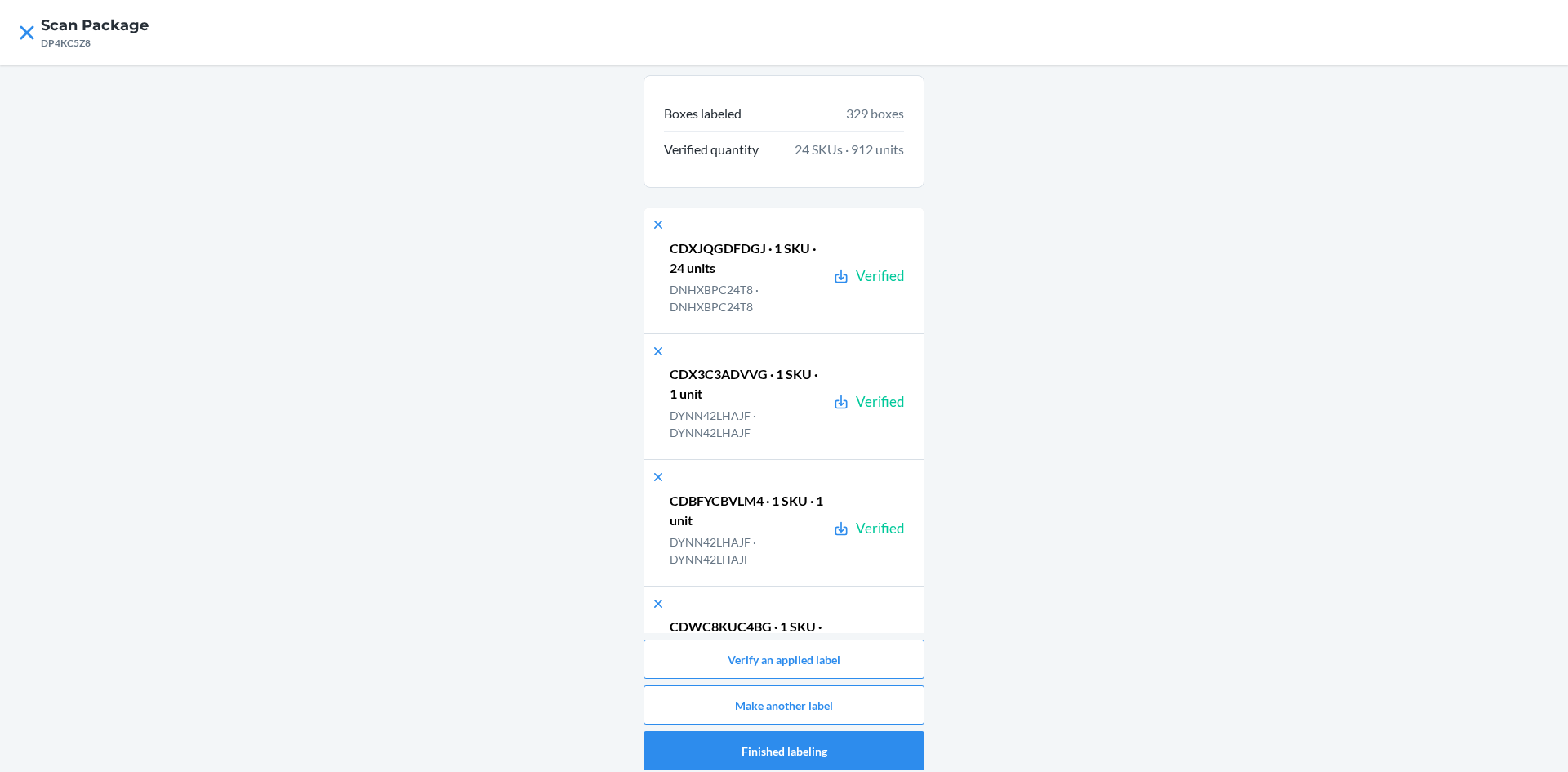
drag, startPoint x: 903, startPoint y: 98, endPoint x: 928, endPoint y: 116, distance: 30.8
click at [928, 116] on div "Boxes labeled 329 boxes Verified quantity 24 SKUs · 912 units CDXJQGDFDGJ · 1 S…" at bounding box center [784, 423] width 1568 height 715
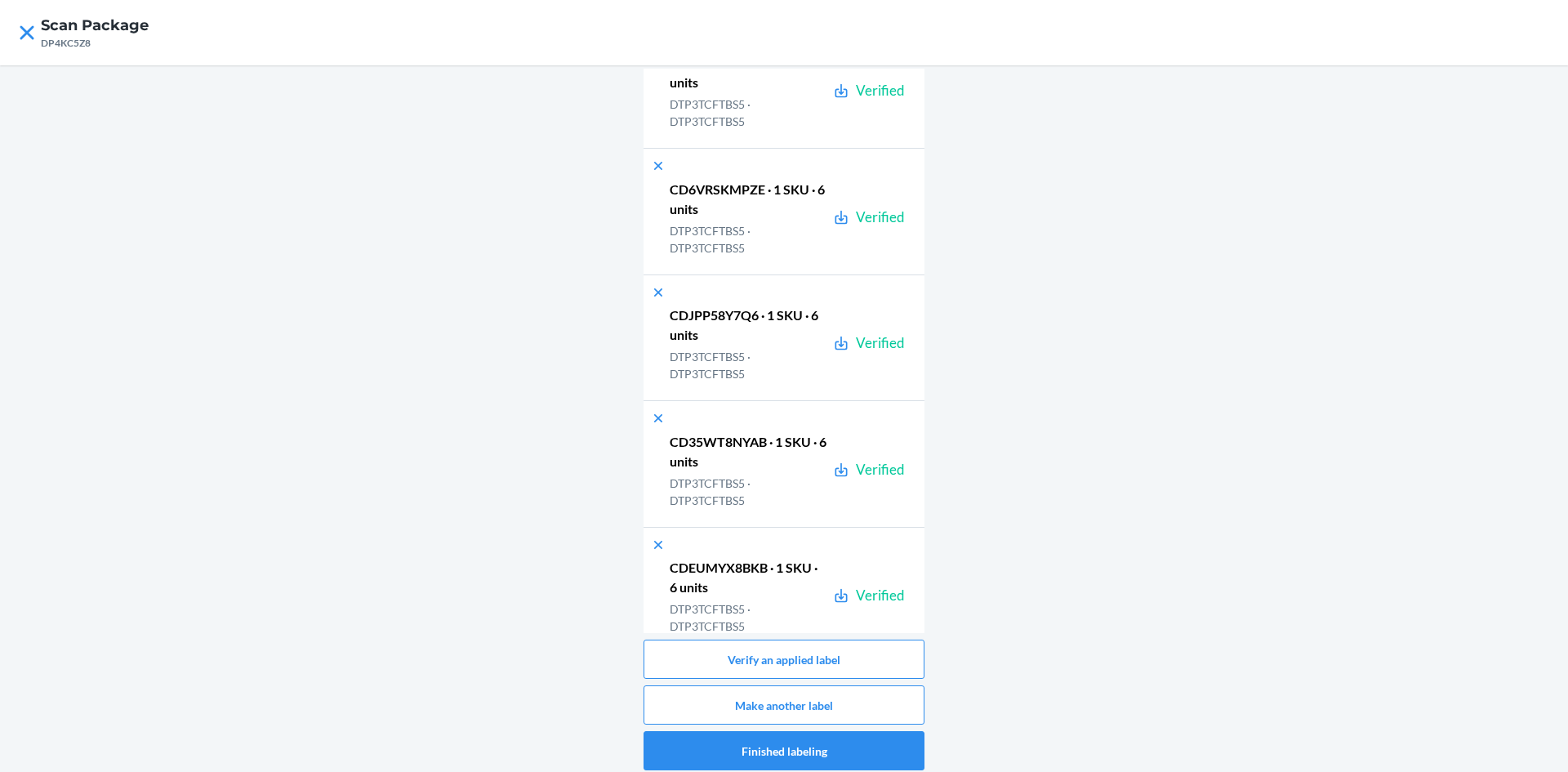
scroll to position [41102, 0]
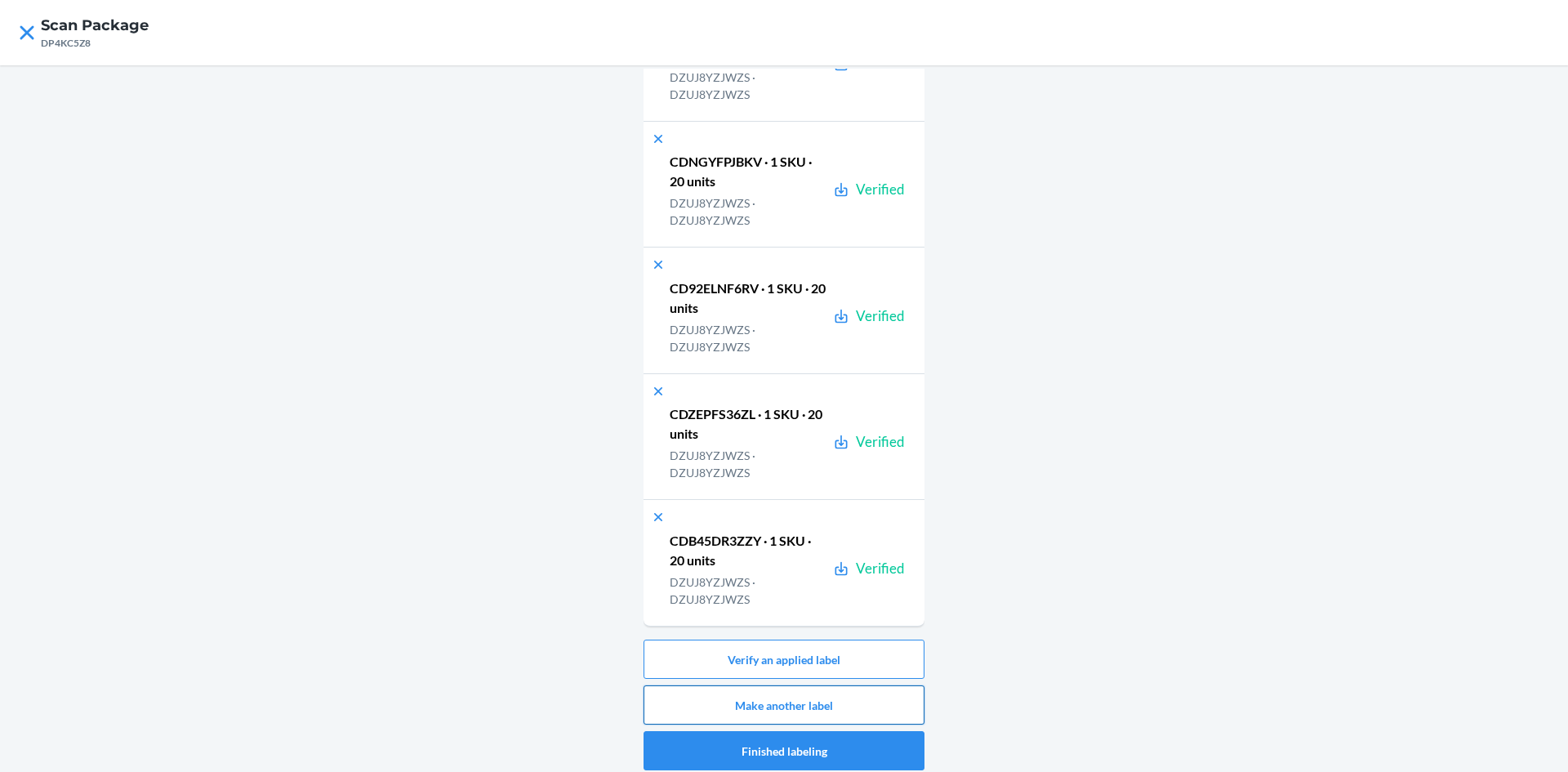
click at [855, 698] on button "Make another label" at bounding box center [784, 705] width 281 height 39
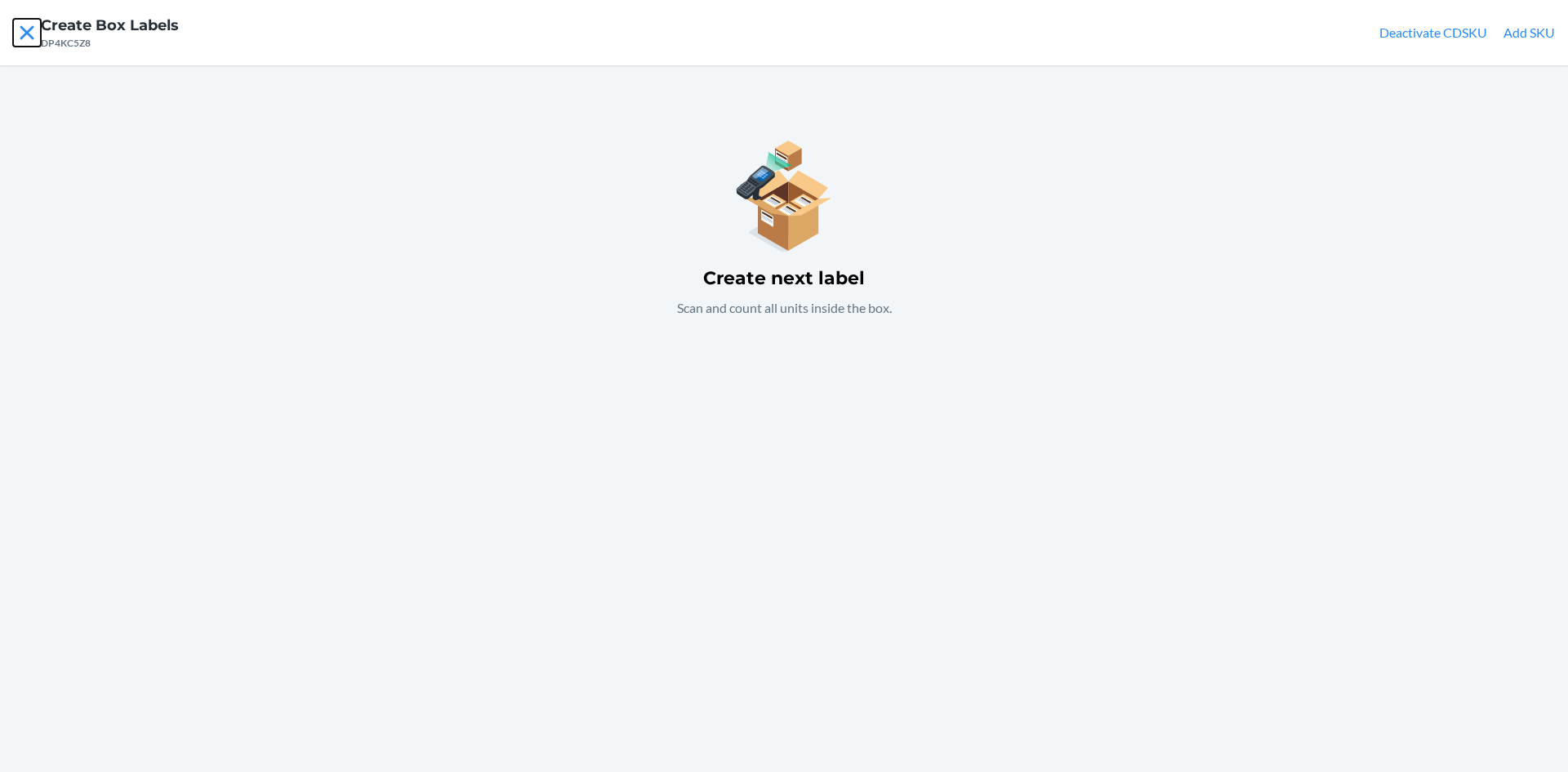
click at [29, 28] on icon at bounding box center [27, 32] width 14 height 14
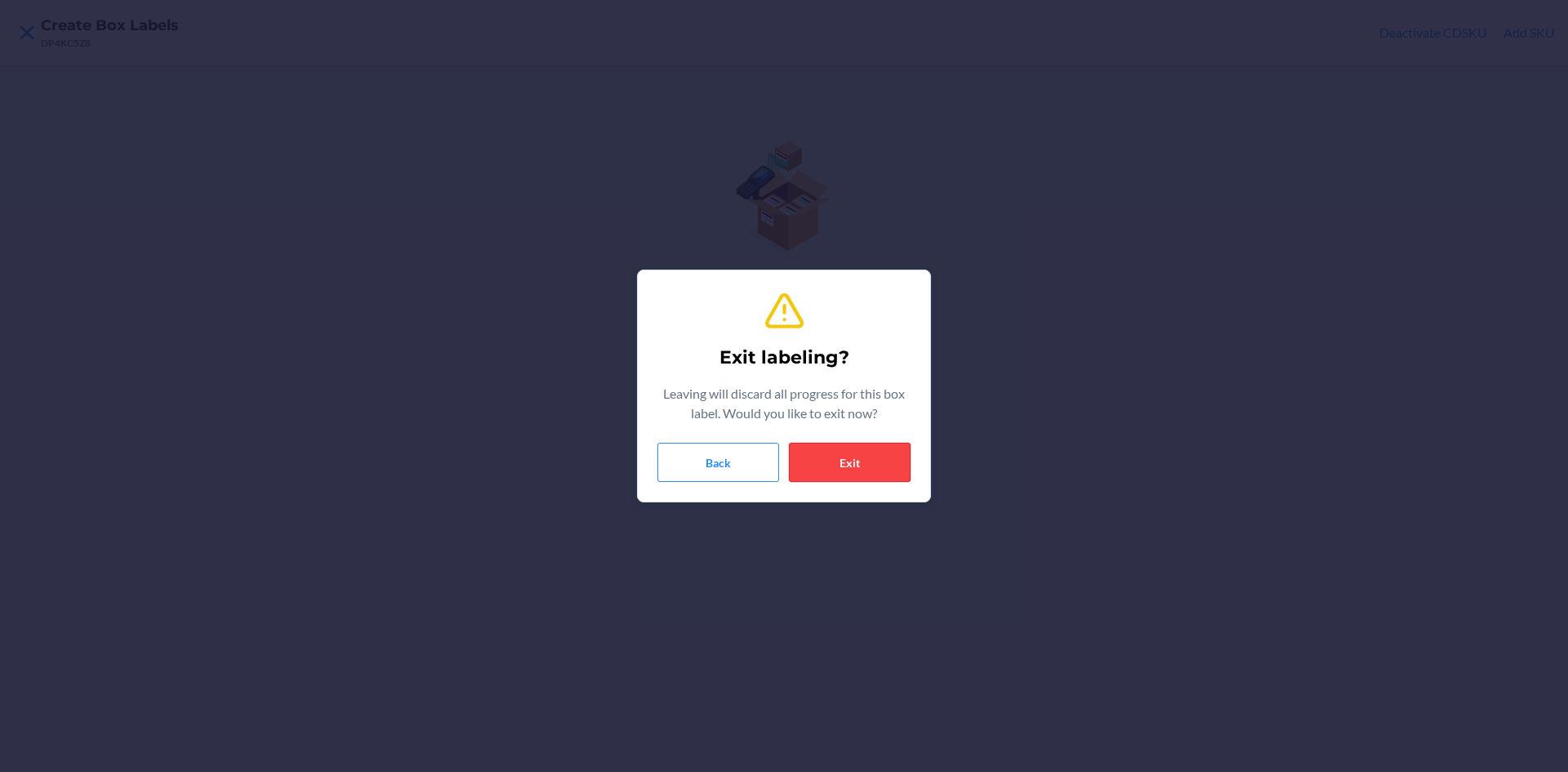
click at [852, 457] on button "Exit" at bounding box center [850, 462] width 121 height 39
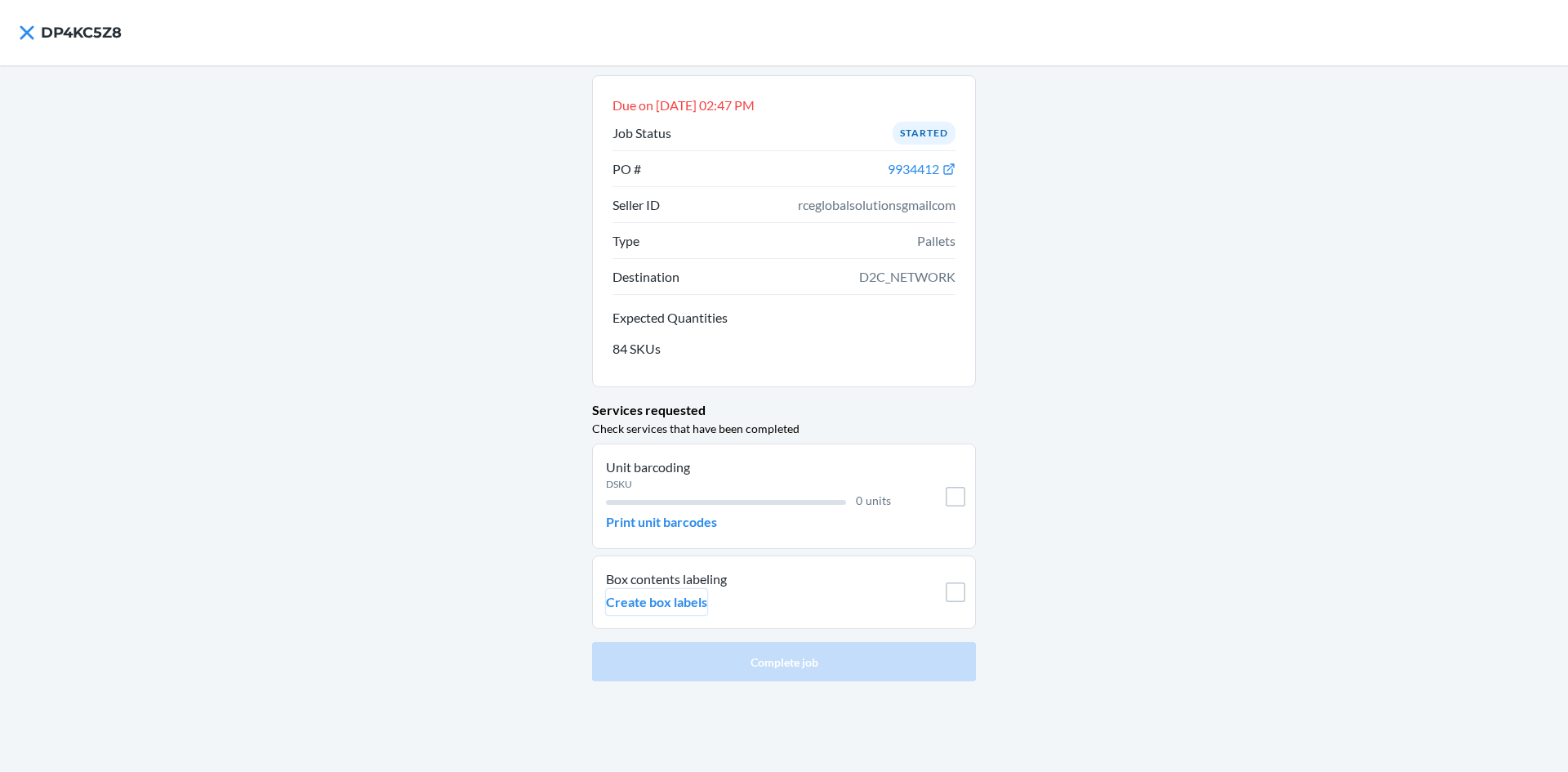
click at [661, 589] on button "Create box labels" at bounding box center [656, 602] width 101 height 26
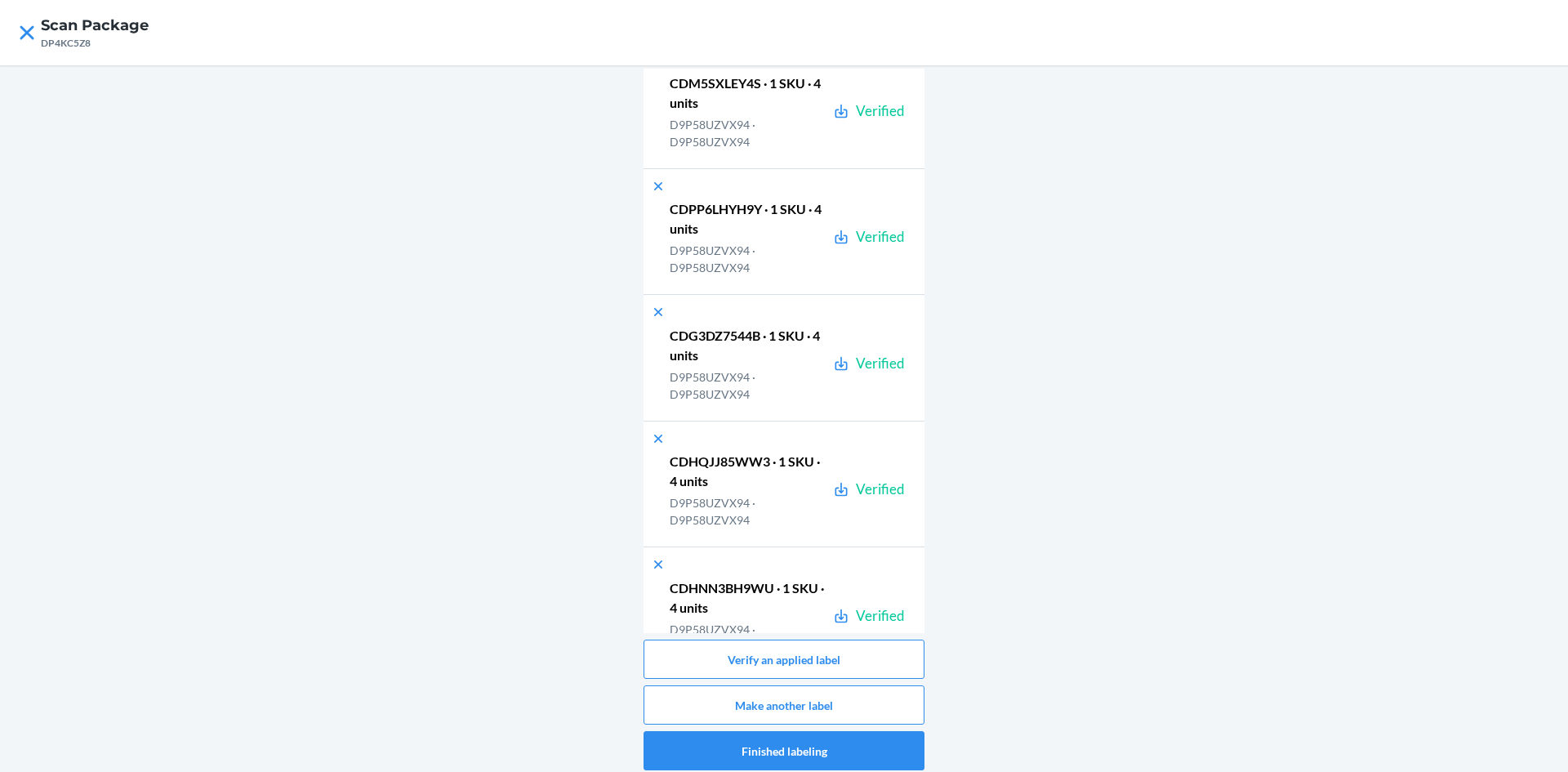
scroll to position [41102, 0]
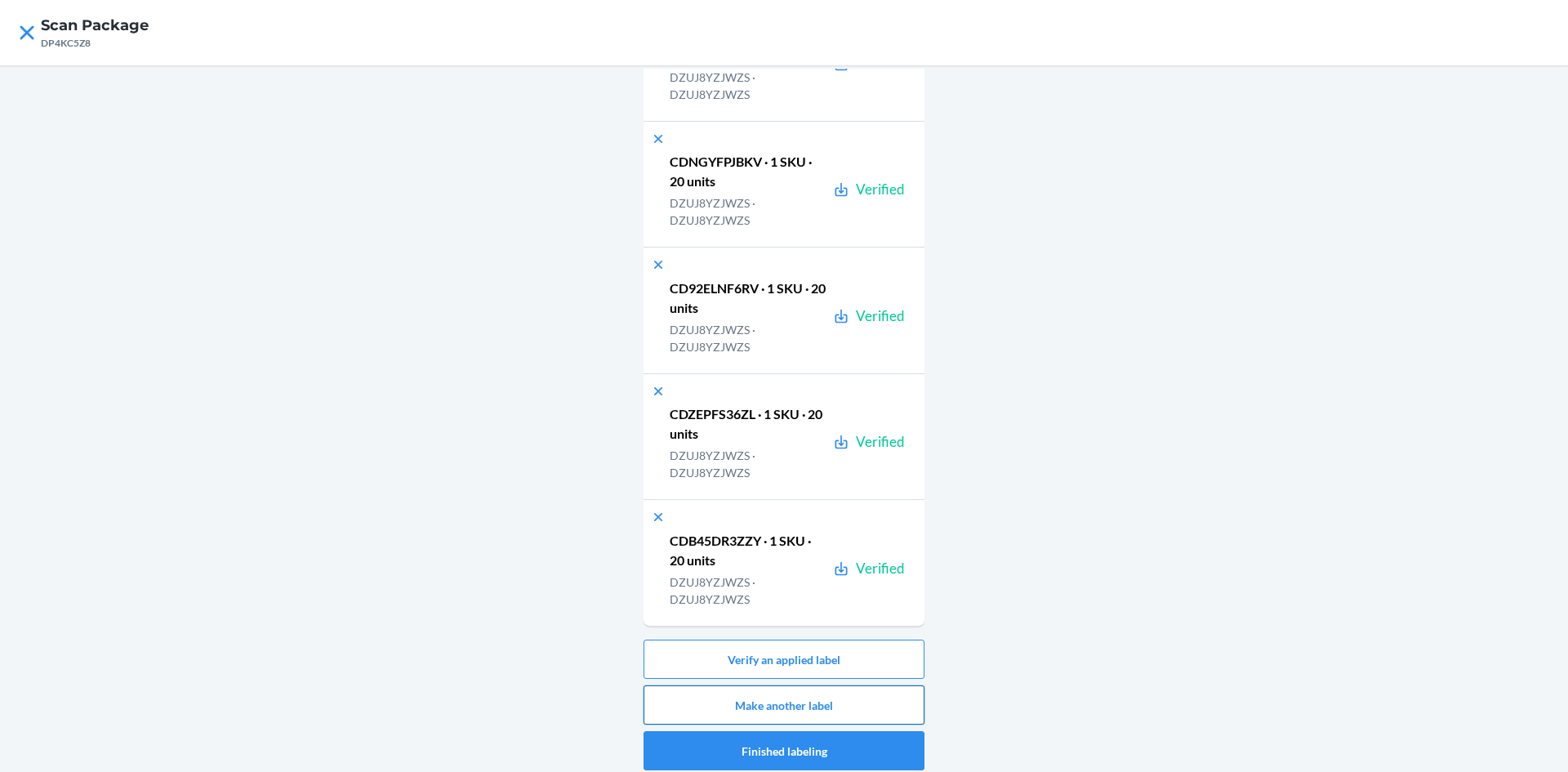
click at [787, 704] on button "Make another label" at bounding box center [784, 705] width 281 height 39
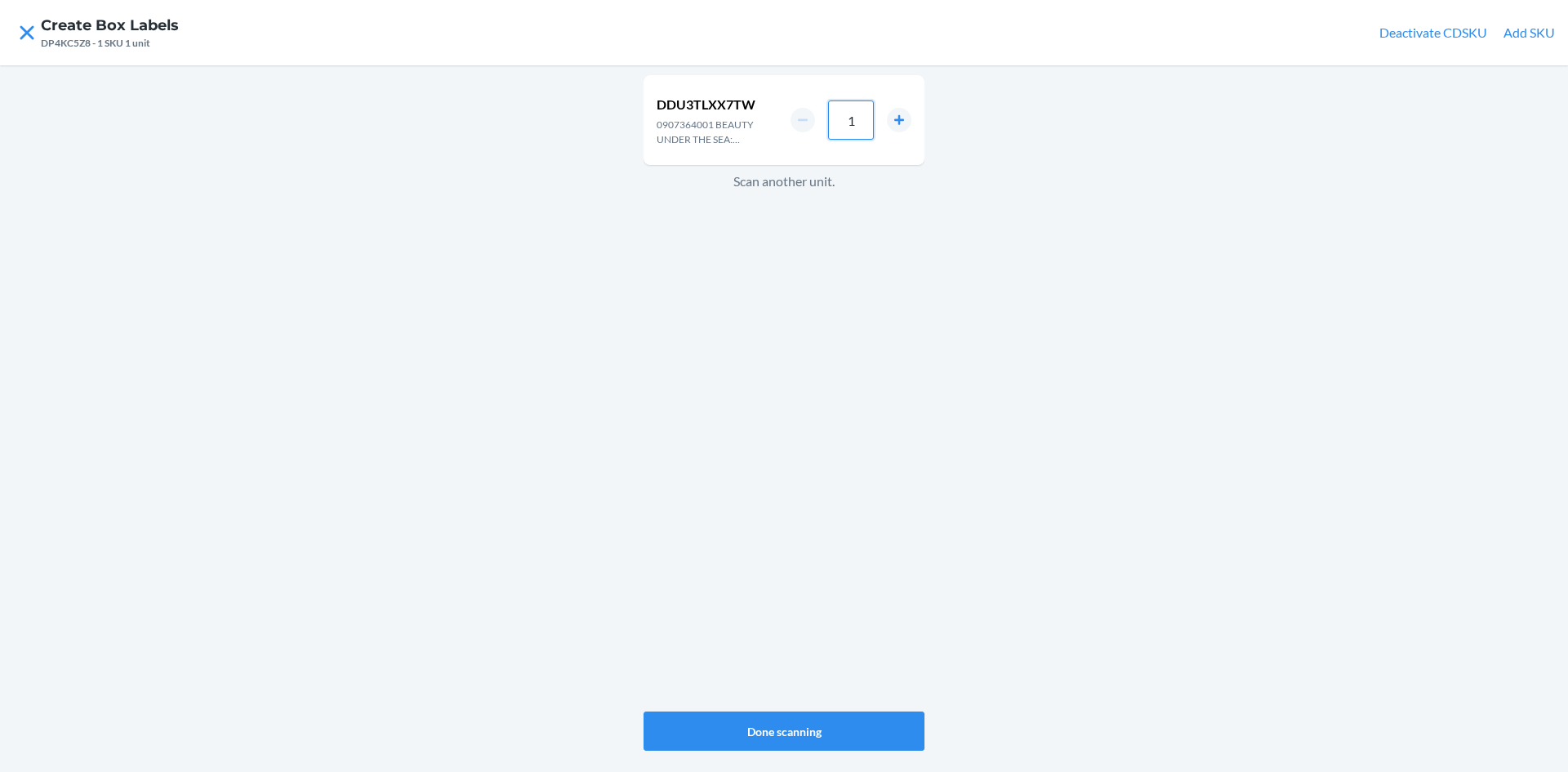
click at [857, 116] on input "1" at bounding box center [851, 120] width 46 height 39
type input "4"
click at [816, 734] on button "Done scanning" at bounding box center [784, 730] width 281 height 39
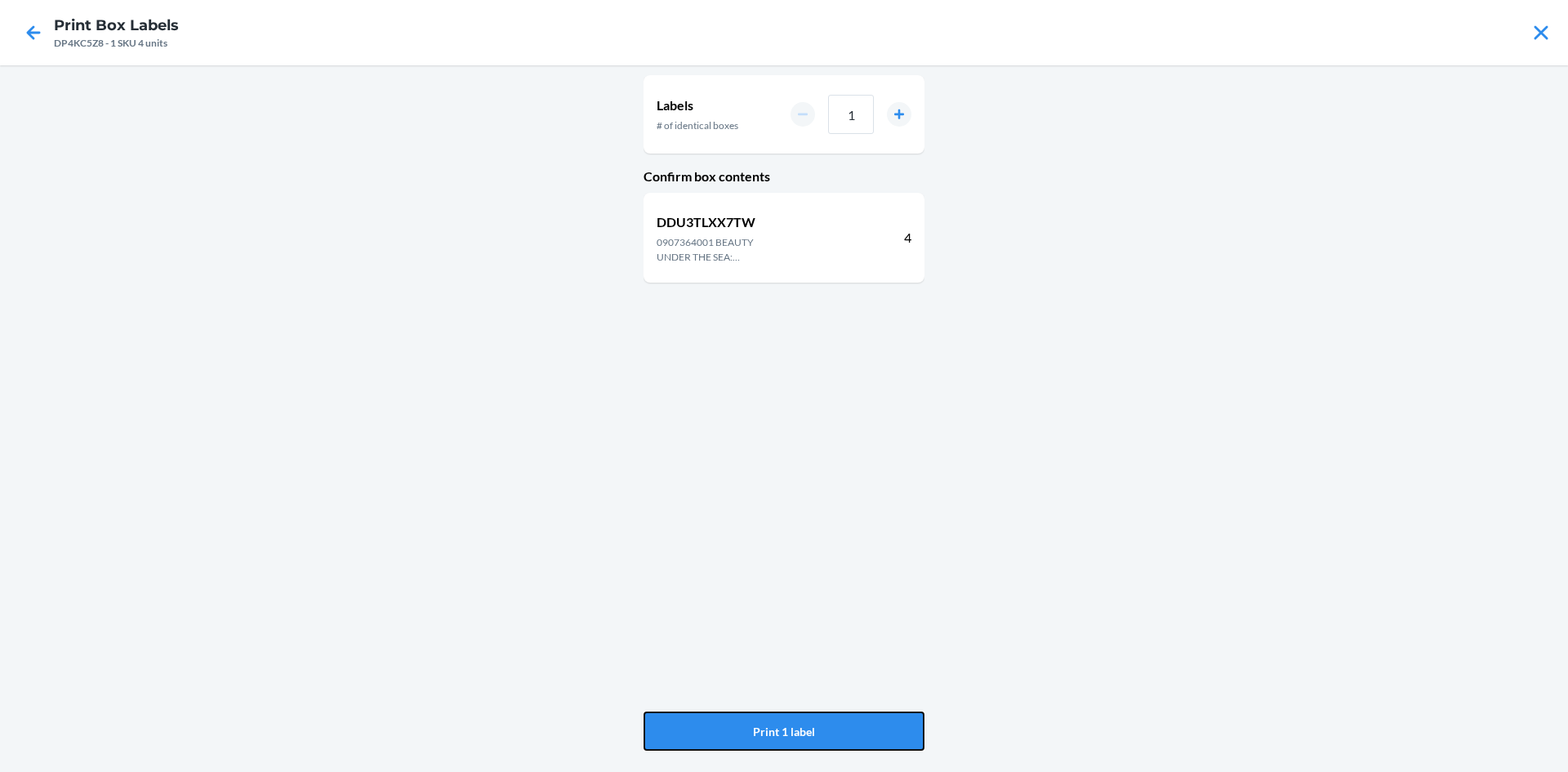
click at [816, 734] on button "Print 1 label" at bounding box center [784, 730] width 281 height 39
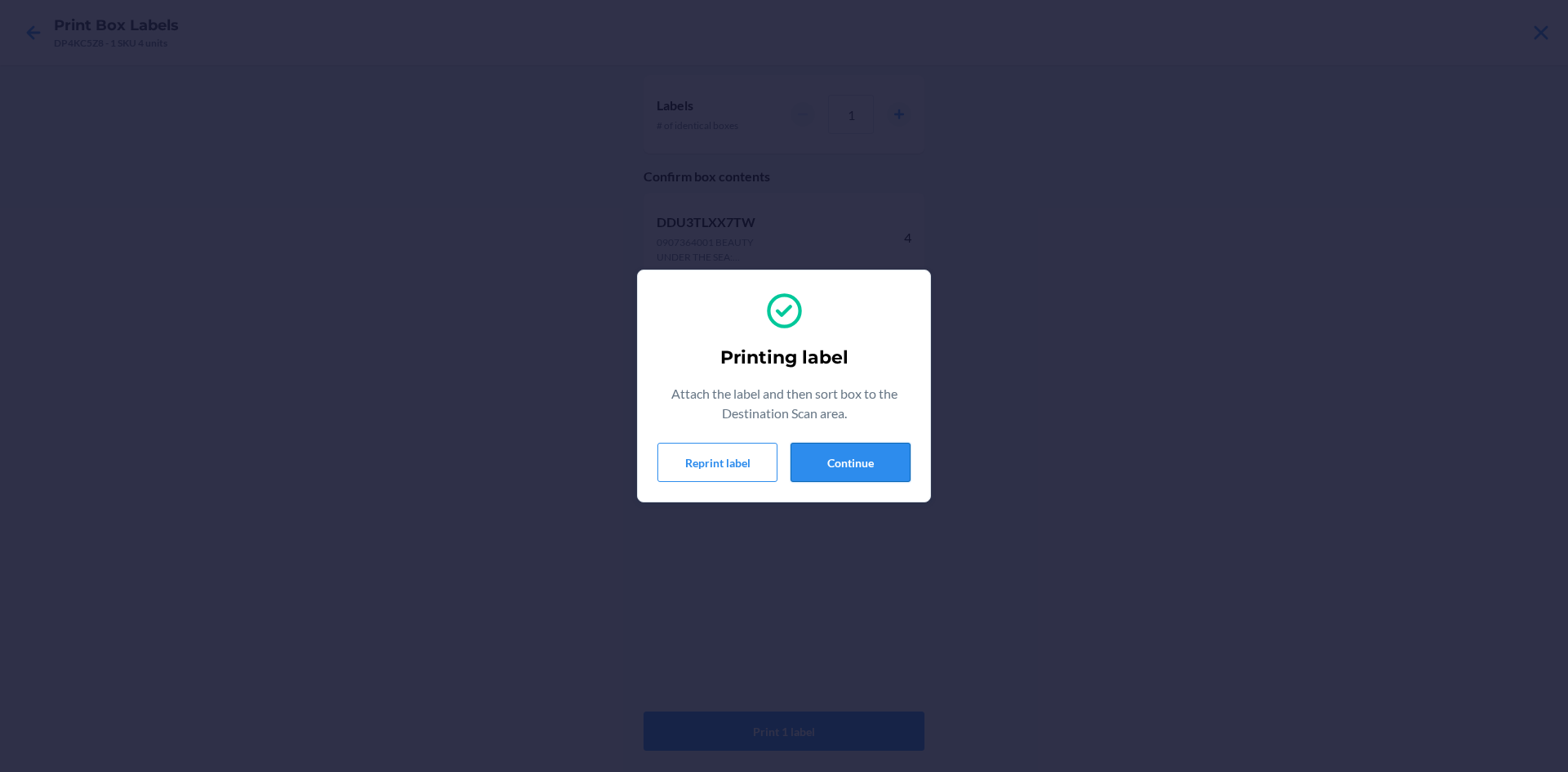
click at [904, 459] on button "Continue" at bounding box center [851, 462] width 120 height 39
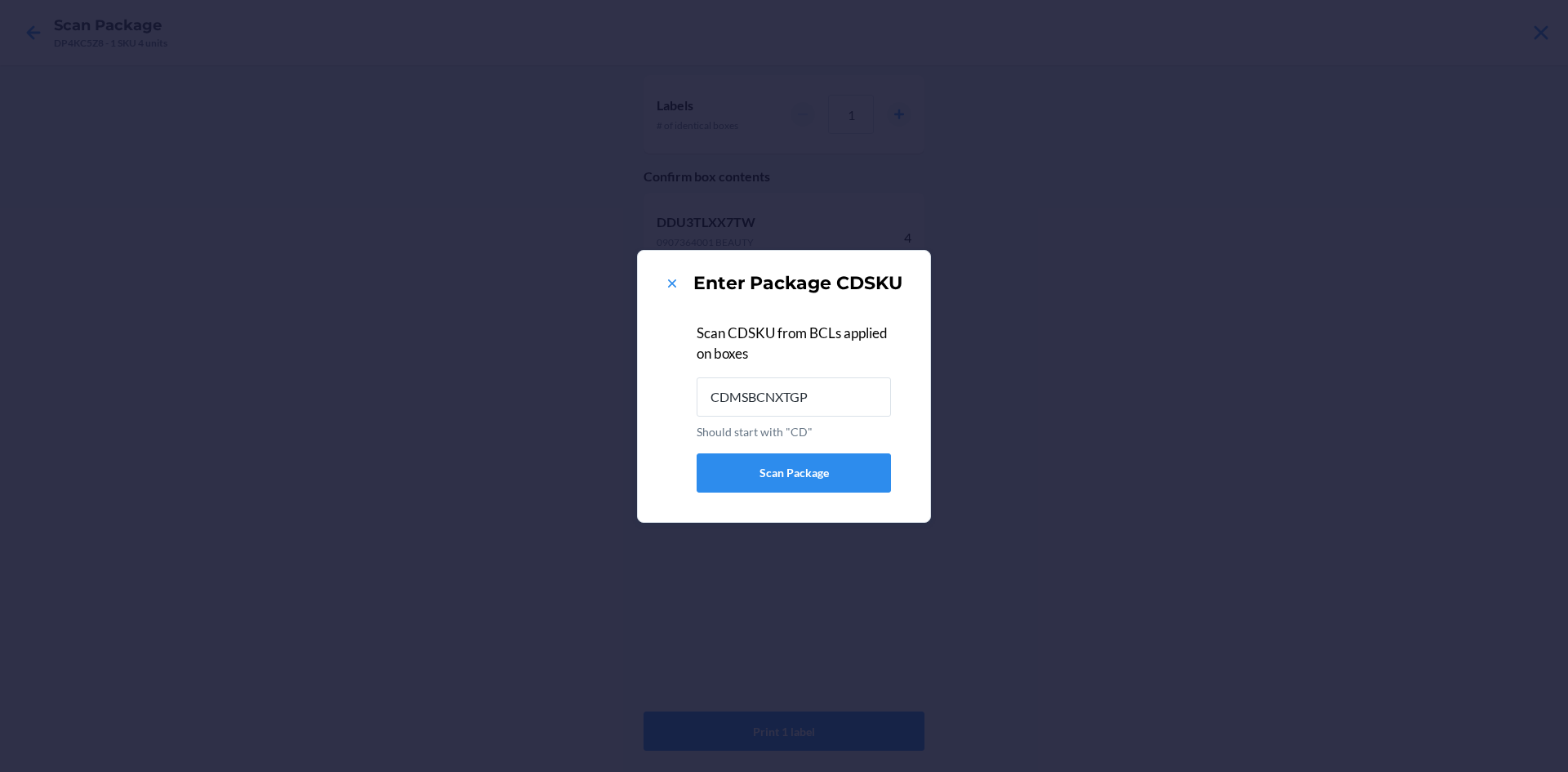
type input "CDMSBCNXTGP"
click at [666, 280] on icon at bounding box center [672, 283] width 17 height 17
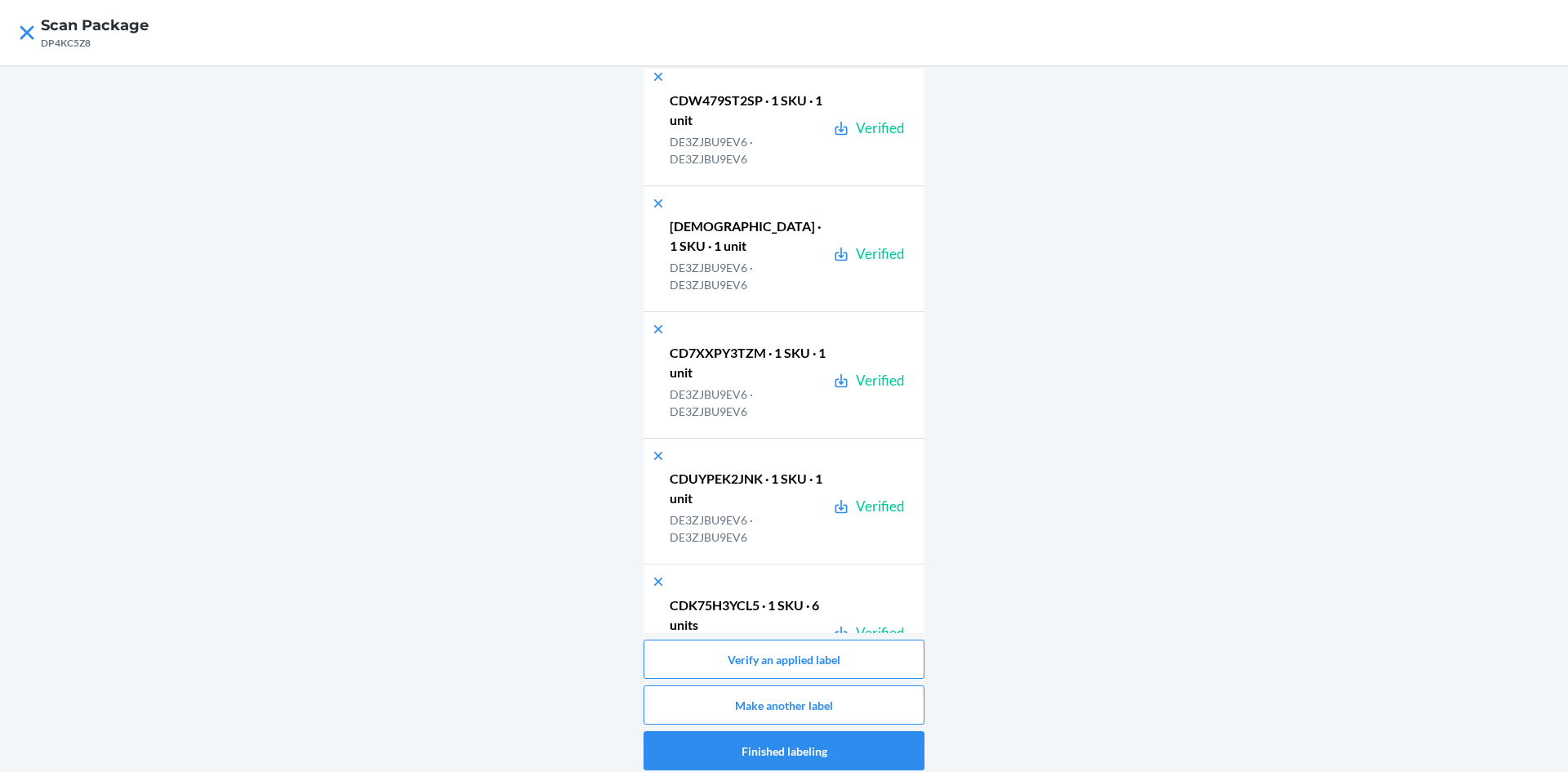
scroll to position [41228, 0]
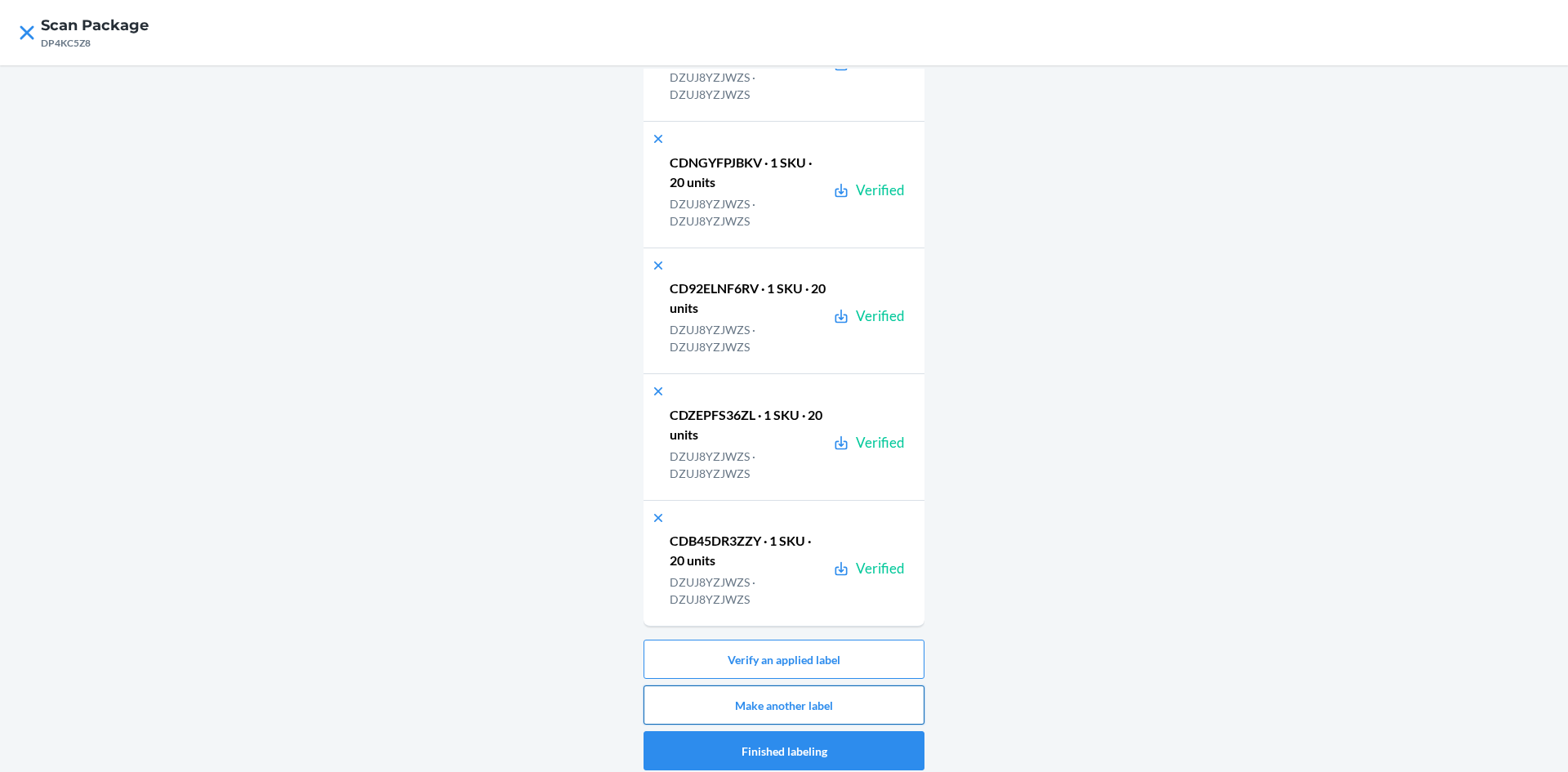
click at [882, 706] on button "Make another label" at bounding box center [784, 705] width 281 height 39
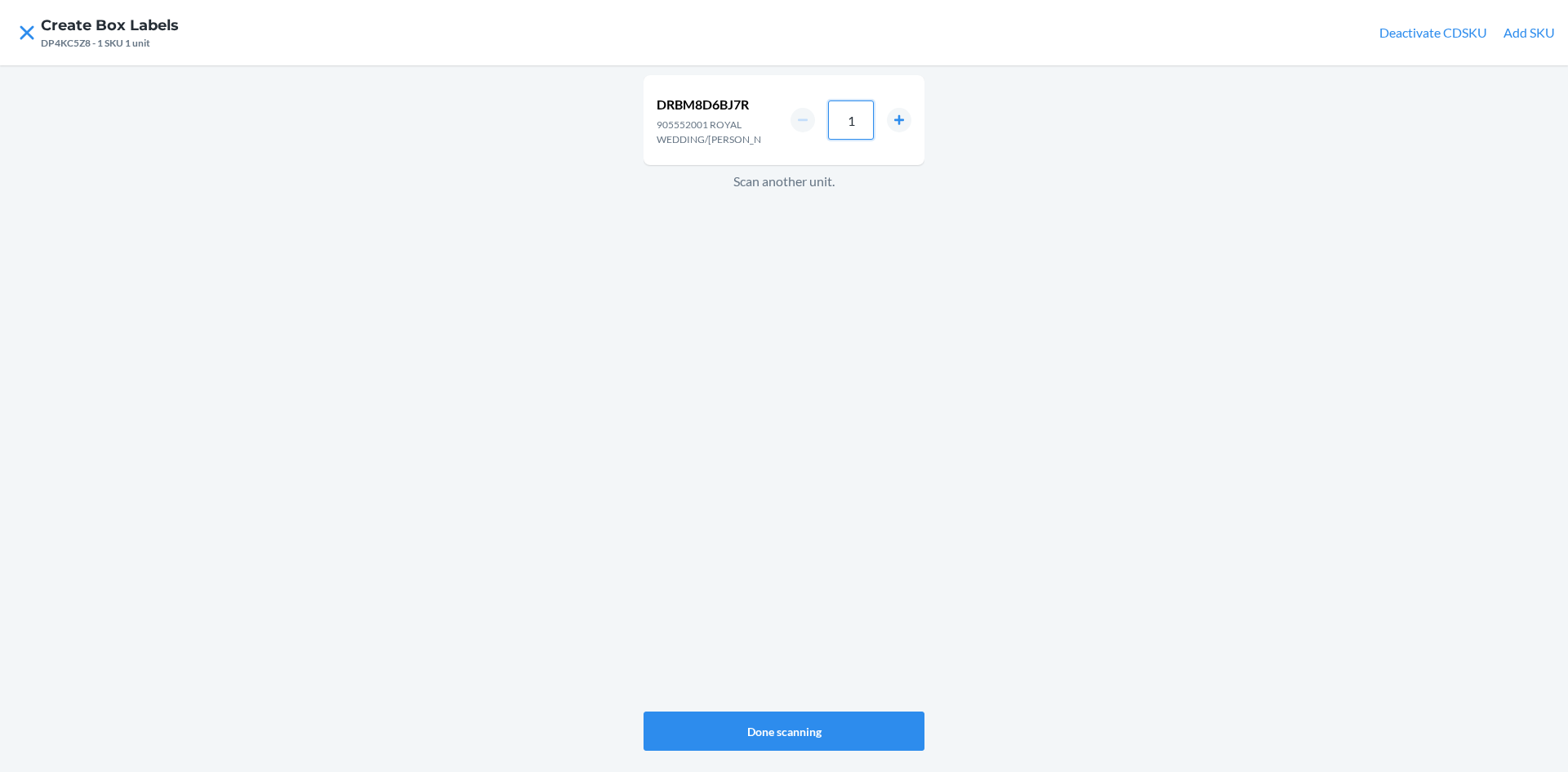
click at [865, 125] on input "1" at bounding box center [851, 120] width 46 height 39
type input "5"
click at [833, 734] on button "Done scanning" at bounding box center [784, 730] width 281 height 39
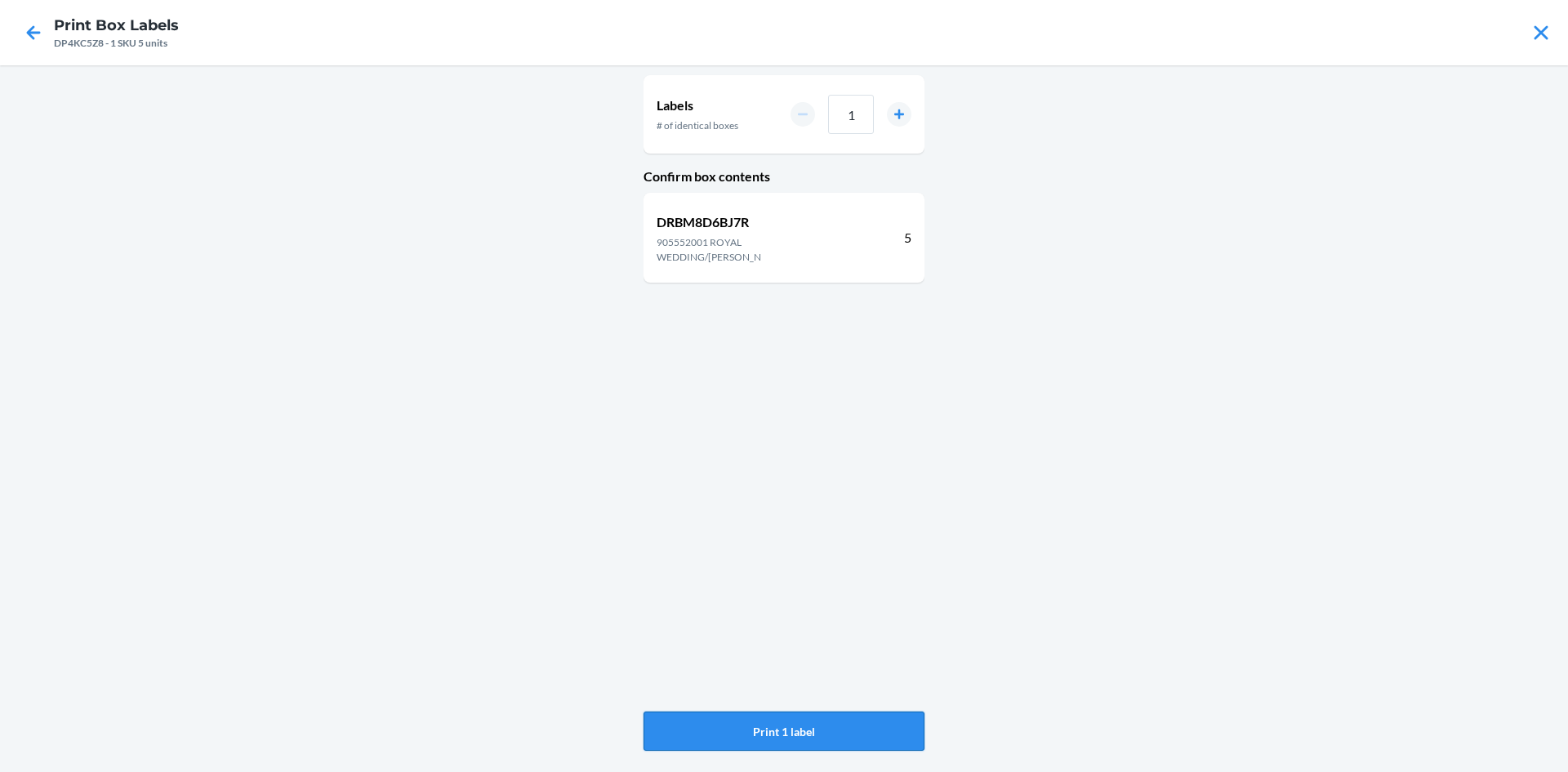
click at [832, 723] on button "Print 1 label" at bounding box center [784, 730] width 281 height 39
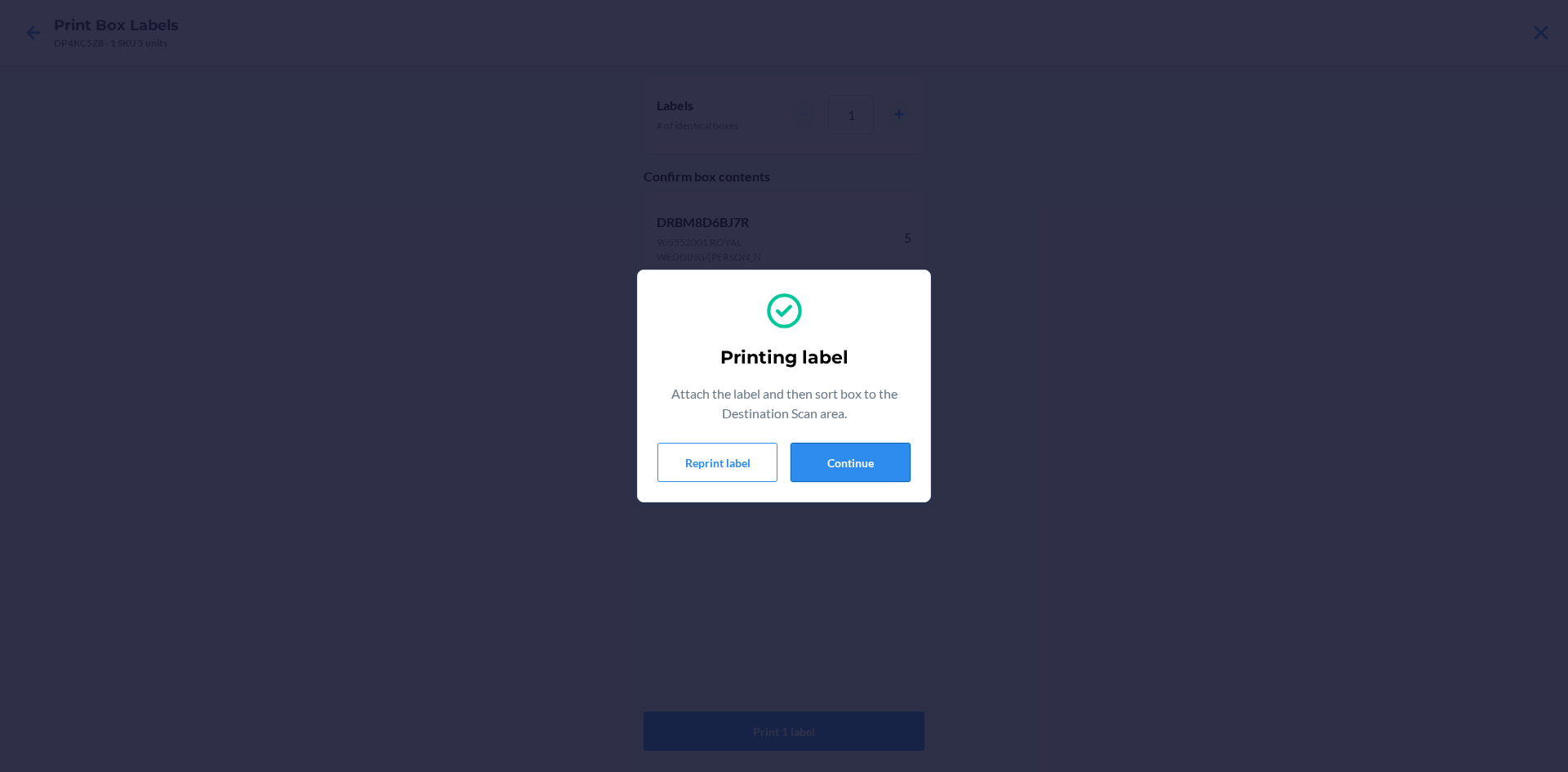
click at [862, 455] on button "Continue" at bounding box center [851, 462] width 120 height 39
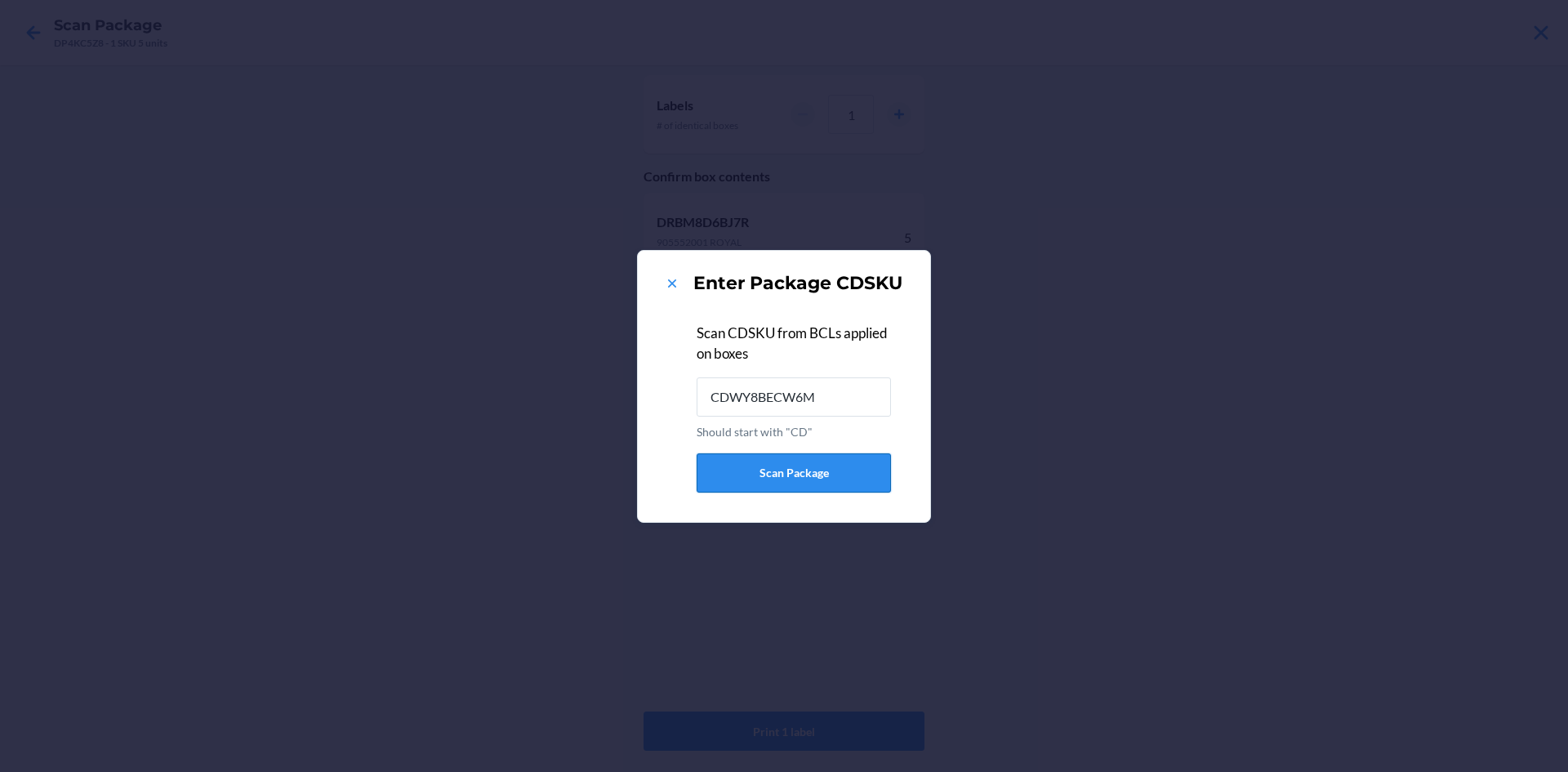
type input "CDWY8BECW6M"
type input "DNHXBPC24T8"
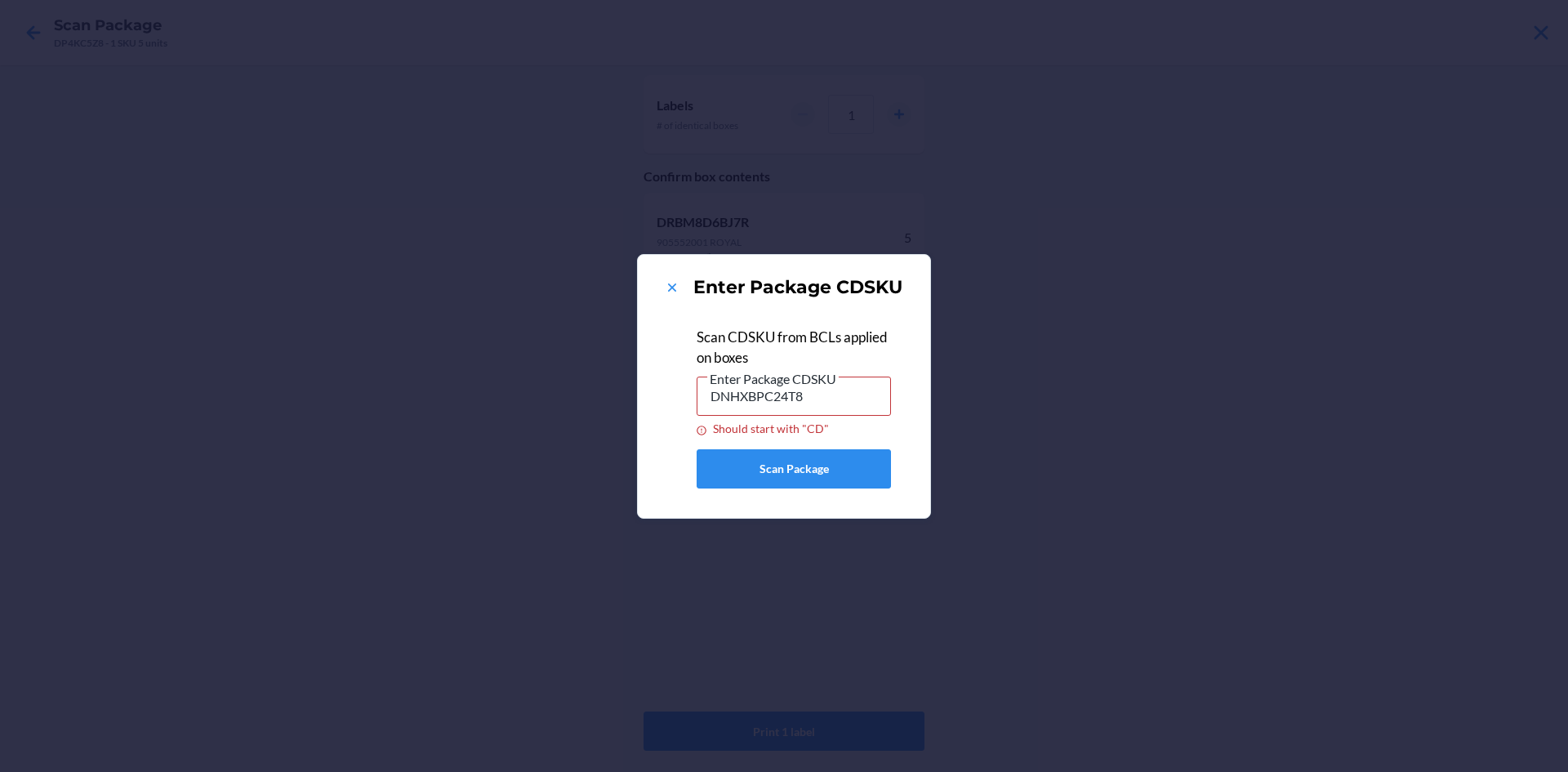
click at [668, 276] on div "Enter Package CDSKU" at bounding box center [784, 287] width 253 height 26
click at [671, 283] on icon at bounding box center [672, 288] width 17 height 17
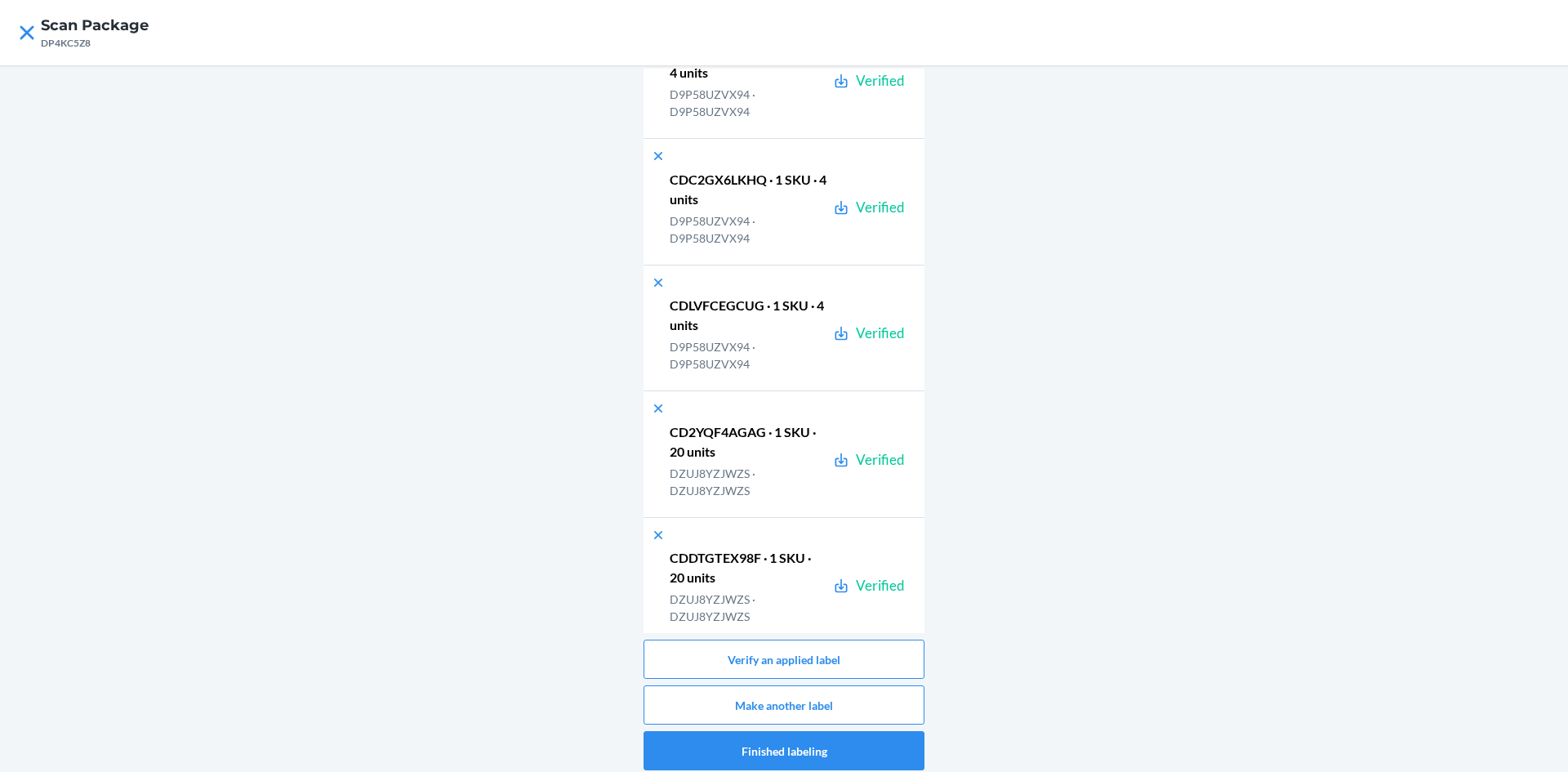
scroll to position [41355, 0]
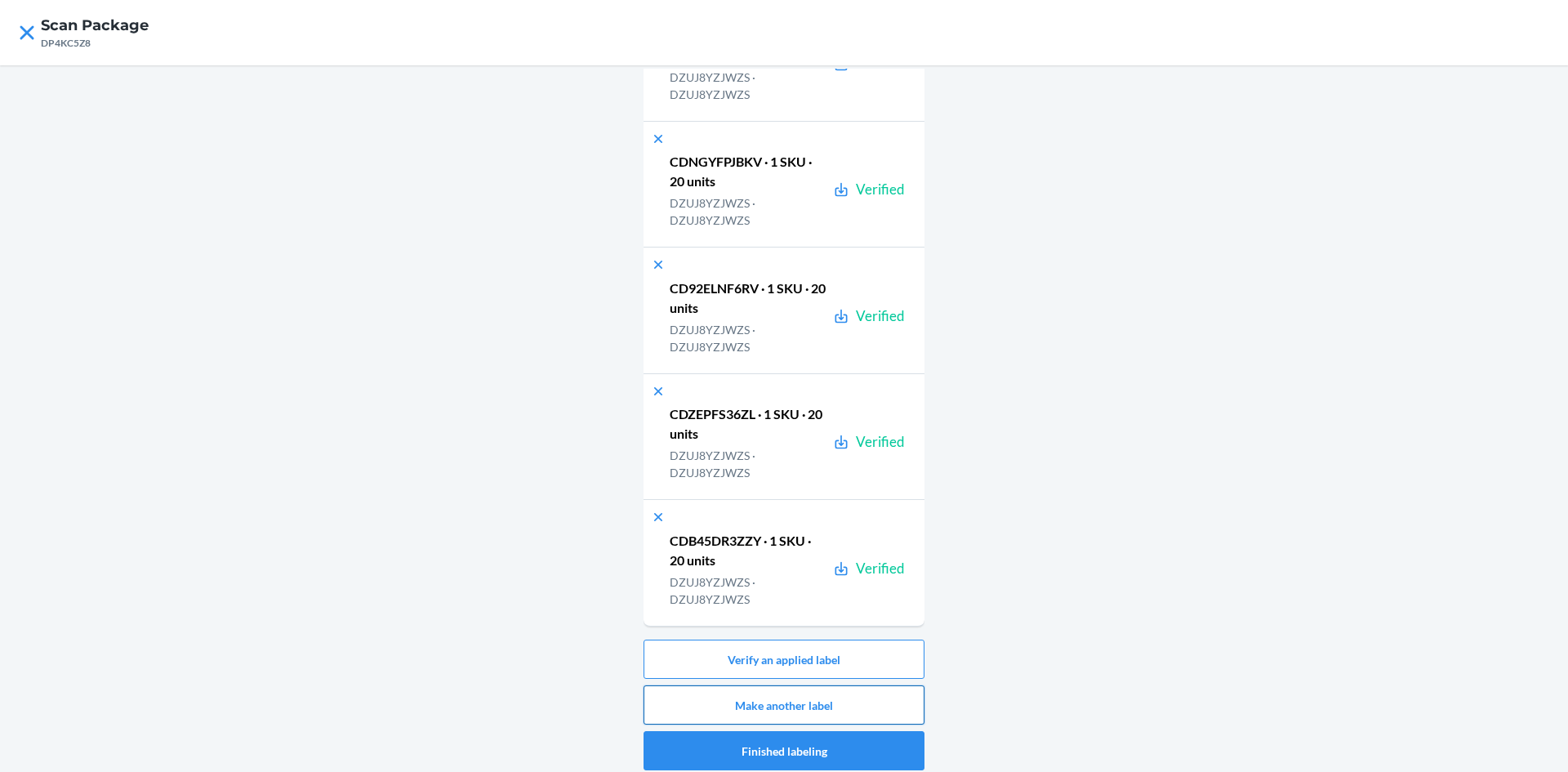
click at [857, 695] on button "Make another label" at bounding box center [784, 705] width 281 height 39
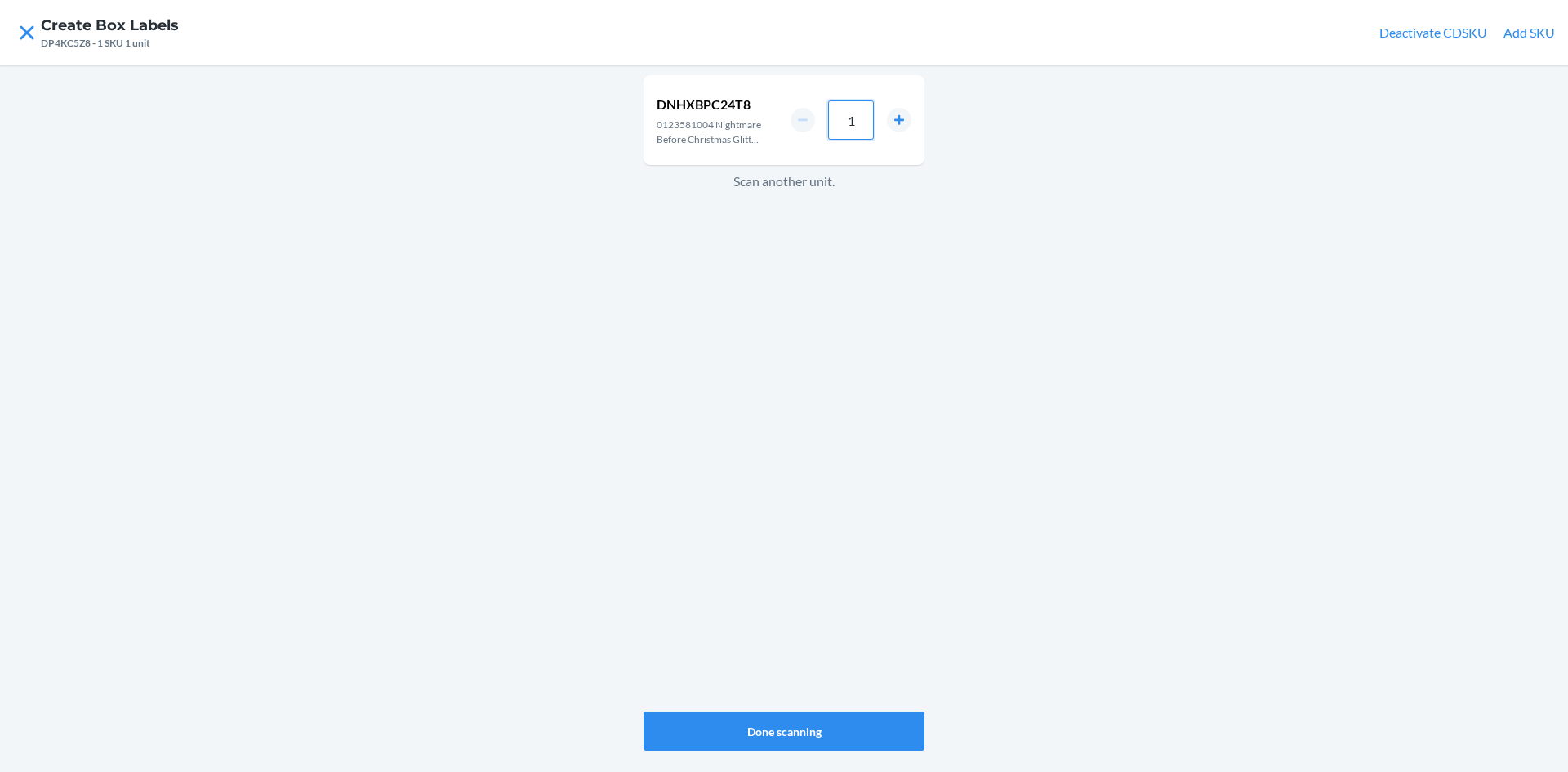
click at [860, 123] on input "1" at bounding box center [851, 120] width 46 height 39
type input "2"
click at [832, 729] on button "Done scanning" at bounding box center [784, 730] width 281 height 39
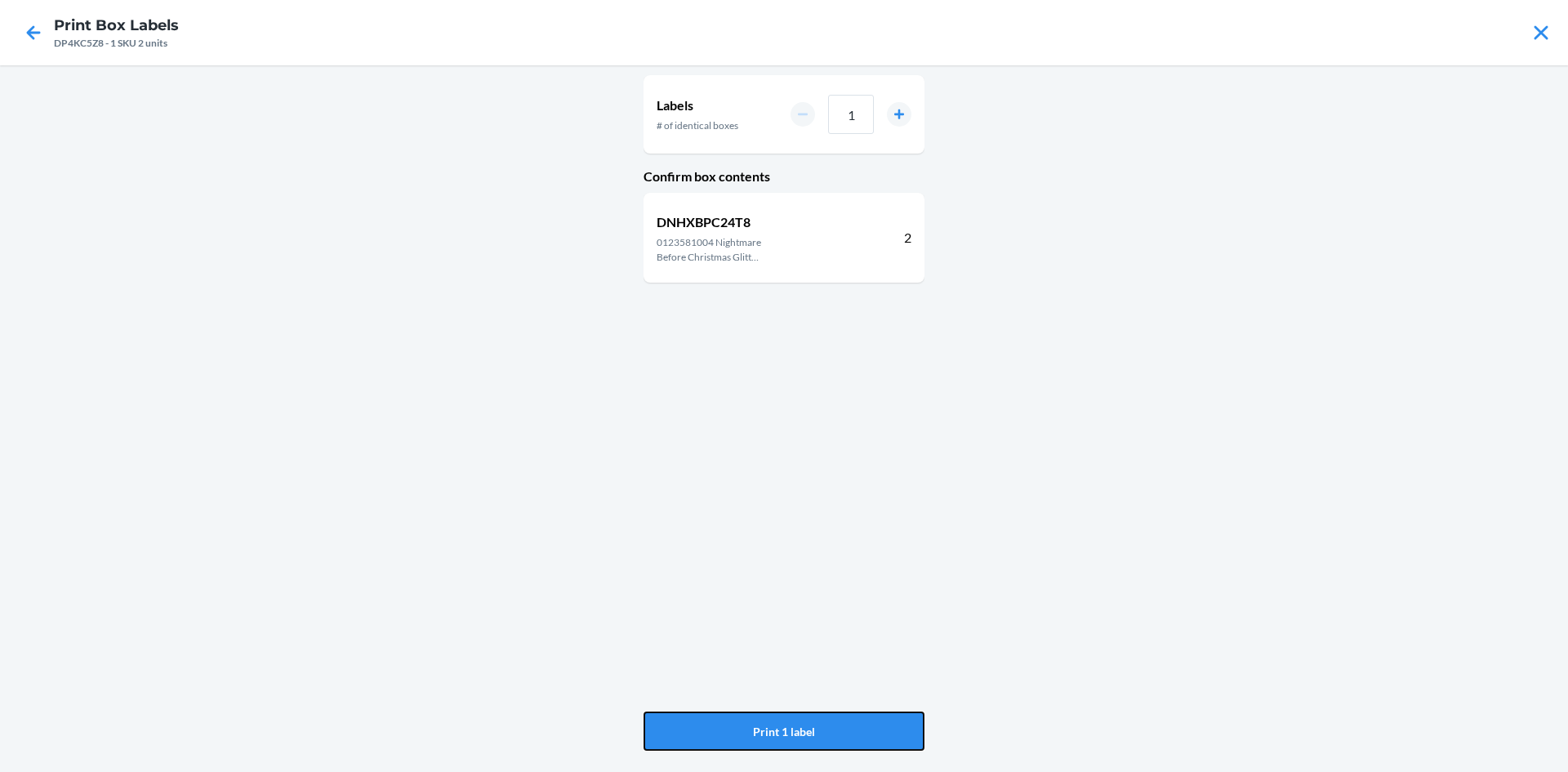
click at [832, 729] on button "Print 1 label" at bounding box center [784, 730] width 281 height 39
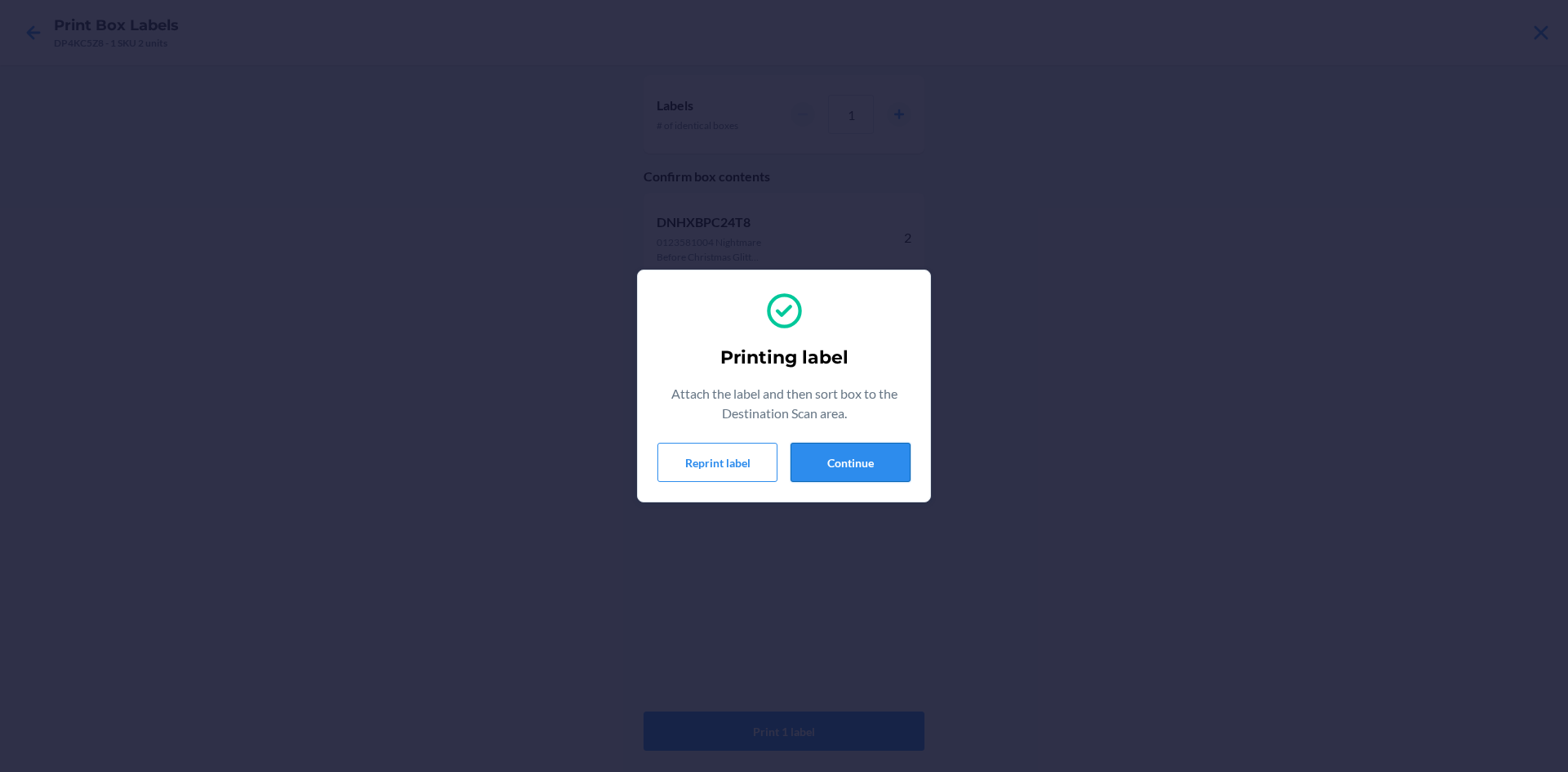
click at [889, 455] on button "Continue" at bounding box center [851, 462] width 120 height 39
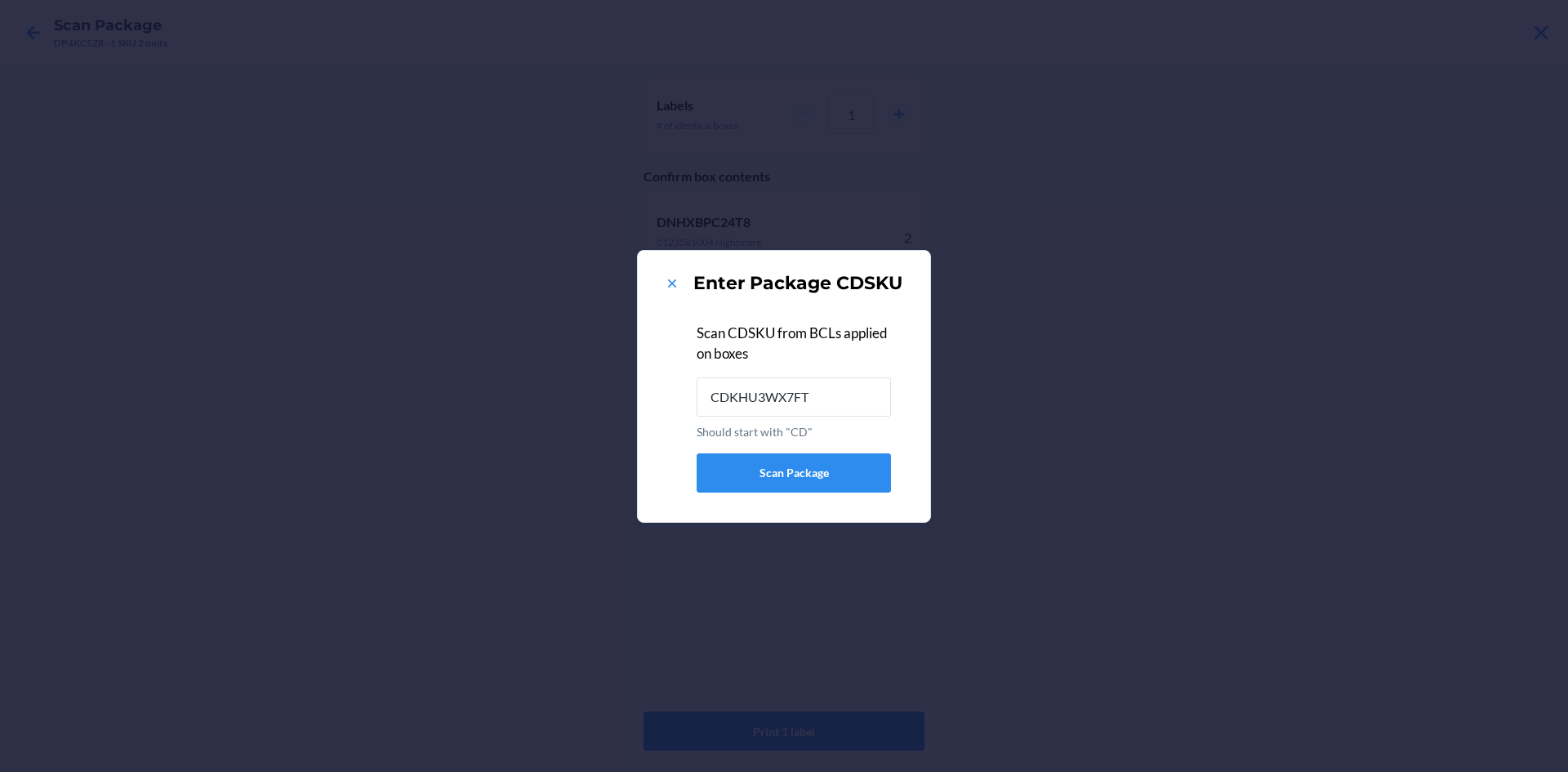
type input "CDKHU3WX7FT"
click at [683, 285] on div "Enter Package CDSKU" at bounding box center [784, 283] width 253 height 26
click at [678, 283] on icon at bounding box center [672, 283] width 17 height 17
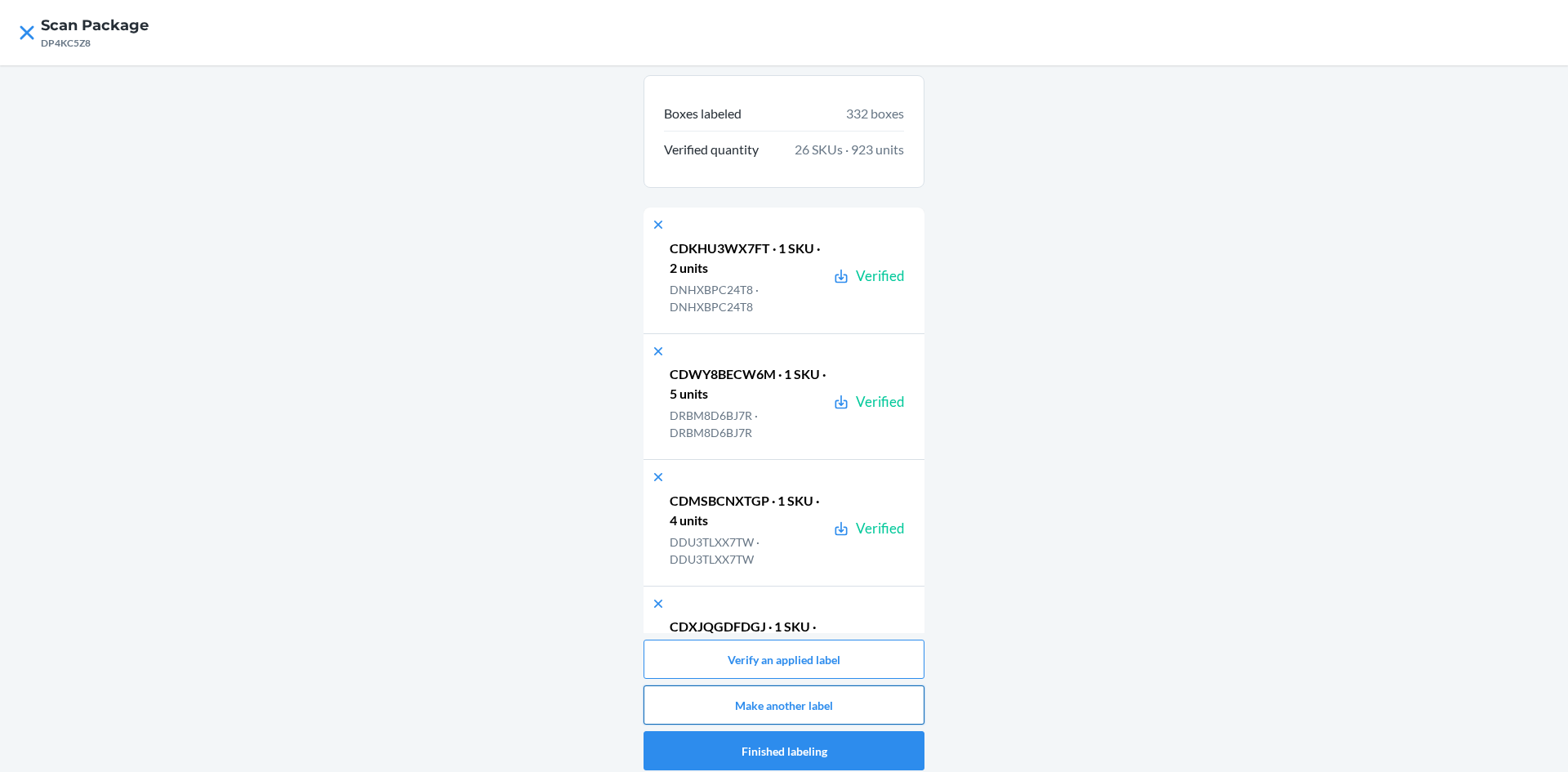
click at [838, 706] on button "Make another label" at bounding box center [784, 705] width 281 height 39
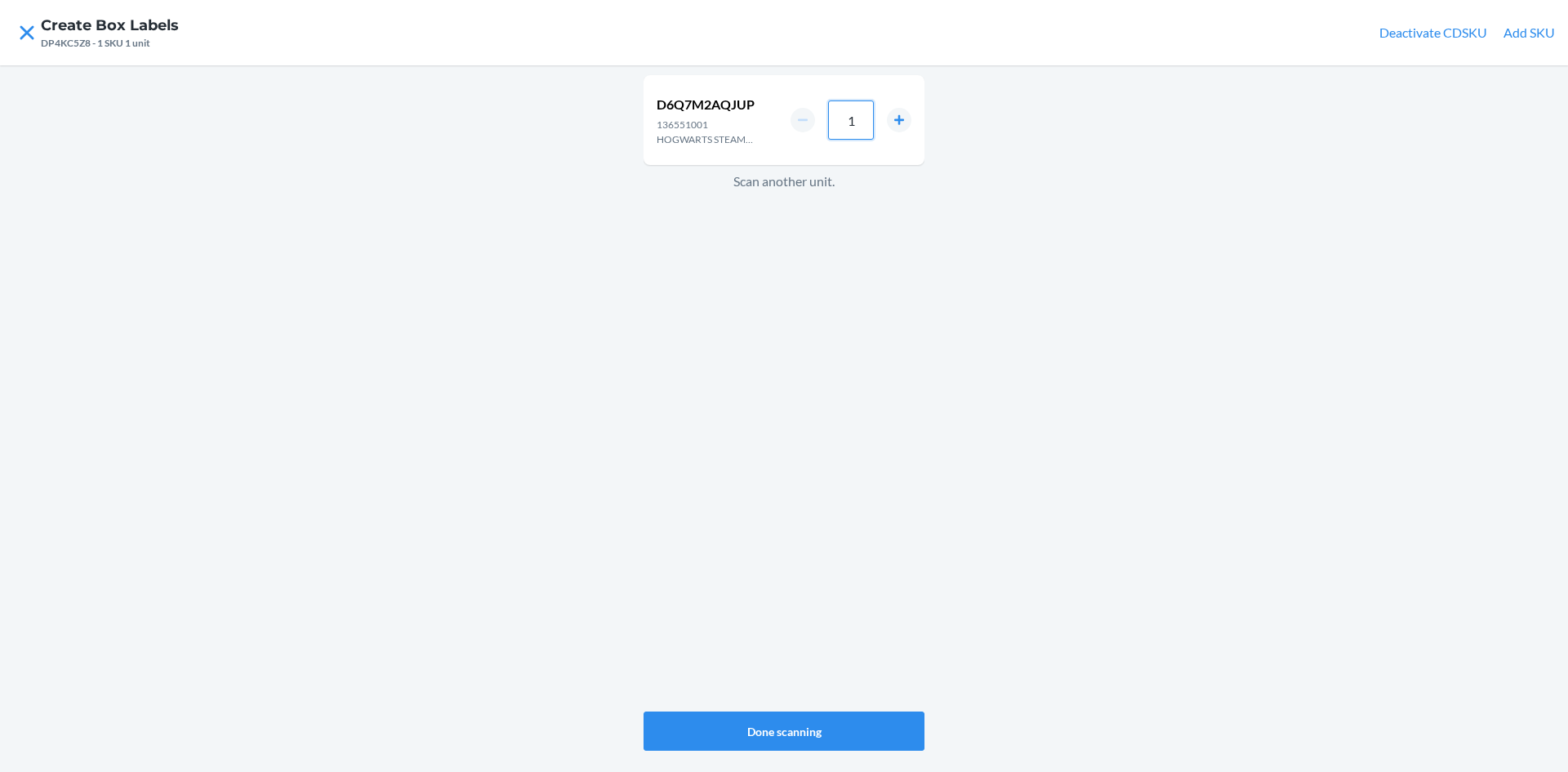
click at [858, 130] on input "1" at bounding box center [851, 120] width 46 height 39
type input "4"
click at [860, 764] on div "D6Q7M2AQJUP 136551001 HOGWARTS STEAM LOCOMOTIVE 4 Scan another unit. Done scann…" at bounding box center [784, 419] width 1568 height 706
click at [871, 727] on button "Done scanning" at bounding box center [784, 730] width 281 height 39
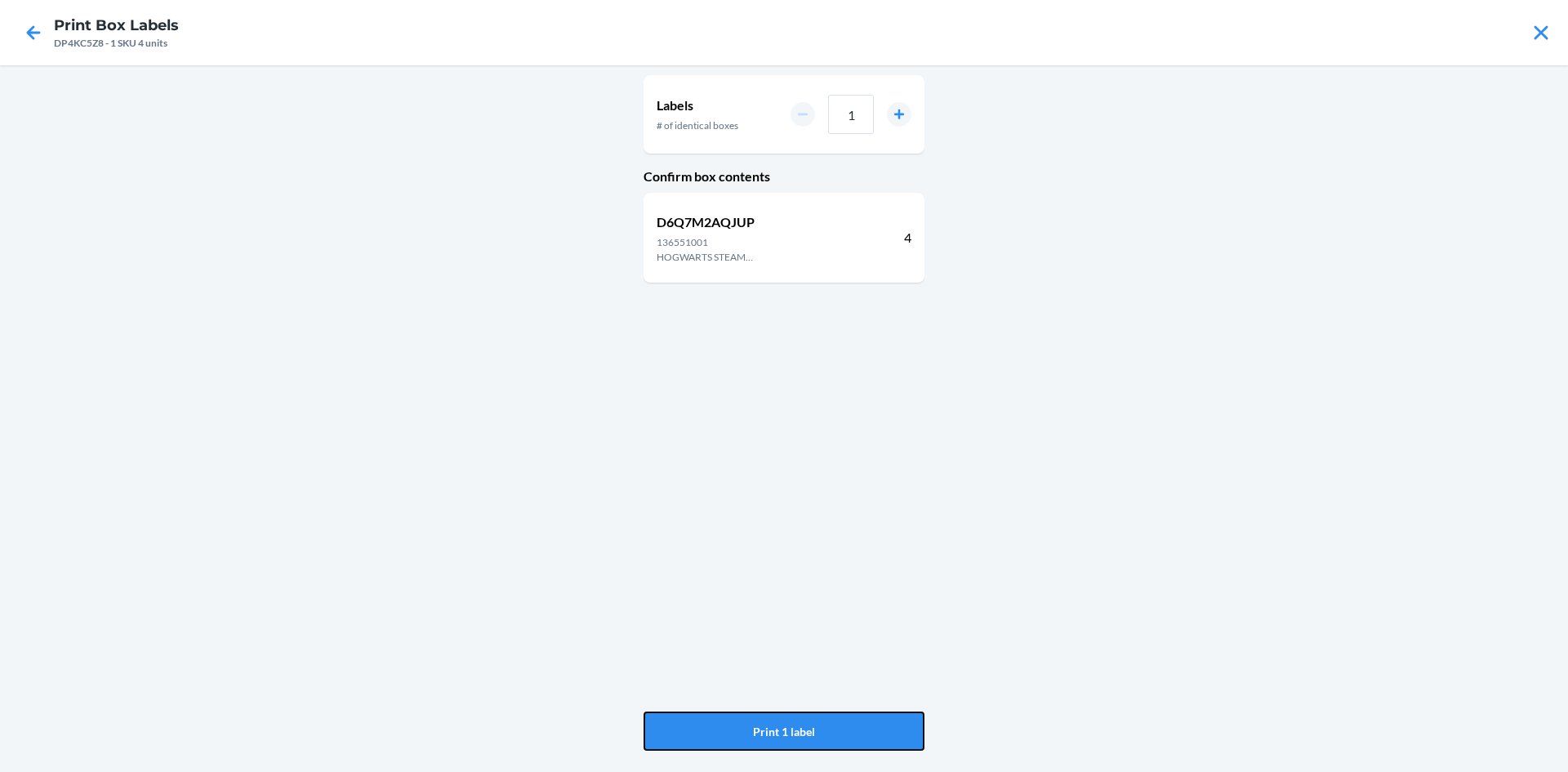
click at [871, 727] on button "Print 1 label" at bounding box center [784, 730] width 281 height 39
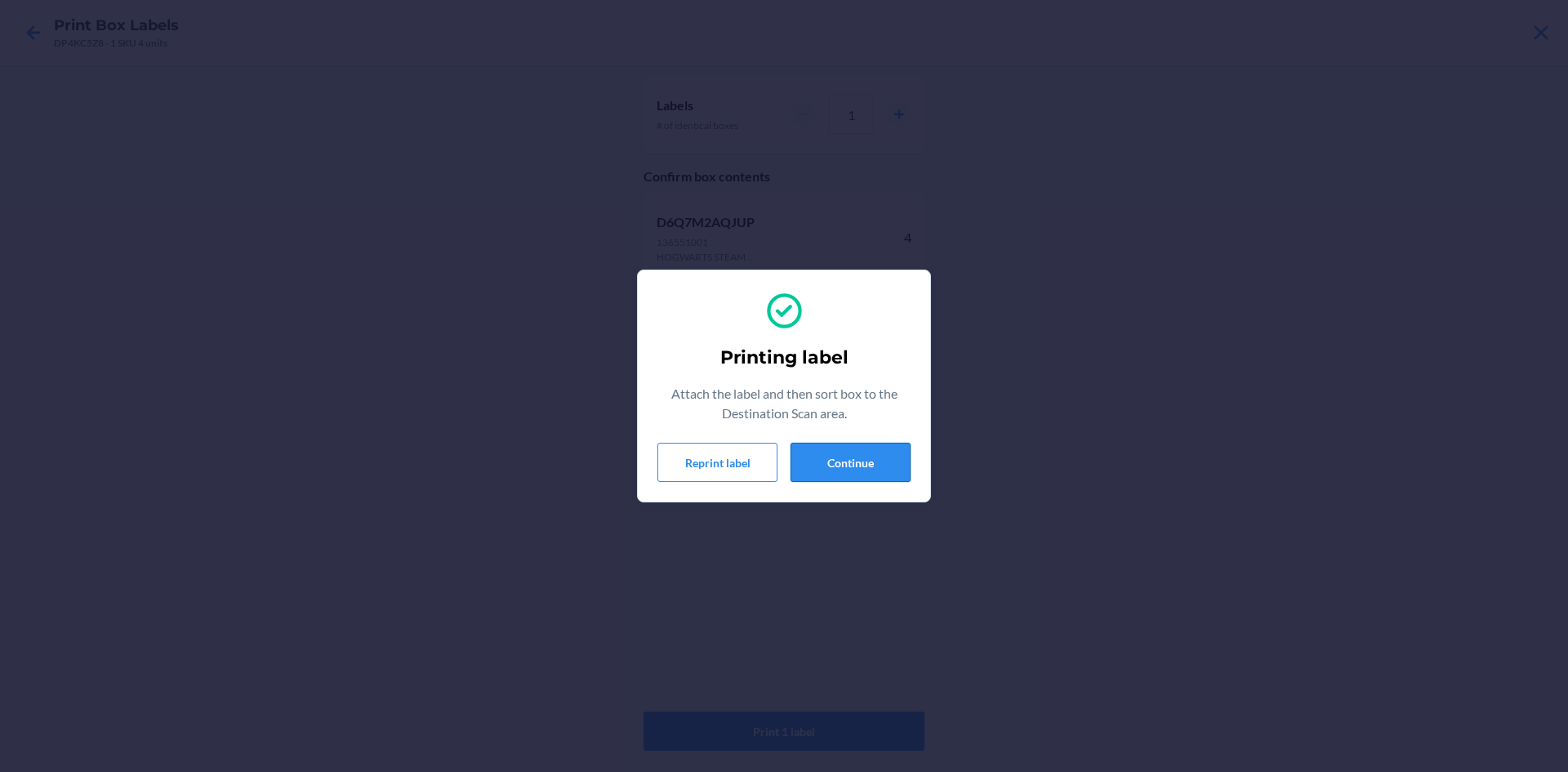
click at [818, 472] on button "Continue" at bounding box center [851, 462] width 120 height 39
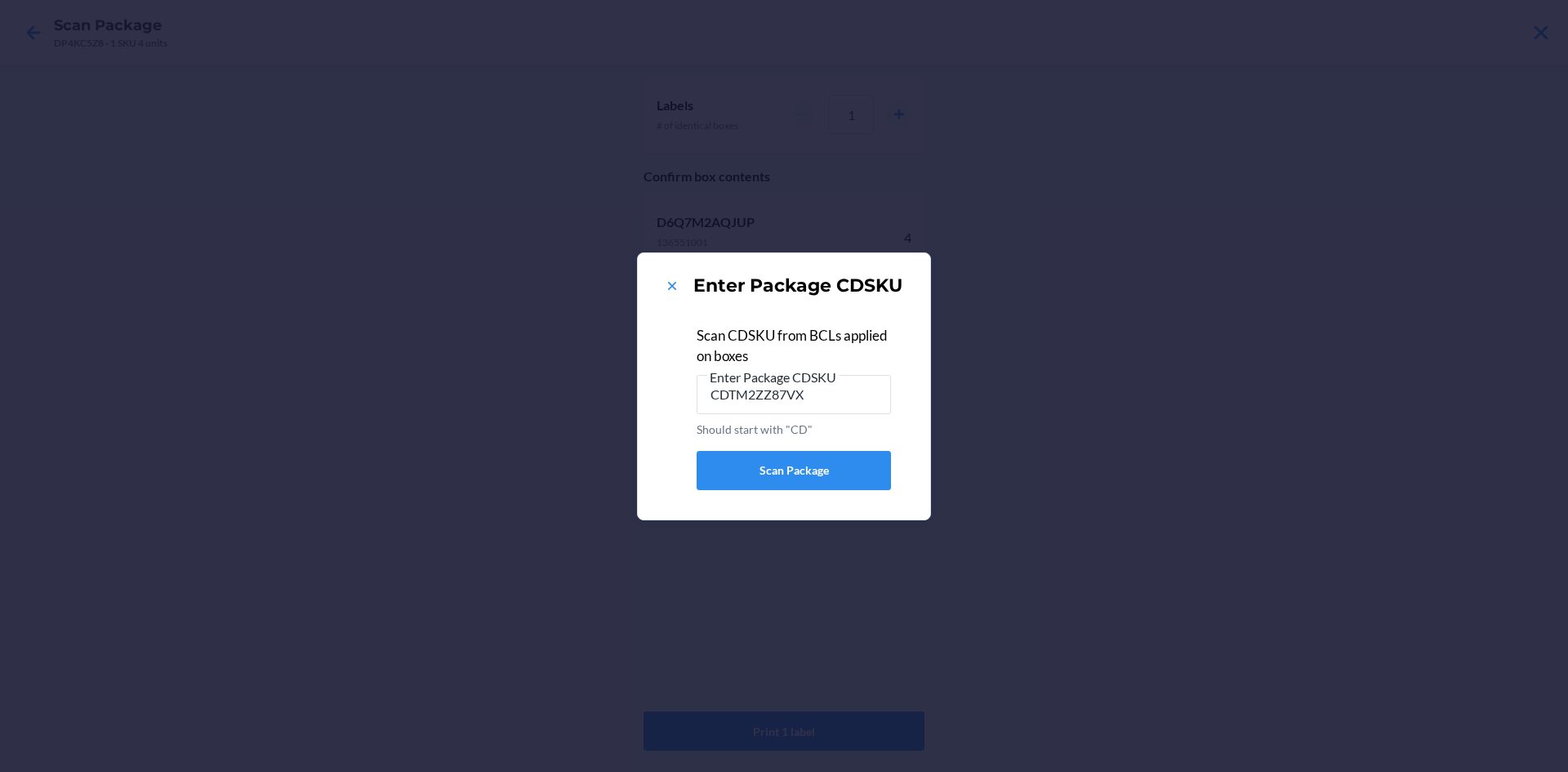
type input "CDTM2ZZ87VX"
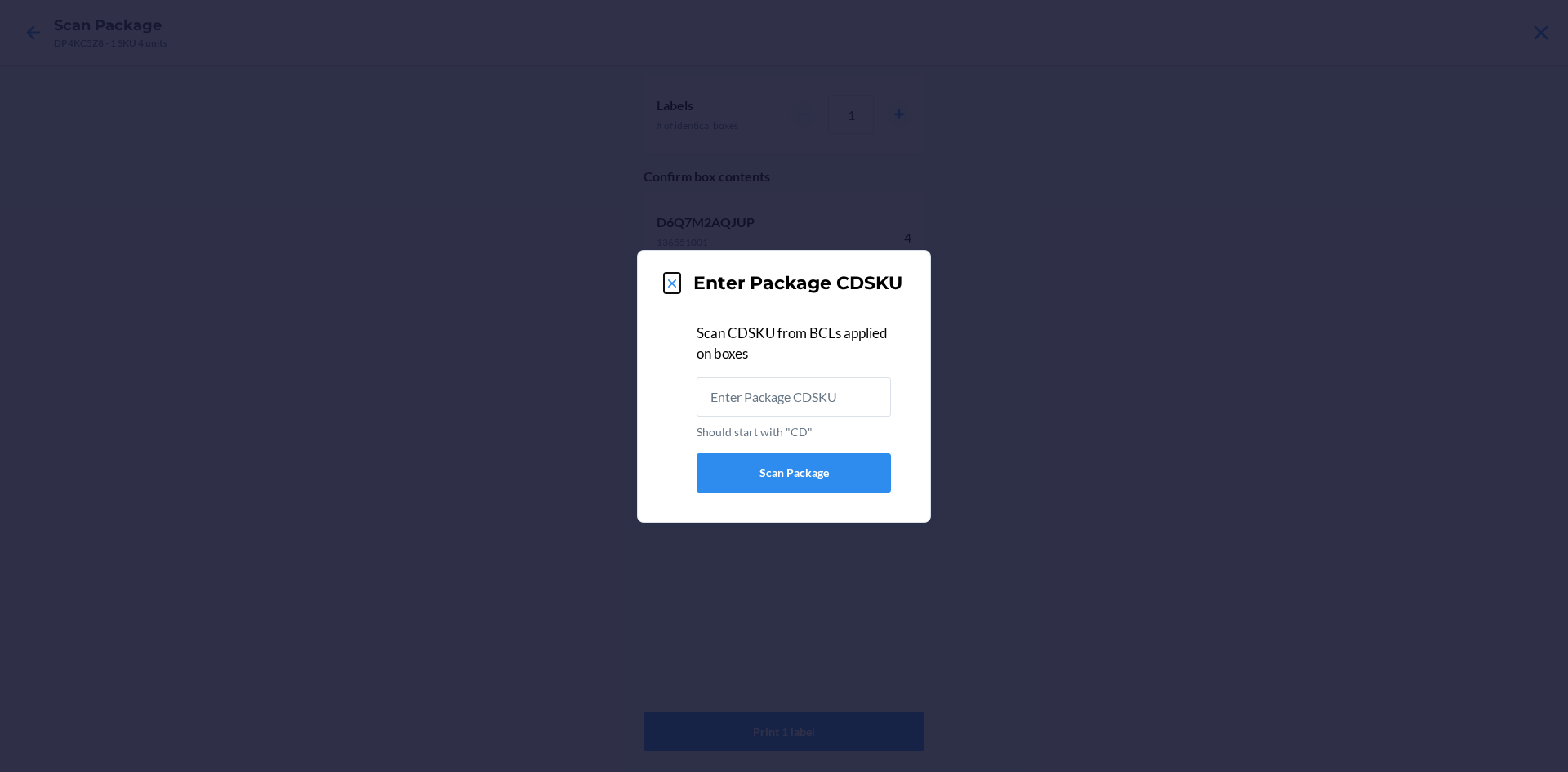
click at [673, 288] on icon at bounding box center [672, 283] width 17 height 17
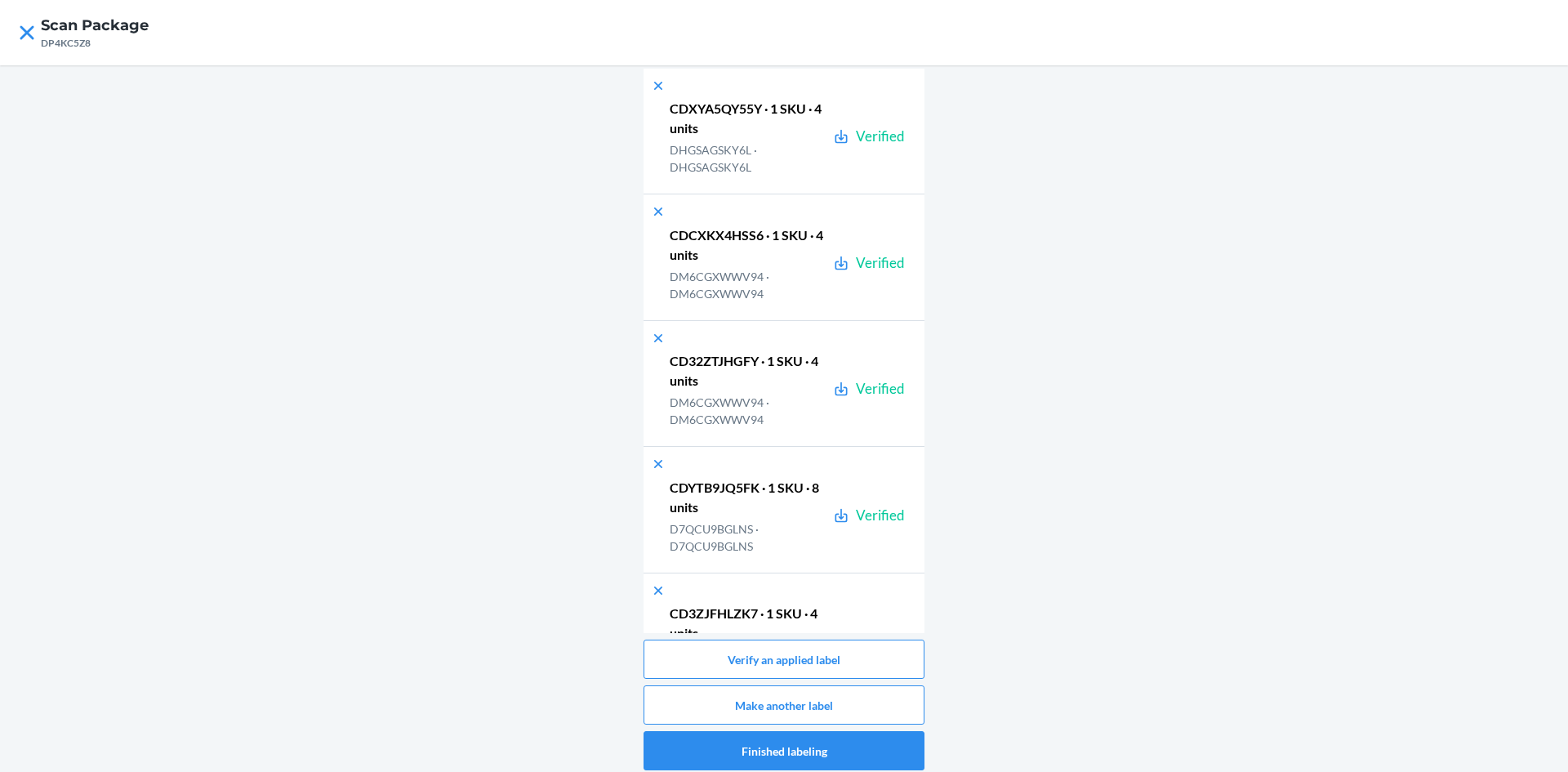
scroll to position [41607, 0]
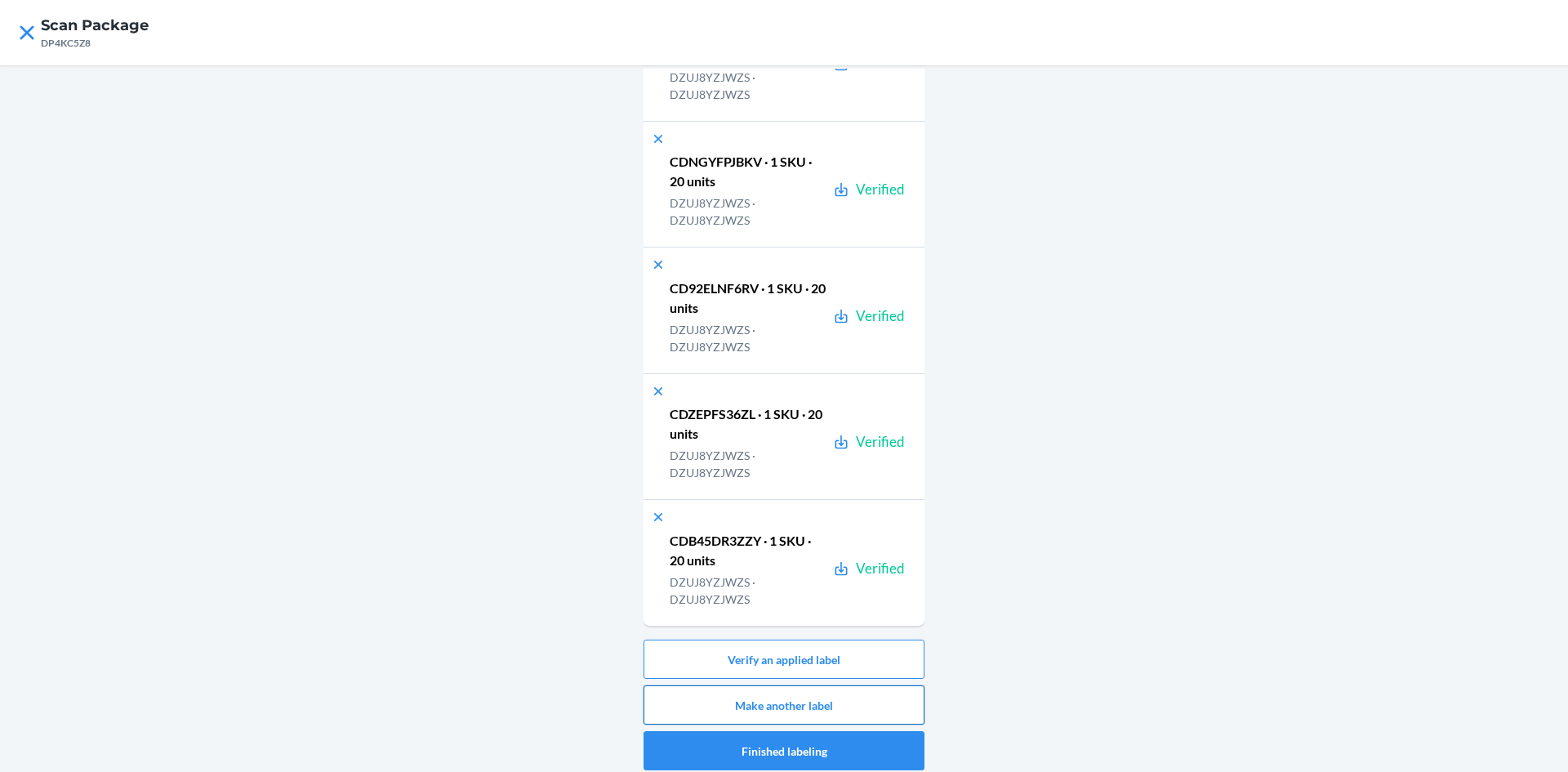
click at [839, 693] on button "Make another label" at bounding box center [784, 705] width 281 height 39
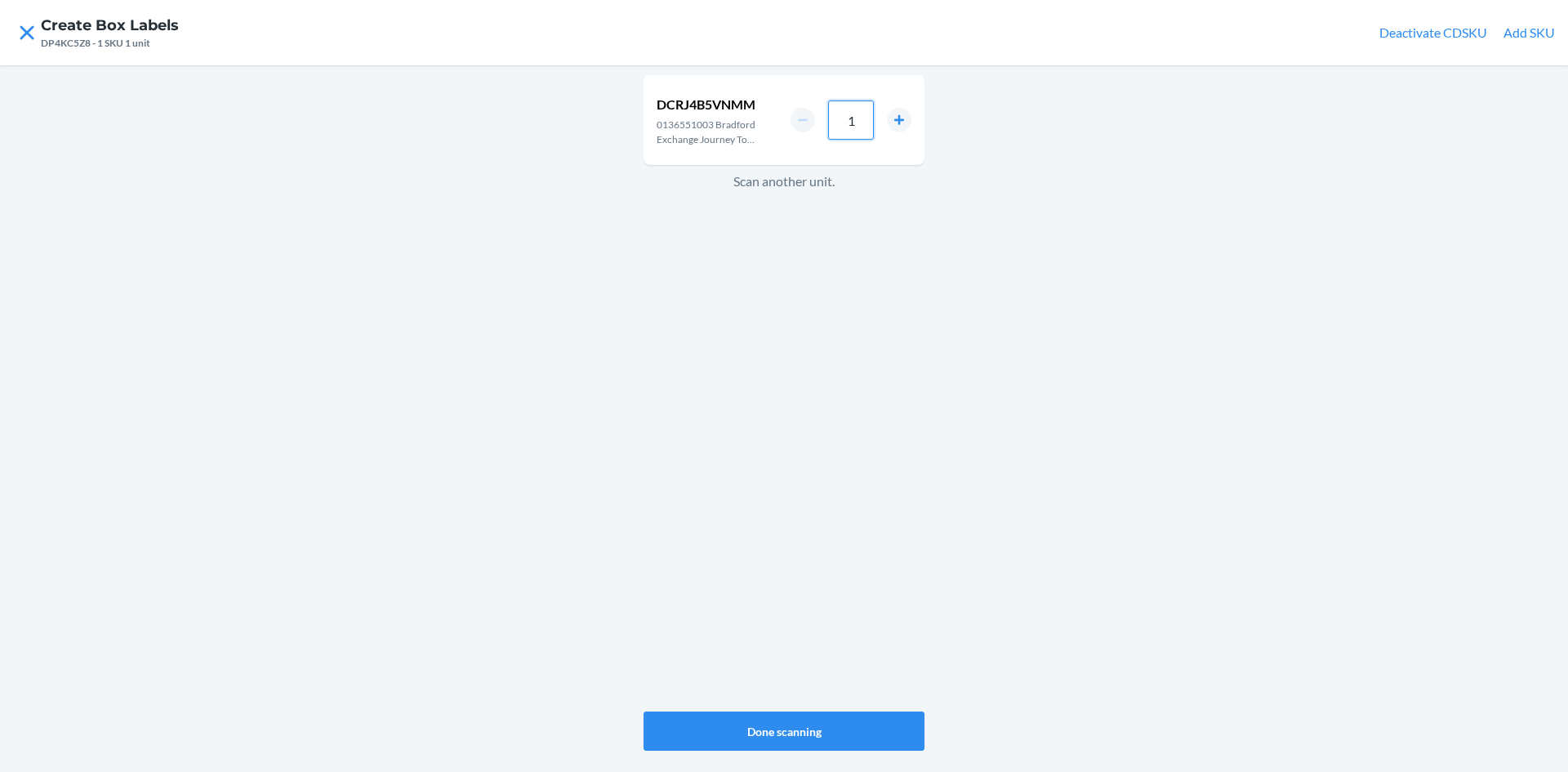
click at [869, 117] on input "1" at bounding box center [851, 120] width 46 height 39
type input "8"
click at [828, 728] on button "Done scanning" at bounding box center [784, 730] width 281 height 39
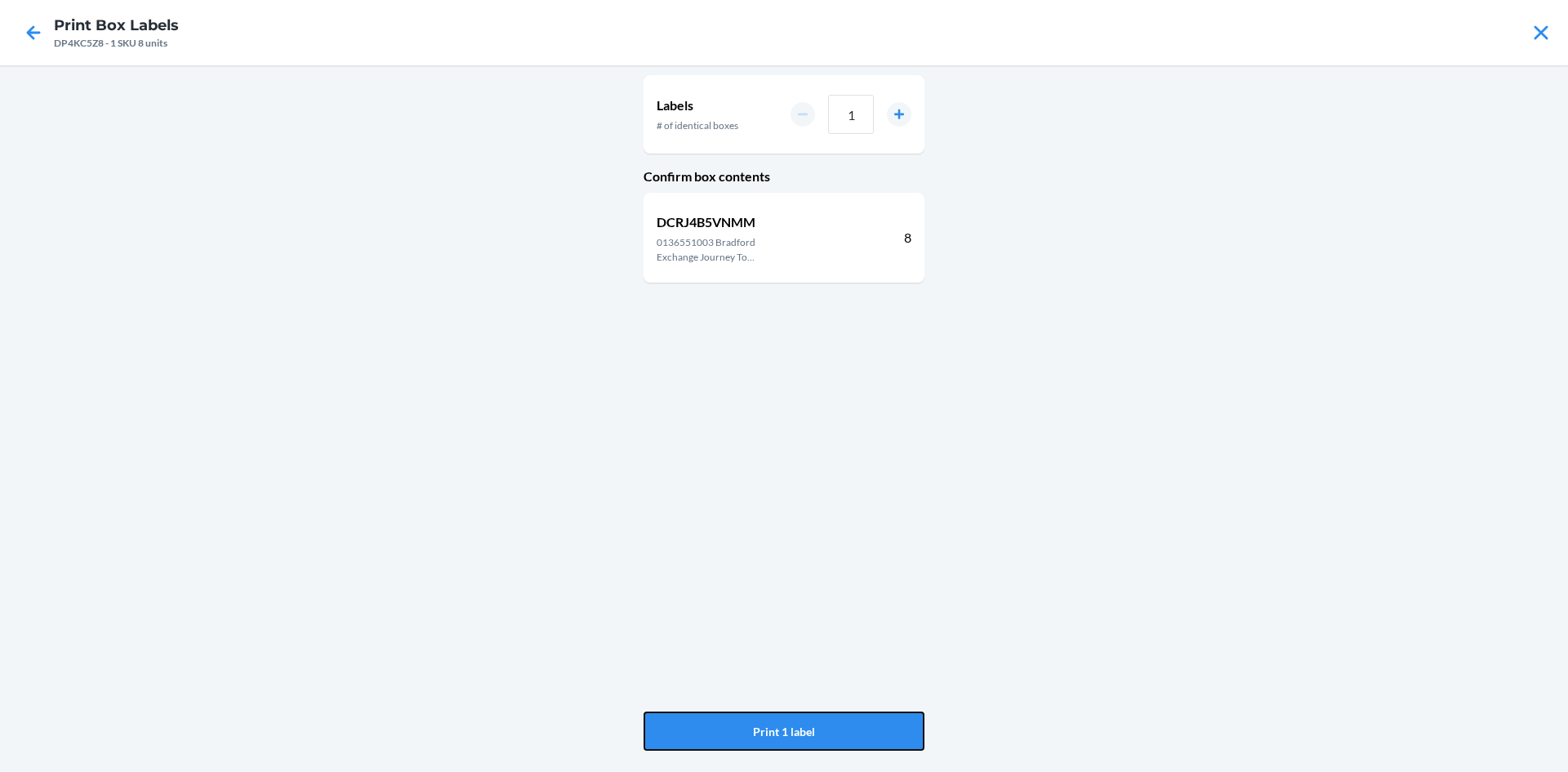
click at [828, 728] on button "Print 1 label" at bounding box center [784, 730] width 281 height 39
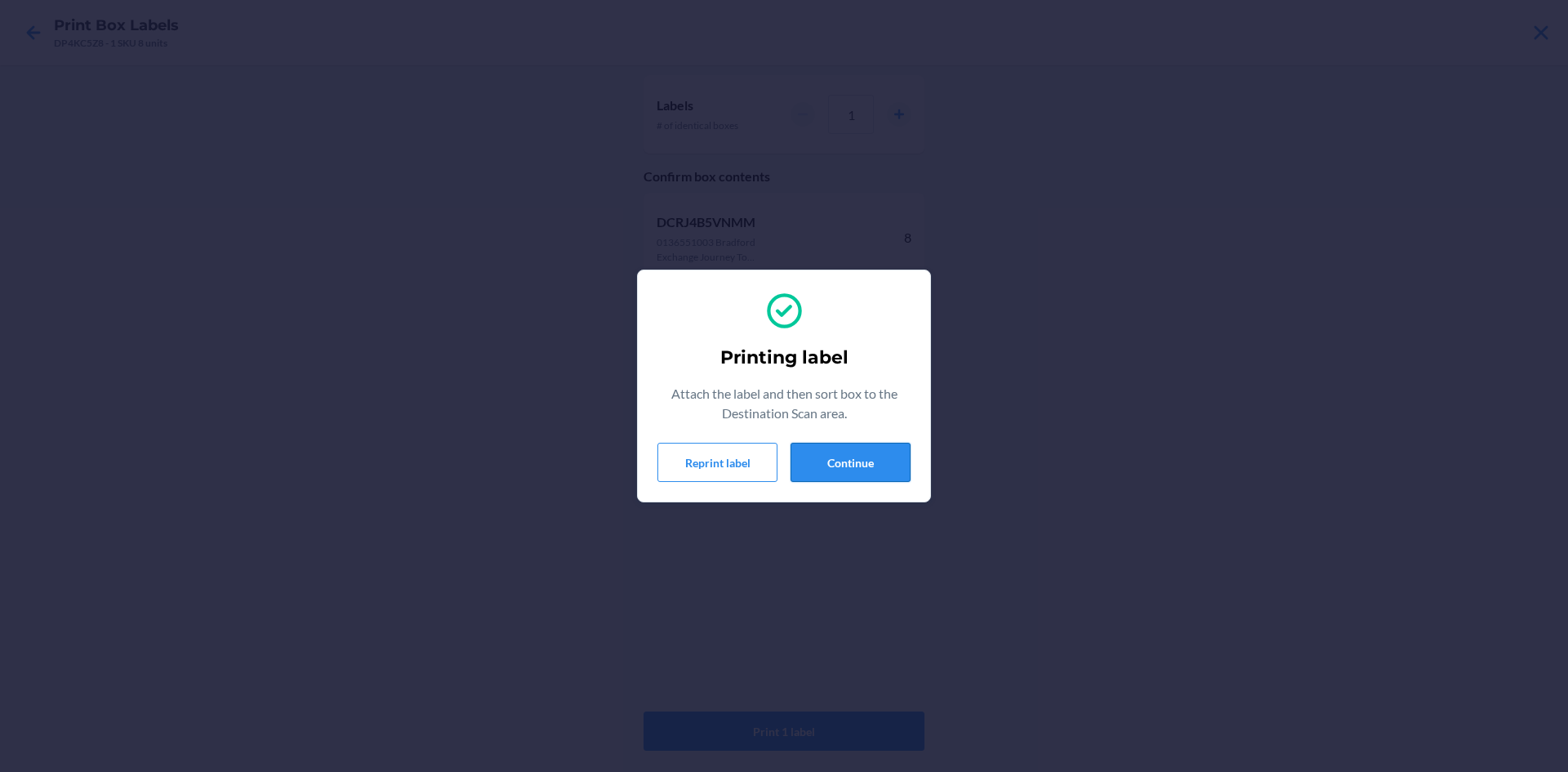
click at [868, 455] on button "Continue" at bounding box center [851, 462] width 120 height 39
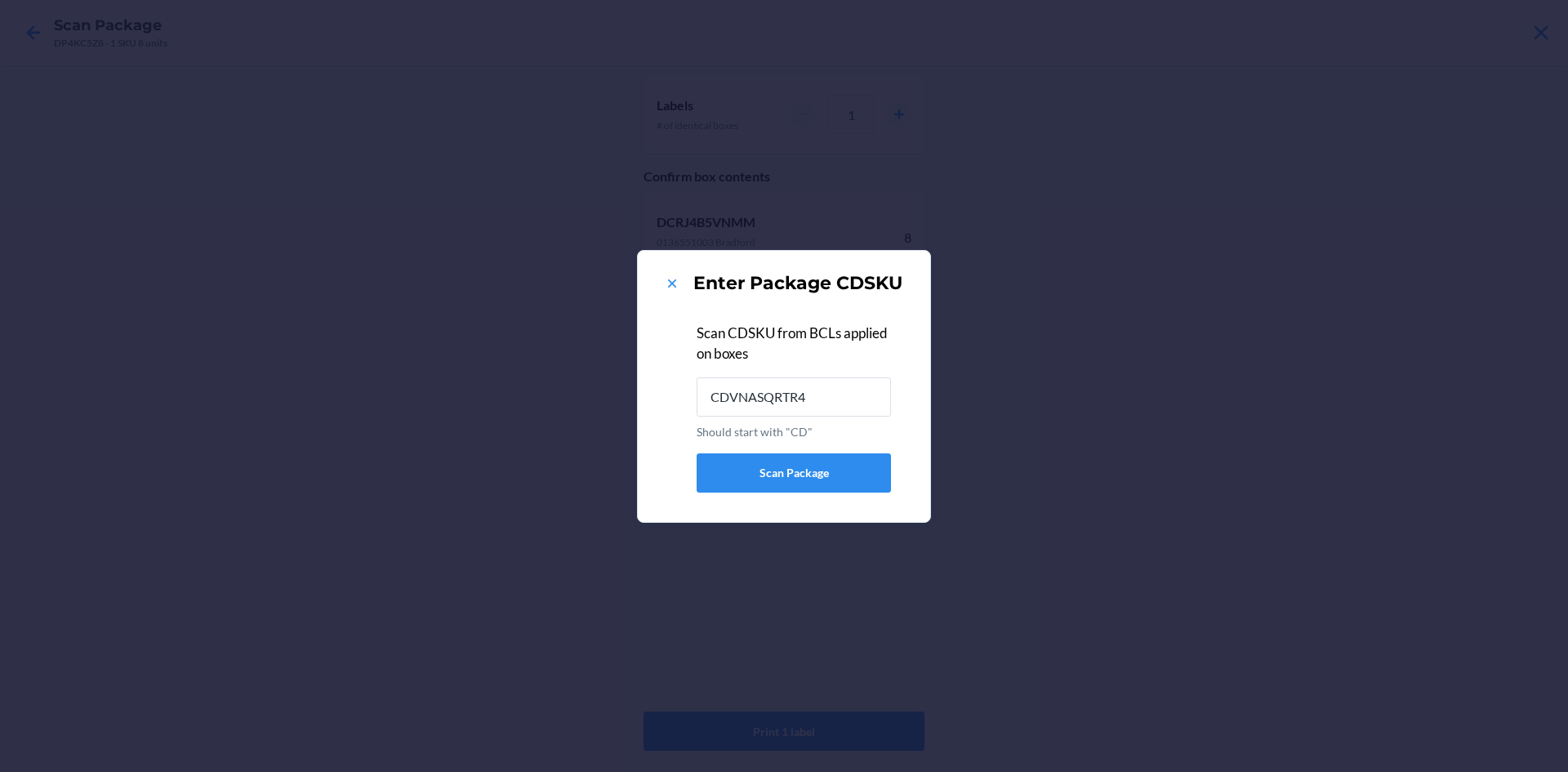
type input "CDVNASQRTR4"
click at [669, 278] on icon at bounding box center [672, 283] width 17 height 17
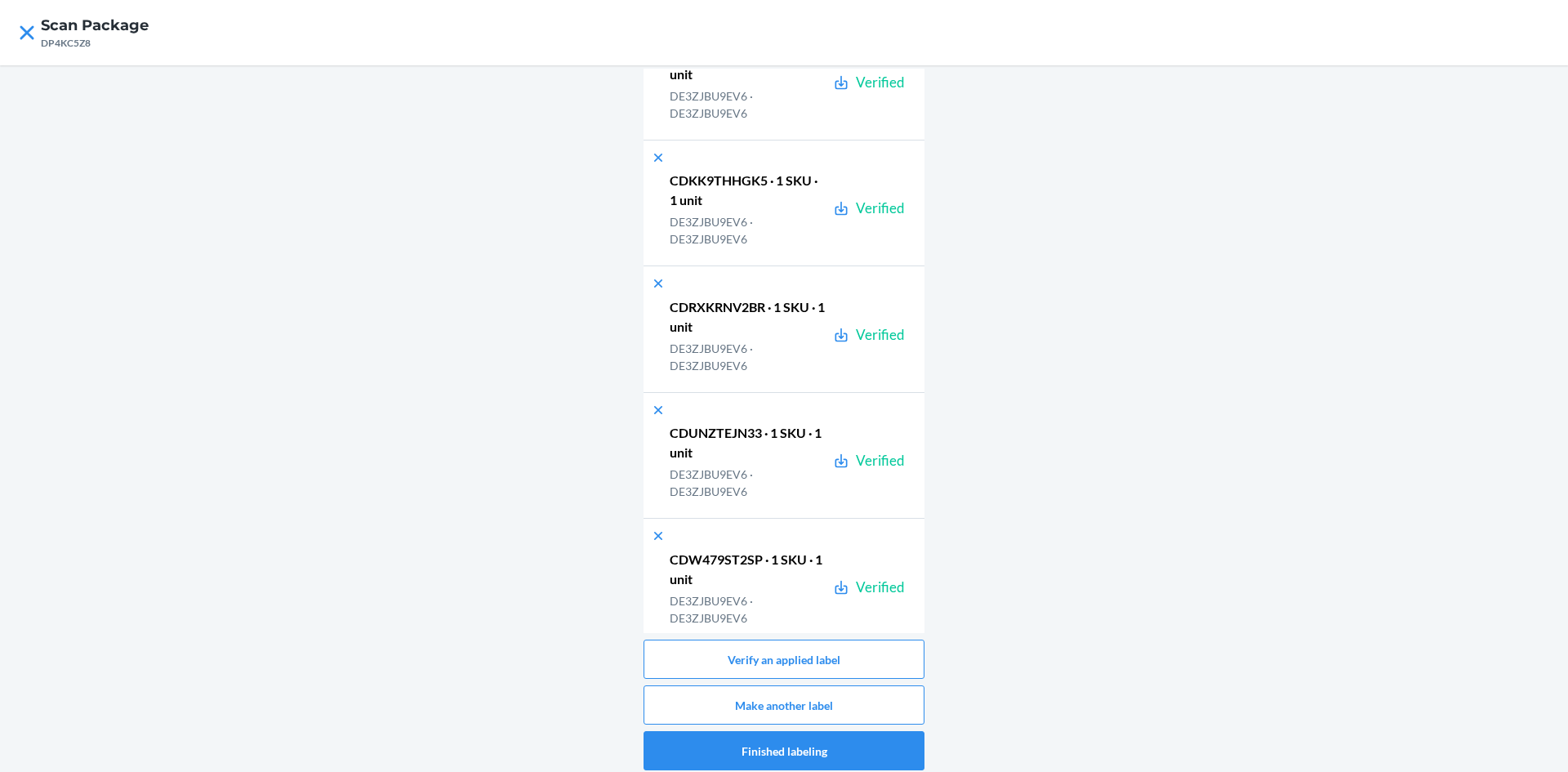
scroll to position [41733, 0]
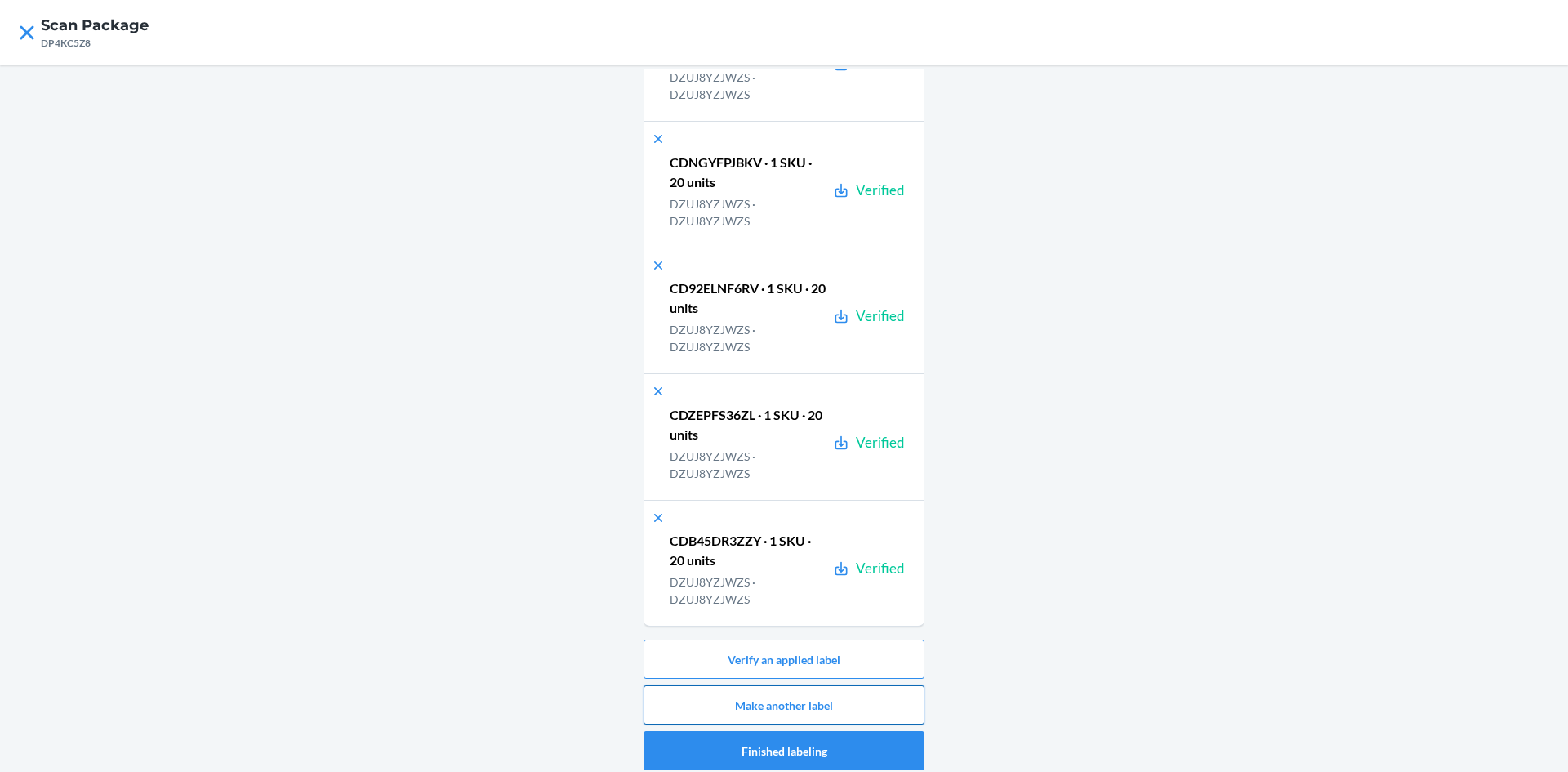
click at [892, 711] on button "Make another label" at bounding box center [784, 705] width 281 height 39
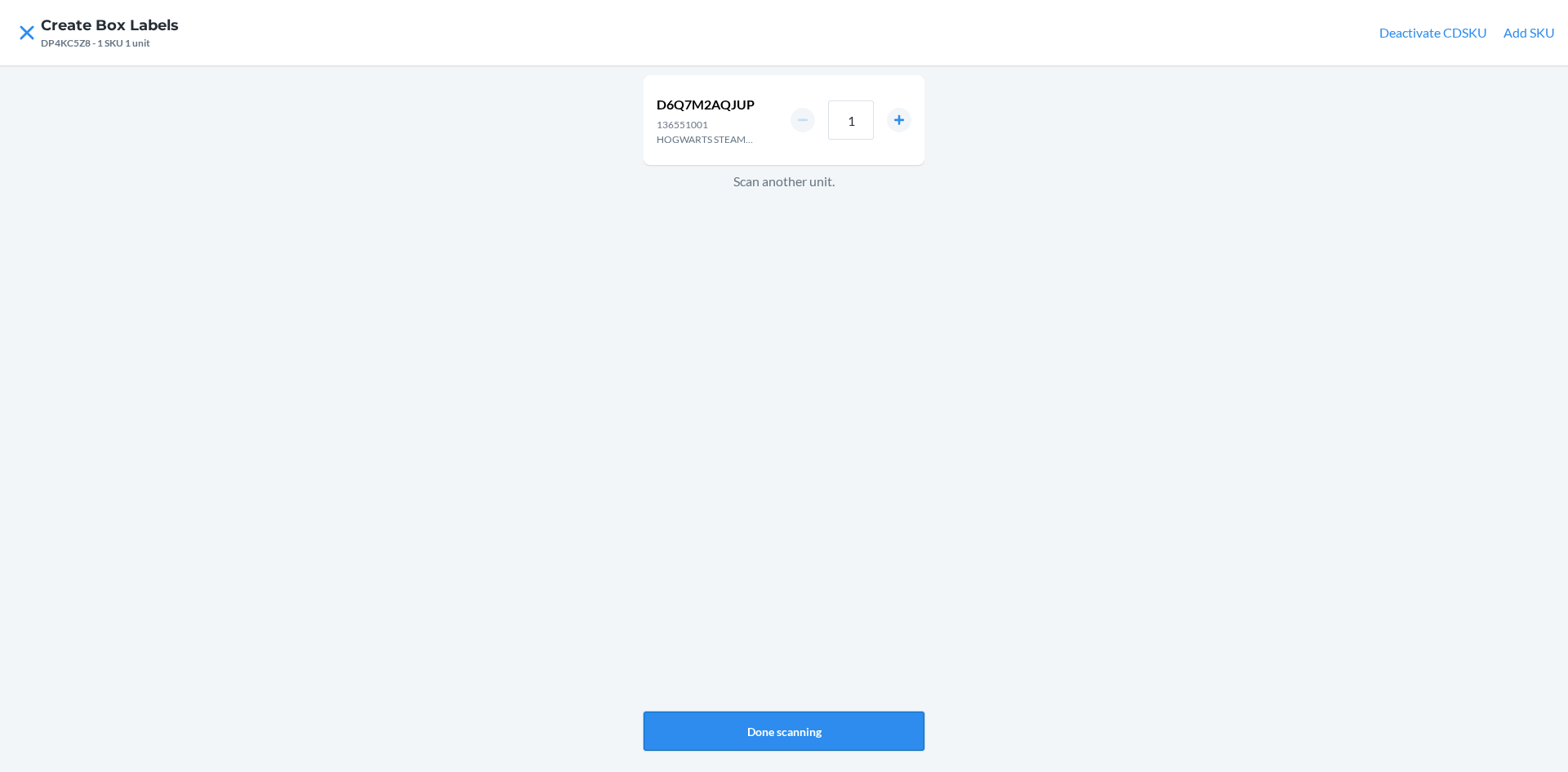
click at [887, 725] on button "Done scanning" at bounding box center [784, 730] width 281 height 39
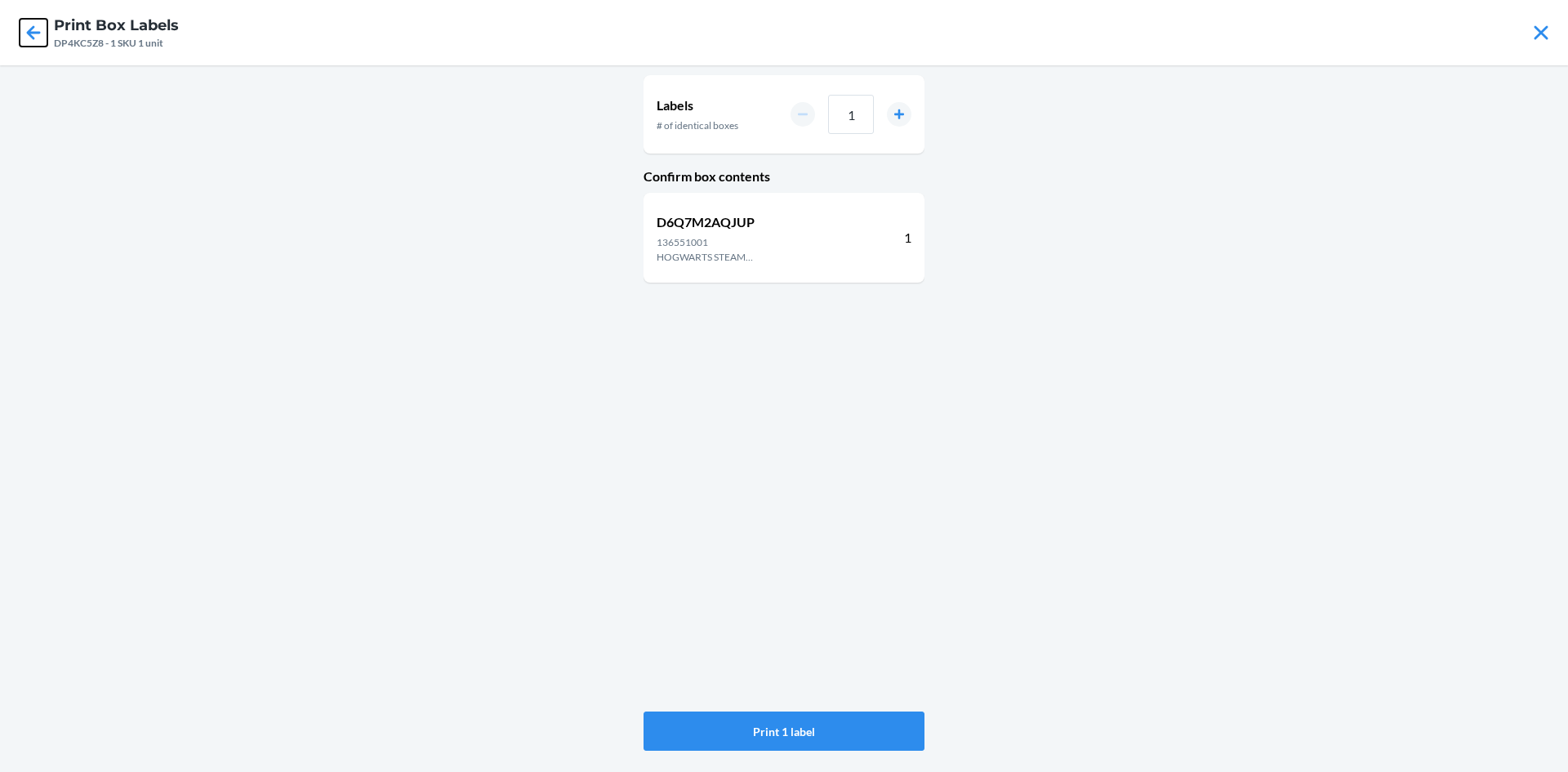
click at [42, 44] on icon at bounding box center [33, 32] width 27 height 27
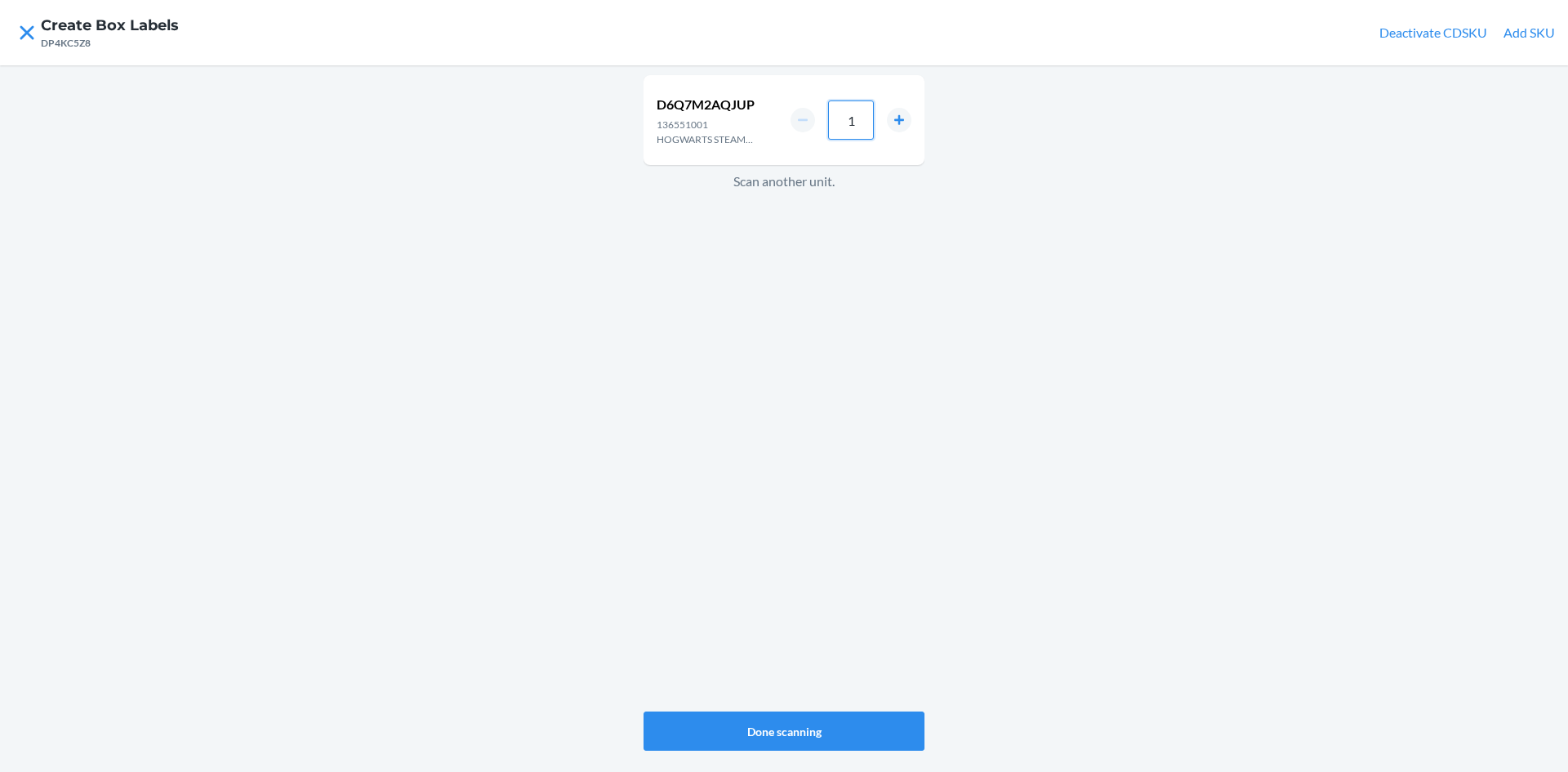
click at [860, 116] on input "1" at bounding box center [851, 120] width 46 height 39
type input "8"
click at [789, 701] on div "D6Q7M2AQJUP 136551001 HOGWARTS STEAM LOCOMOTIVE 8 Scan another unit." at bounding box center [784, 394] width 281 height 643
click at [784, 720] on button "Done scanning" at bounding box center [784, 730] width 281 height 39
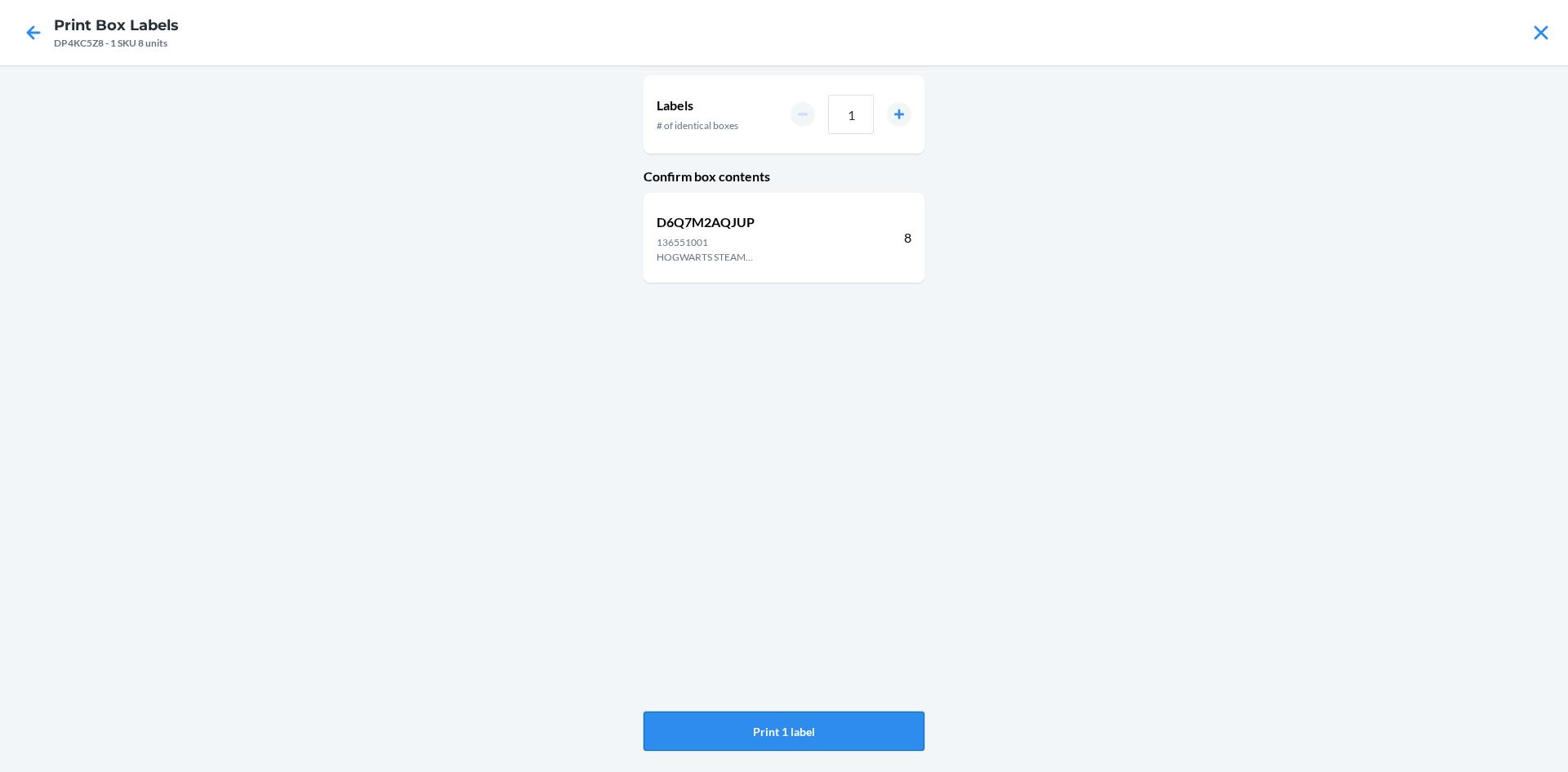
click at [781, 720] on button "Print 1 label" at bounding box center [784, 730] width 281 height 39
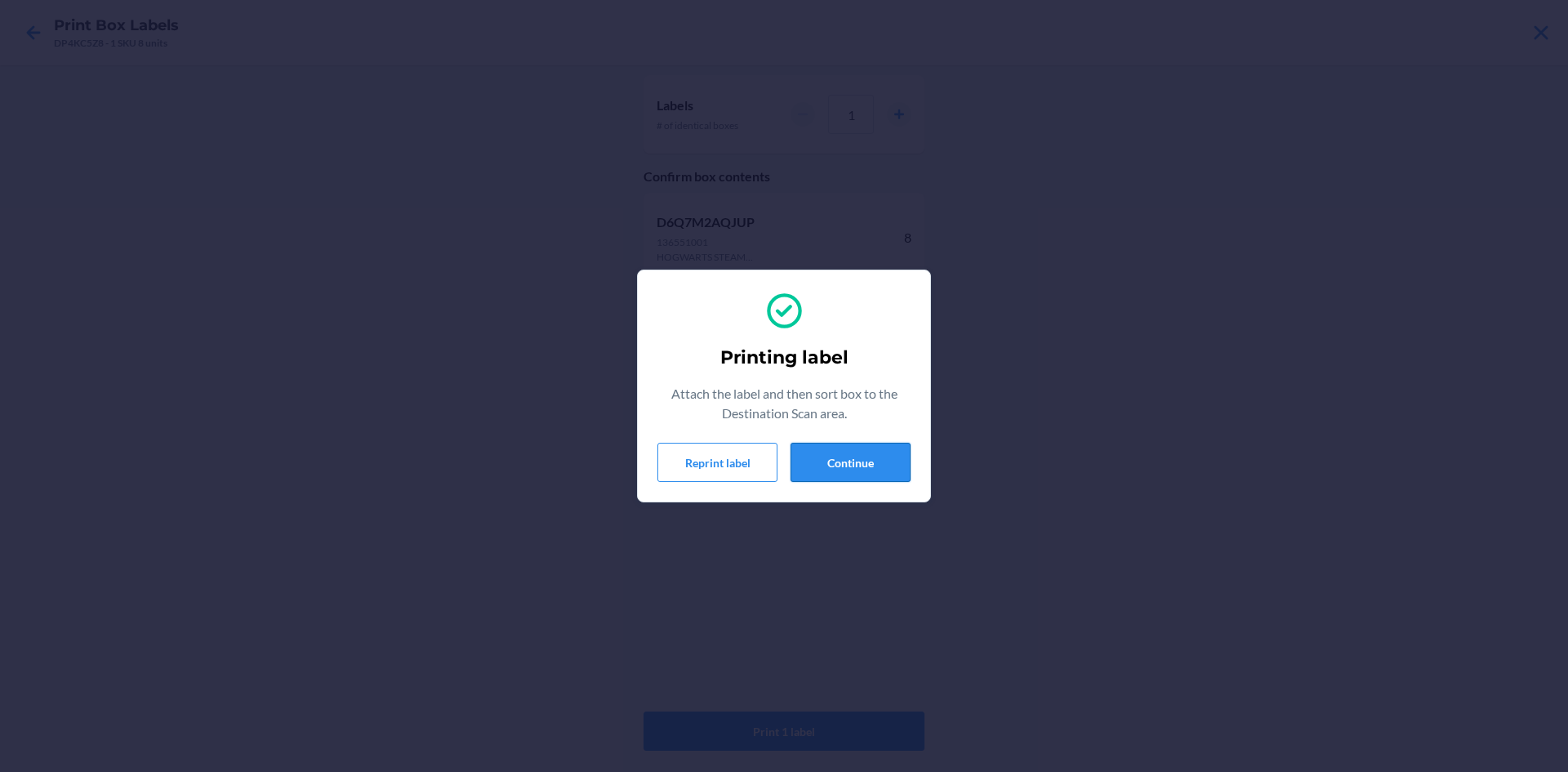
click at [875, 462] on button "Continue" at bounding box center [851, 462] width 120 height 39
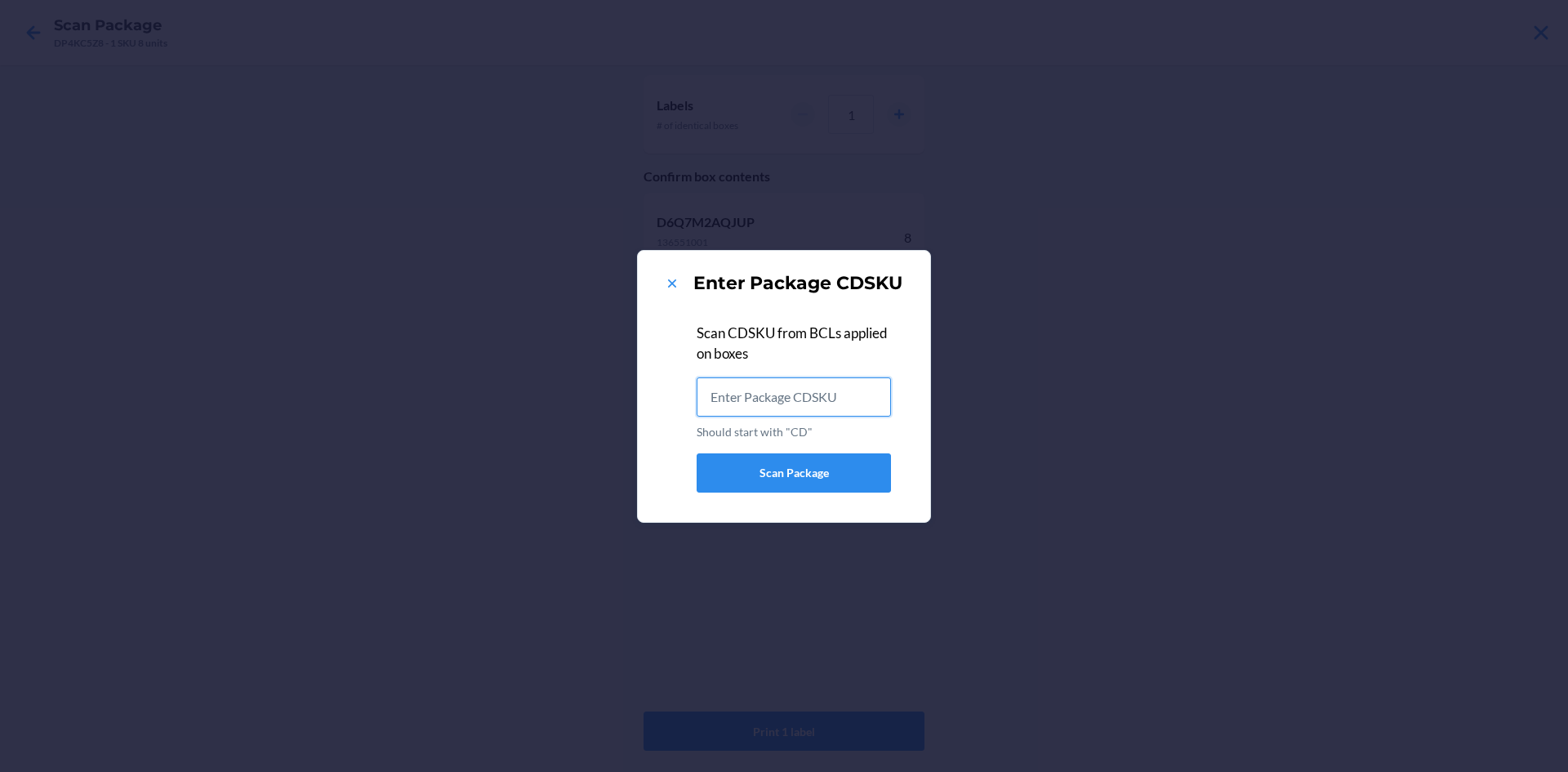
click at [759, 399] on input "Should start with "CD"" at bounding box center [794, 396] width 194 height 39
type input "CD2SLXN8LQL"
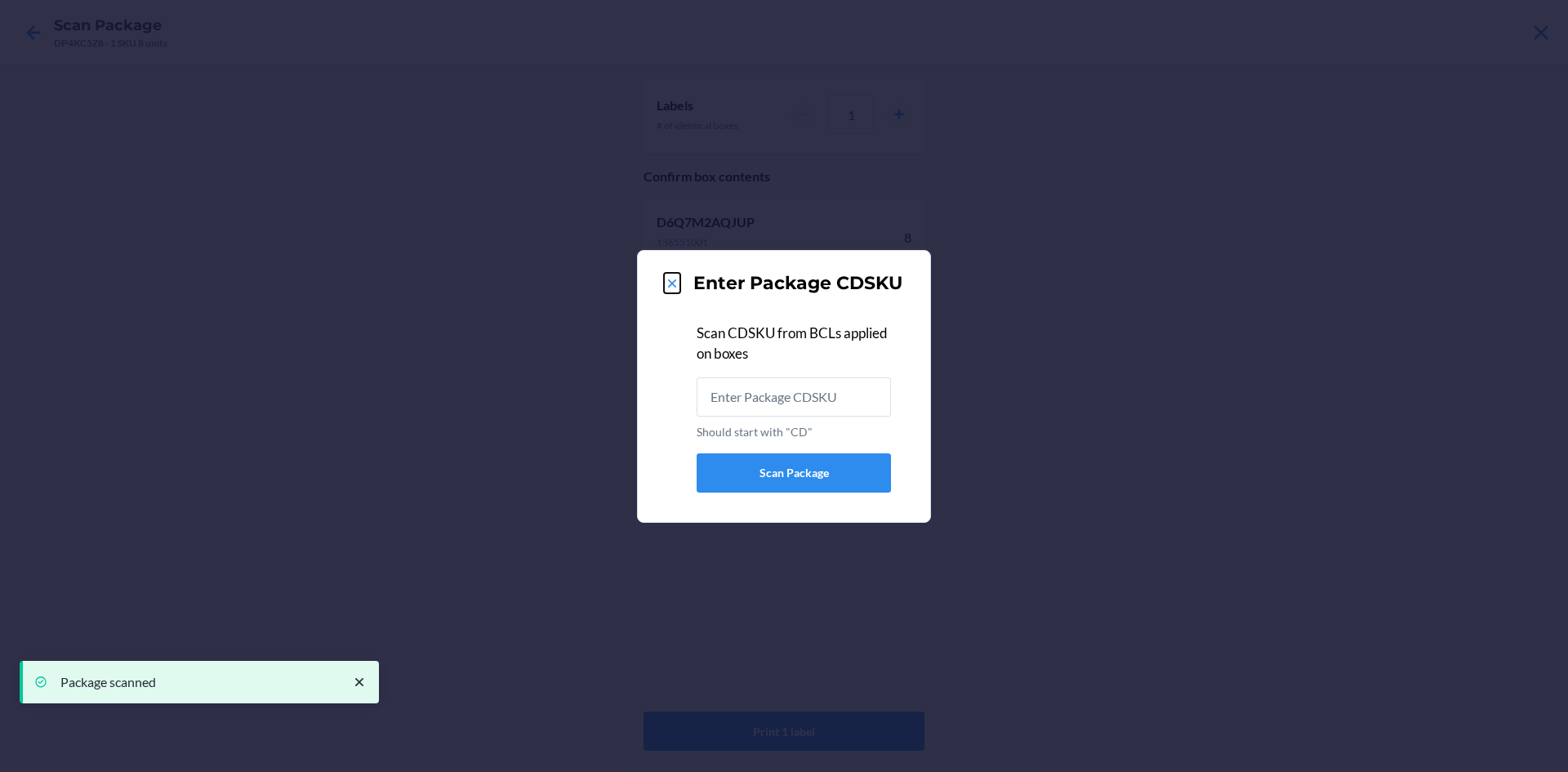
click at [670, 280] on icon at bounding box center [672, 283] width 8 height 8
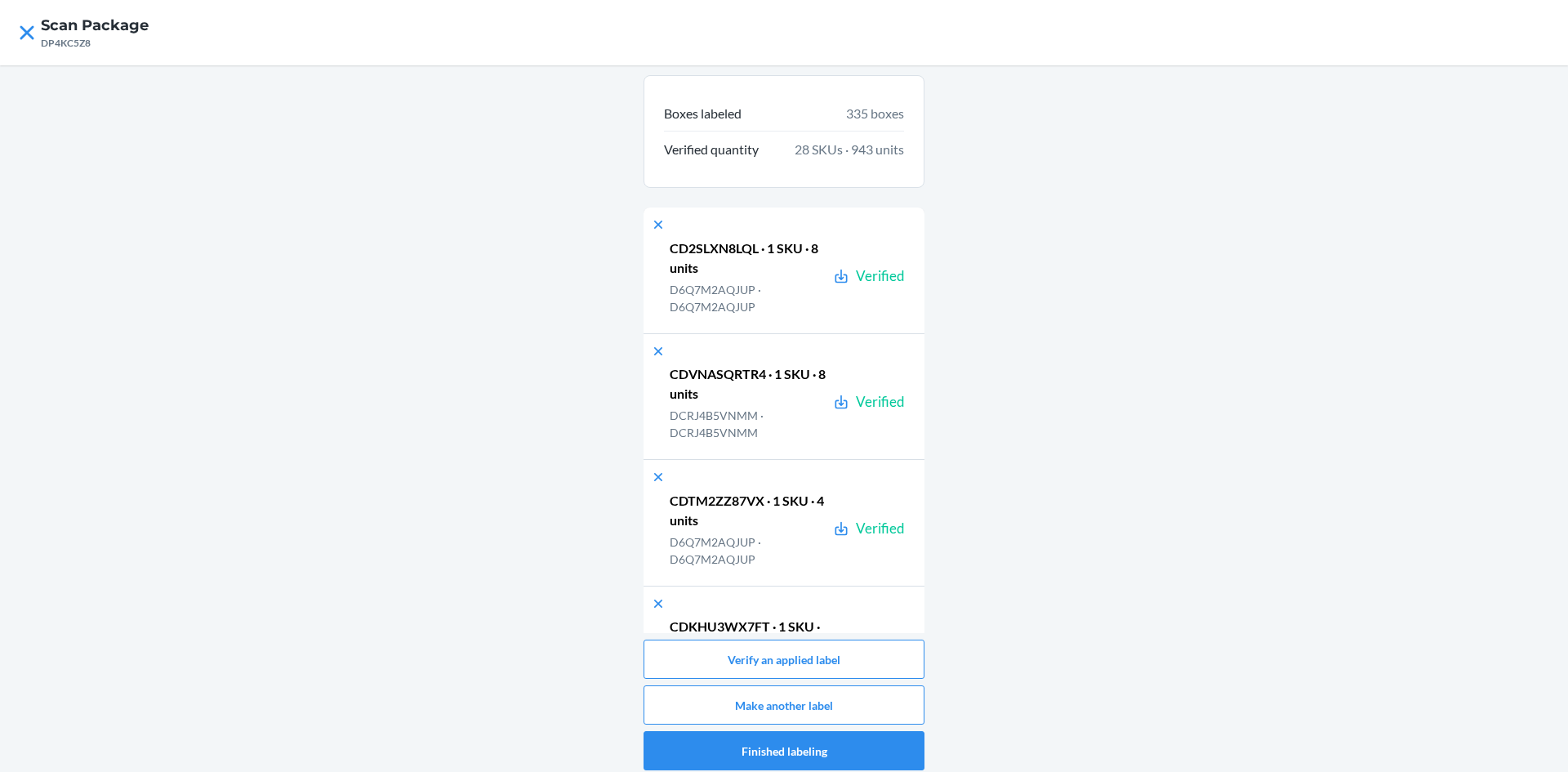
drag, startPoint x: 45, startPoint y: 27, endPoint x: 8, endPoint y: 49, distance: 43.0
click at [32, 36] on nav "Scan Package DP4KC5Z8" at bounding box center [784, 32] width 1568 height 66
click at [27, 29] on icon at bounding box center [27, 32] width 27 height 27
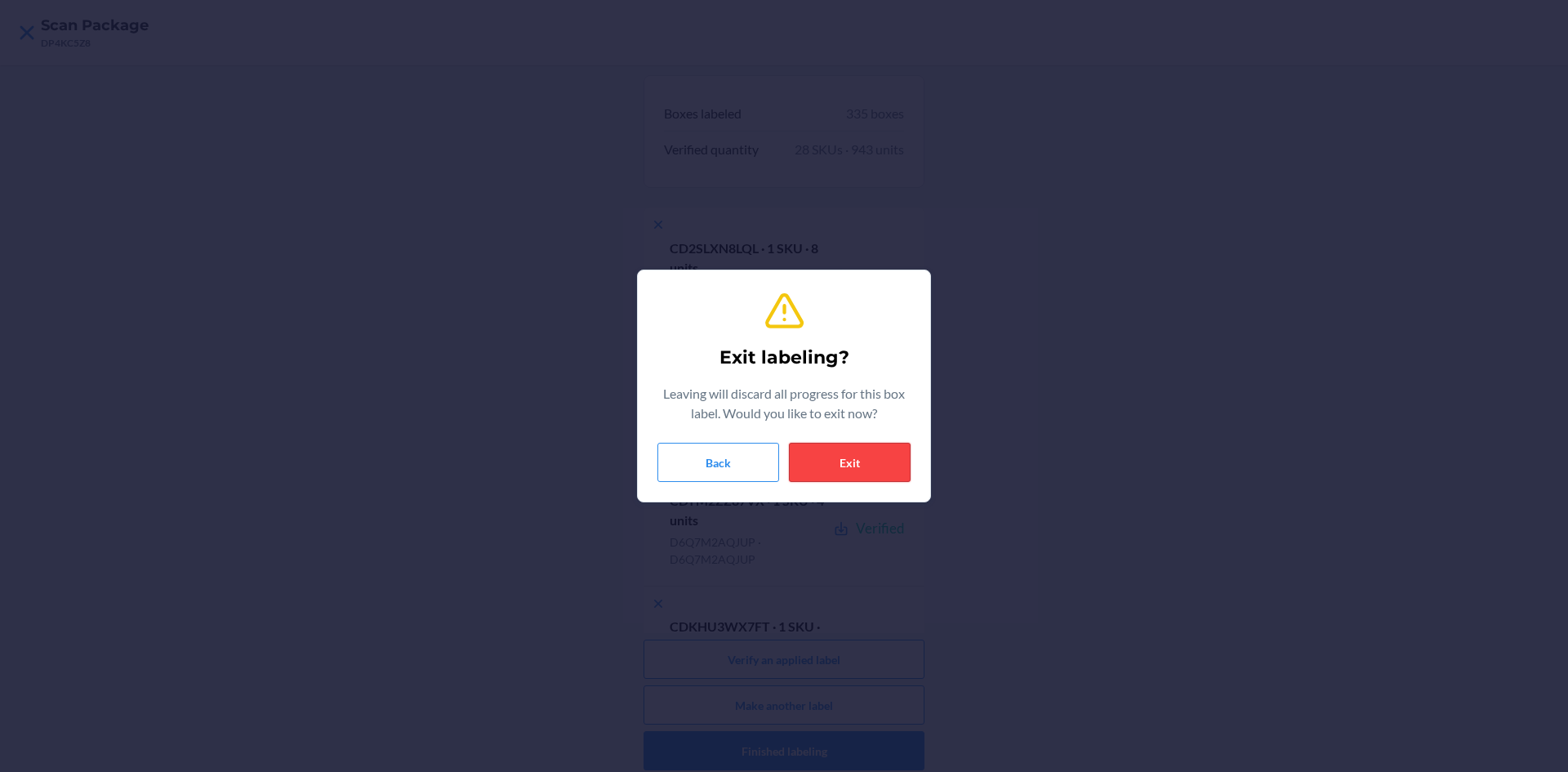
click at [877, 451] on button "Exit" at bounding box center [850, 462] width 121 height 39
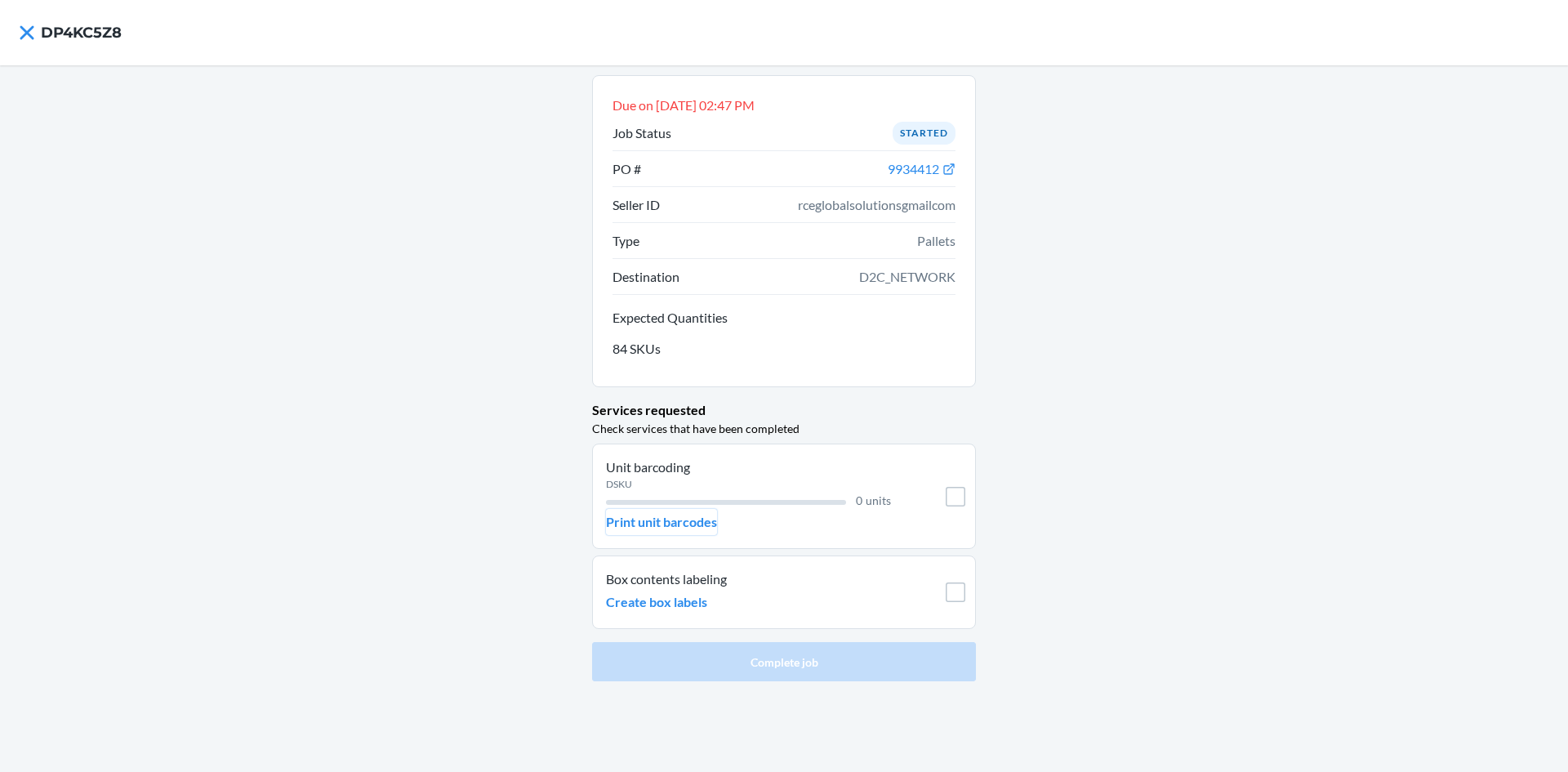
click at [710, 522] on p "Print unit barcodes" at bounding box center [661, 522] width 111 height 20
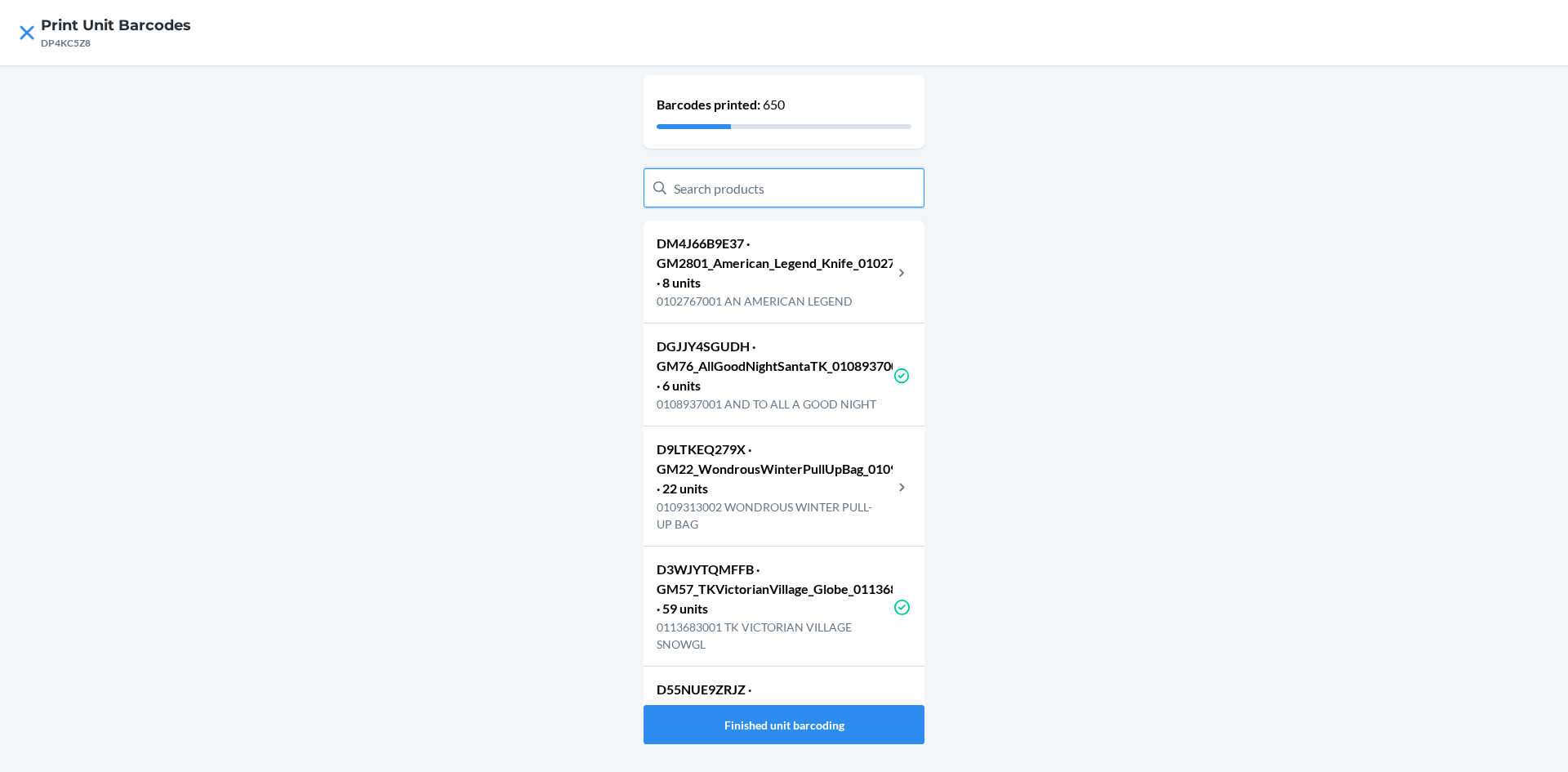
click at [785, 195] on input "text" at bounding box center [784, 187] width 281 height 39
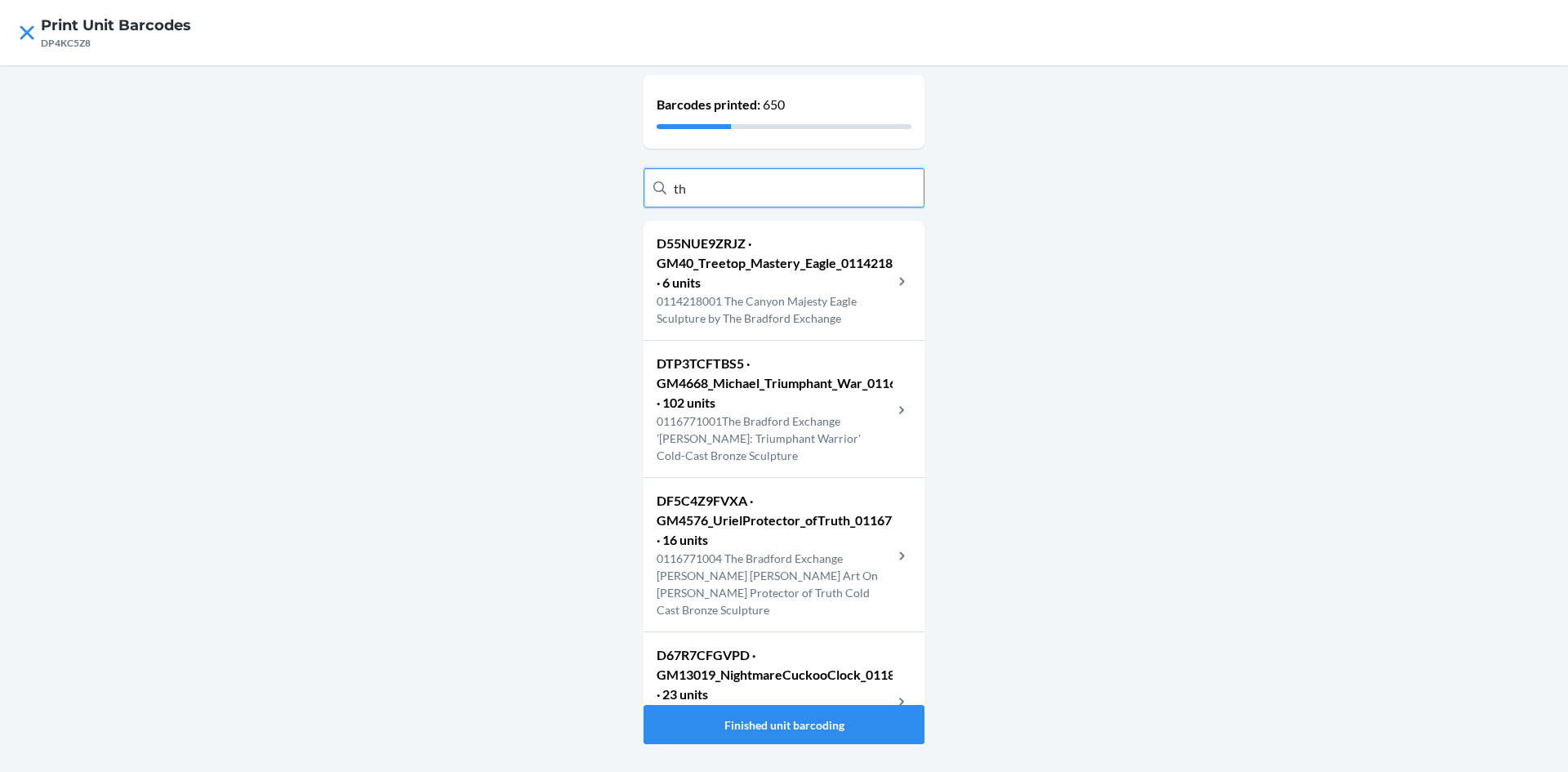
type input "t"
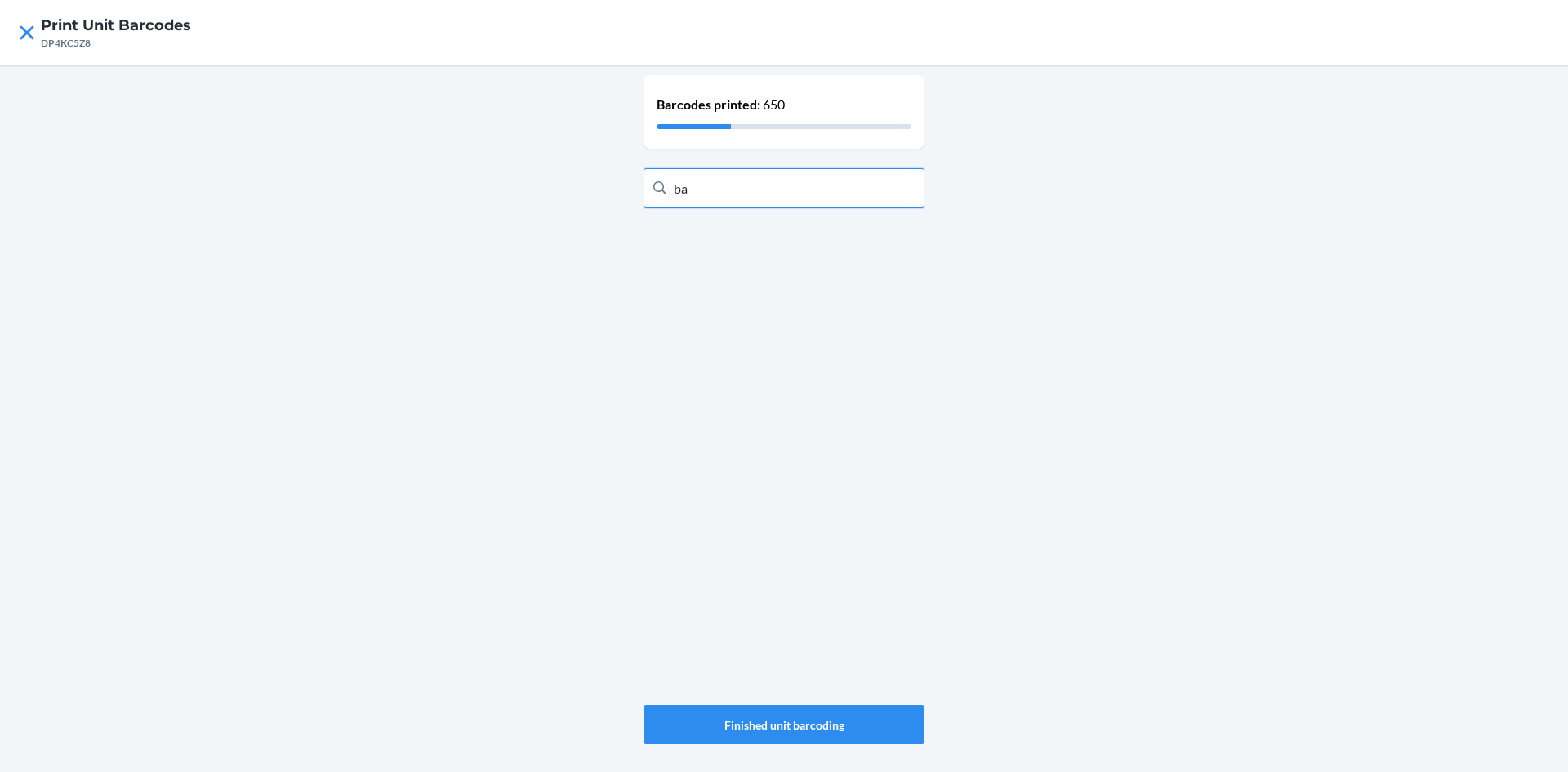
type input "b"
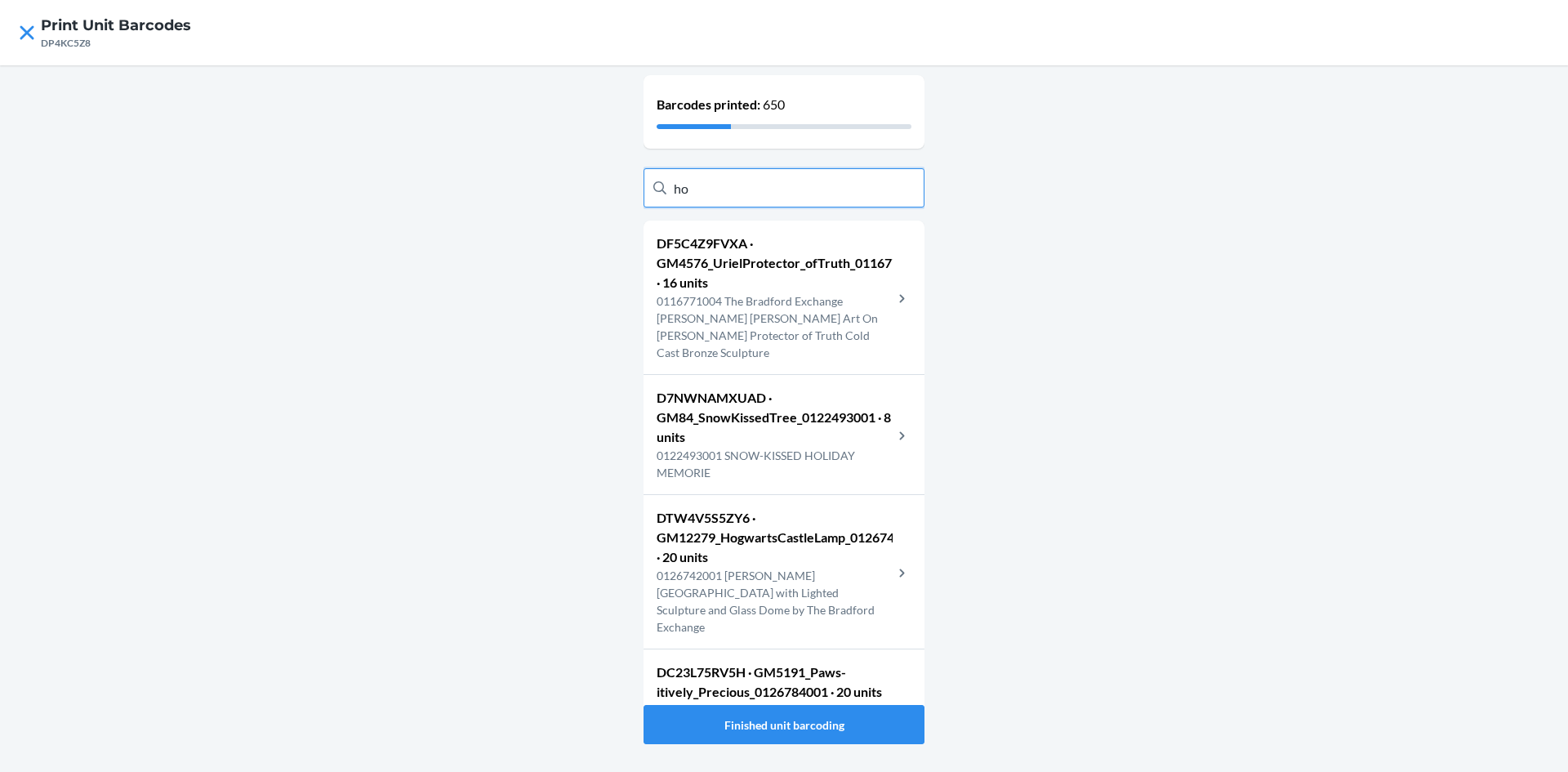
type input "h"
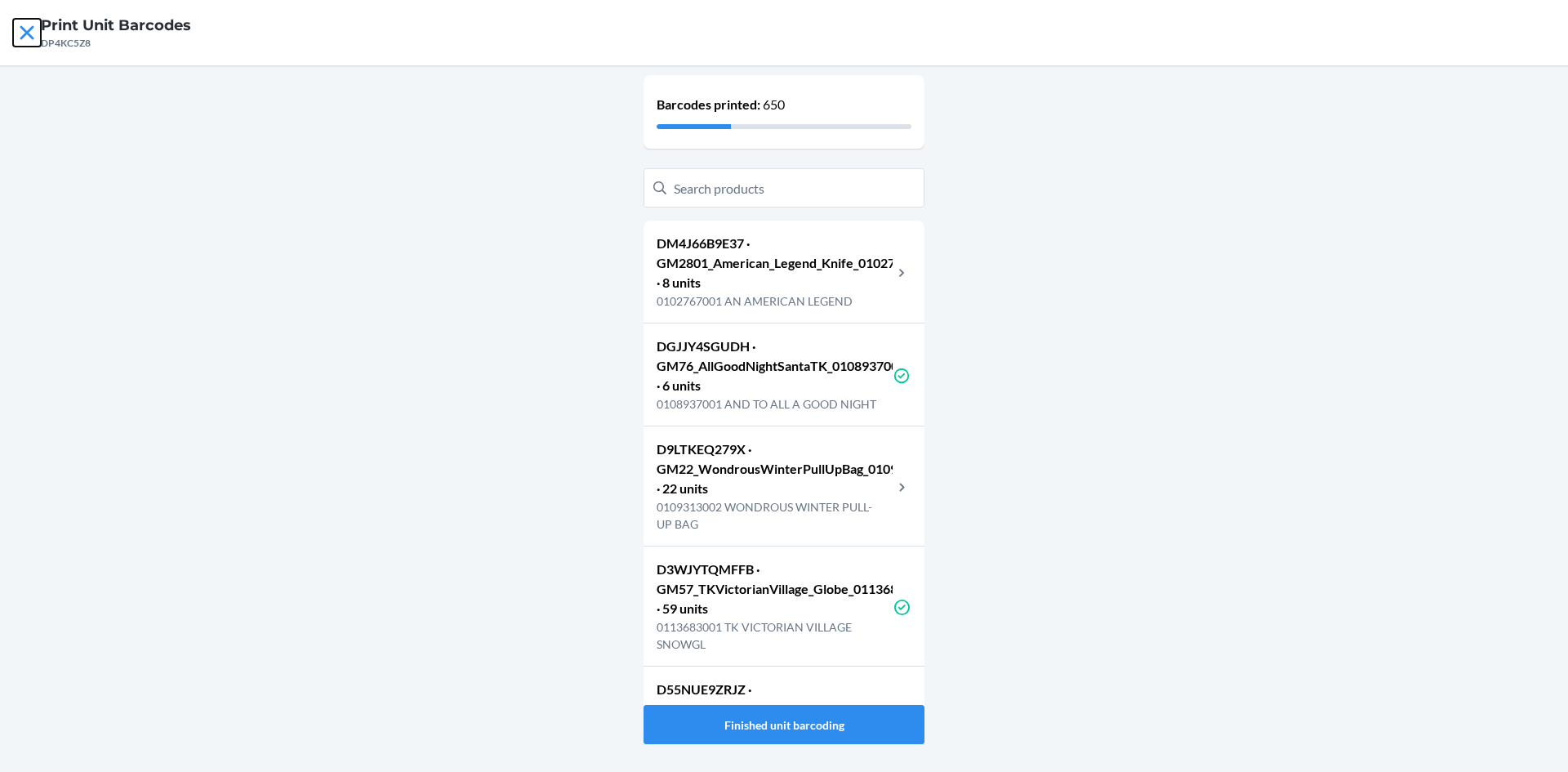
click at [26, 36] on icon at bounding box center [27, 32] width 27 height 27
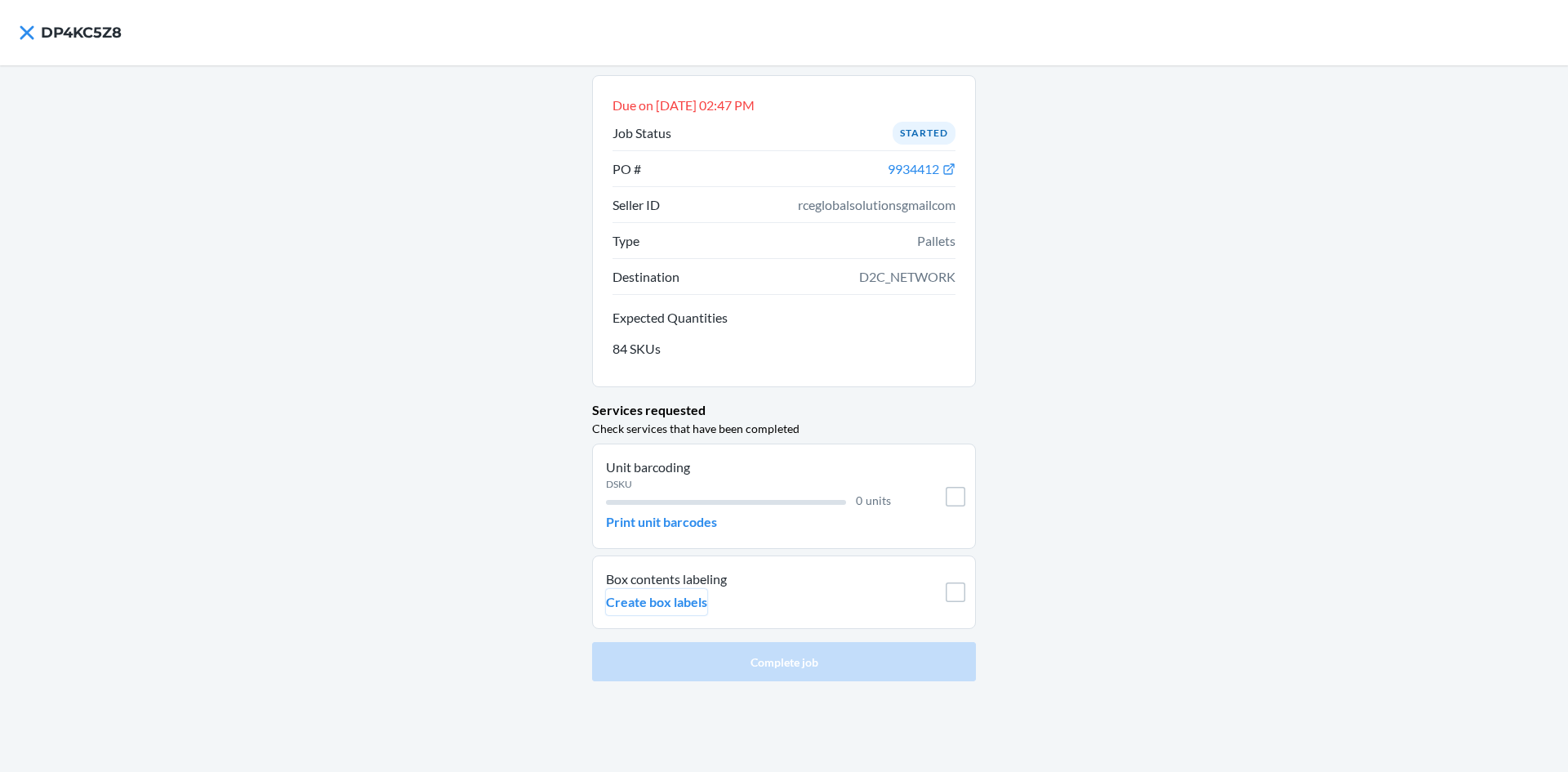
click at [695, 598] on p "Create box labels" at bounding box center [656, 602] width 101 height 20
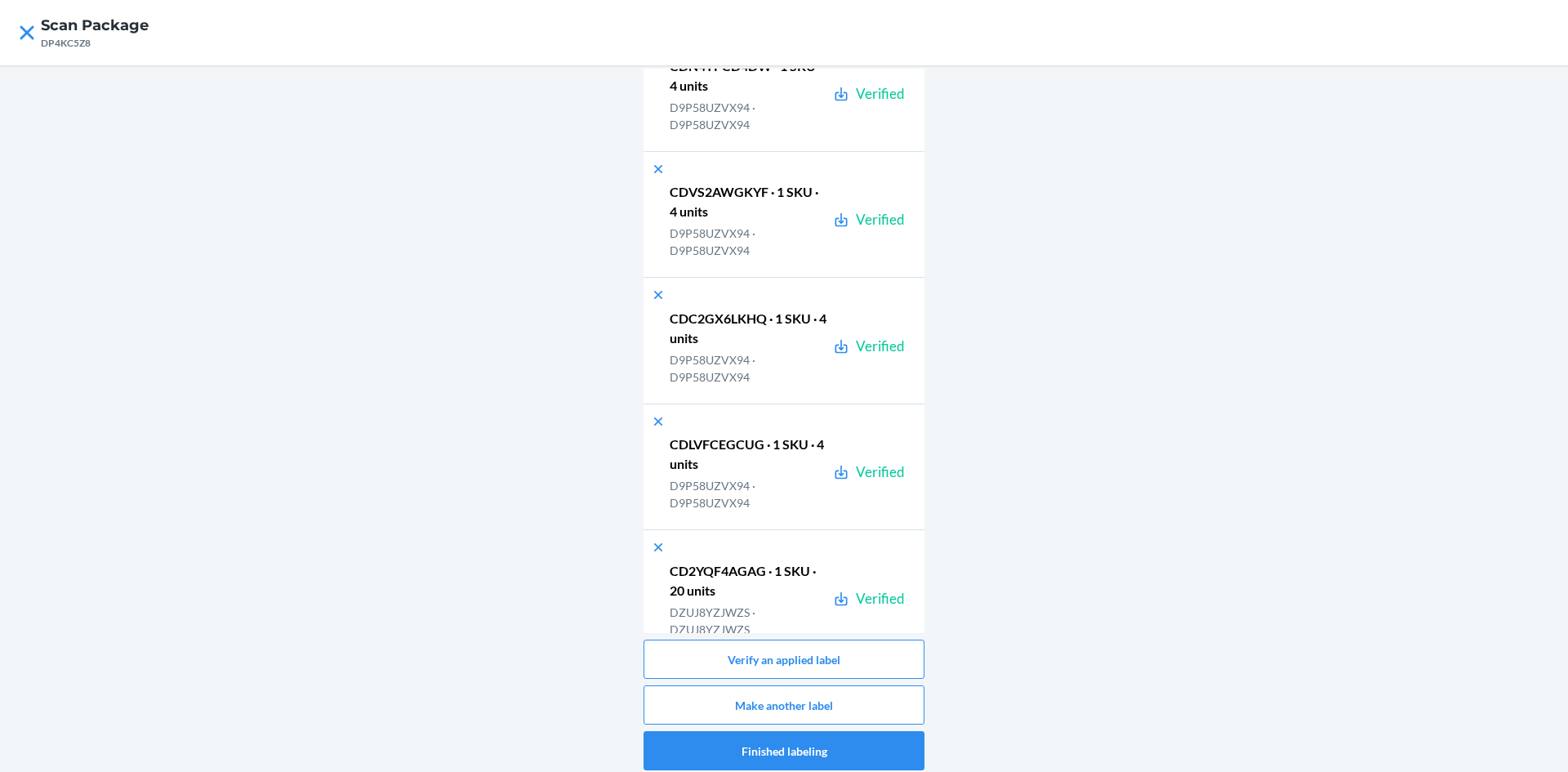
scroll to position [41859, 0]
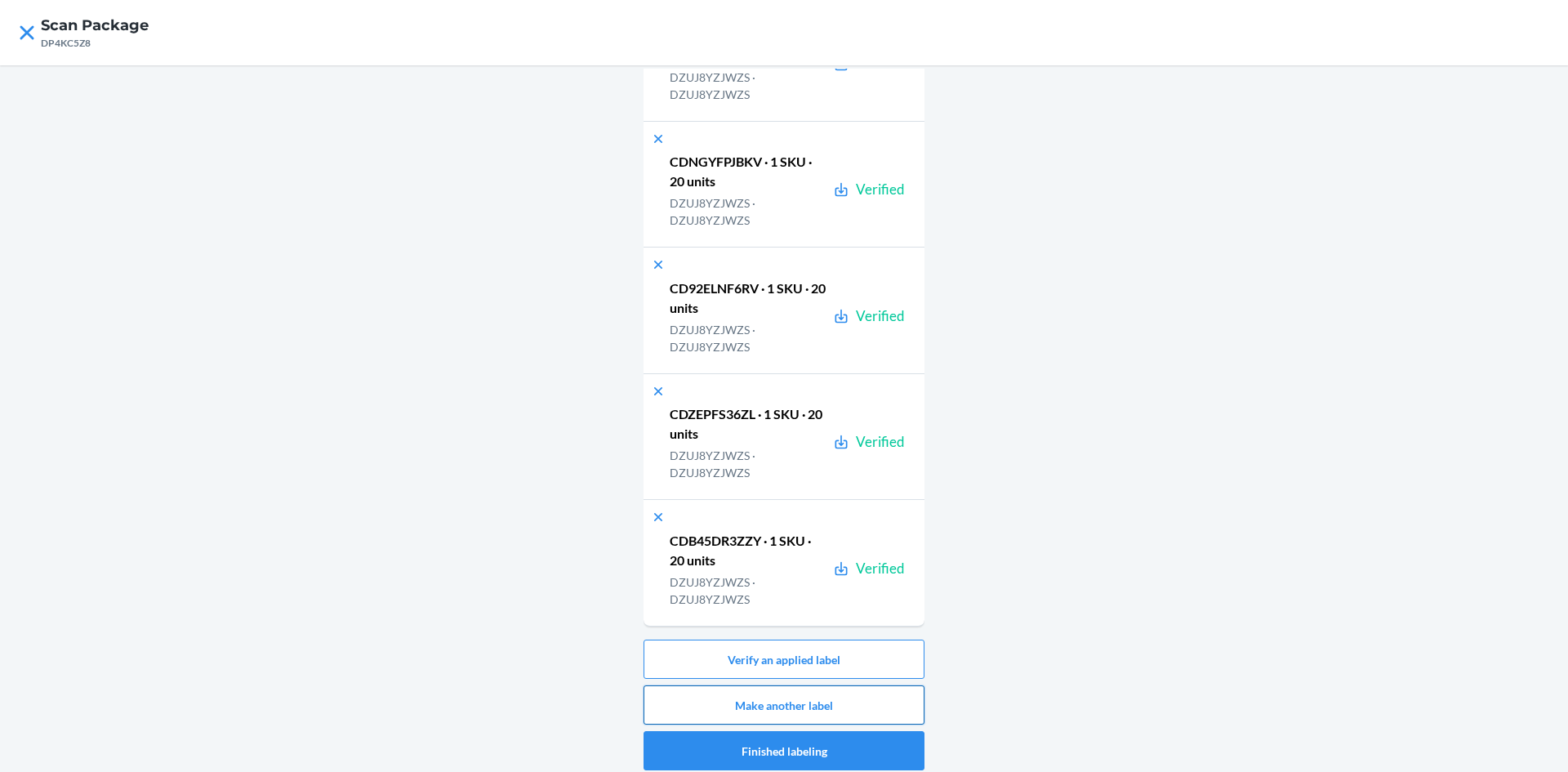
click at [868, 696] on button "Make another label" at bounding box center [784, 705] width 281 height 39
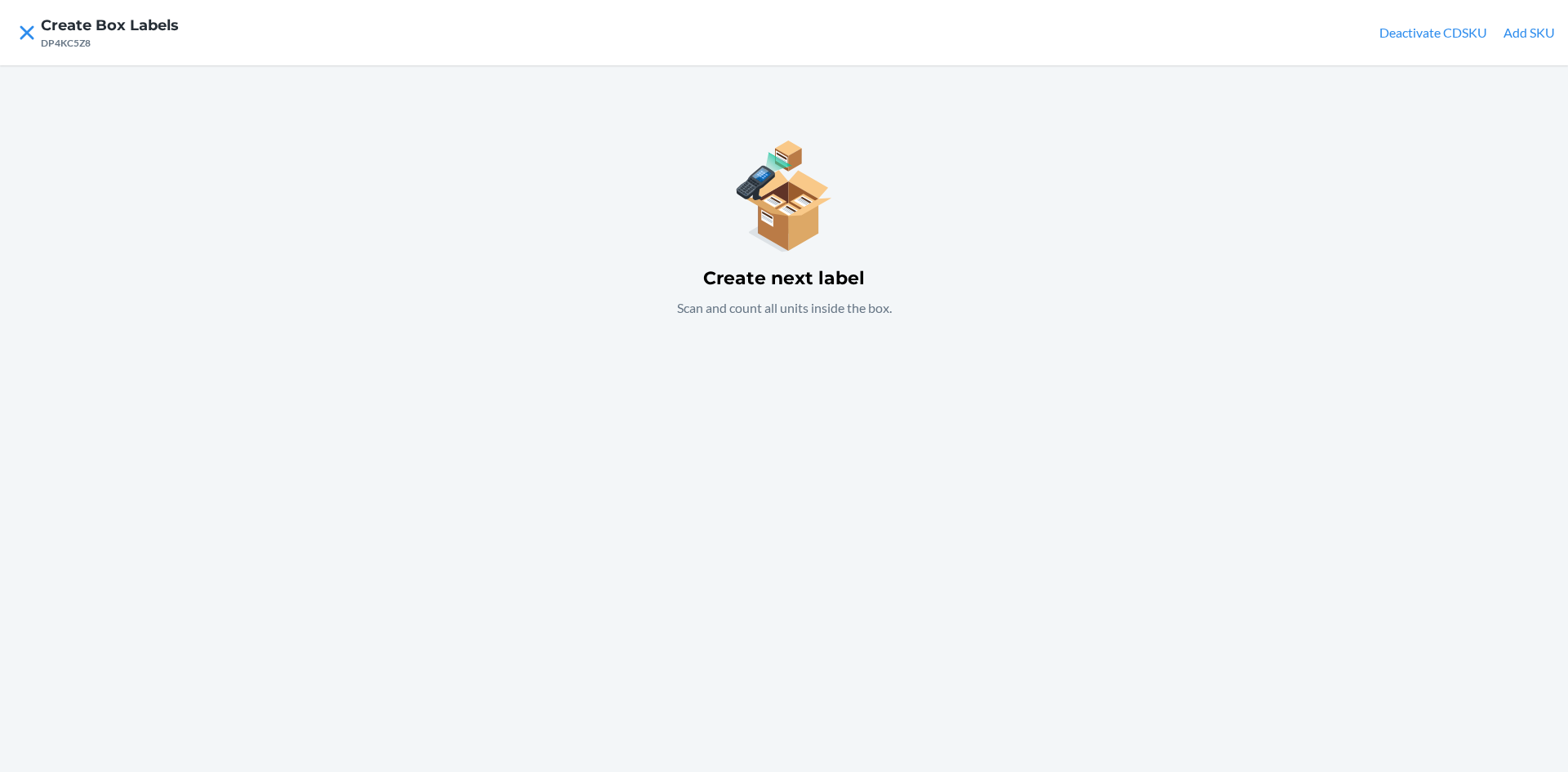
click at [1539, 36] on button "Add SKU" at bounding box center [1530, 33] width 52 height 20
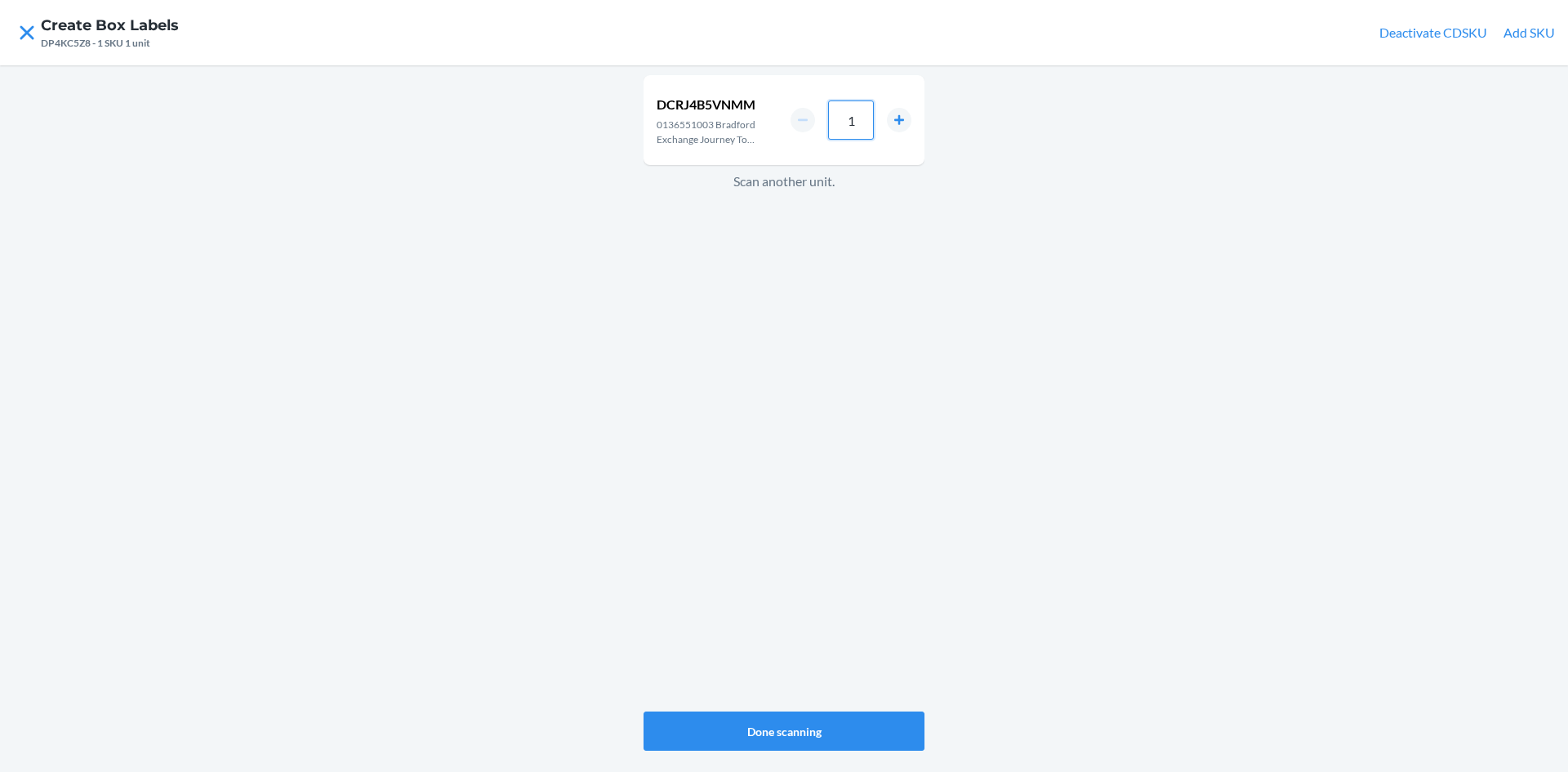
click at [864, 121] on input "1" at bounding box center [851, 120] width 46 height 39
type input "4"
click at [795, 717] on button "Done scanning" at bounding box center [784, 730] width 281 height 39
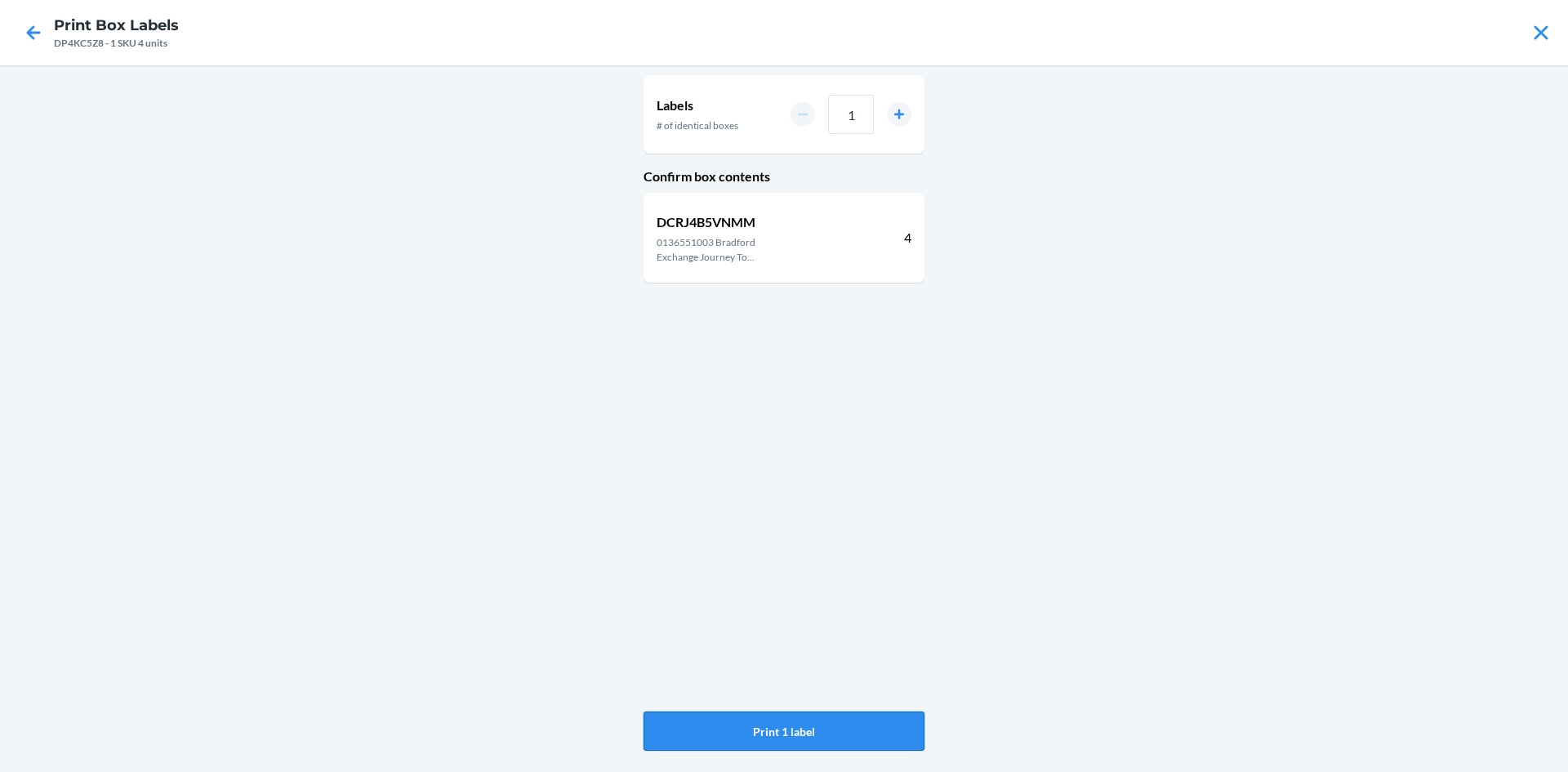
click at [839, 738] on button "Print 1 label" at bounding box center [784, 730] width 281 height 39
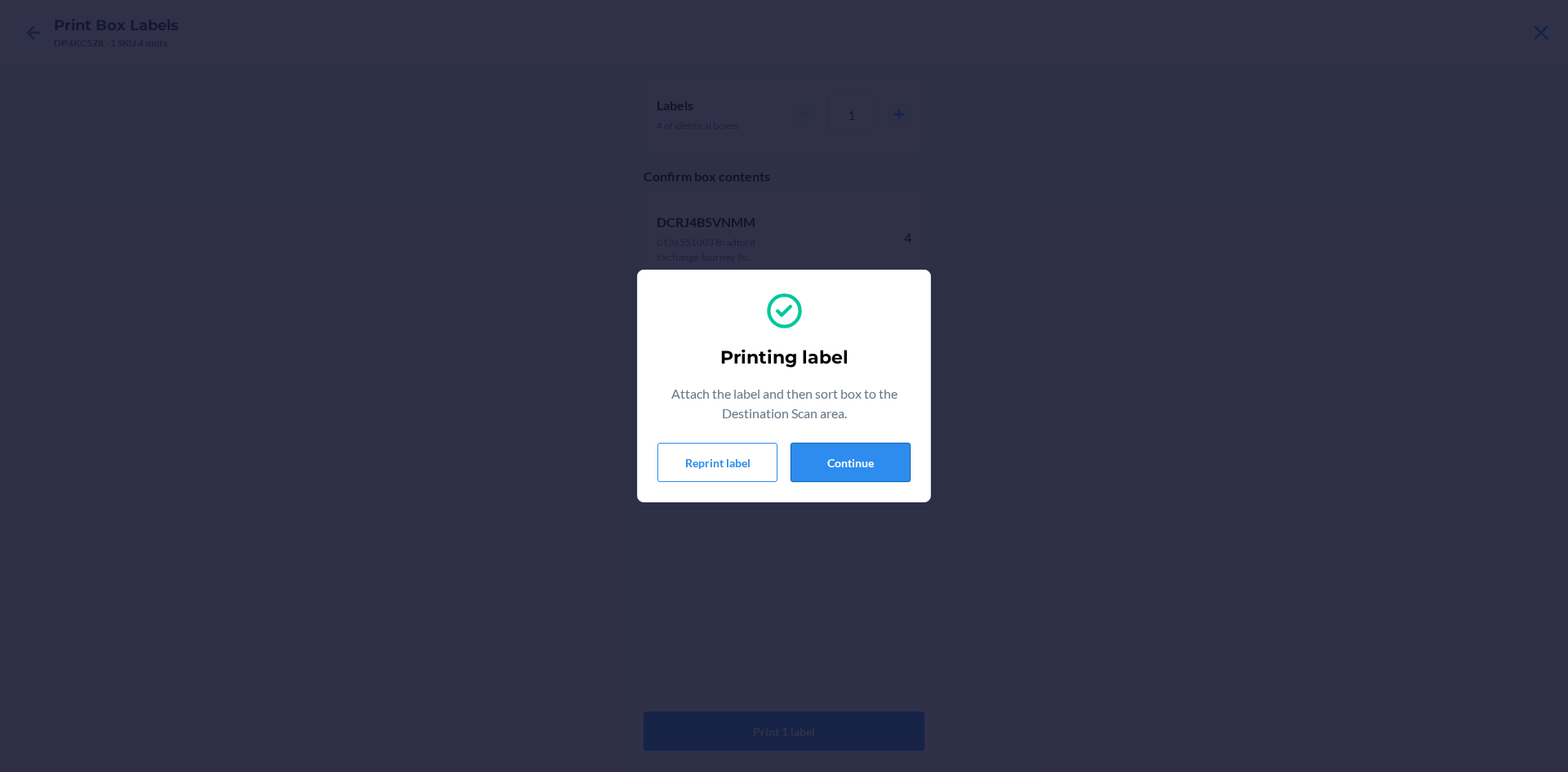
click at [865, 450] on button "Continue" at bounding box center [851, 462] width 120 height 39
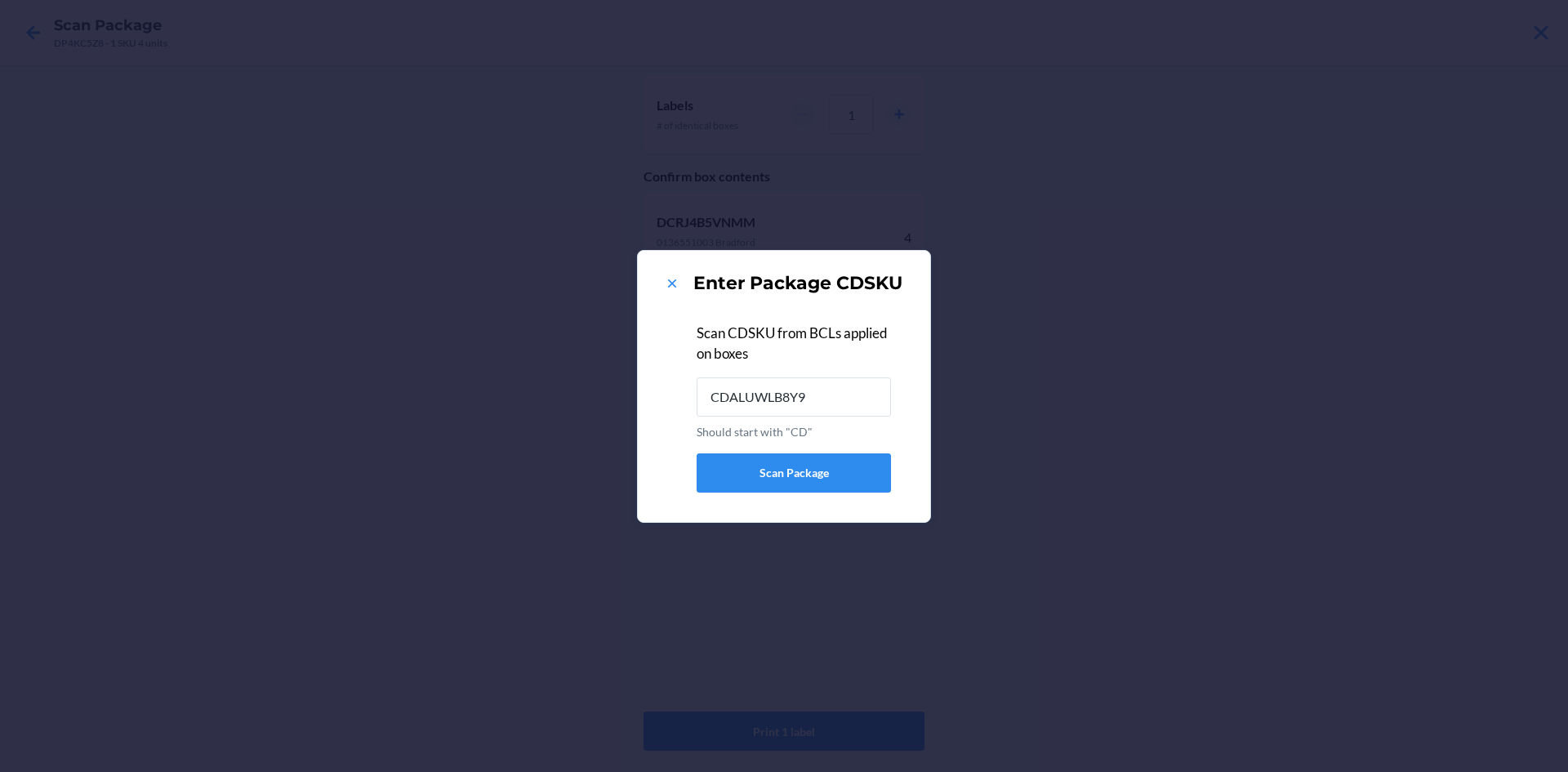
type input "CDALUWLB8Y9"
click at [671, 278] on icon at bounding box center [672, 283] width 17 height 17
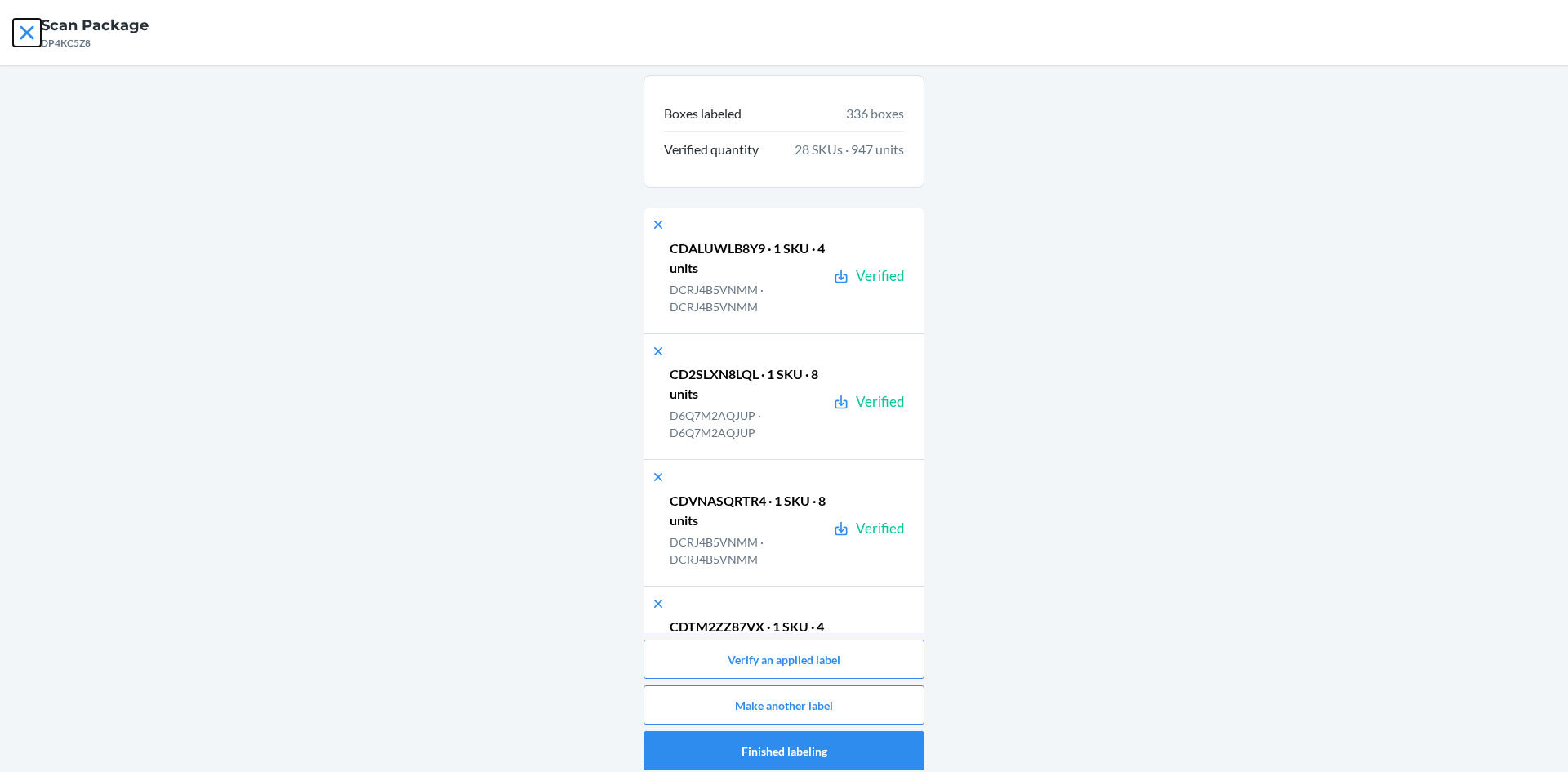
click at [32, 26] on icon at bounding box center [27, 32] width 14 height 14
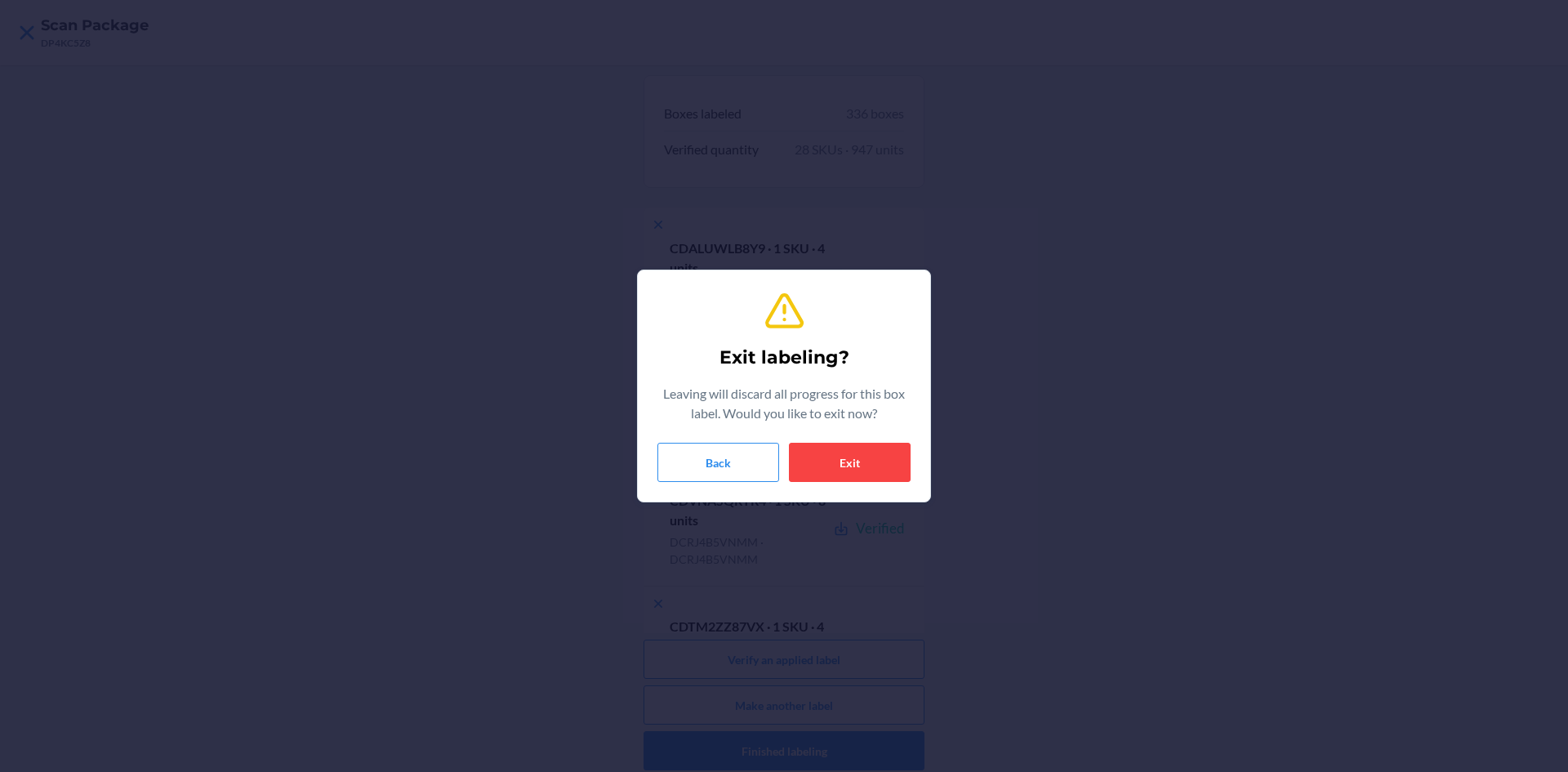
click at [899, 440] on div "Exit labeling? Leaving will discard all progress for this box label. Would you …" at bounding box center [784, 386] width 253 height 205
click at [892, 475] on button "Exit" at bounding box center [850, 462] width 121 height 39
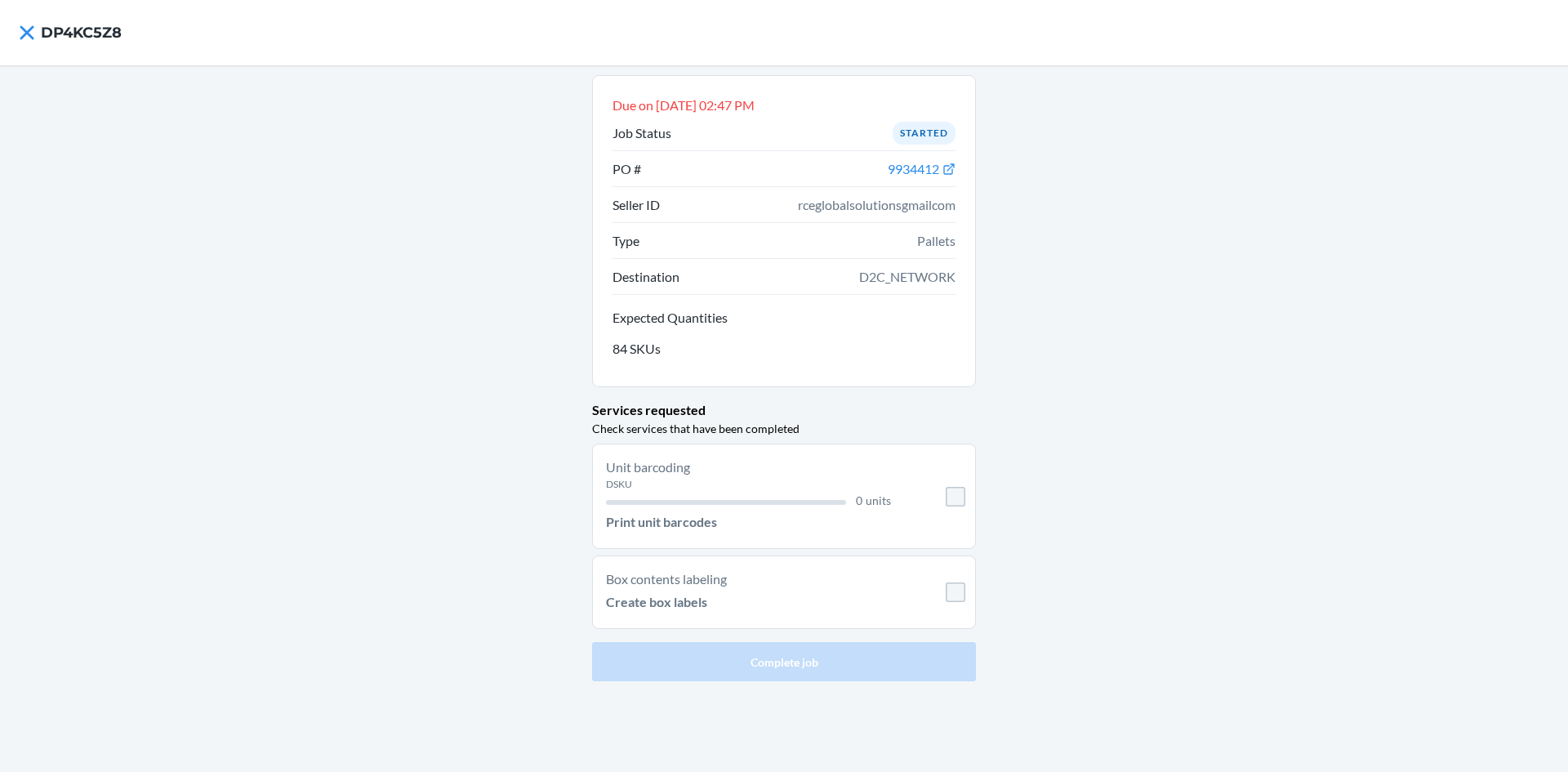
click at [667, 487] on div "DSKU" at bounding box center [748, 484] width 285 height 15
click at [666, 510] on button "Print unit barcodes" at bounding box center [661, 521] width 111 height 26
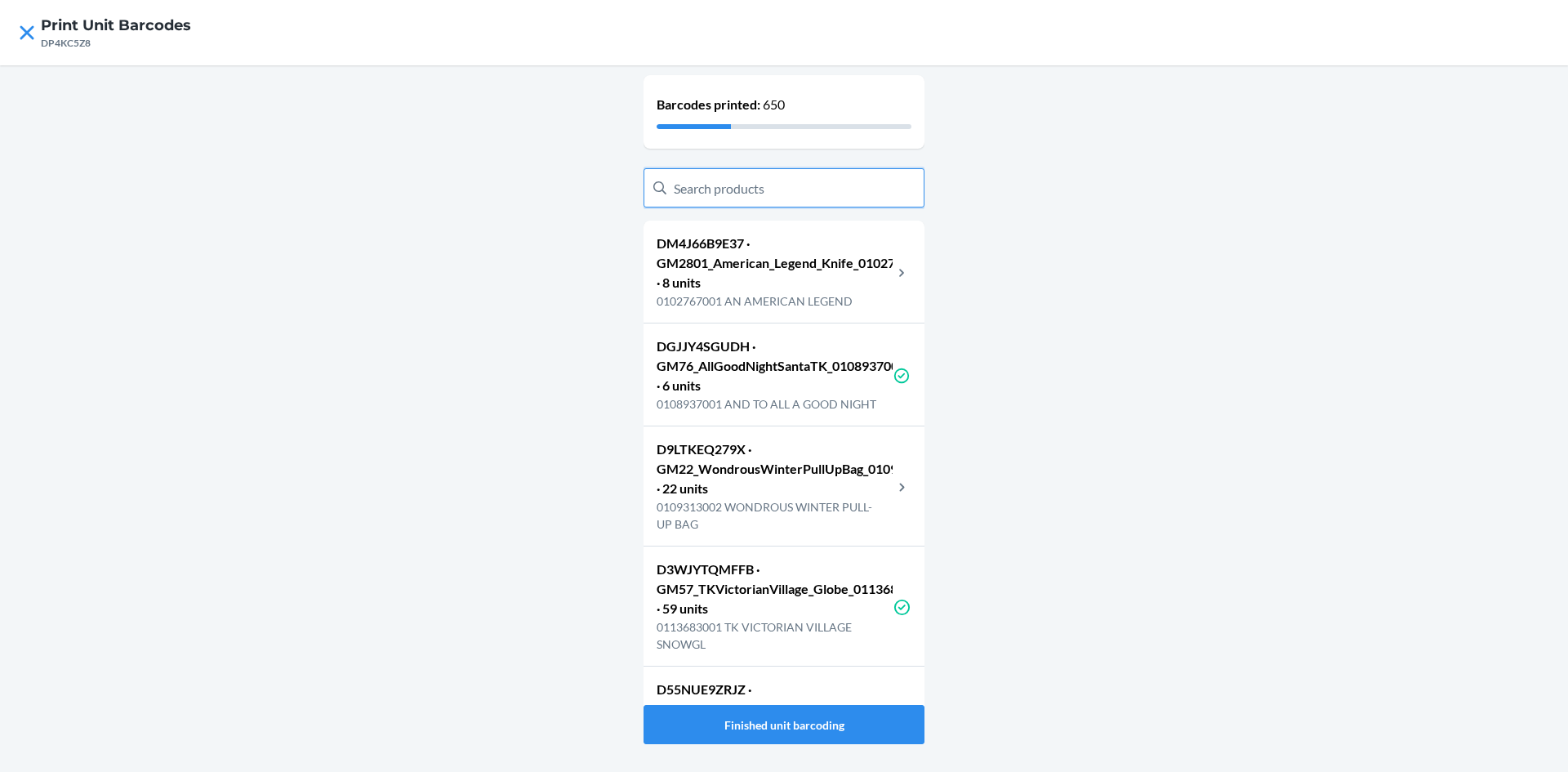
click at [750, 193] on input "text" at bounding box center [784, 187] width 281 height 39
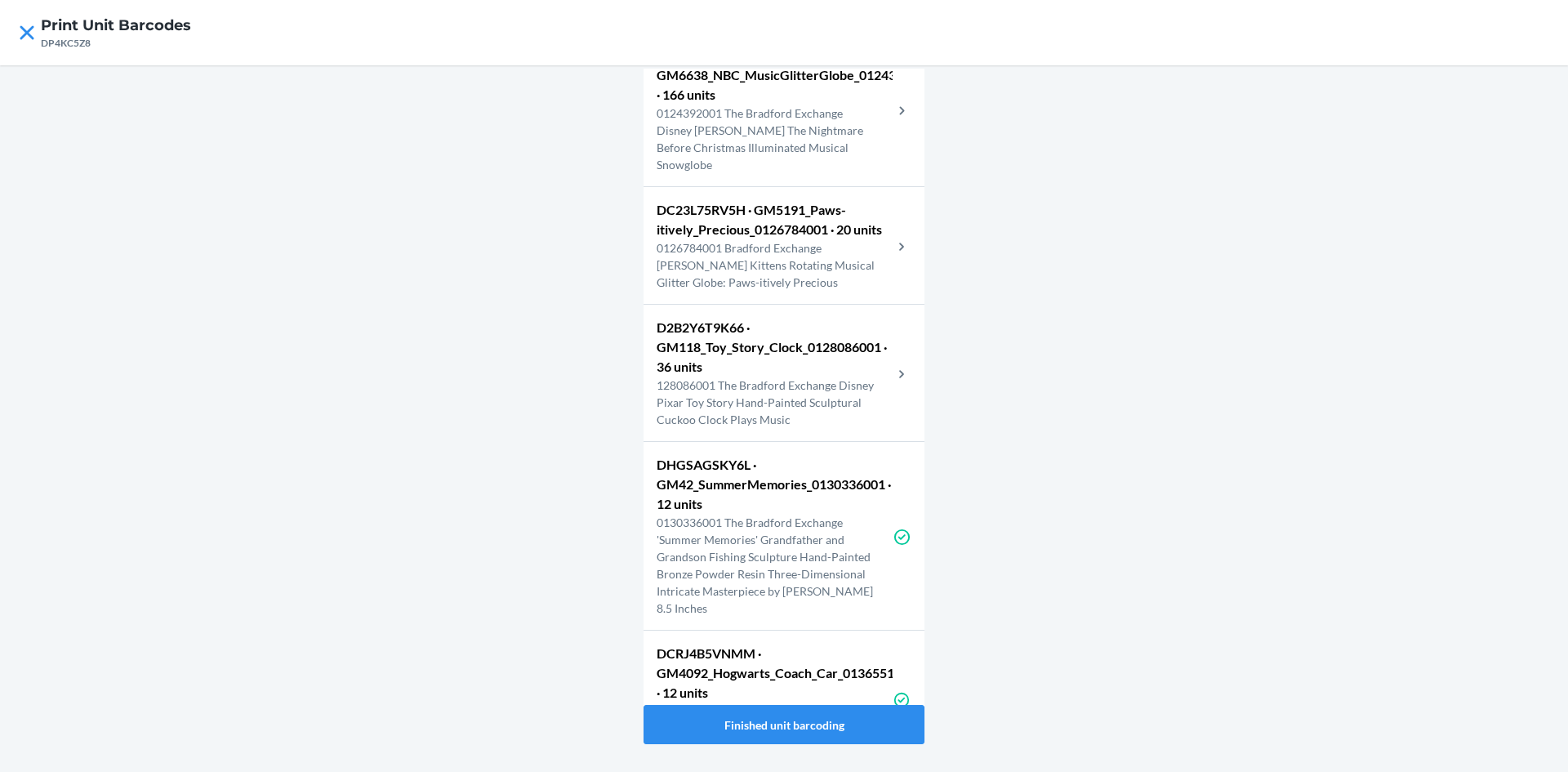
scroll to position [535, 0]
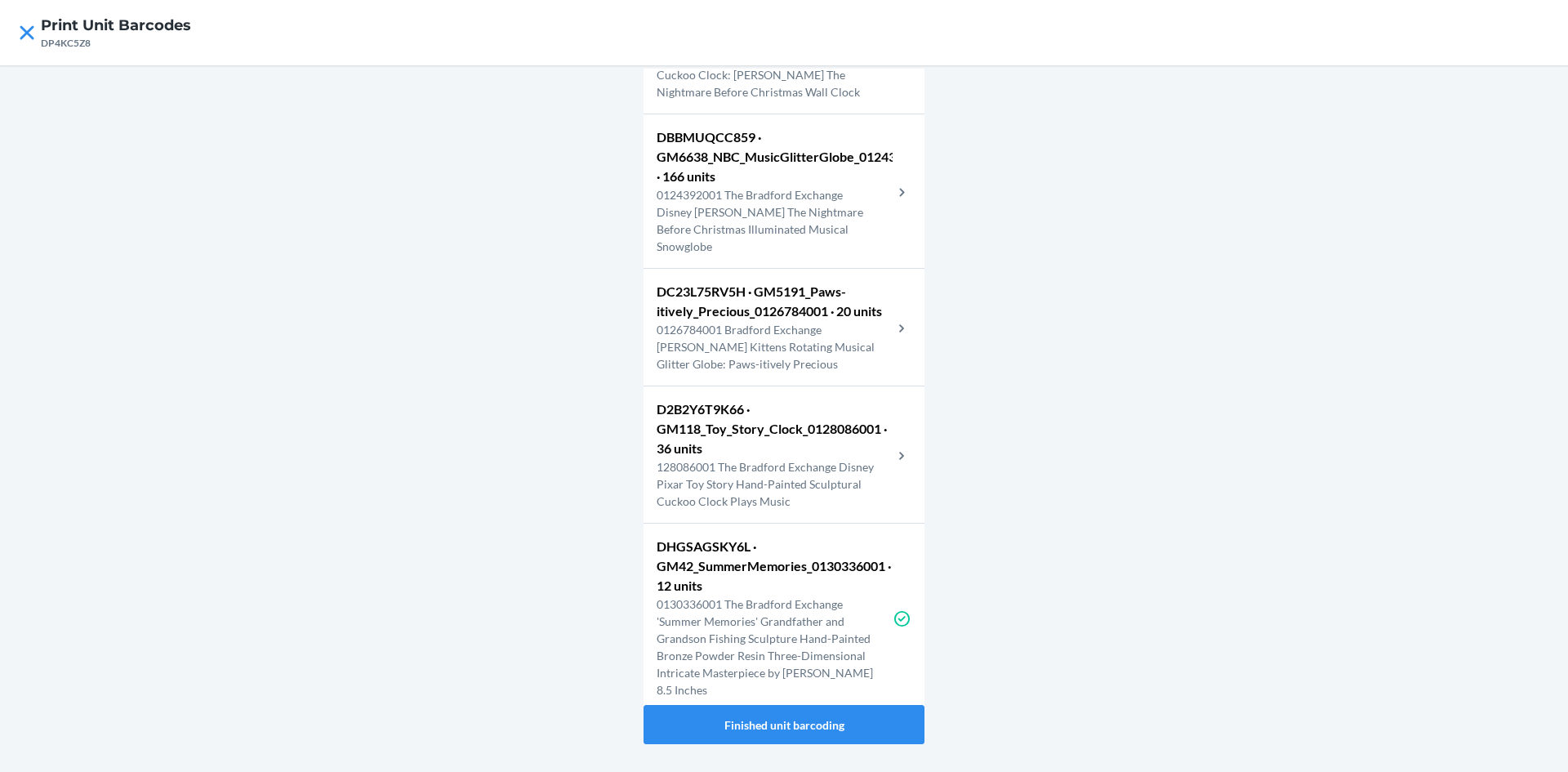
type input "exchange"
click at [813, 357] on p "0126784001 Bradford Exchange Jurgen Scholz Kittens Rotating Musical Glitter Glo…" at bounding box center [774, 347] width 236 height 52
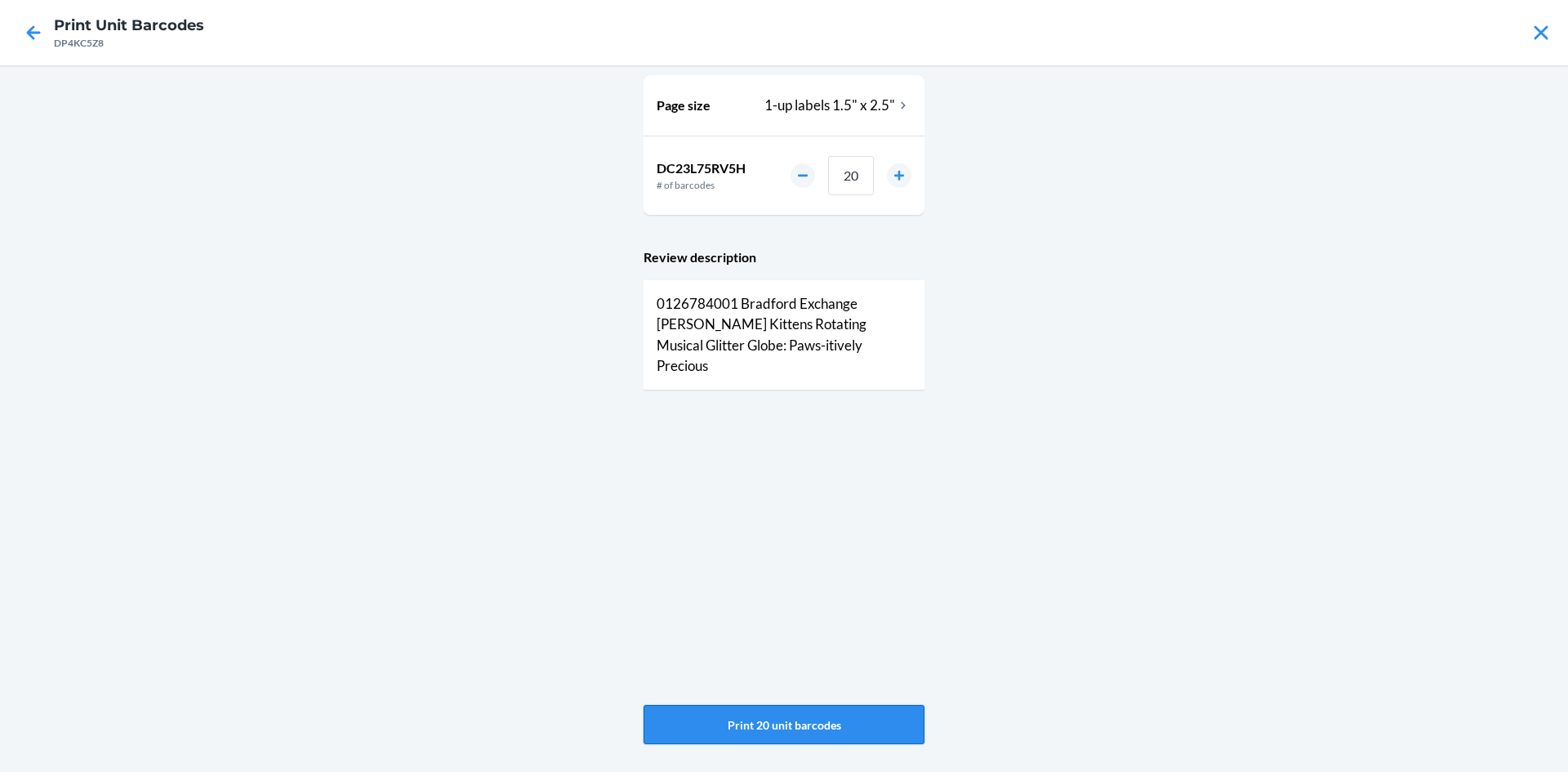
click at [887, 725] on button "Print 20 unit barcodes" at bounding box center [784, 724] width 281 height 39
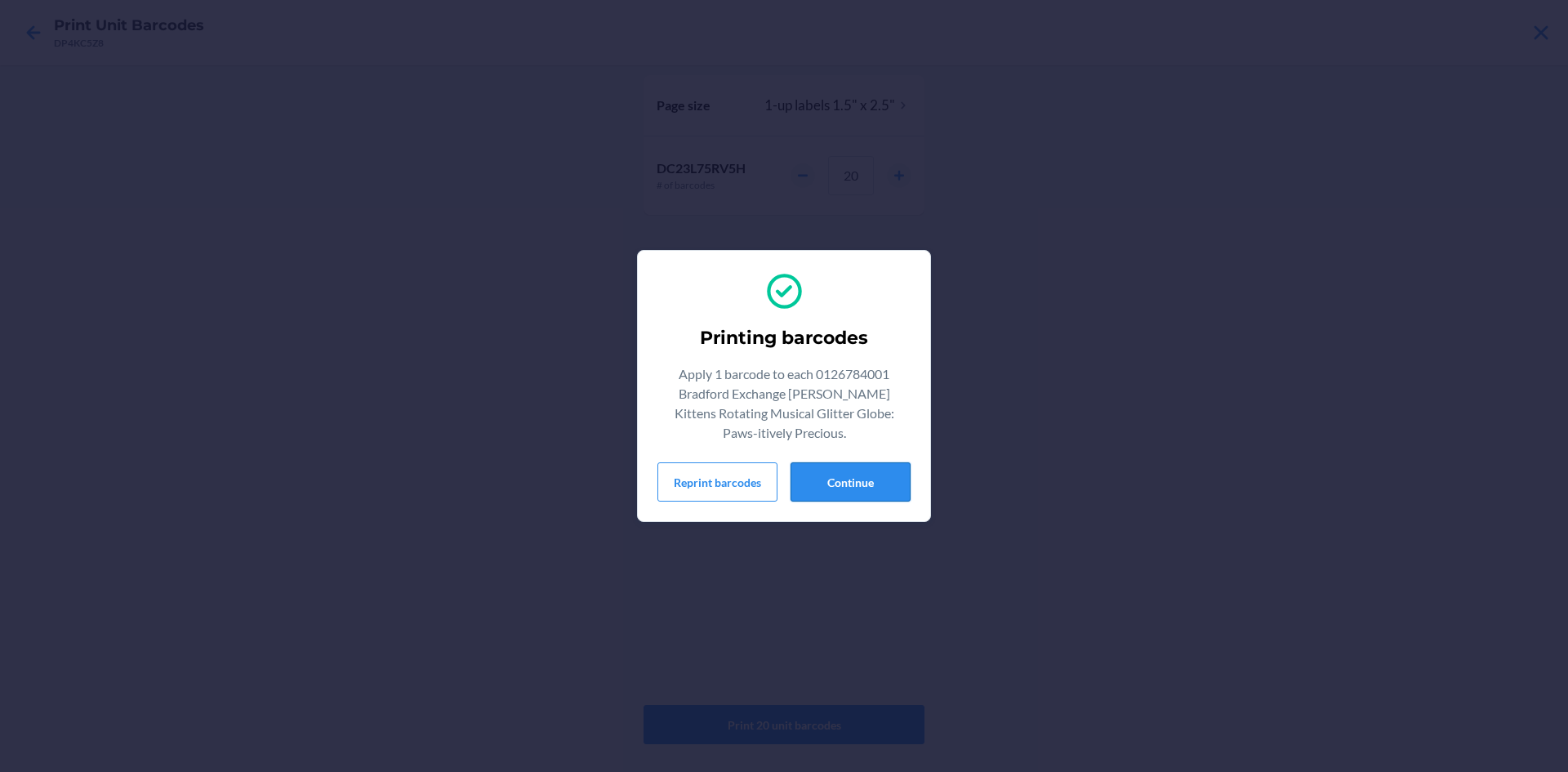
click at [830, 479] on button "Continue" at bounding box center [851, 481] width 120 height 39
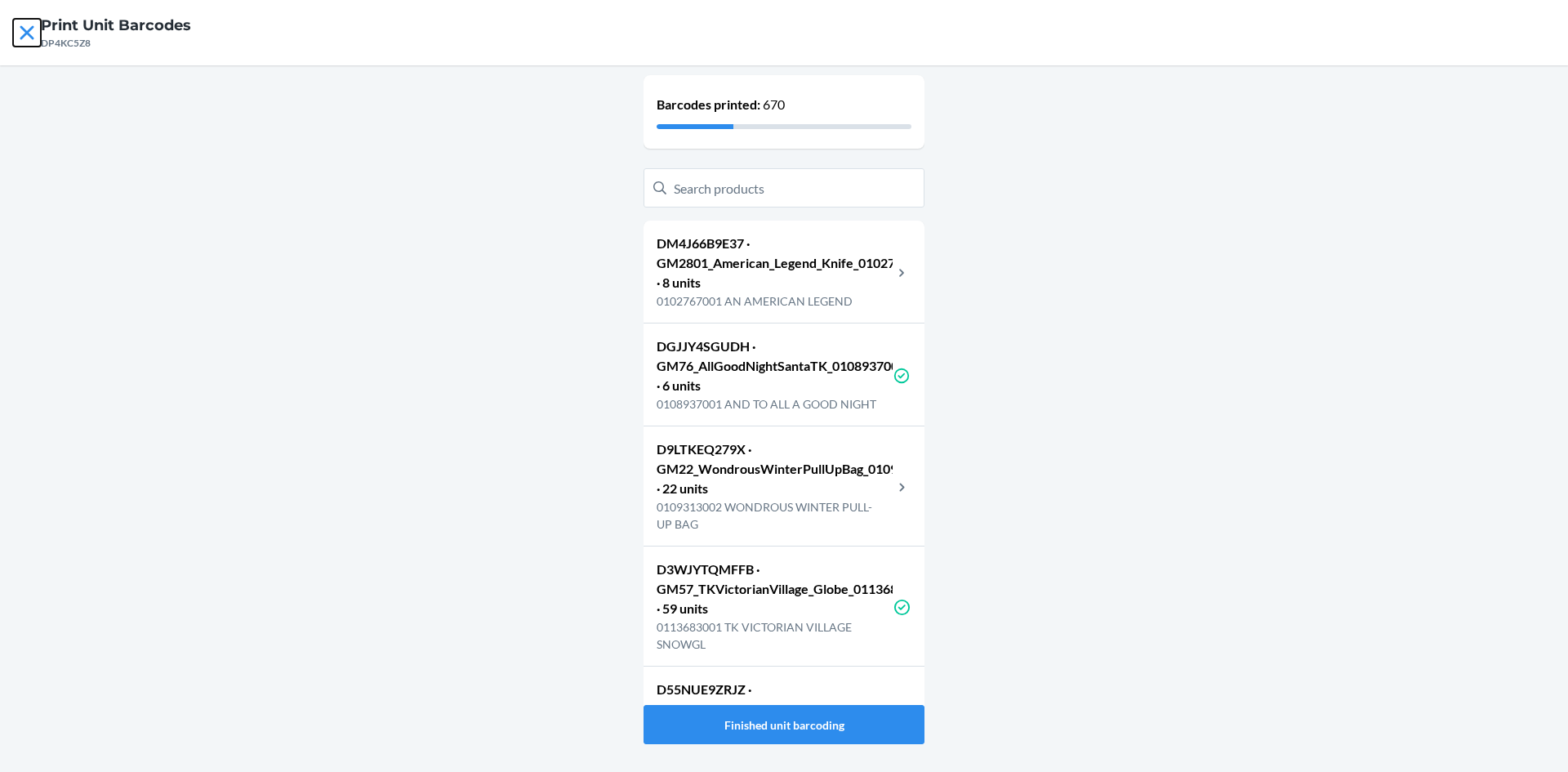
click at [27, 35] on icon at bounding box center [27, 32] width 27 height 27
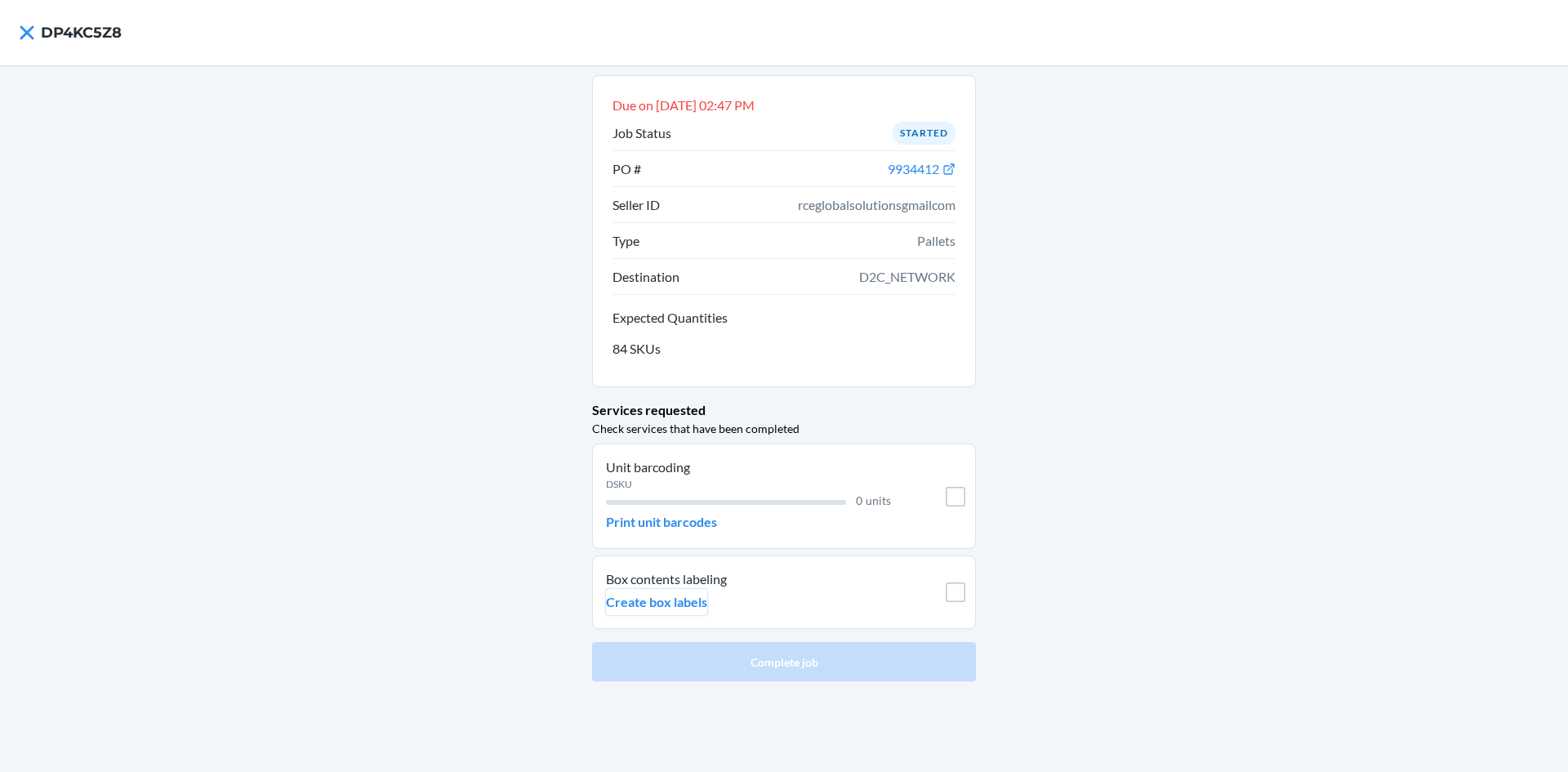
click at [679, 603] on p "Create box labels" at bounding box center [656, 602] width 101 height 20
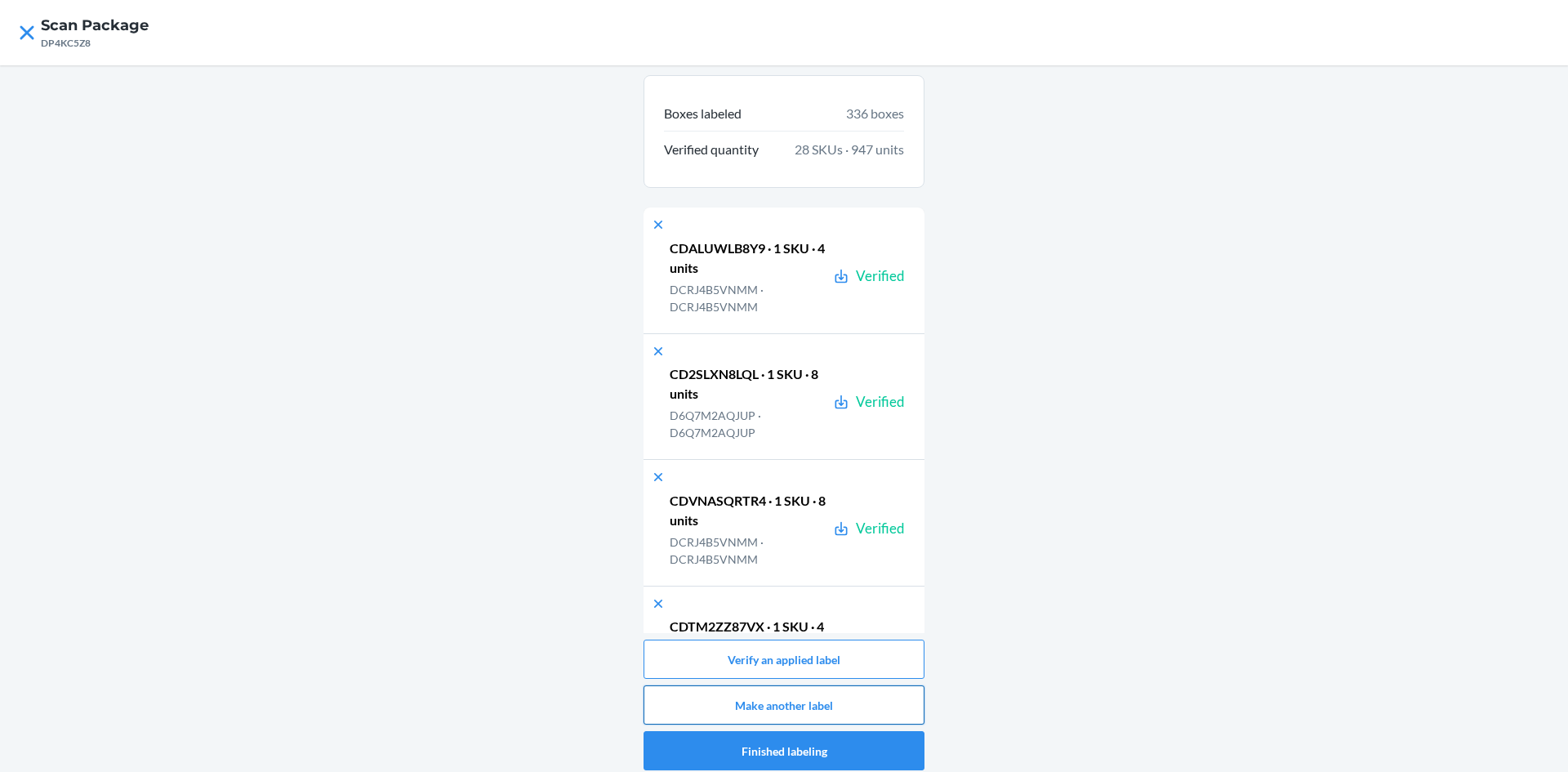
click at [799, 709] on button "Make another label" at bounding box center [784, 705] width 281 height 39
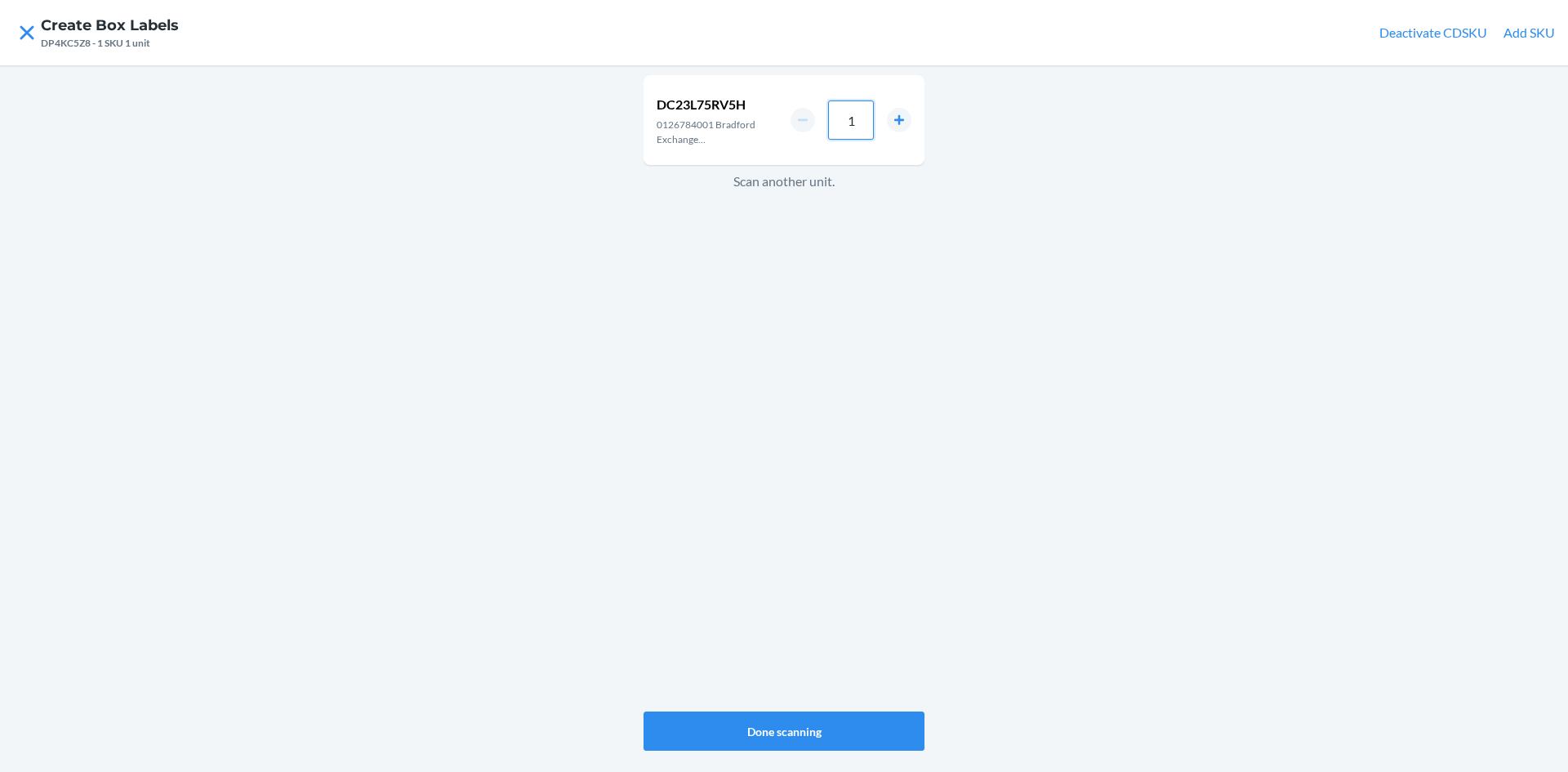
click at [867, 118] on input "1" at bounding box center [851, 120] width 46 height 39
type input "4"
click at [753, 743] on button "Done scanning" at bounding box center [784, 730] width 281 height 39
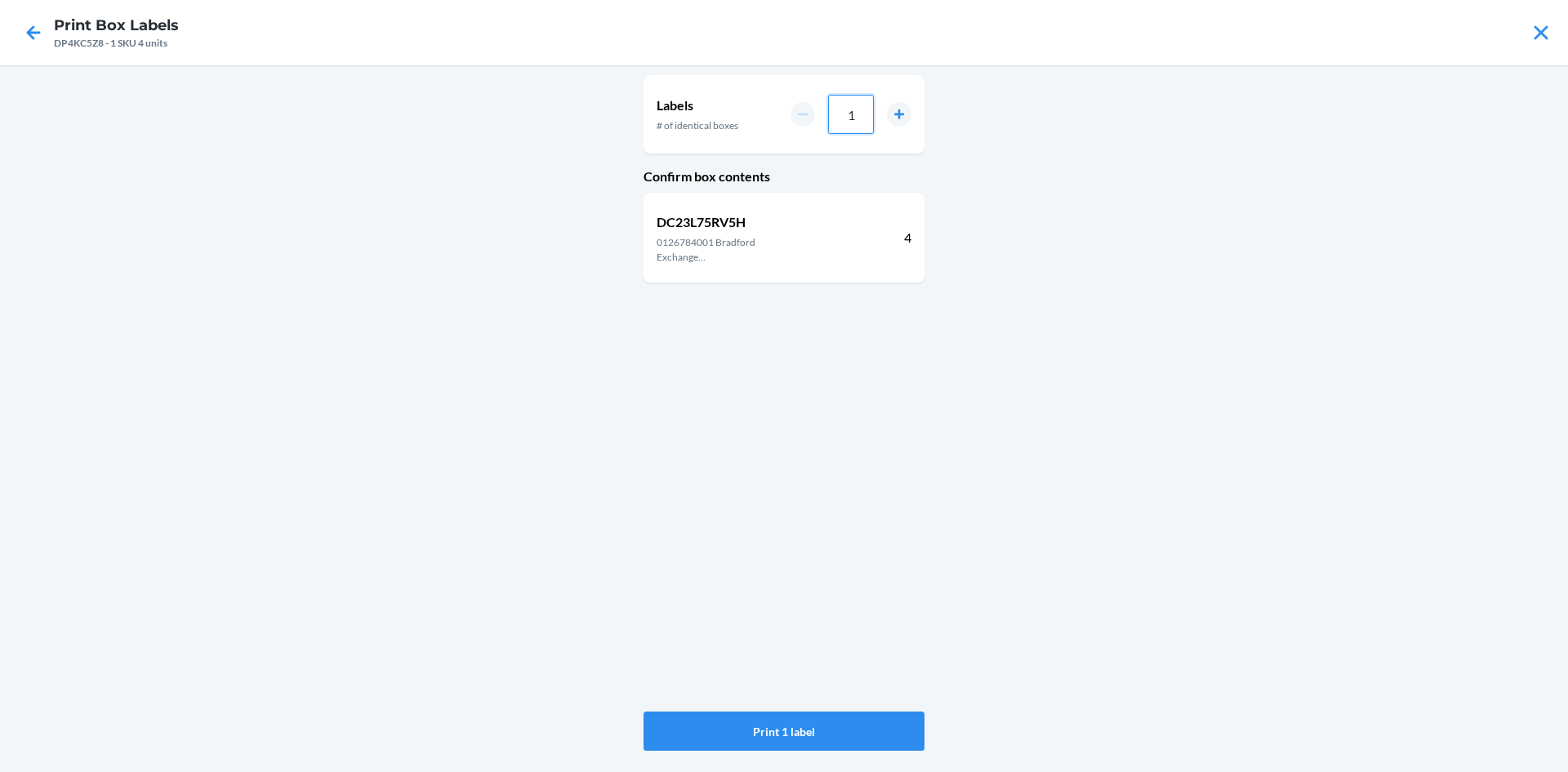
click at [861, 120] on input "1" at bounding box center [851, 114] width 46 height 39
type input "05"
click at [798, 722] on button "Print 5 labels" at bounding box center [784, 730] width 281 height 39
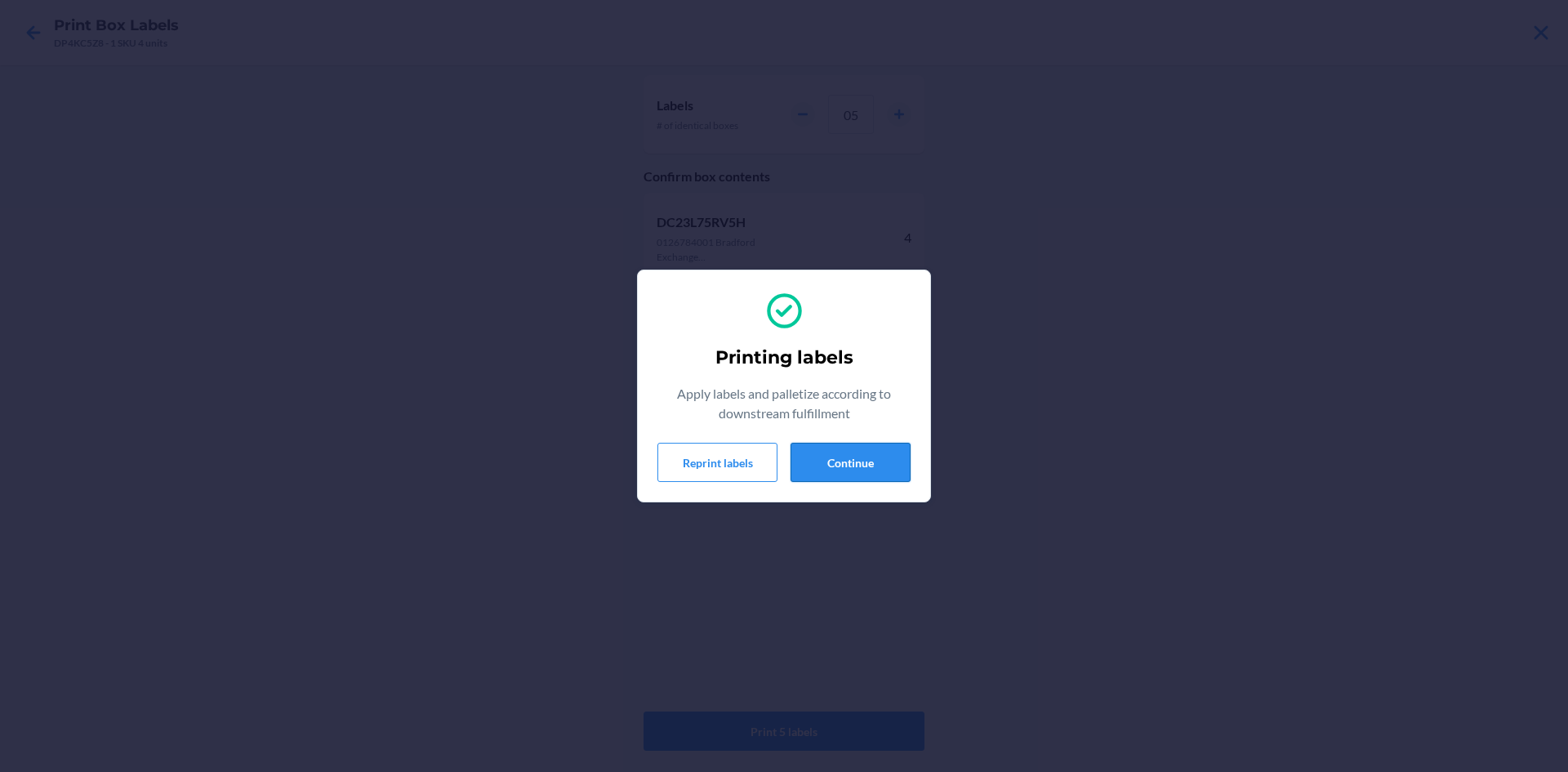
click at [872, 453] on button "Continue" at bounding box center [851, 462] width 120 height 39
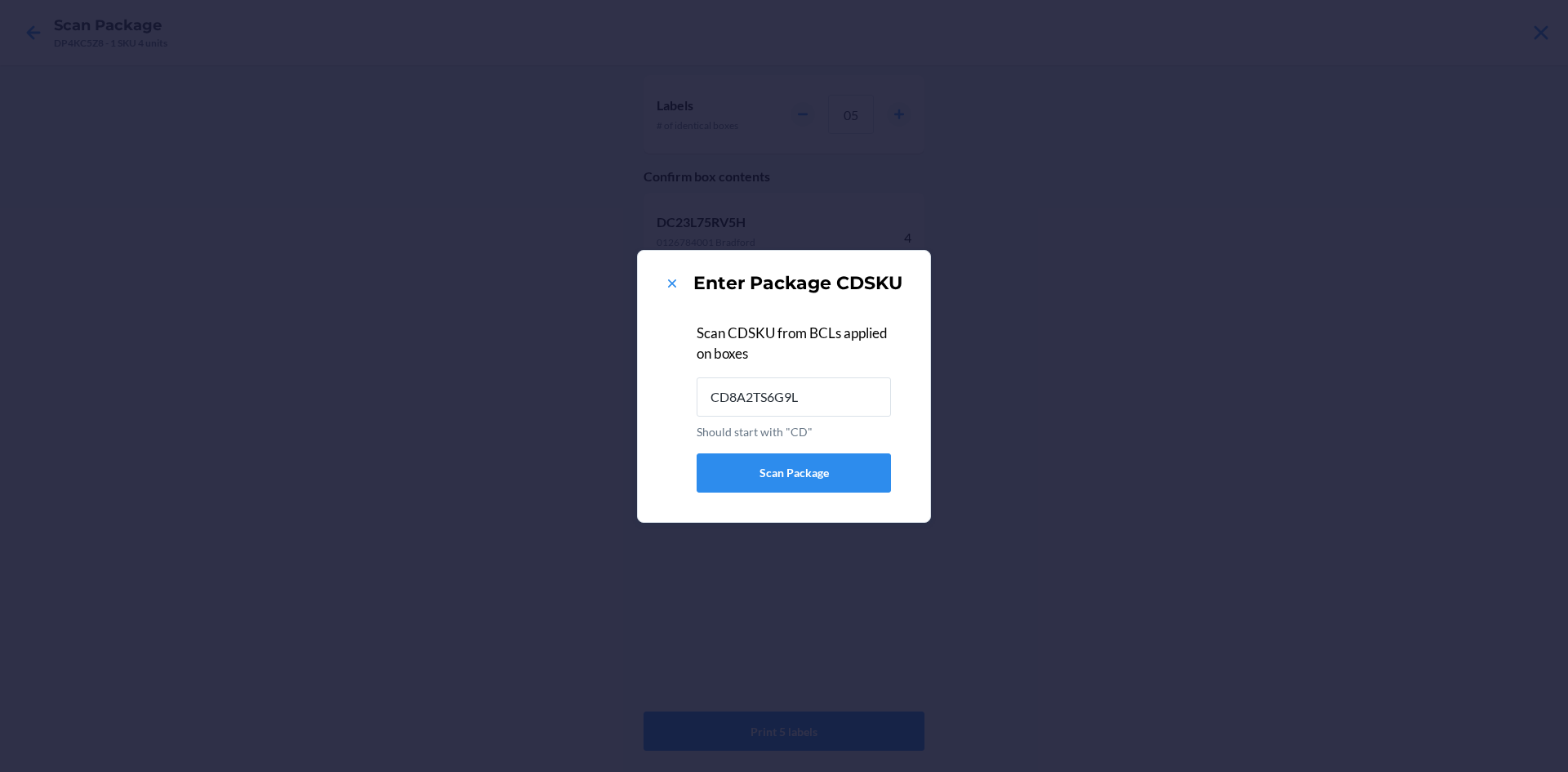
type input "CD8A2TS6G9L"
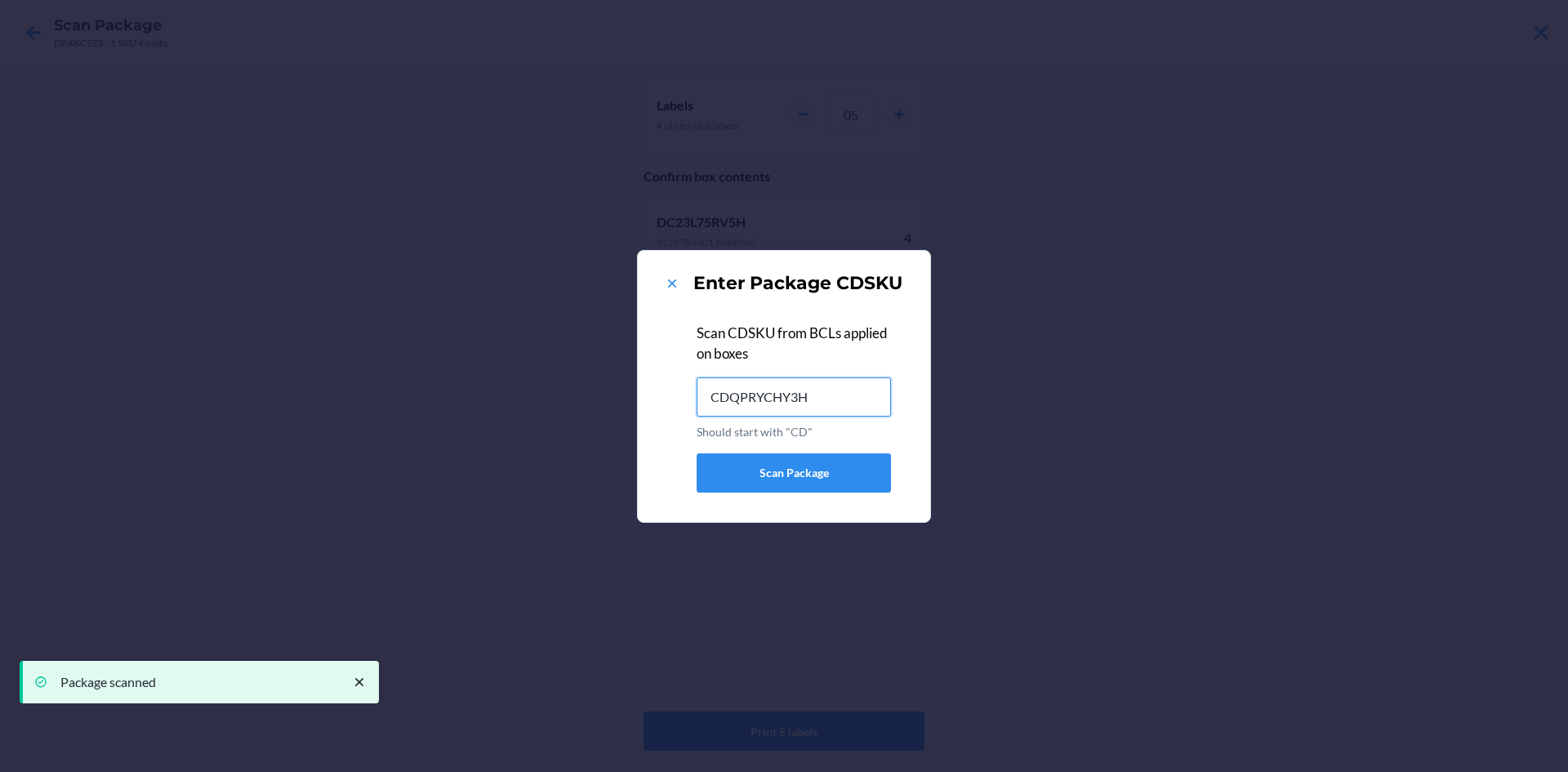
type input "CDQPRYCHY3H"
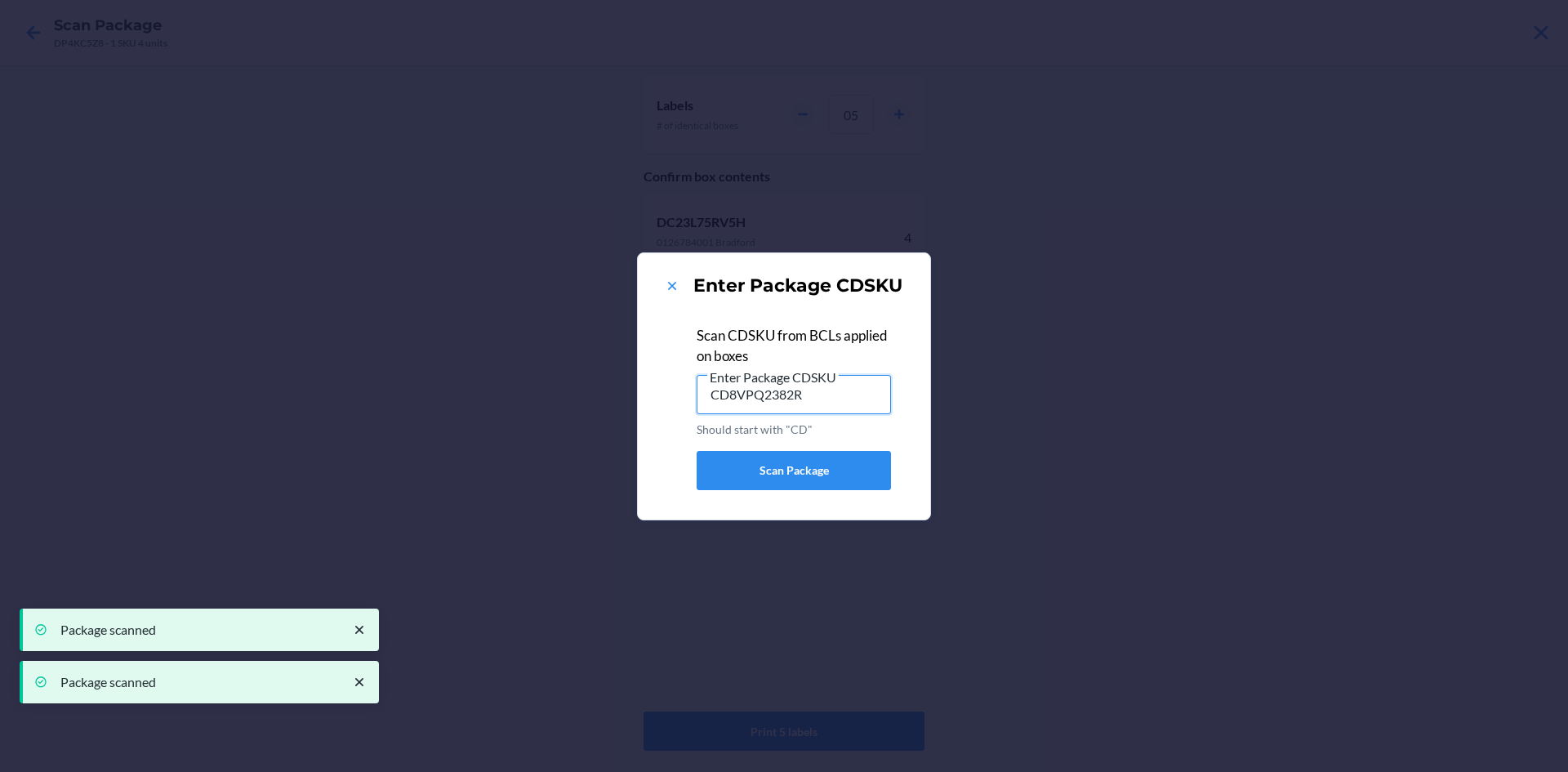
type input "CD8VPQ2382R"
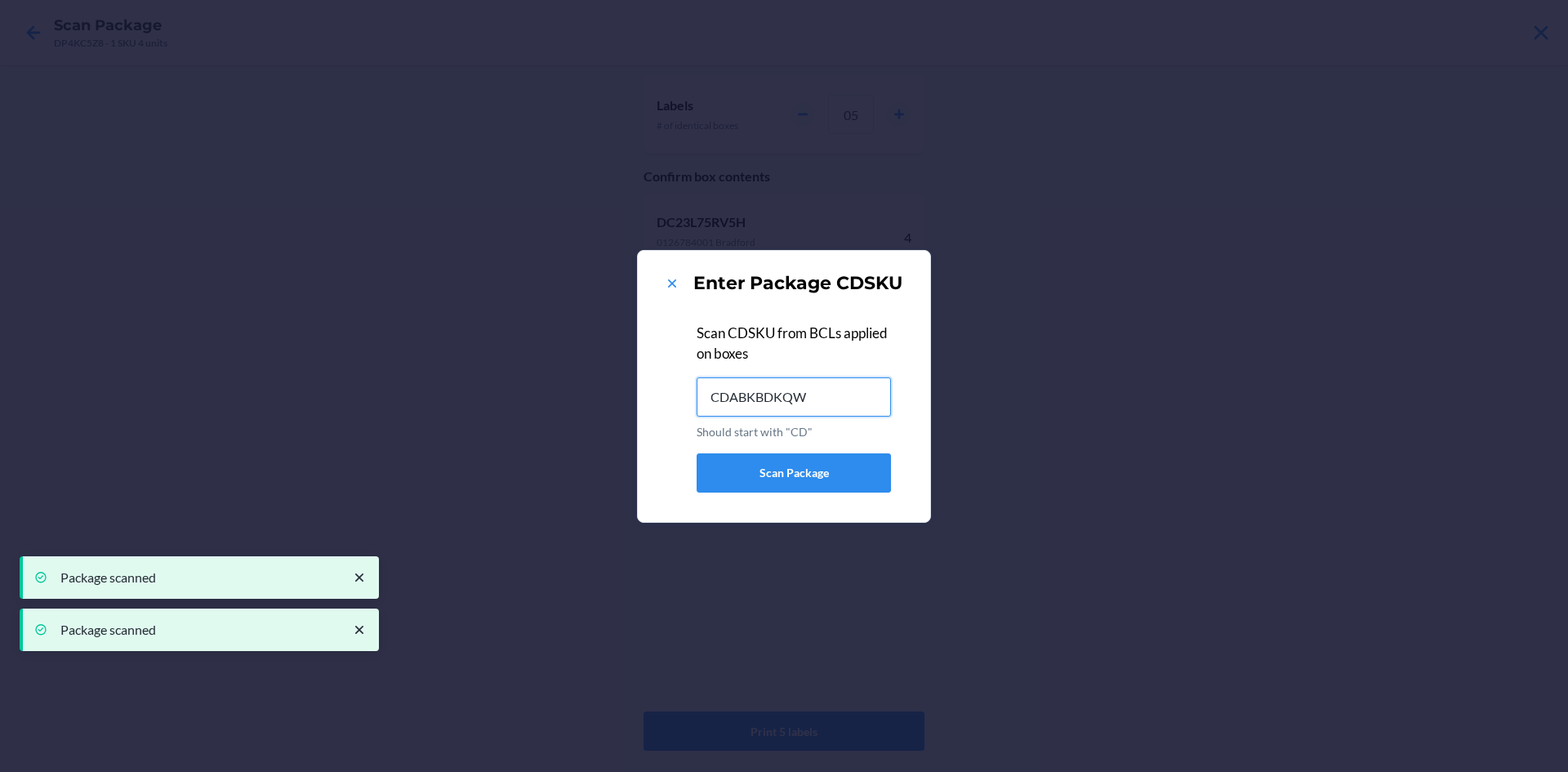
type input "CDABKBDKQW7"
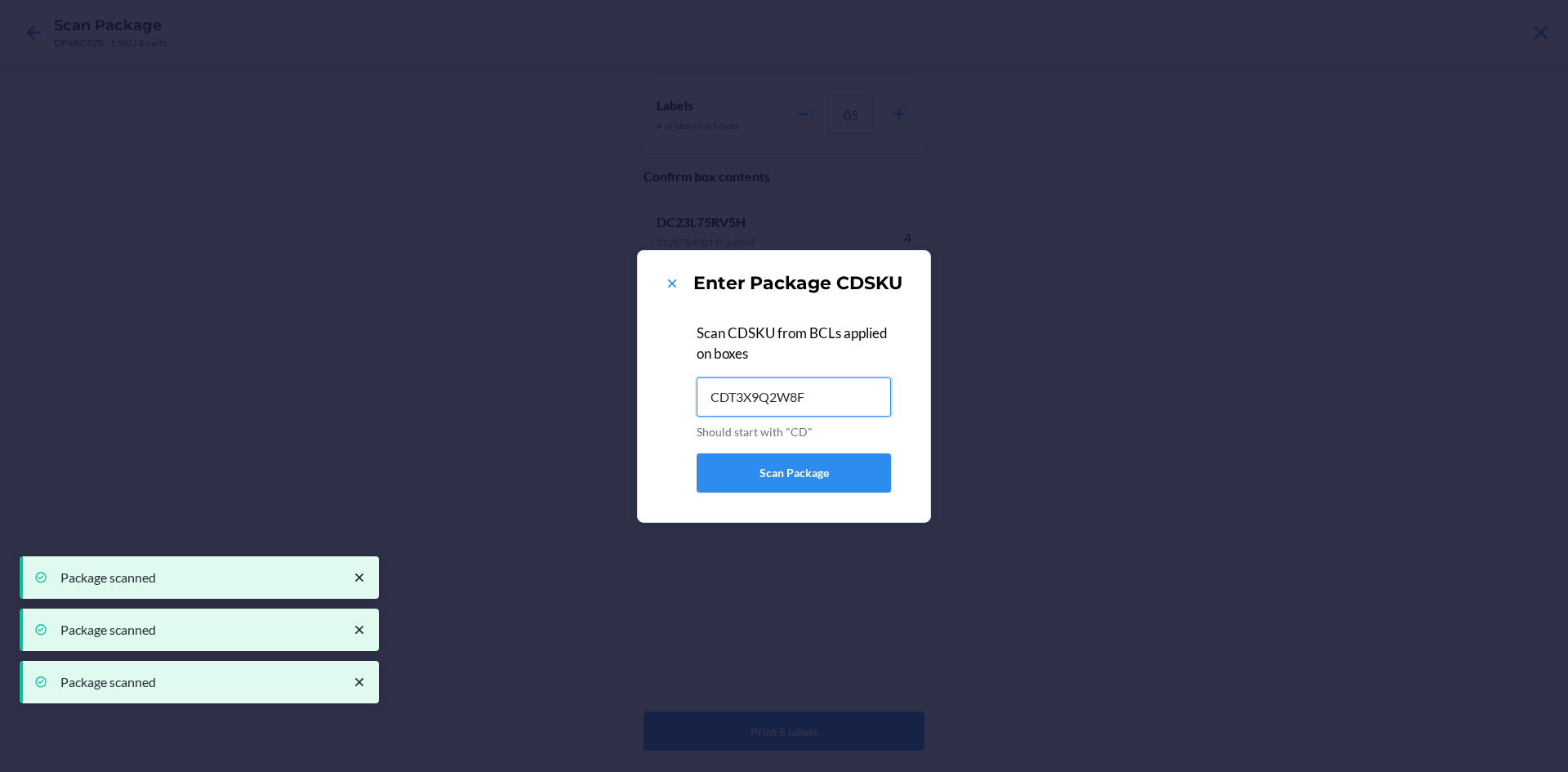
type input "CDT3X9Q2W8F"
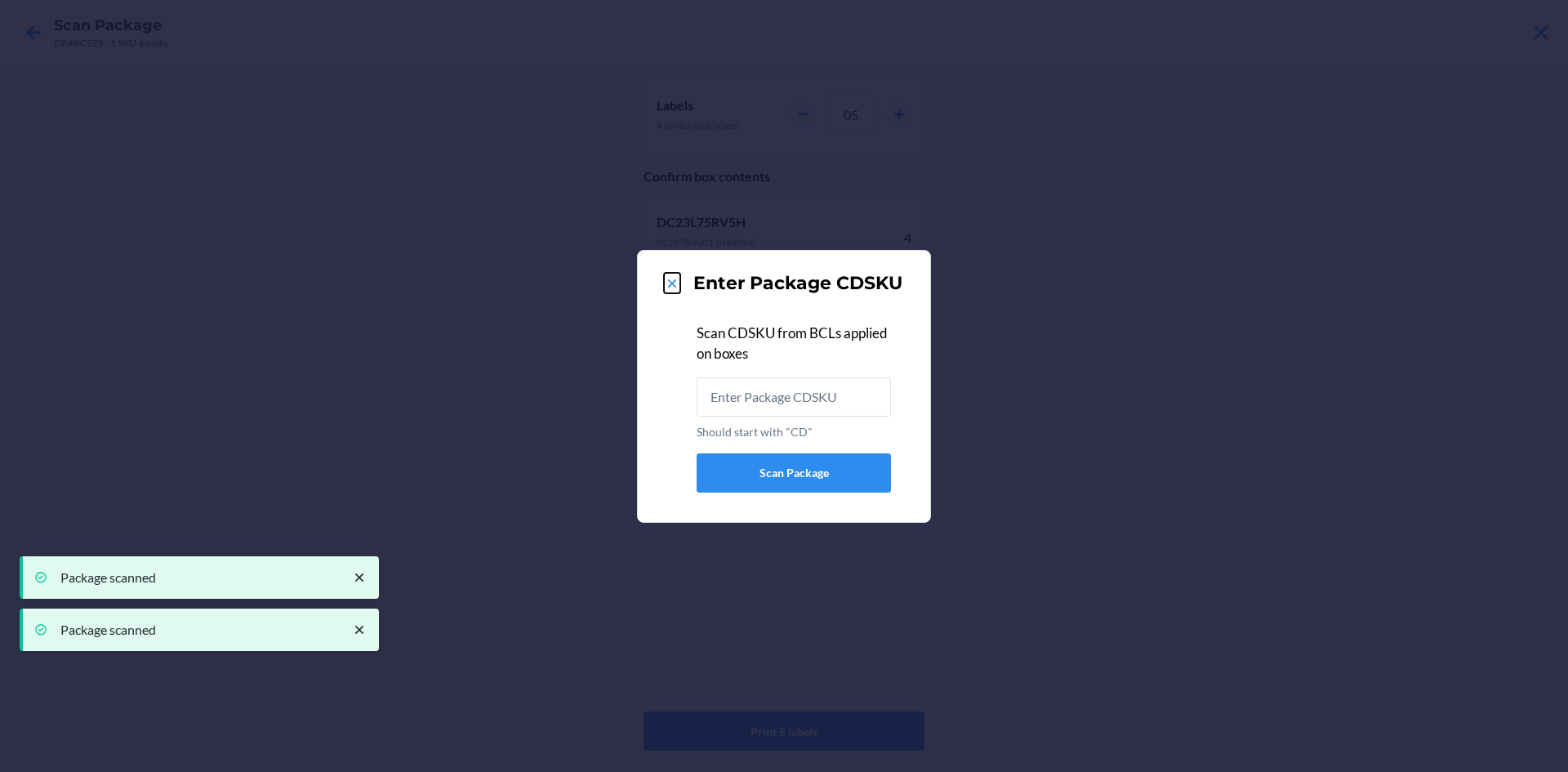
click at [676, 282] on icon at bounding box center [672, 283] width 17 height 17
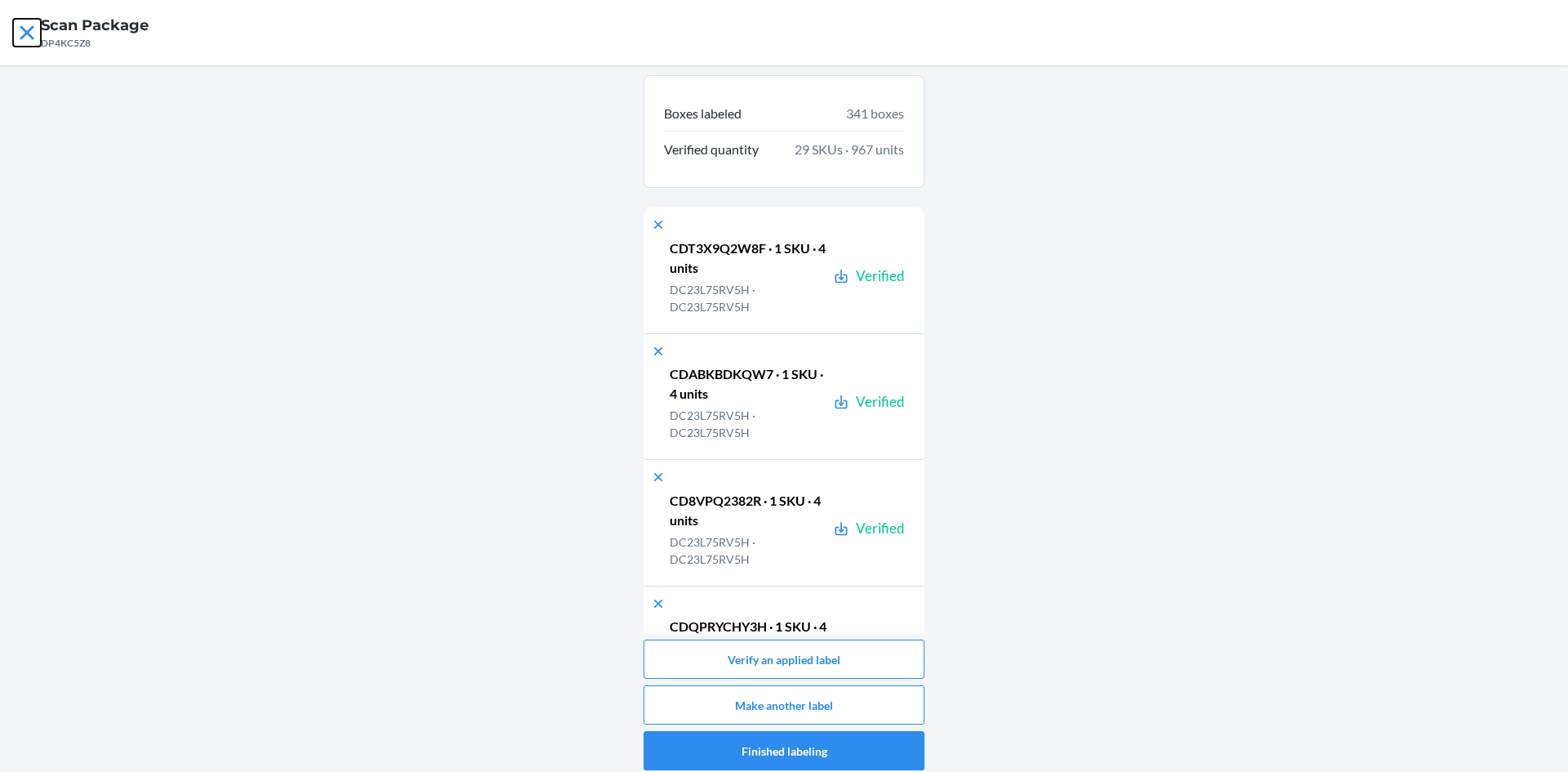
click at [38, 35] on icon at bounding box center [27, 32] width 27 height 27
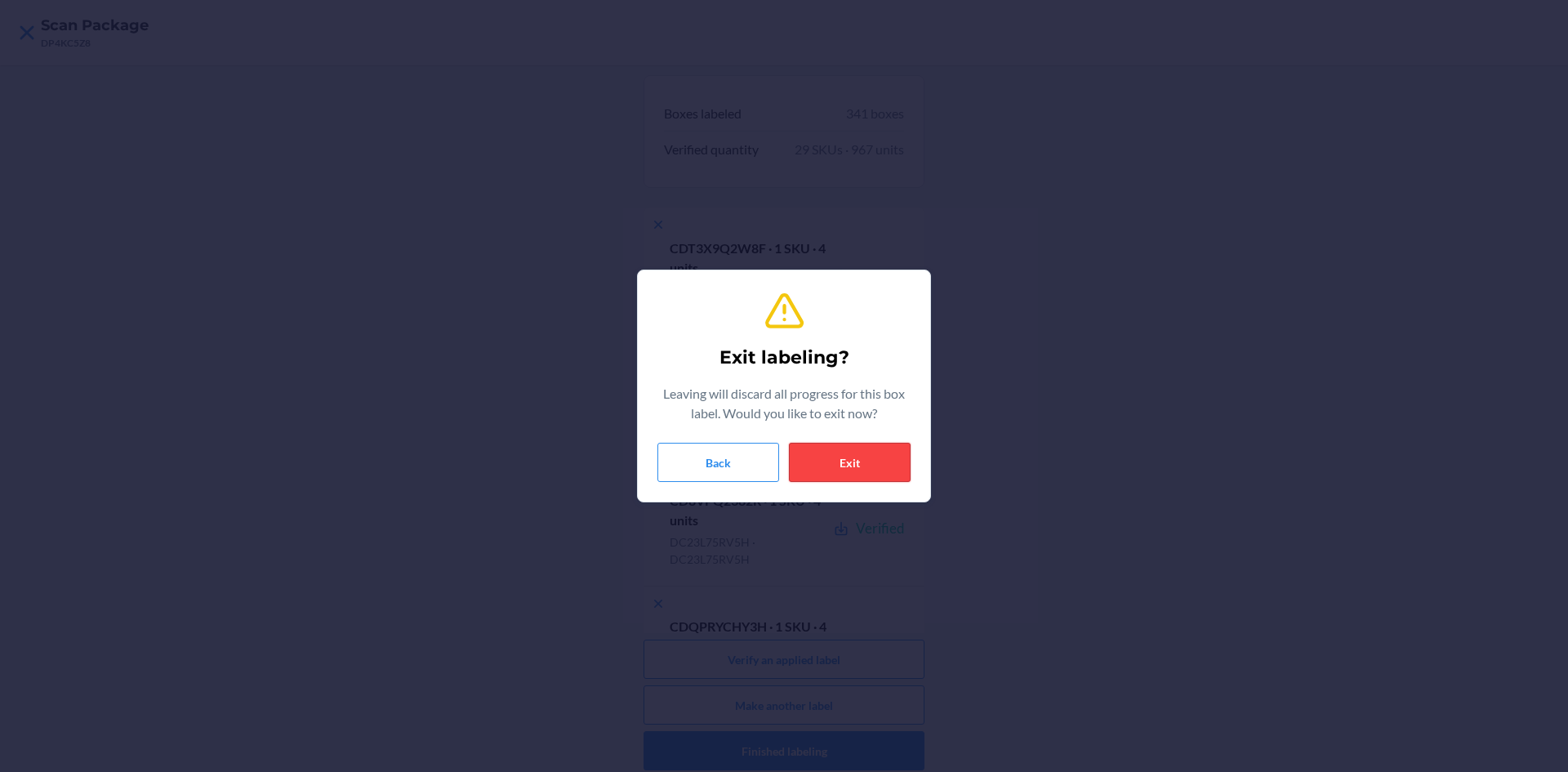
click at [870, 465] on button "Exit" at bounding box center [850, 462] width 121 height 39
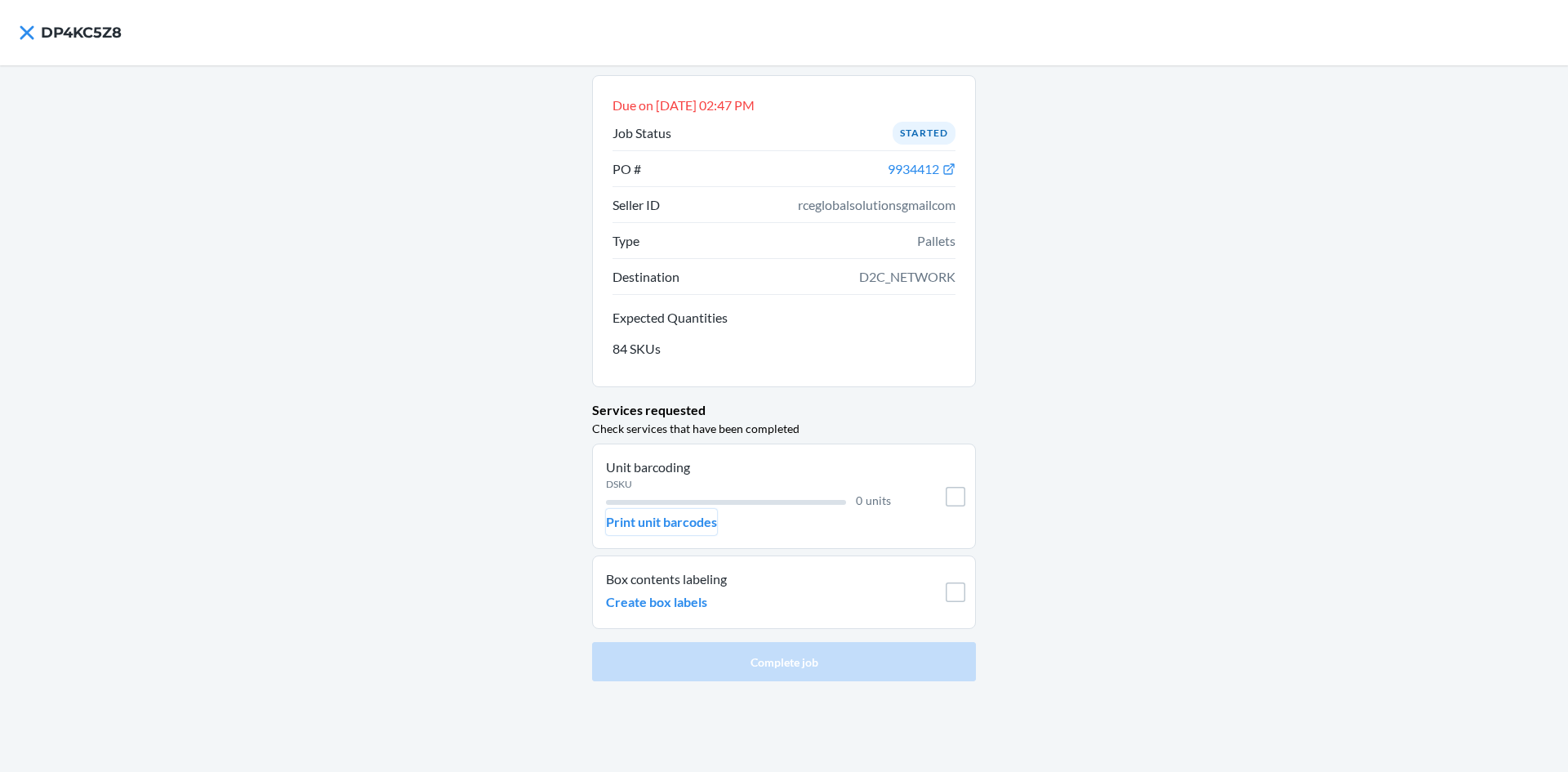
click at [685, 526] on p "Print unit barcodes" at bounding box center [661, 522] width 111 height 20
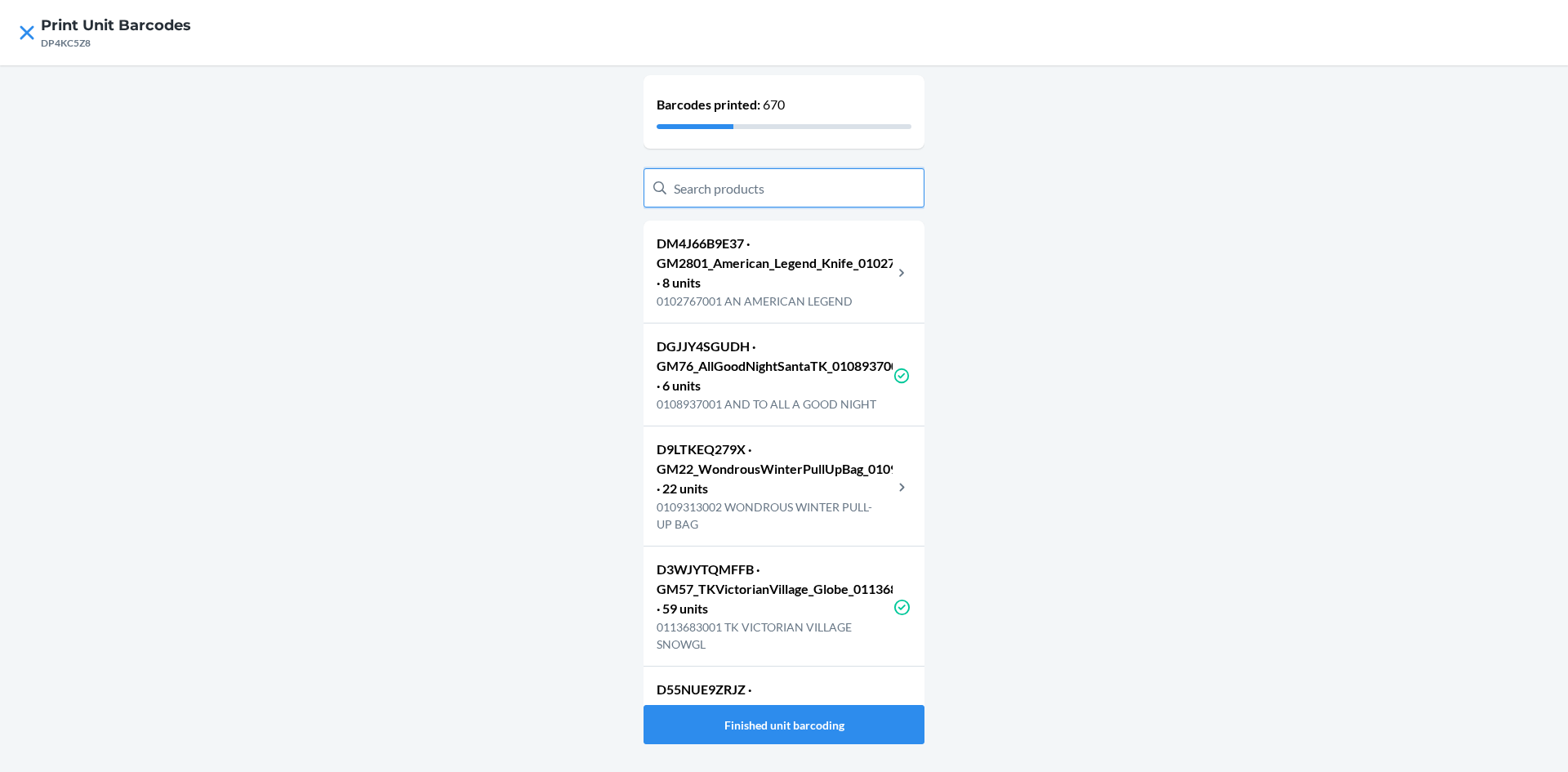
click at [800, 205] on input "text" at bounding box center [784, 187] width 281 height 39
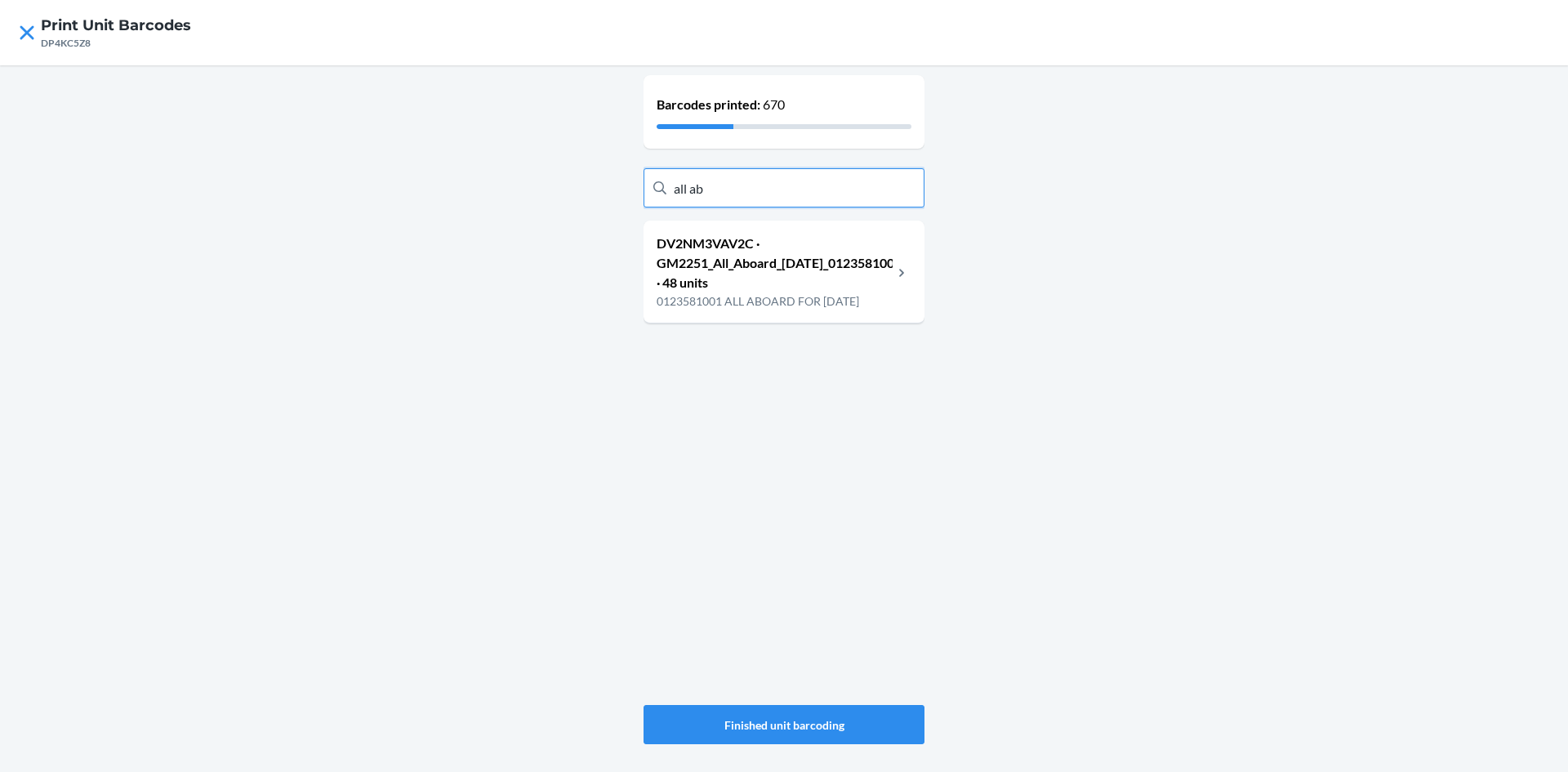
type input "all ab"
click at [761, 242] on p "DV2NM3VAV2C · GM2251_All_Aboard_Halloween_0123581001 · 48 units" at bounding box center [774, 263] width 236 height 59
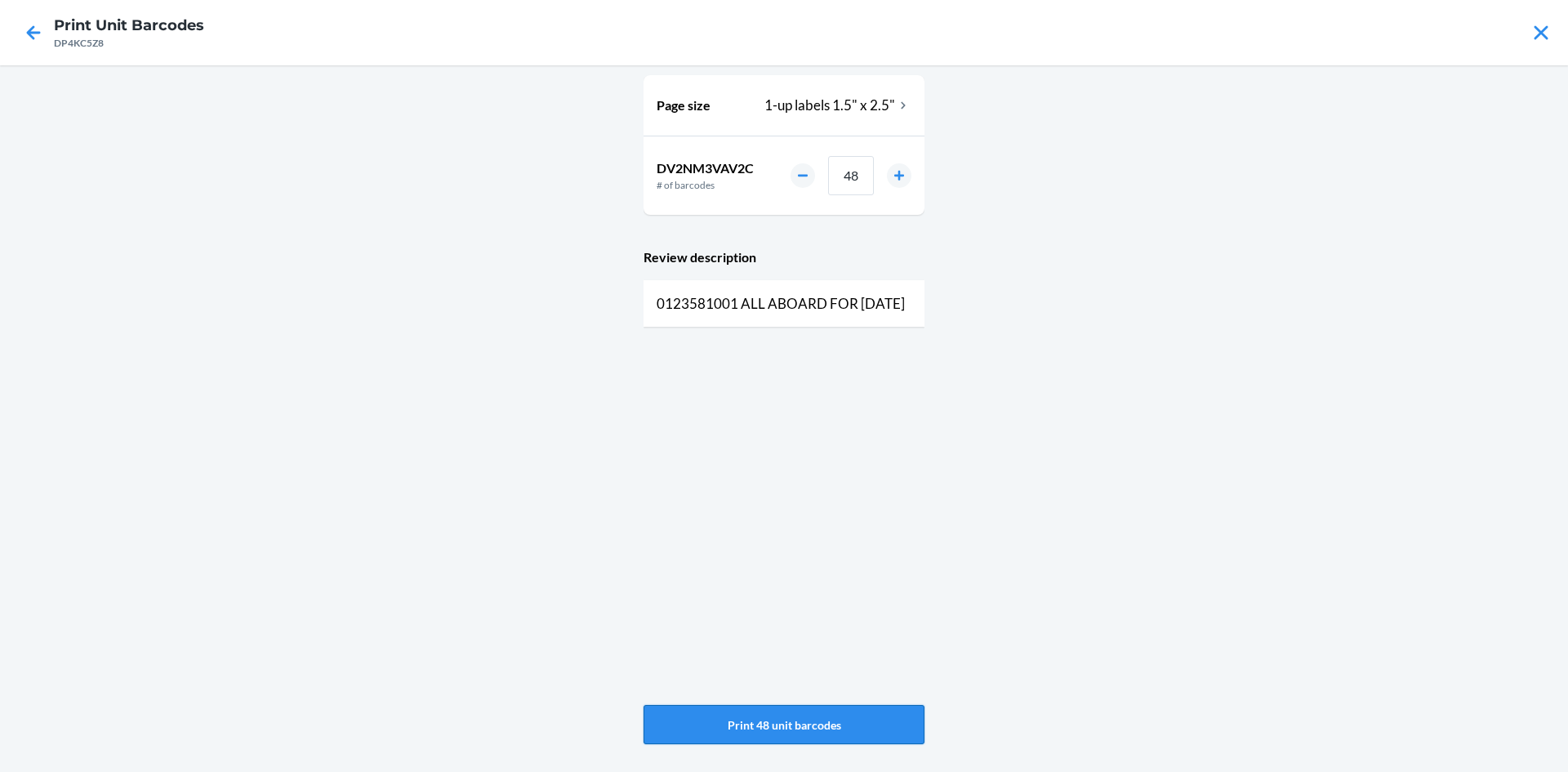
click at [843, 734] on button "Print 48 unit barcodes" at bounding box center [784, 724] width 281 height 39
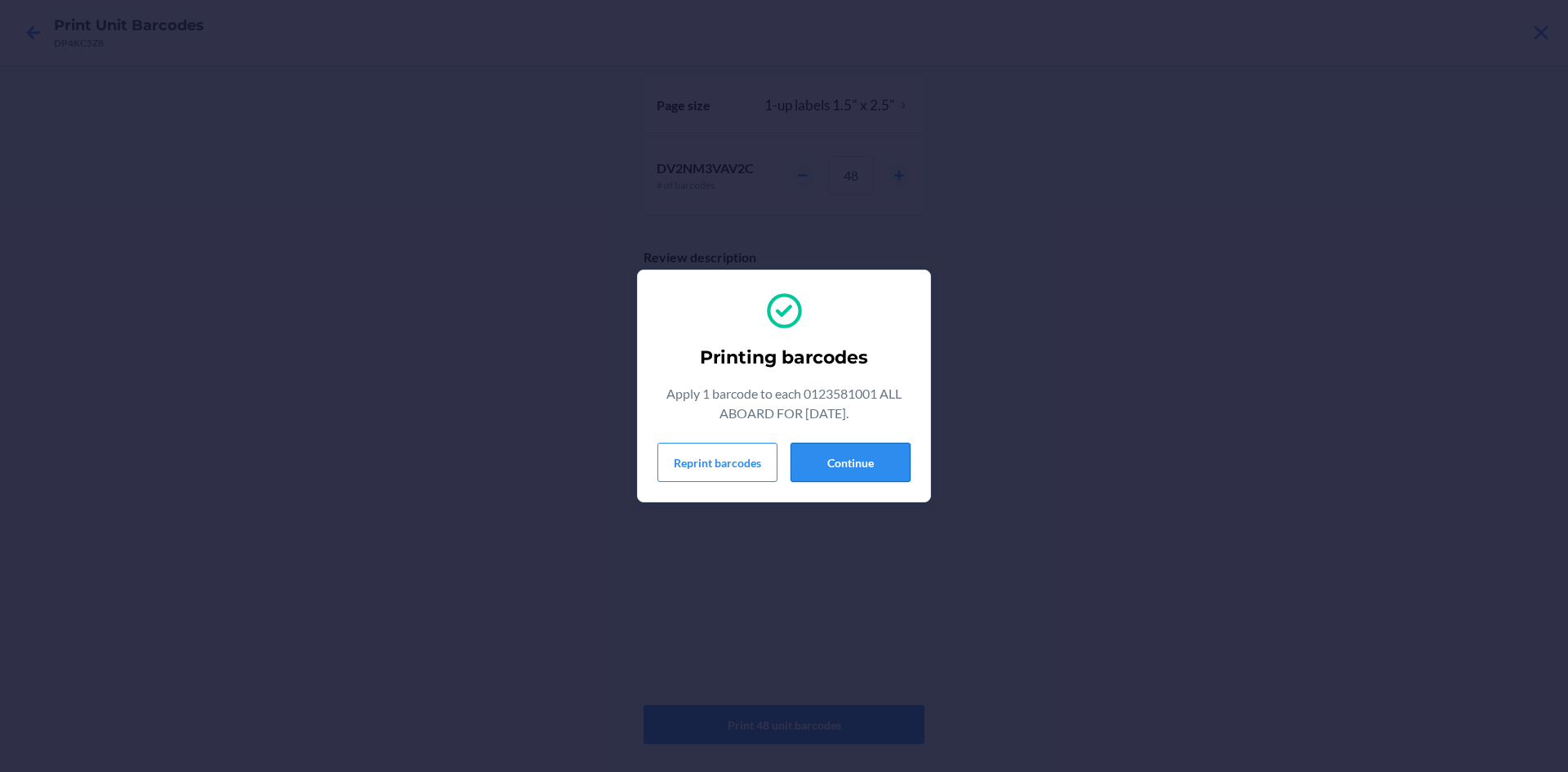
click at [846, 457] on button "Continue" at bounding box center [851, 462] width 120 height 39
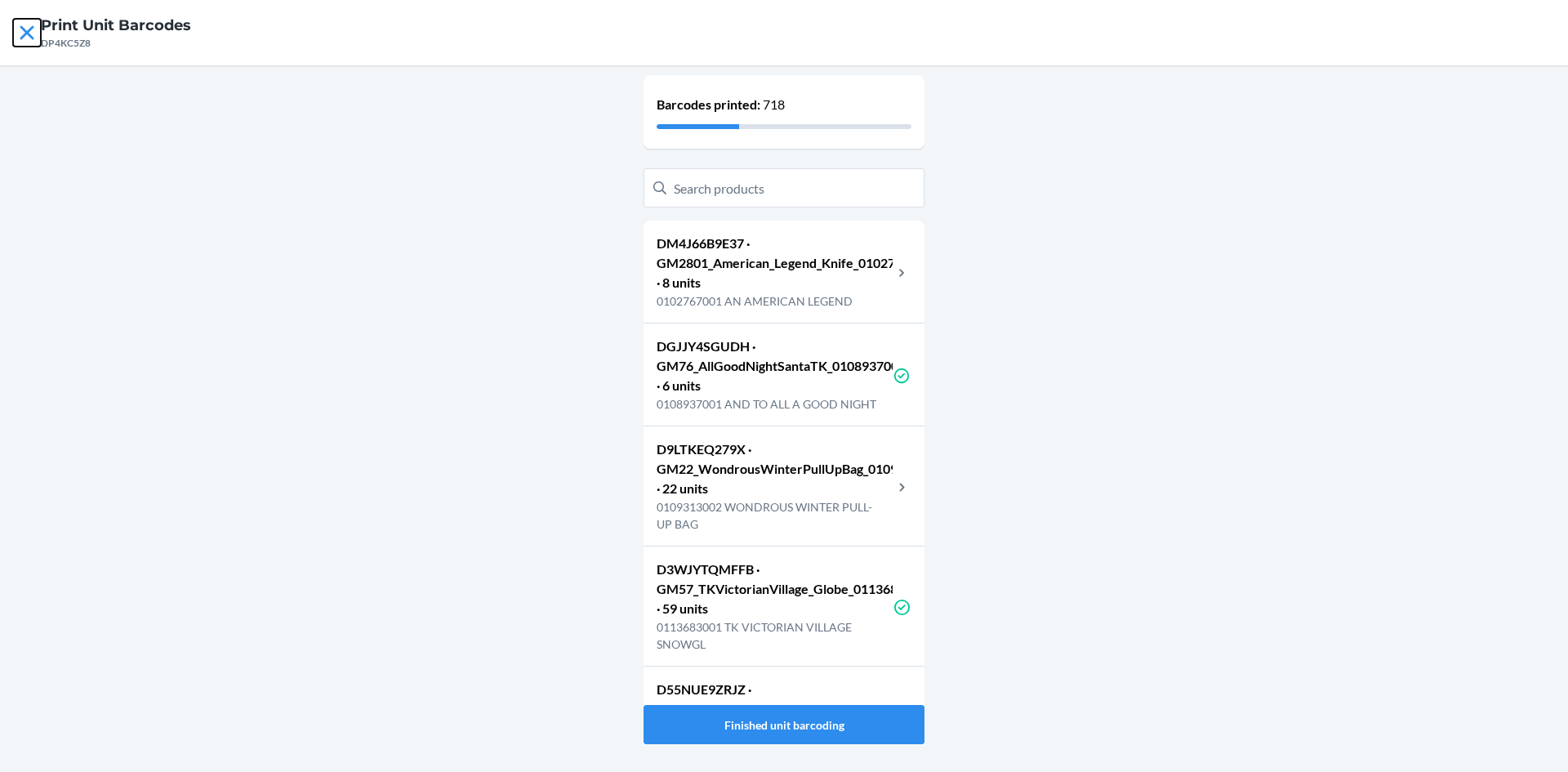
click at [27, 24] on icon at bounding box center [27, 32] width 27 height 27
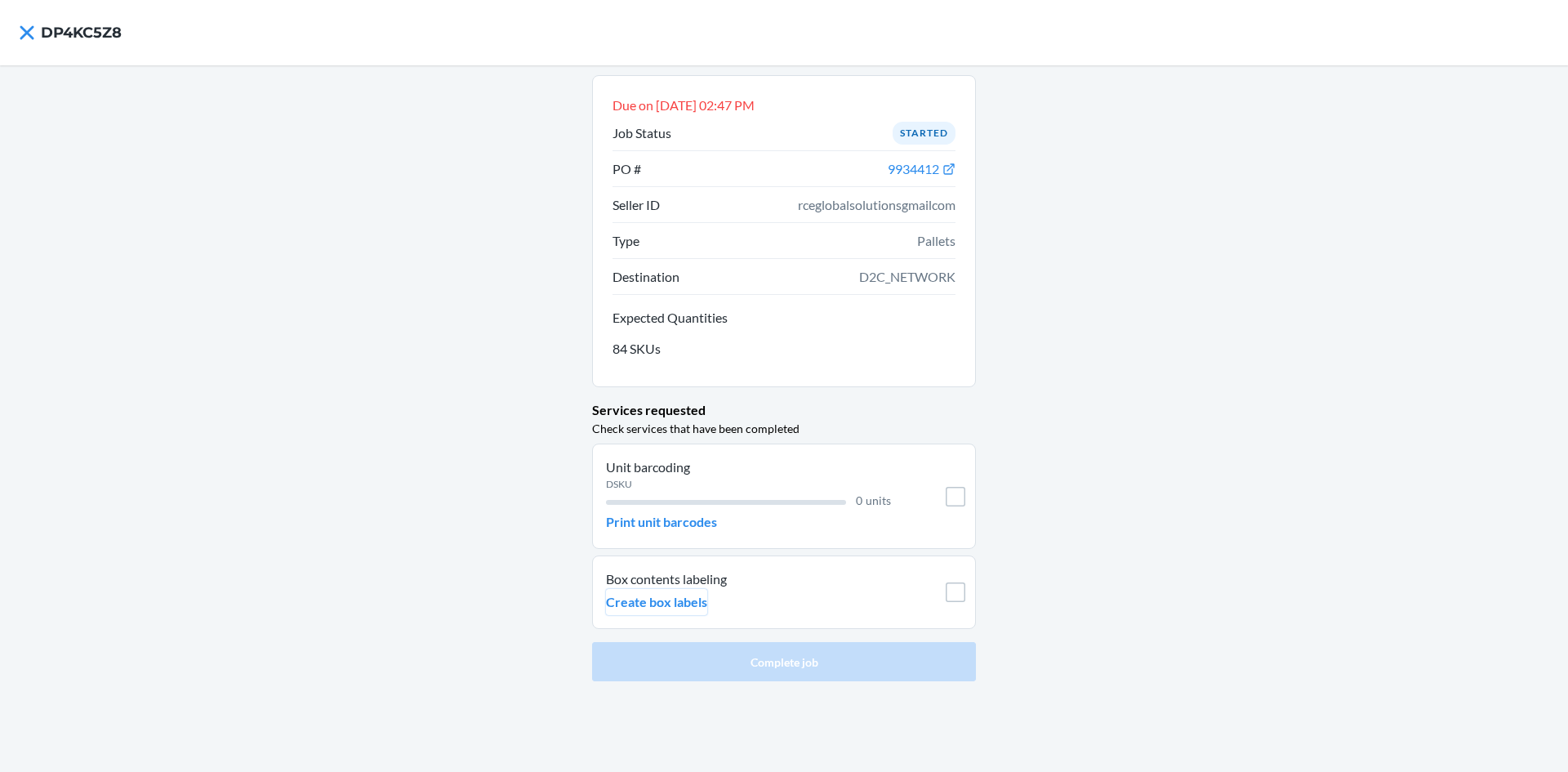
click at [690, 604] on p "Create box labels" at bounding box center [656, 602] width 101 height 20
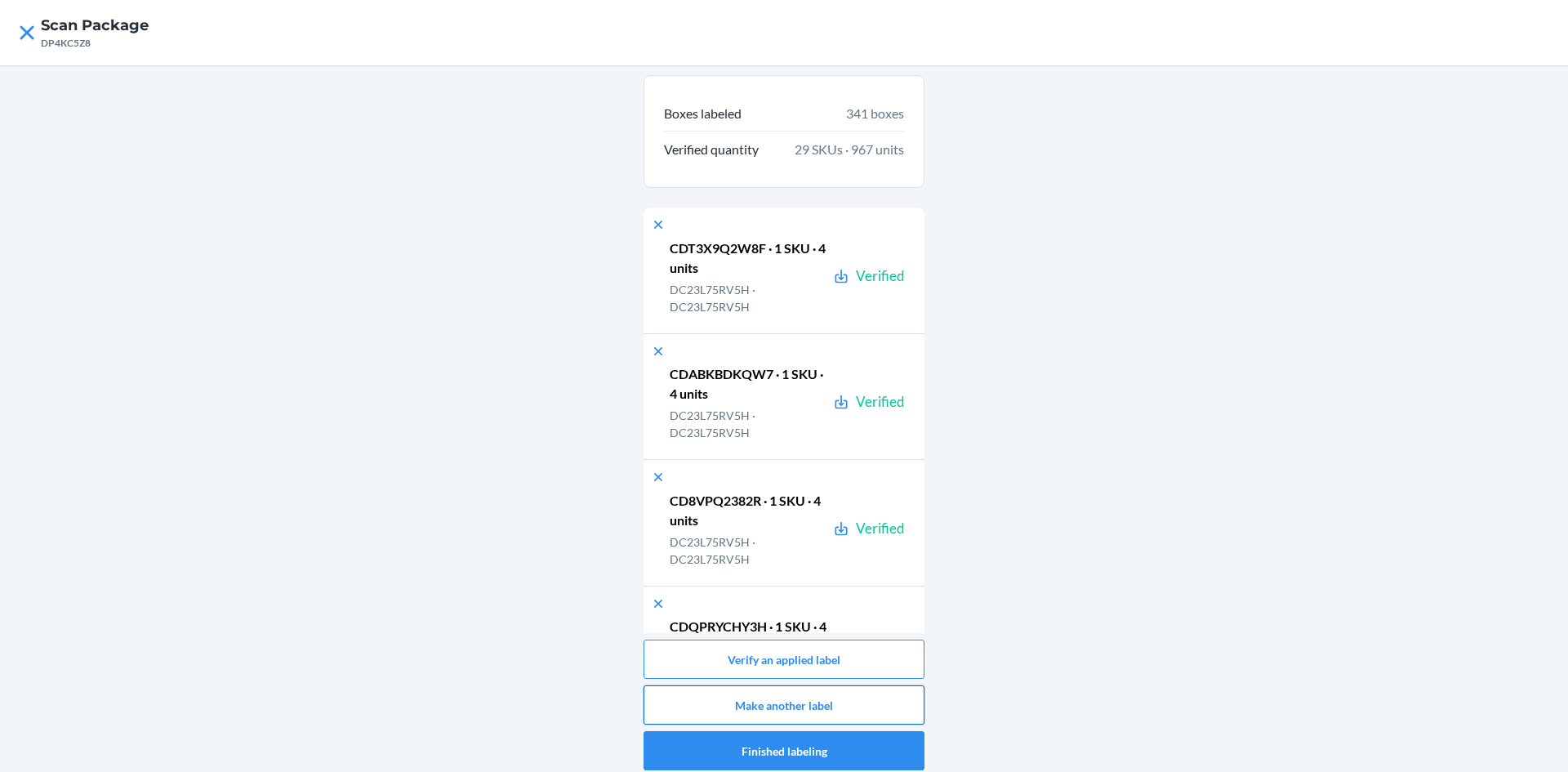
click at [797, 709] on button "Make another label" at bounding box center [784, 705] width 281 height 39
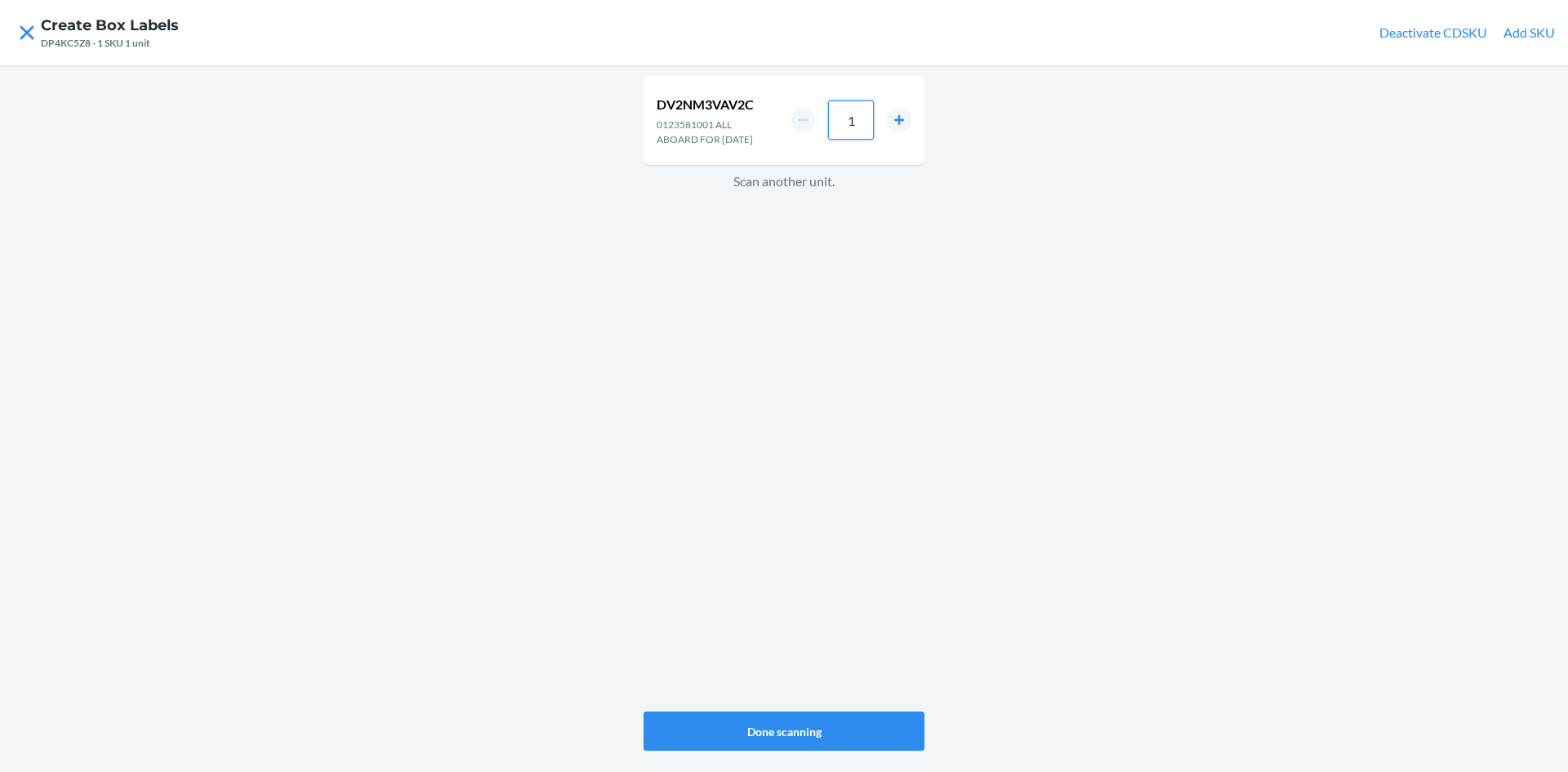
click at [866, 126] on input "1" at bounding box center [851, 120] width 46 height 39
type input "24"
click at [755, 729] on button "Done scanning" at bounding box center [784, 730] width 281 height 39
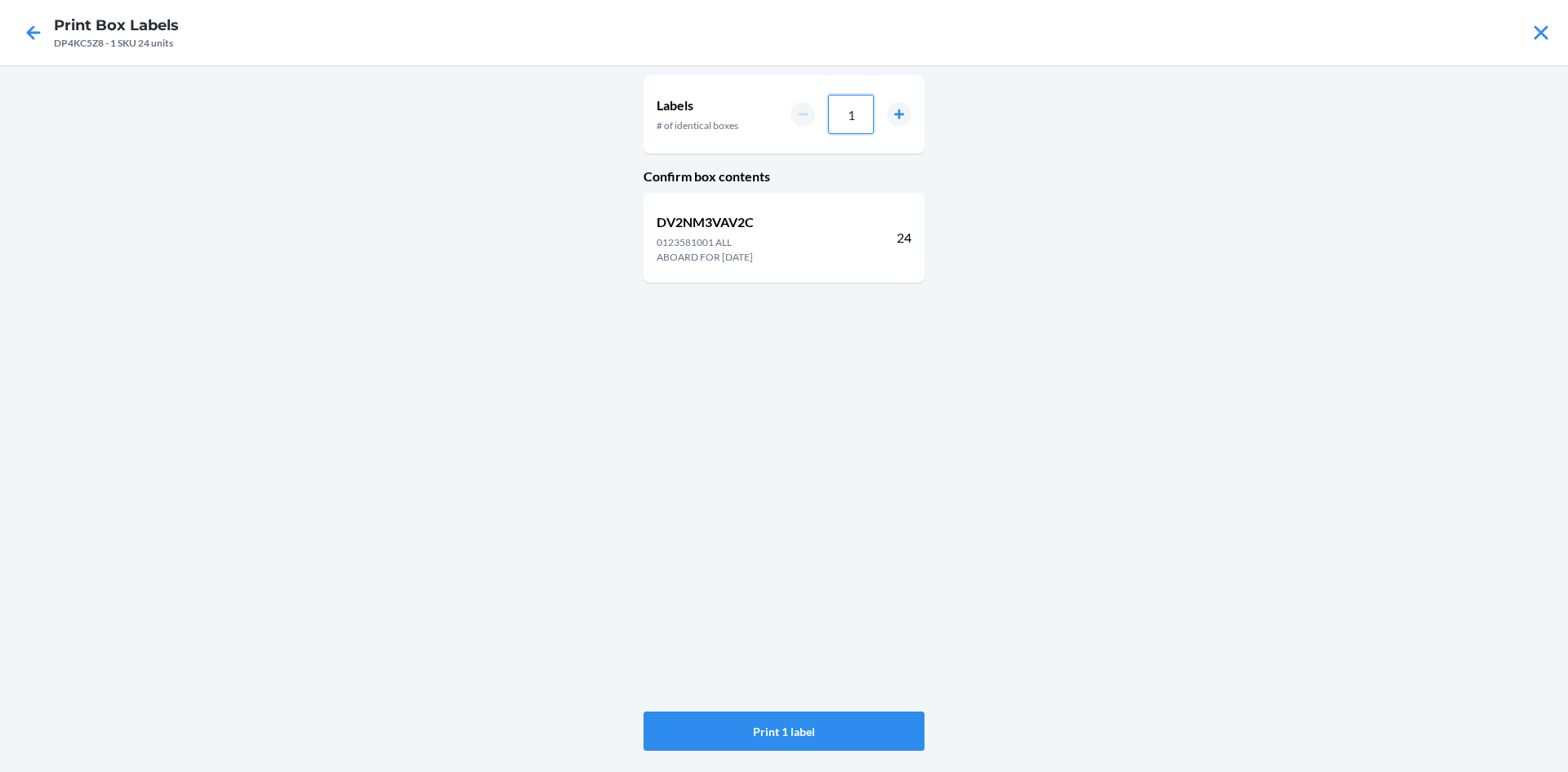
click at [861, 116] on input "1" at bounding box center [851, 114] width 46 height 39
type input "02"
click at [809, 728] on button "Print 2 labels" at bounding box center [784, 730] width 281 height 39
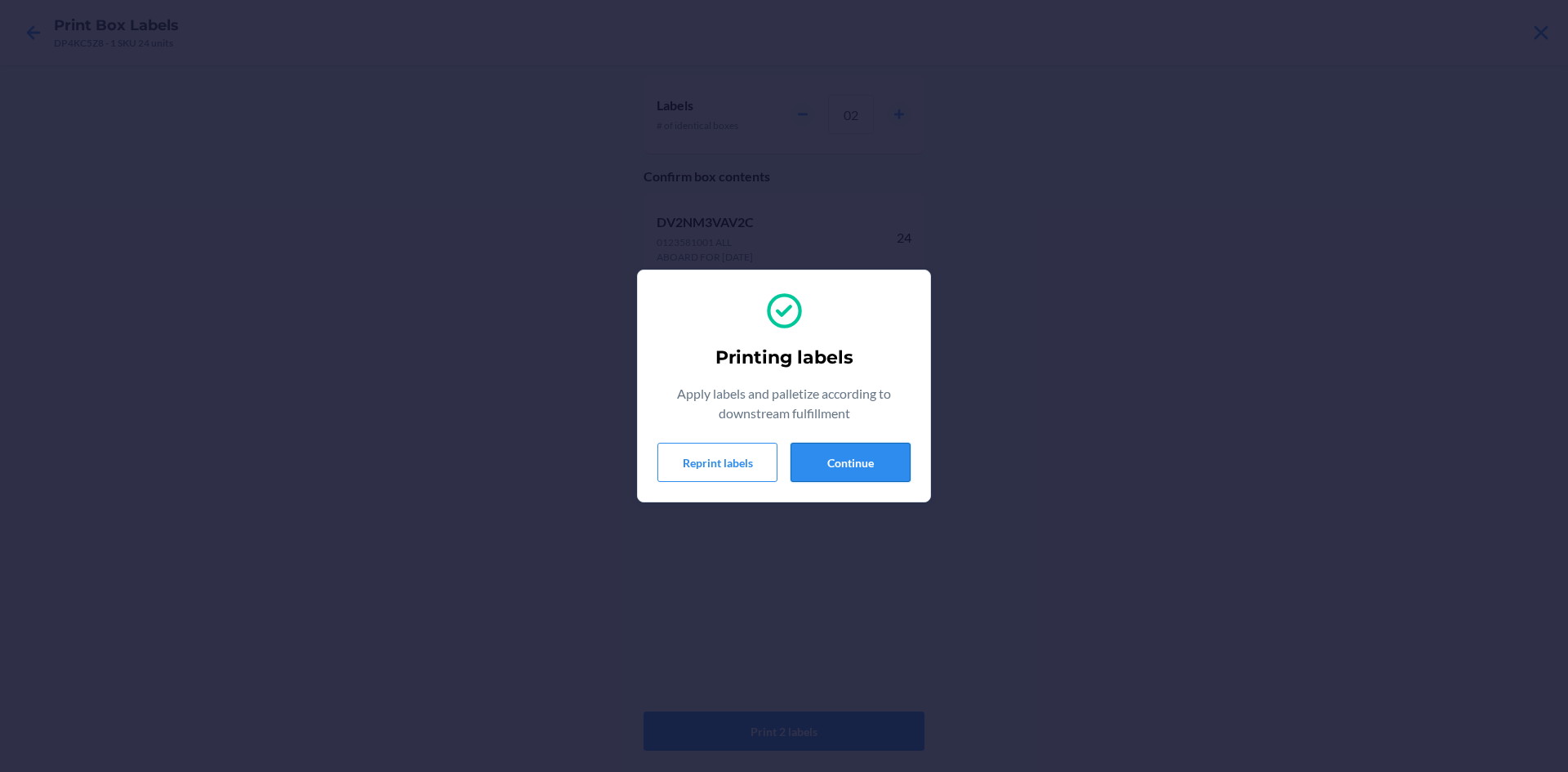
click at [842, 471] on button "Continue" at bounding box center [851, 462] width 120 height 39
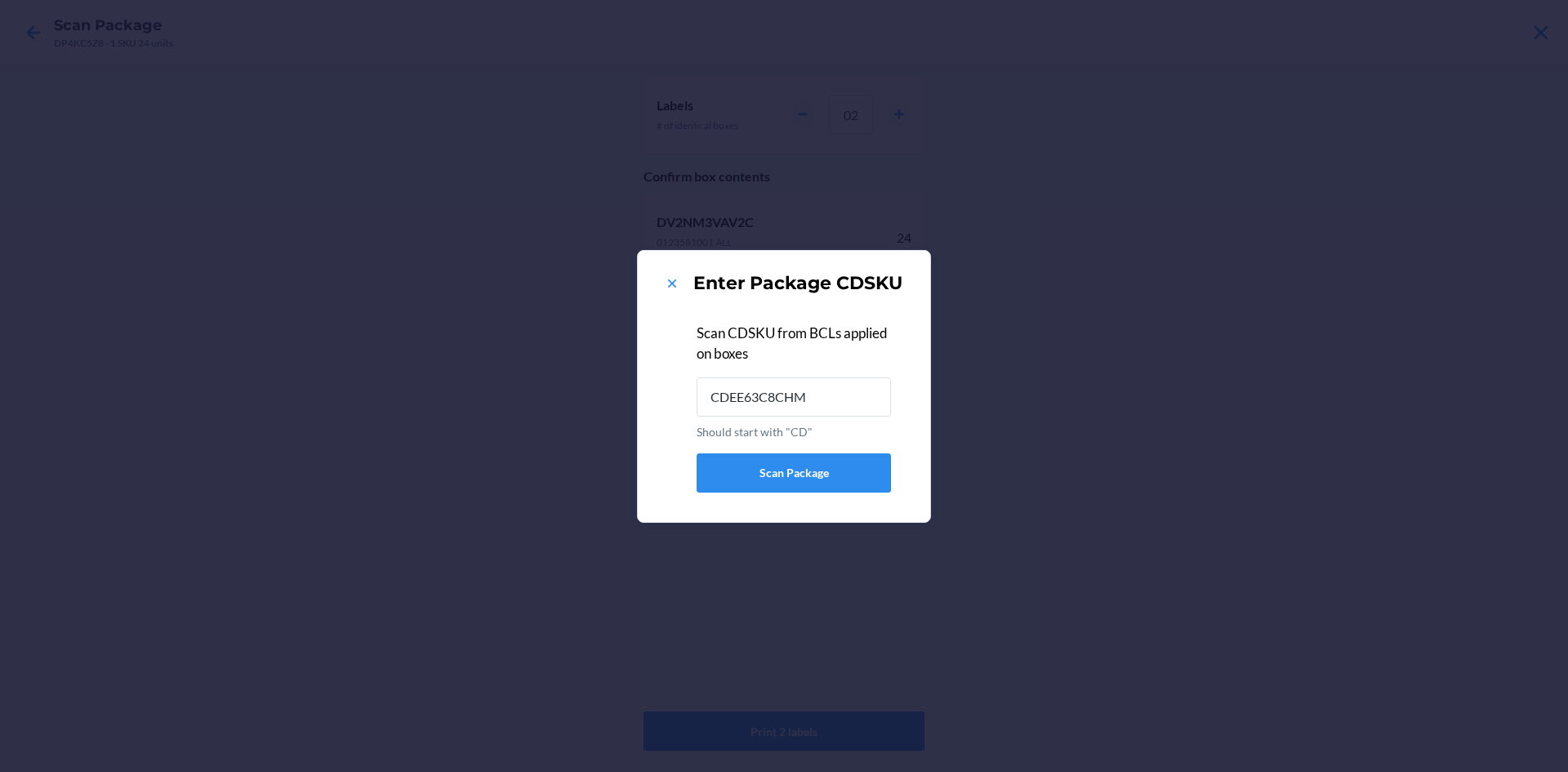
type input "CDEE63C8CHM"
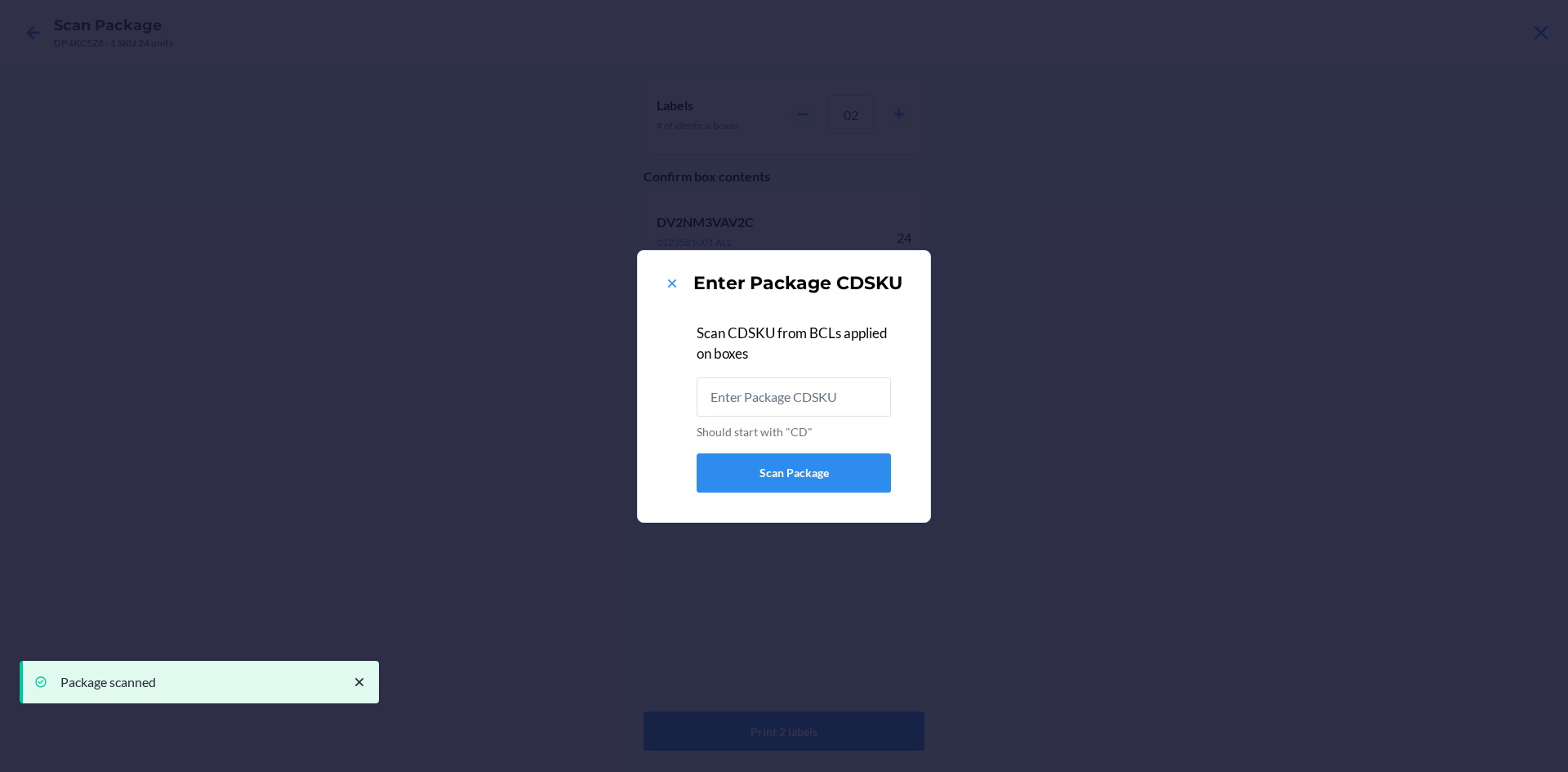
type input "CD3JRHEC28K"
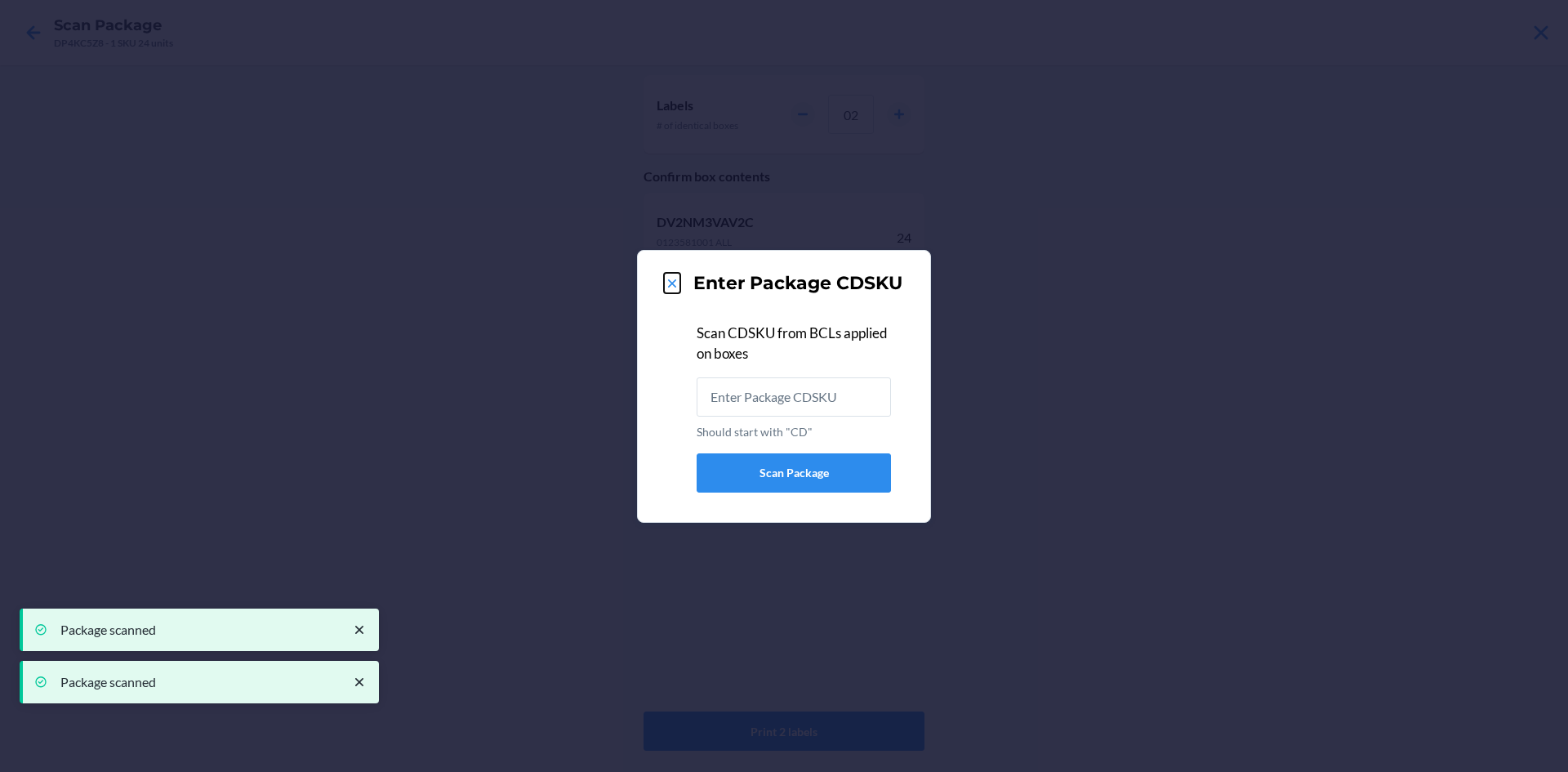
click at [672, 284] on icon at bounding box center [672, 283] width 17 height 17
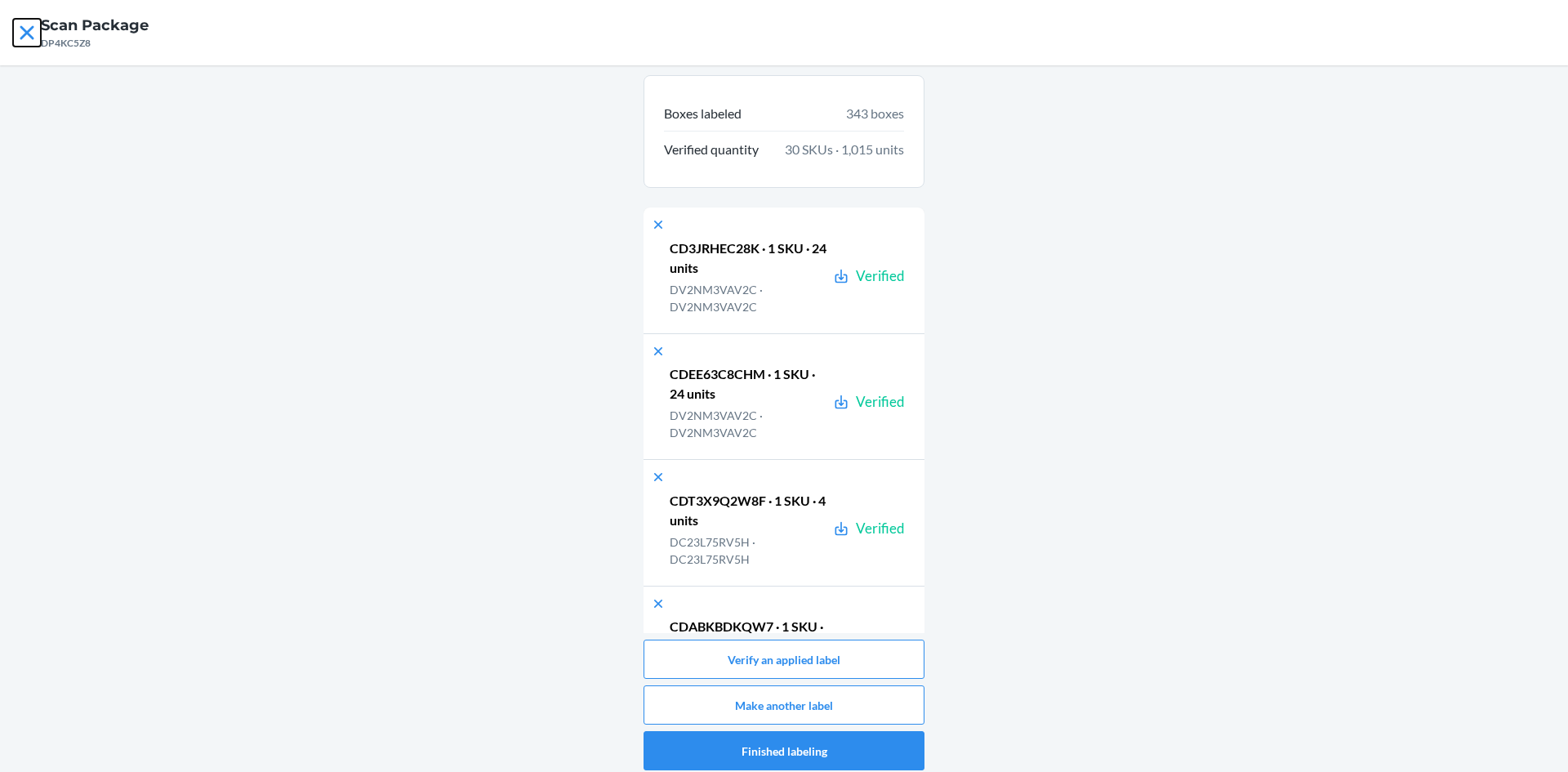
click at [32, 30] on icon at bounding box center [27, 32] width 27 height 27
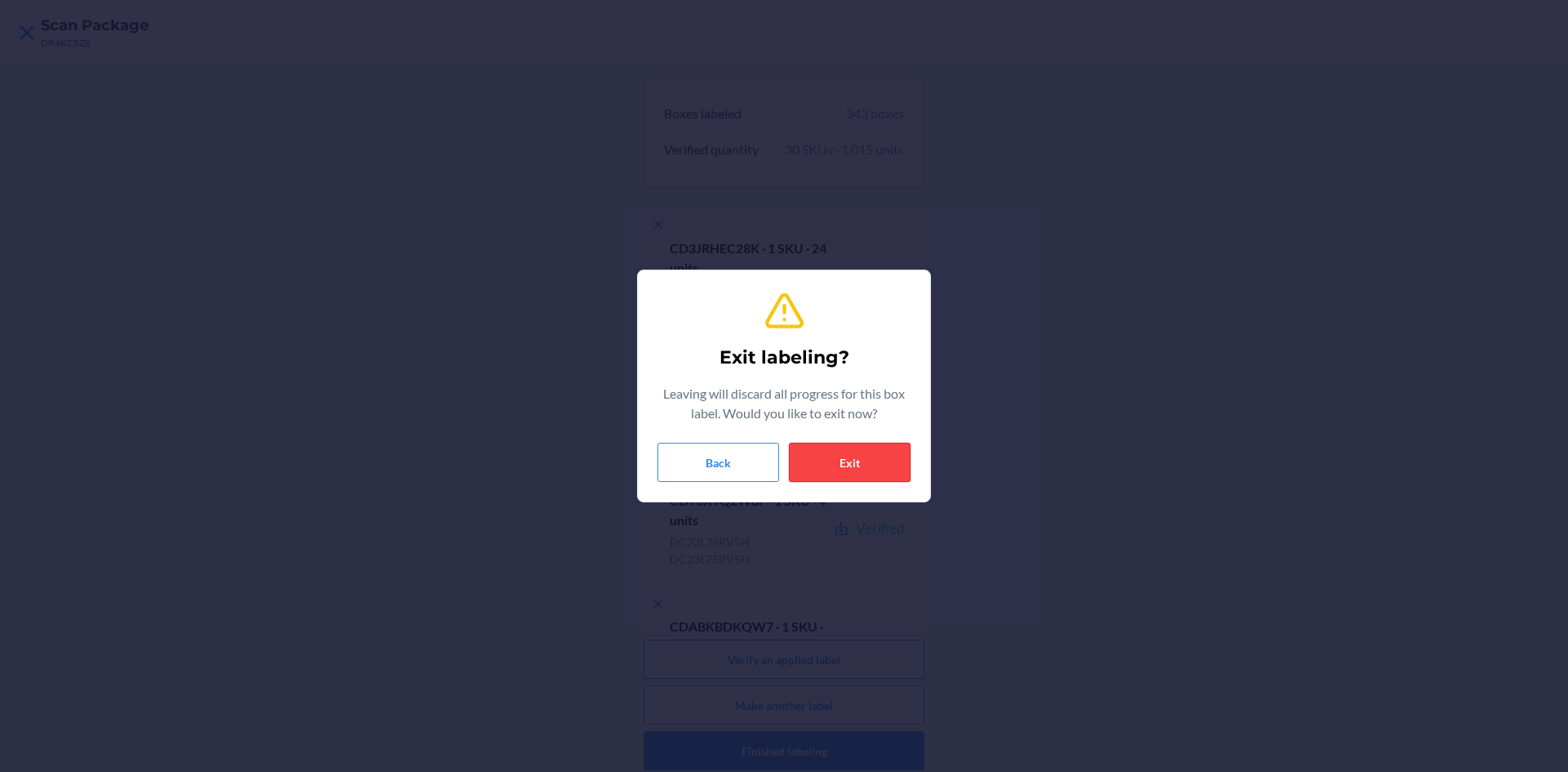
click at [843, 445] on button "Exit" at bounding box center [850, 462] width 121 height 39
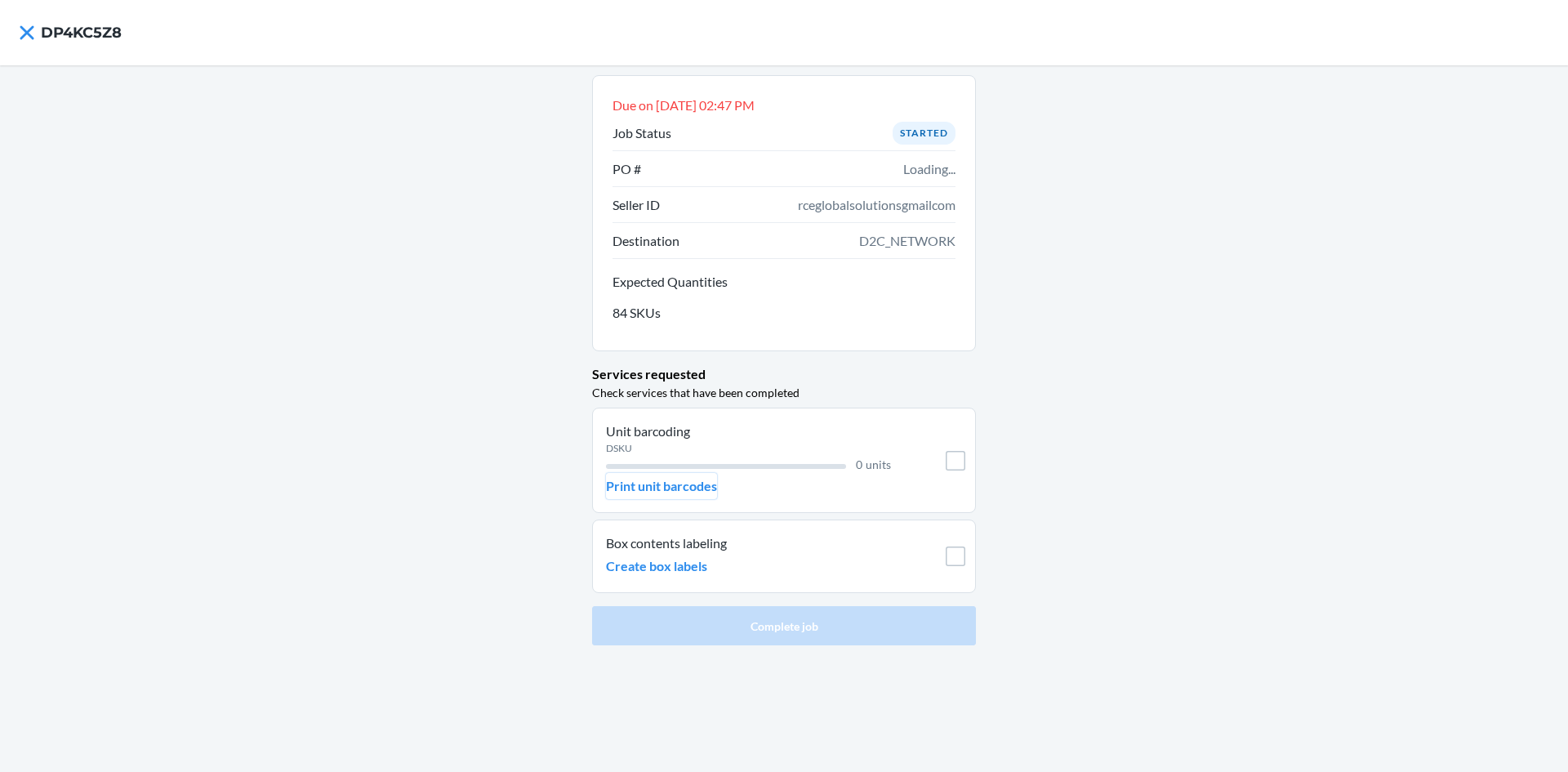
click at [689, 494] on p "Print unit barcodes" at bounding box center [661, 486] width 111 height 20
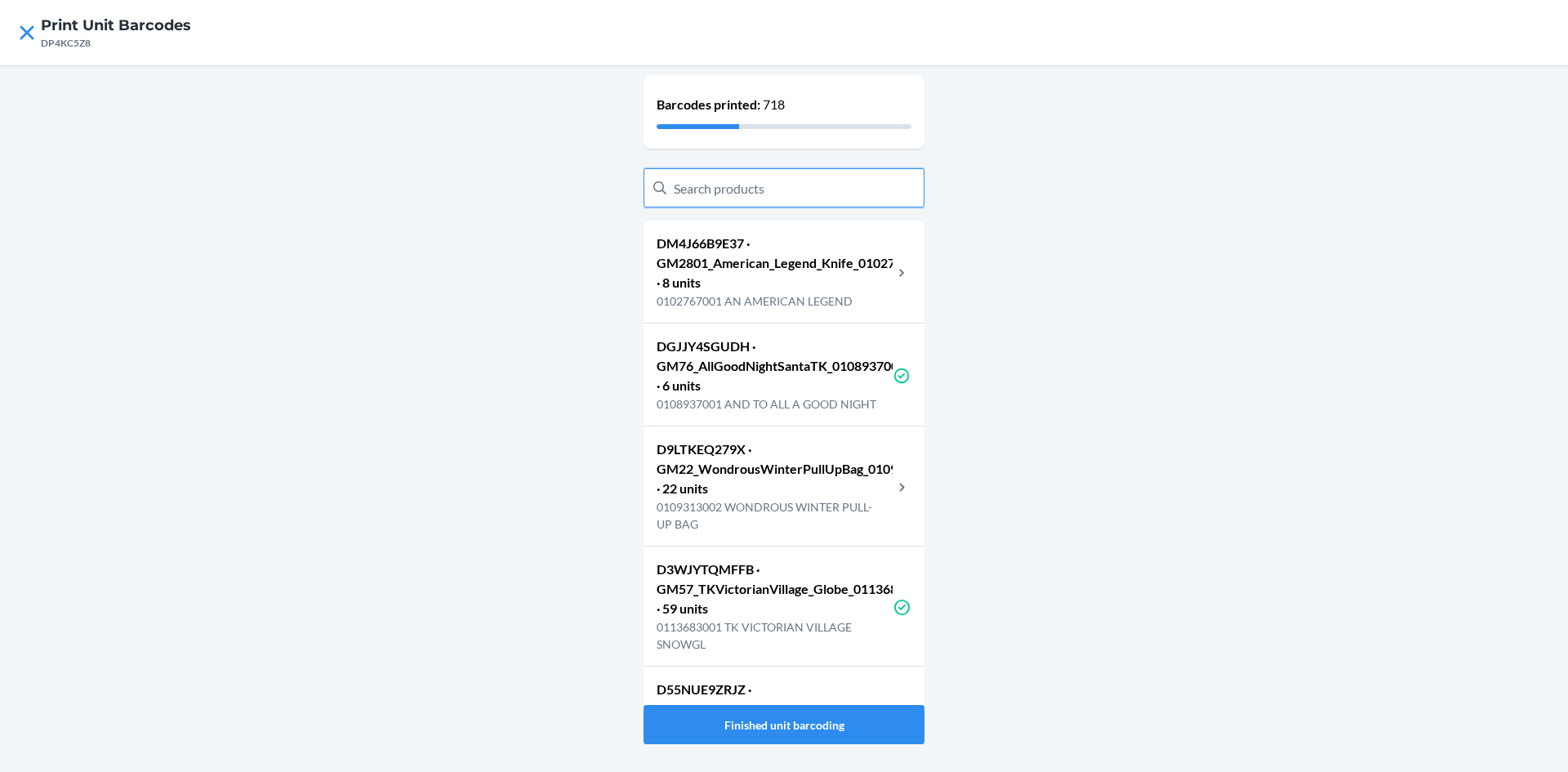
click at [836, 184] on input "text" at bounding box center [784, 187] width 281 height 39
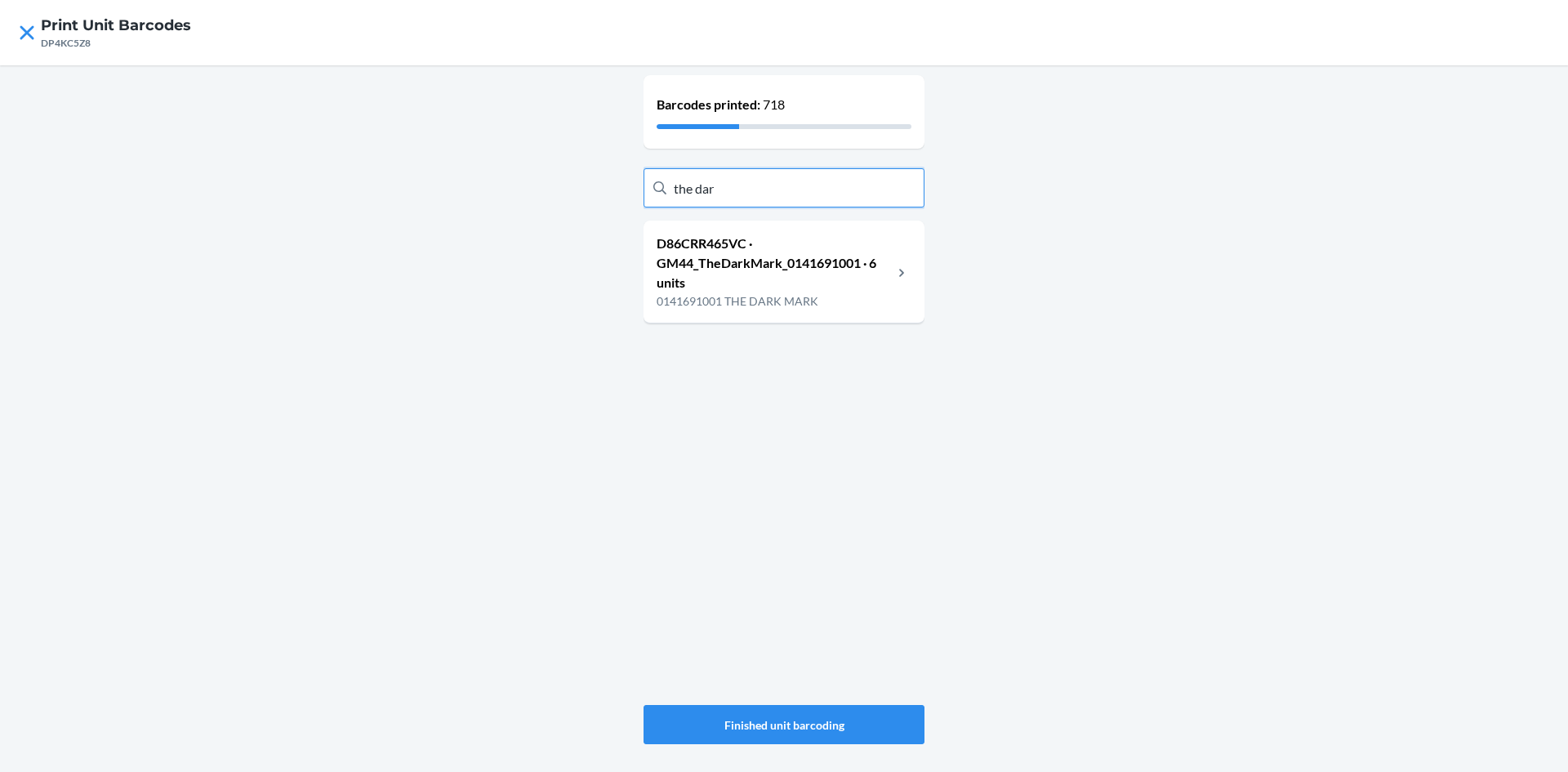
type input "the dar"
click at [822, 306] on p "0141691001 THE DARK MARK" at bounding box center [774, 301] width 236 height 17
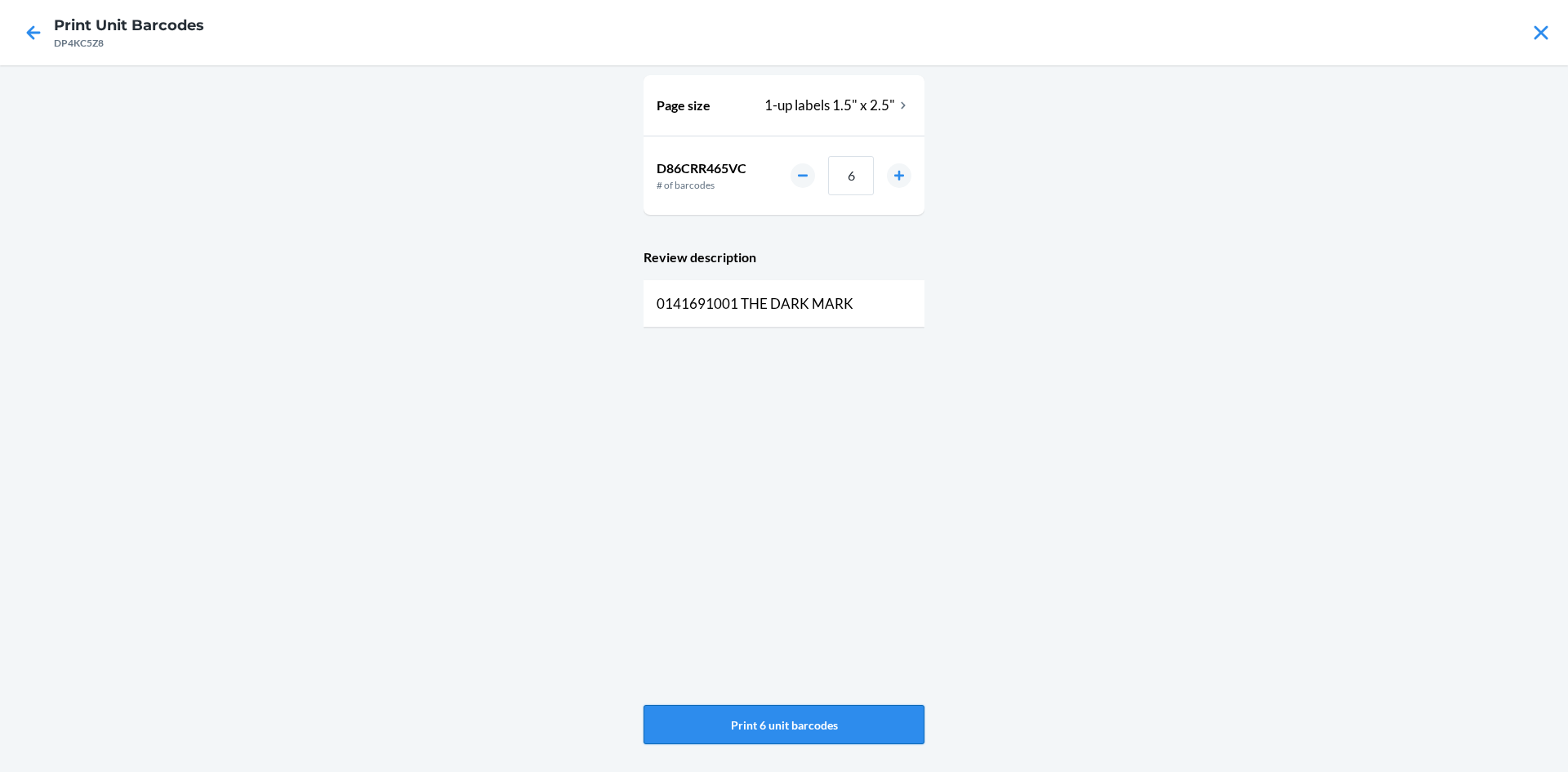
click at [849, 742] on button "Print 6 unit barcodes" at bounding box center [784, 724] width 281 height 39
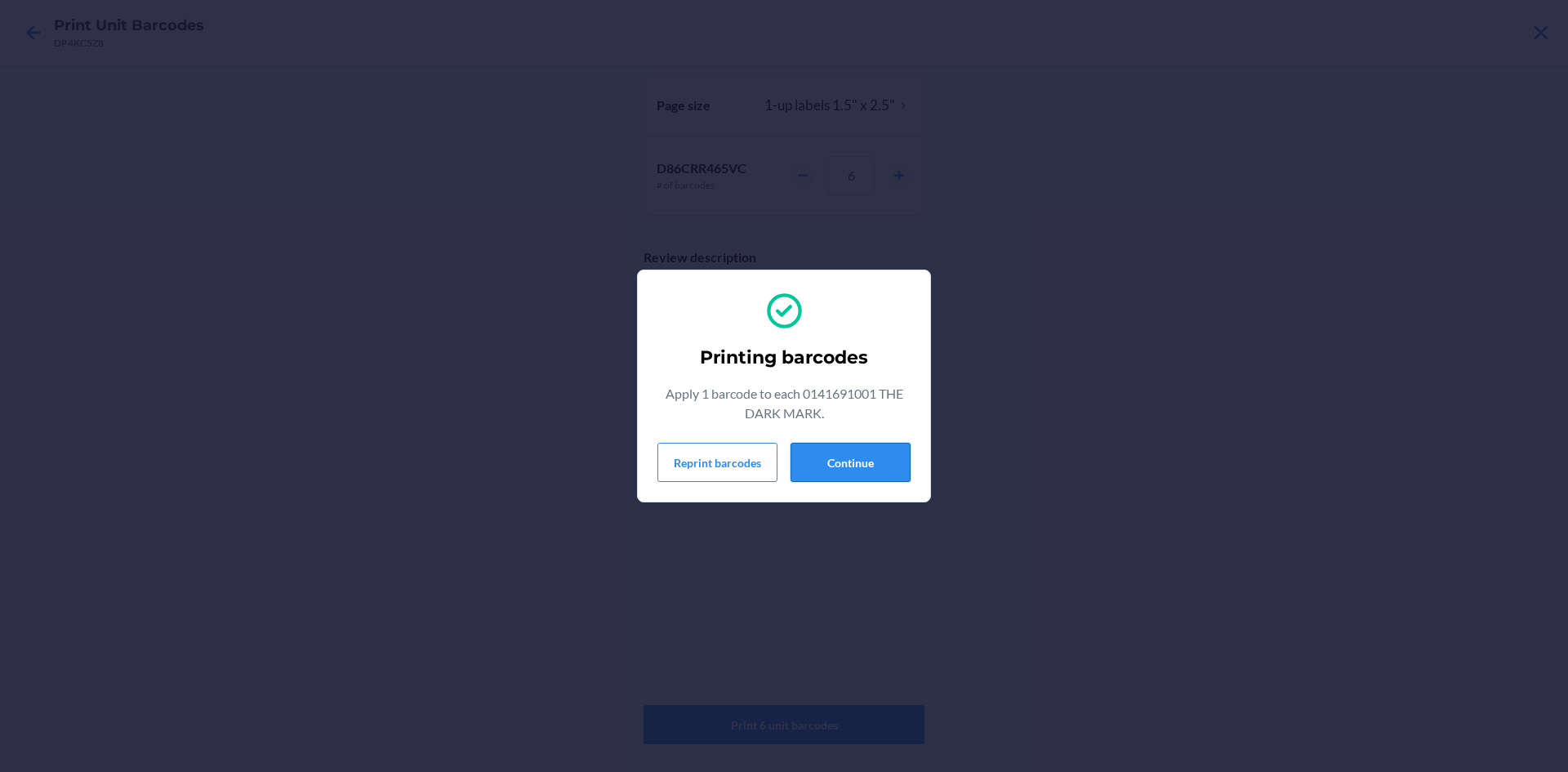
click at [831, 459] on button "Continue" at bounding box center [851, 462] width 120 height 39
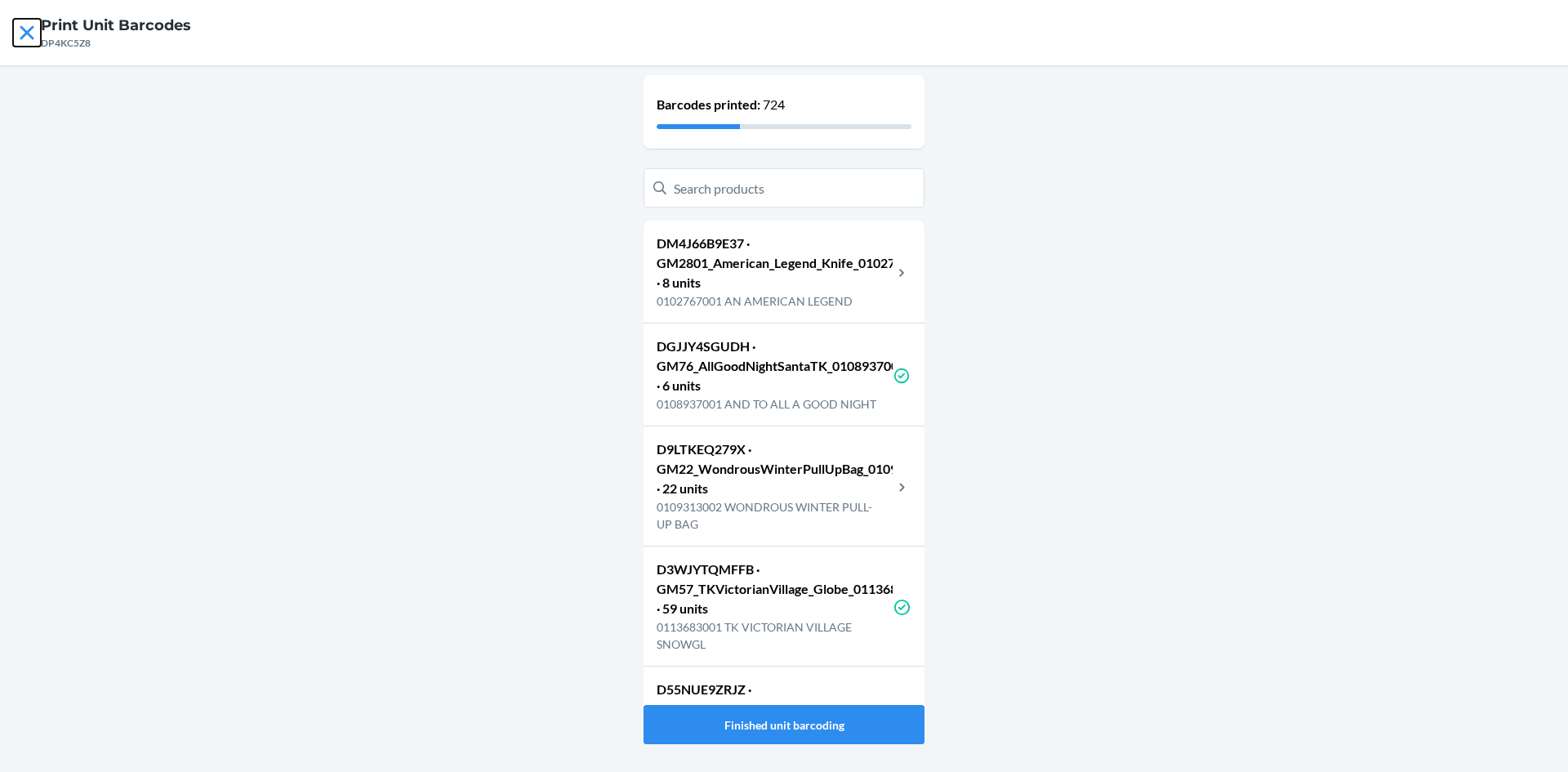
click at [24, 28] on icon at bounding box center [27, 32] width 14 height 14
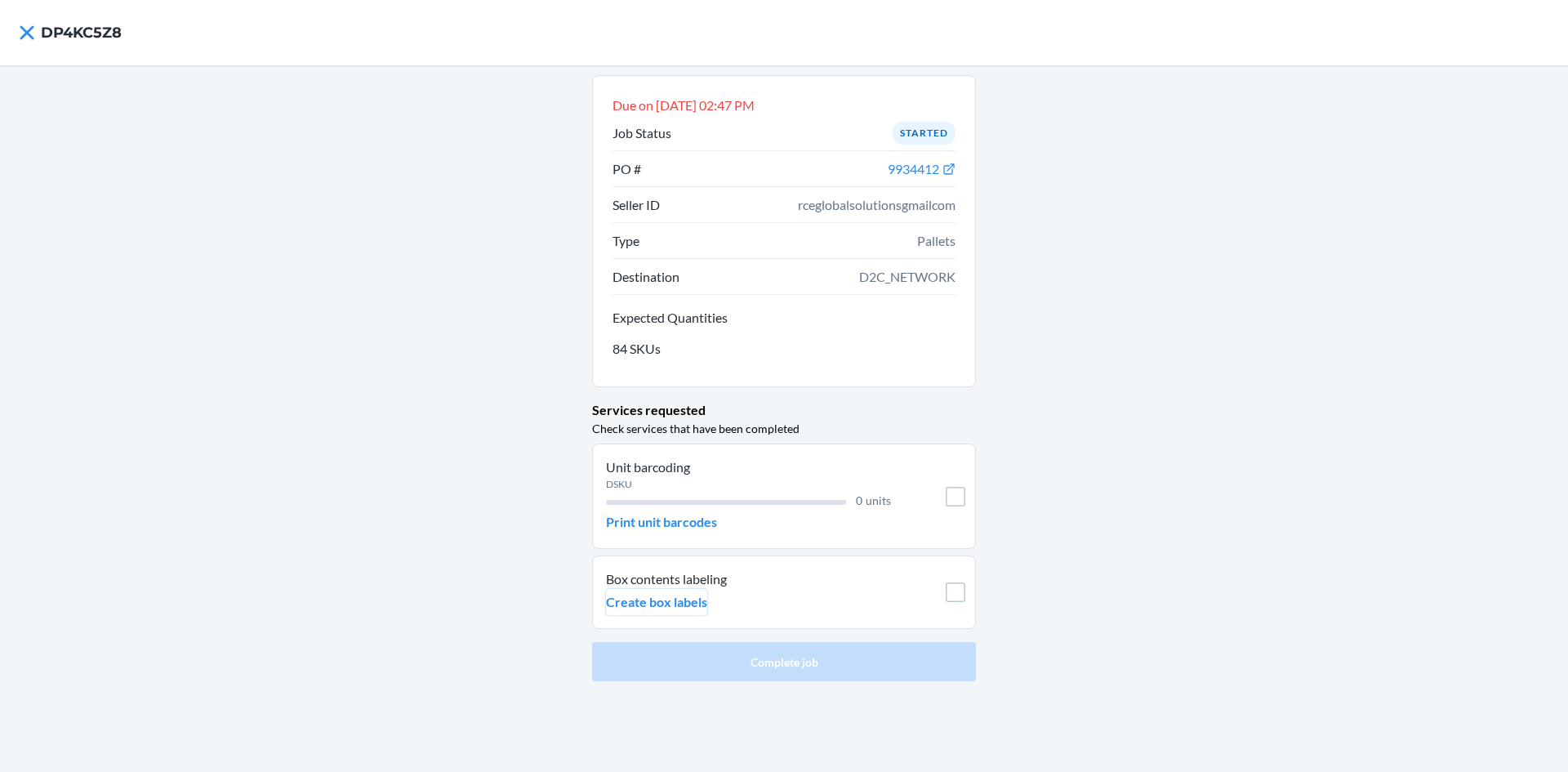
click at [671, 602] on p "Create box labels" at bounding box center [656, 602] width 101 height 20
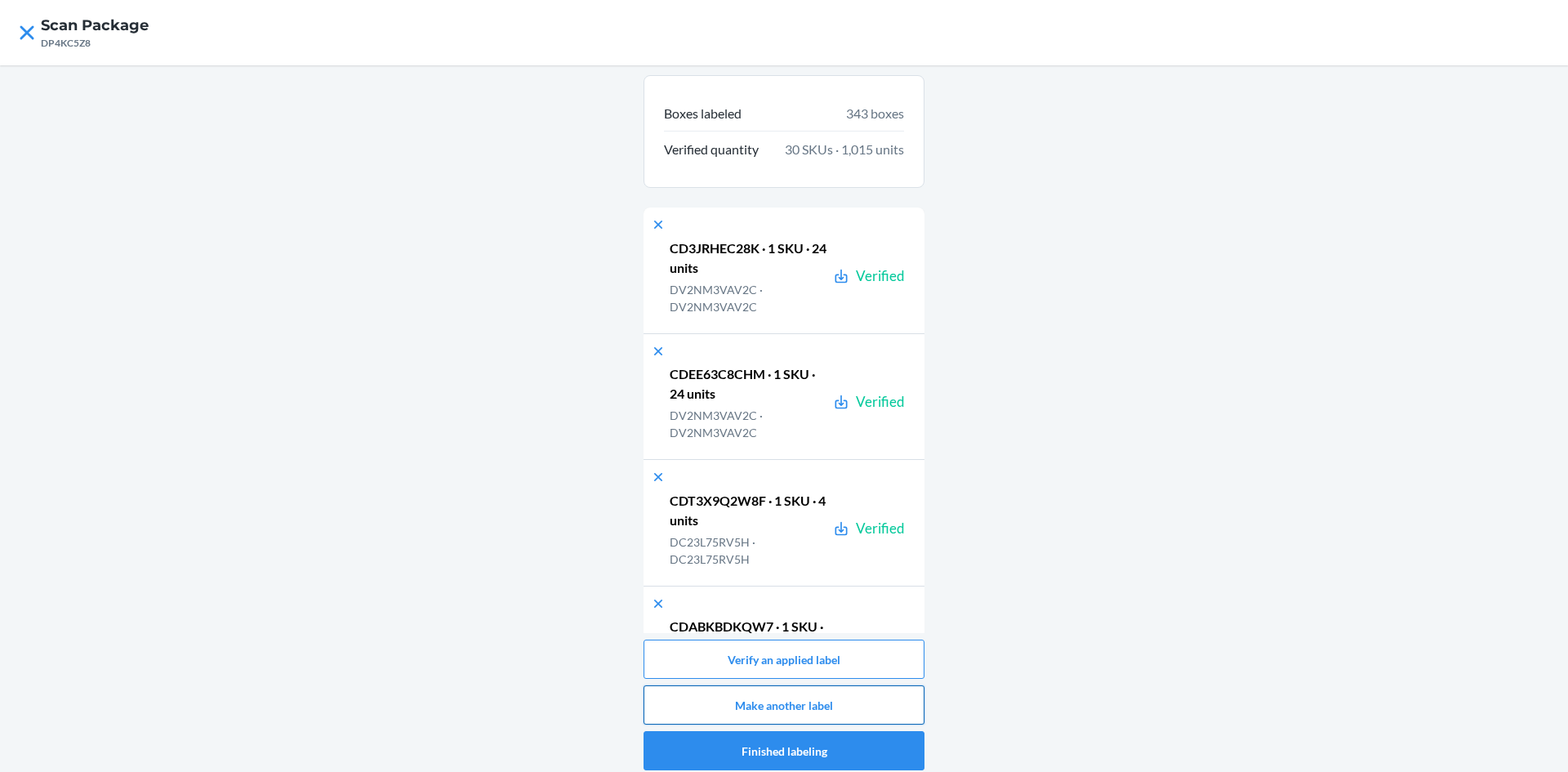
click at [816, 705] on button "Make another label" at bounding box center [784, 705] width 281 height 39
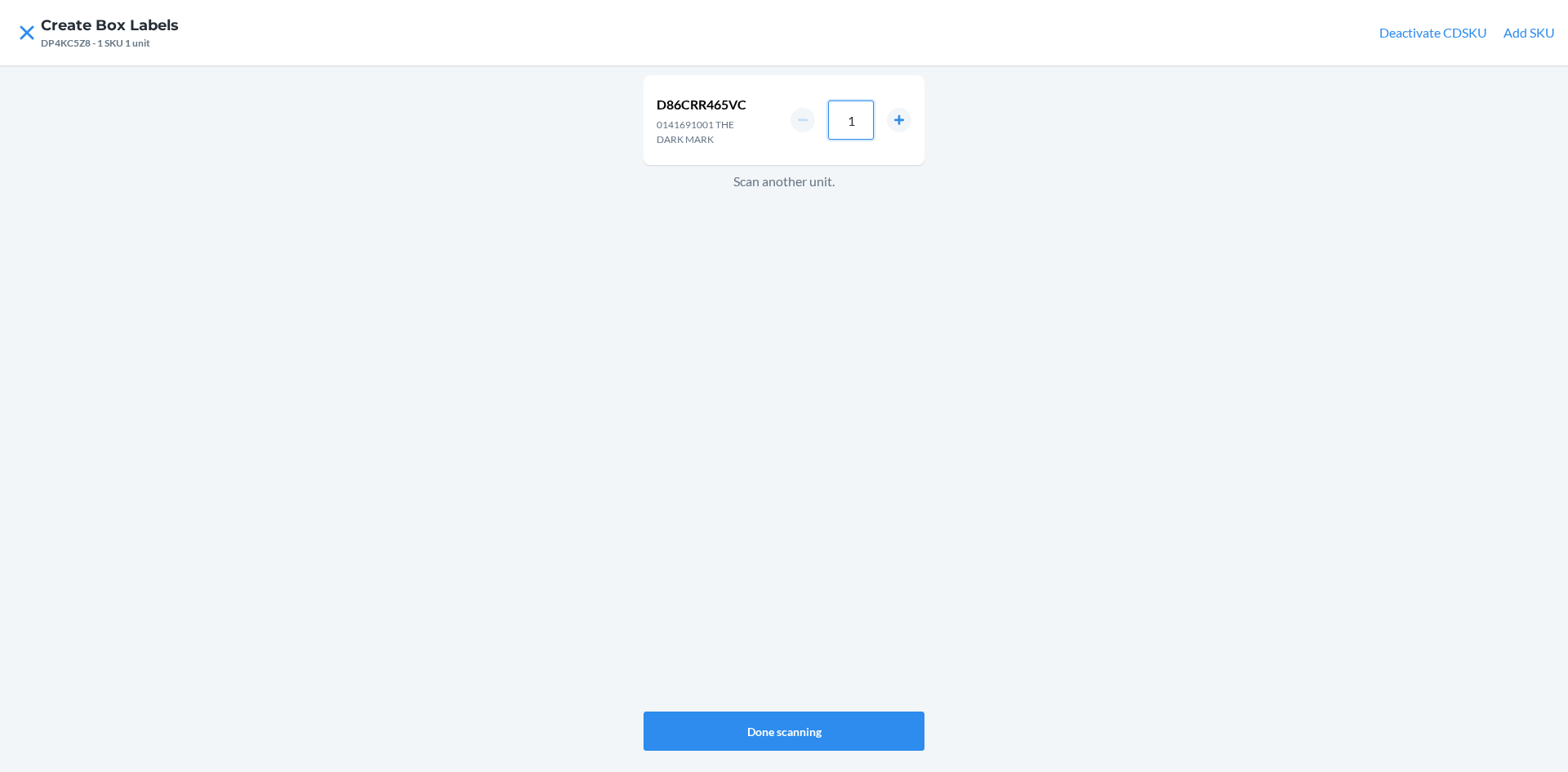
click at [866, 120] on input "1" at bounding box center [851, 120] width 46 height 39
type input "6"
click at [870, 730] on button "Done scanning" at bounding box center [784, 730] width 281 height 39
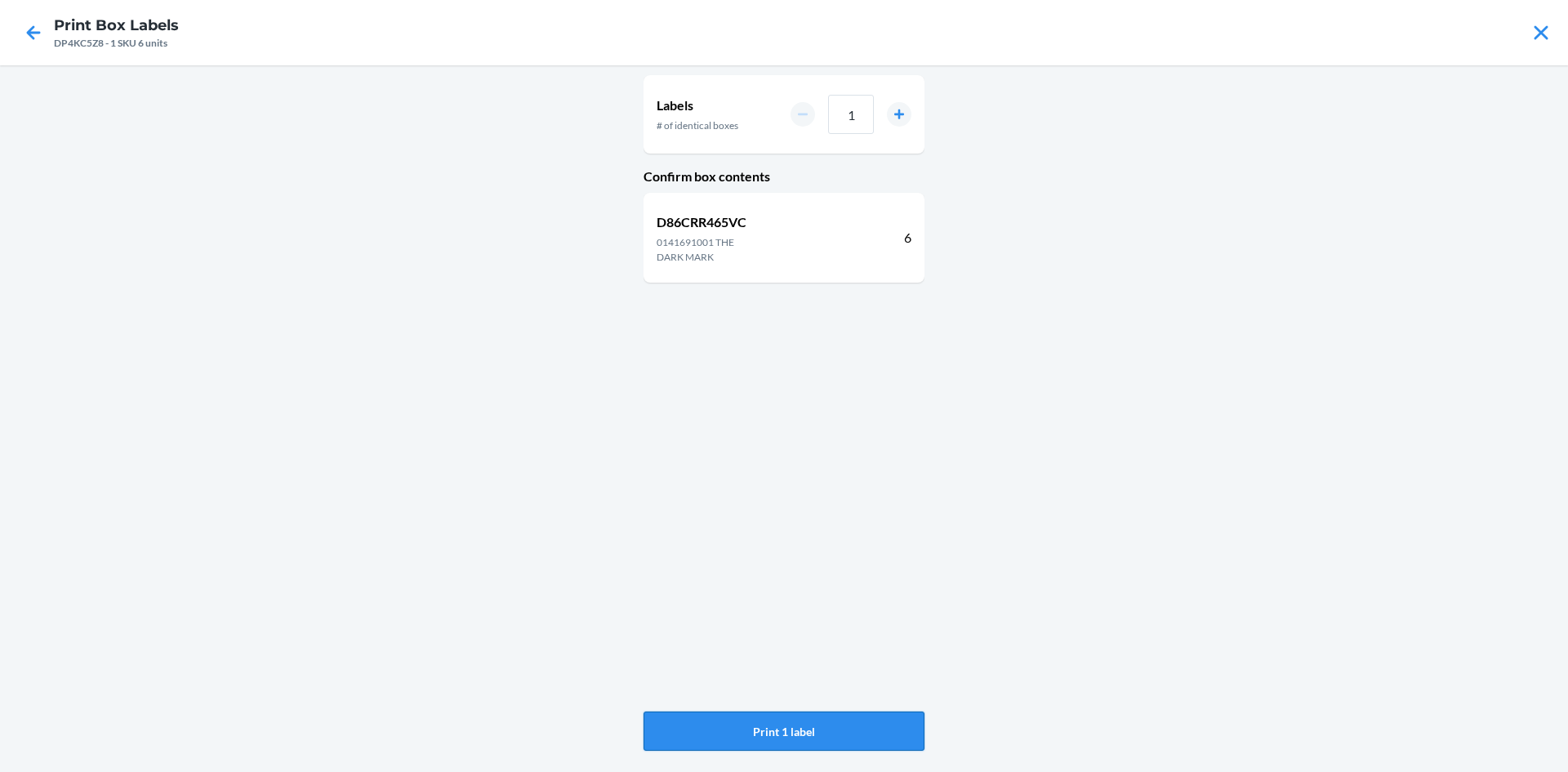
click at [780, 725] on button "Print 1 label" at bounding box center [784, 730] width 281 height 39
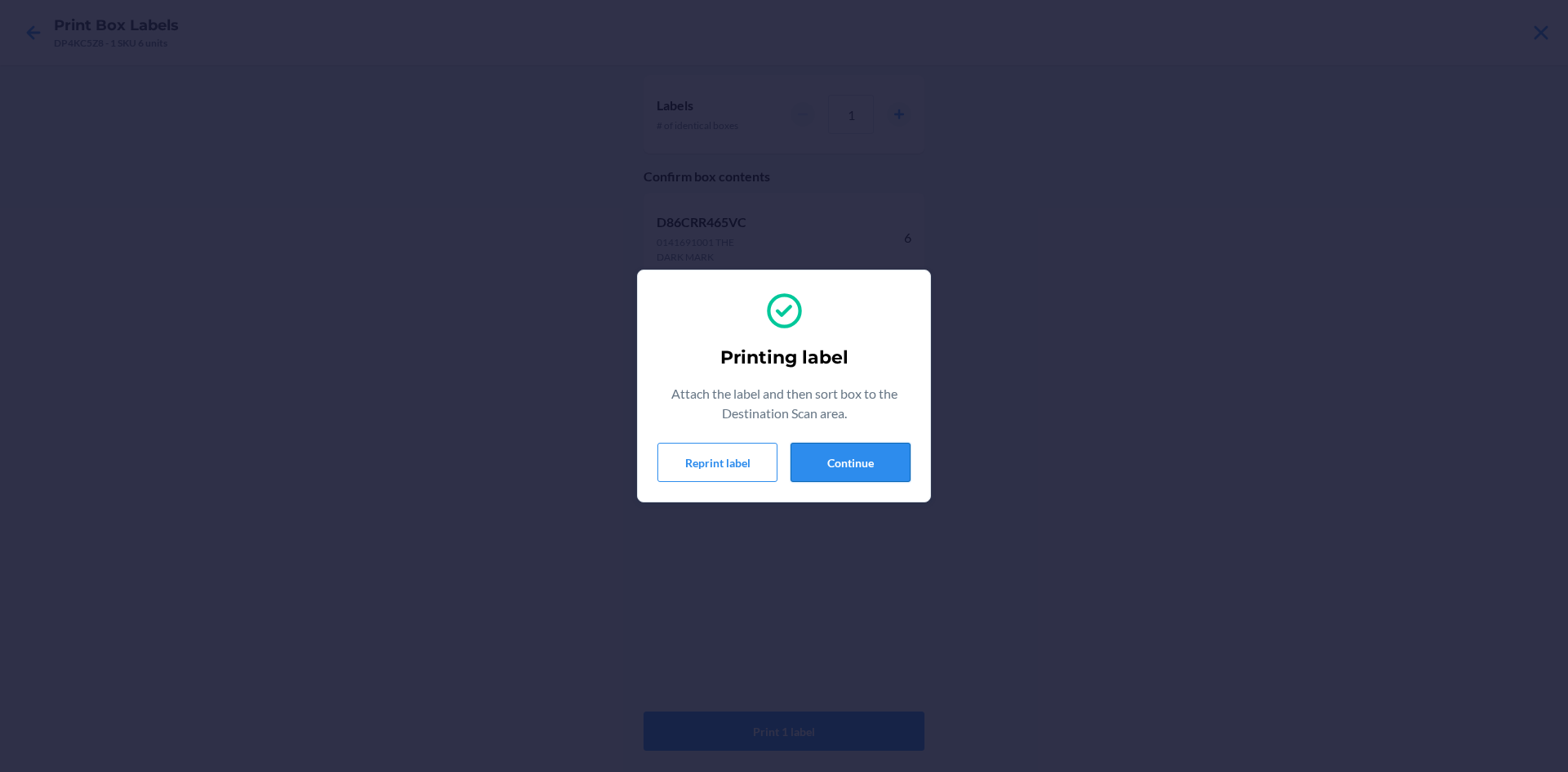
click at [838, 473] on button "Continue" at bounding box center [851, 462] width 120 height 39
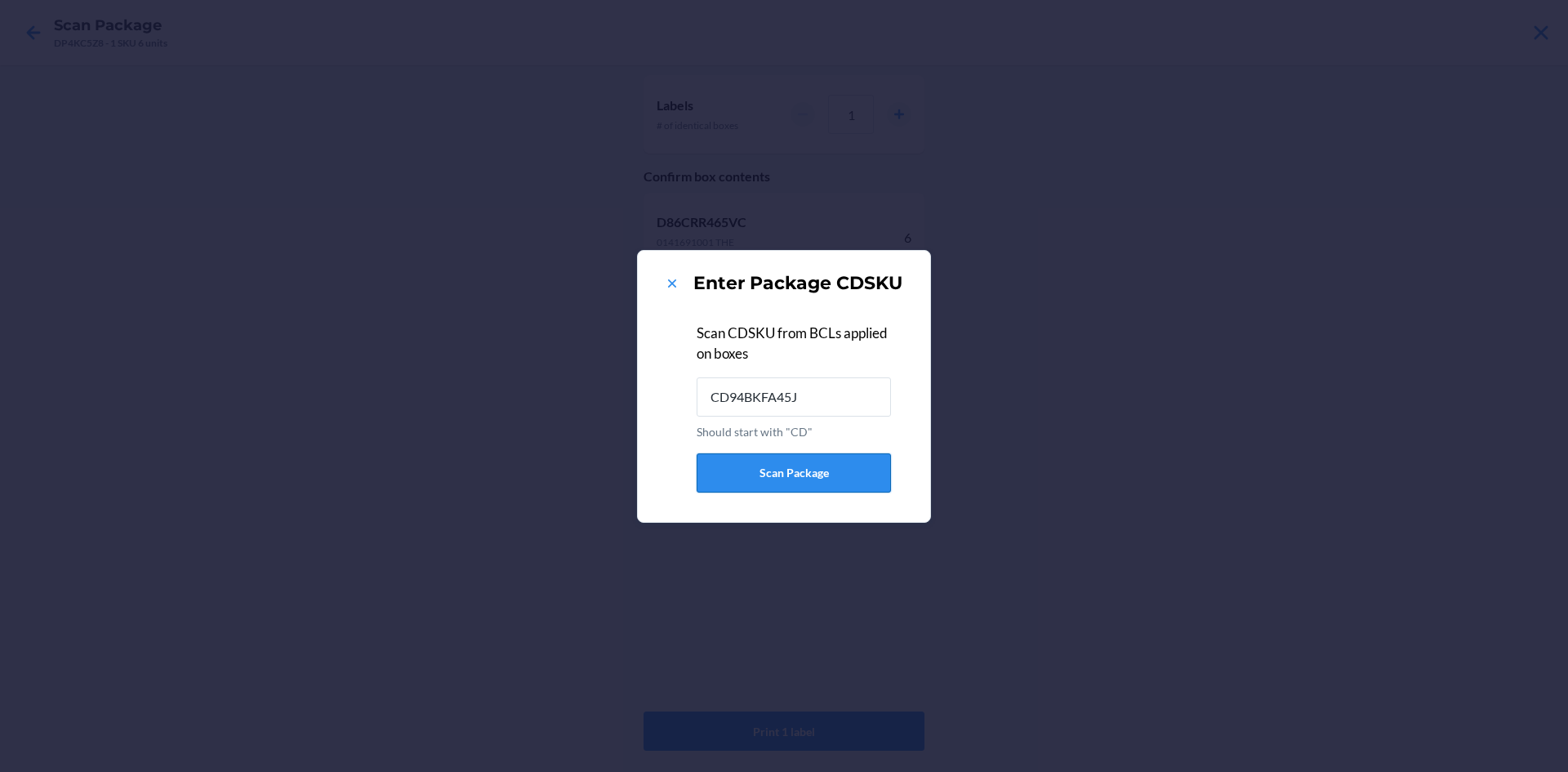
type input "CD94BKFA45J"
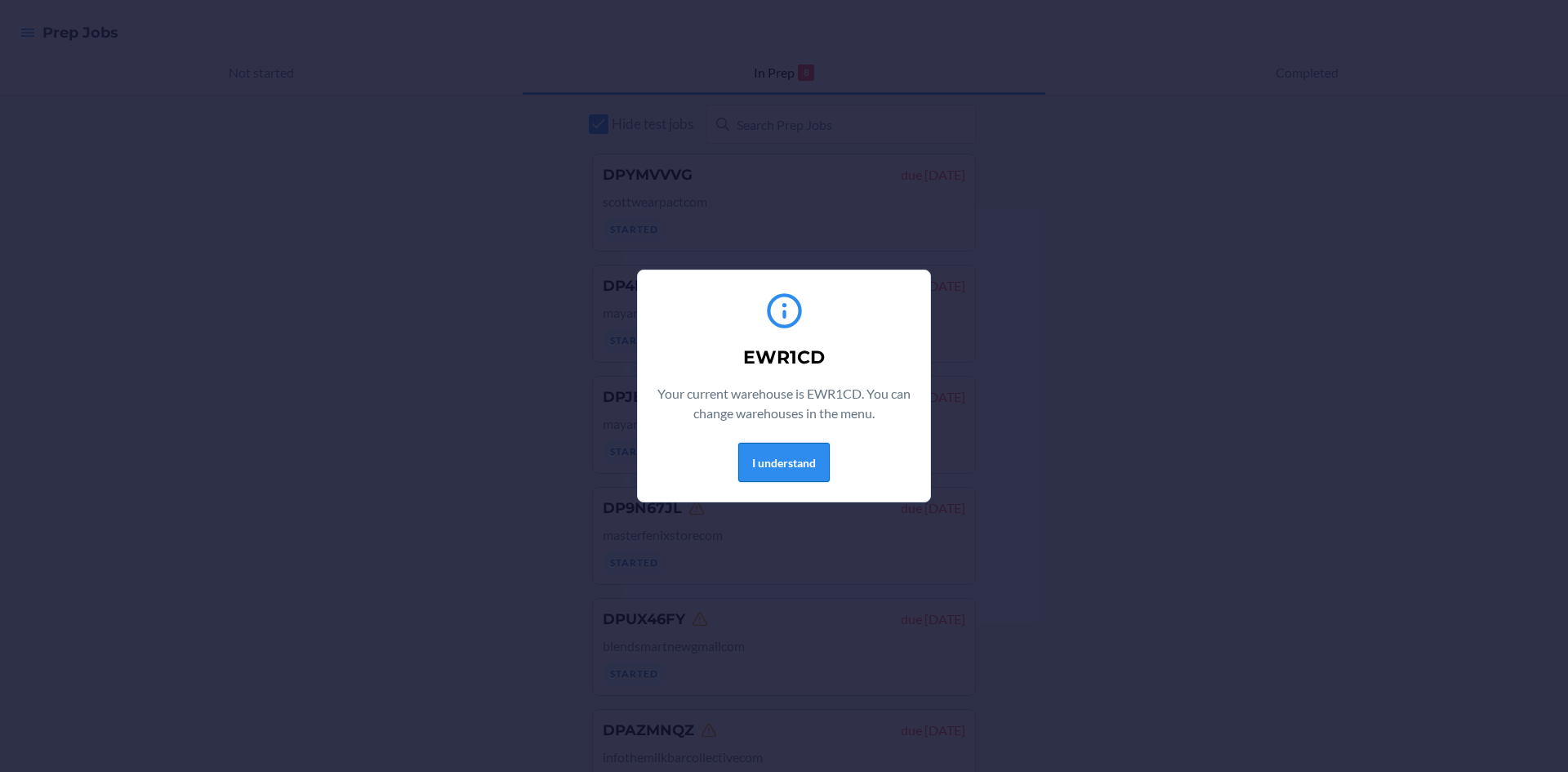
click at [764, 458] on button "I understand" at bounding box center [784, 462] width 91 height 39
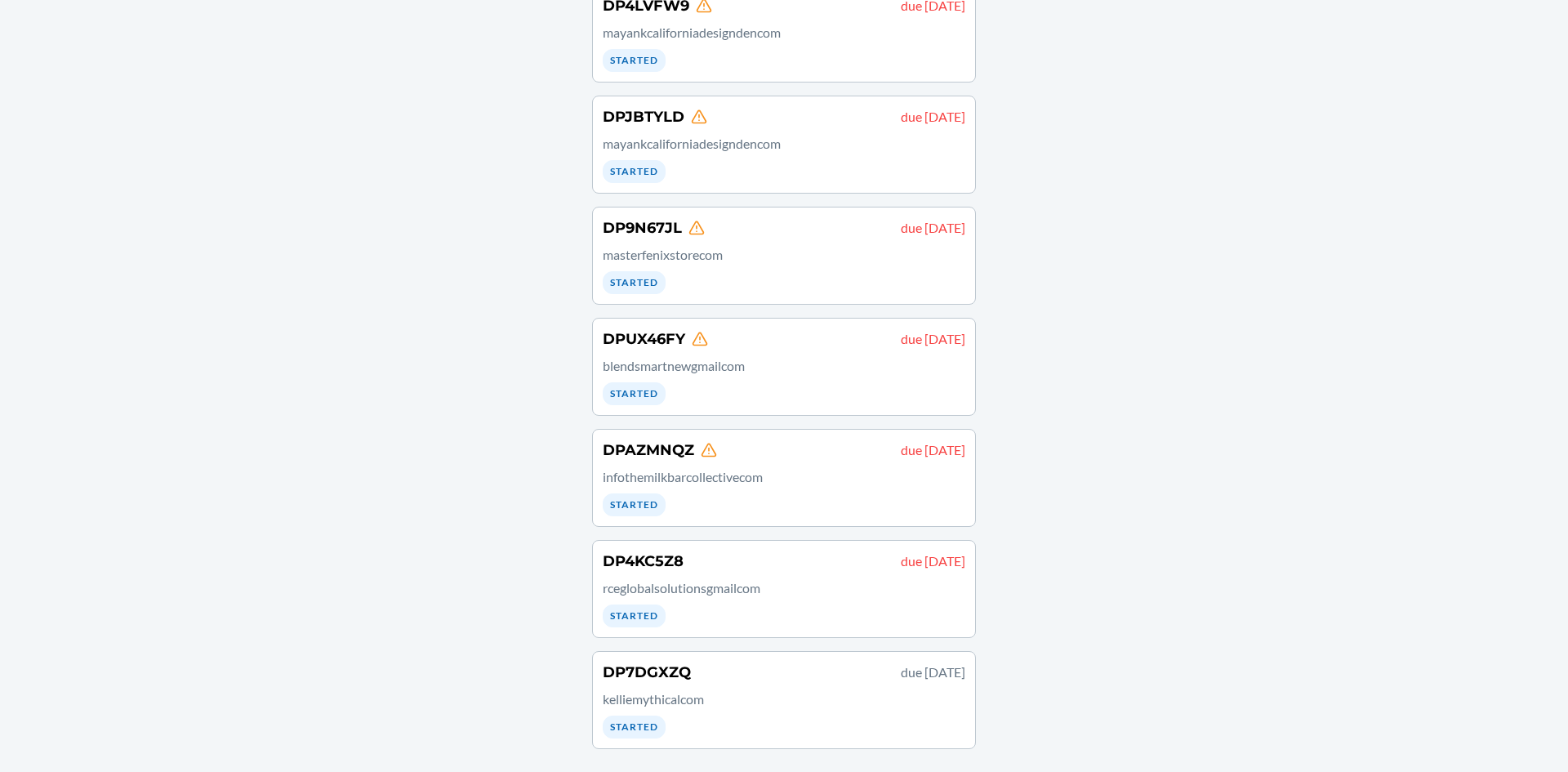
click at [887, 580] on p "rceglobalsolutionsgmailcom" at bounding box center [784, 588] width 362 height 20
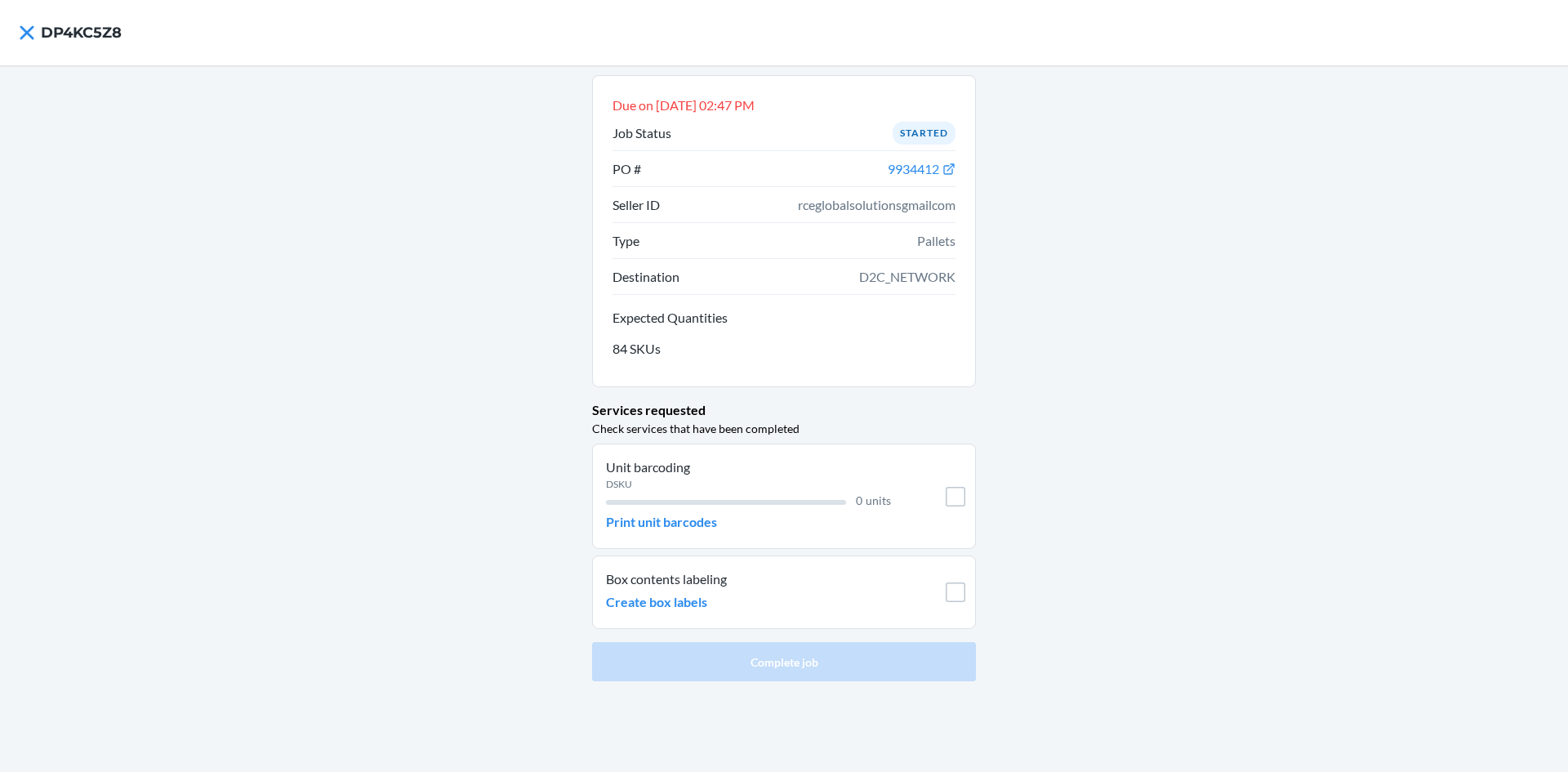
click at [605, 506] on li "Unit barcoding DSKU 0 units Print unit barcodes" at bounding box center [784, 496] width 384 height 106
click at [653, 530] on p "Print unit barcodes" at bounding box center [661, 522] width 111 height 20
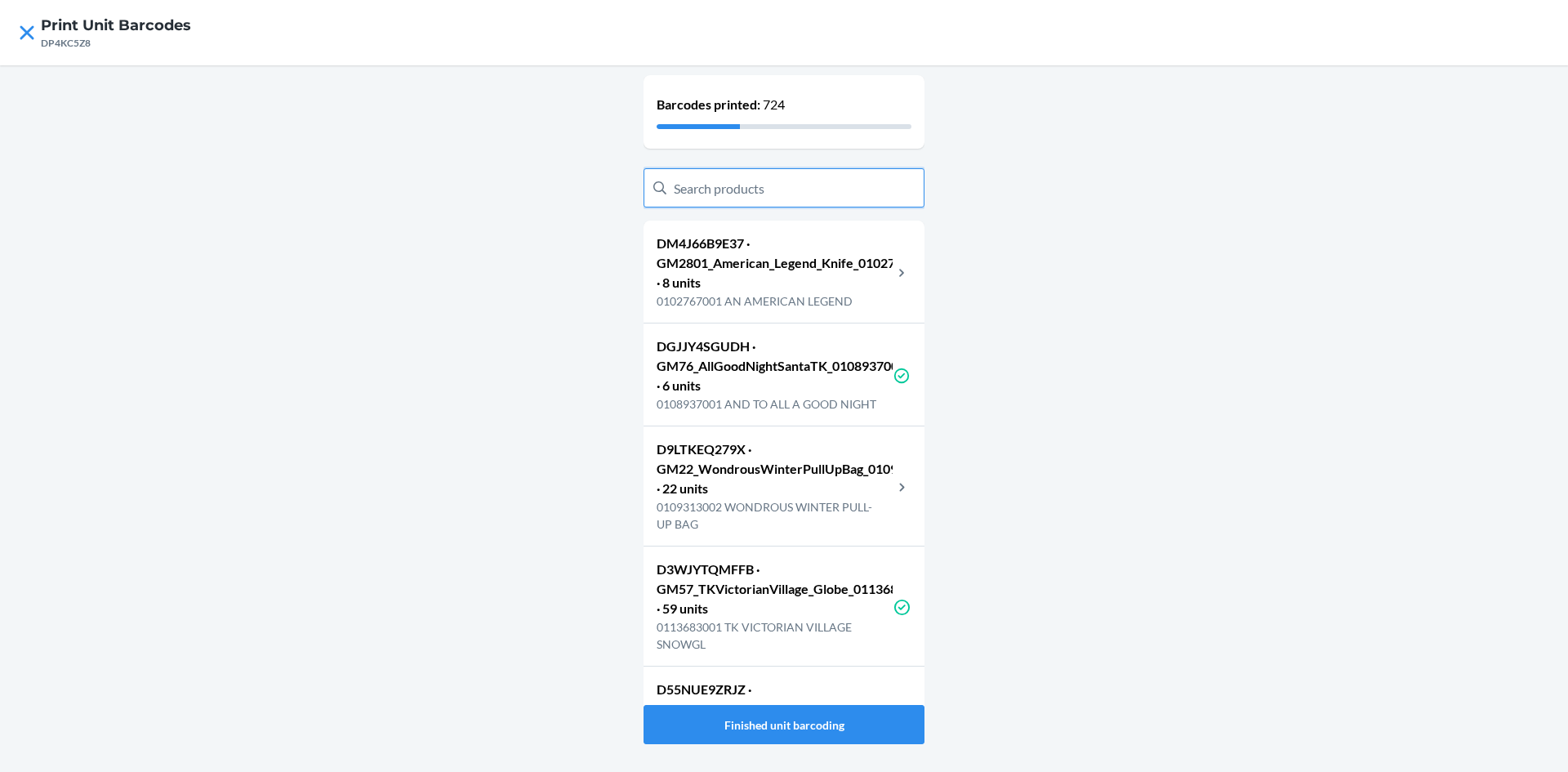
click at [823, 183] on input "text" at bounding box center [784, 187] width 281 height 39
type input "0"
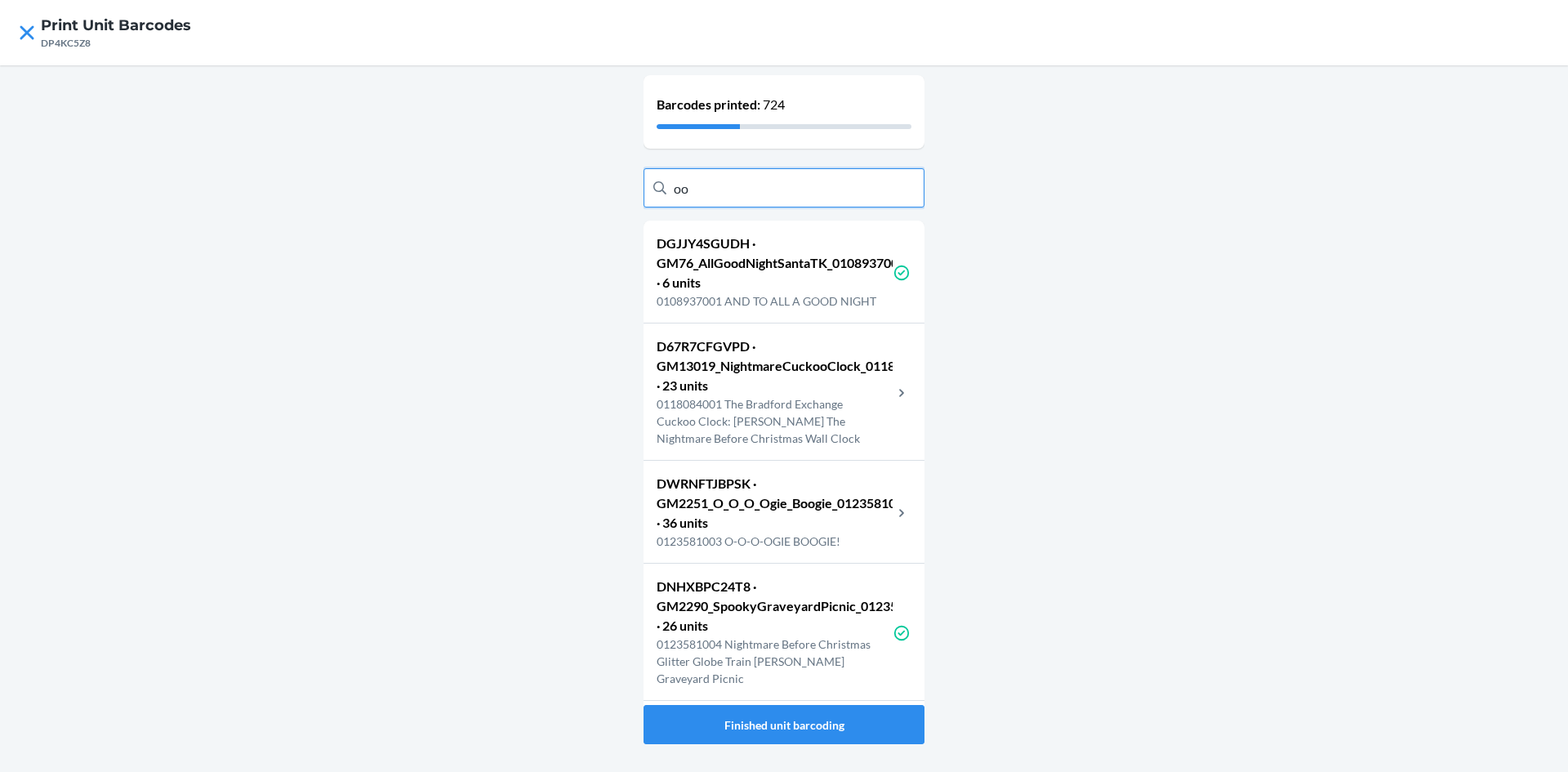
type input "o"
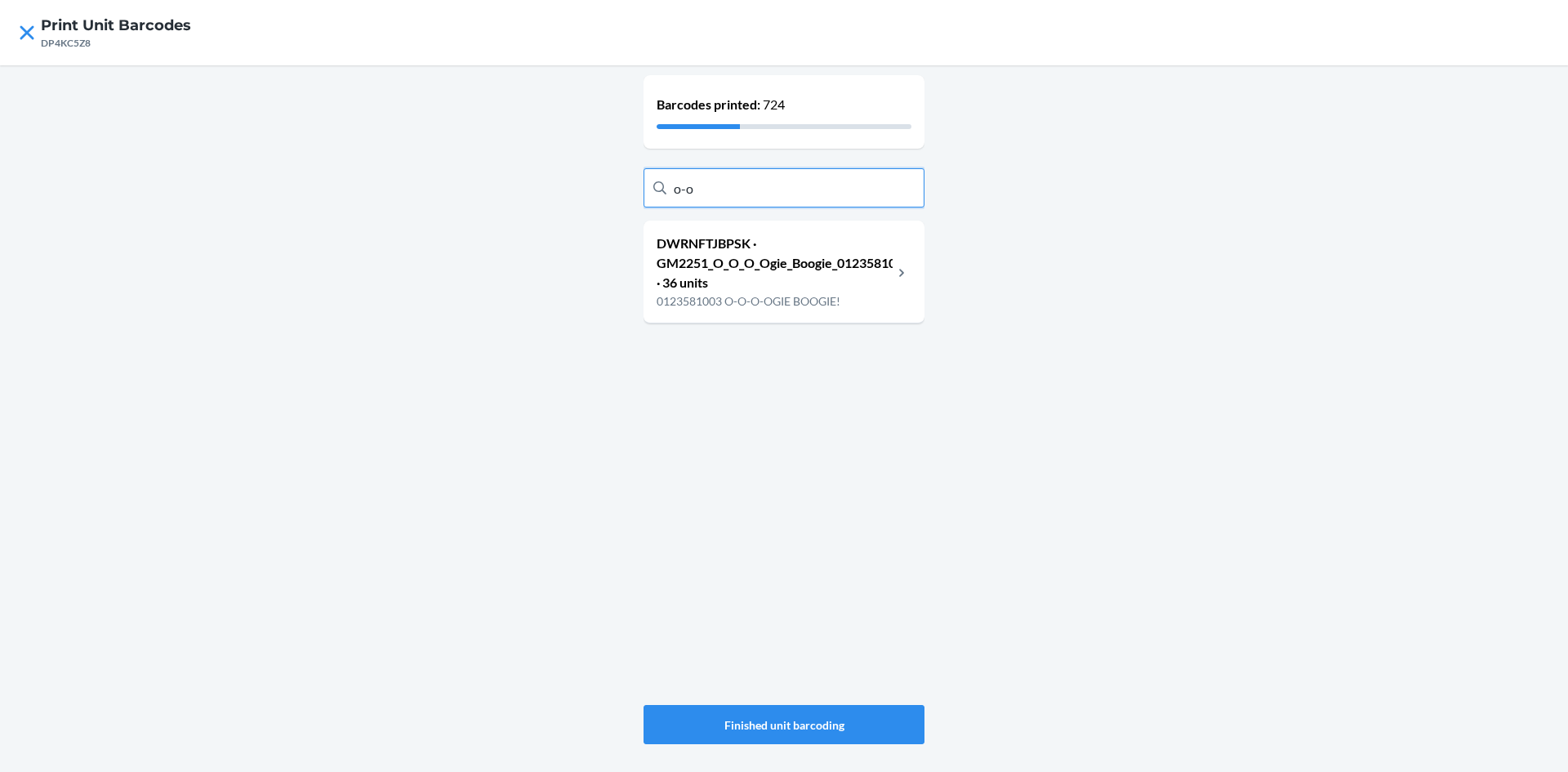
type input "o-o"
click at [714, 255] on p "DWRNFTJBPSK · GM2251_O_O_O_Ogie_Boogie_0123581003 · 36 units" at bounding box center [774, 263] width 236 height 59
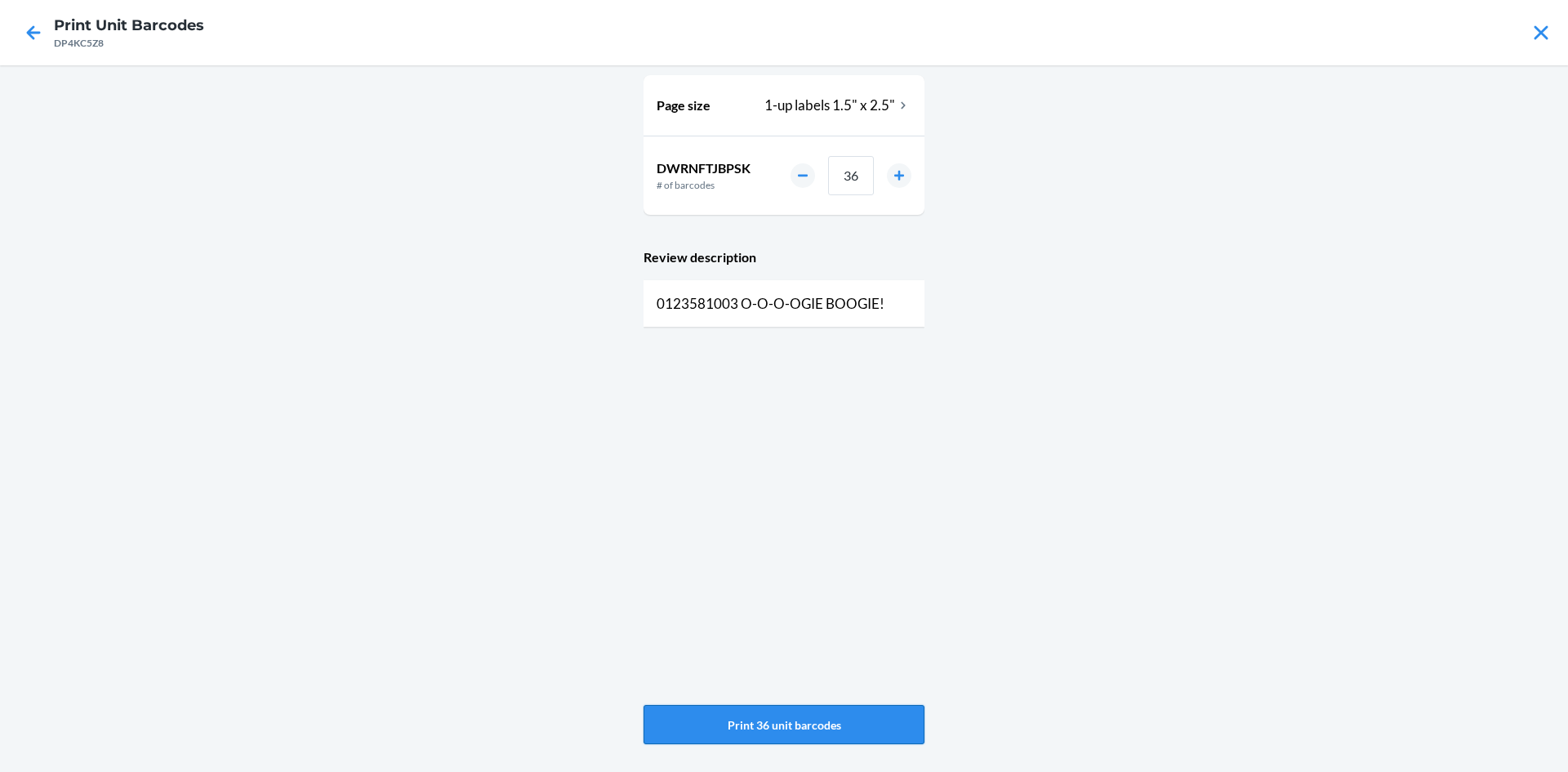
click at [838, 722] on button "Print 36 unit barcodes" at bounding box center [784, 724] width 281 height 39
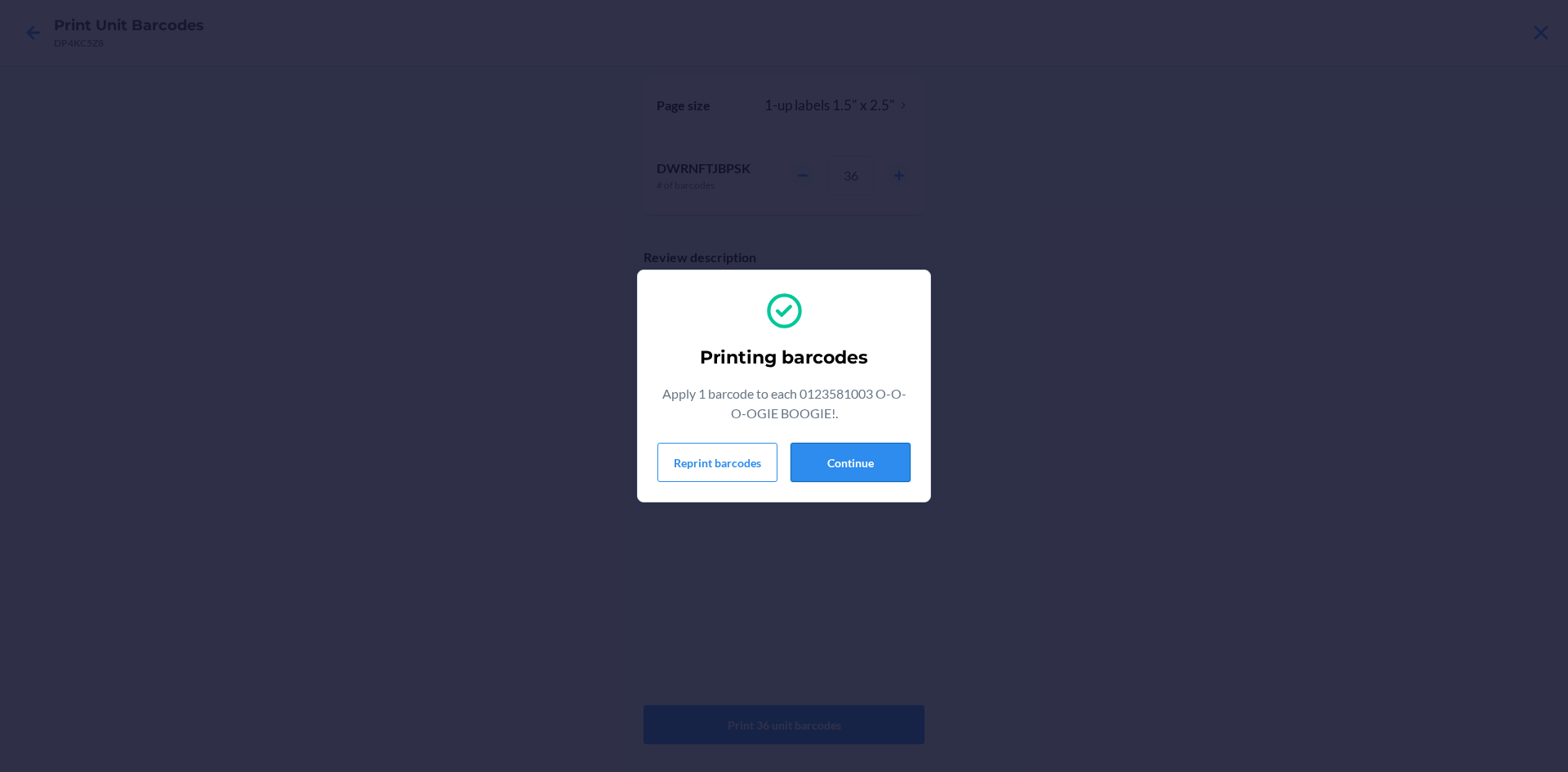
click at [828, 455] on button "Continue" at bounding box center [851, 462] width 120 height 39
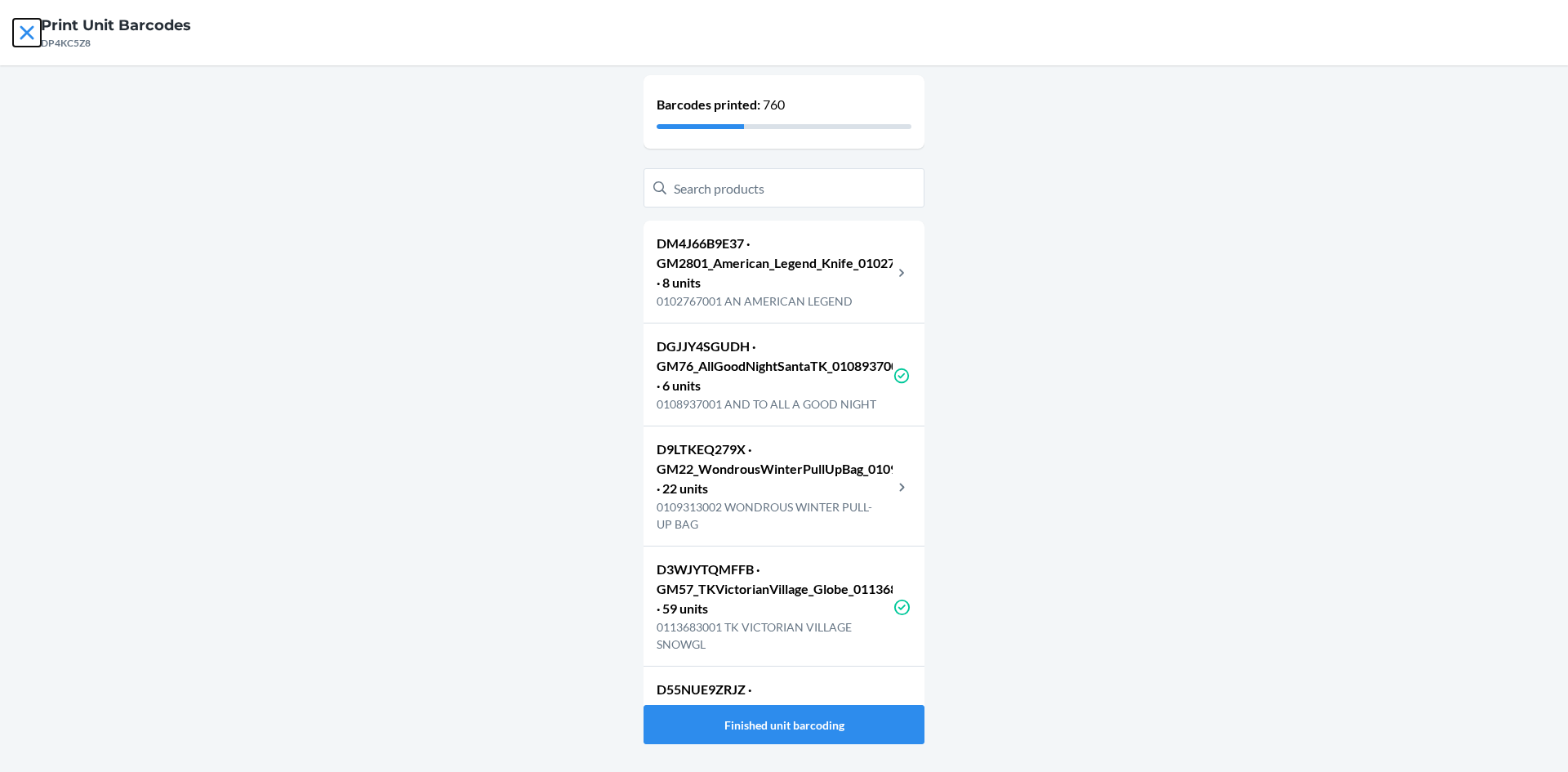
click at [29, 24] on icon at bounding box center [27, 32] width 27 height 27
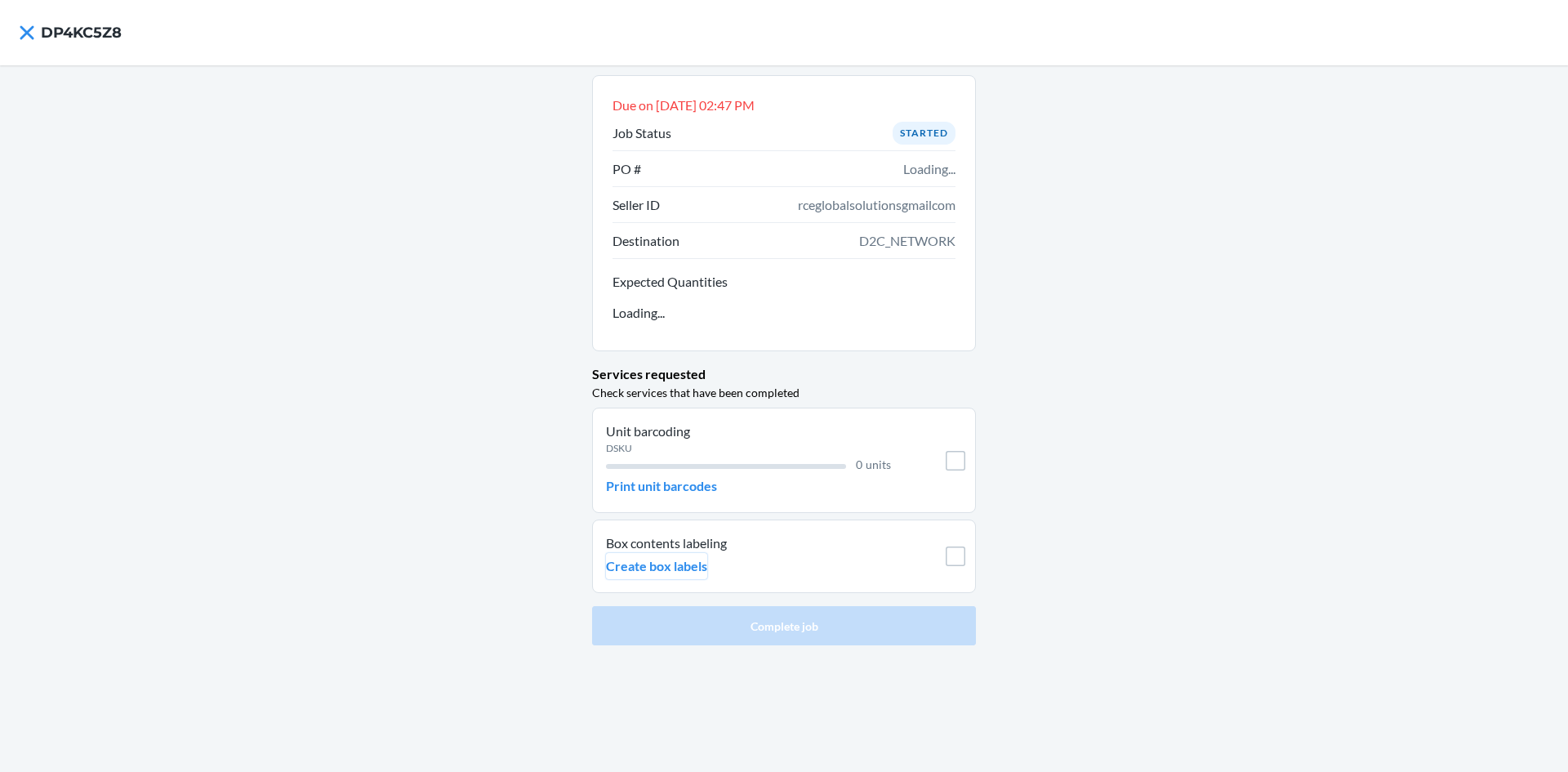
click at [646, 565] on p "Create box labels" at bounding box center [656, 566] width 101 height 20
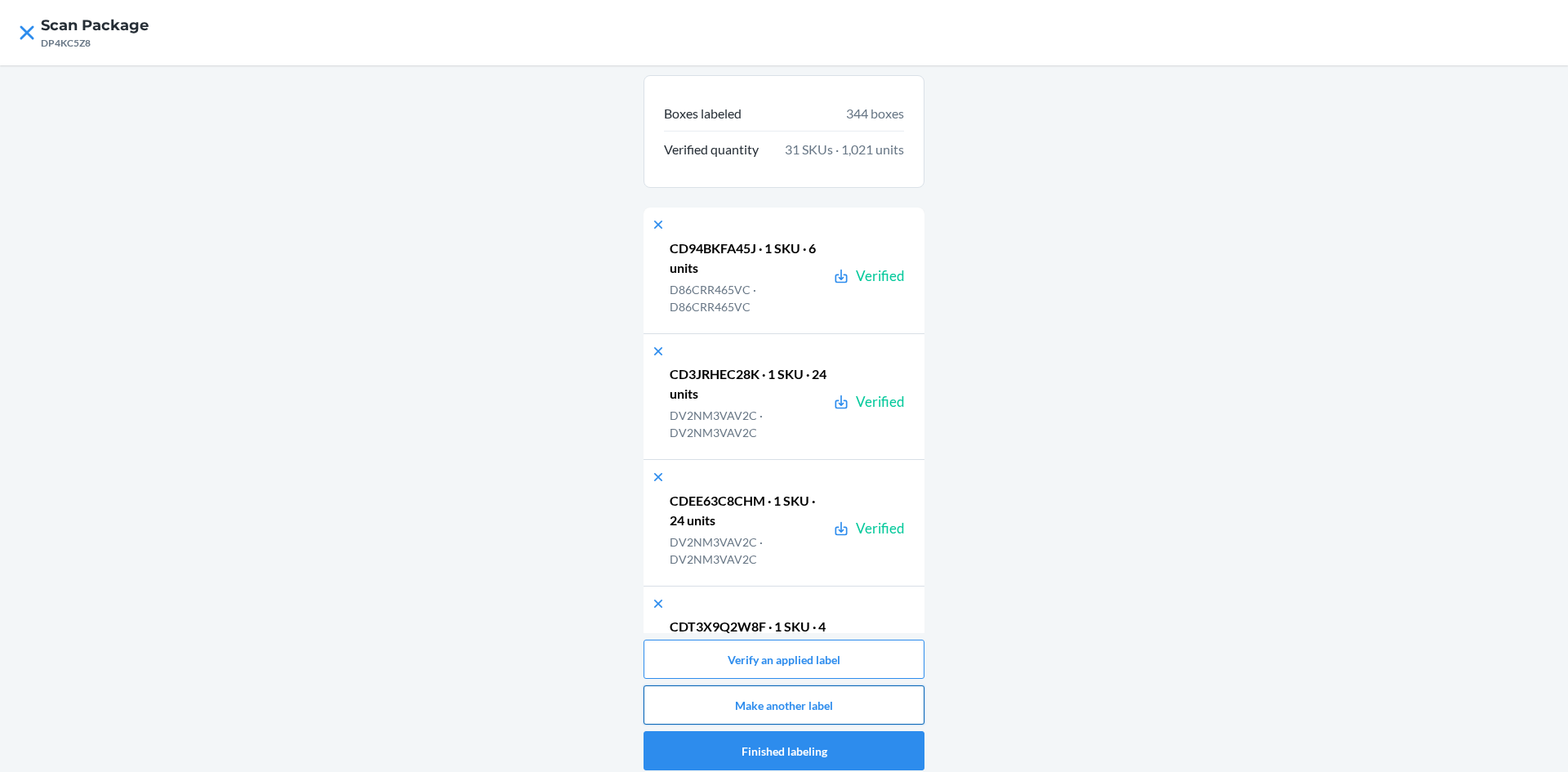
click at [779, 695] on button "Make another label" at bounding box center [784, 705] width 281 height 39
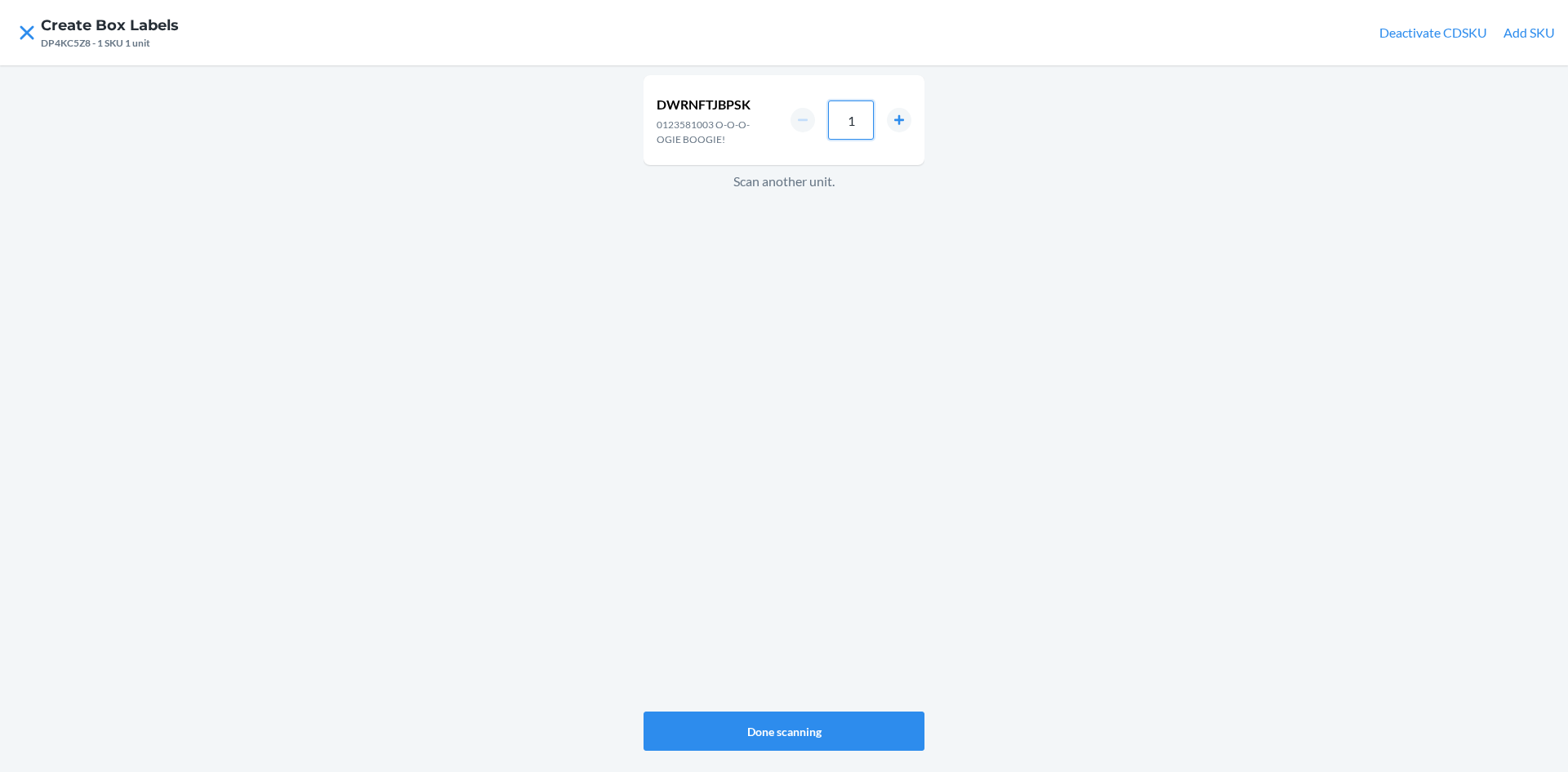
click at [856, 125] on input "1" at bounding box center [851, 120] width 46 height 39
type input "24"
click at [783, 735] on button "Done scanning" at bounding box center [784, 730] width 281 height 39
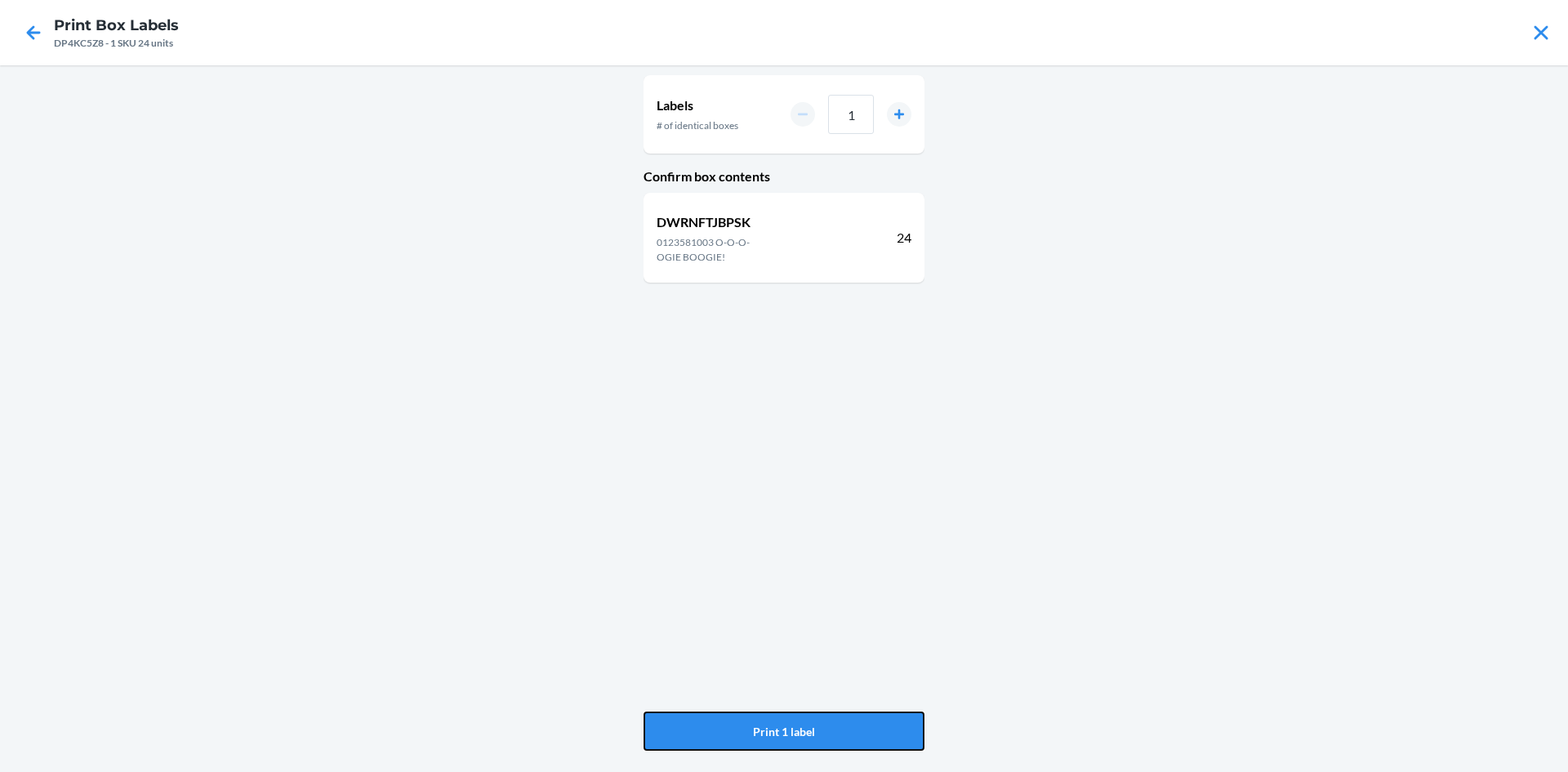
click at [783, 735] on button "Print 1 label" at bounding box center [784, 730] width 281 height 39
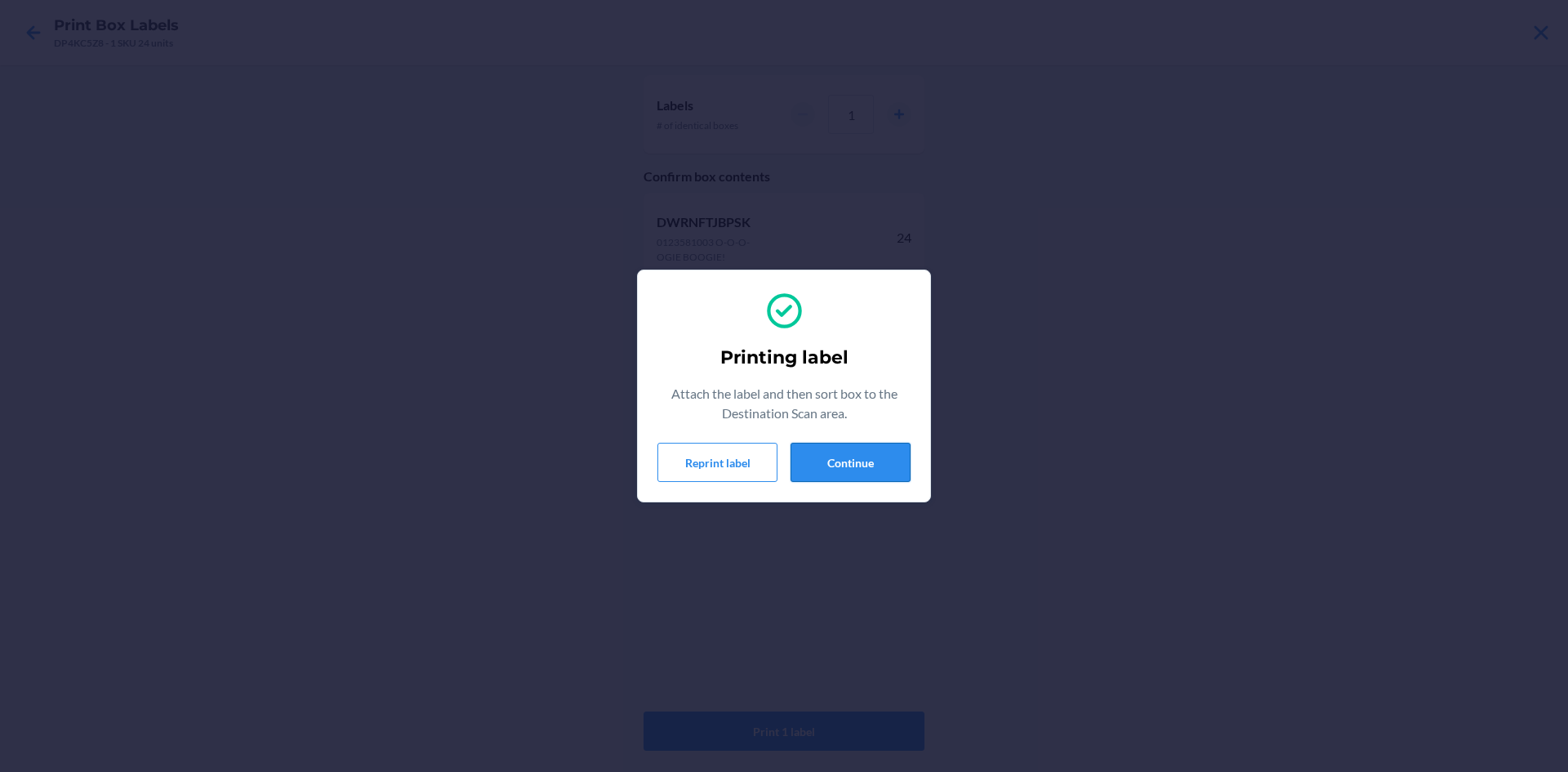
drag, startPoint x: 1264, startPoint y: 53, endPoint x: 804, endPoint y: 470, distance: 620.9
click at [804, 470] on button "Continue" at bounding box center [851, 462] width 120 height 39
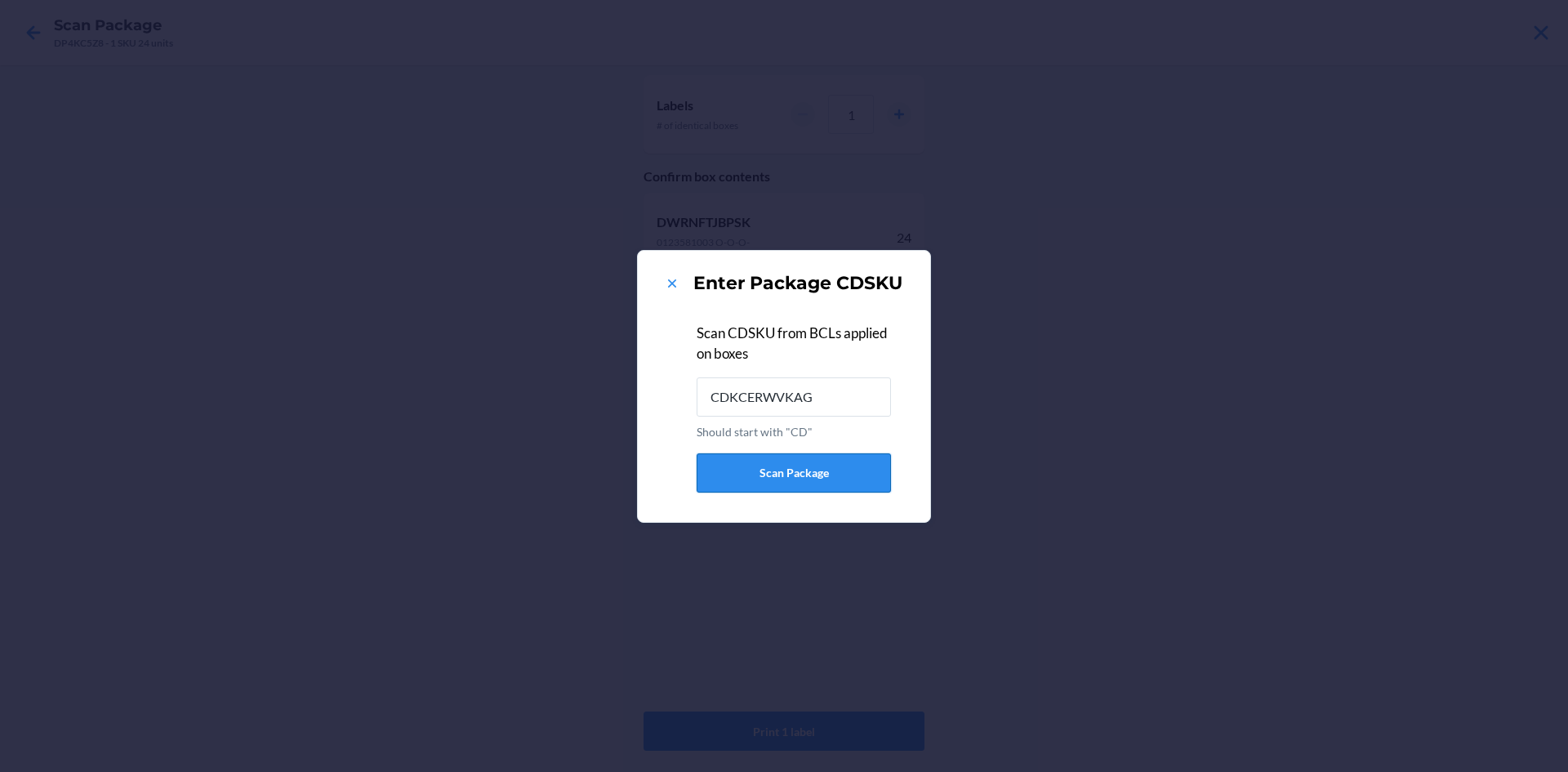
type input "CDKCERWVKAG"
click at [671, 280] on icon at bounding box center [672, 283] width 17 height 17
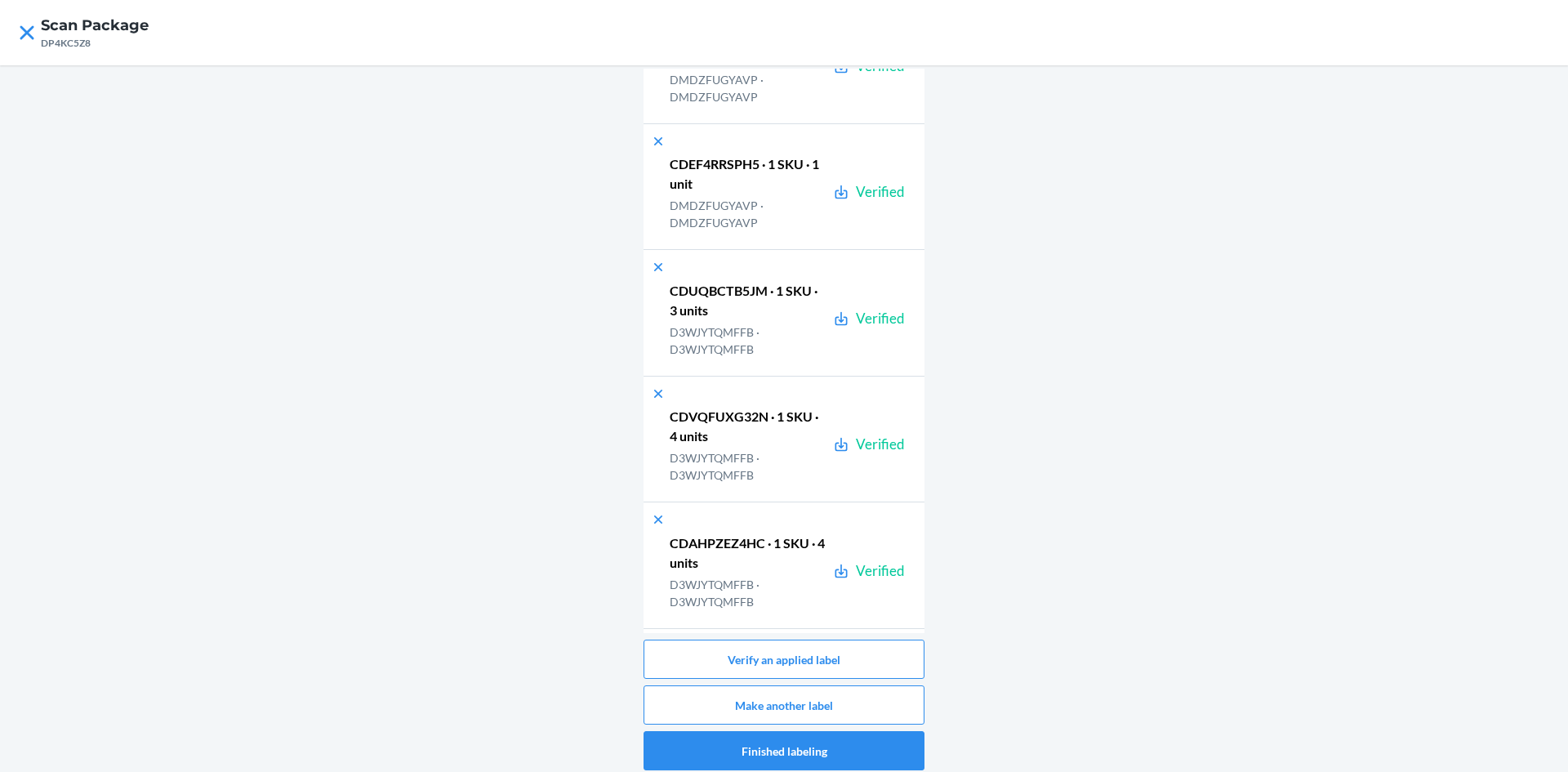
scroll to position [43121, 0]
click at [880, 699] on button "Make another label" at bounding box center [784, 705] width 281 height 39
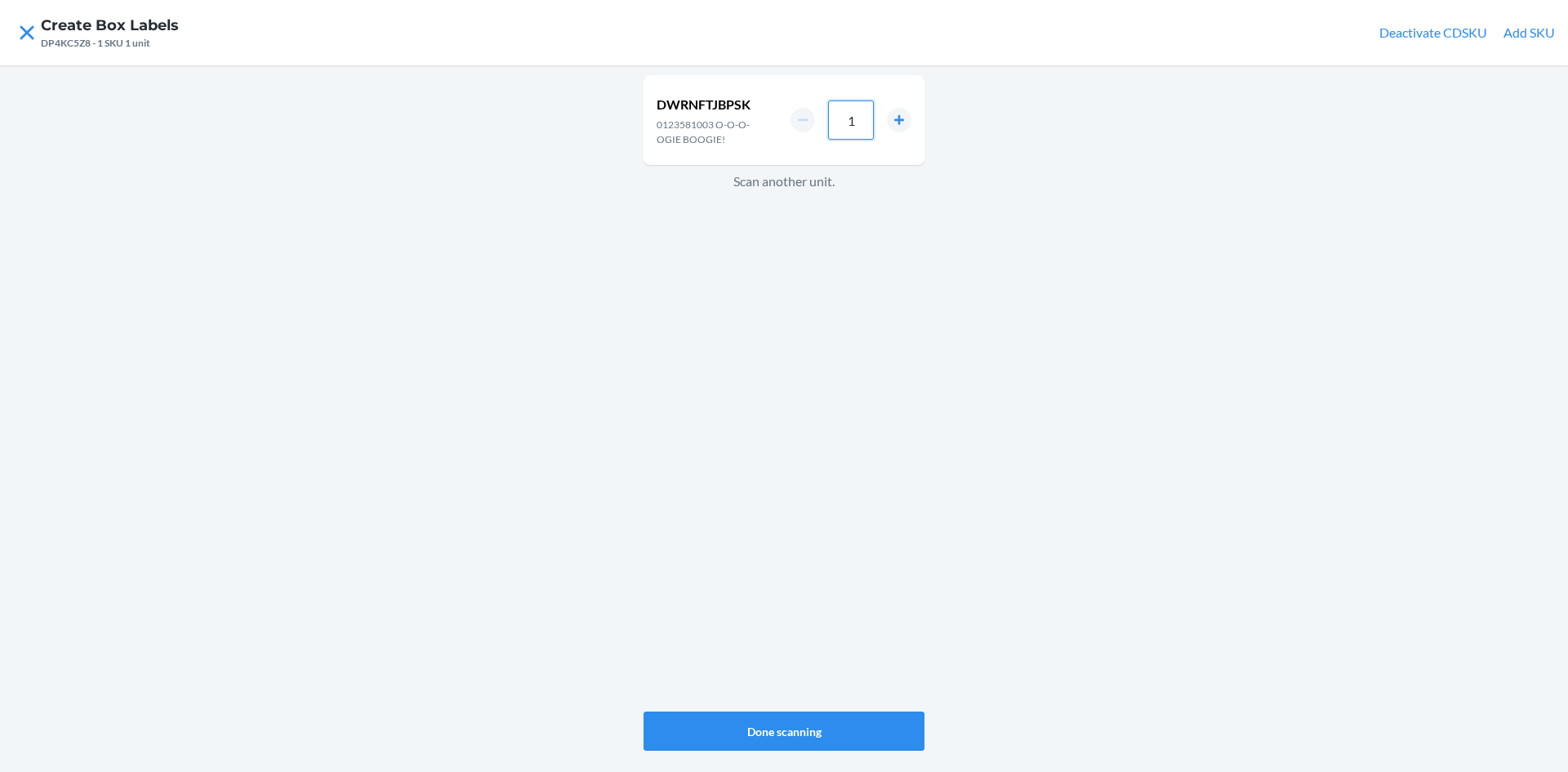
click at [853, 113] on input "1" at bounding box center [851, 120] width 46 height 39
type input "12"
click at [792, 725] on button "Done scanning" at bounding box center [784, 730] width 281 height 39
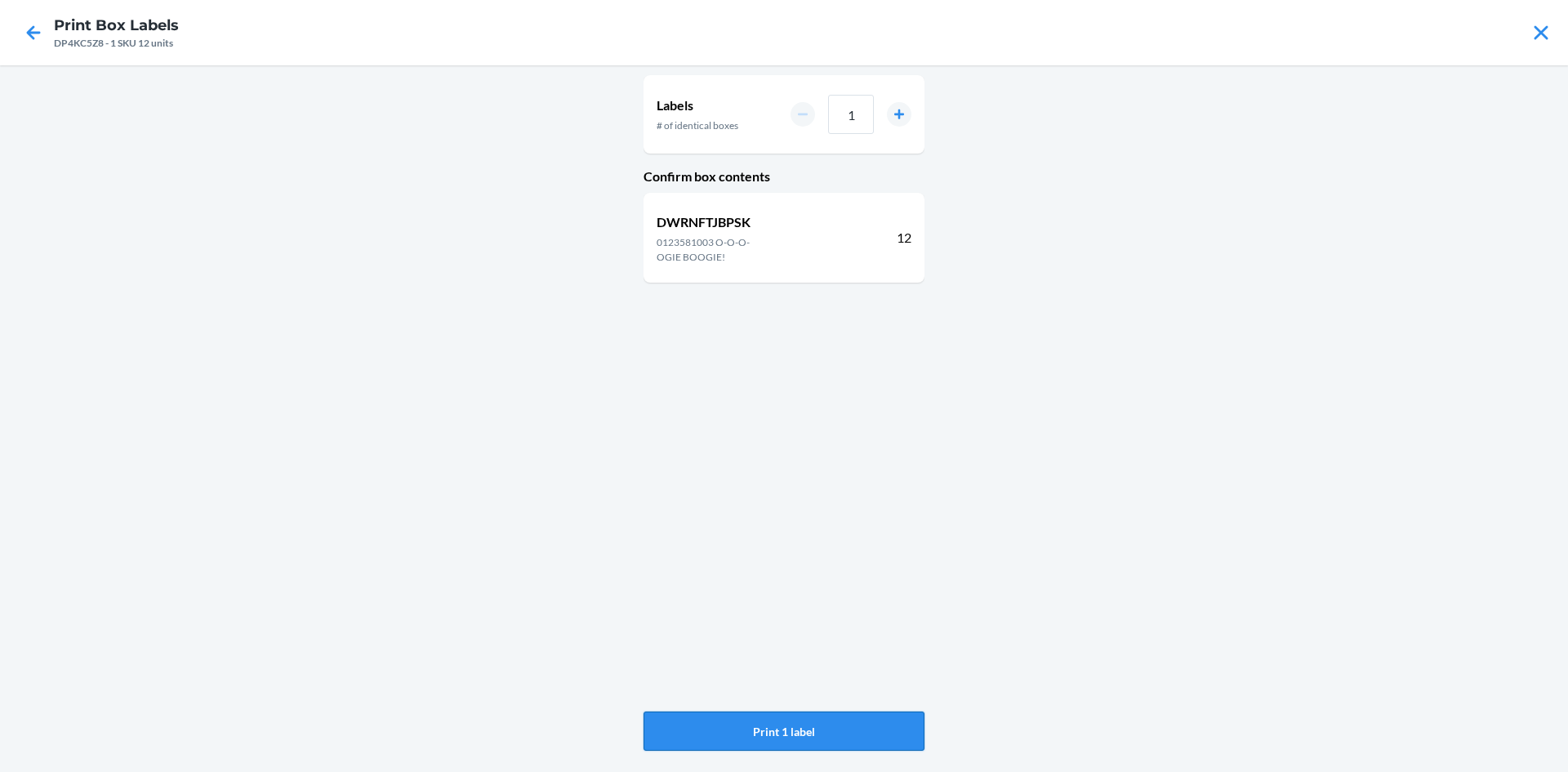
click at [912, 736] on button "Print 1 label" at bounding box center [784, 730] width 281 height 39
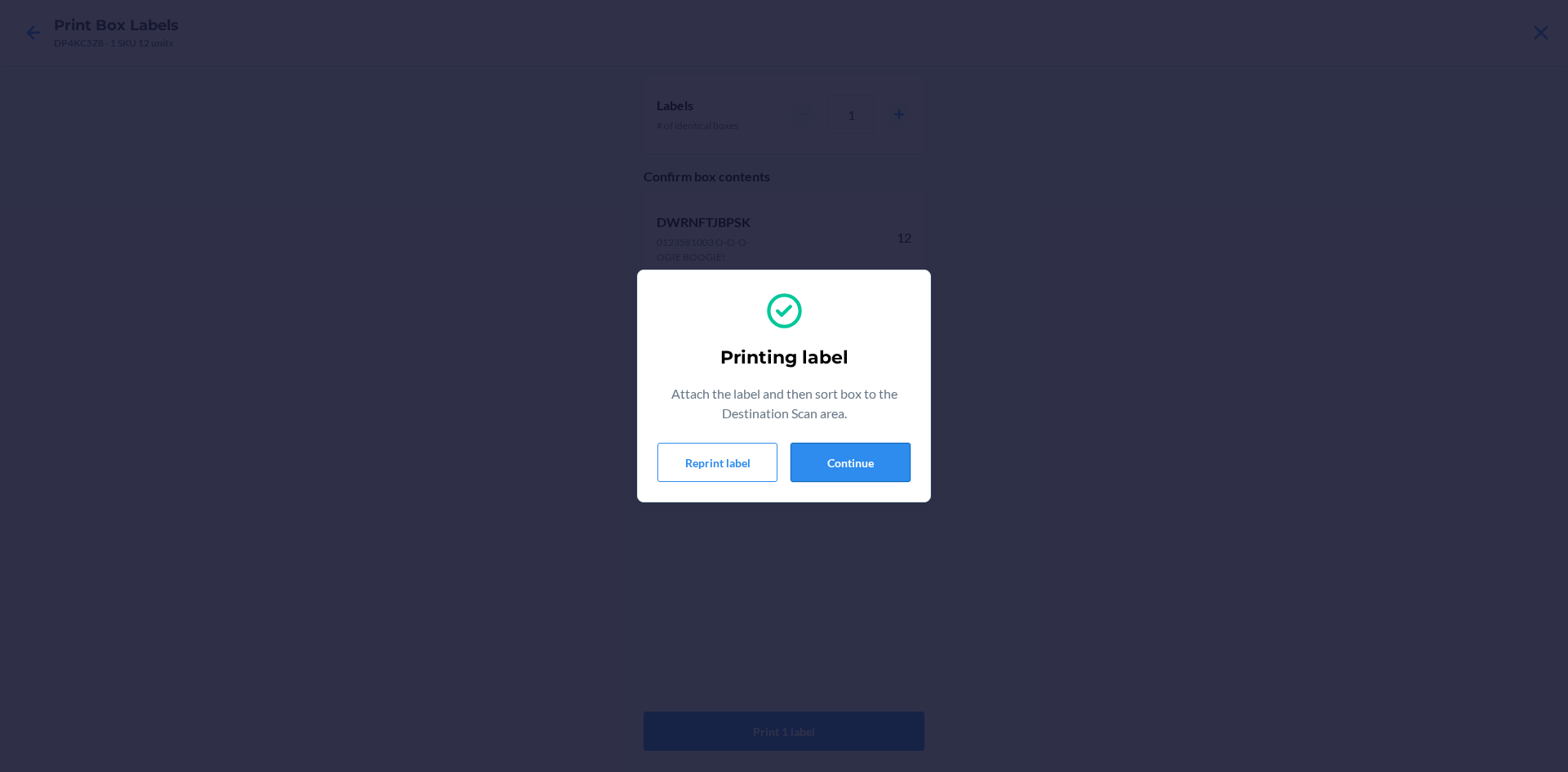
click at [872, 448] on button "Continue" at bounding box center [851, 462] width 120 height 39
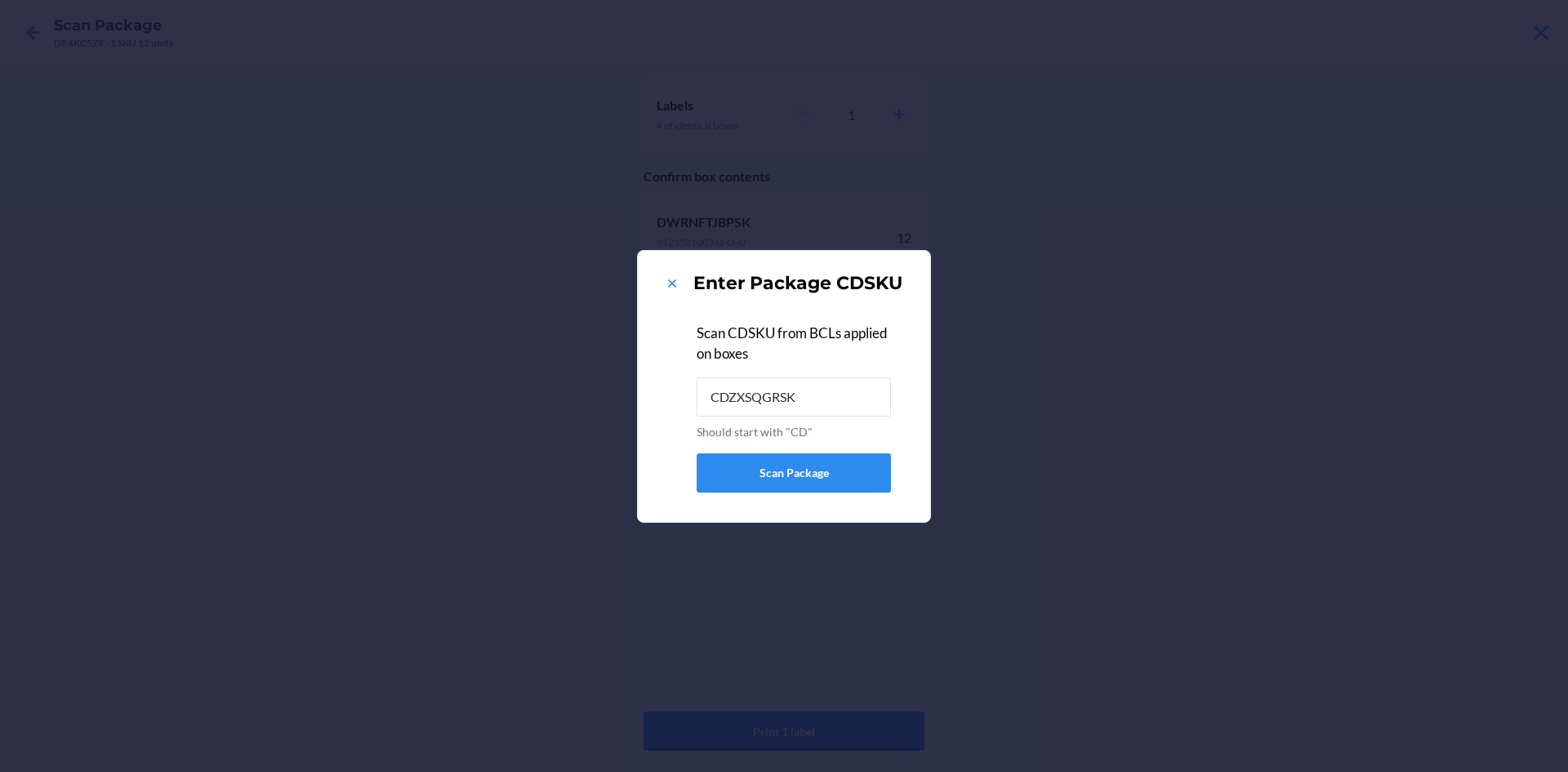
type input "CDZXSQGRSK2"
click at [669, 283] on icon at bounding box center [672, 283] width 17 height 17
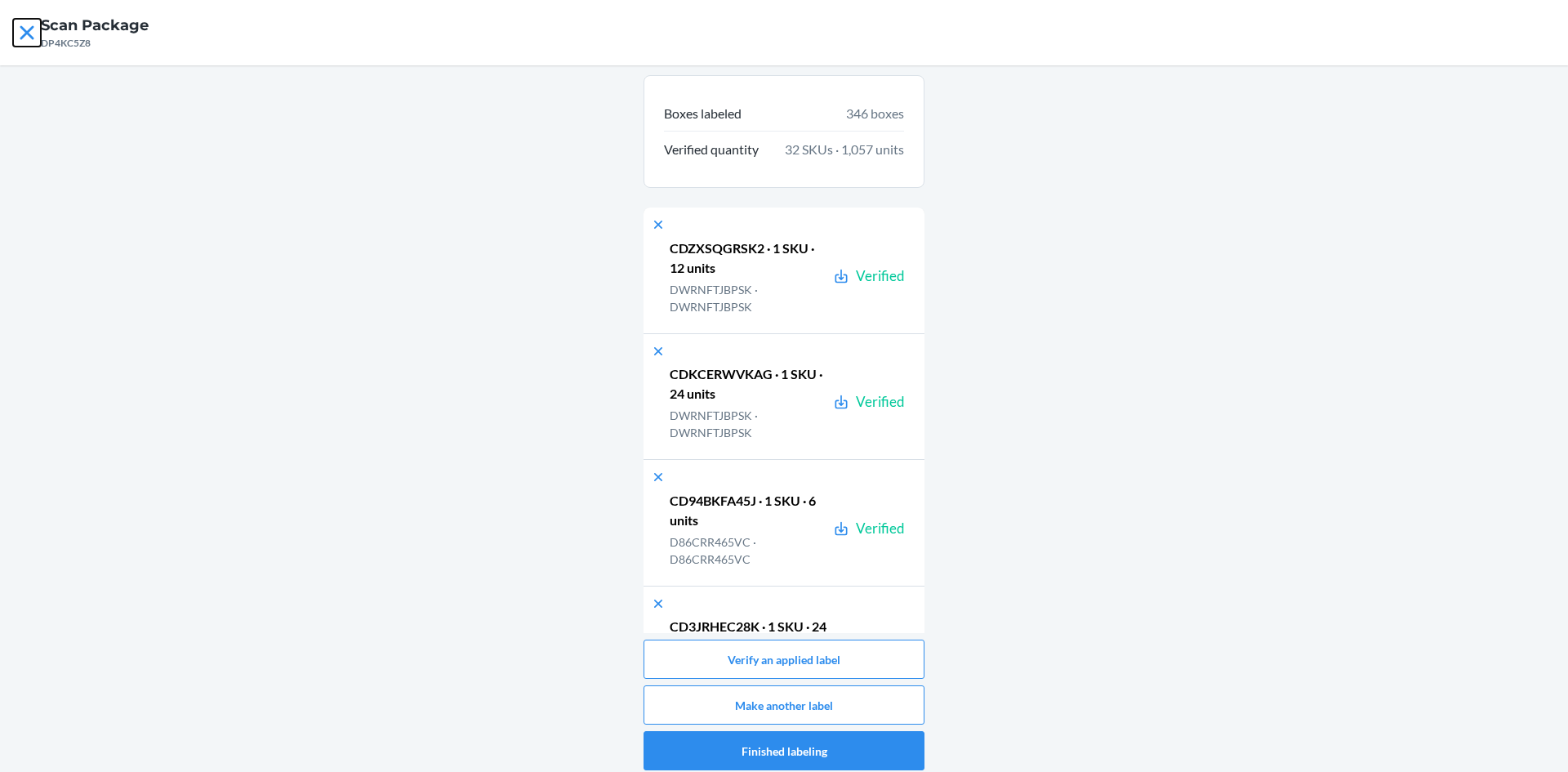
click at [34, 28] on icon at bounding box center [27, 32] width 27 height 27
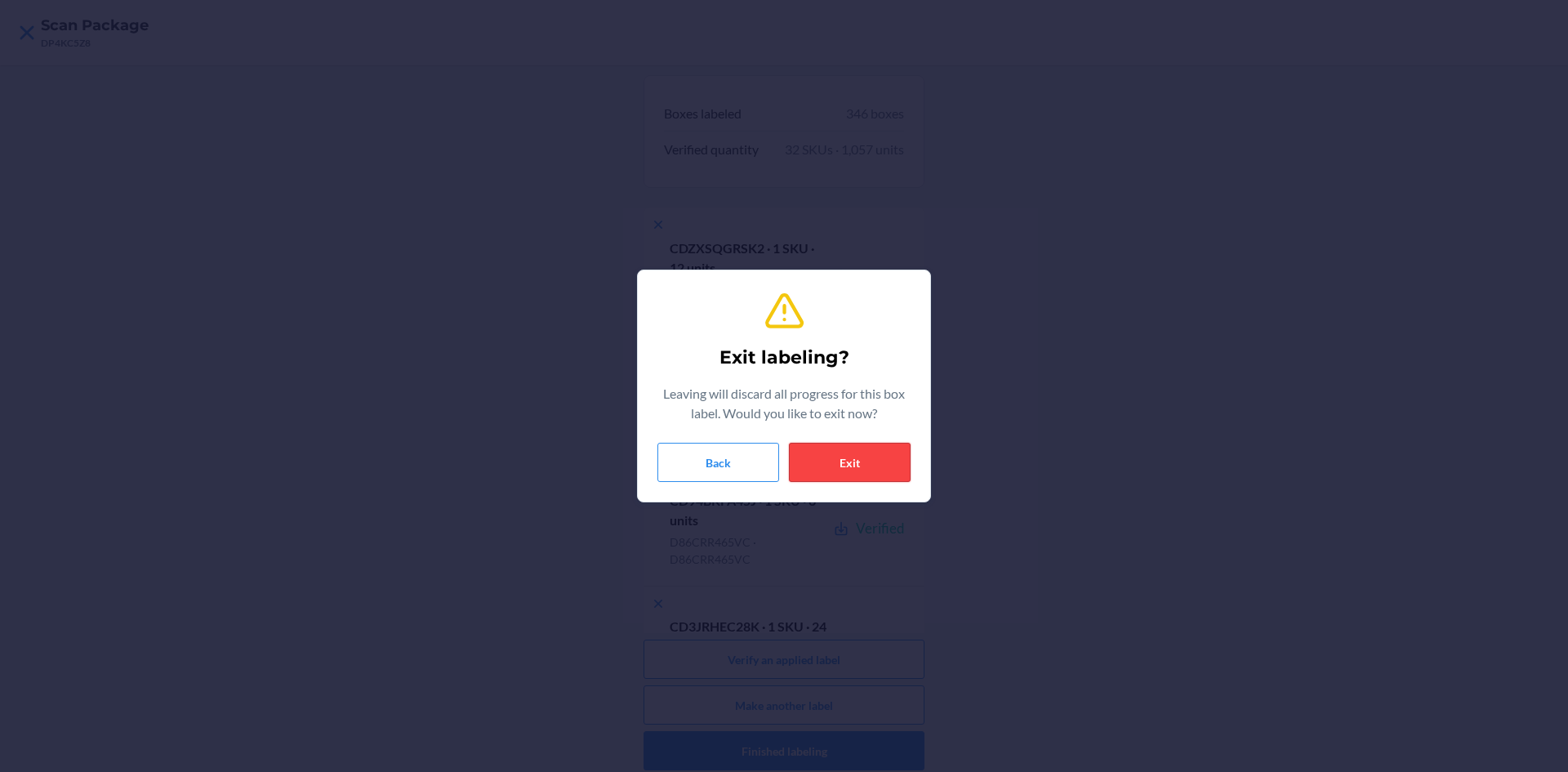
drag, startPoint x: 858, startPoint y: 460, endPoint x: 861, endPoint y: 444, distance: 16.3
click at [859, 460] on button "Exit" at bounding box center [850, 462] width 121 height 39
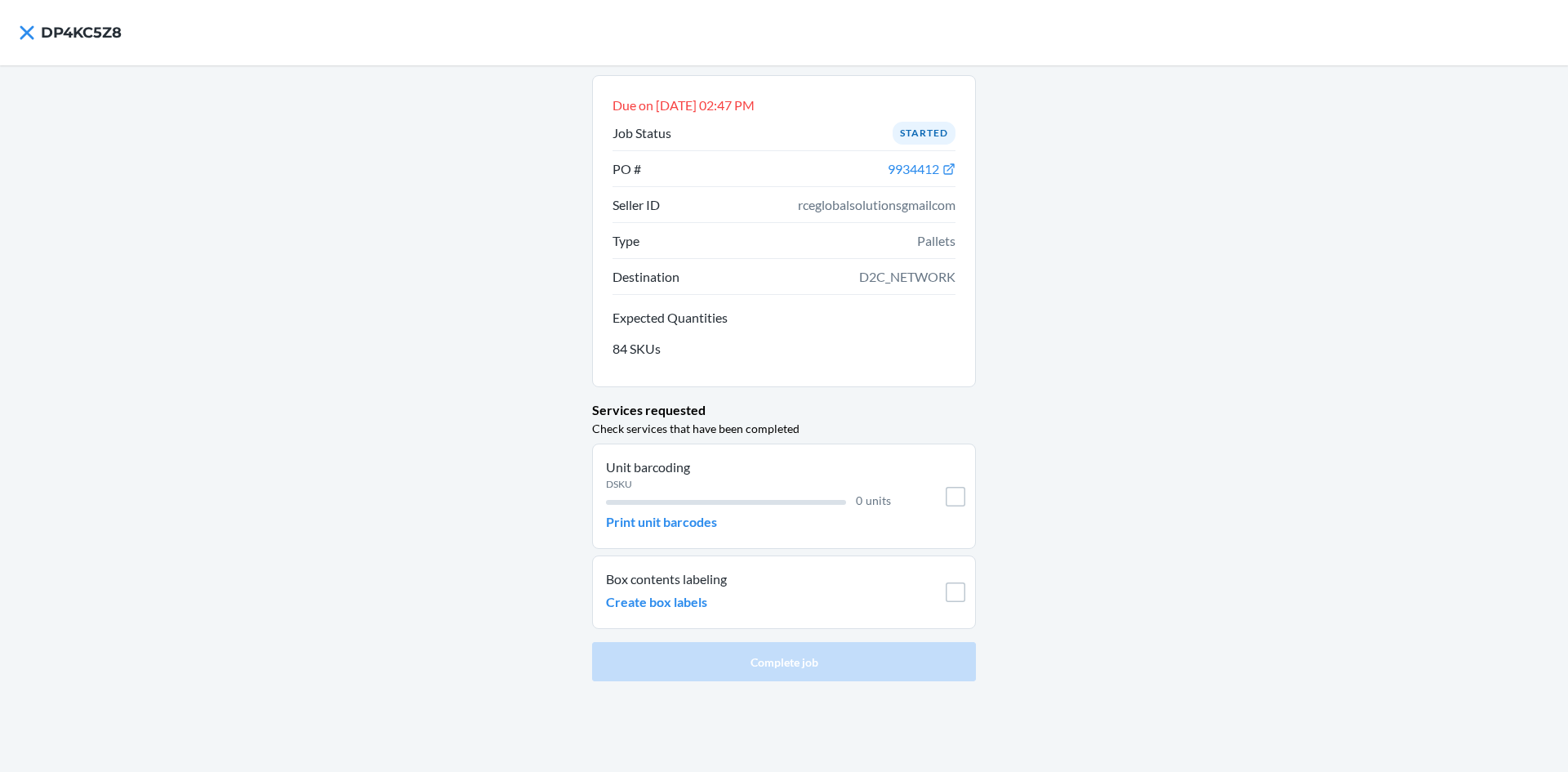
click at [734, 512] on div "Unit barcoding DSKU 0 units Print unit barcodes" at bounding box center [748, 495] width 285 height 77
click at [709, 514] on p "Print unit barcodes" at bounding box center [661, 522] width 111 height 20
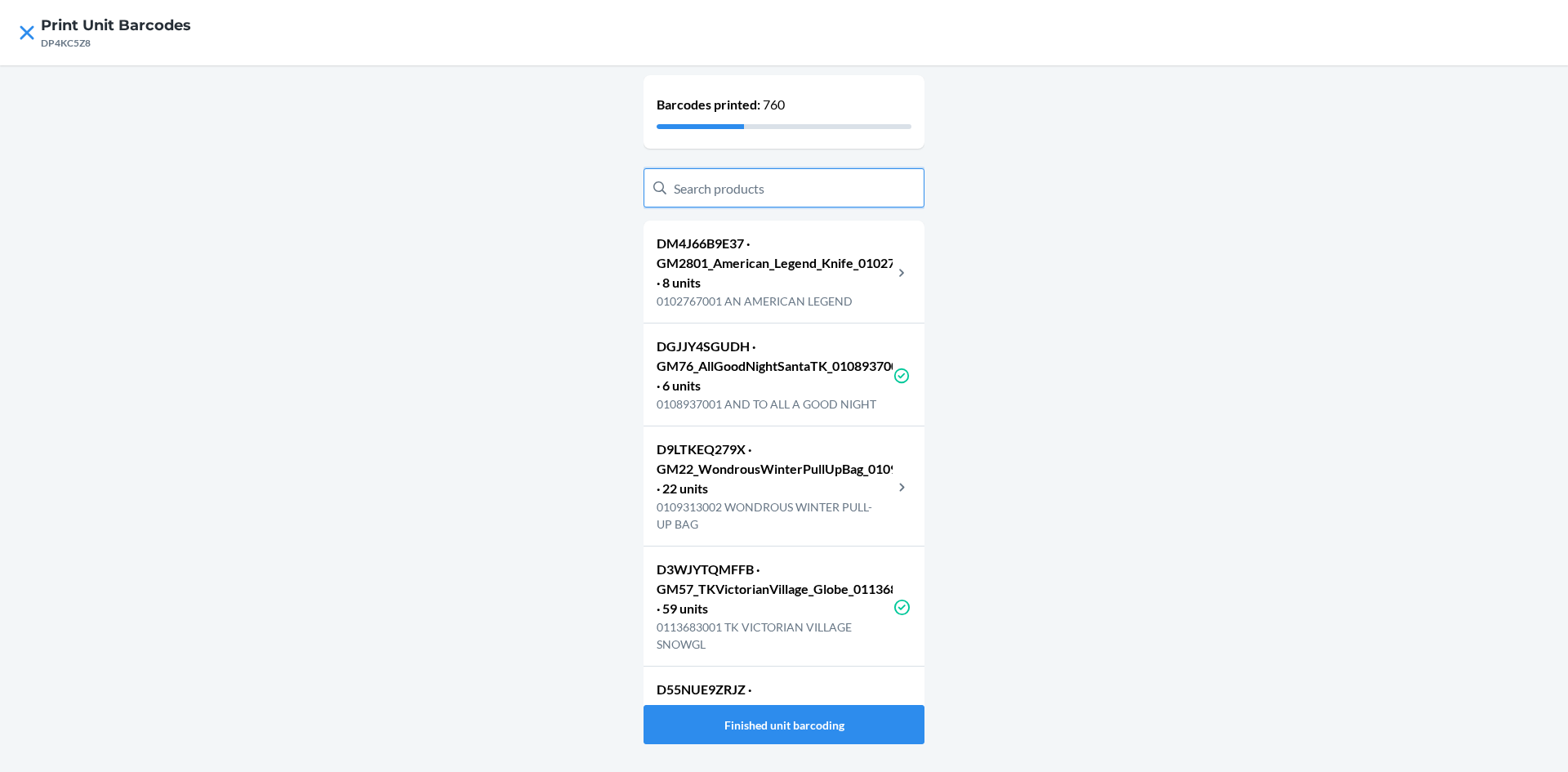
click at [781, 181] on input "text" at bounding box center [784, 187] width 281 height 39
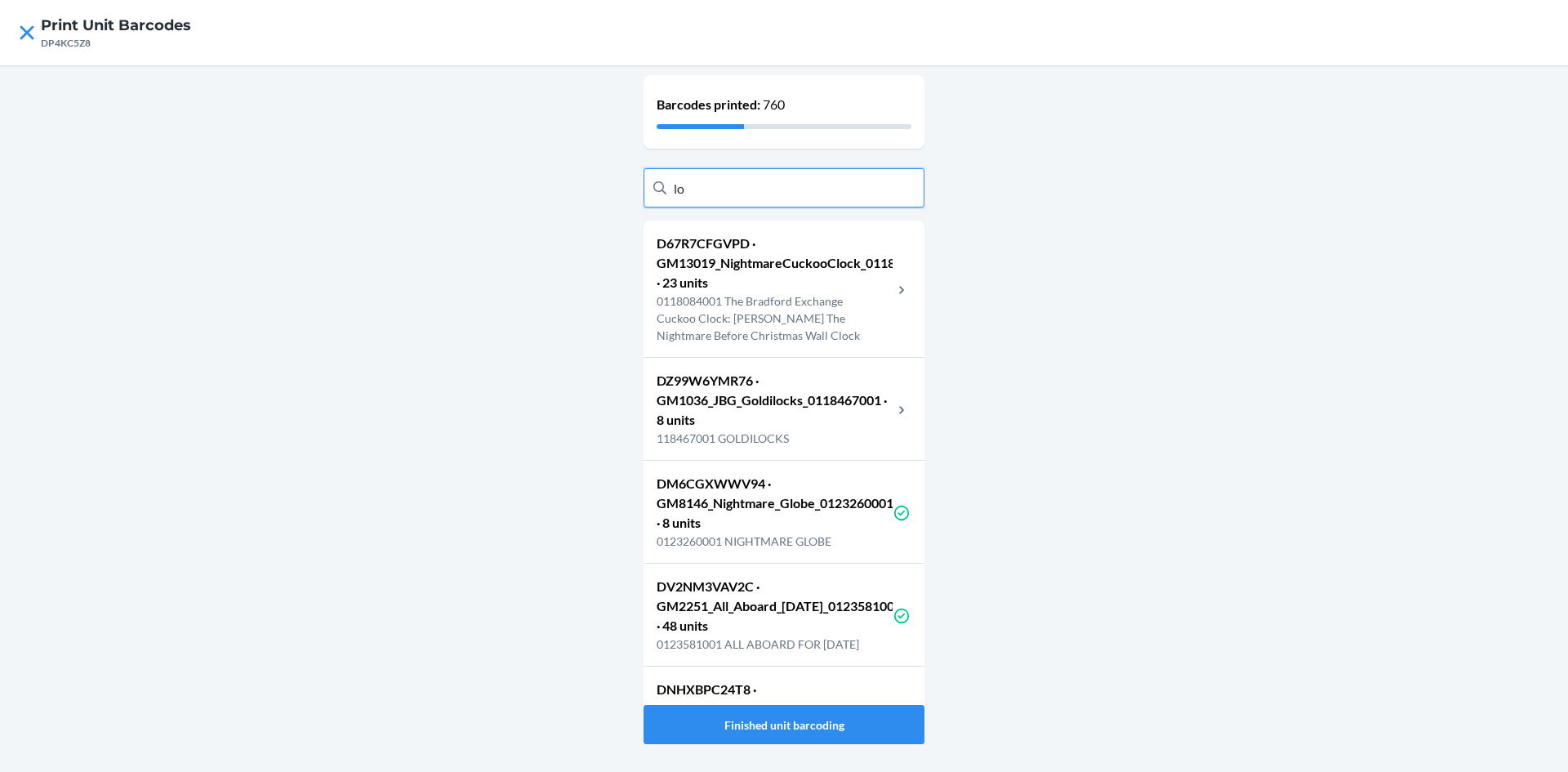
type input "l"
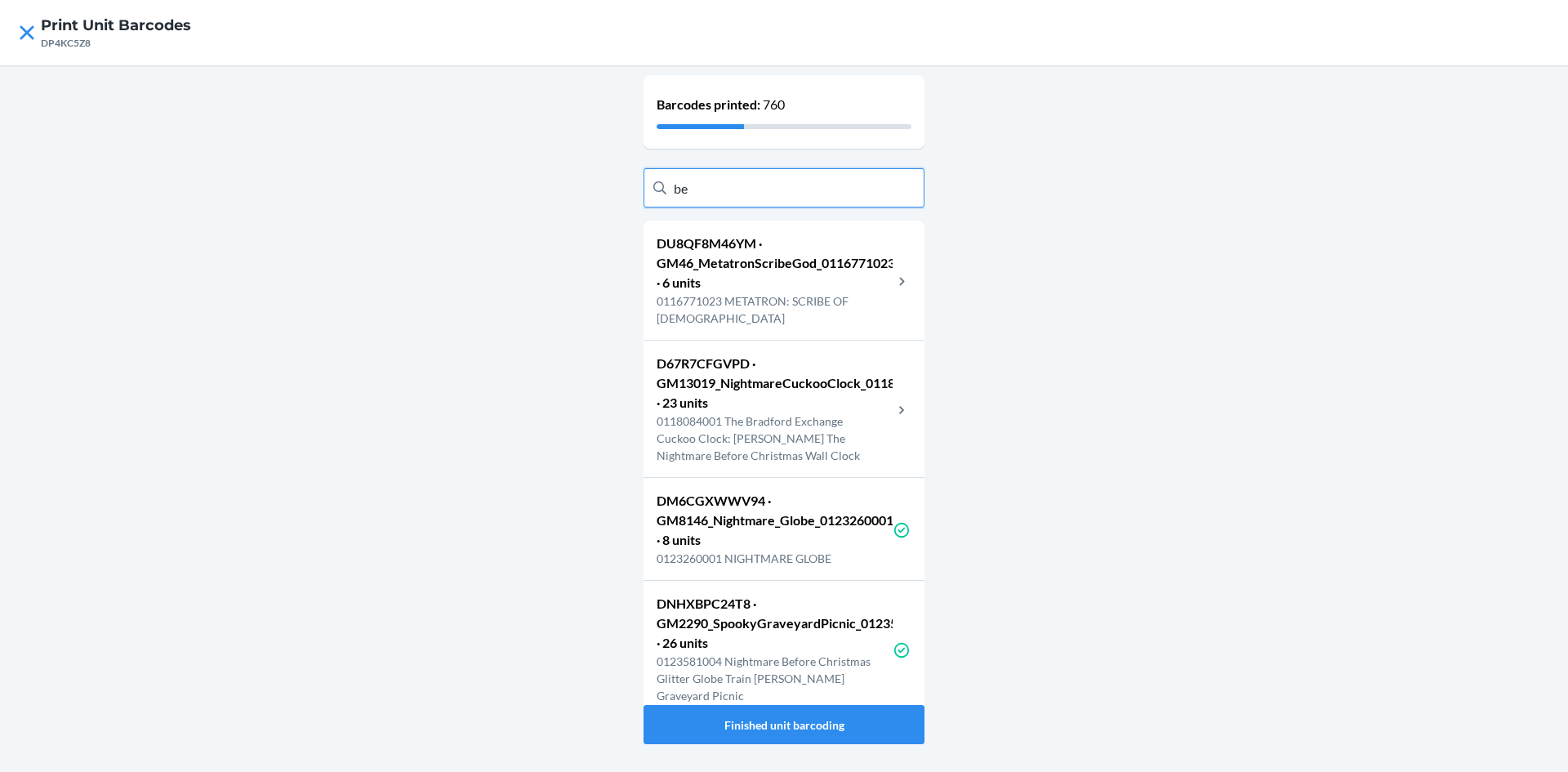
type input "b"
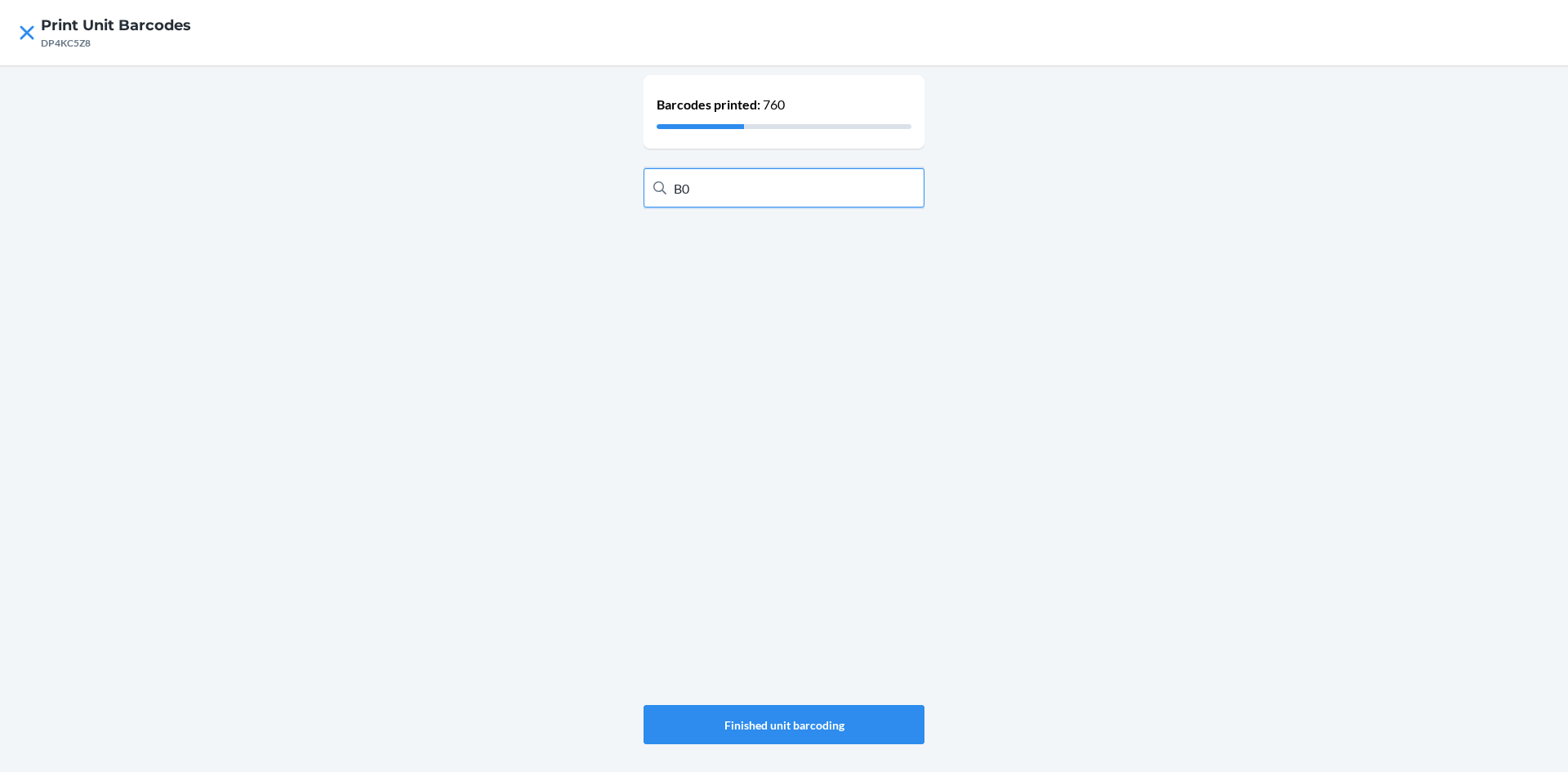
type input "B"
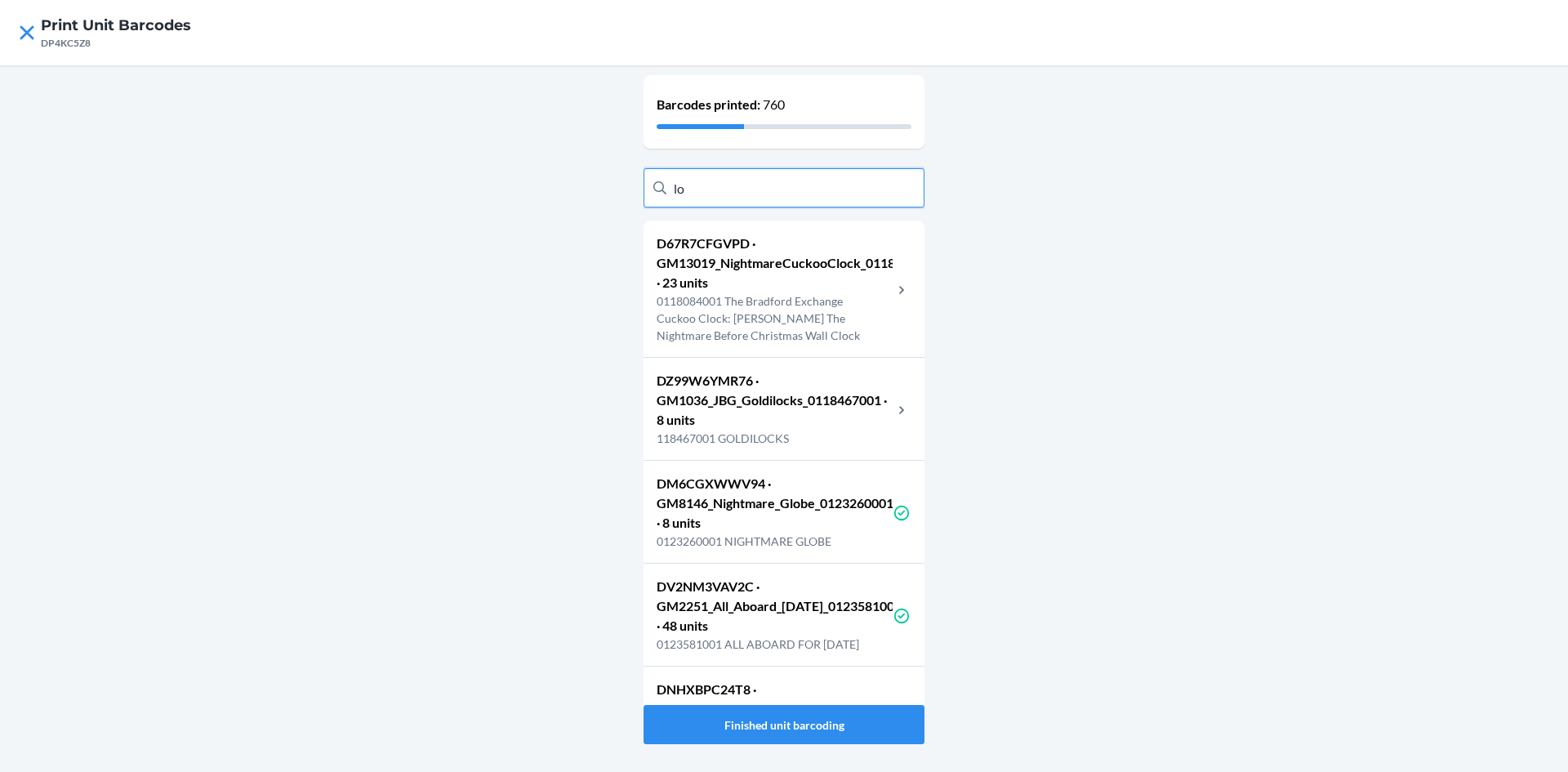
type input "l"
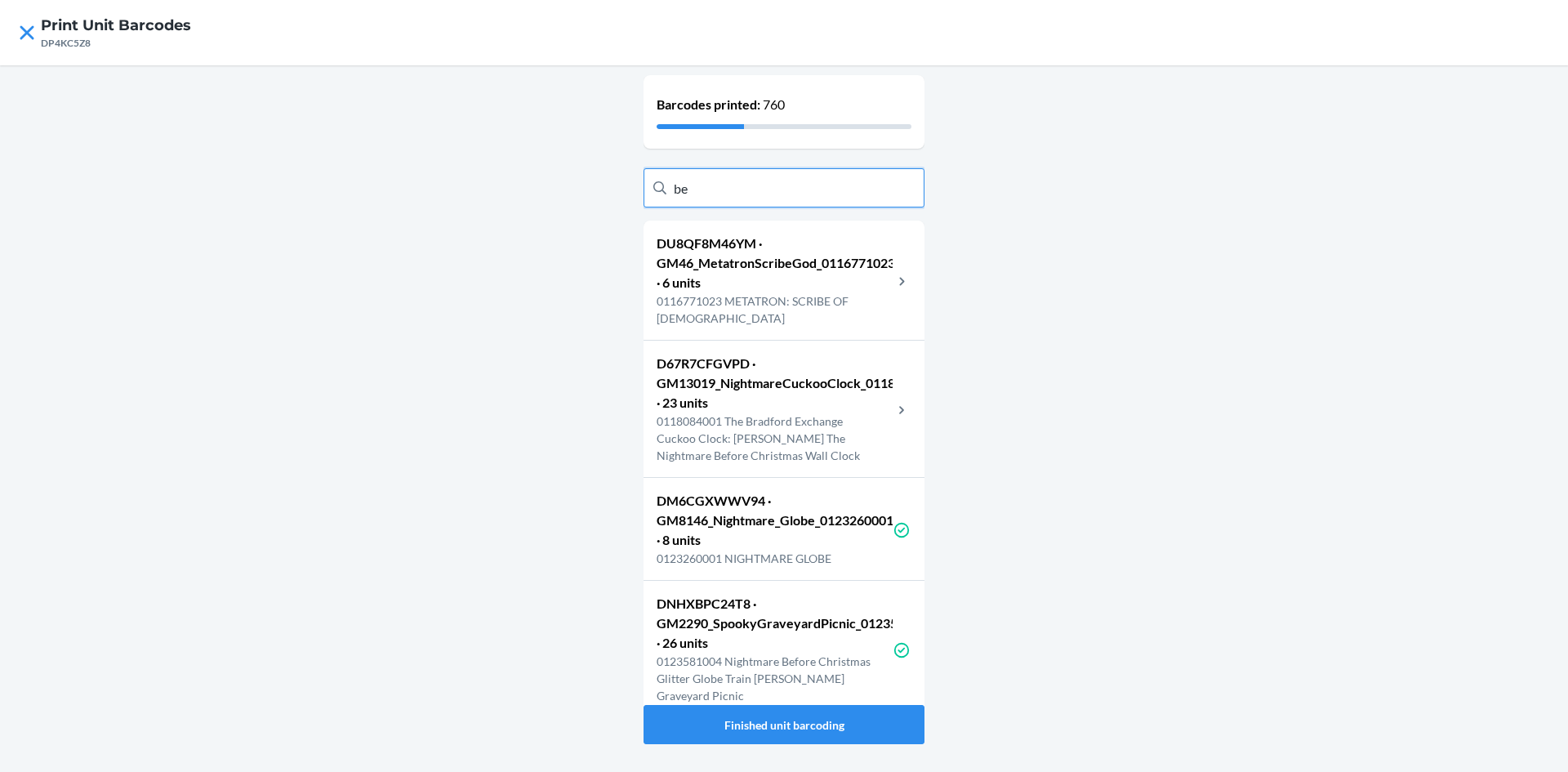
type input "b"
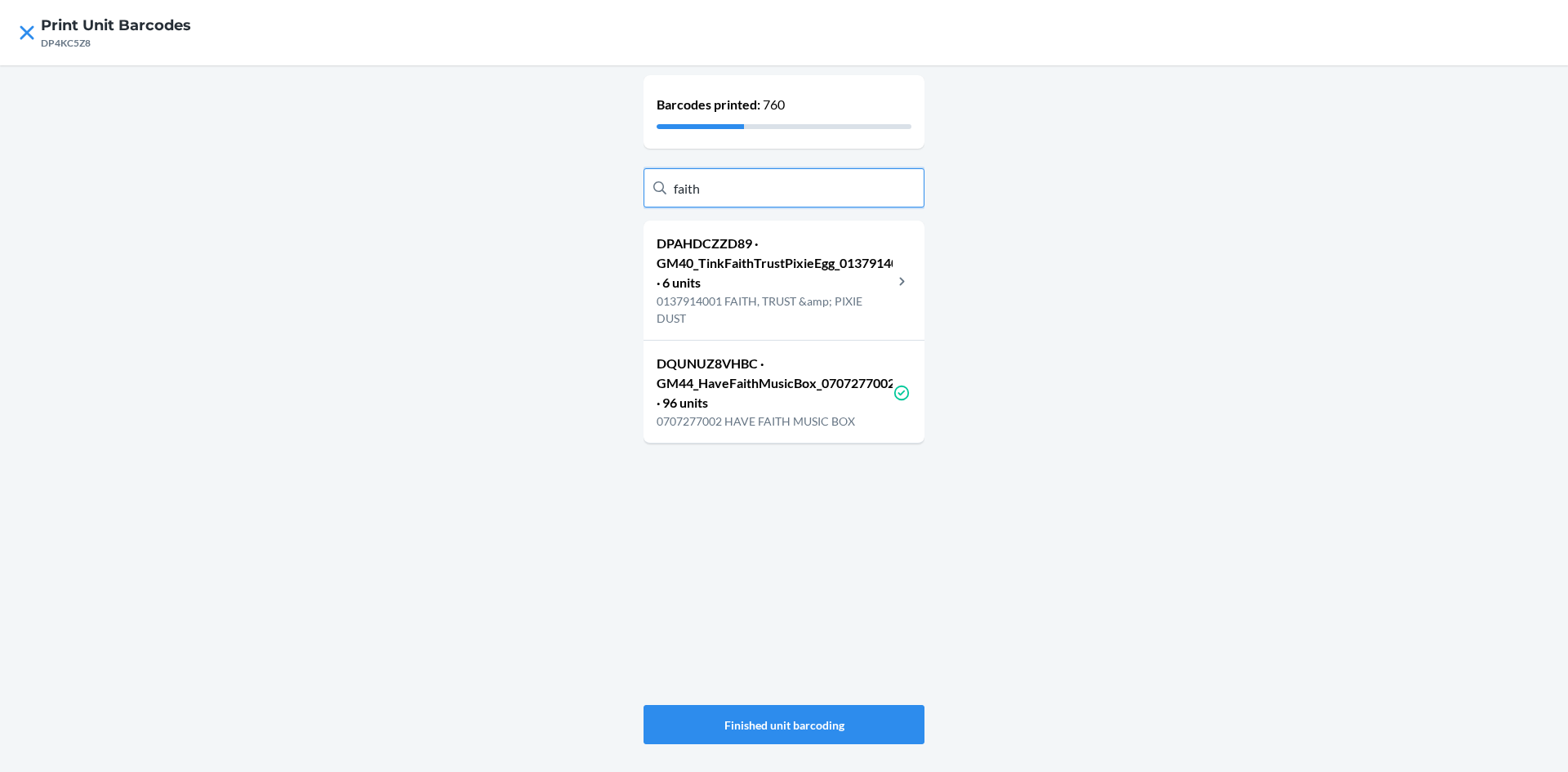
type input "faith"
click at [844, 299] on p "0137914001 FAITH, TRUST &amp; PIXIE DUST" at bounding box center [774, 309] width 236 height 34
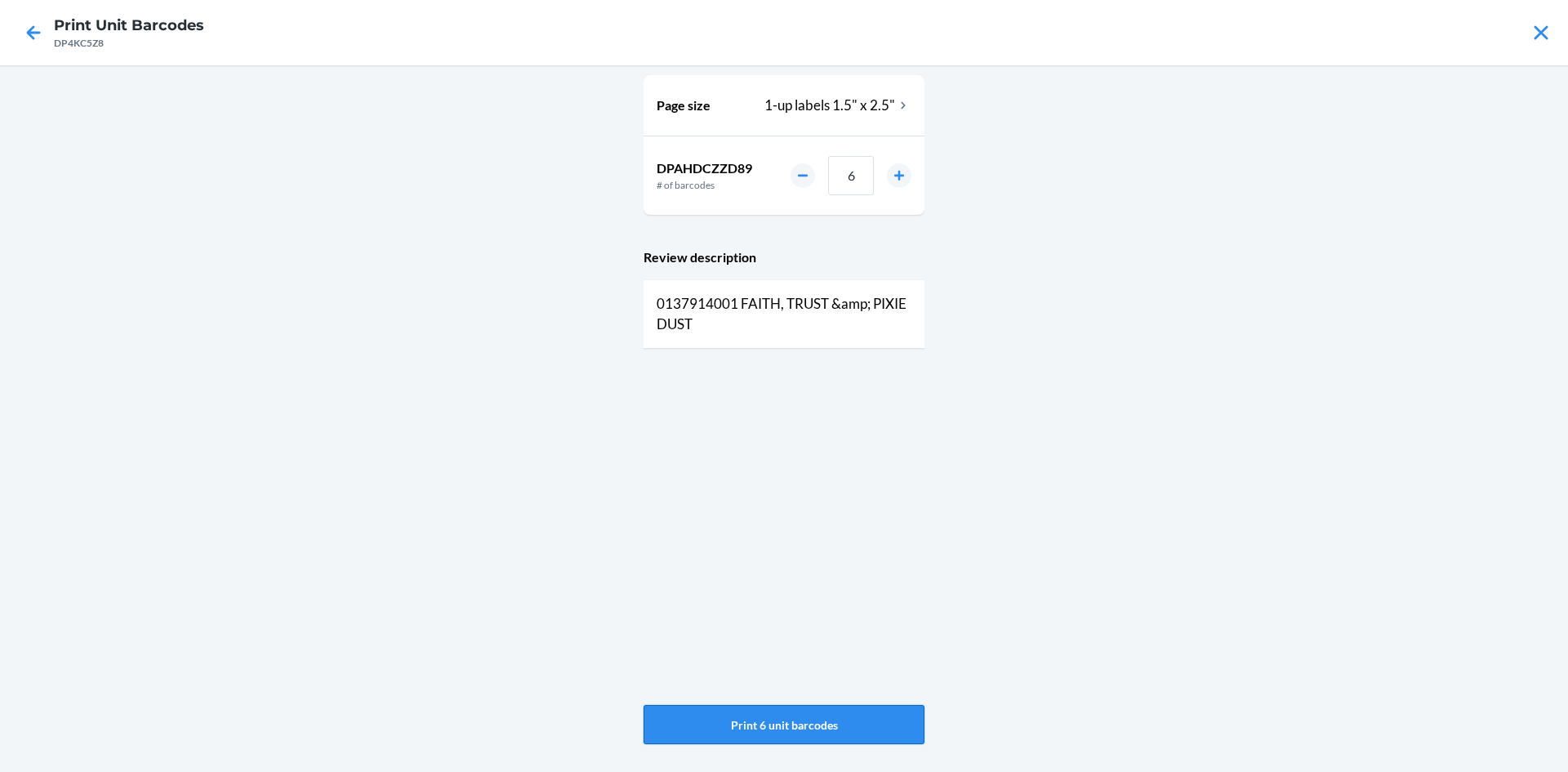
click at [807, 720] on button "Print 6 unit barcodes" at bounding box center [784, 724] width 281 height 39
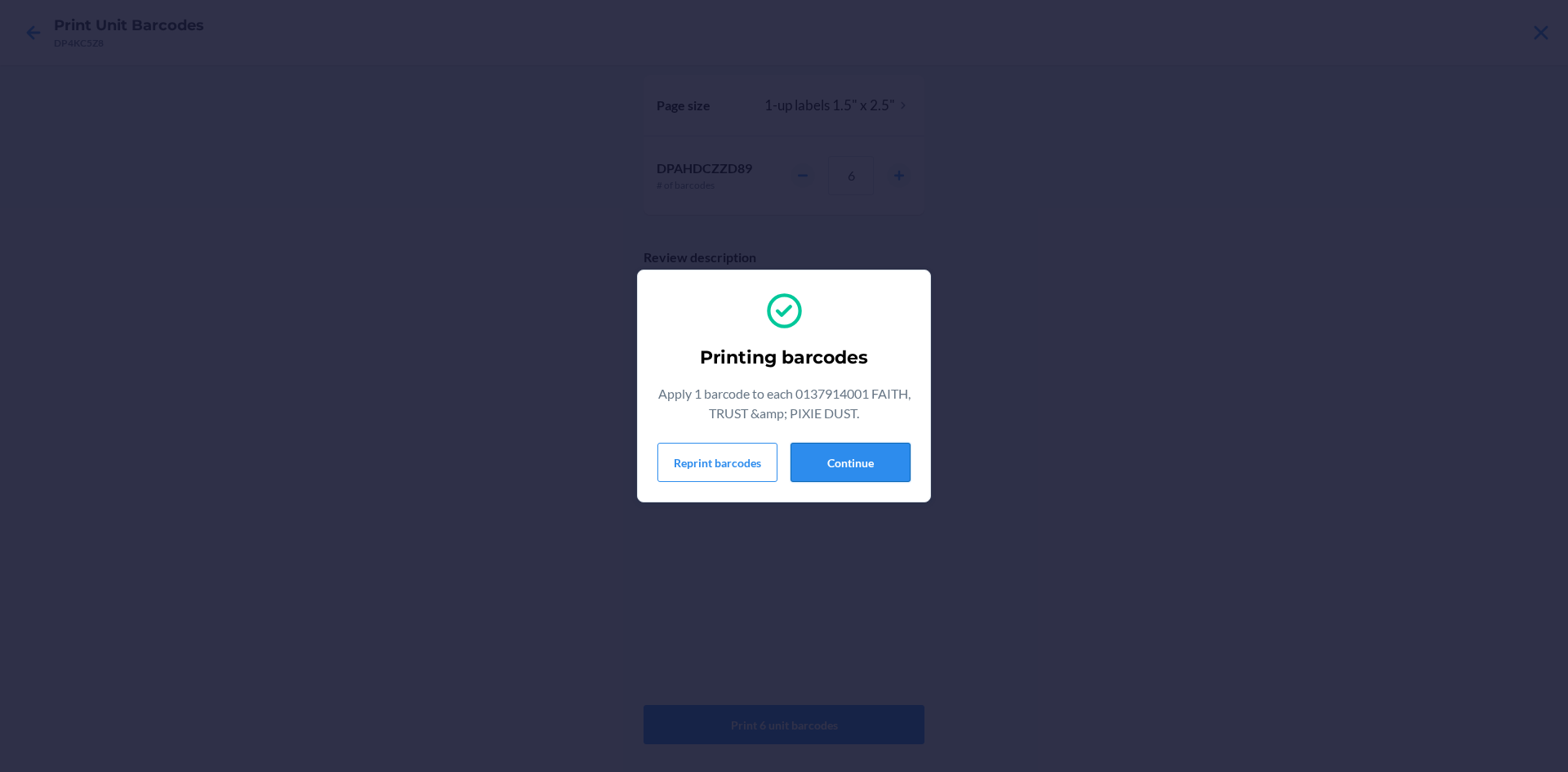
click at [843, 458] on button "Continue" at bounding box center [851, 462] width 120 height 39
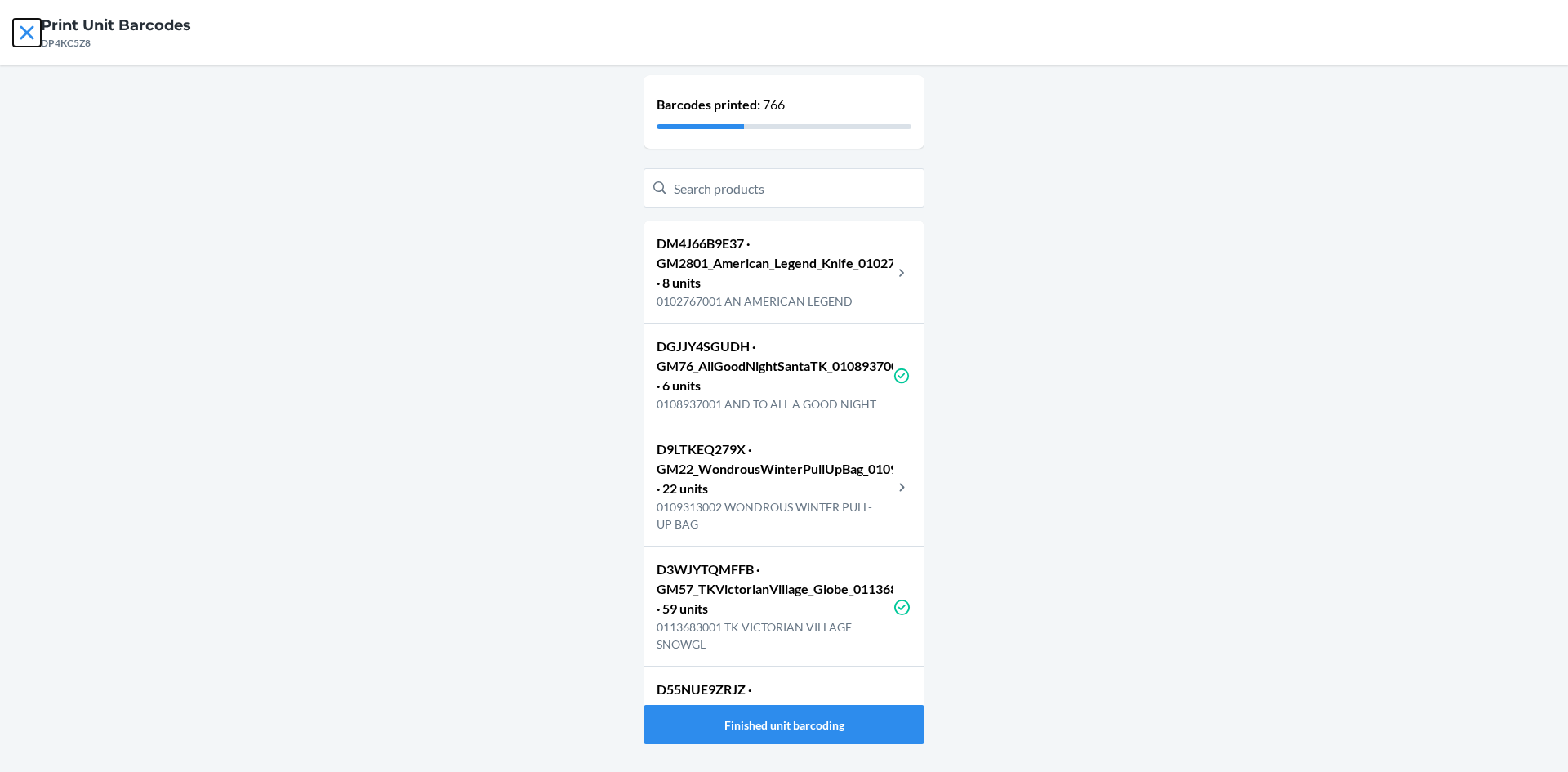
click at [26, 32] on icon at bounding box center [27, 32] width 14 height 14
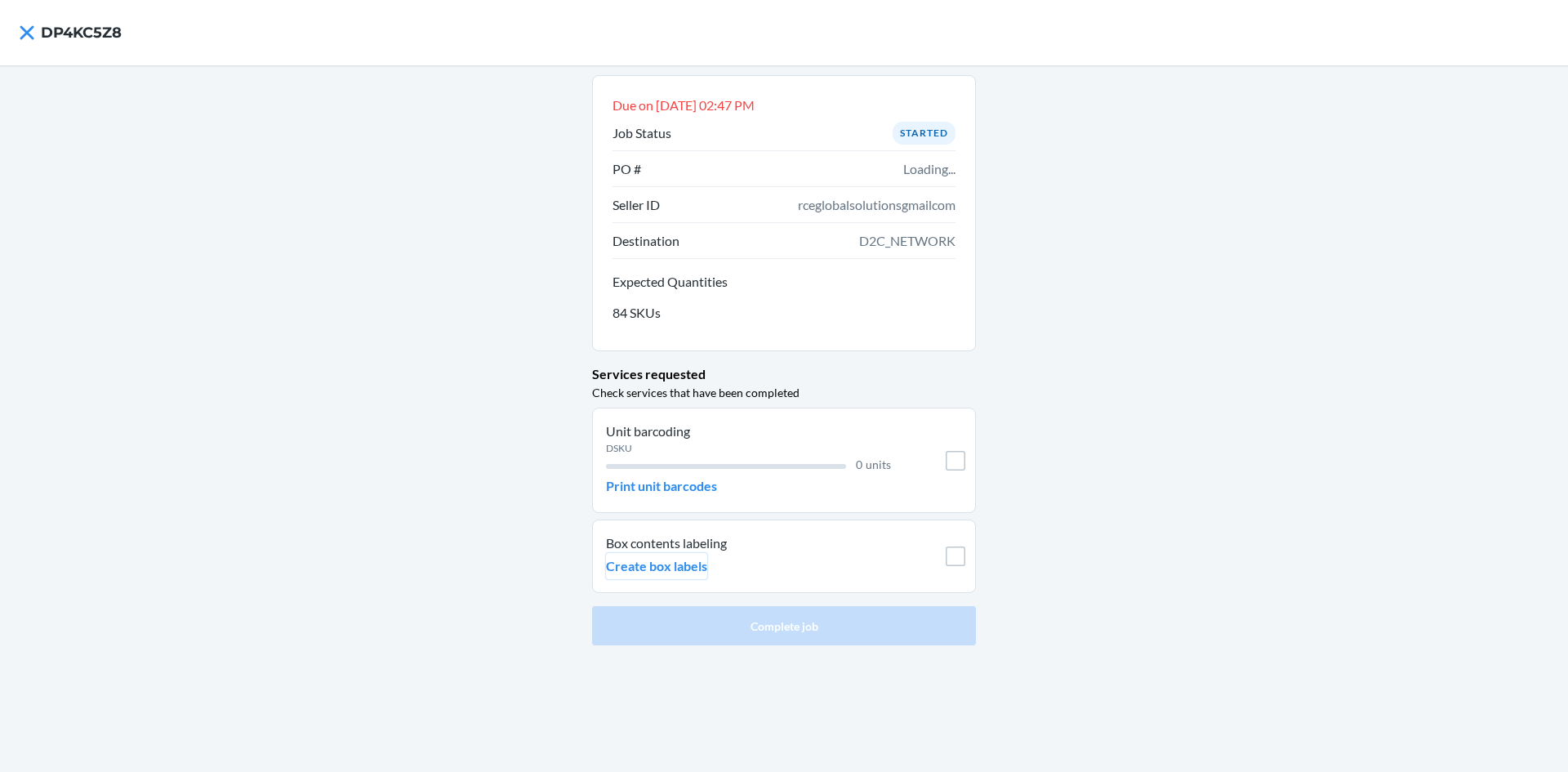
click at [699, 565] on p "Create box labels" at bounding box center [656, 566] width 101 height 20
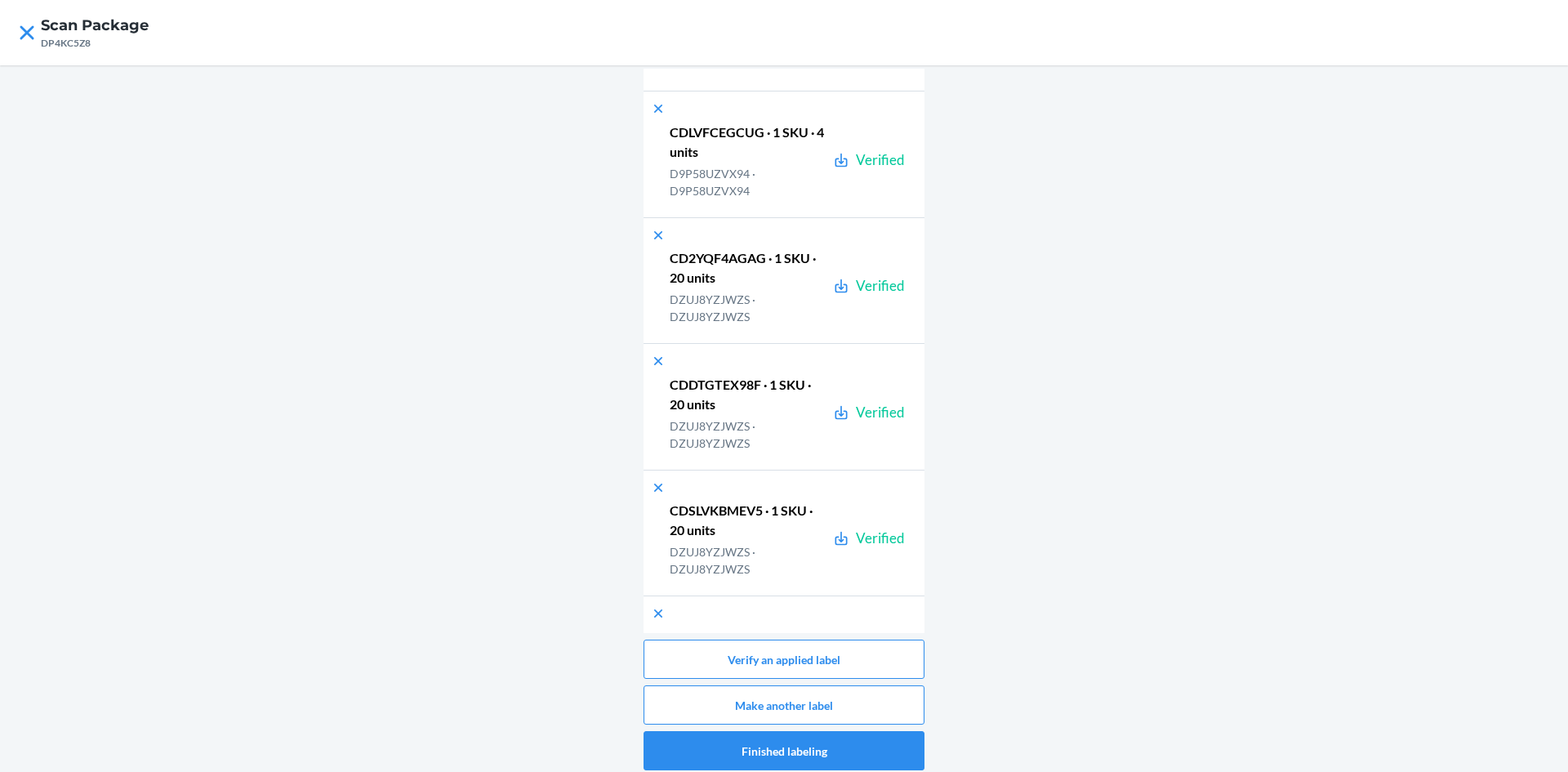
scroll to position [43247, 0]
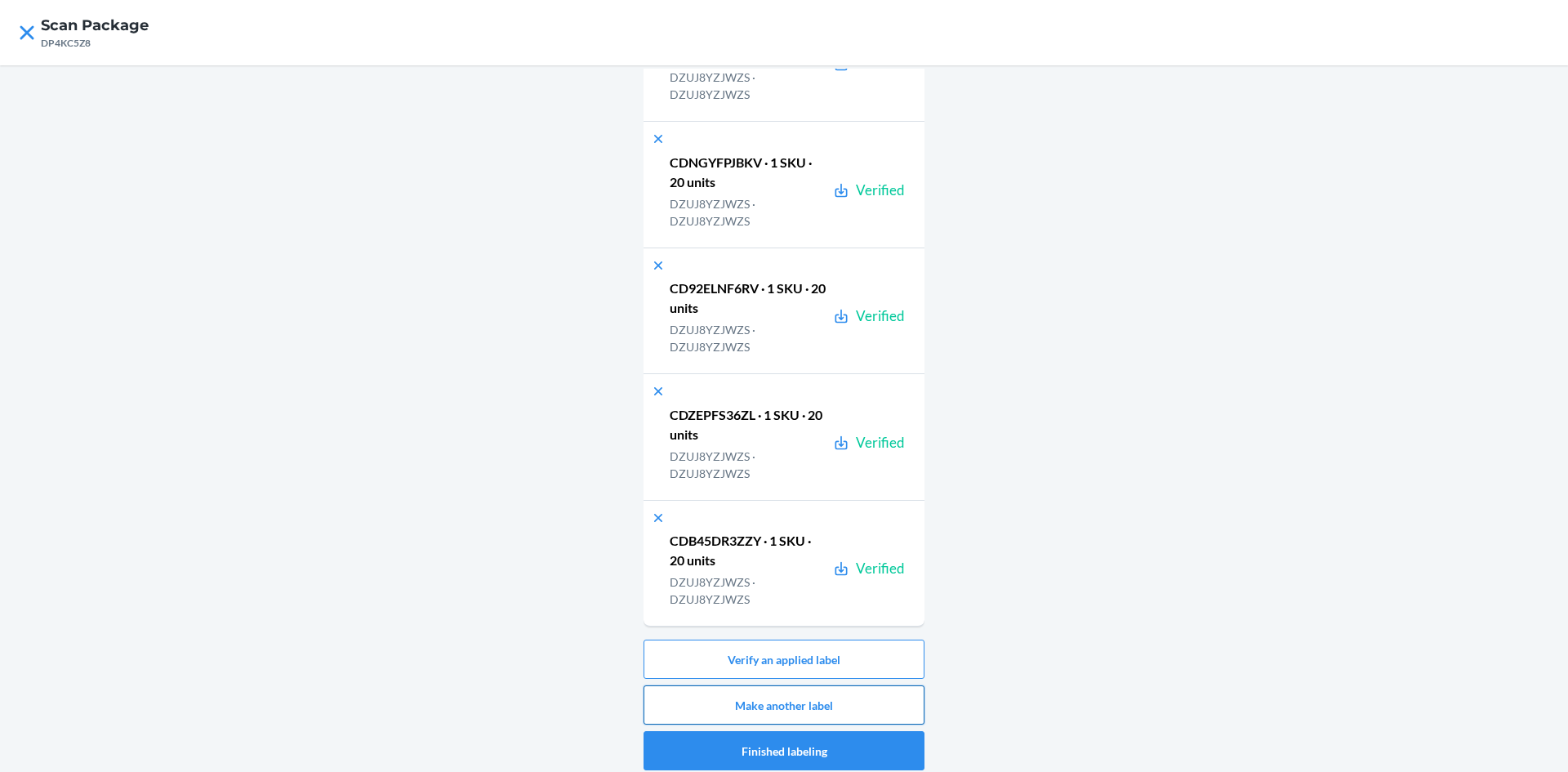
click at [887, 696] on button "Make another label" at bounding box center [784, 705] width 281 height 39
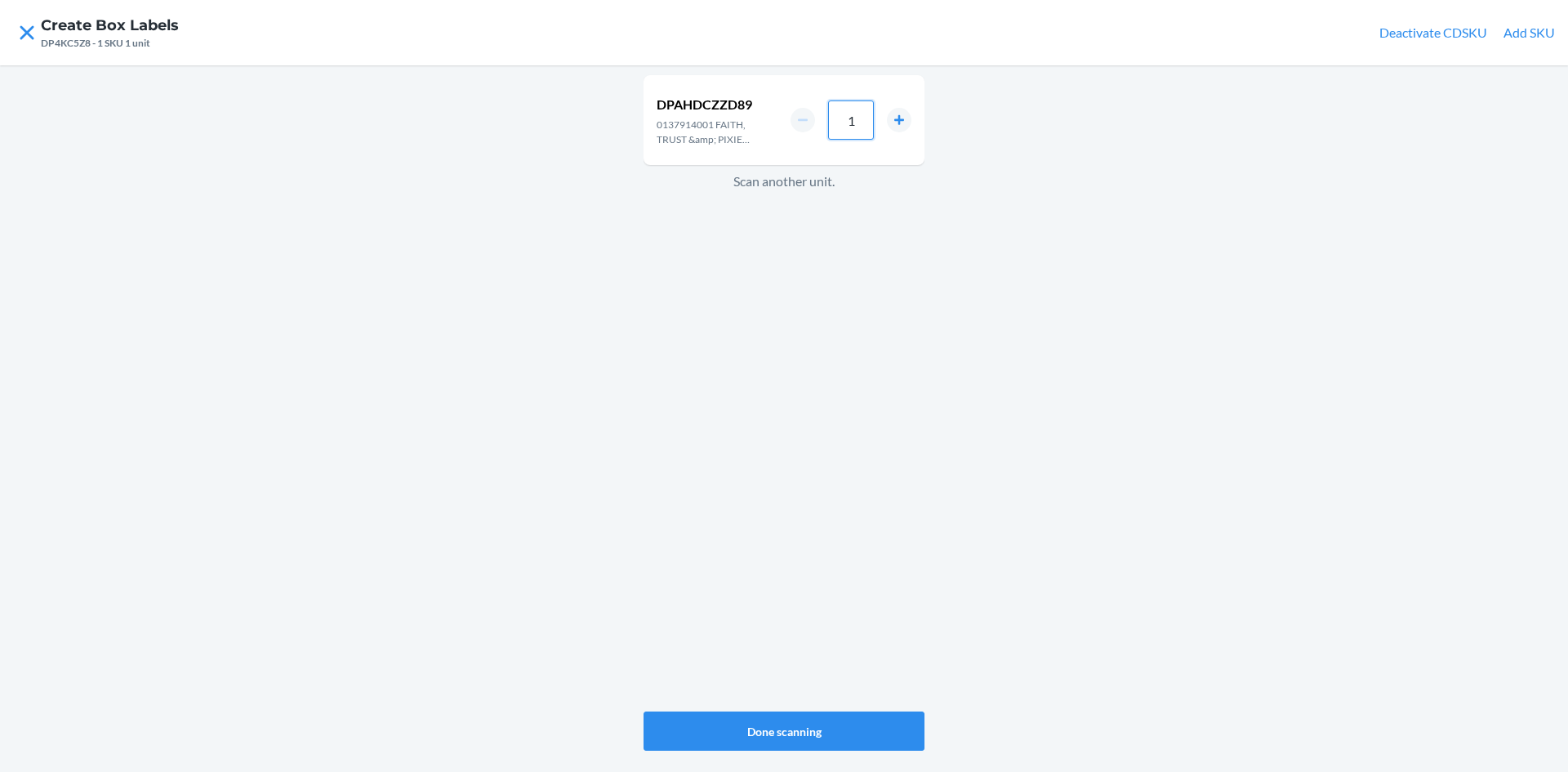
click at [865, 114] on input "1" at bounding box center [851, 120] width 46 height 39
type input "6"
click at [790, 725] on button "Done scanning" at bounding box center [784, 730] width 281 height 39
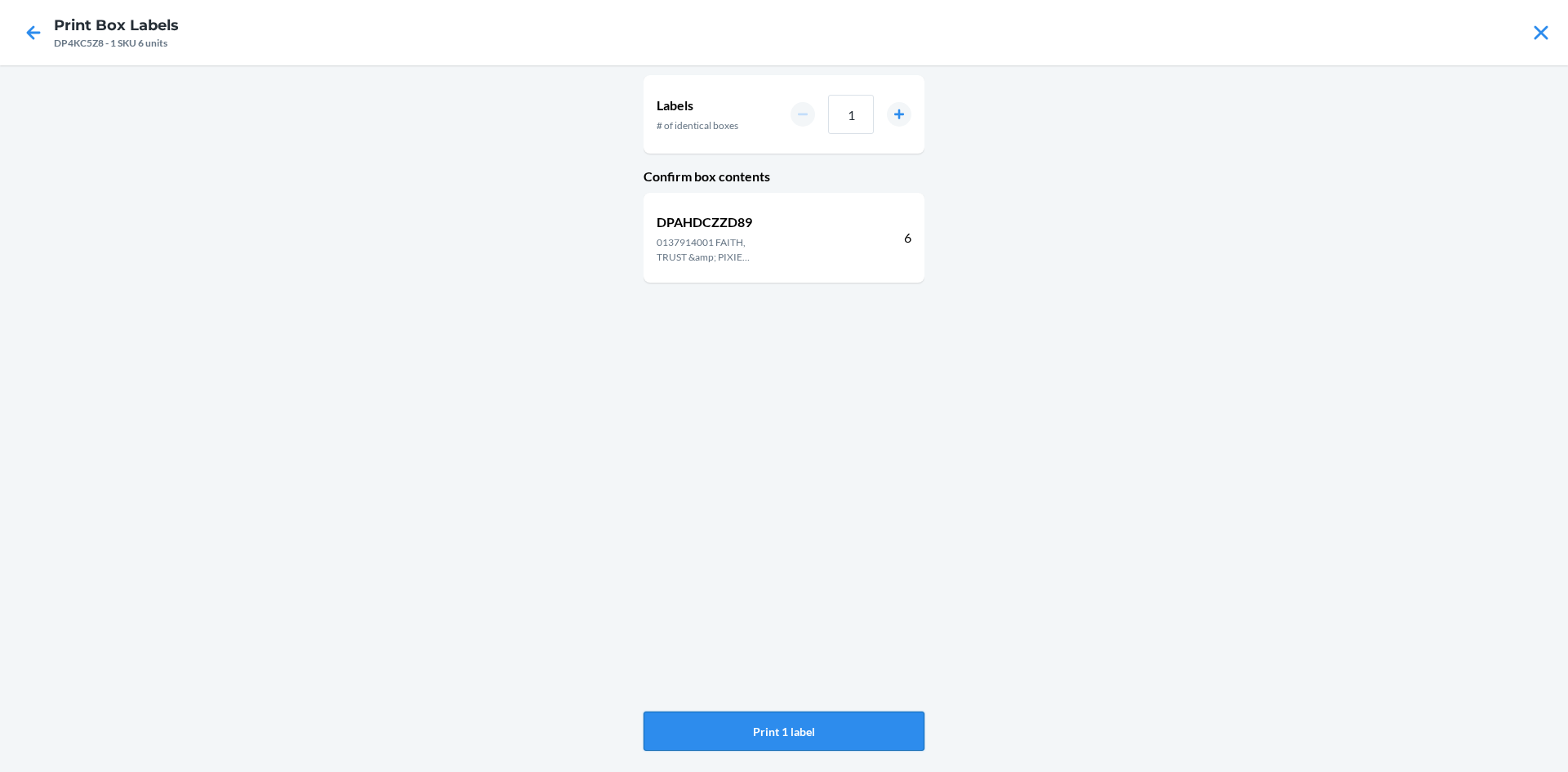
click at [818, 730] on button "Print 1 label" at bounding box center [784, 730] width 281 height 39
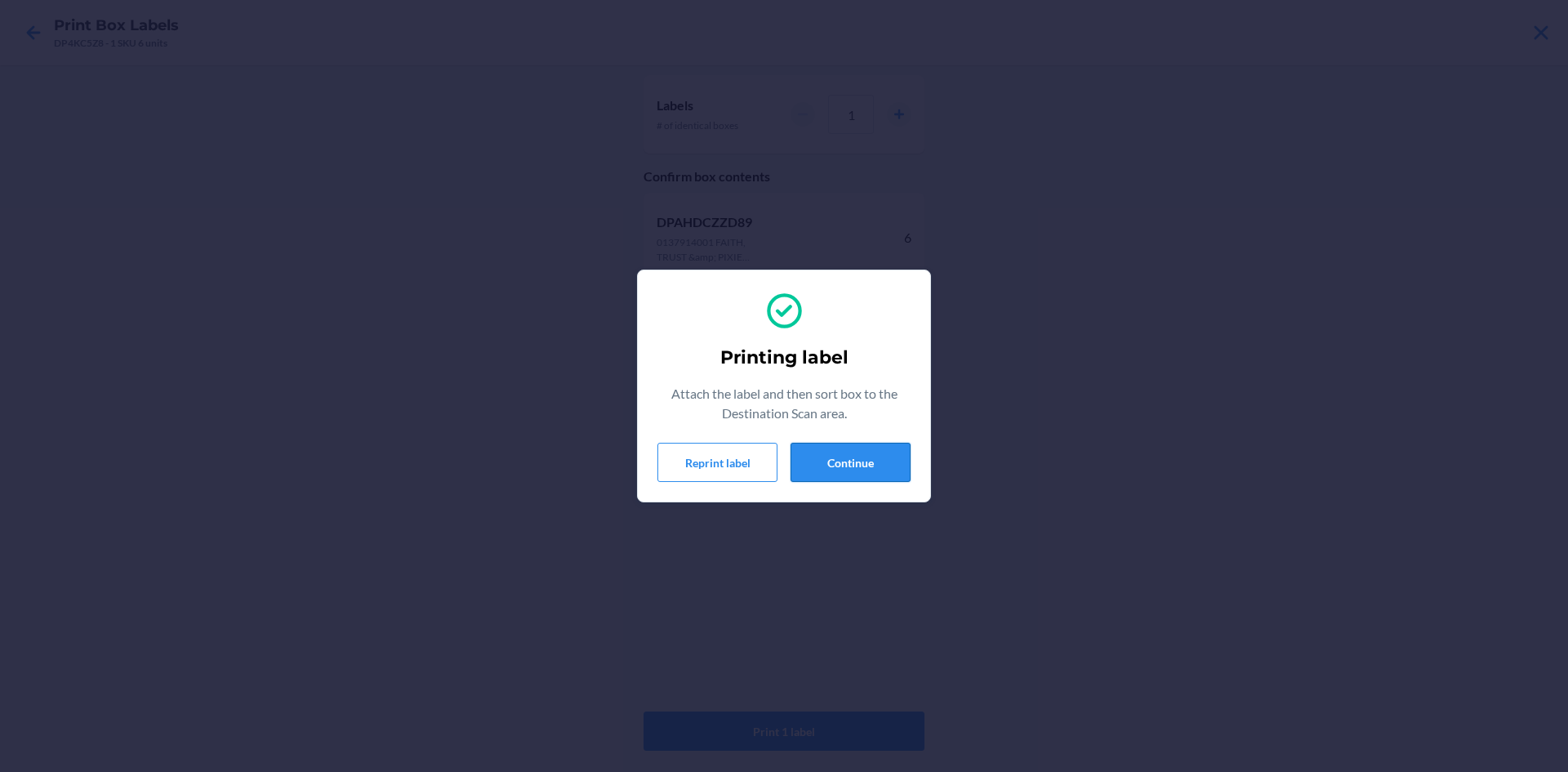
click at [824, 455] on button "Continue" at bounding box center [851, 462] width 120 height 39
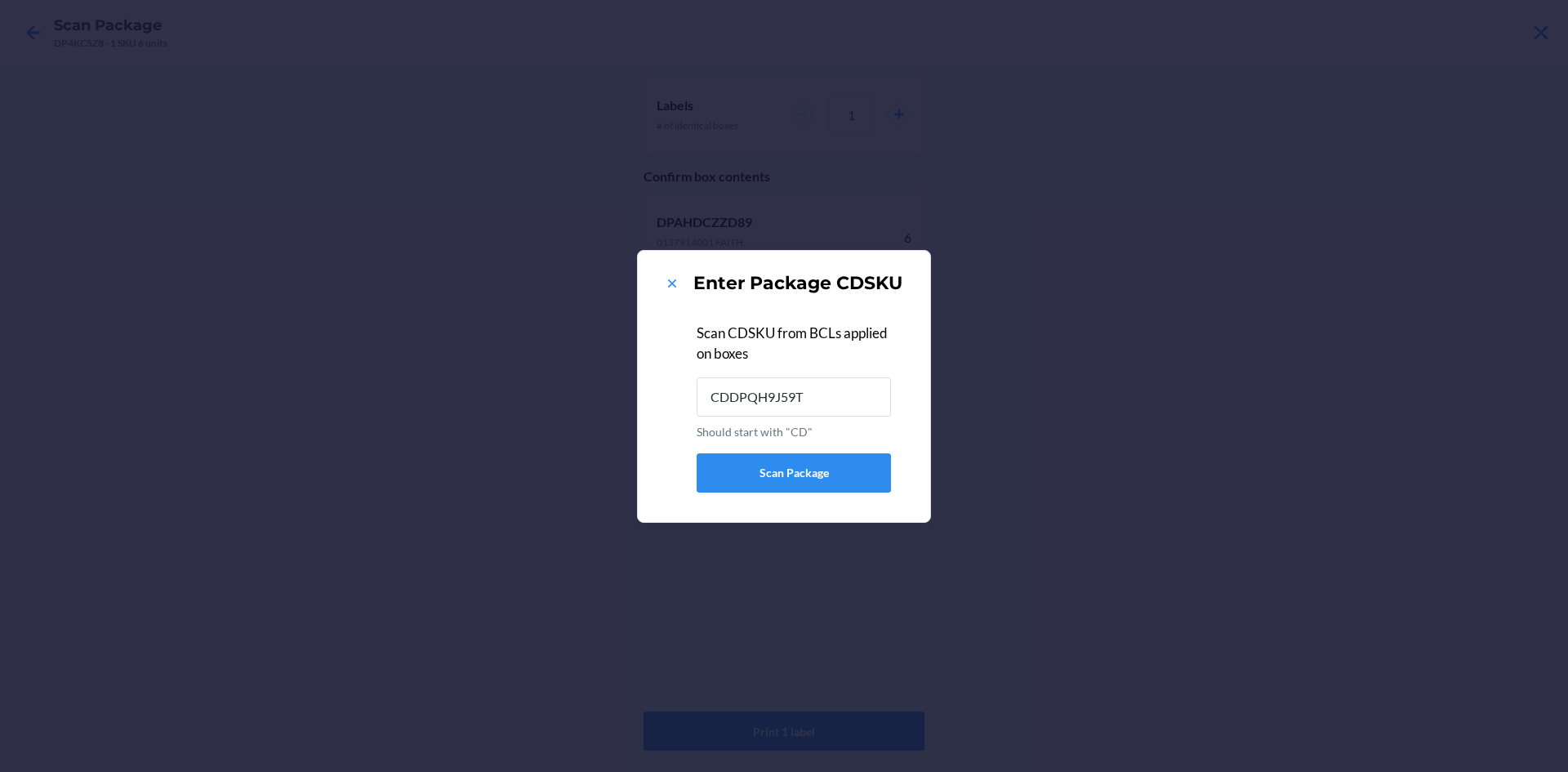
type input "CDDPQH9J59T"
click at [682, 283] on div "Enter Package CDSKU" at bounding box center [784, 283] width 253 height 26
click at [679, 283] on icon at bounding box center [672, 283] width 17 height 17
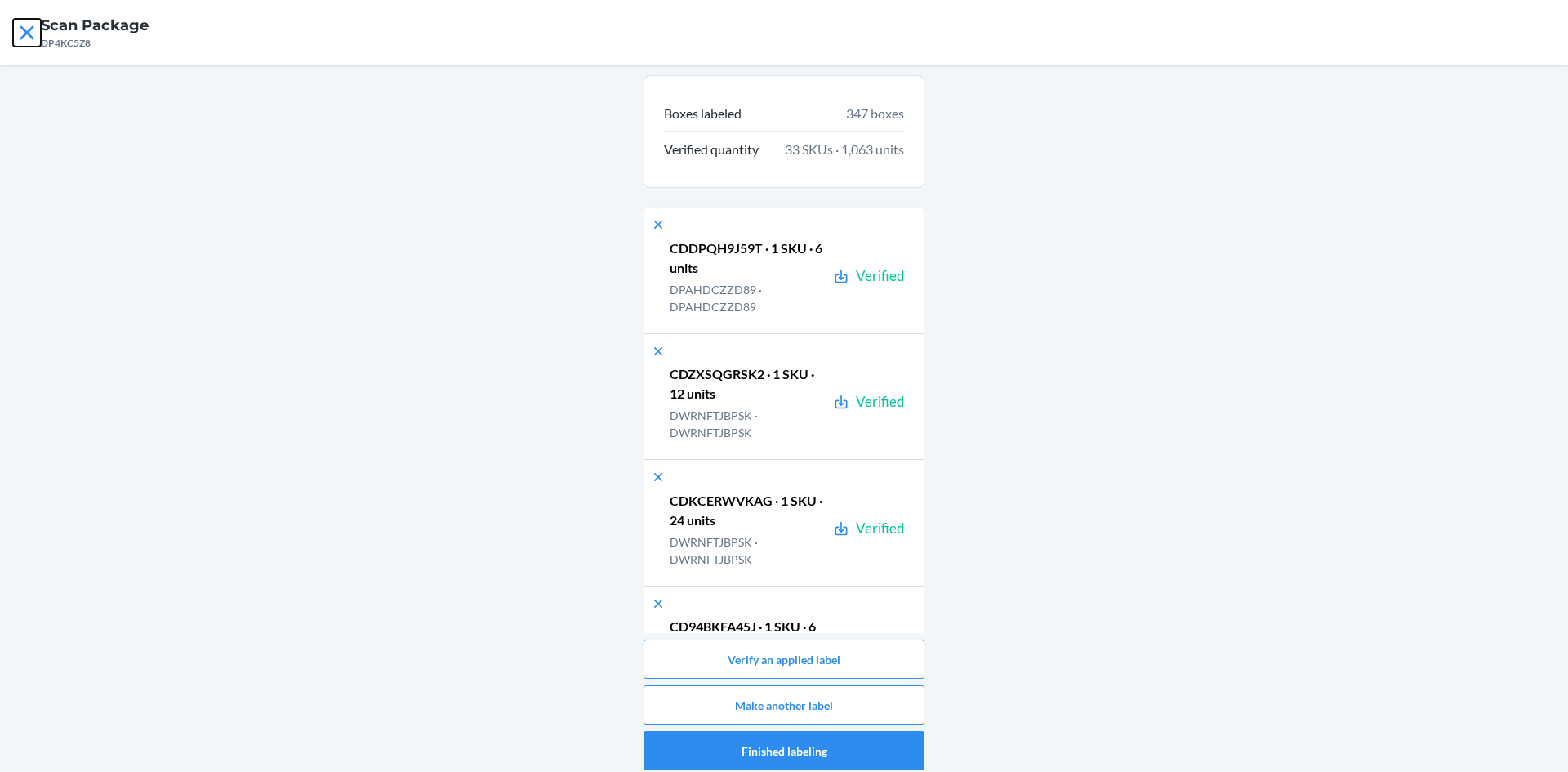
click at [25, 40] on icon at bounding box center [27, 32] width 27 height 27
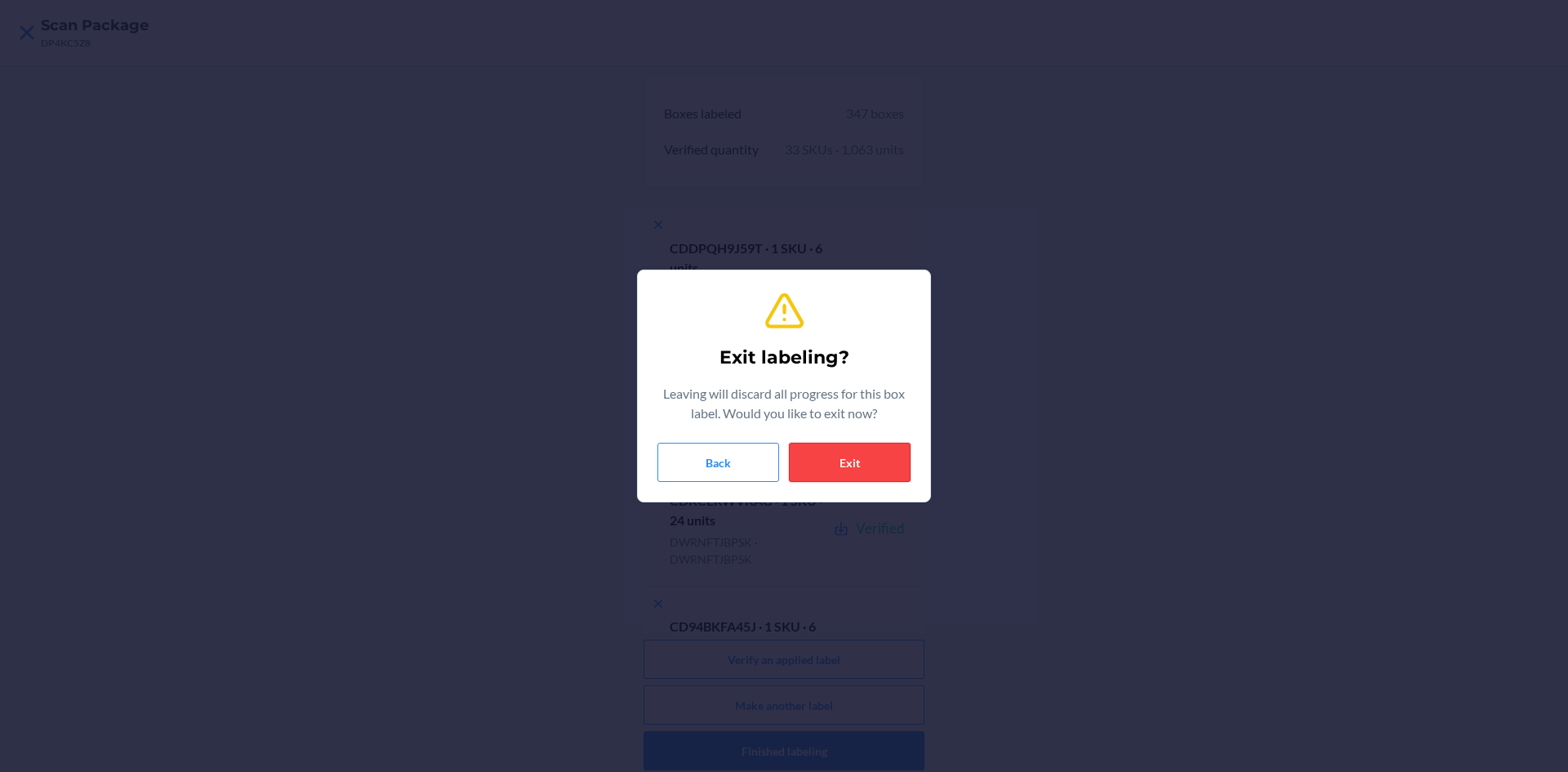
click at [870, 447] on button "Exit" at bounding box center [850, 462] width 121 height 39
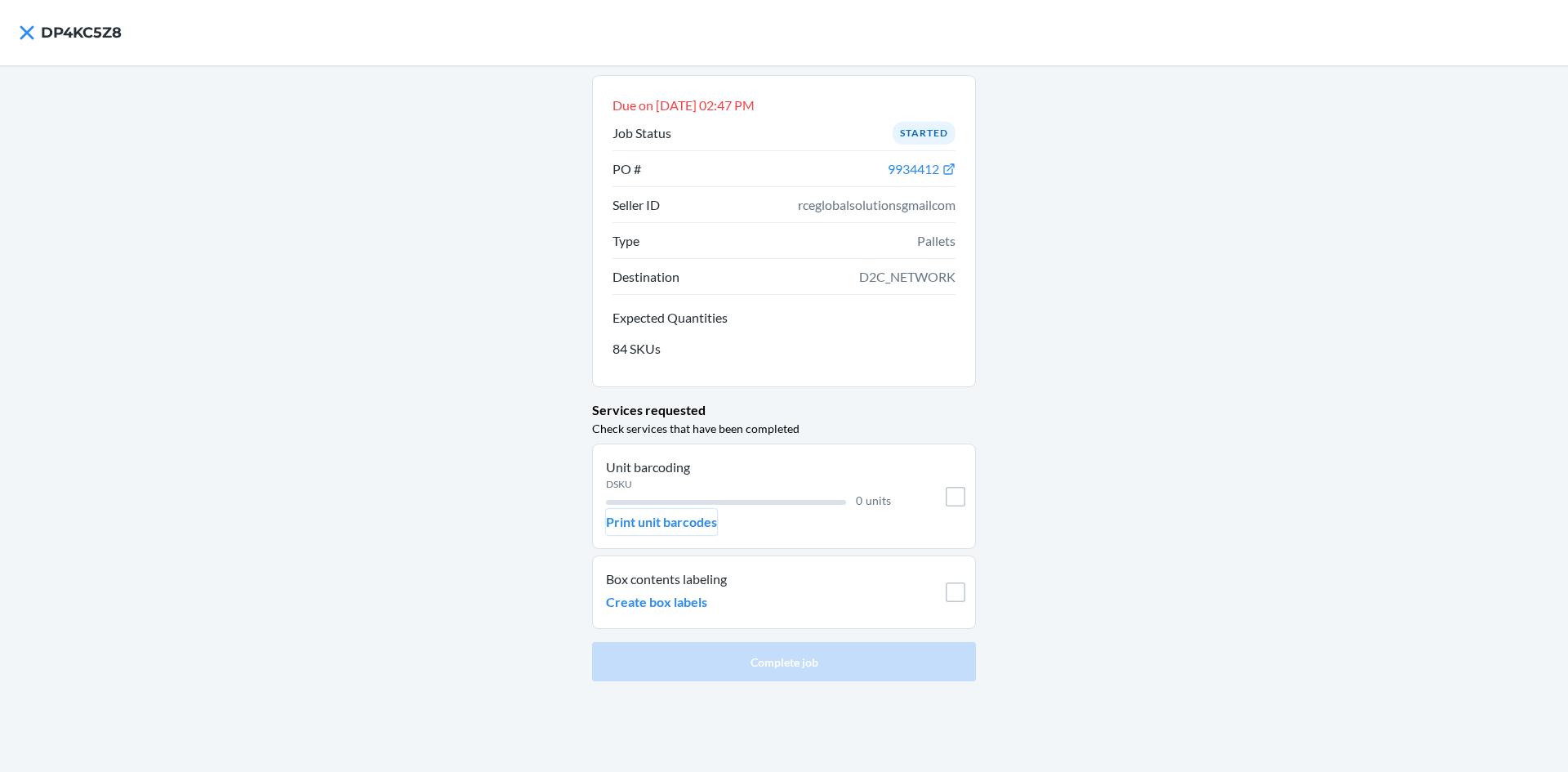
click at [674, 528] on p "Print unit barcodes" at bounding box center [661, 522] width 111 height 20
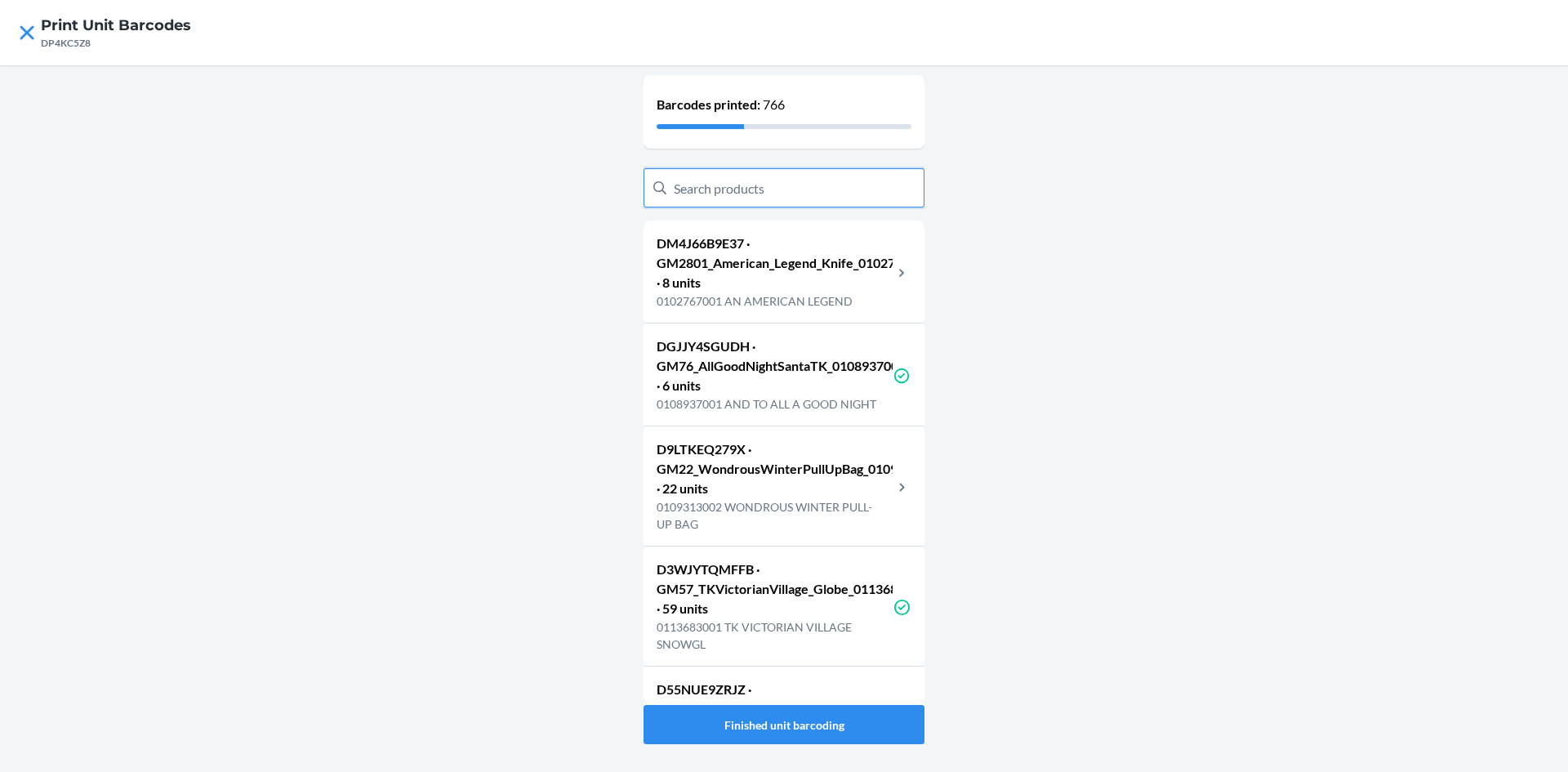
click at [750, 184] on input "text" at bounding box center [784, 187] width 281 height 39
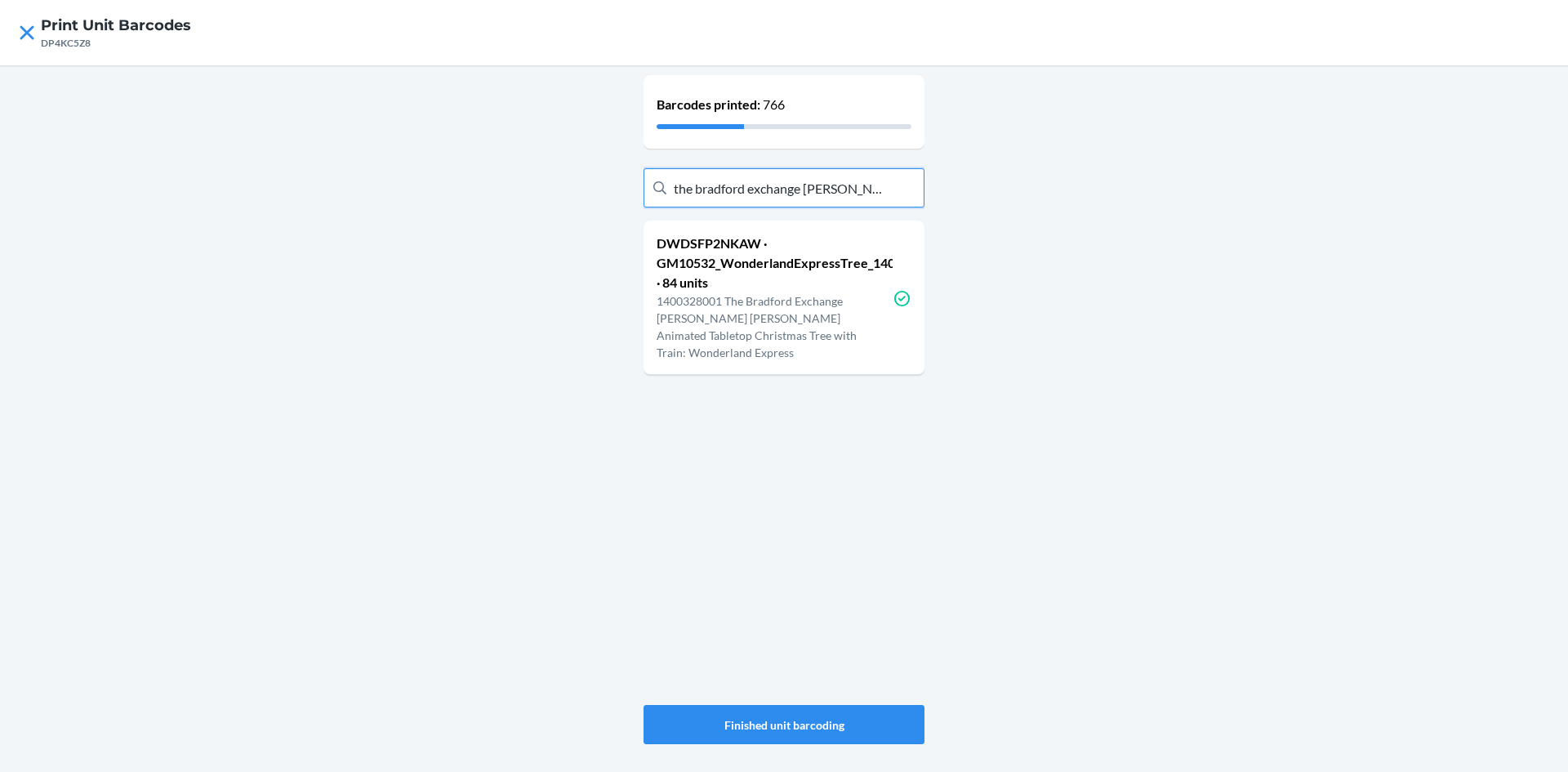
click at [845, 187] on input "the bradford exchange thom" at bounding box center [784, 187] width 281 height 39
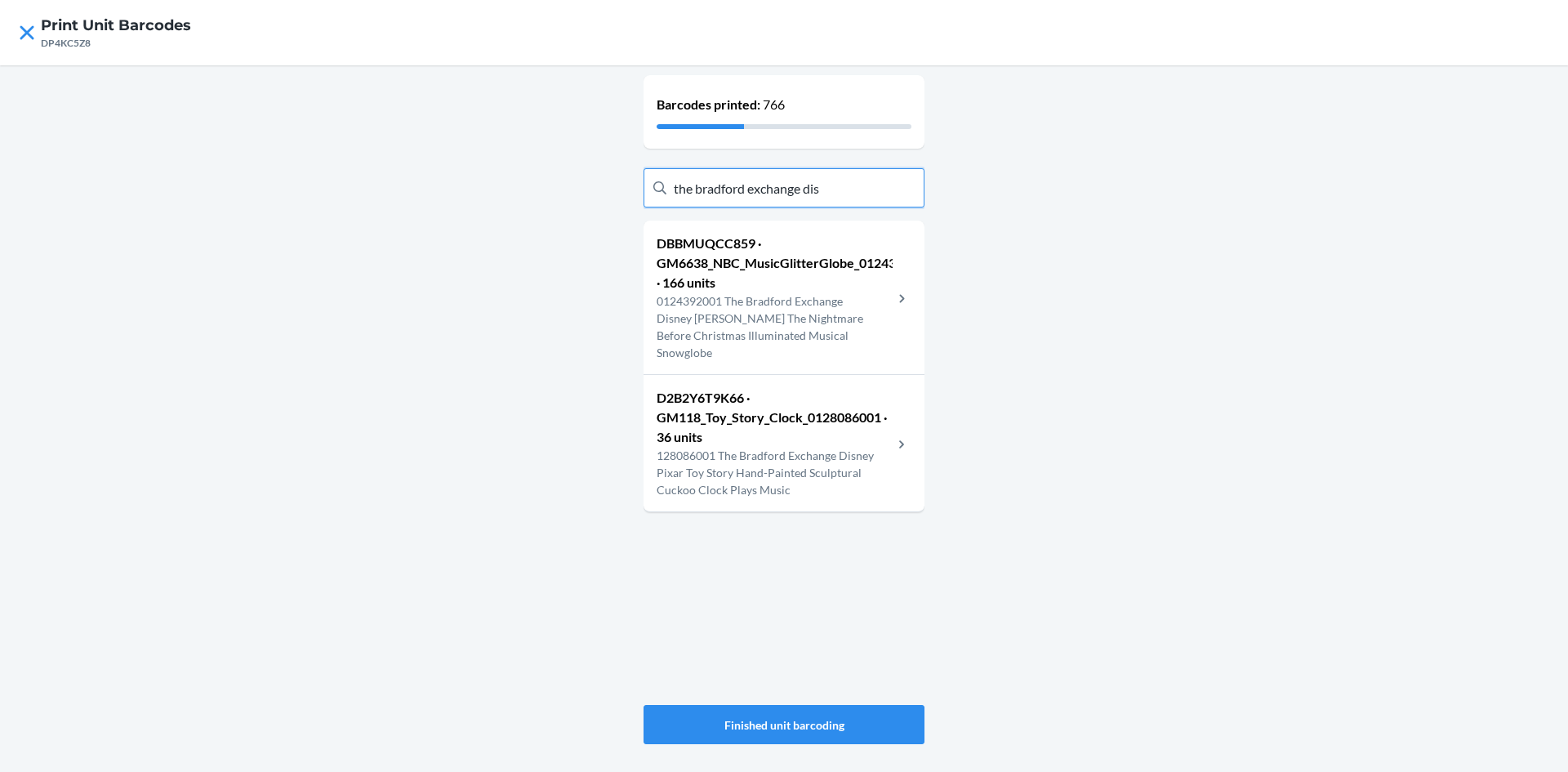
type input "the bradford exchange dis"
click at [829, 287] on p "DBBMUQCC859 · GM6638_NBC_MusicGlitterGlobe_0124392001 · 166 units" at bounding box center [774, 263] width 236 height 59
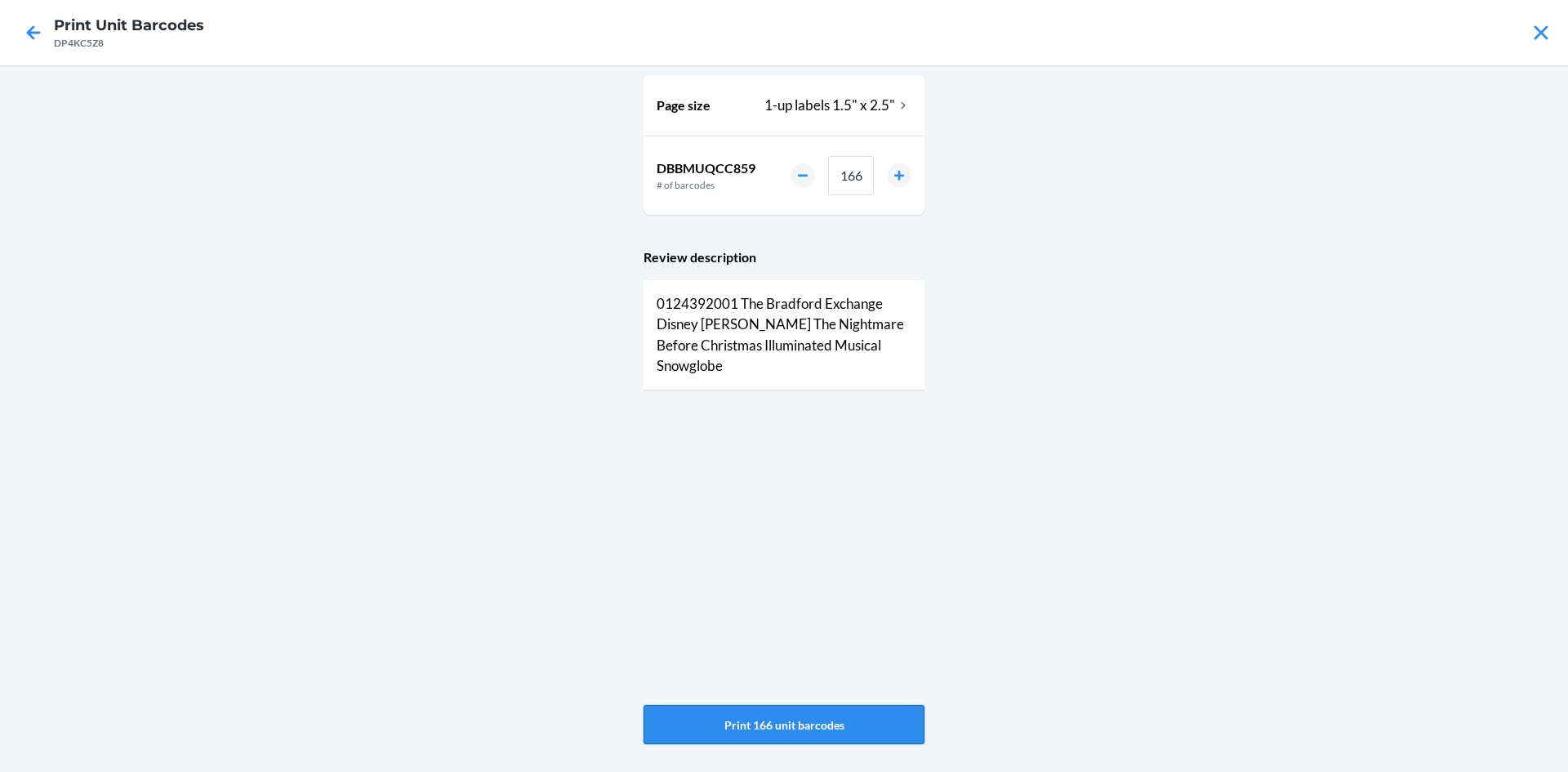
click at [843, 714] on button "Print 166 unit barcodes" at bounding box center [784, 724] width 281 height 39
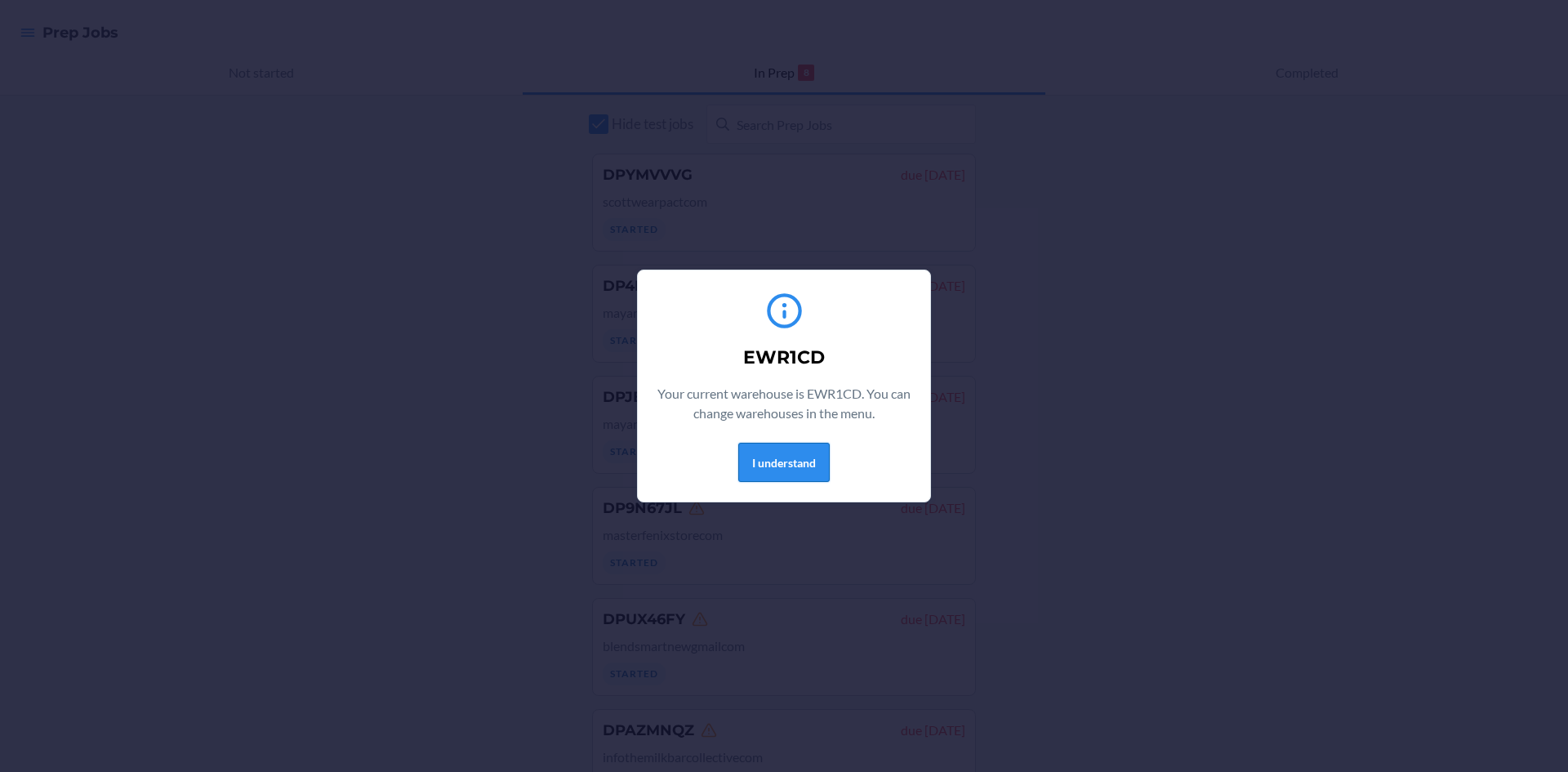
click at [823, 470] on button "I understand" at bounding box center [784, 462] width 91 height 39
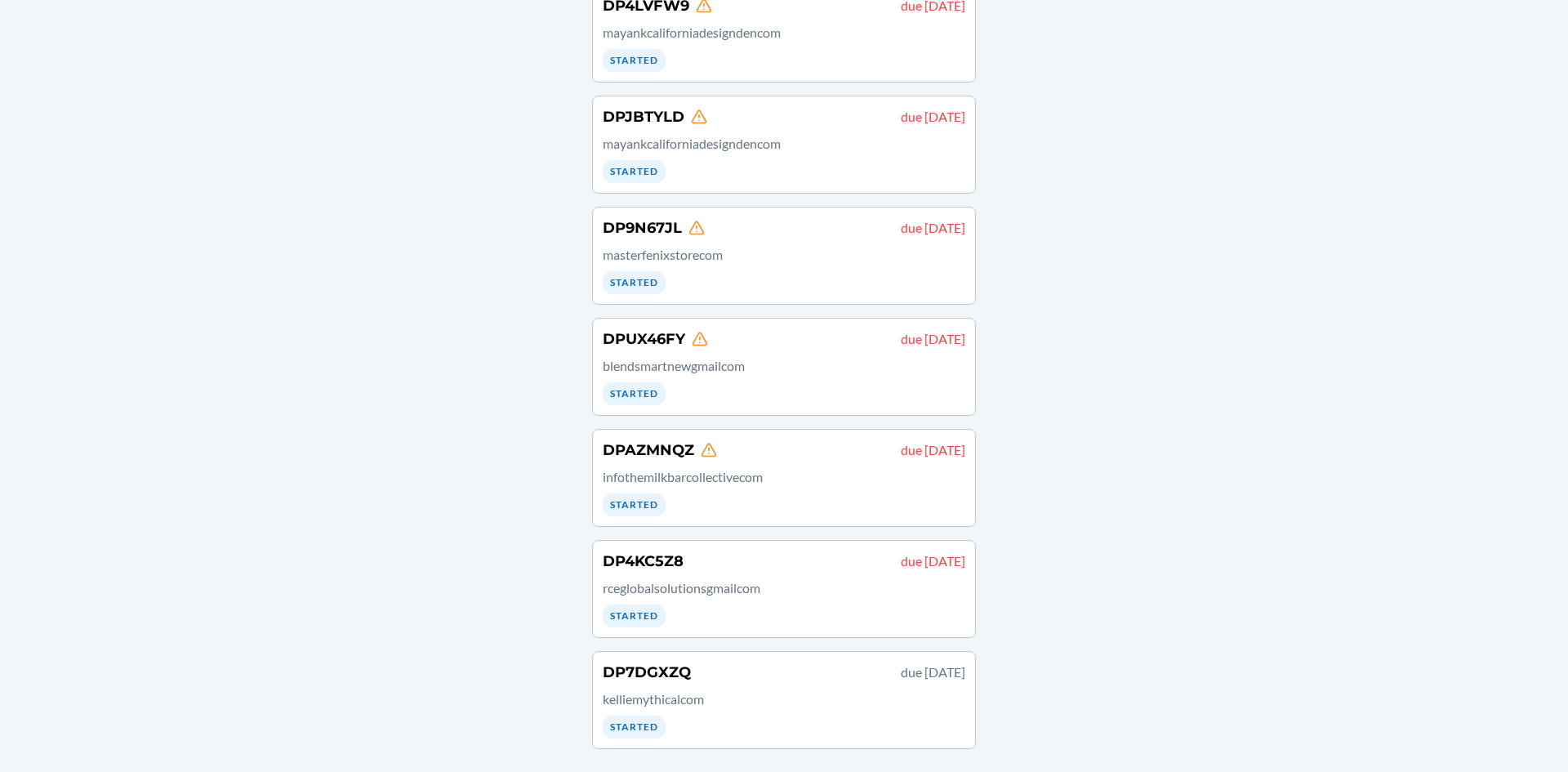
click at [901, 561] on p "due [DATE]" at bounding box center [933, 562] width 65 height 20
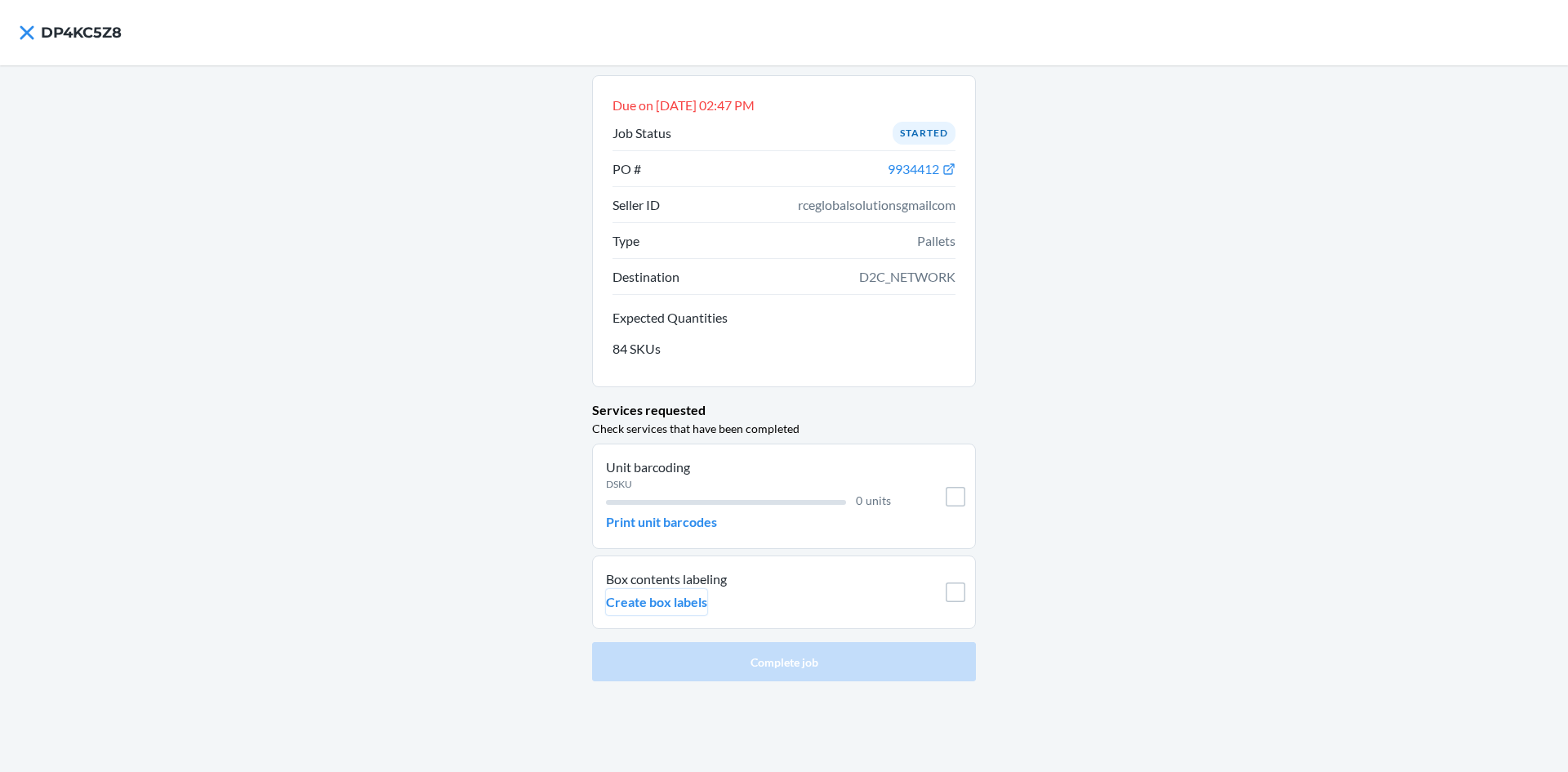
click at [699, 604] on p "Create box labels" at bounding box center [656, 602] width 101 height 20
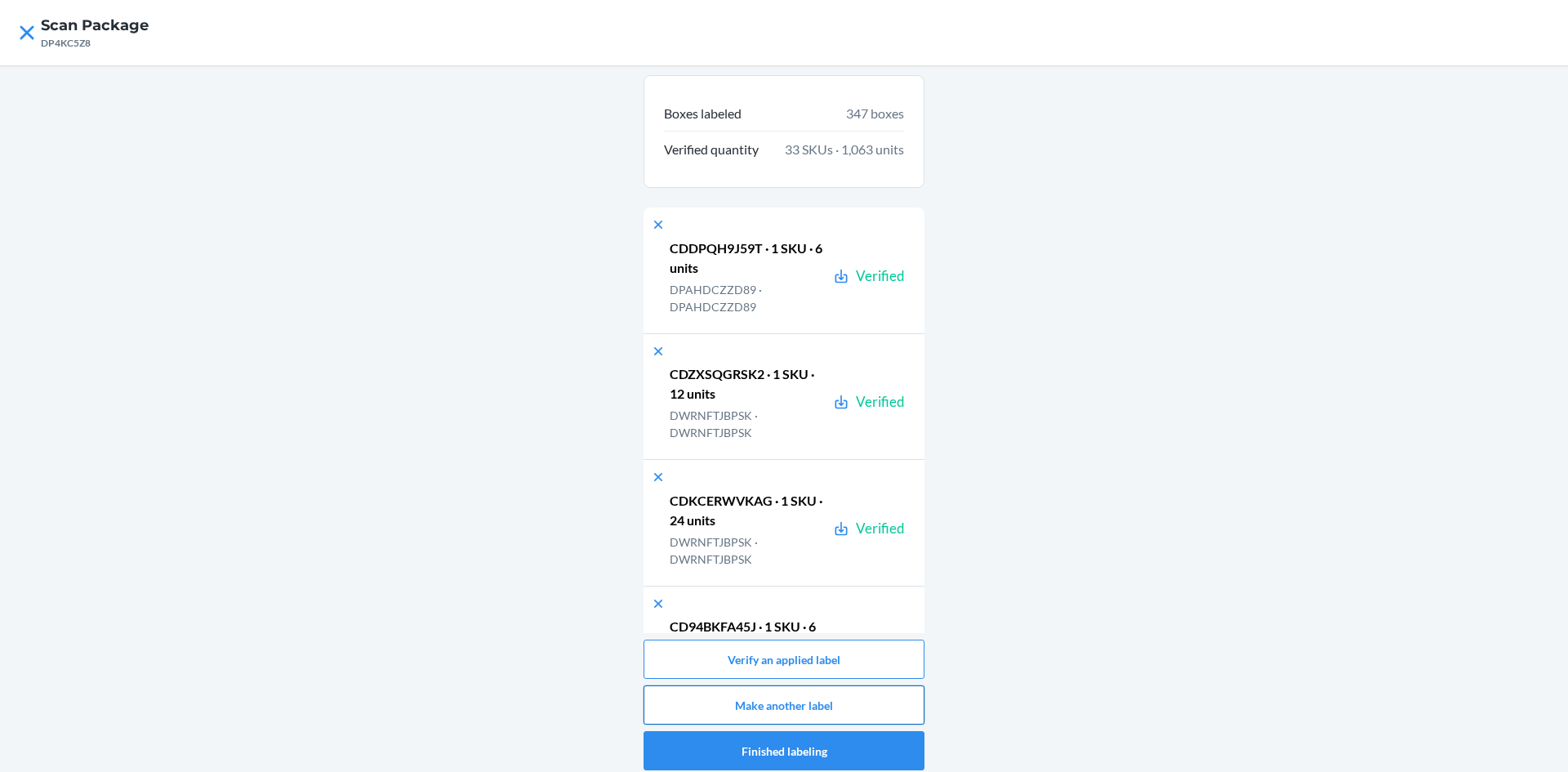
click at [857, 697] on button "Make another label" at bounding box center [784, 705] width 281 height 39
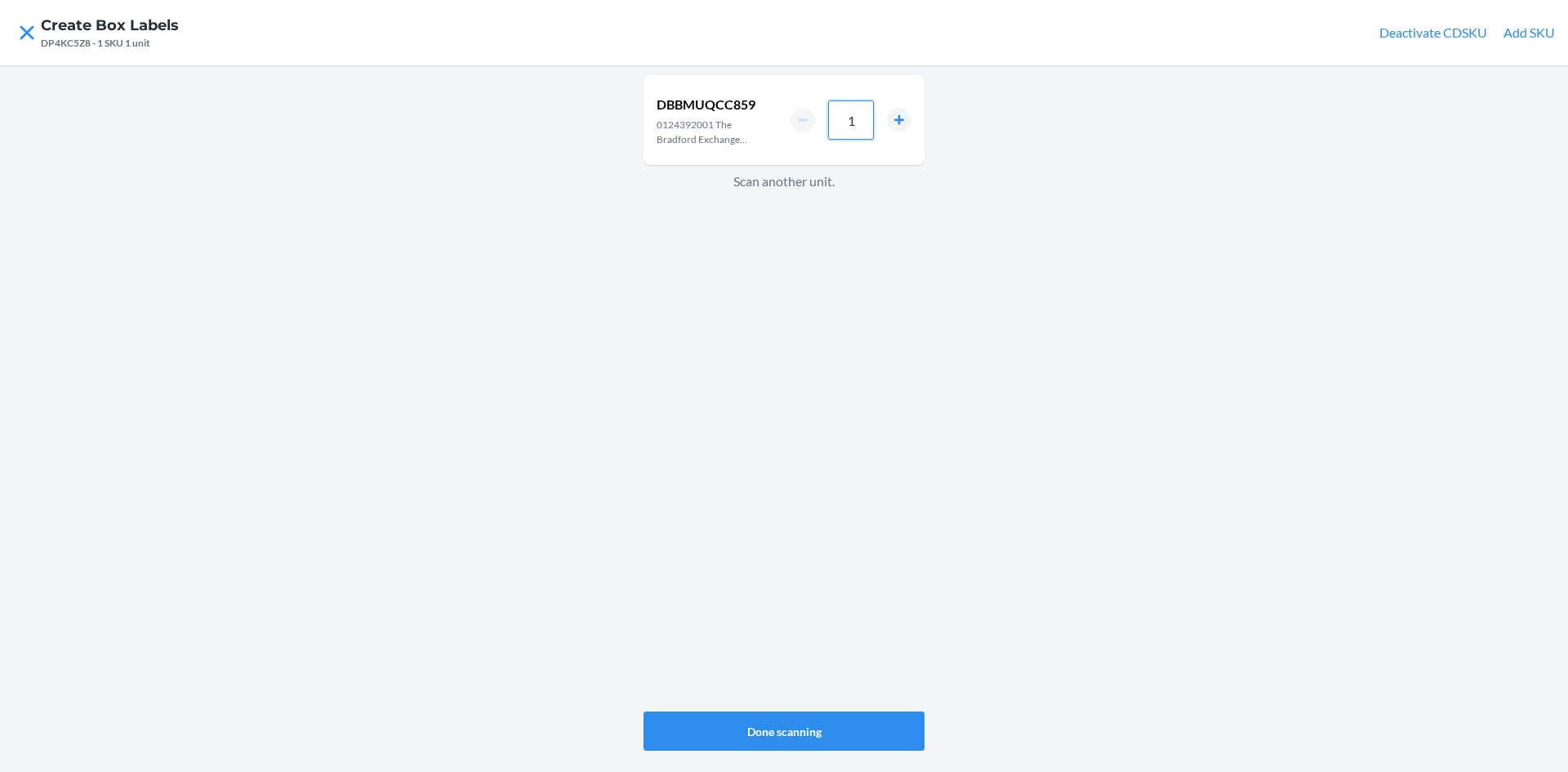
click at [870, 128] on input "1" at bounding box center [851, 120] width 46 height 39
type input "4"
click at [879, 725] on button "Done scanning" at bounding box center [784, 730] width 281 height 39
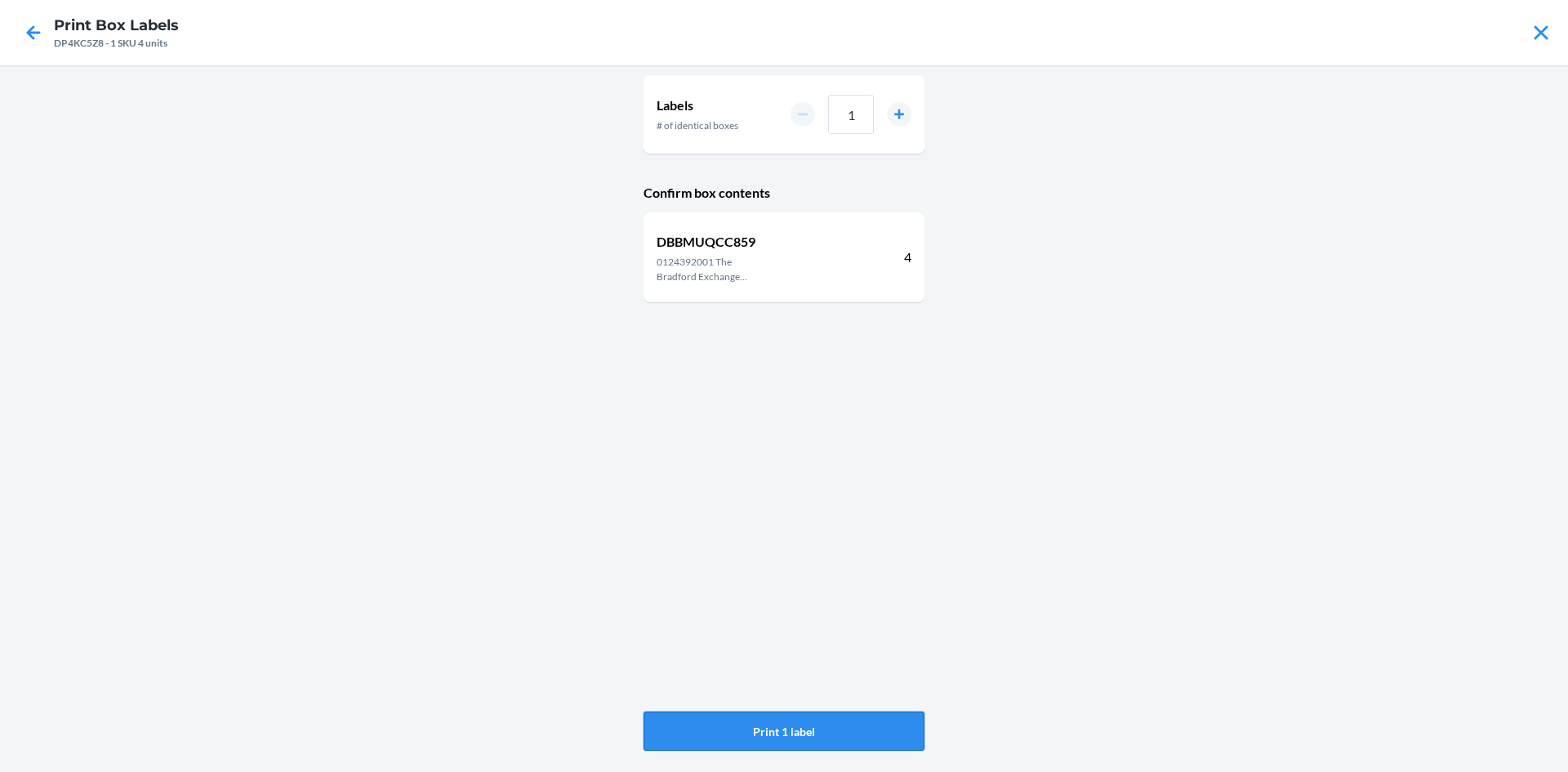
click at [765, 719] on button "Print 1 label" at bounding box center [784, 730] width 281 height 39
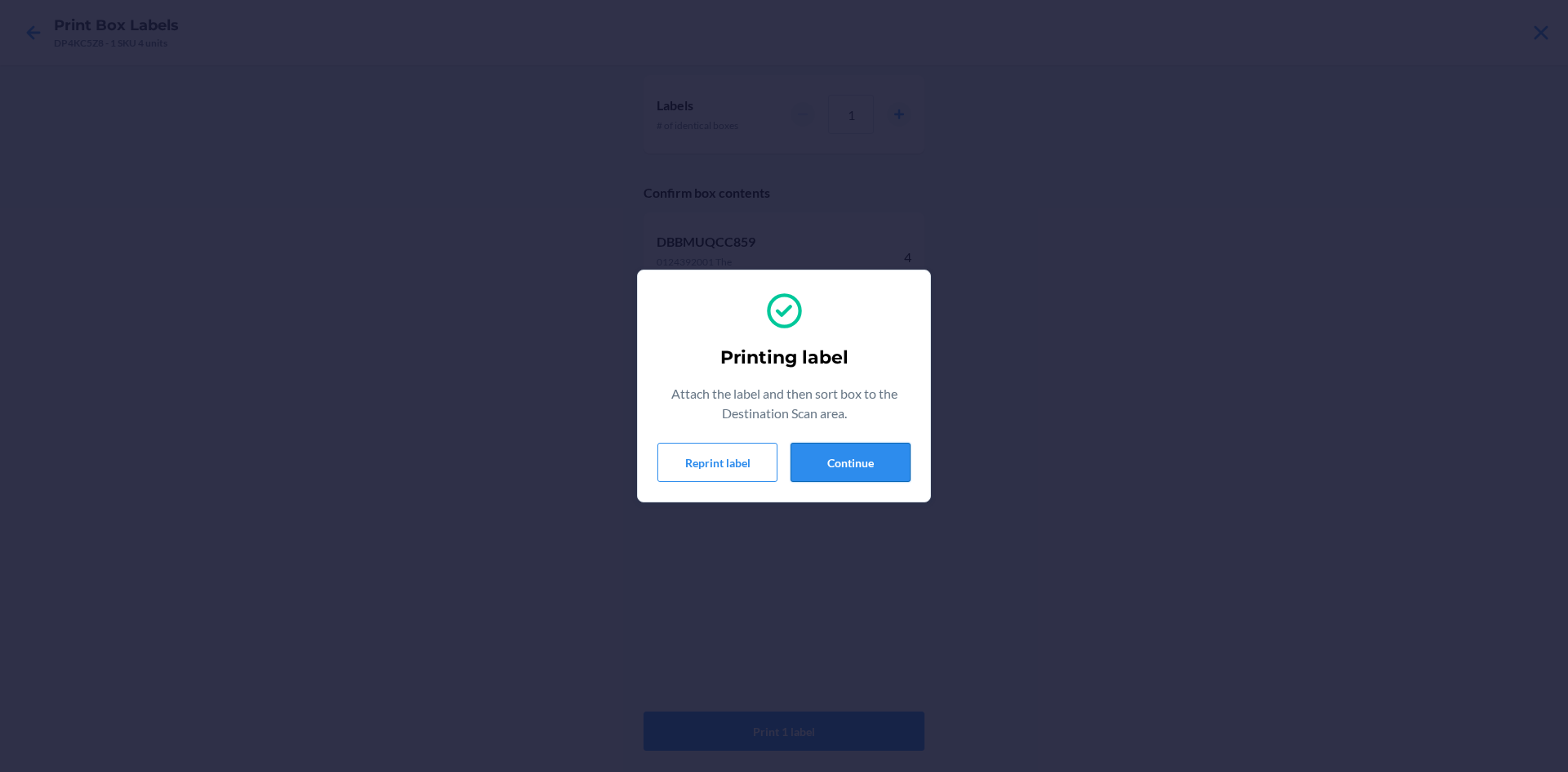
click at [869, 466] on button "Continue" at bounding box center [851, 462] width 120 height 39
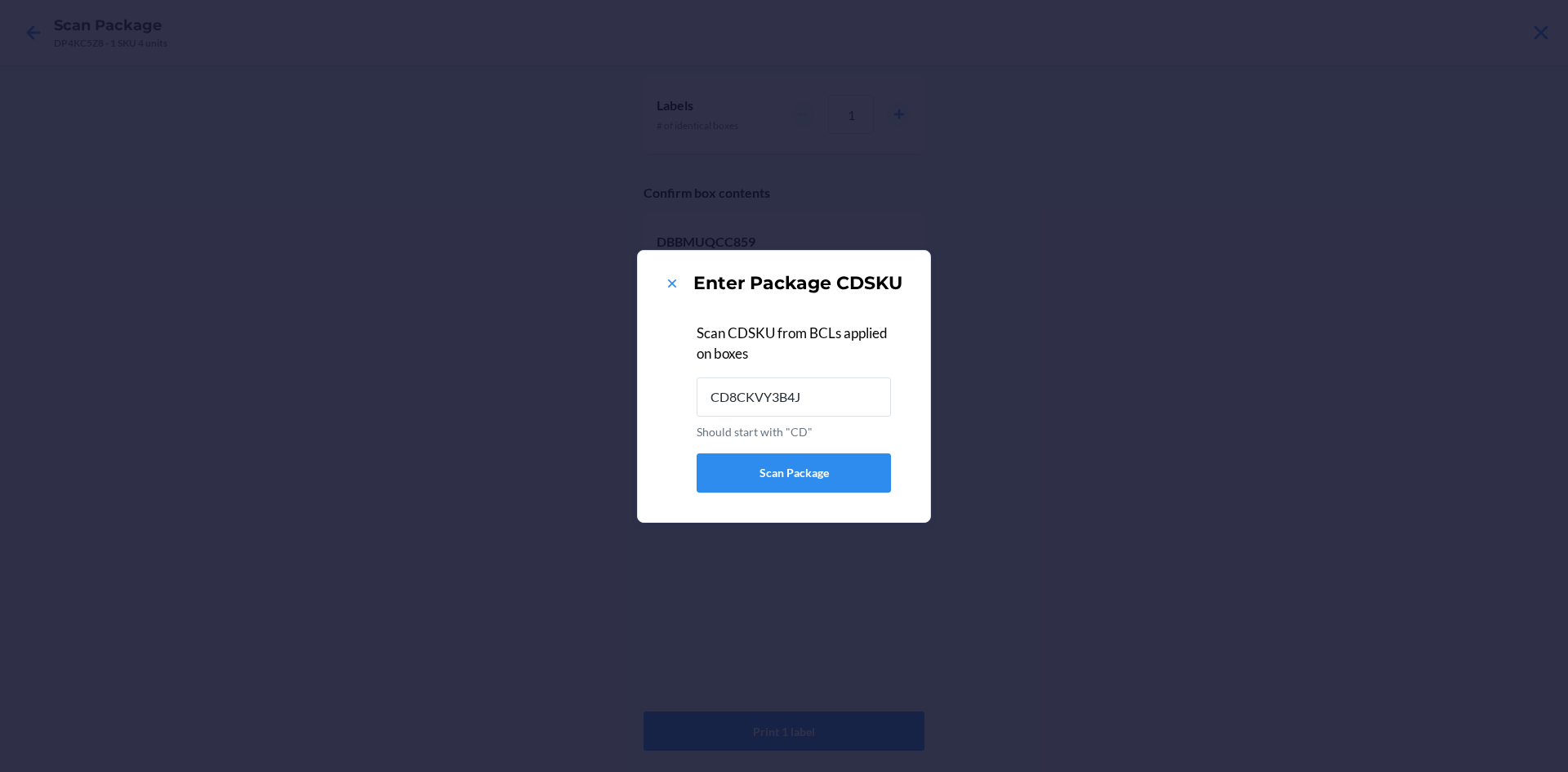
type input "CD8CKVY3B4J"
click at [677, 285] on icon at bounding box center [672, 283] width 17 height 17
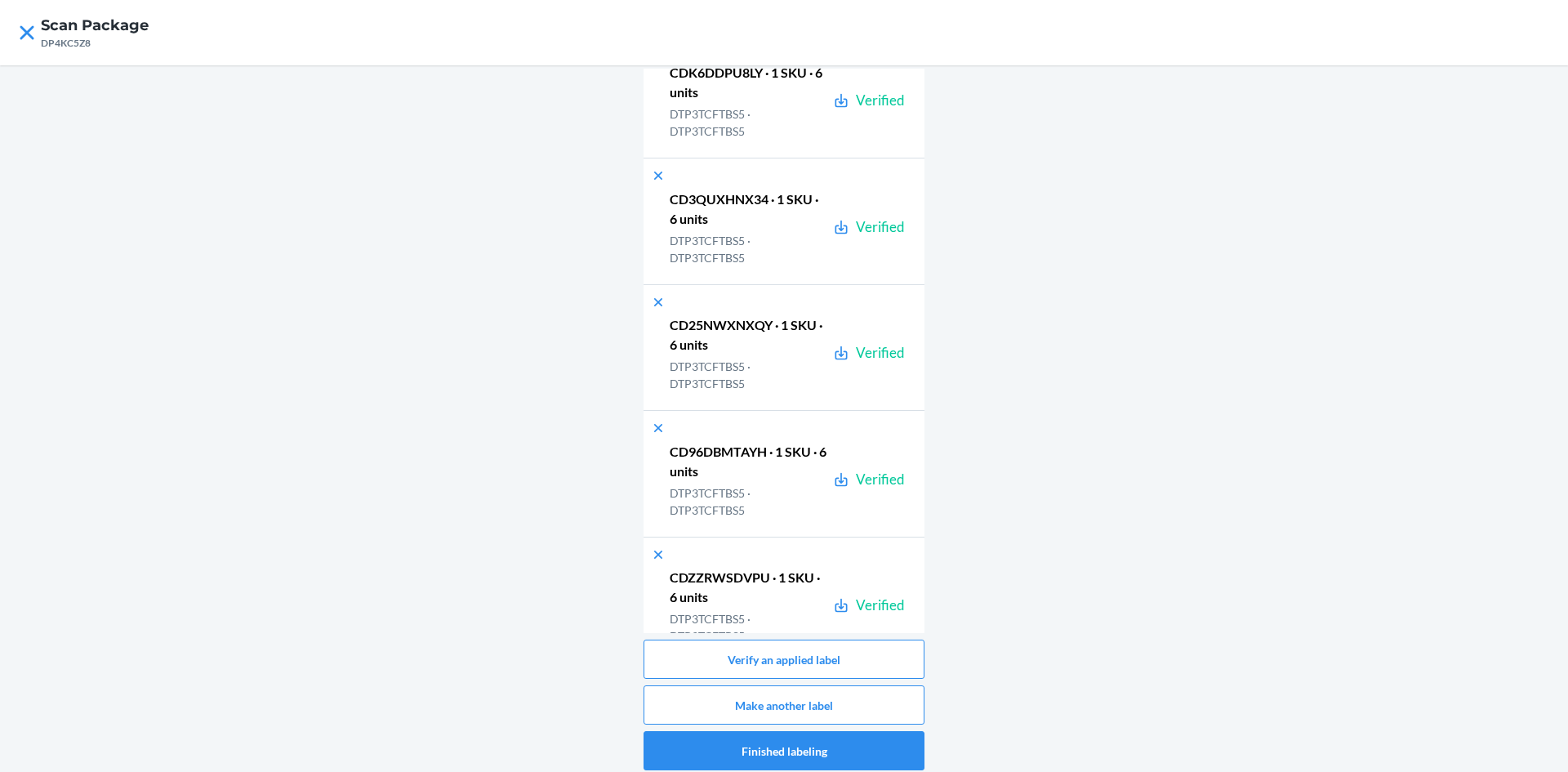
scroll to position [43500, 0]
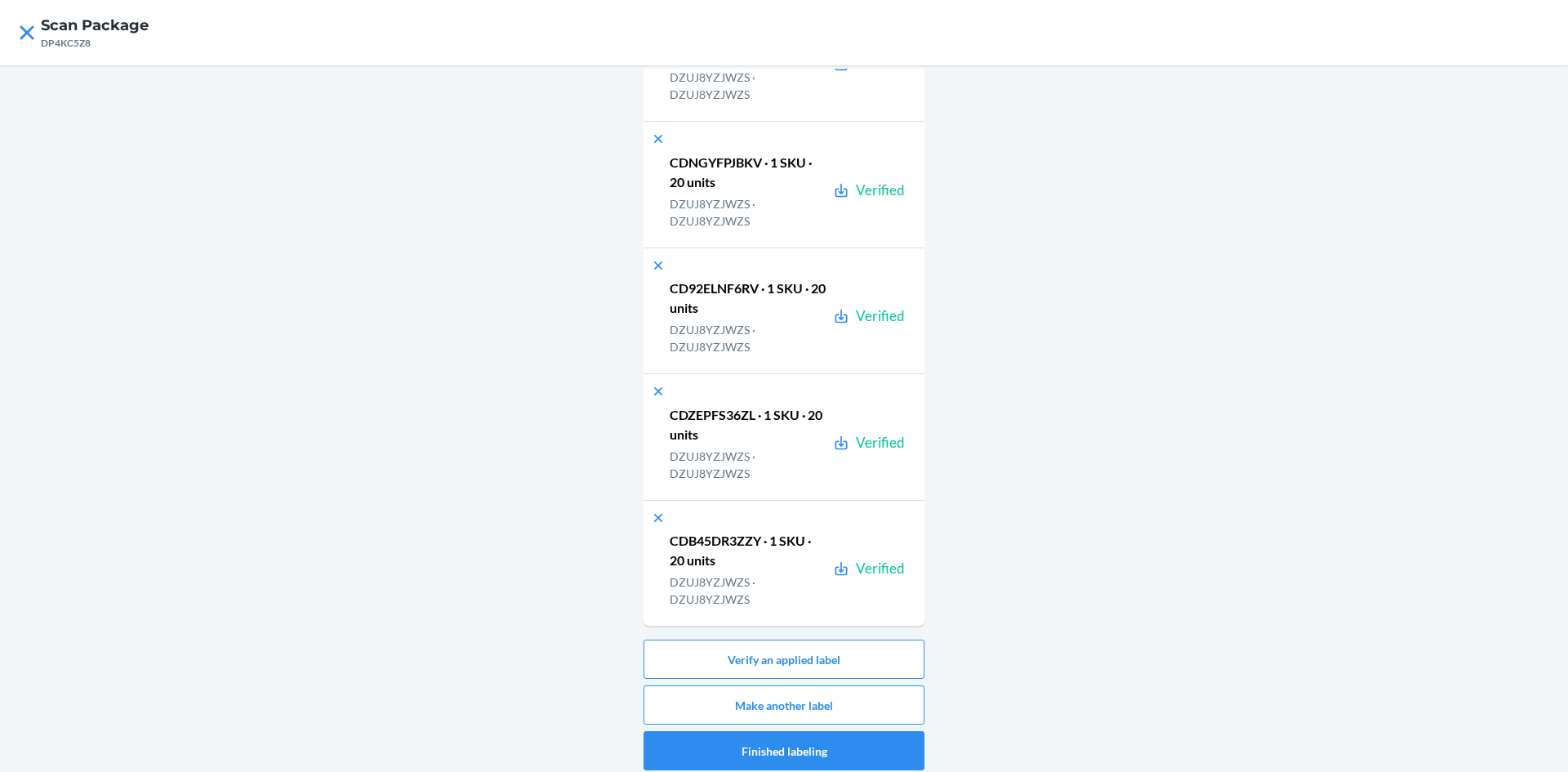
drag, startPoint x: 45, startPoint y: 34, endPoint x: 36, endPoint y: 36, distance: 9.2
click at [43, 35] on h4 "Scan Package" at bounding box center [95, 26] width 108 height 22
drag, startPoint x: 5, startPoint y: 20, endPoint x: 27, endPoint y: 26, distance: 22.8
click at [17, 23] on nav "Scan Package DP4KC5Z8" at bounding box center [784, 32] width 1568 height 66
click at [27, 26] on icon at bounding box center [27, 32] width 27 height 27
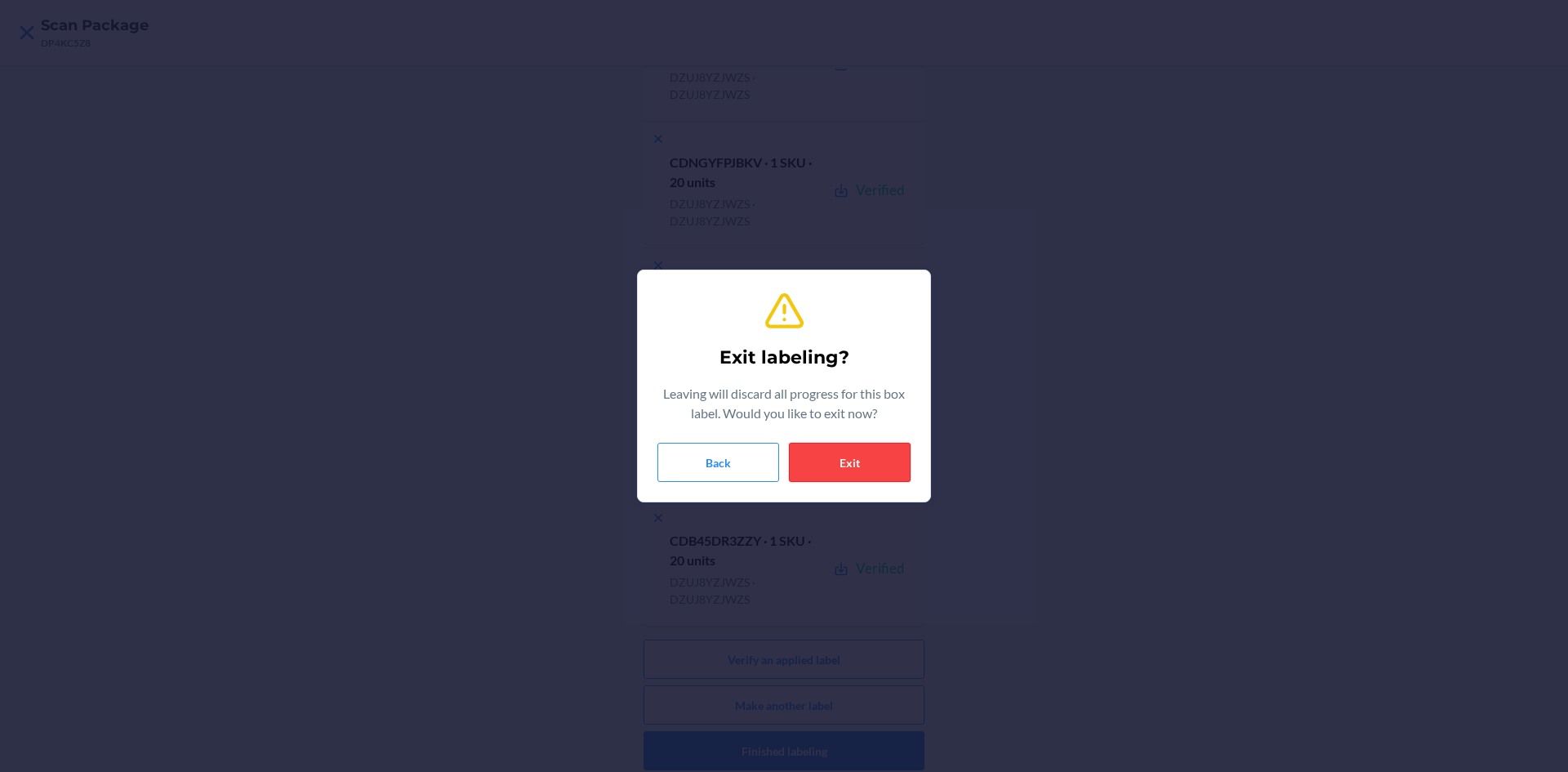
click at [870, 463] on button "Exit" at bounding box center [850, 462] width 121 height 39
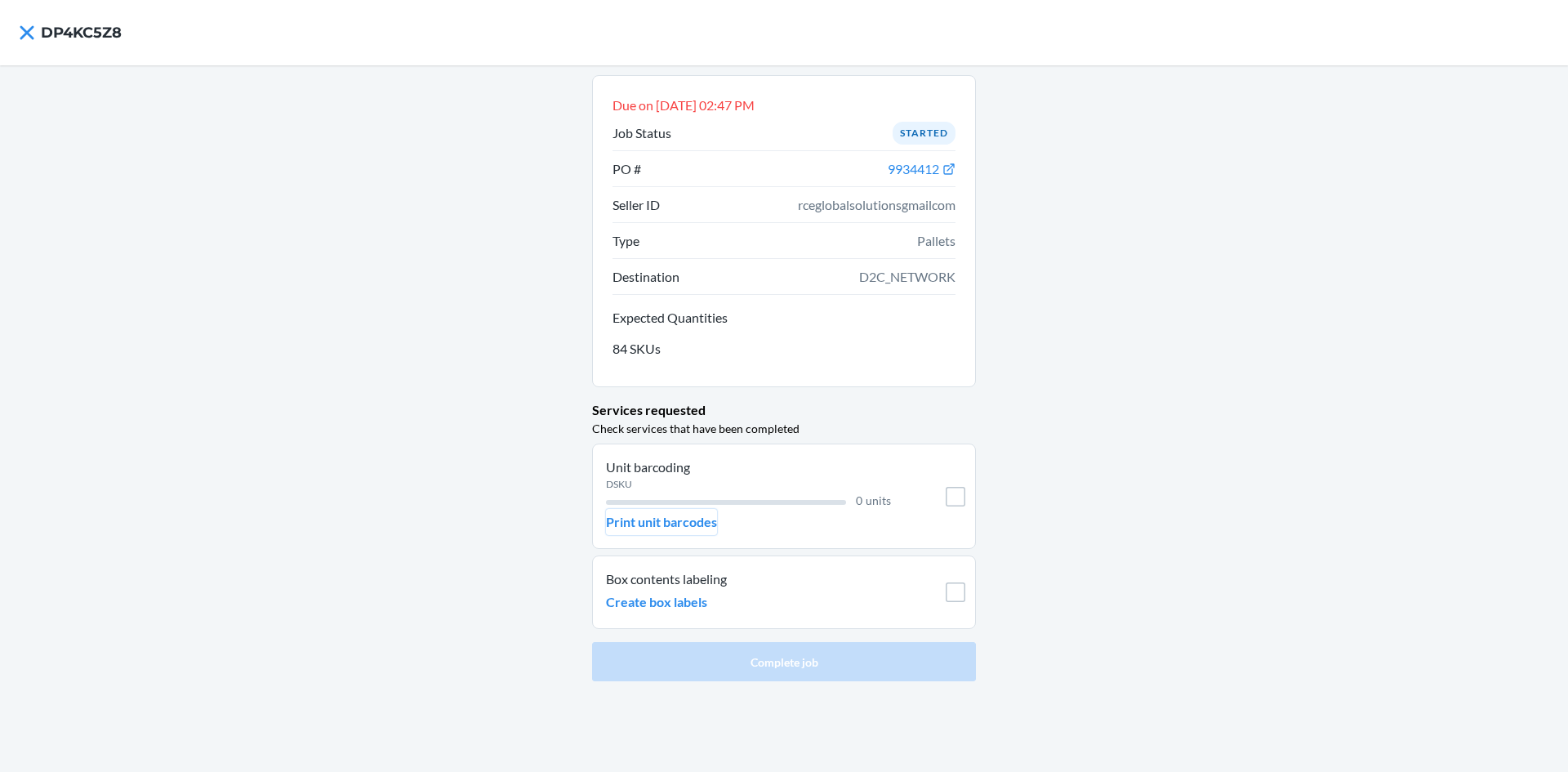
click at [700, 514] on p "Print unit barcodes" at bounding box center [661, 522] width 111 height 20
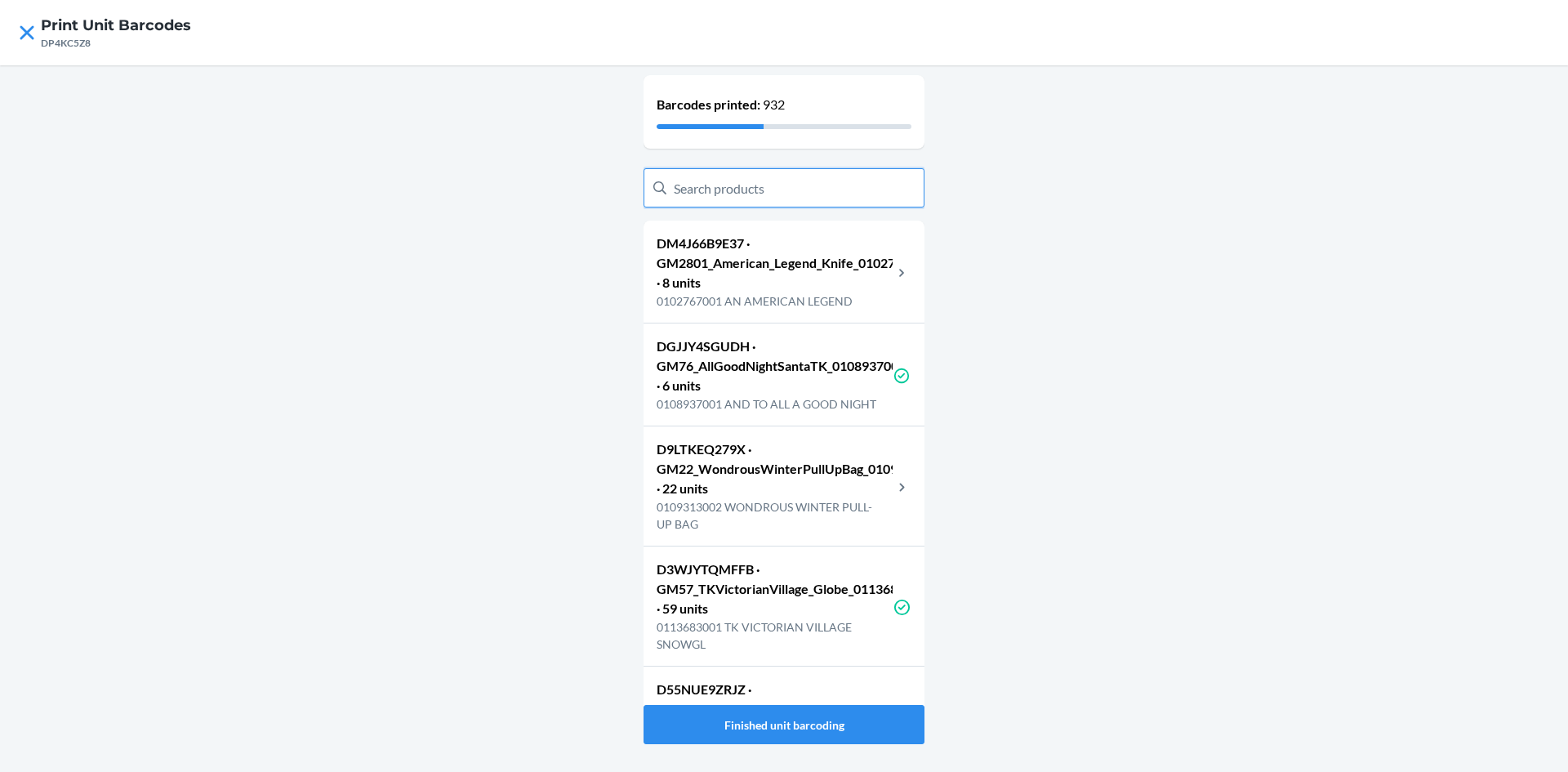
click at [746, 180] on input "text" at bounding box center [784, 187] width 281 height 39
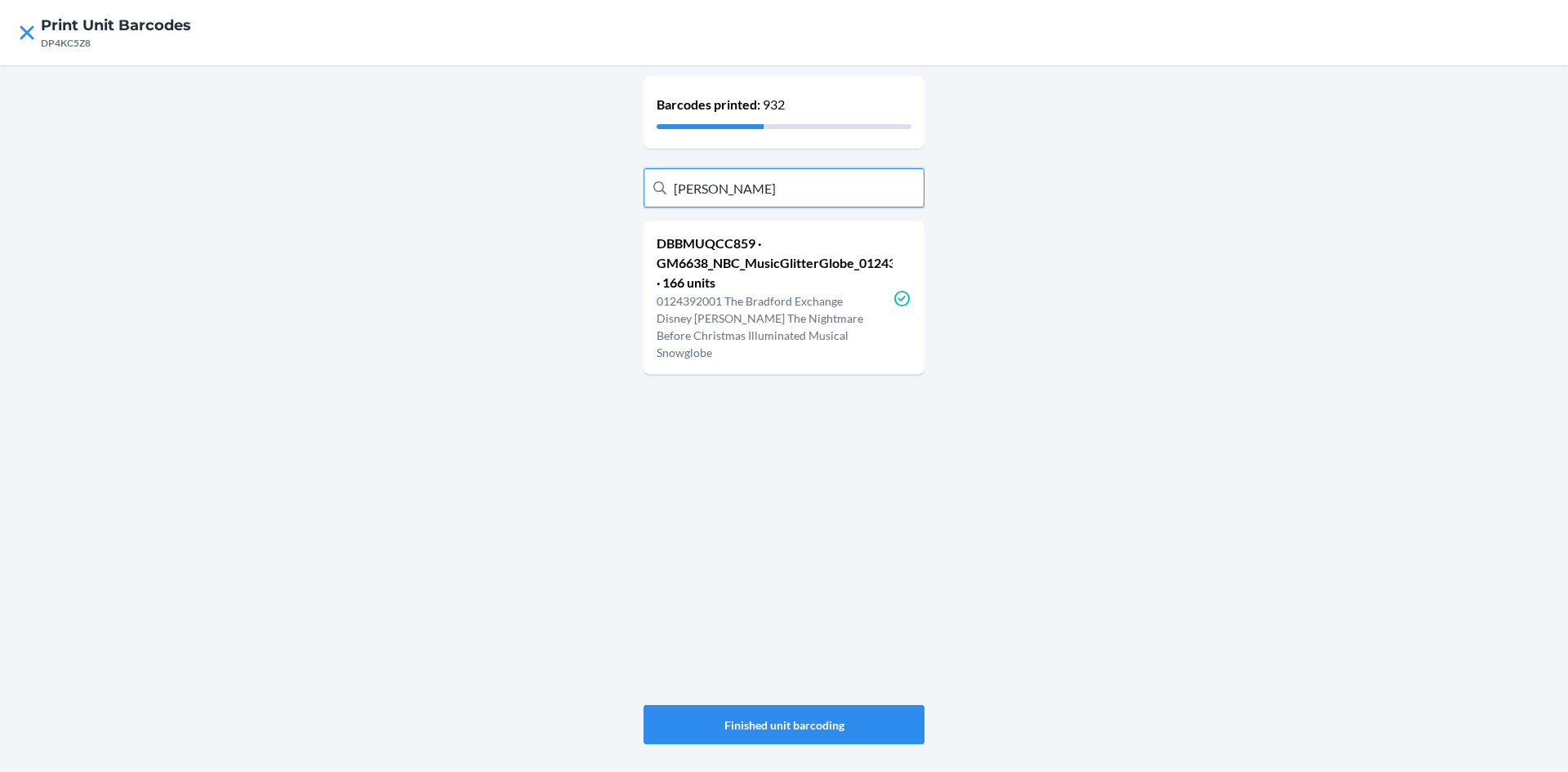
type input "disney tim"
click at [30, 31] on icon at bounding box center [27, 32] width 14 height 14
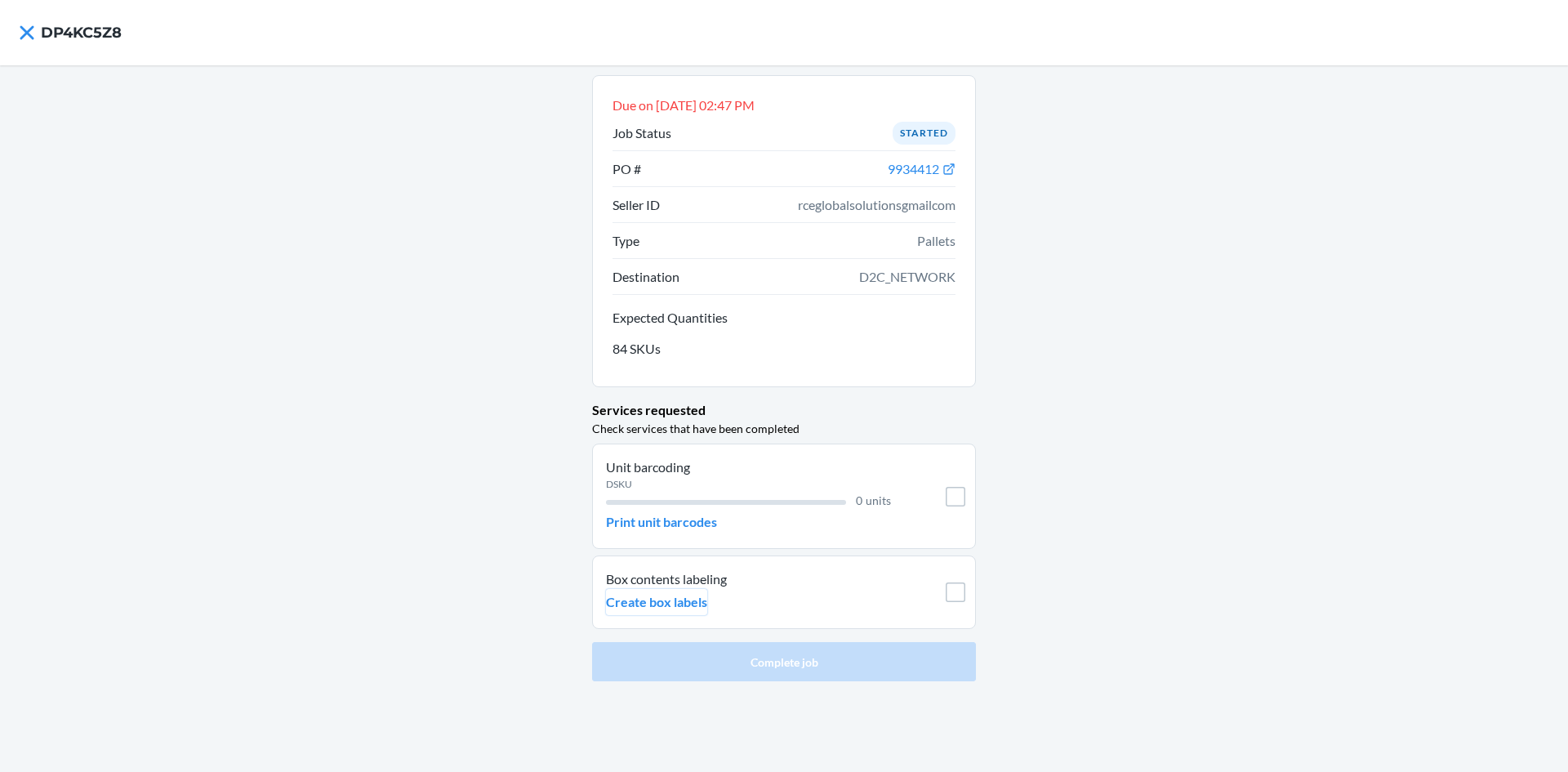
click at [698, 602] on p "Create box labels" at bounding box center [656, 602] width 101 height 20
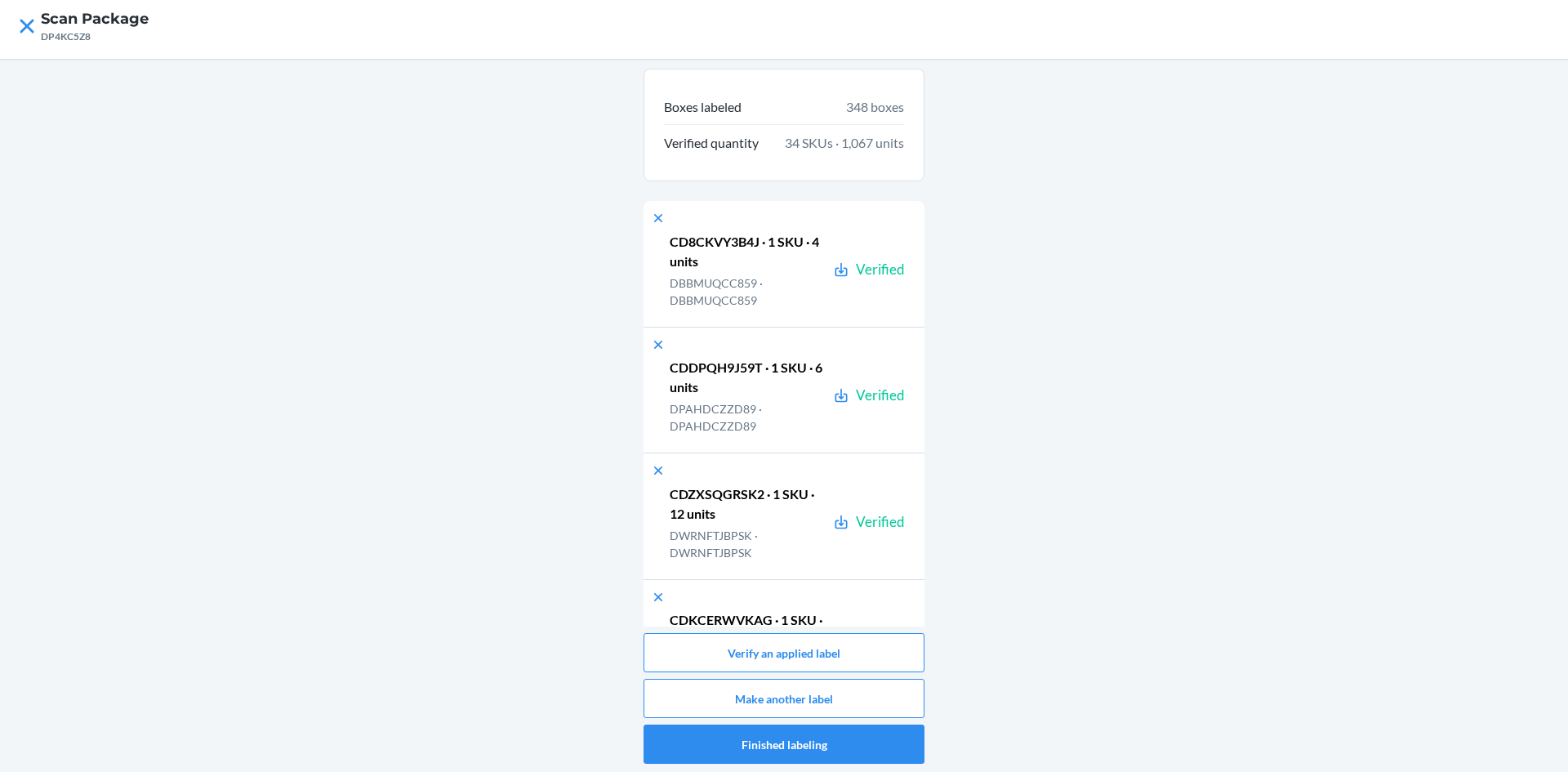
scroll to position [8, 0]
click at [882, 697] on button "Make another label" at bounding box center [784, 696] width 281 height 39
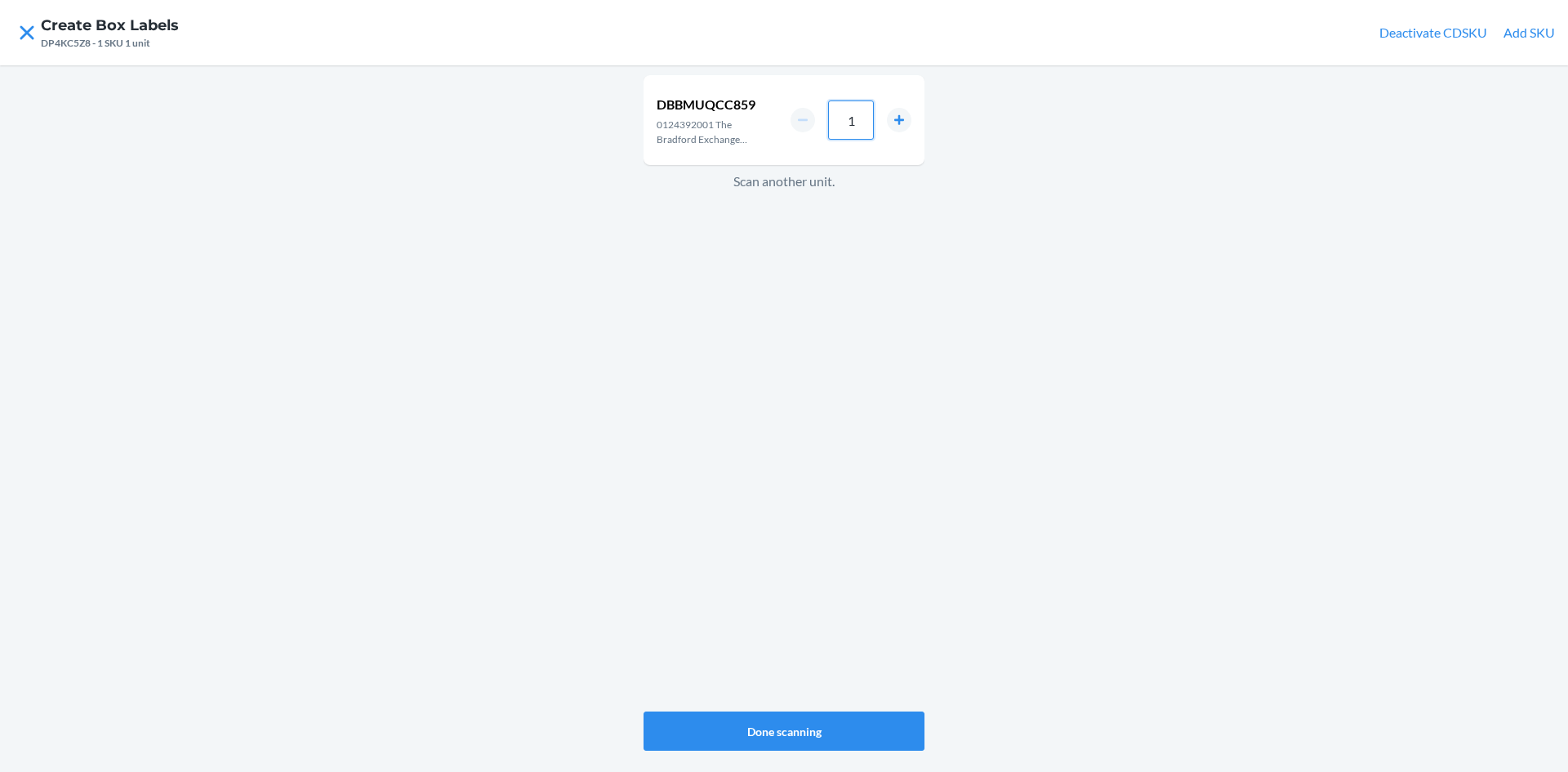
click at [859, 128] on input "1" at bounding box center [851, 120] width 46 height 39
type input "2"
click at [856, 740] on button "Done scanning" at bounding box center [784, 730] width 281 height 39
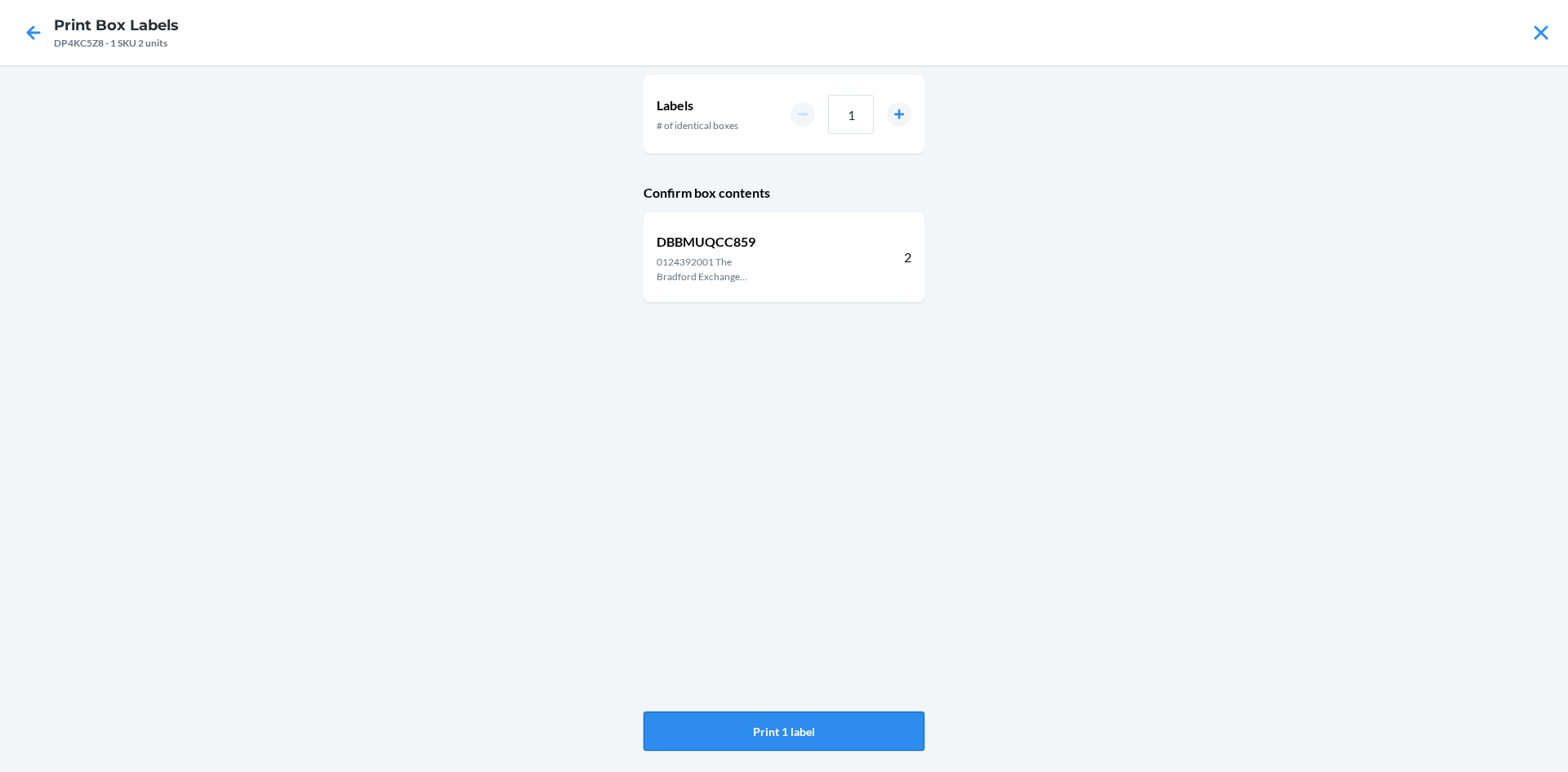
click at [857, 736] on button "Print 1 label" at bounding box center [784, 730] width 281 height 39
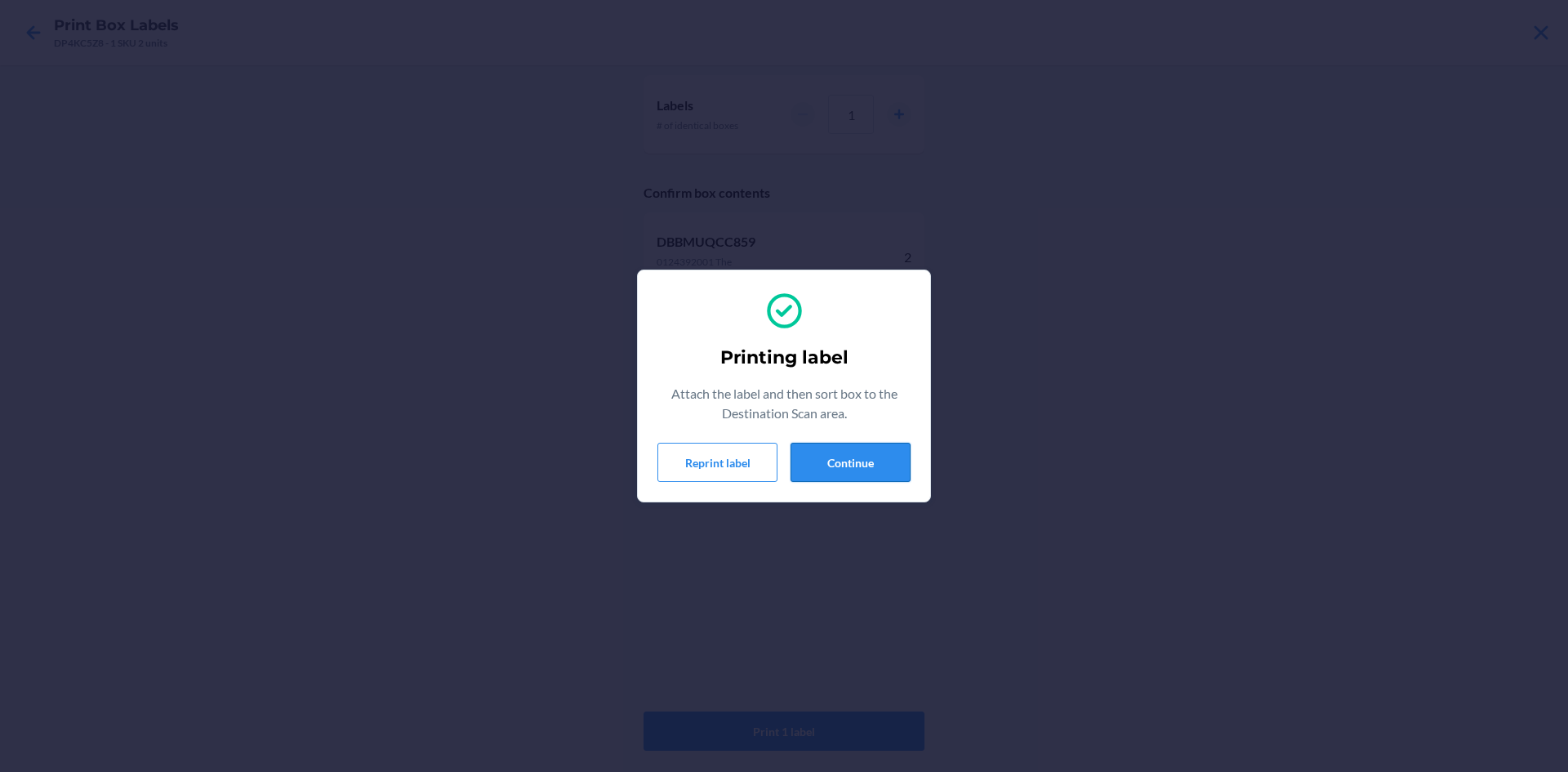
click at [839, 449] on button "Continue" at bounding box center [851, 462] width 120 height 39
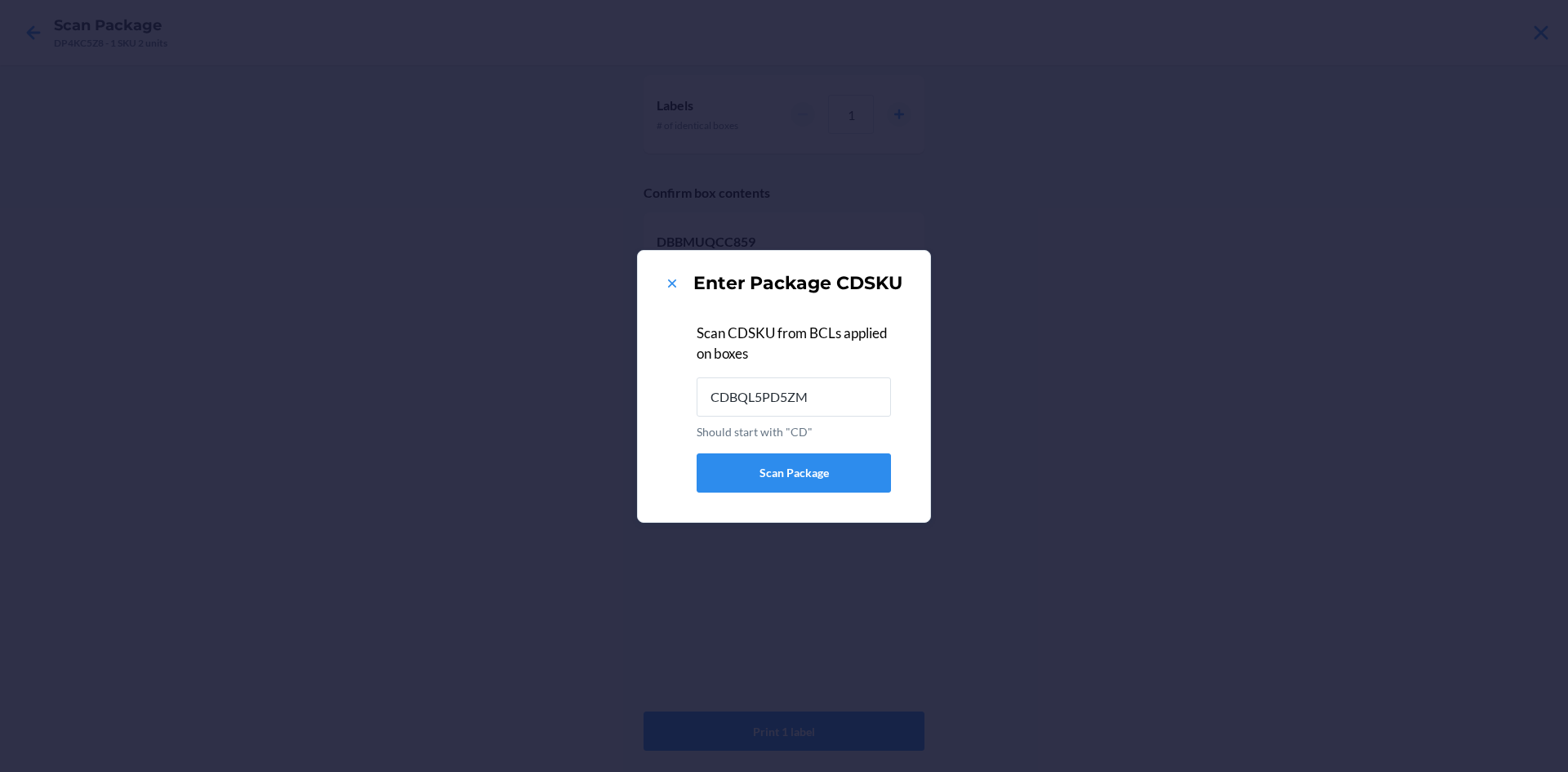
type input "CDBQL5PD5ZM"
click at [668, 277] on icon at bounding box center [672, 283] width 17 height 17
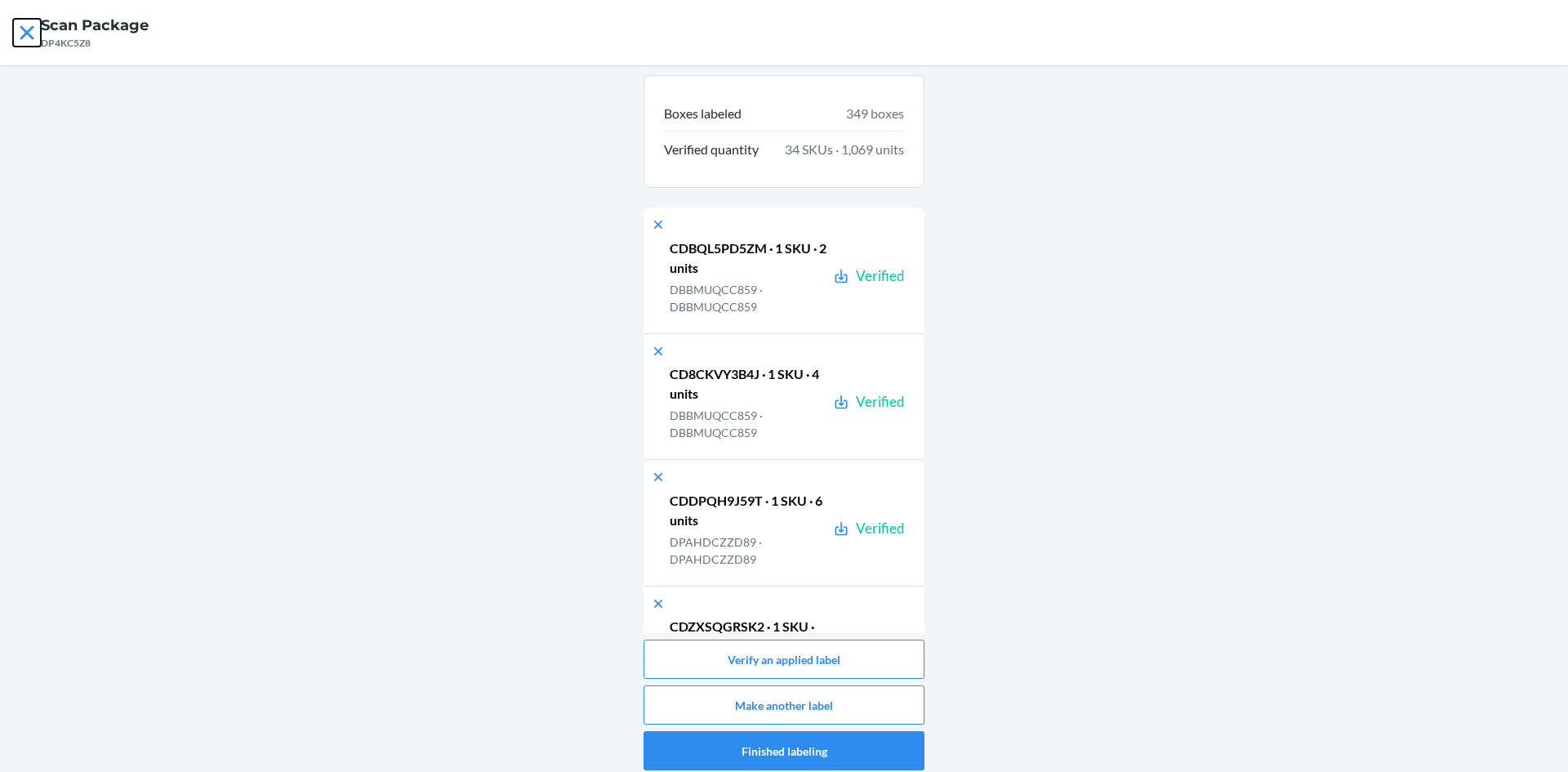
click at [31, 29] on icon at bounding box center [27, 32] width 14 height 14
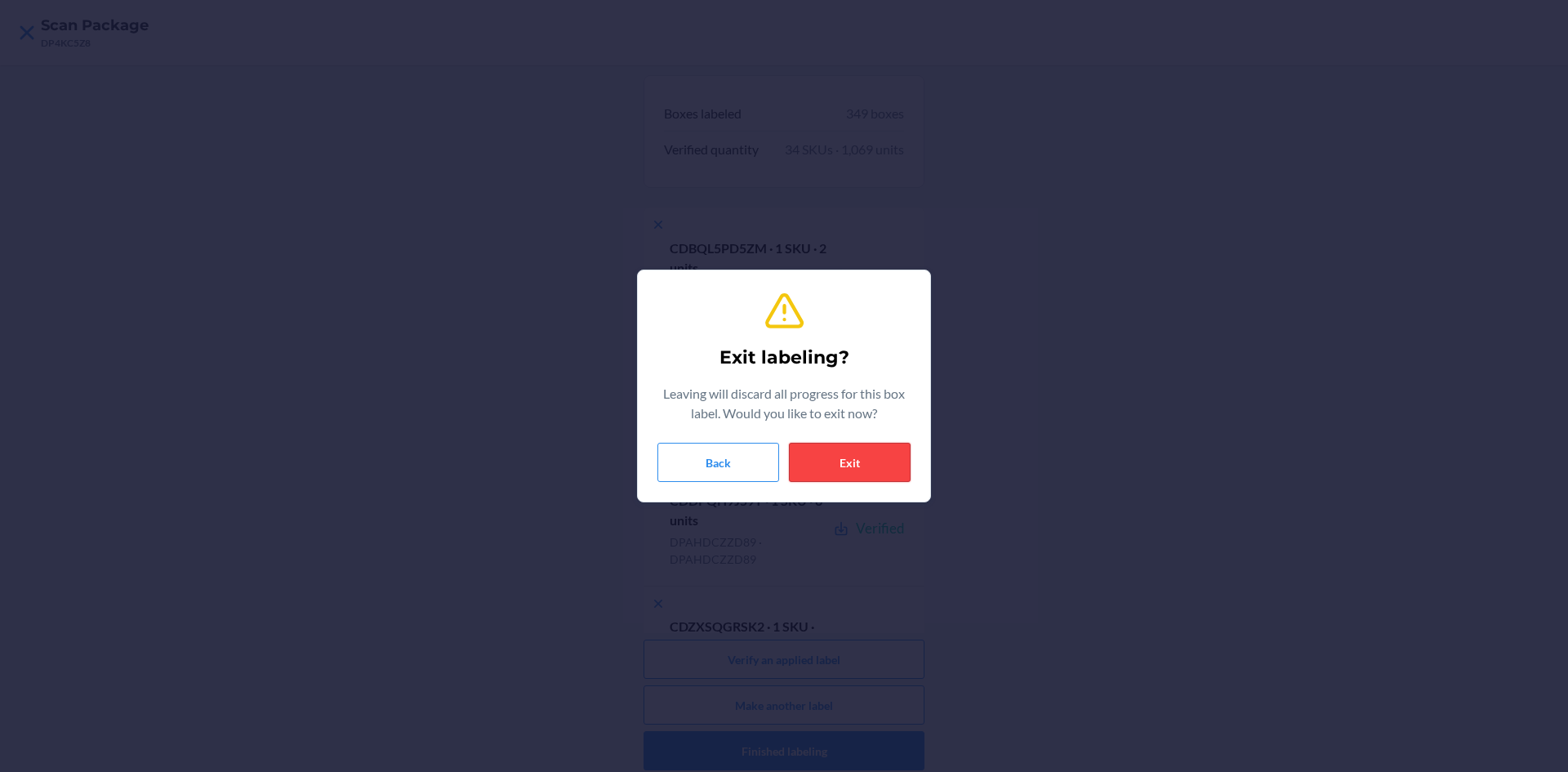
click at [872, 478] on button "Exit" at bounding box center [850, 462] width 121 height 39
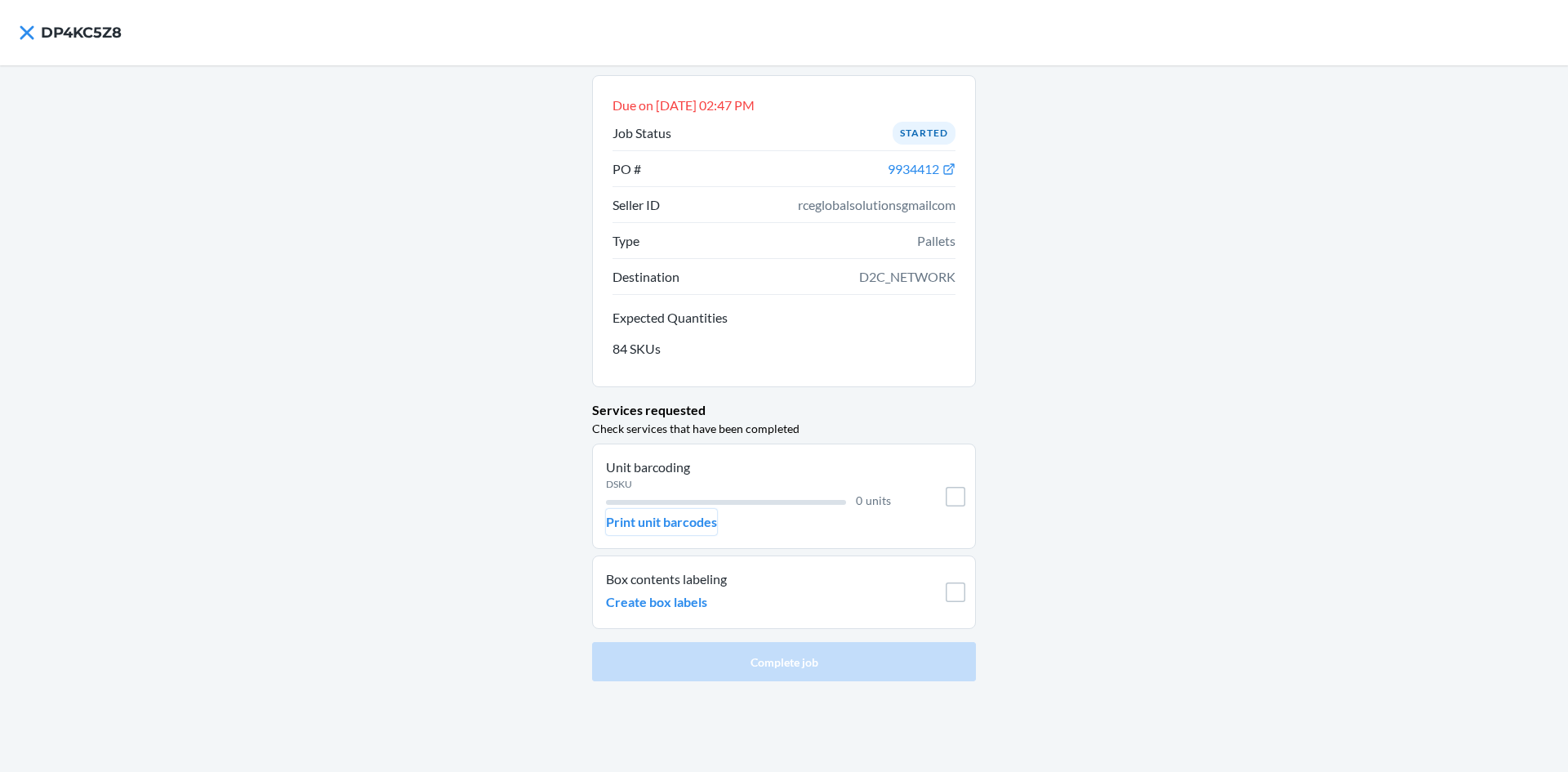
click at [691, 523] on p "Print unit barcodes" at bounding box center [661, 522] width 111 height 20
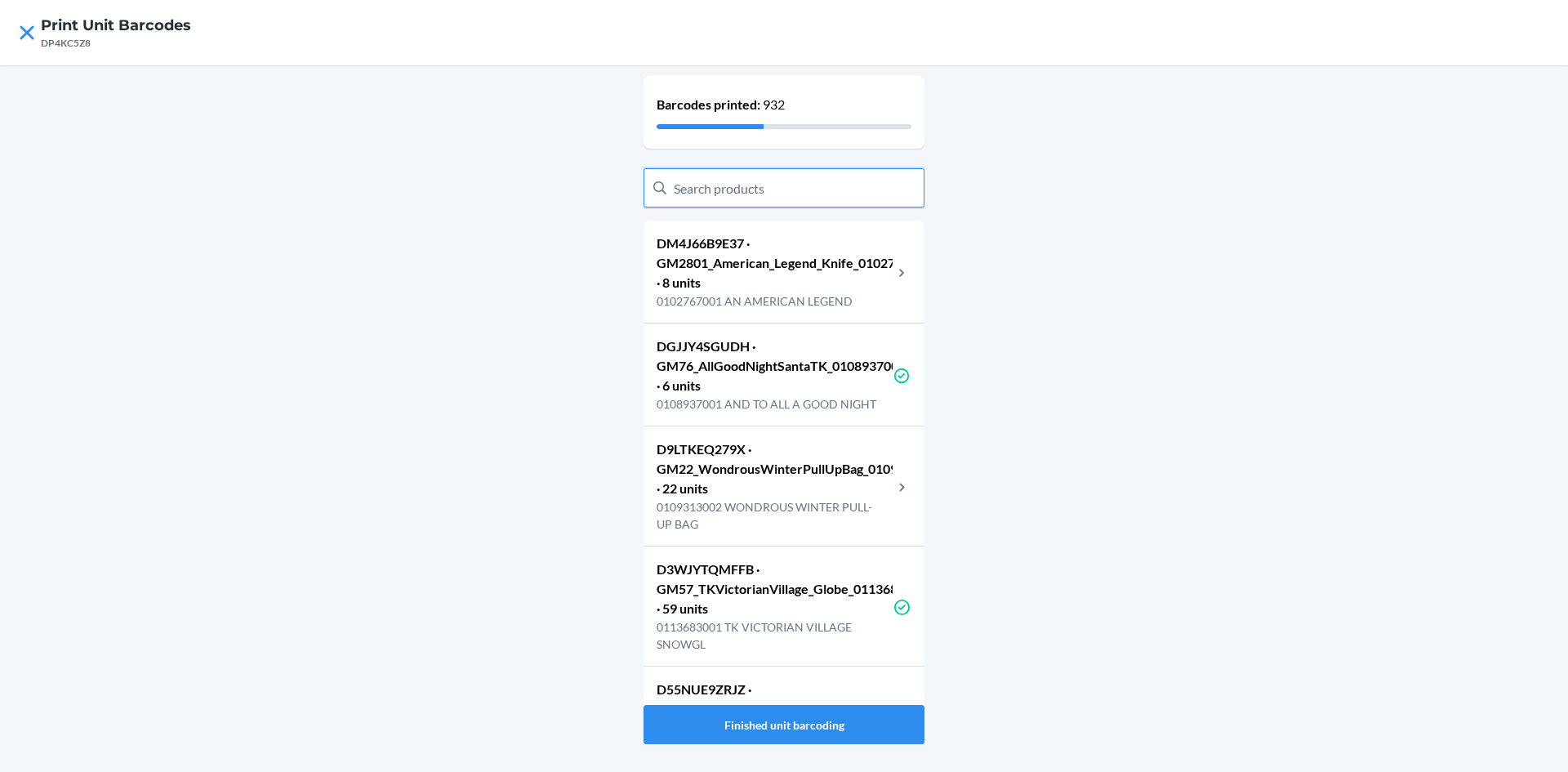
click at [788, 186] on input "text" at bounding box center [784, 187] width 281 height 39
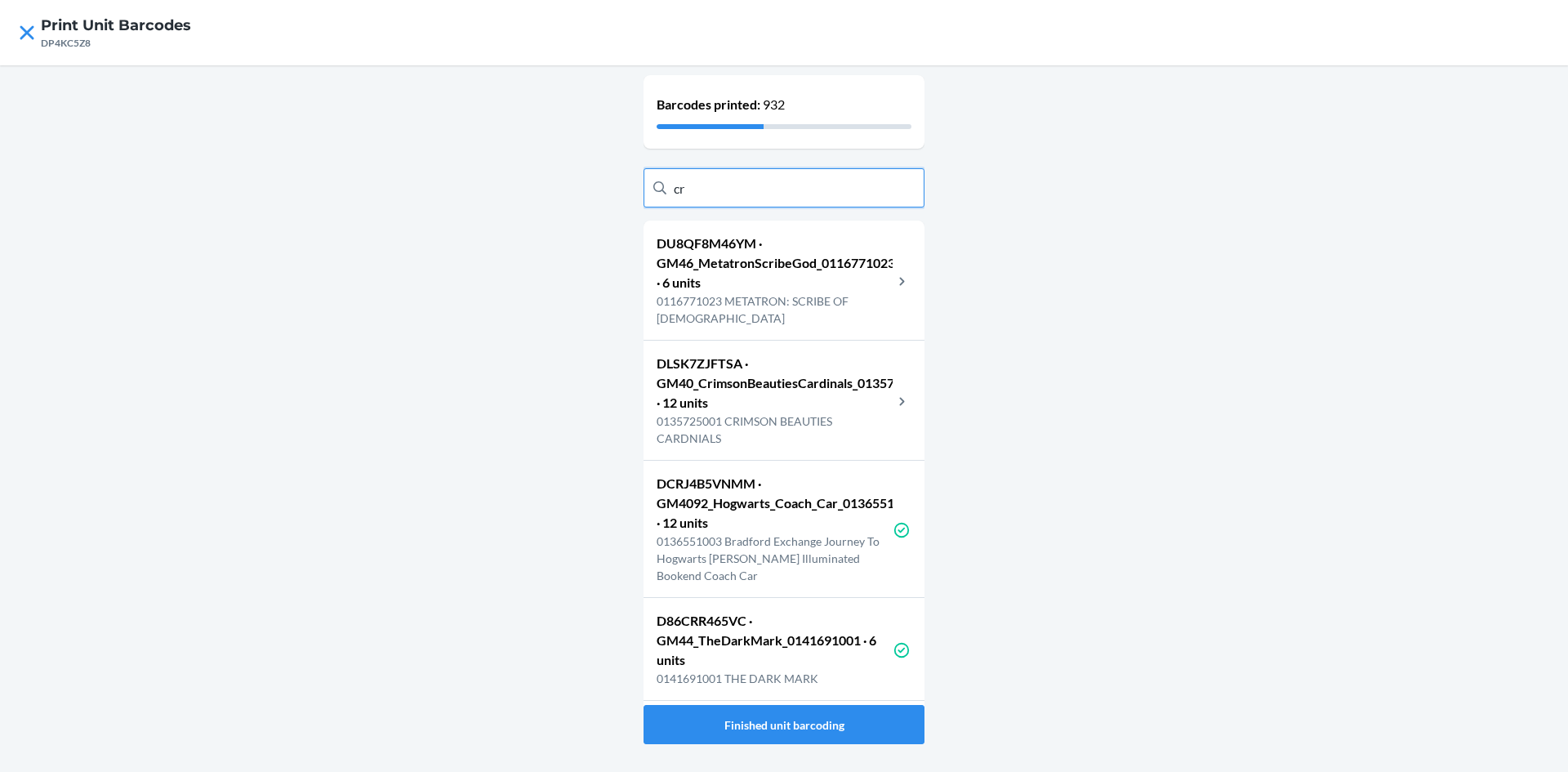
type input "c"
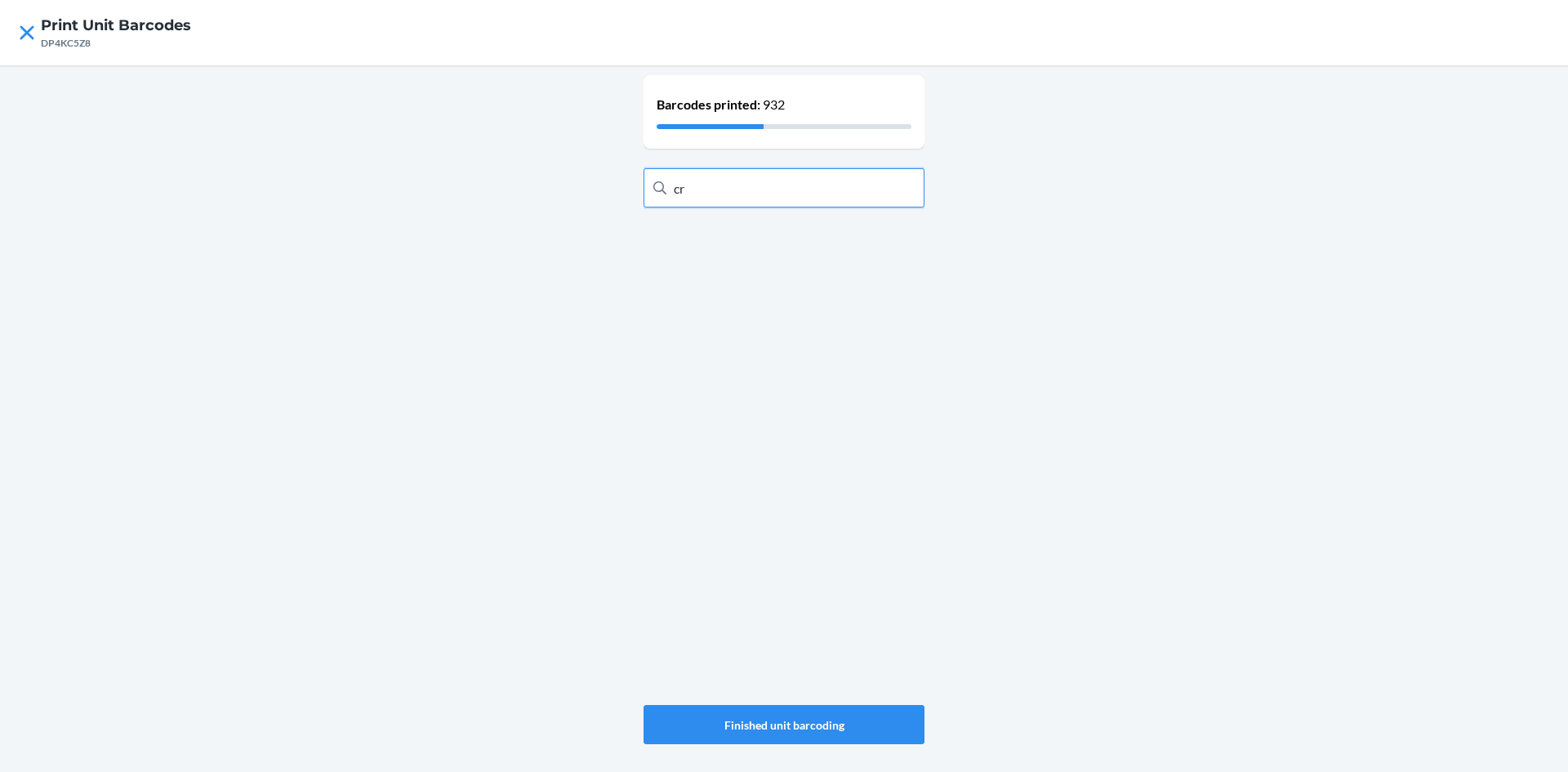
type input "c"
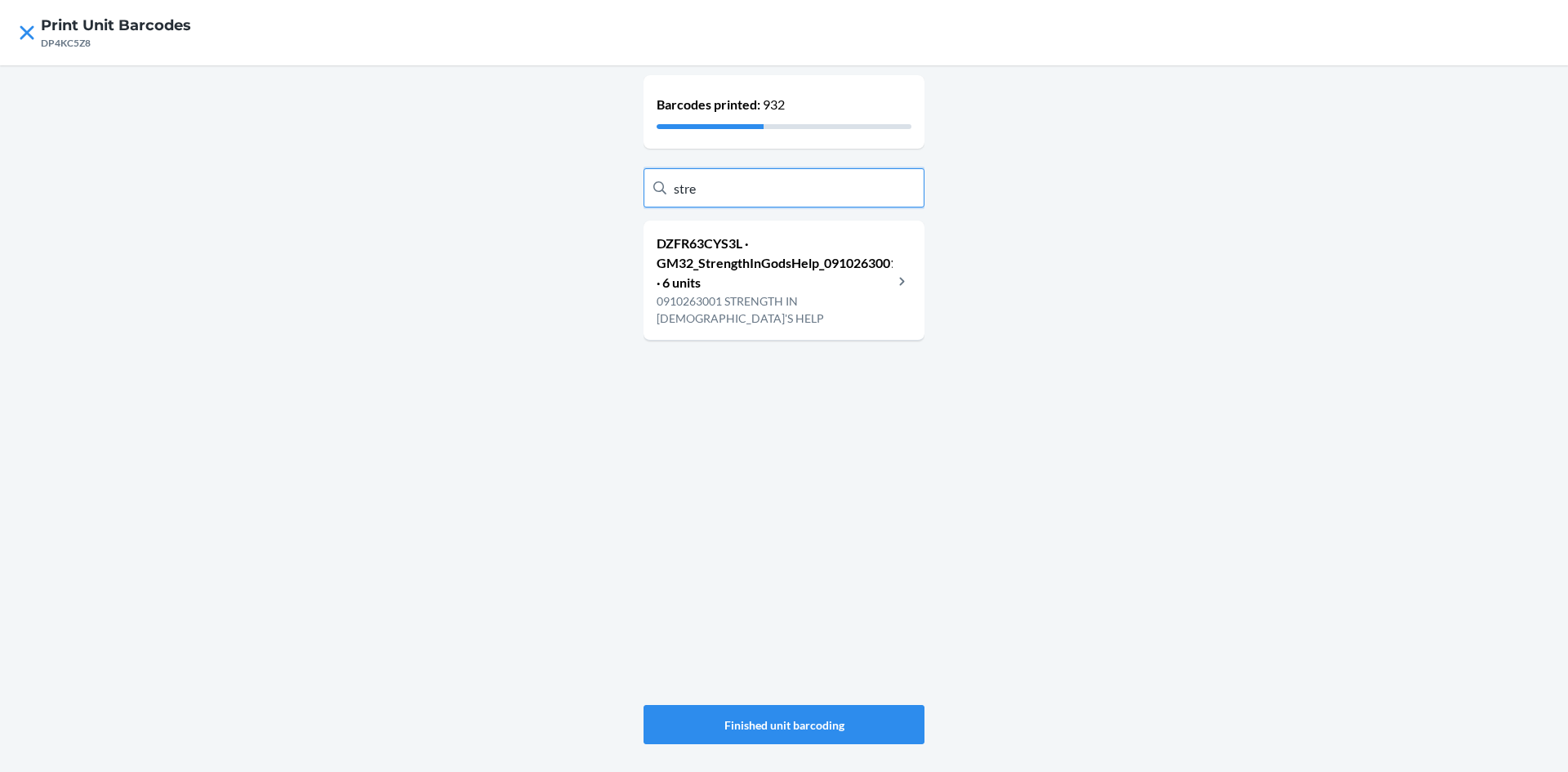
type input "stre"
click at [792, 221] on div "DZFR63CYS3L · GM32_StrengthInGodsHelp_0910263001 · 6 units 0910263001 STRENGTH …" at bounding box center [784, 280] width 281 height 120
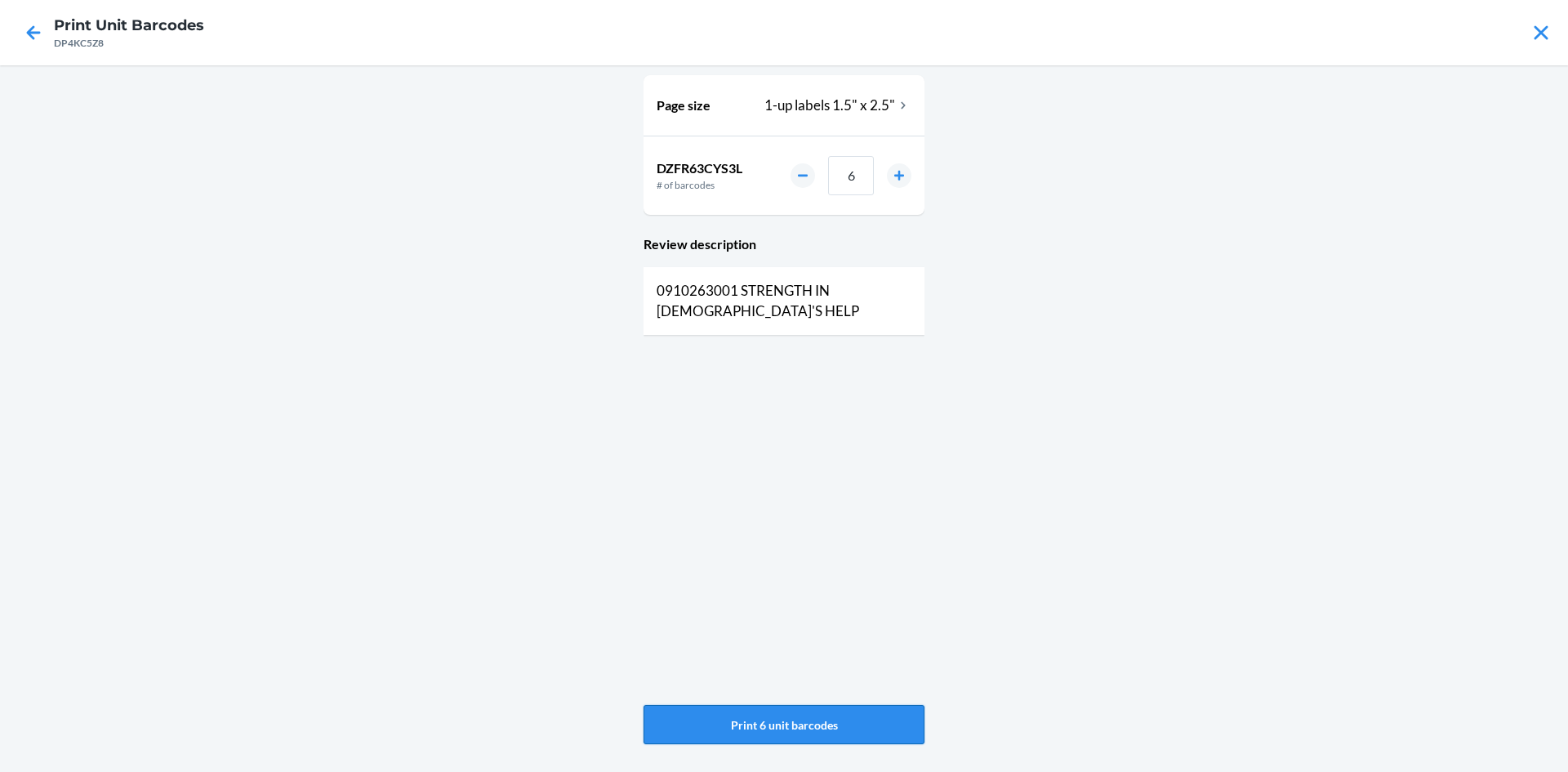
click at [813, 720] on button "Print 6 unit barcodes" at bounding box center [784, 724] width 281 height 39
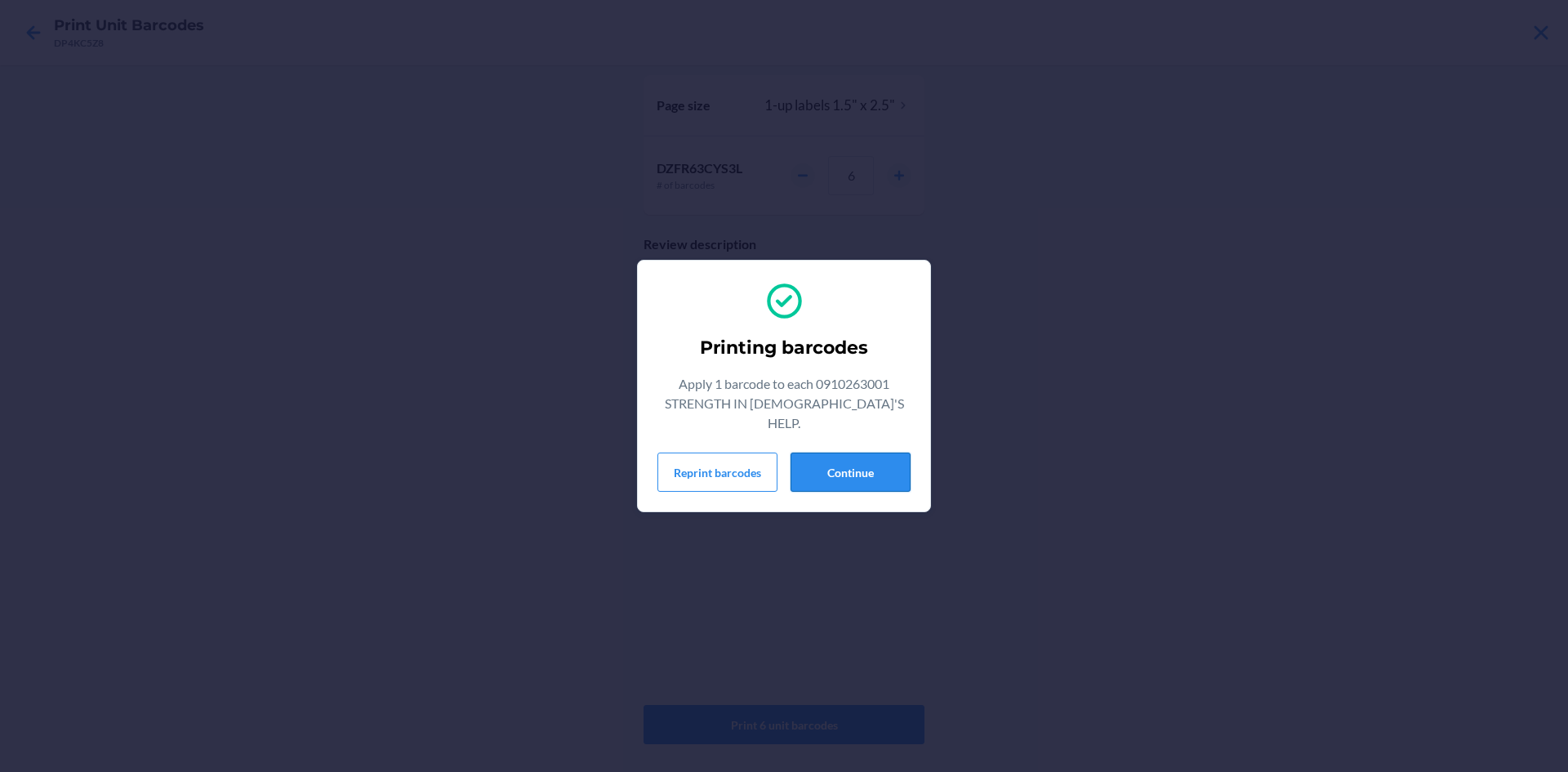
click at [833, 453] on button "Continue" at bounding box center [851, 472] width 120 height 39
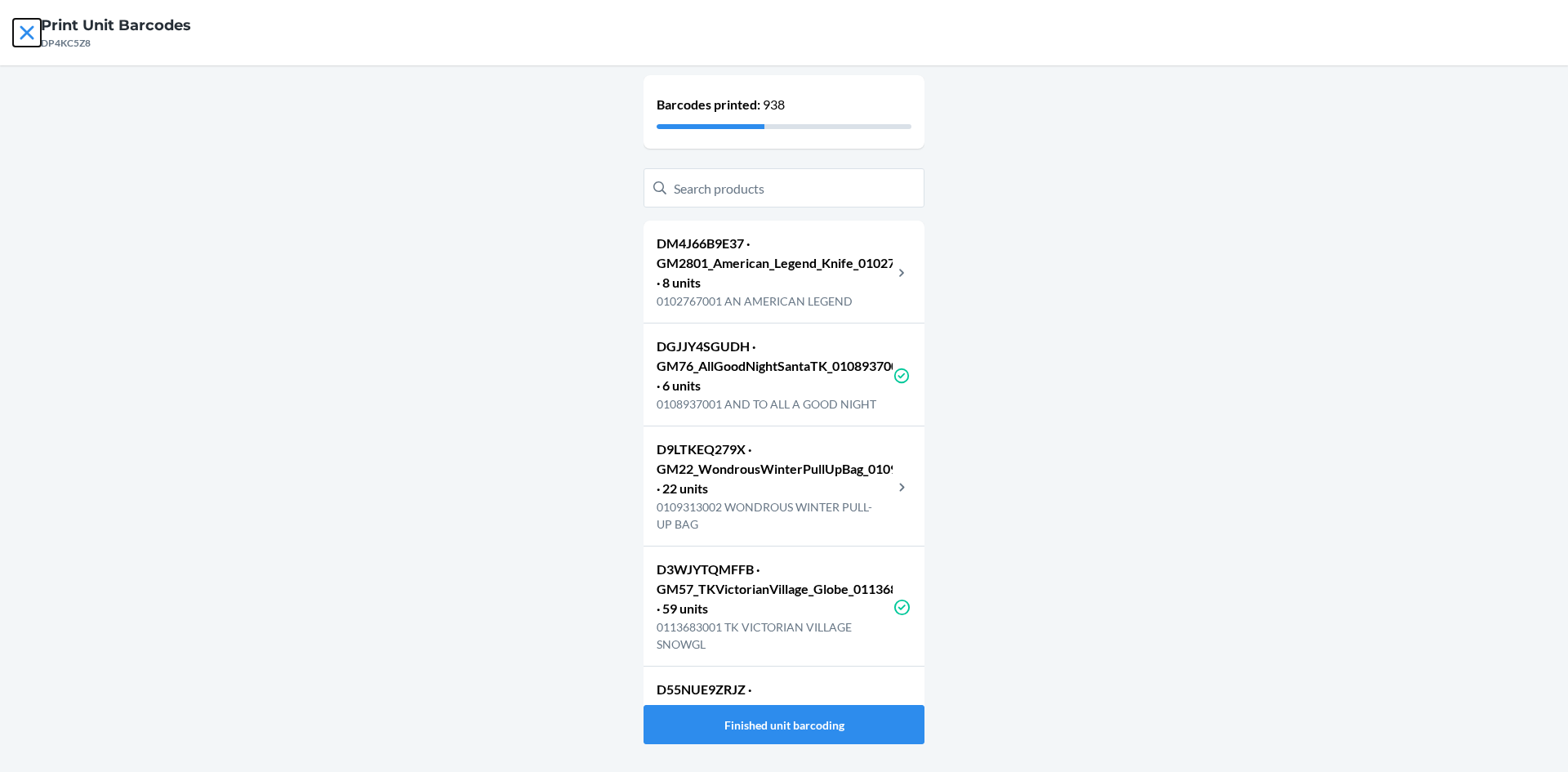
click at [37, 33] on icon at bounding box center [27, 32] width 27 height 27
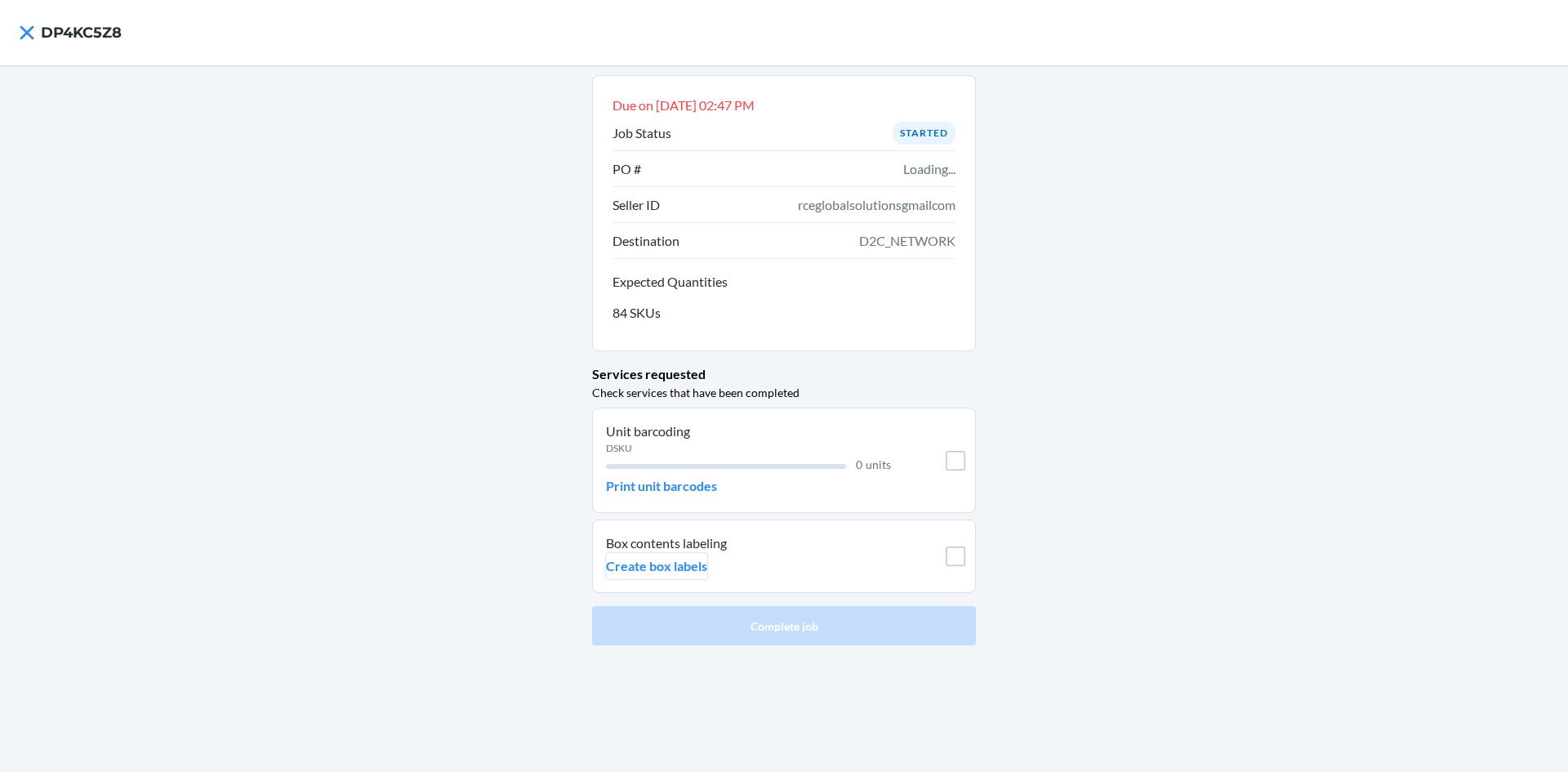
click at [699, 571] on p "Create box labels" at bounding box center [656, 566] width 101 height 20
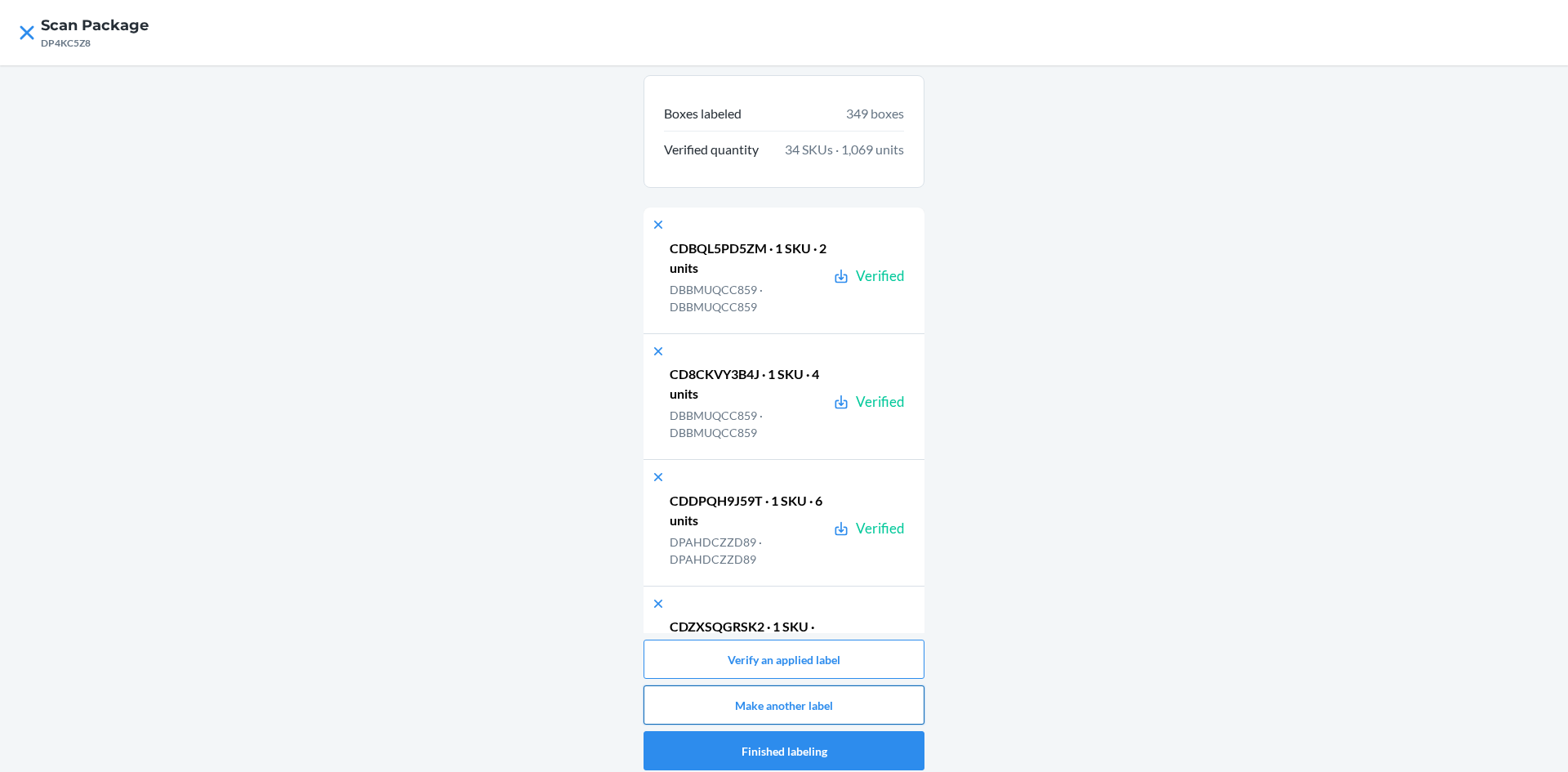
click at [829, 701] on button "Make another label" at bounding box center [784, 705] width 281 height 39
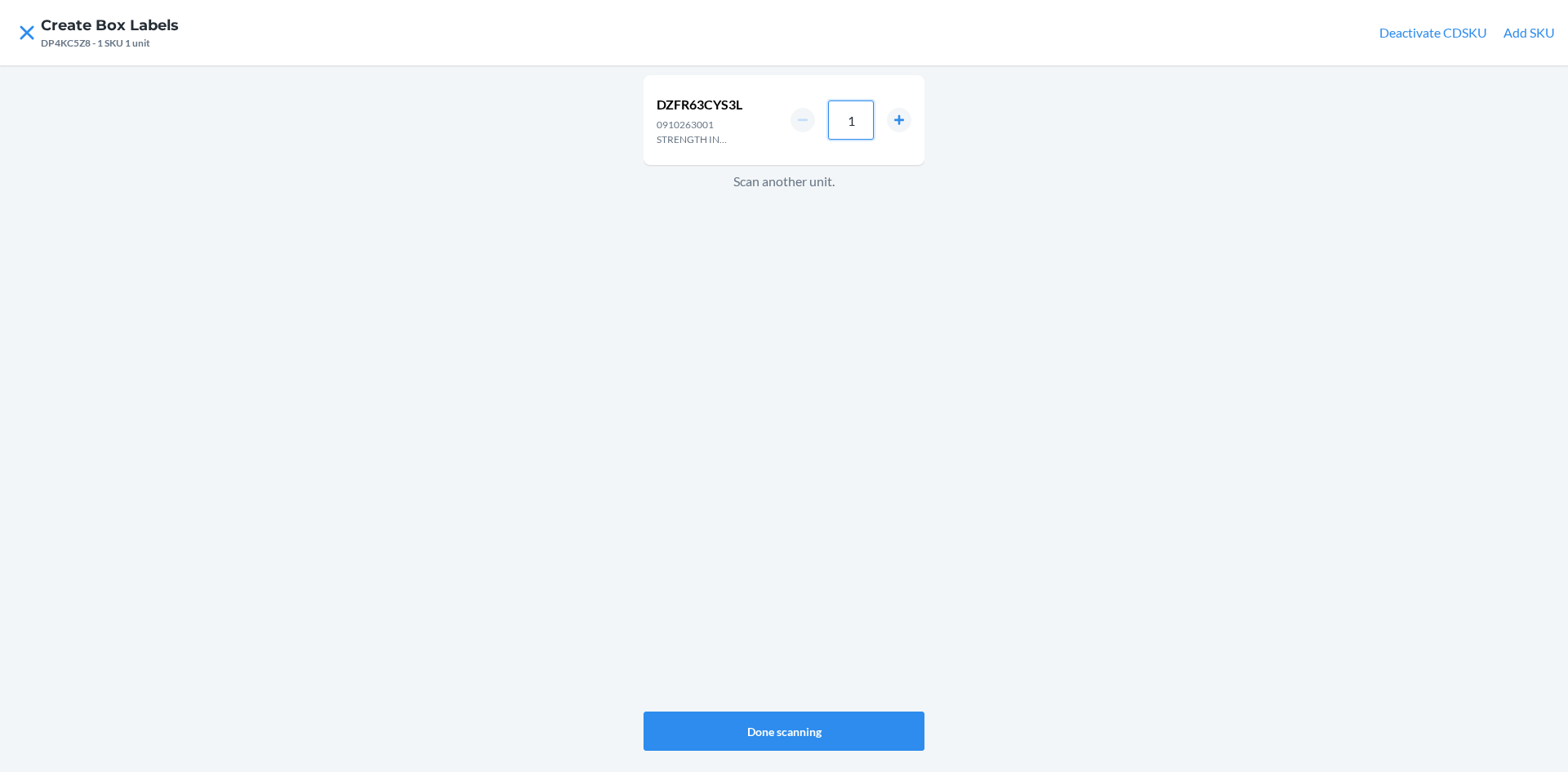
click at [857, 120] on input "1" at bounding box center [851, 120] width 46 height 39
type input "6"
click at [824, 719] on button "Done scanning" at bounding box center [784, 730] width 281 height 39
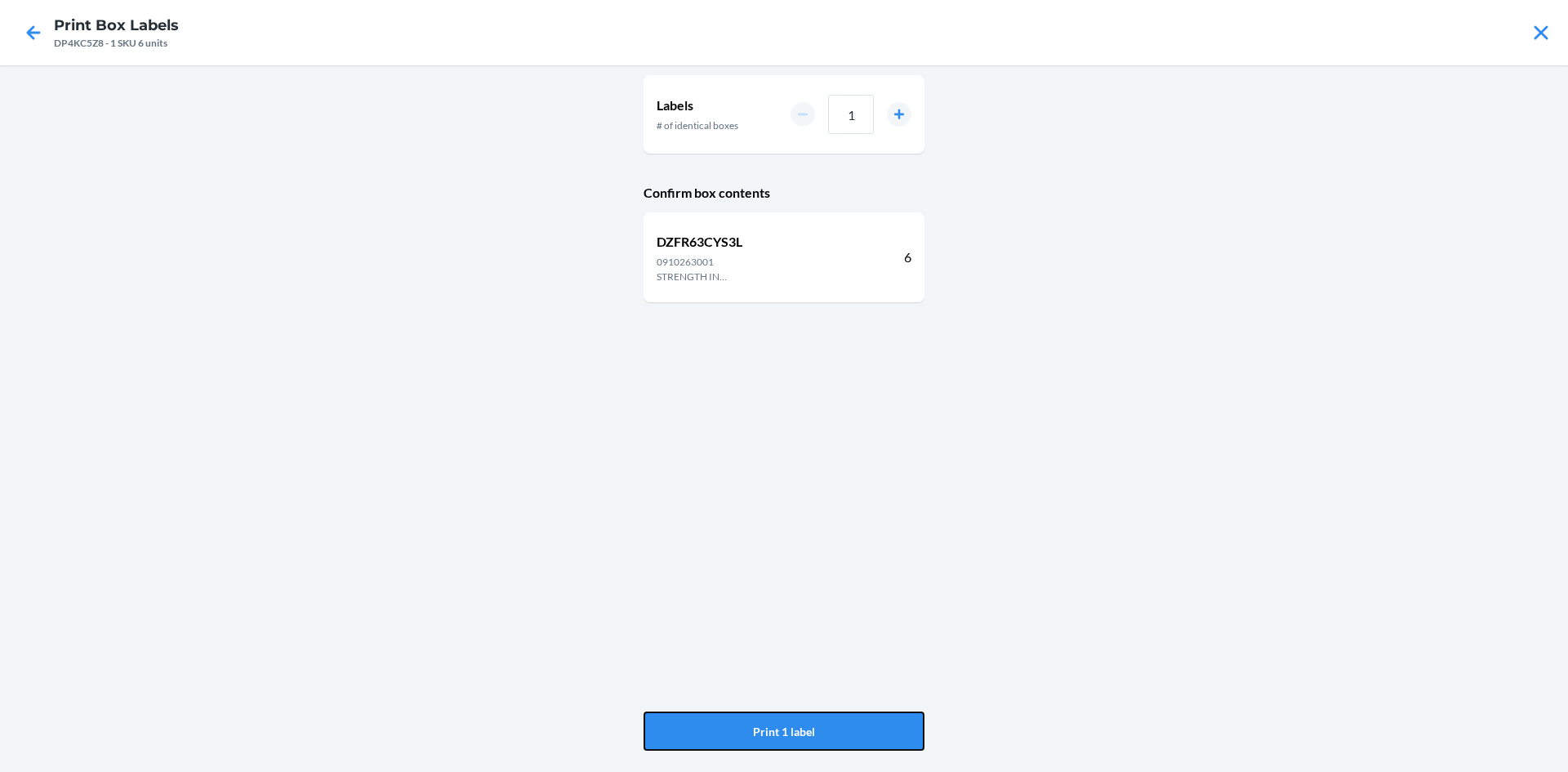
click at [824, 719] on button "Print 1 label" at bounding box center [784, 730] width 281 height 39
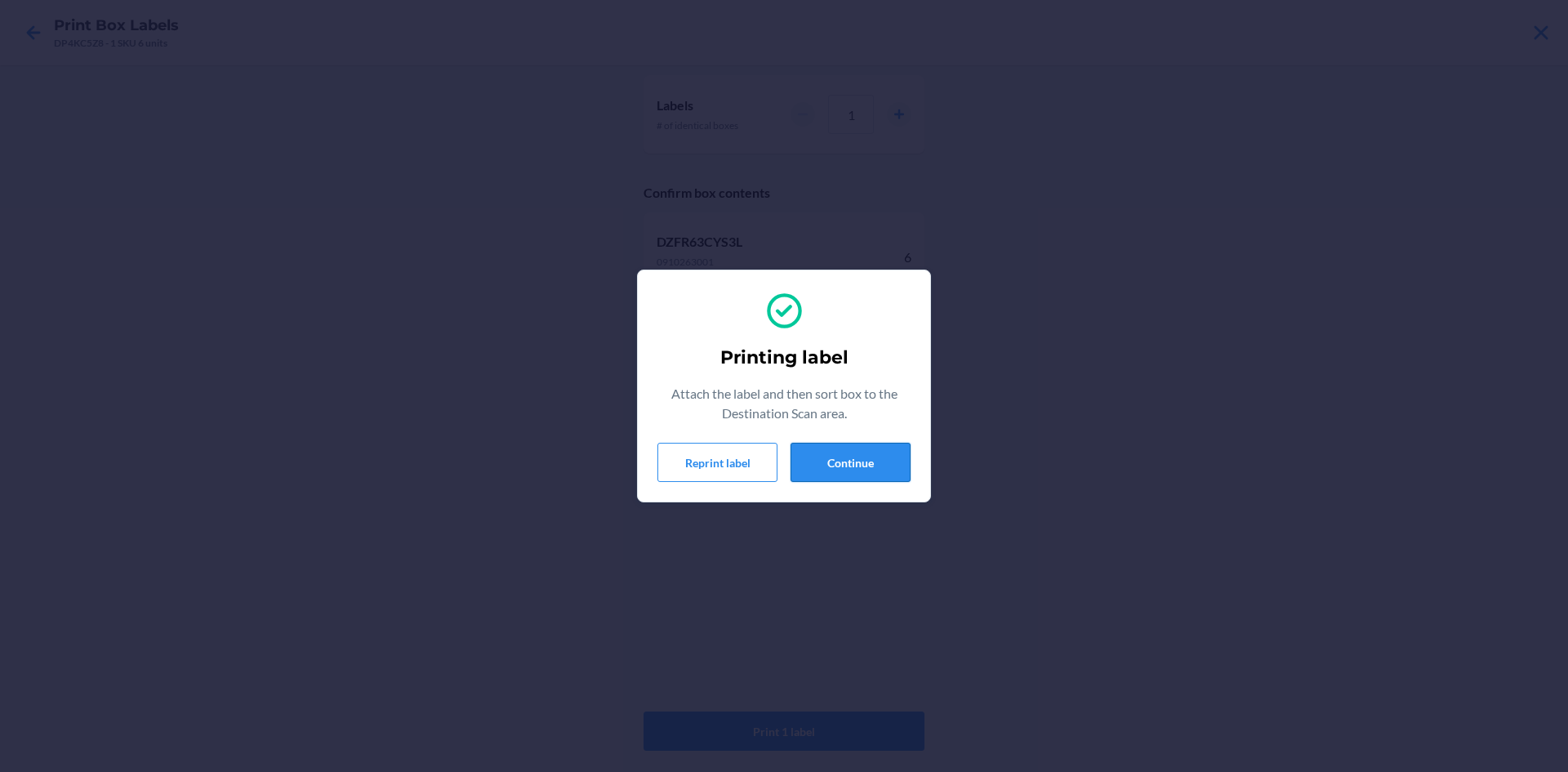
click at [897, 455] on button "Continue" at bounding box center [851, 462] width 120 height 39
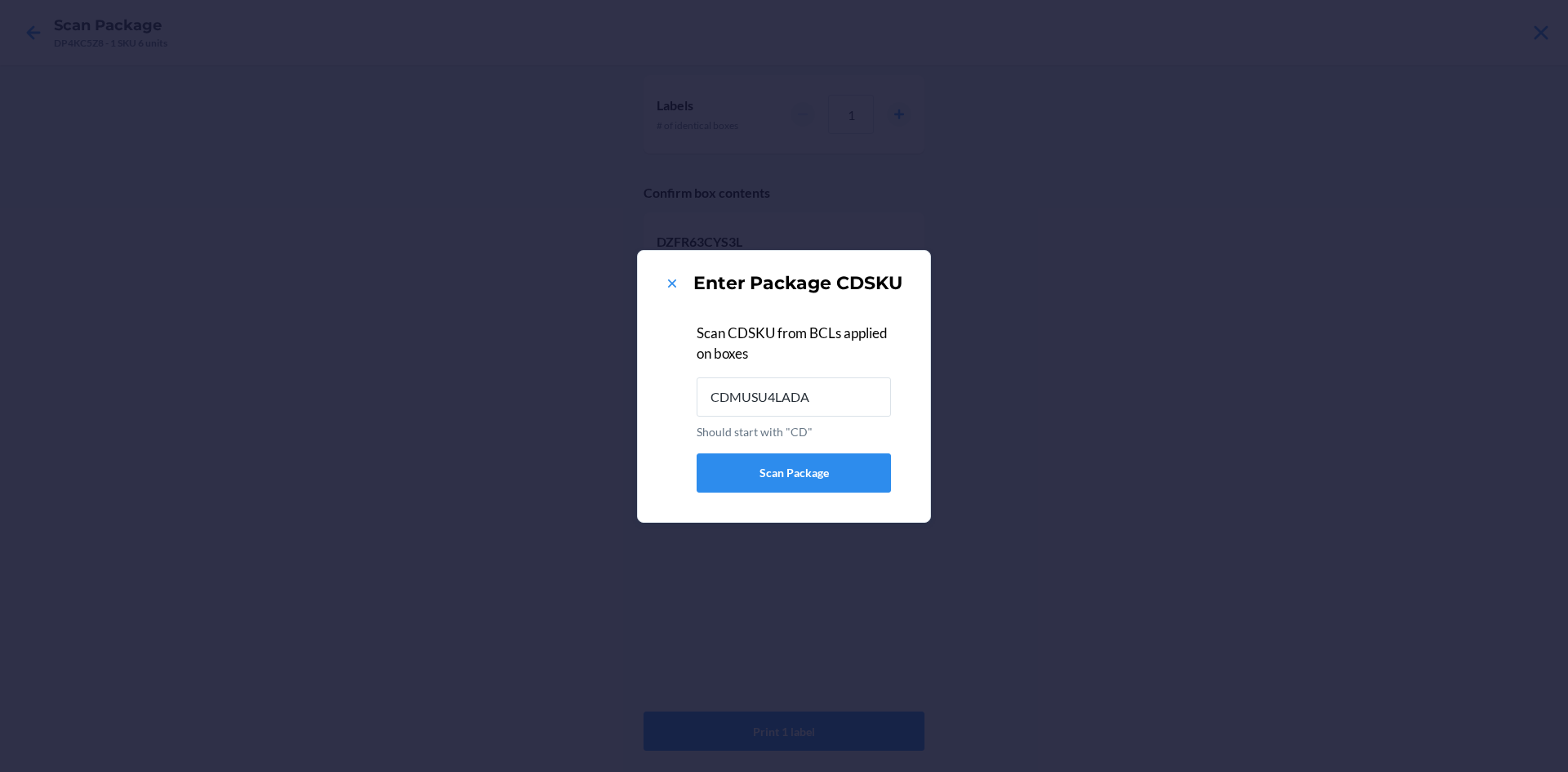
type input "CDMUSU4LADA"
click at [676, 277] on icon at bounding box center [672, 283] width 17 height 17
